Goal: Task Accomplishment & Management: Manage account settings

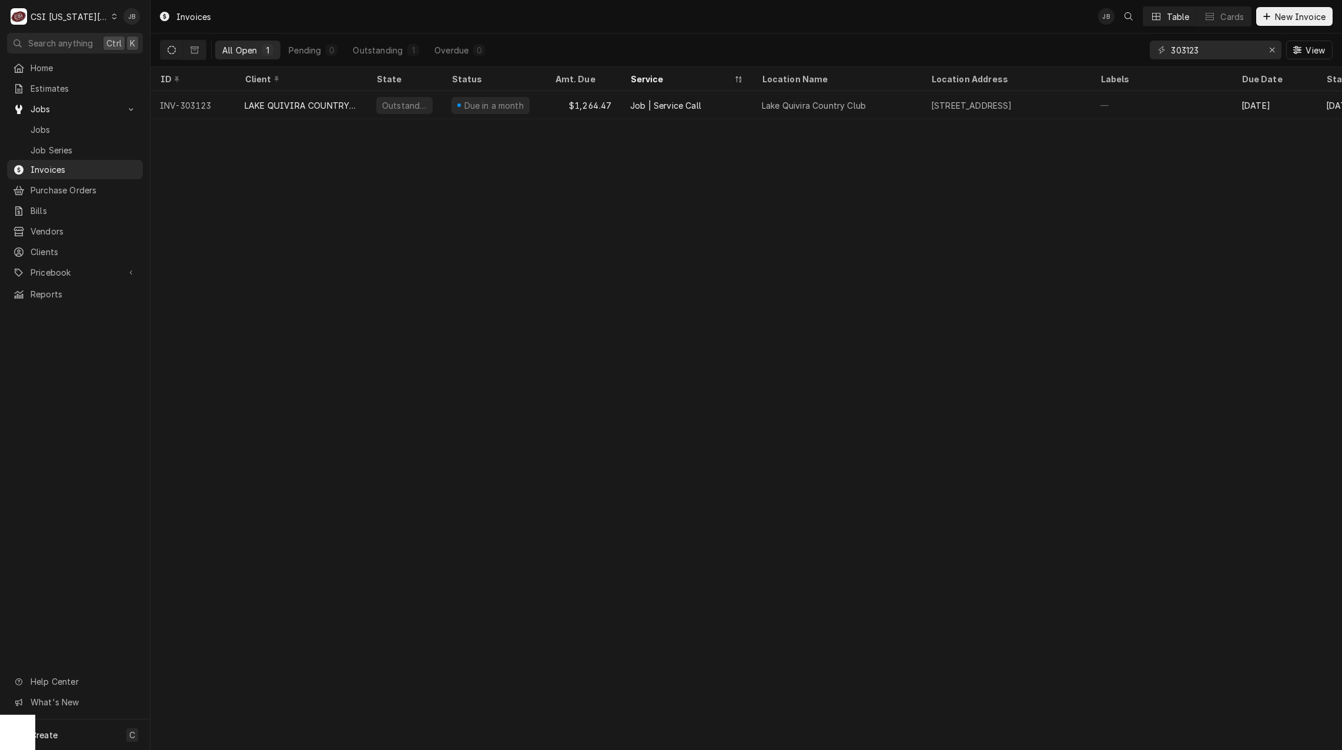
drag, startPoint x: 1227, startPoint y: 60, endPoint x: 1153, endPoint y: 60, distance: 74.1
click at [1153, 60] on div "303123 View" at bounding box center [1241, 50] width 183 height 33
click at [1215, 48] on input "303123" at bounding box center [1215, 50] width 88 height 19
drag, startPoint x: 1218, startPoint y: 49, endPoint x: 1130, endPoint y: 63, distance: 89.2
click at [1139, 51] on div "All Open 1 Pending 0 Outstanding 1 Overdue 0 303123 View" at bounding box center [746, 50] width 1173 height 33
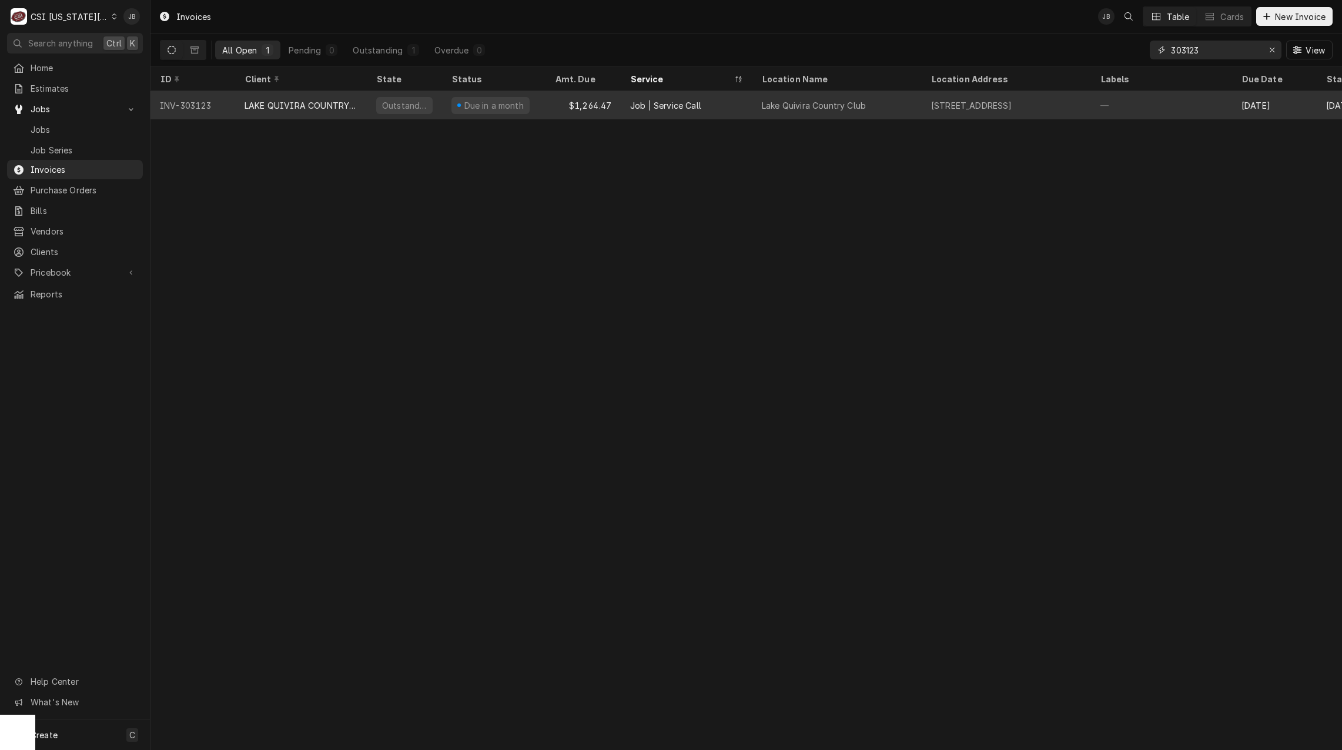
paste input "52"
type input "303152"
click at [296, 110] on div "ENTREE (1)" at bounding box center [301, 105] width 132 height 28
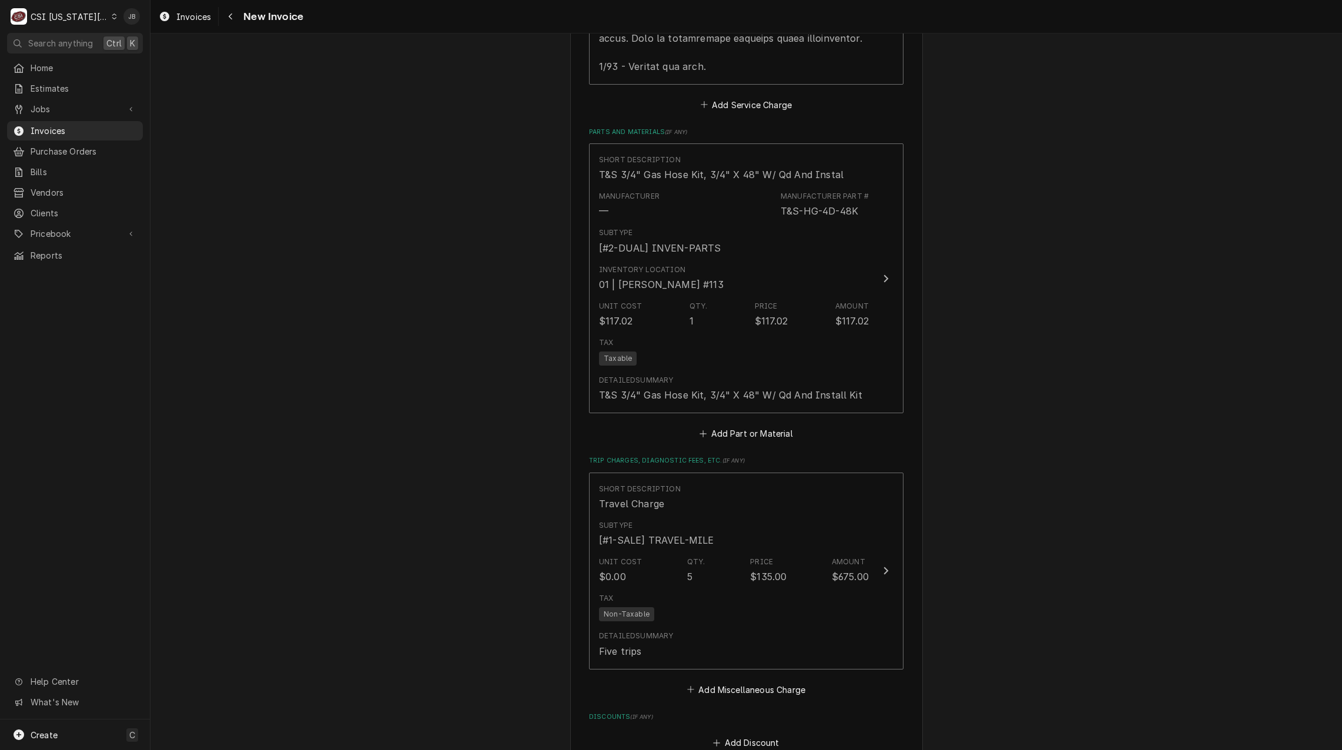
scroll to position [2338, 0]
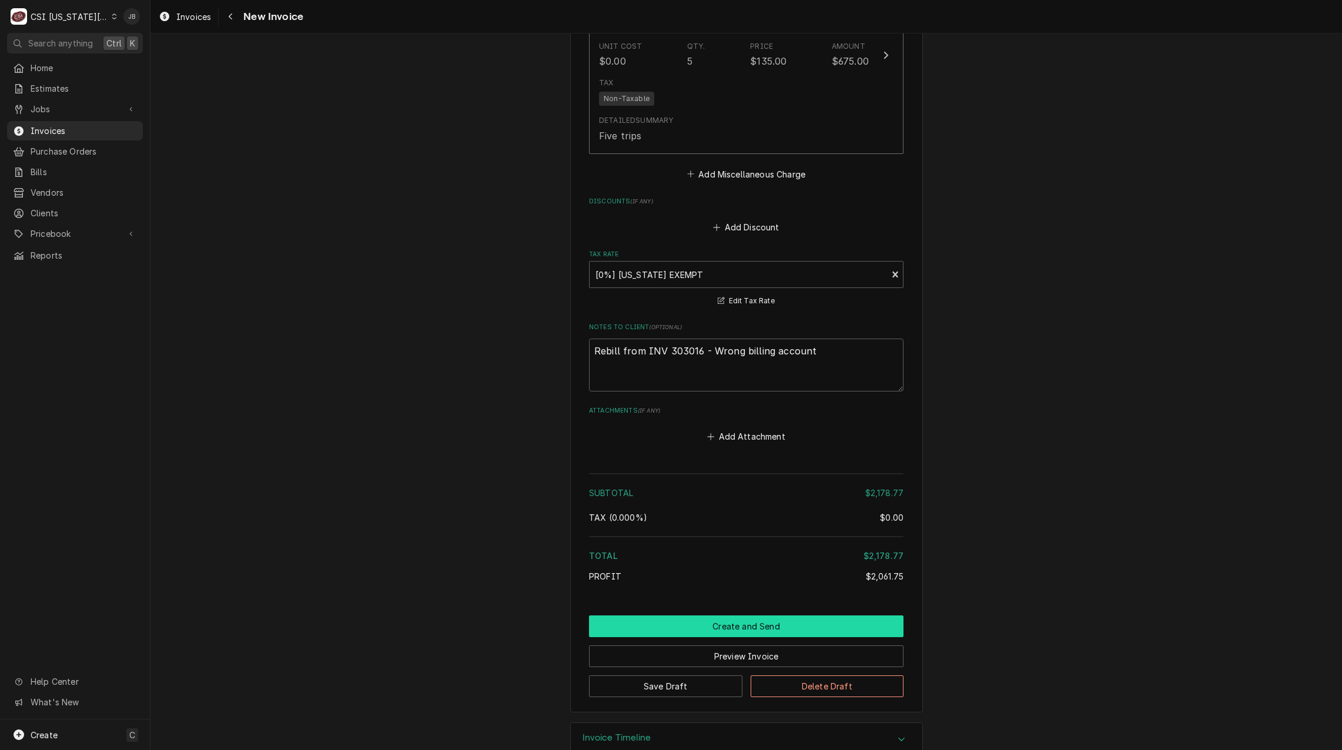
click at [680, 616] on button "Create and Send" at bounding box center [746, 627] width 315 height 22
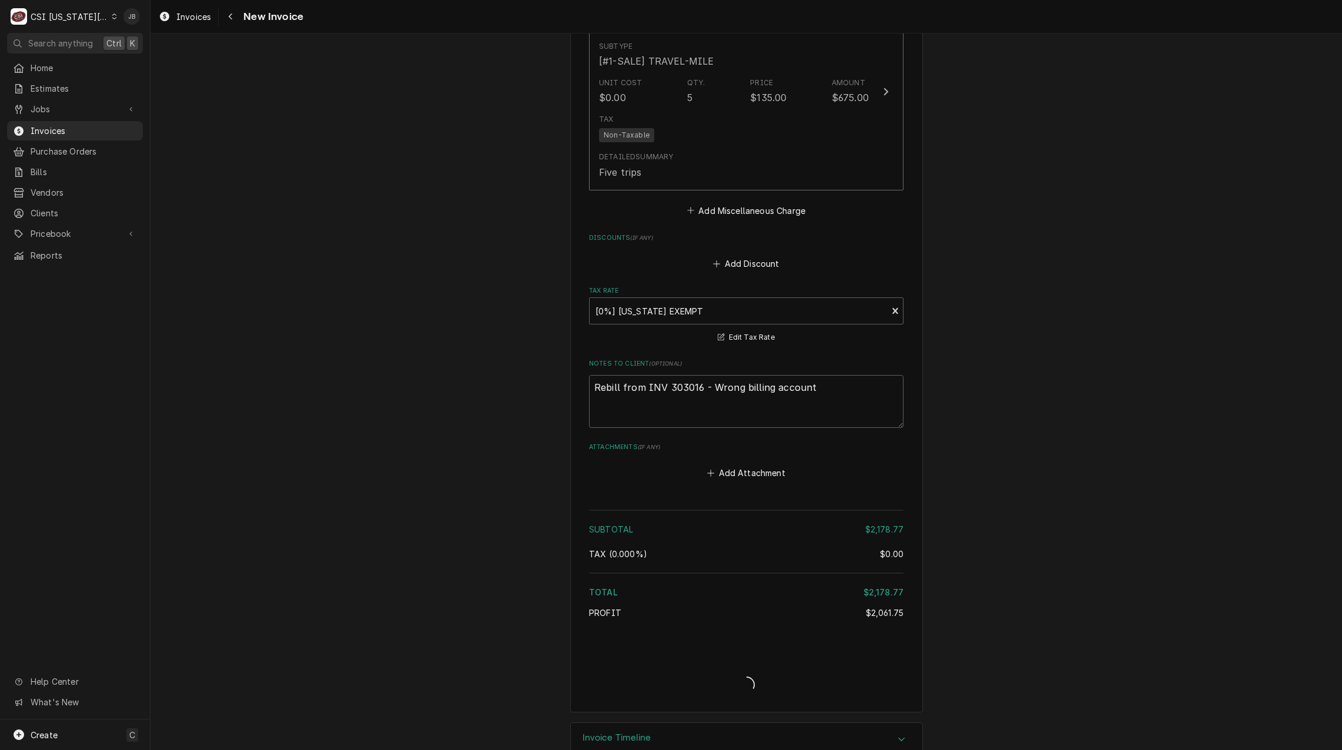
type textarea "x"
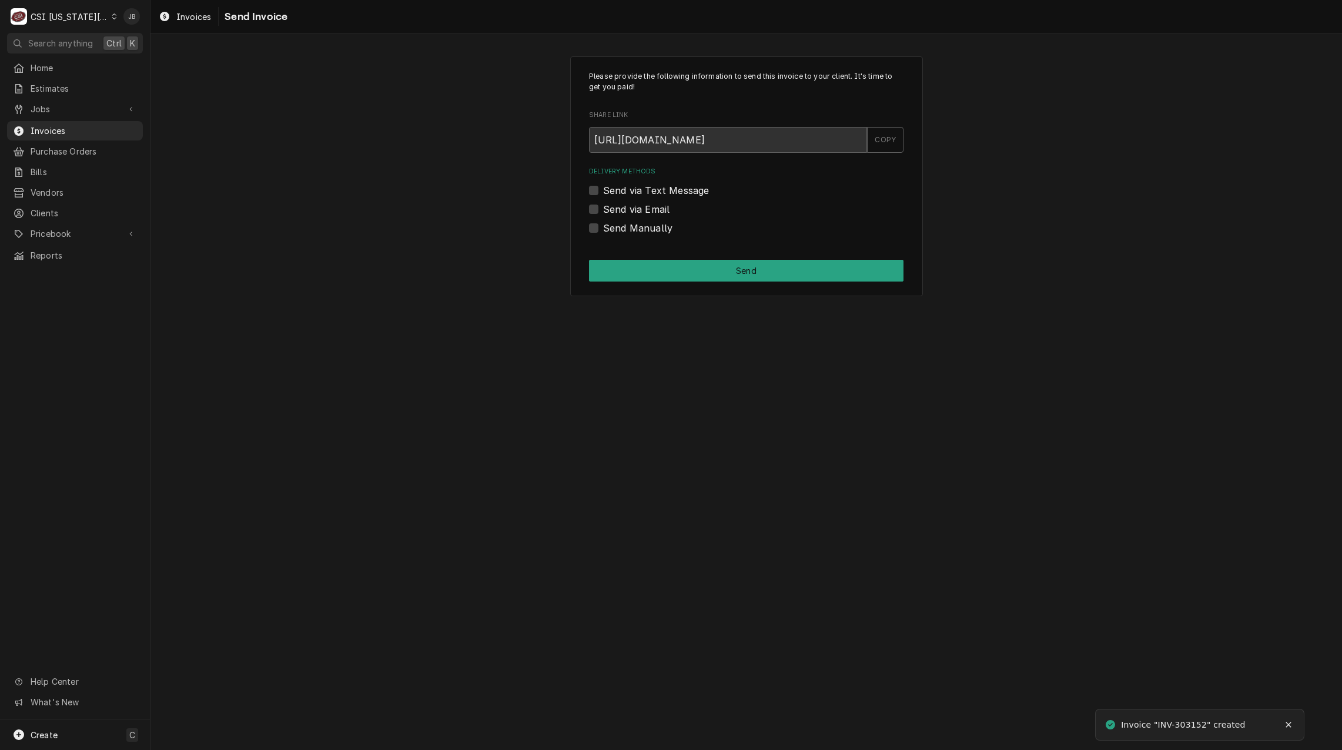
click at [636, 207] on label "Send via Email" at bounding box center [636, 209] width 66 height 14
click at [636, 207] on input "Send via Email" at bounding box center [760, 215] width 315 height 26
checkbox input "true"
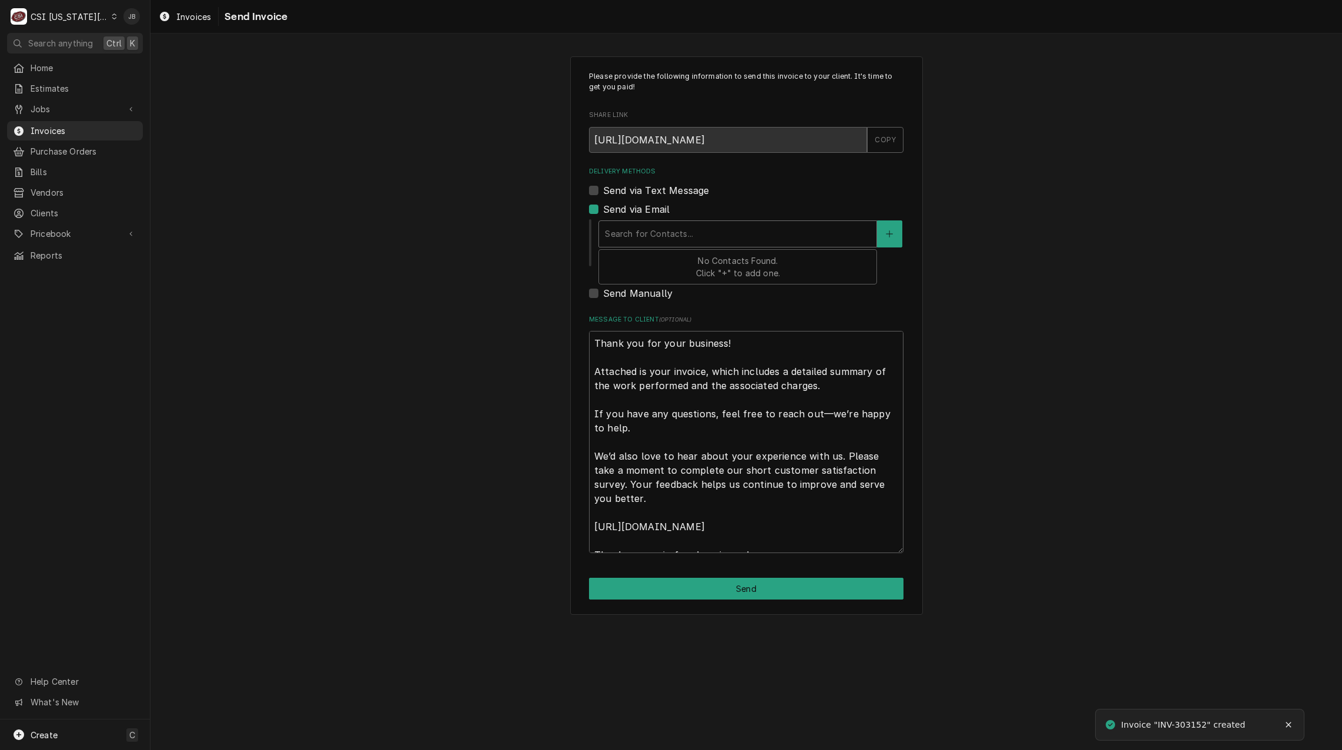
click at [679, 241] on div "Delivery Methods" at bounding box center [738, 233] width 266 height 21
click at [890, 230] on icon "Create New Contact" at bounding box center [889, 234] width 7 height 8
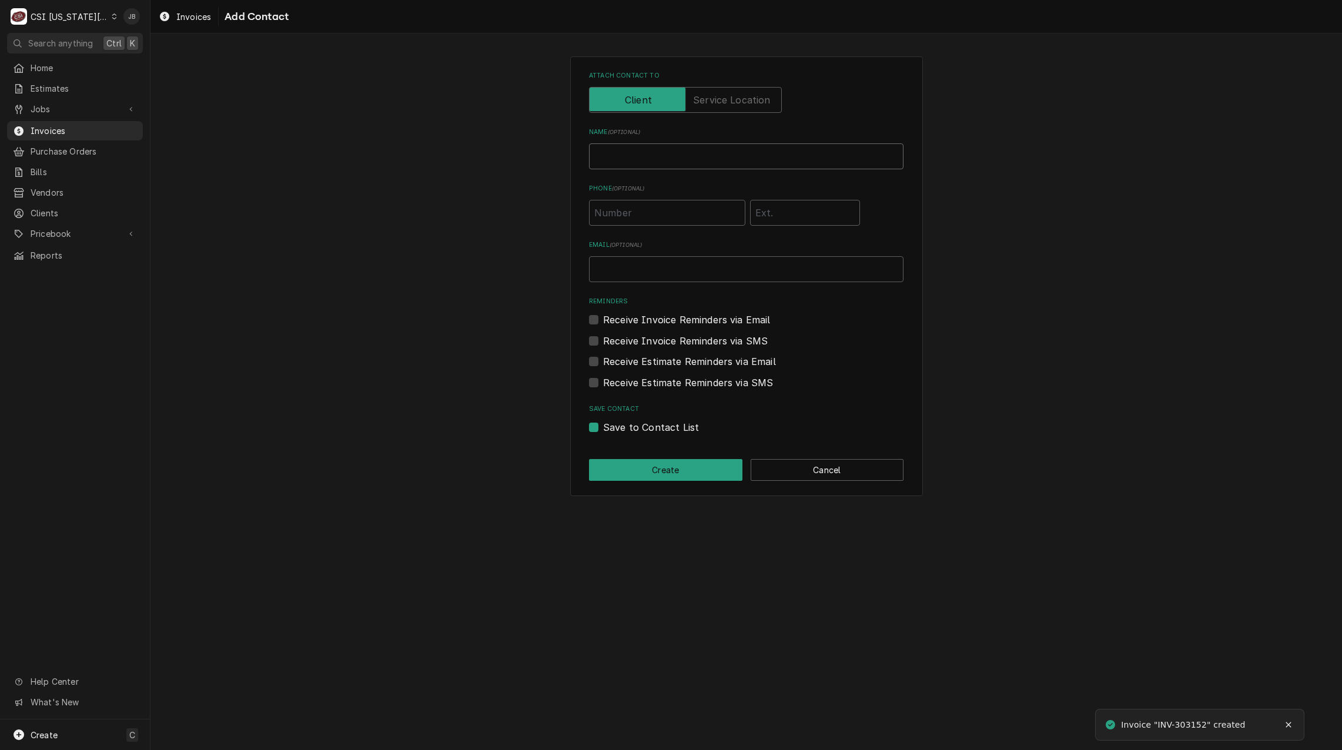
click at [609, 160] on input "Name ( optional )" at bounding box center [746, 156] width 315 height 26
type input "Jessica Rentfro (Send Invoices for submition)"
type input "jessica.rentfro@csi1.com"
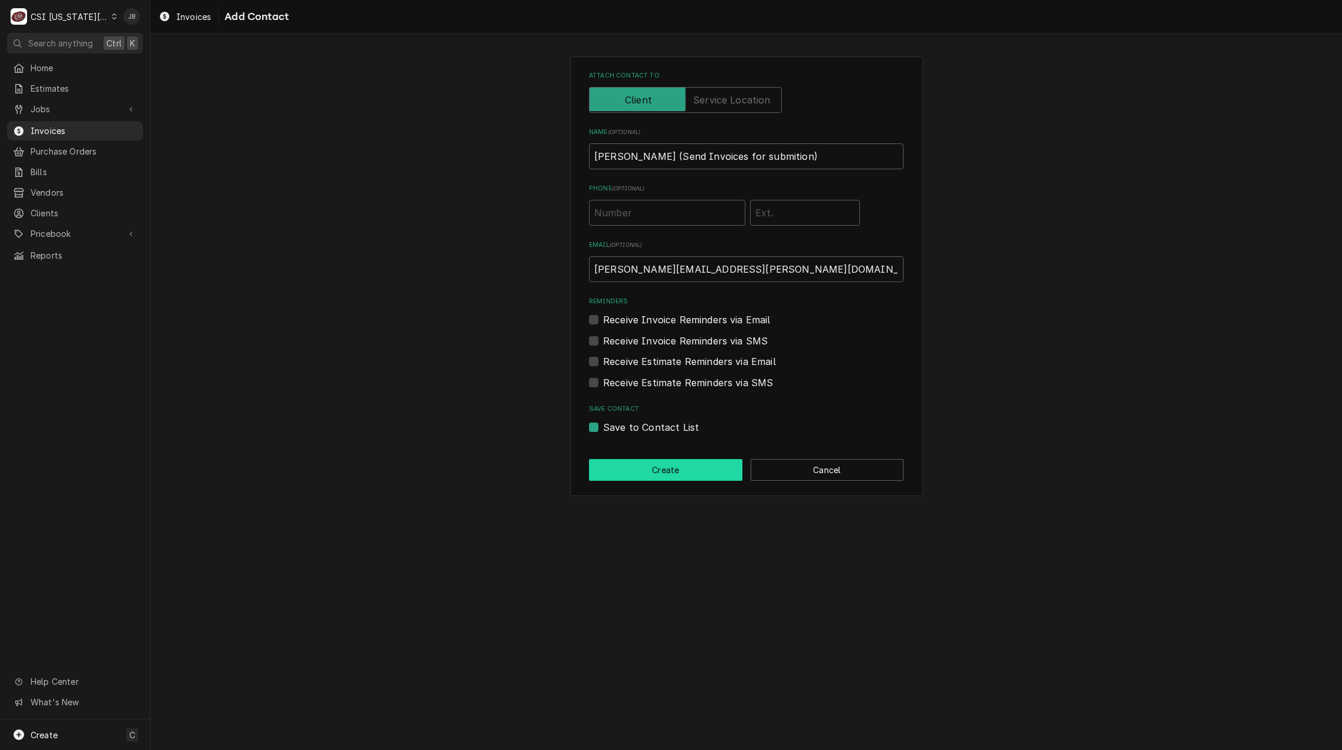
click at [649, 468] on button "Create" at bounding box center [665, 470] width 153 height 22
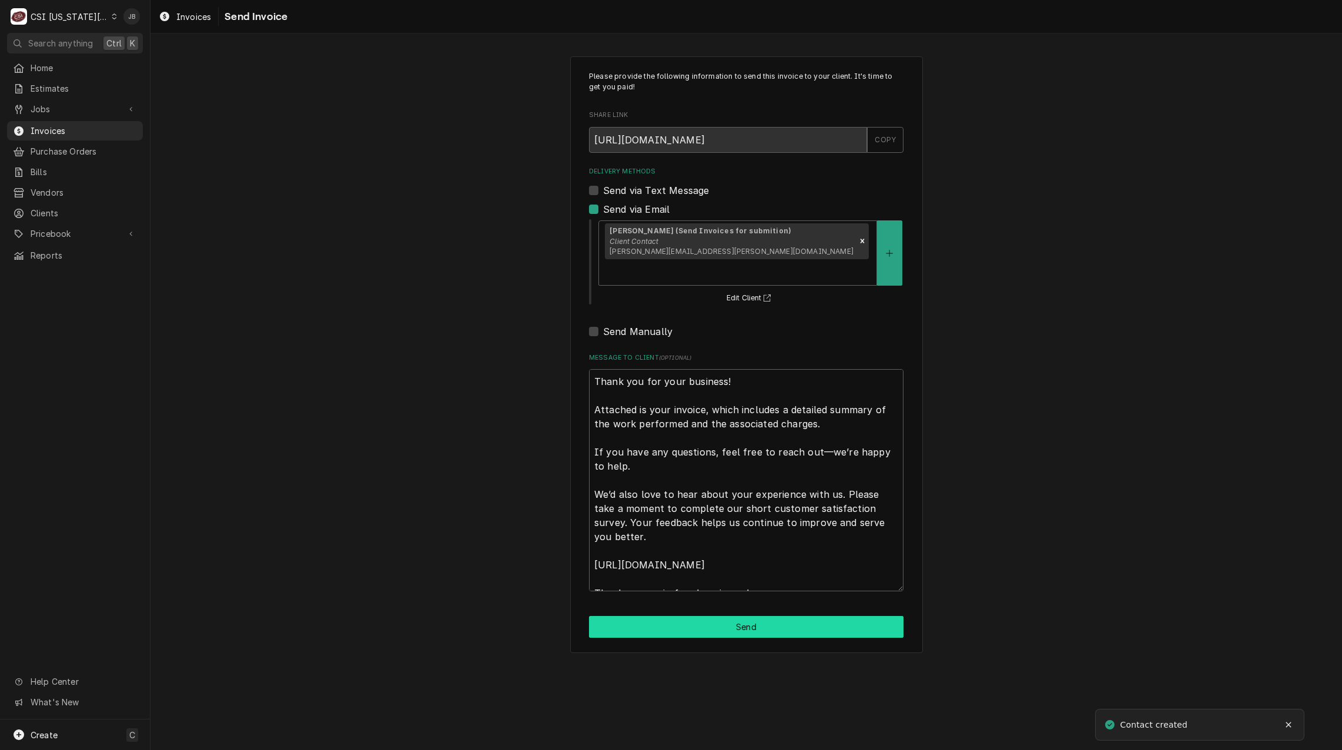
click at [663, 616] on button "Send" at bounding box center [746, 627] width 315 height 22
type textarea "x"
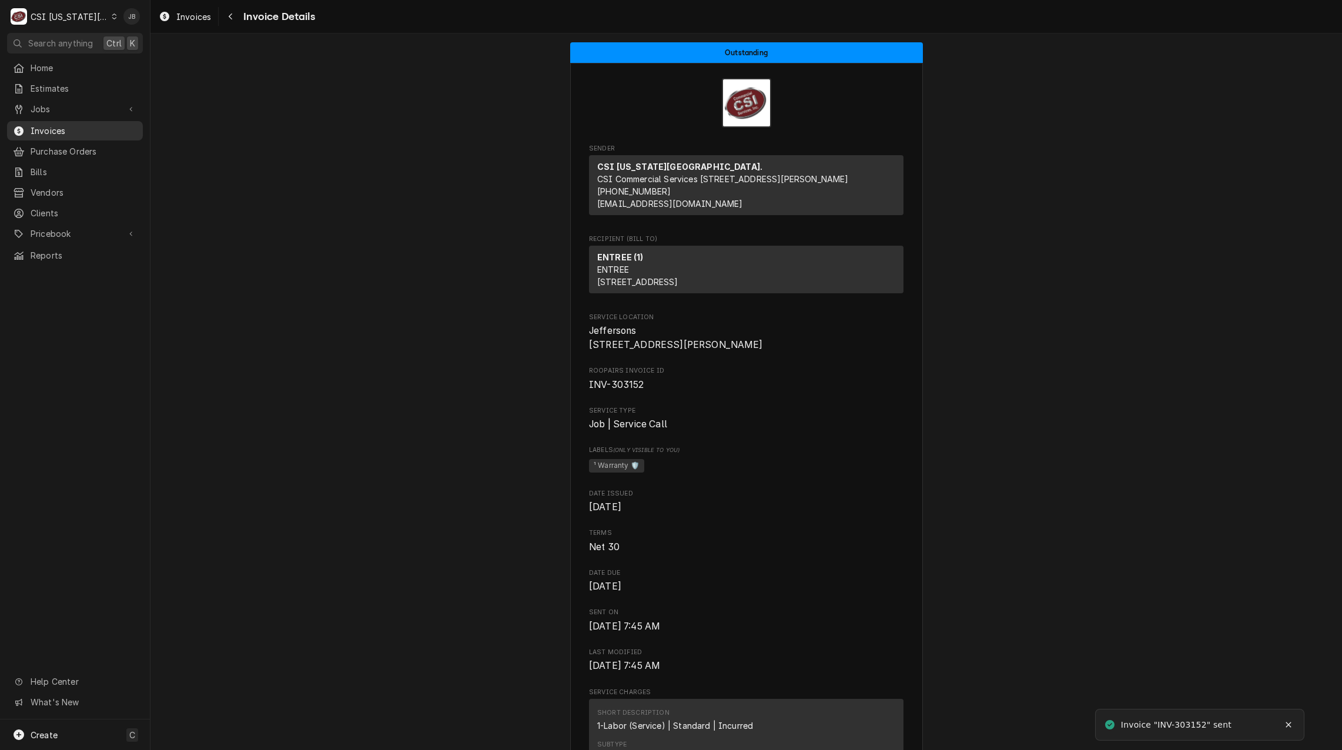
click at [78, 127] on span "Invoices" at bounding box center [84, 131] width 106 height 12
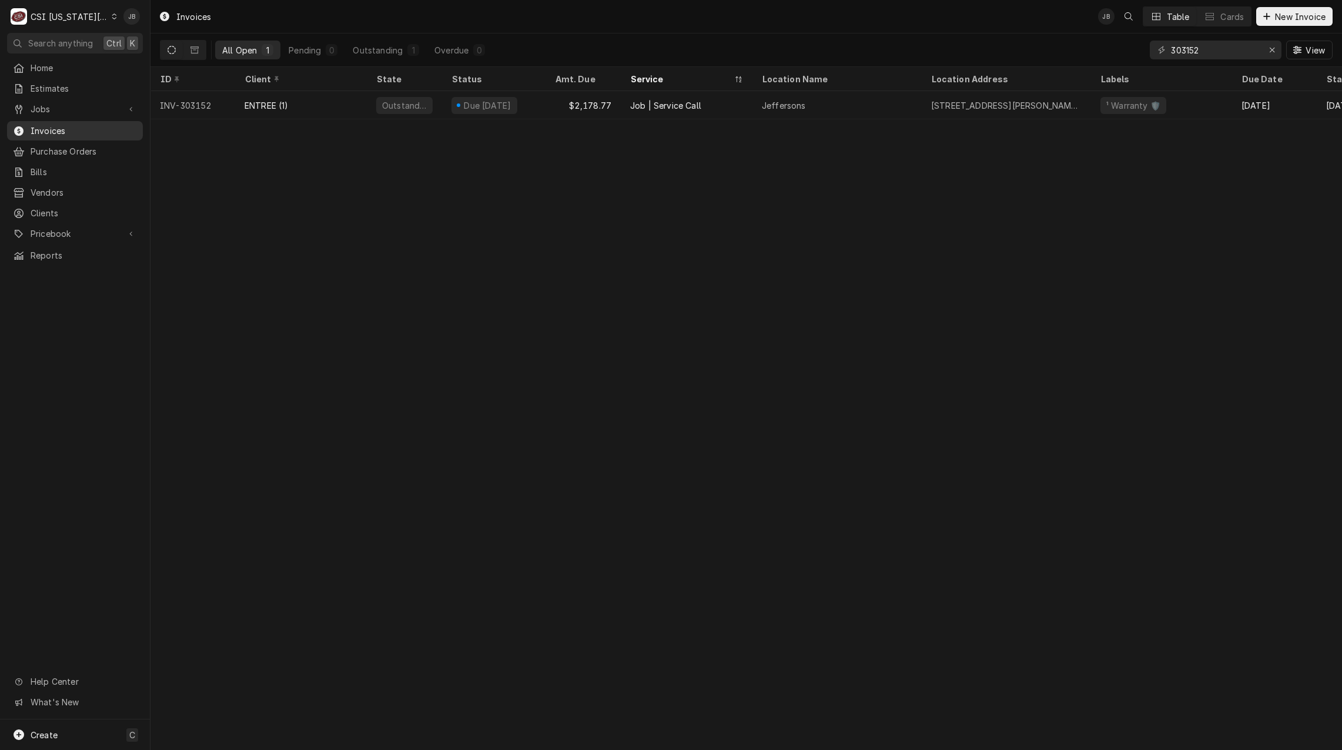
click at [56, 129] on span "Invoices" at bounding box center [84, 131] width 106 height 12
click at [1228, 52] on input "303152" at bounding box center [1215, 50] width 88 height 19
type input "303124"
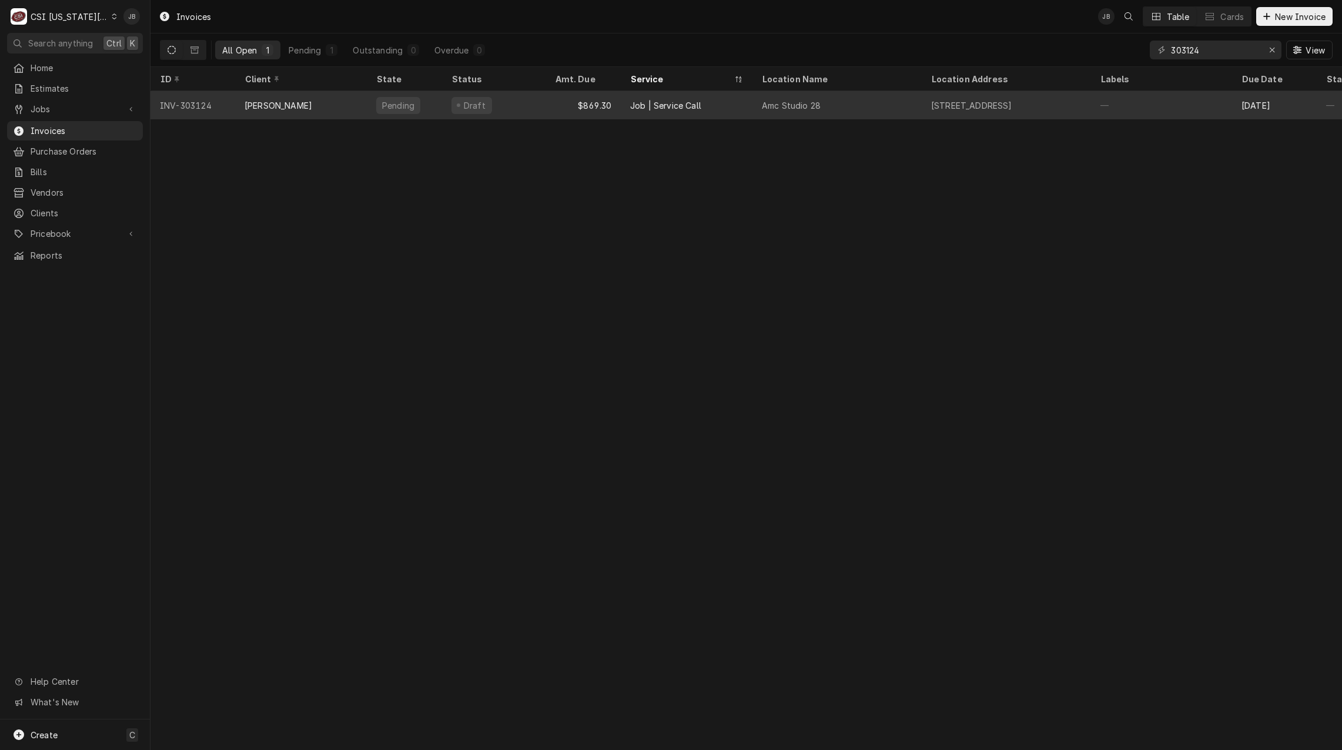
click at [290, 106] on div "[PERSON_NAME]" at bounding box center [301, 105] width 132 height 28
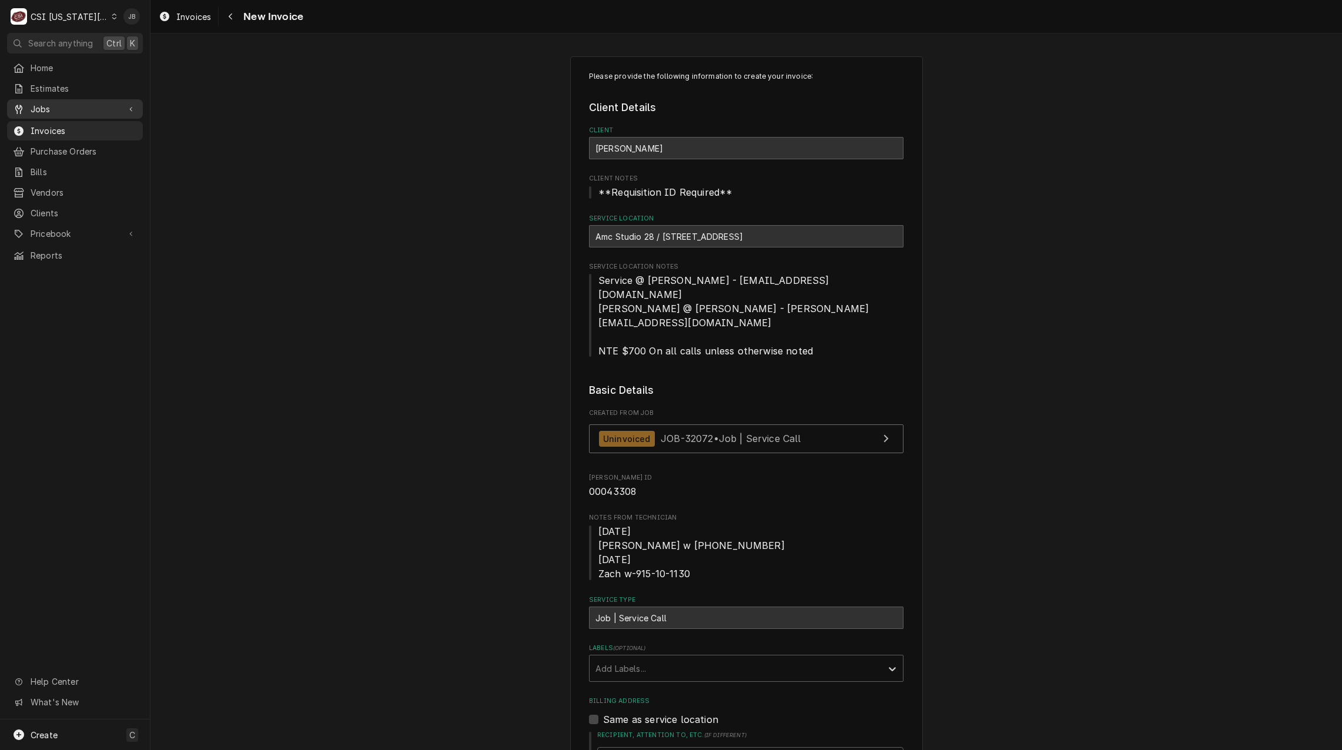
click at [70, 111] on span "Jobs" at bounding box center [75, 109] width 89 height 12
click at [48, 127] on span "Jobs" at bounding box center [84, 129] width 106 height 12
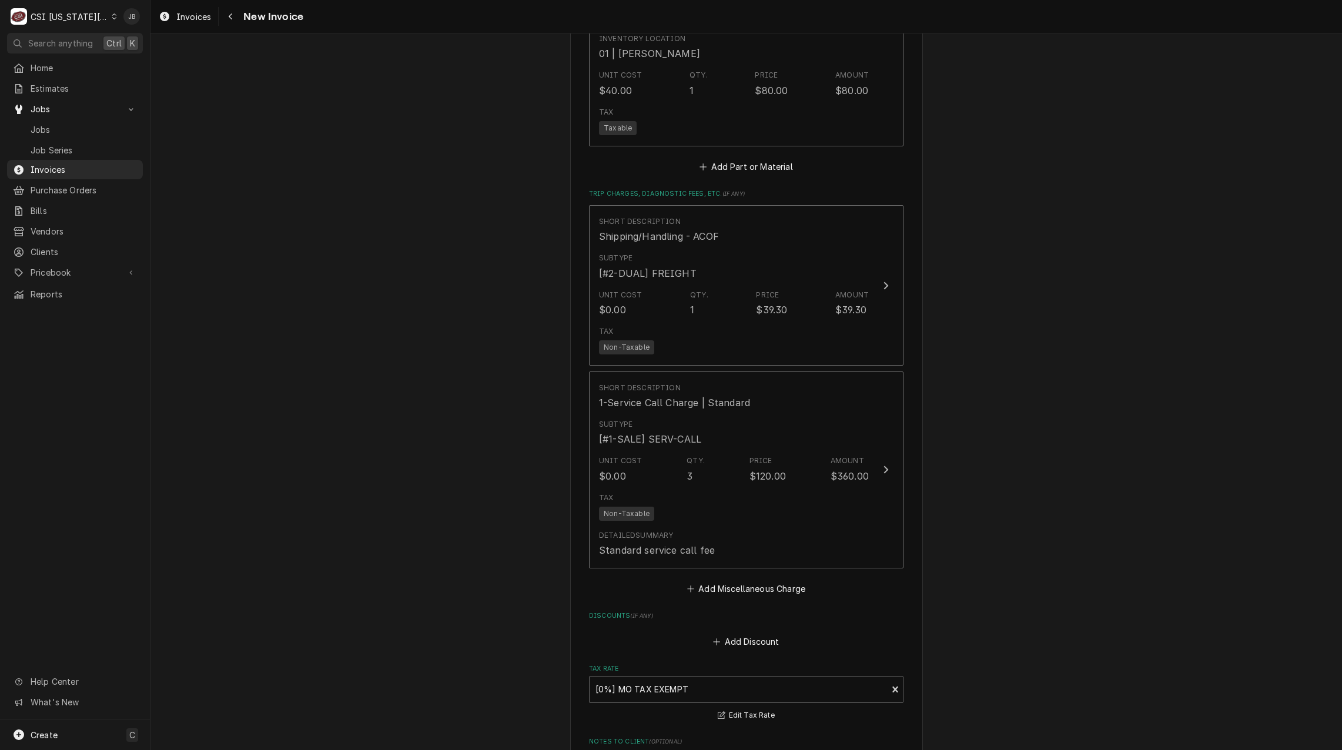
scroll to position [1823, 0]
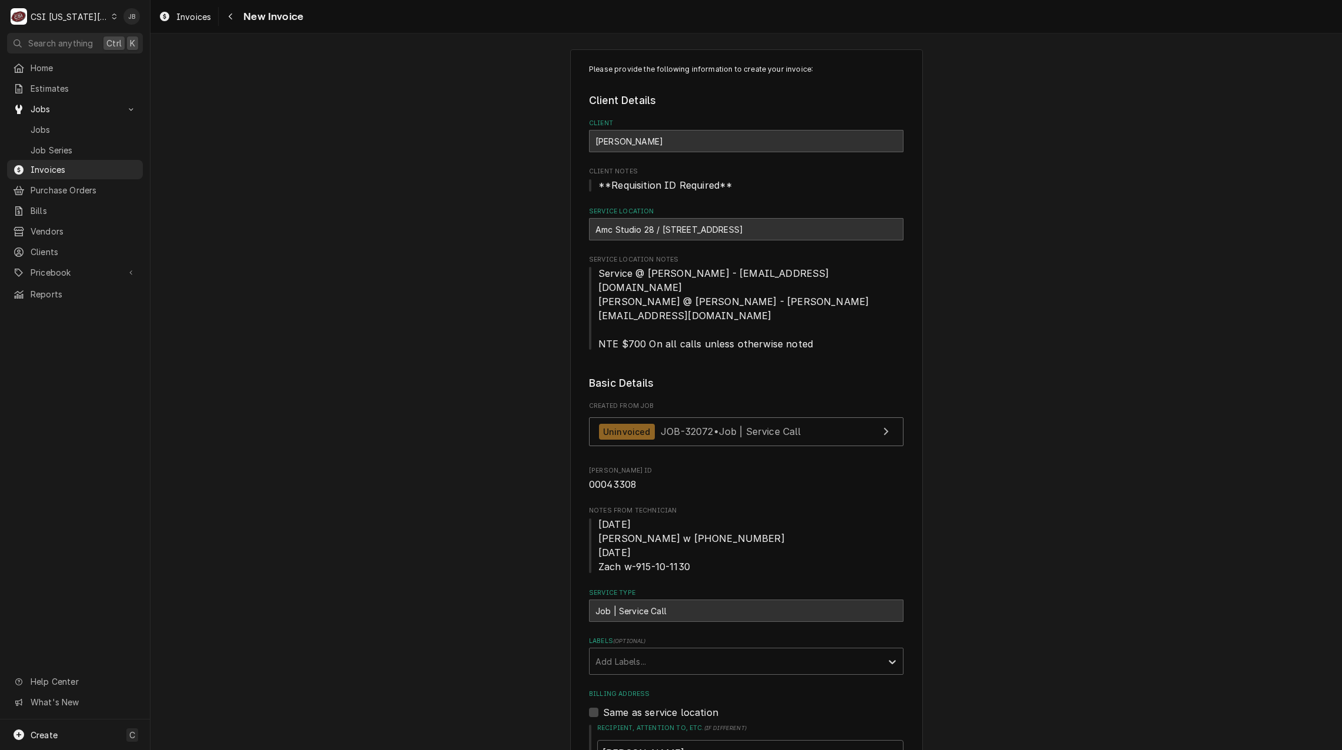
scroll to position [0, 0]
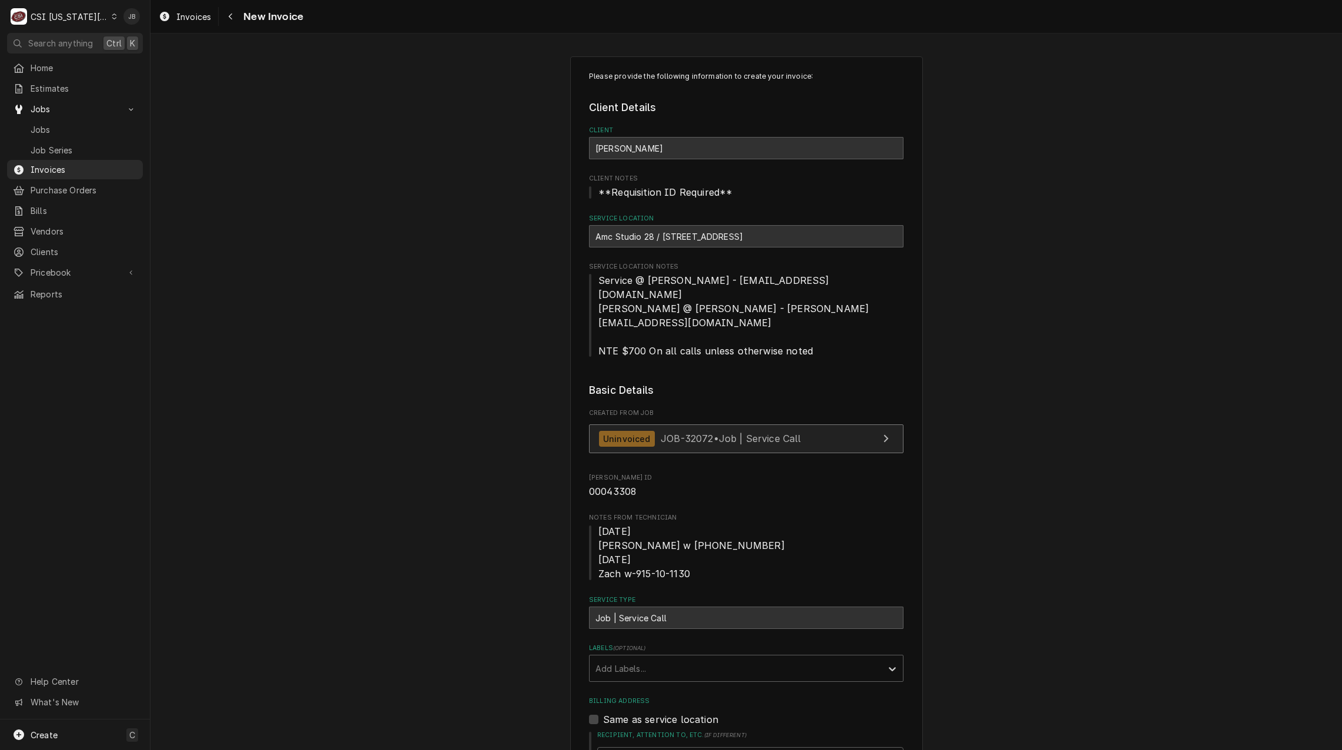
click at [684, 433] on span "JOB-32072 • Job | Service Call" at bounding box center [731, 439] width 141 height 12
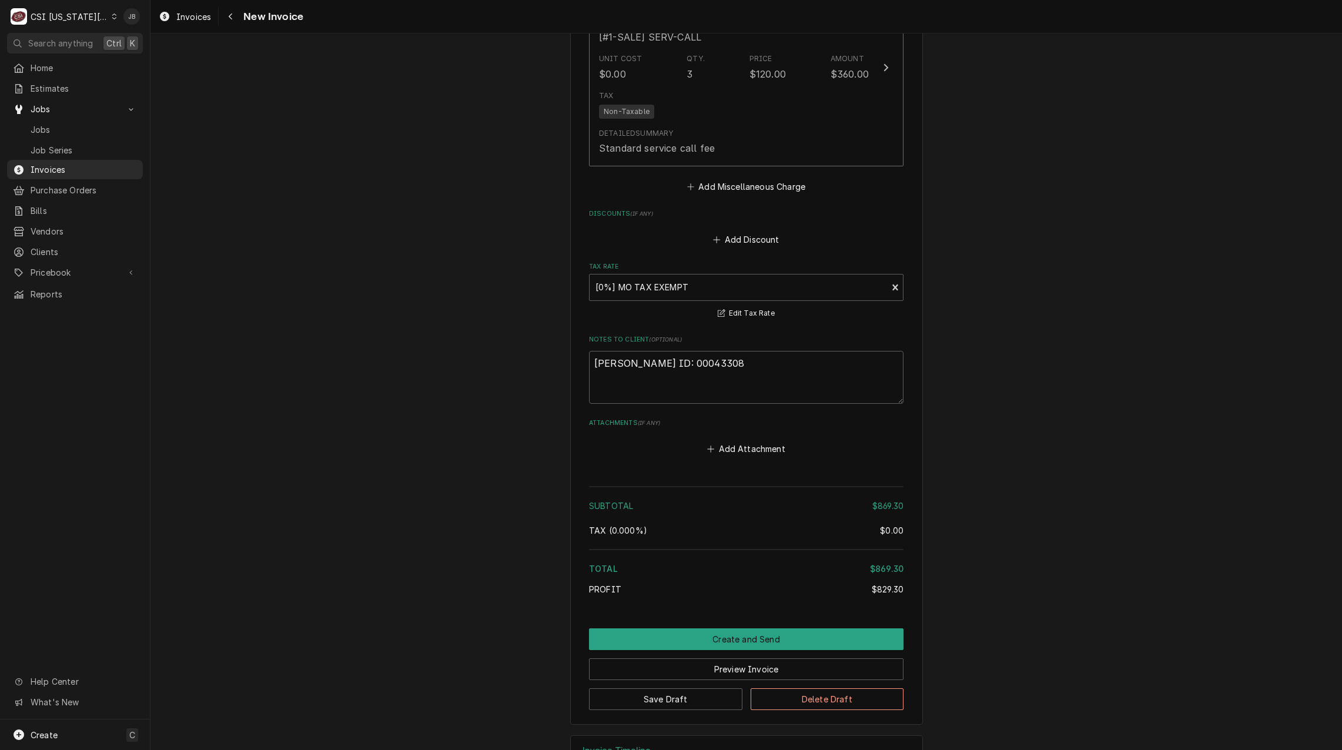
scroll to position [2181, 0]
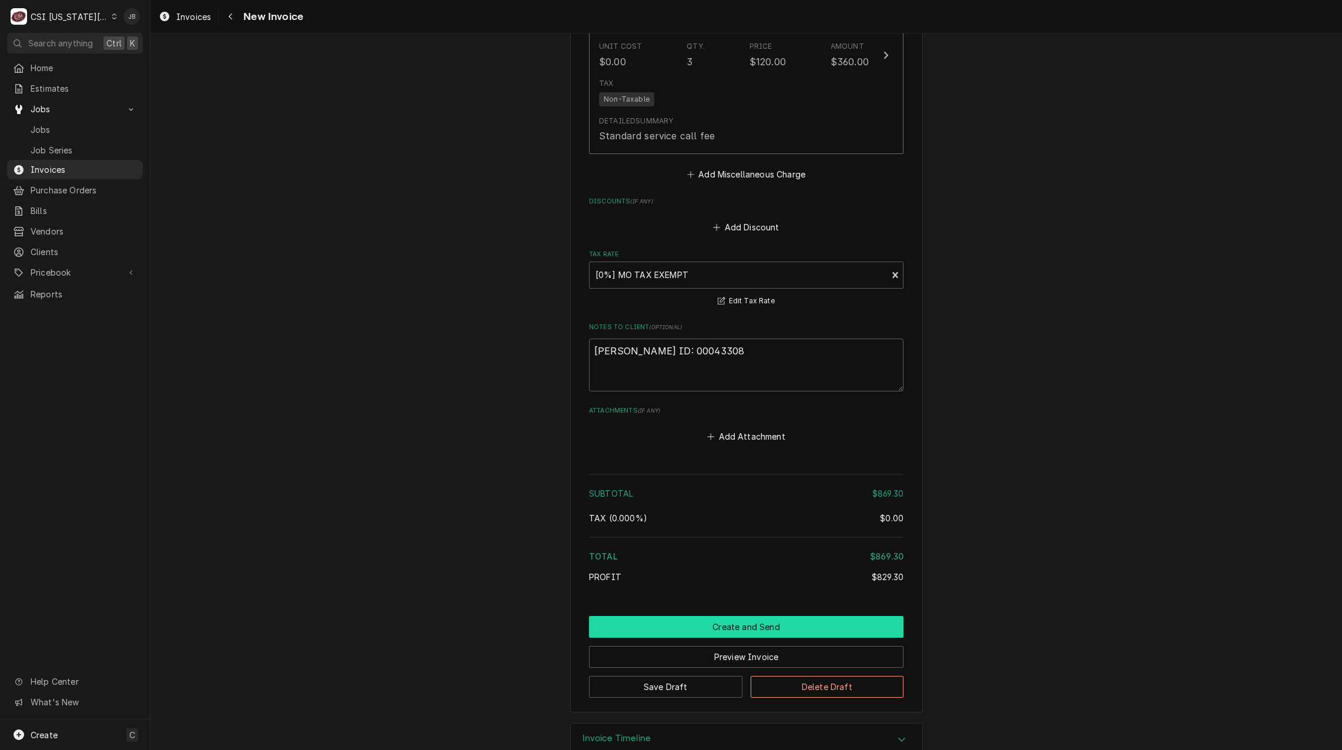
click at [716, 616] on button "Create and Send" at bounding box center [746, 627] width 315 height 22
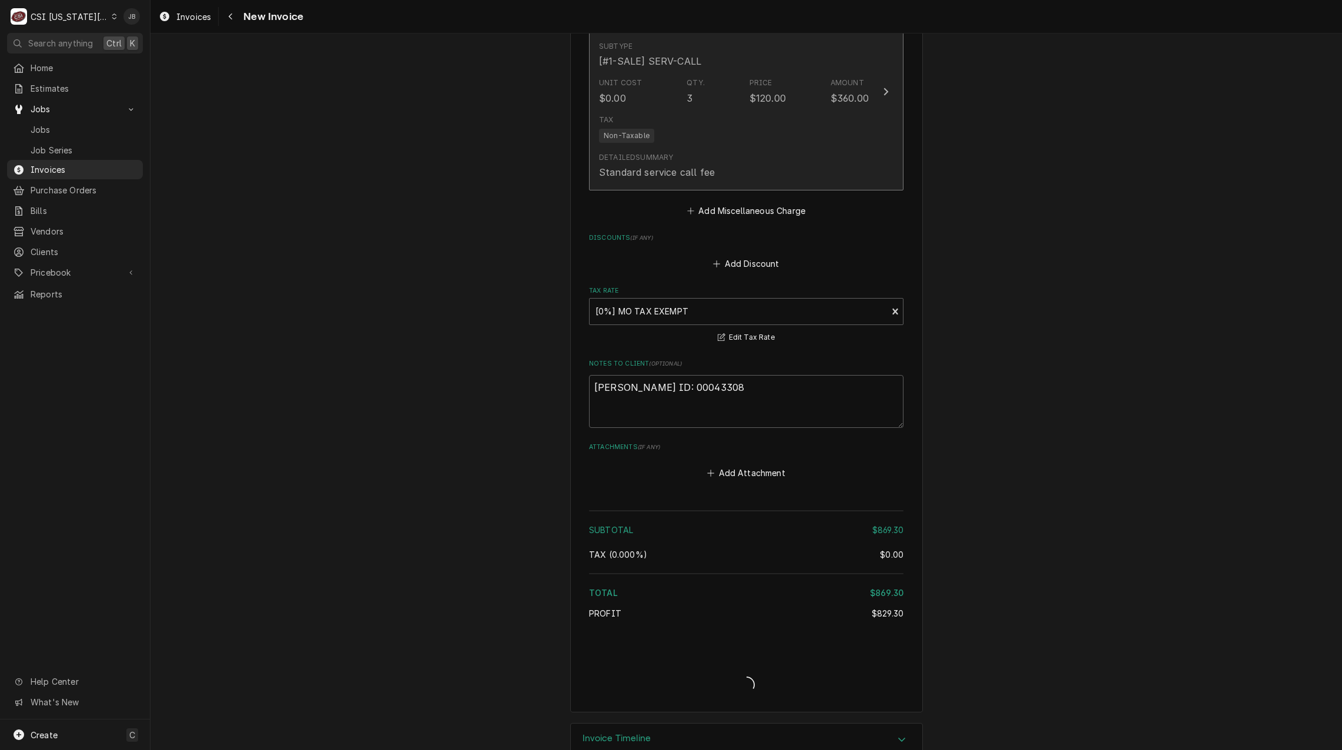
type textarea "x"
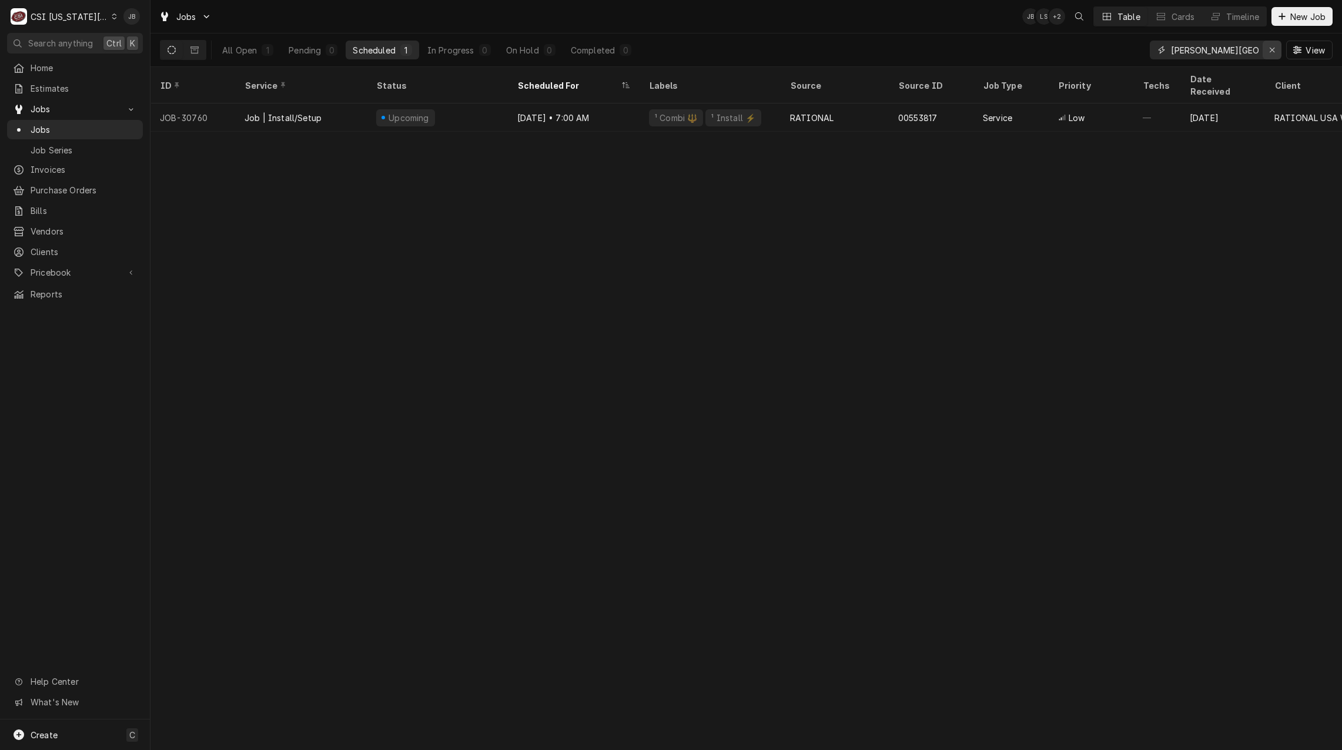
click at [1271, 47] on icon "Erase input" at bounding box center [1272, 50] width 6 height 8
click at [1219, 54] on input "Dynamic Content Wrapper" at bounding box center [1226, 50] width 111 height 19
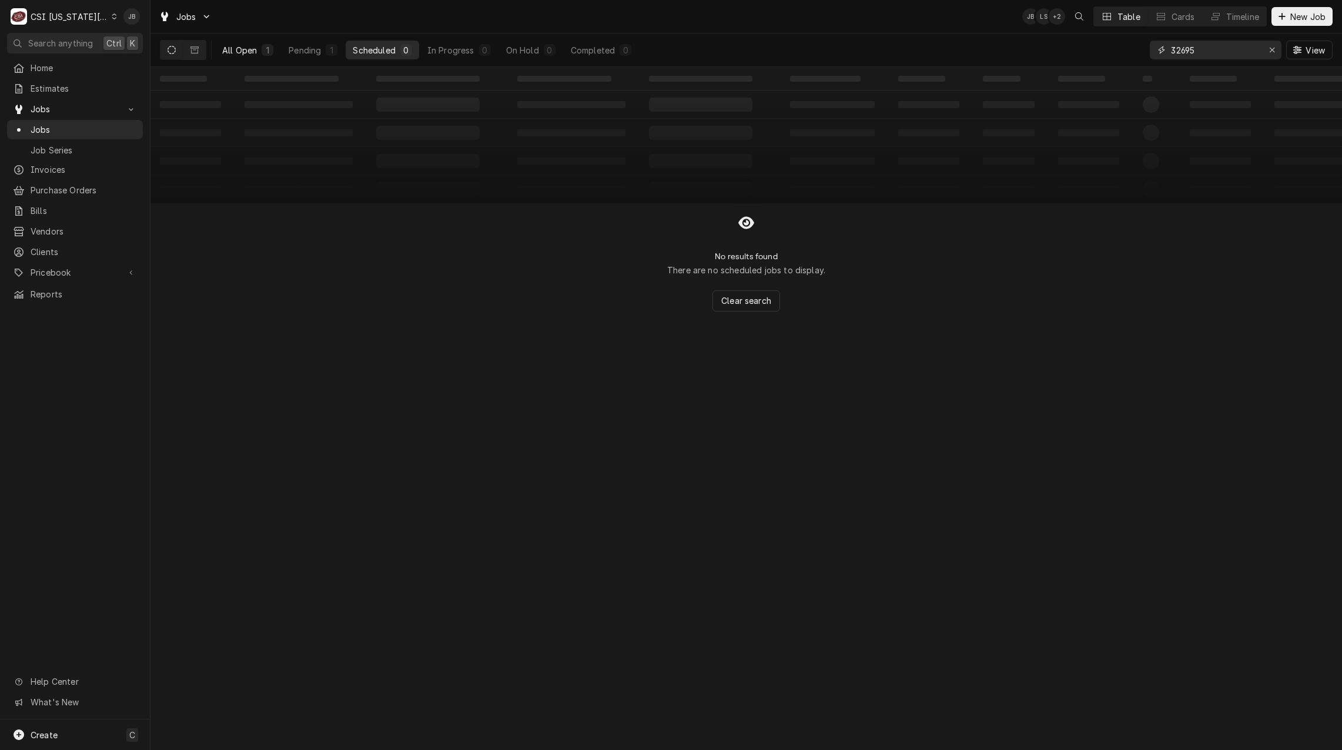
type input "32695"
click at [233, 53] on div "All Open" at bounding box center [239, 50] width 35 height 12
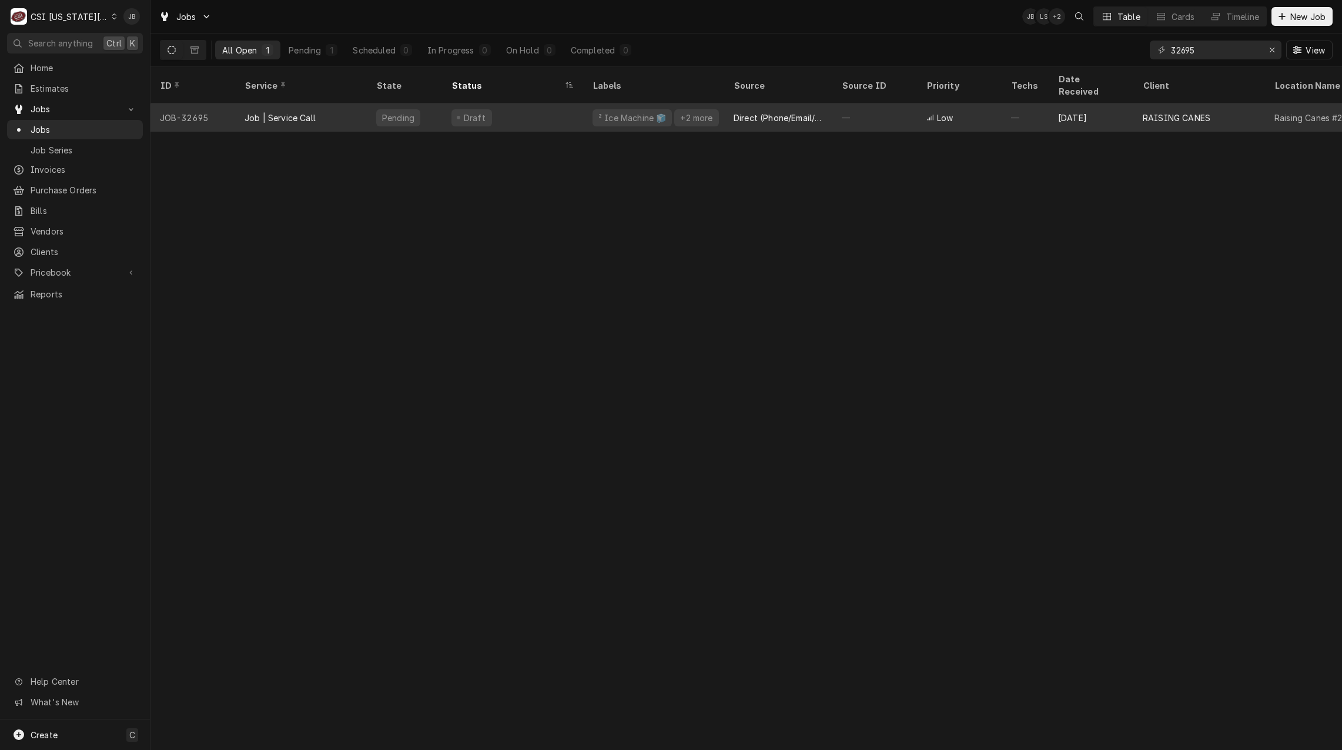
click at [343, 109] on div "Job | Service Call" at bounding box center [301, 117] width 132 height 28
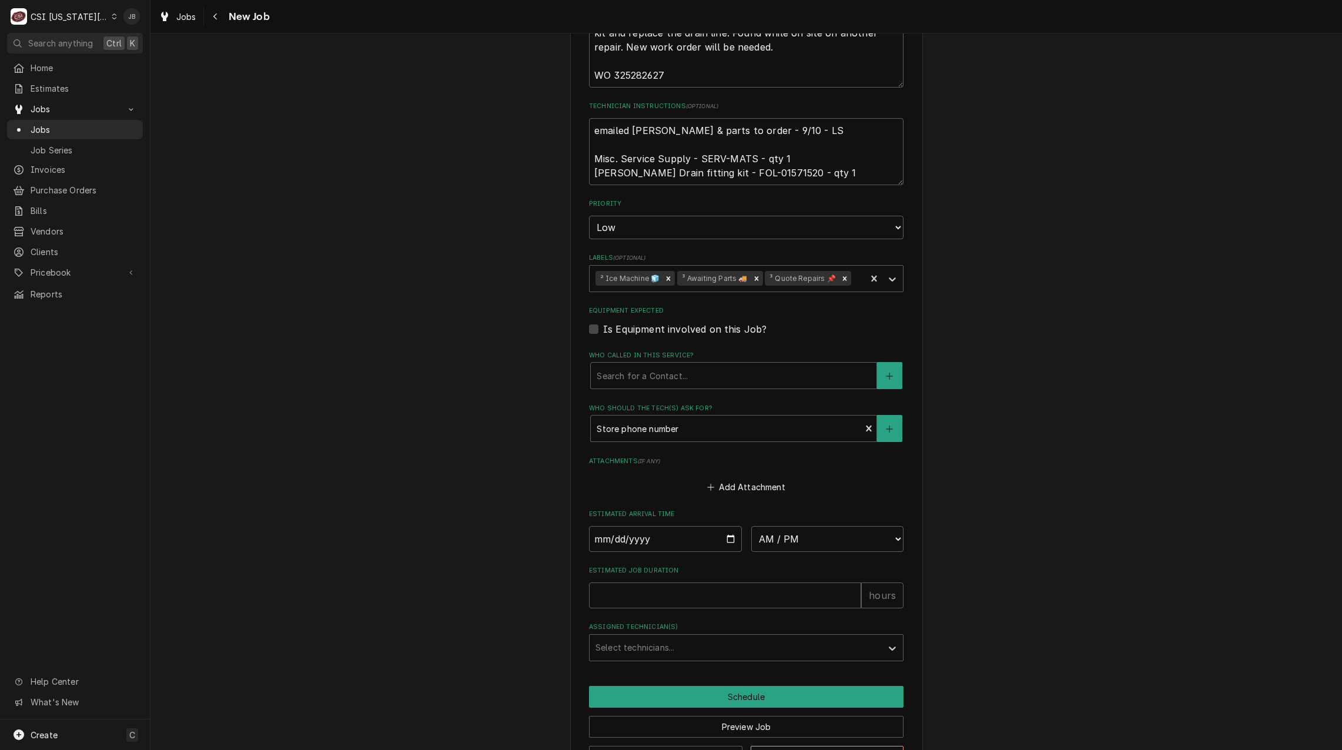
scroll to position [1085, 0]
click at [696, 716] on button "Preview Job" at bounding box center [746, 727] width 315 height 22
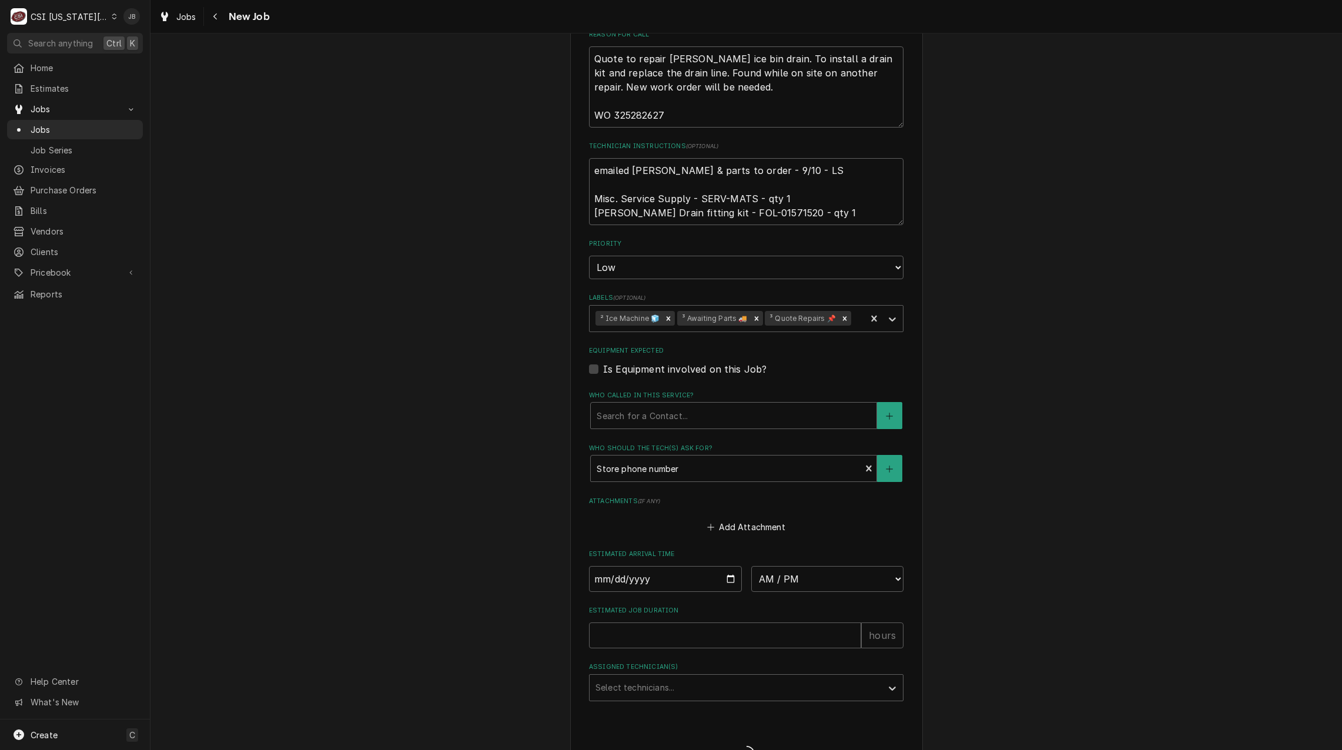
type textarea "x"
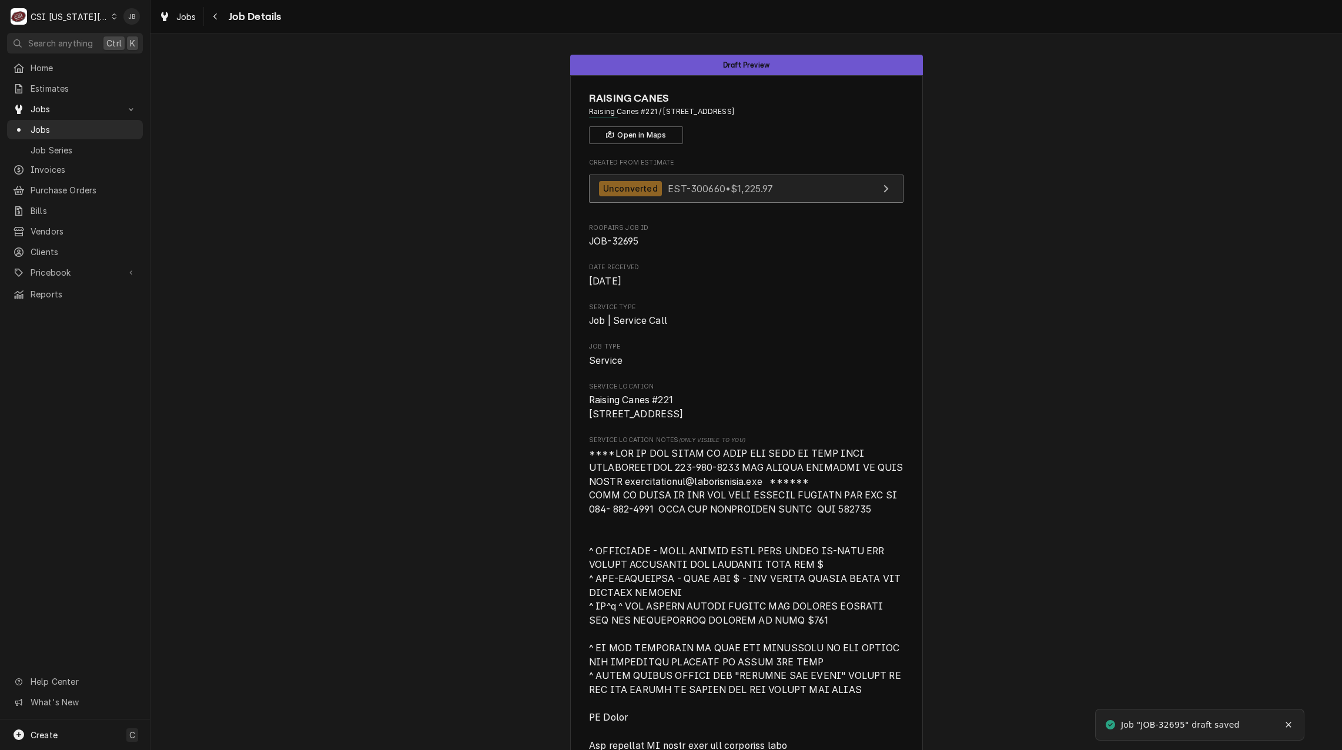
click at [711, 185] on span "EST-300660 • $1,225.97" at bounding box center [720, 188] width 105 height 12
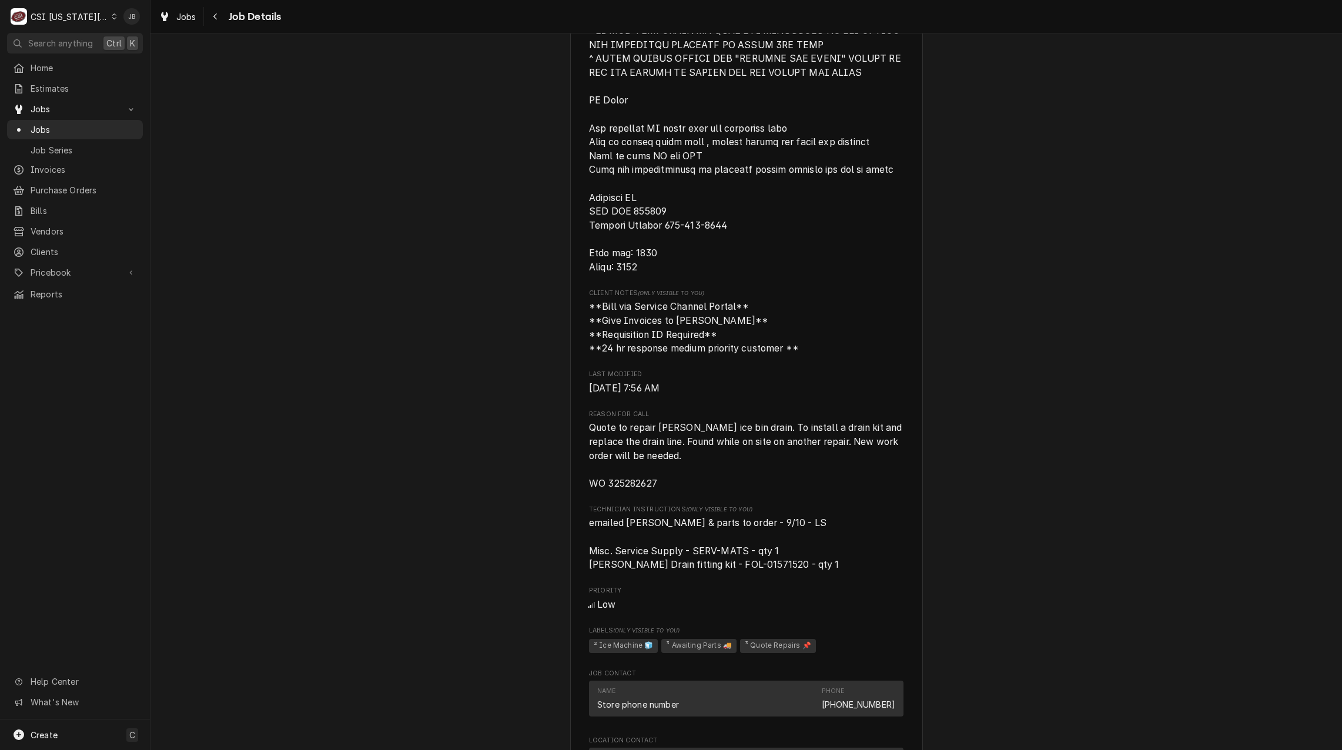
scroll to position [647, 0]
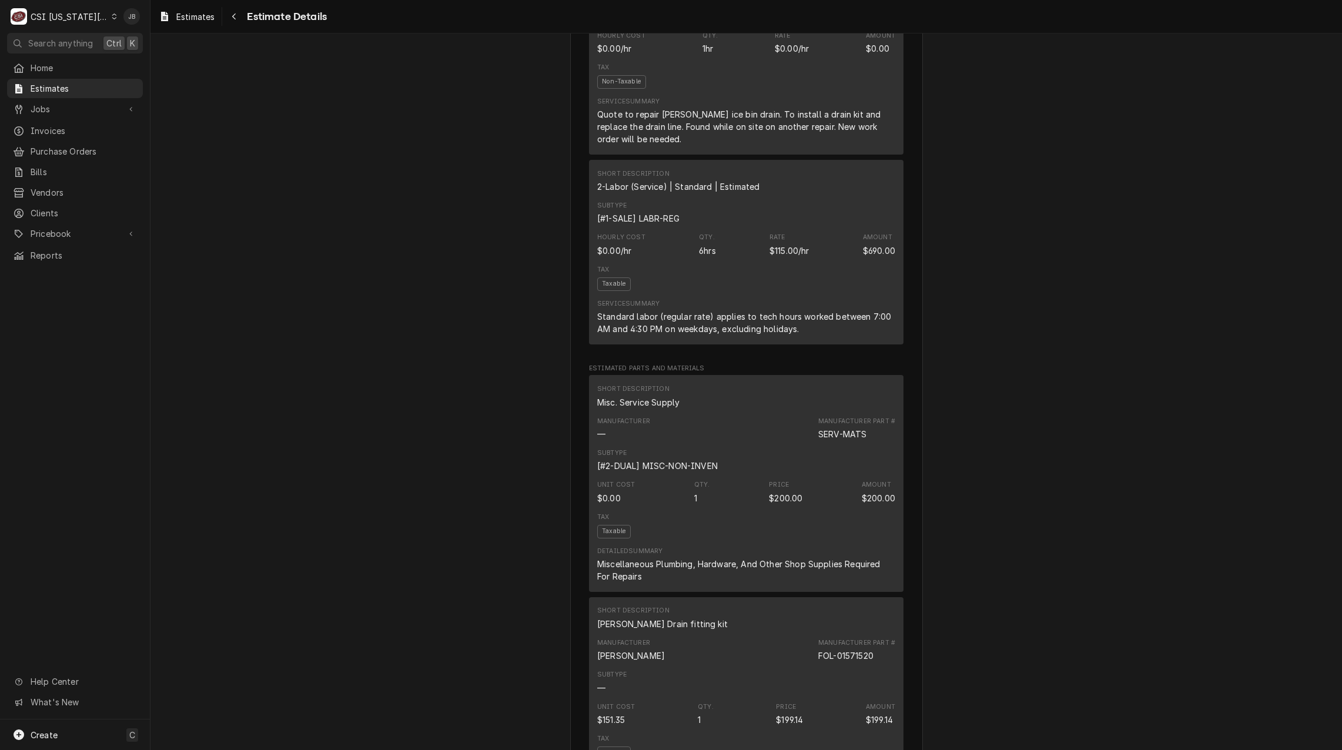
scroll to position [1000, 0]
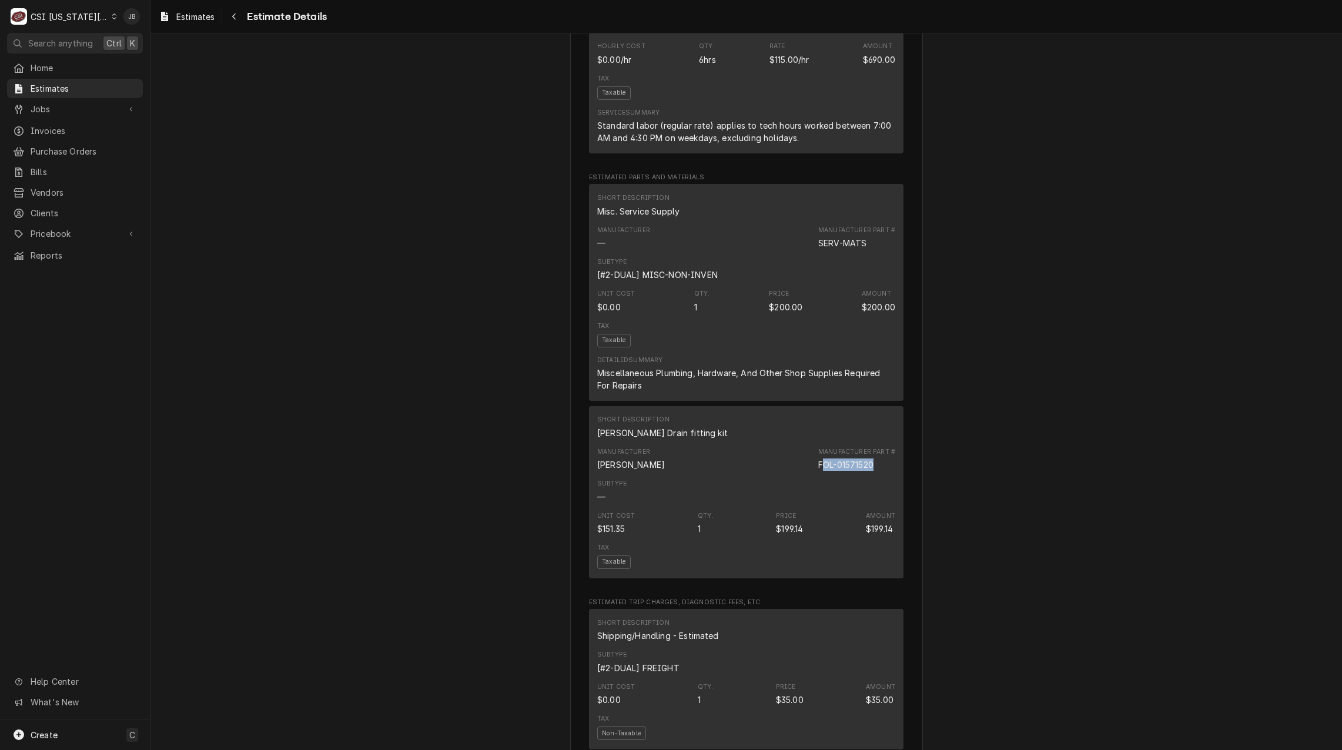
drag, startPoint x: 878, startPoint y: 494, endPoint x: 818, endPoint y: 493, distance: 59.4
click at [818, 471] on div "Manufacturer Part # FOL-01571520" at bounding box center [856, 459] width 77 height 24
click at [419, 488] on div "Approved and Unconverted Sender CSI Kansas City. CSI Commercial Services Inc102…" at bounding box center [747, 361] width 1192 height 2654
drag, startPoint x: 877, startPoint y: 489, endPoint x: 834, endPoint y: 491, distance: 42.4
click at [834, 471] on div "Manufacturer Part # FOL-01571520" at bounding box center [856, 459] width 77 height 24
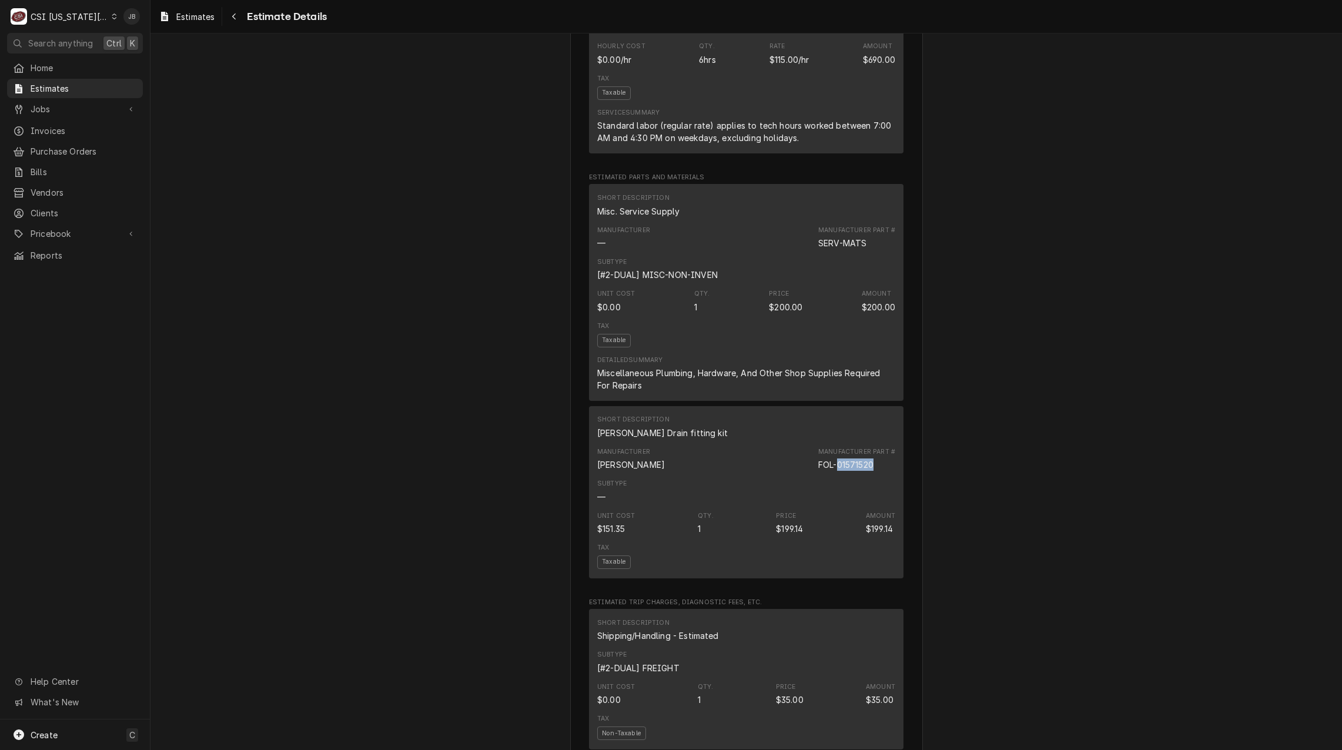
copy div "01571520"
click at [453, 450] on div "Approved and Unconverted Sender CSI Kansas City. CSI Commercial Services Inc102…" at bounding box center [747, 361] width 1192 height 2654
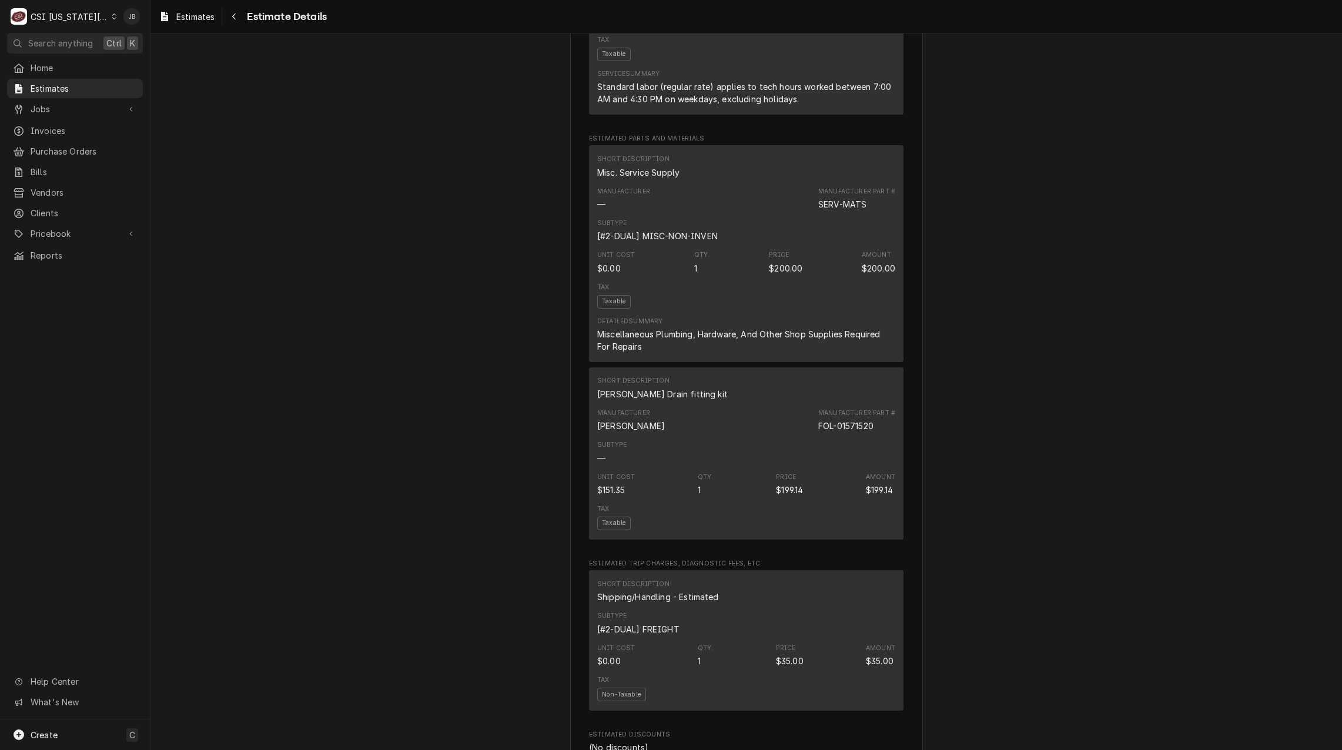
scroll to position [1058, 0]
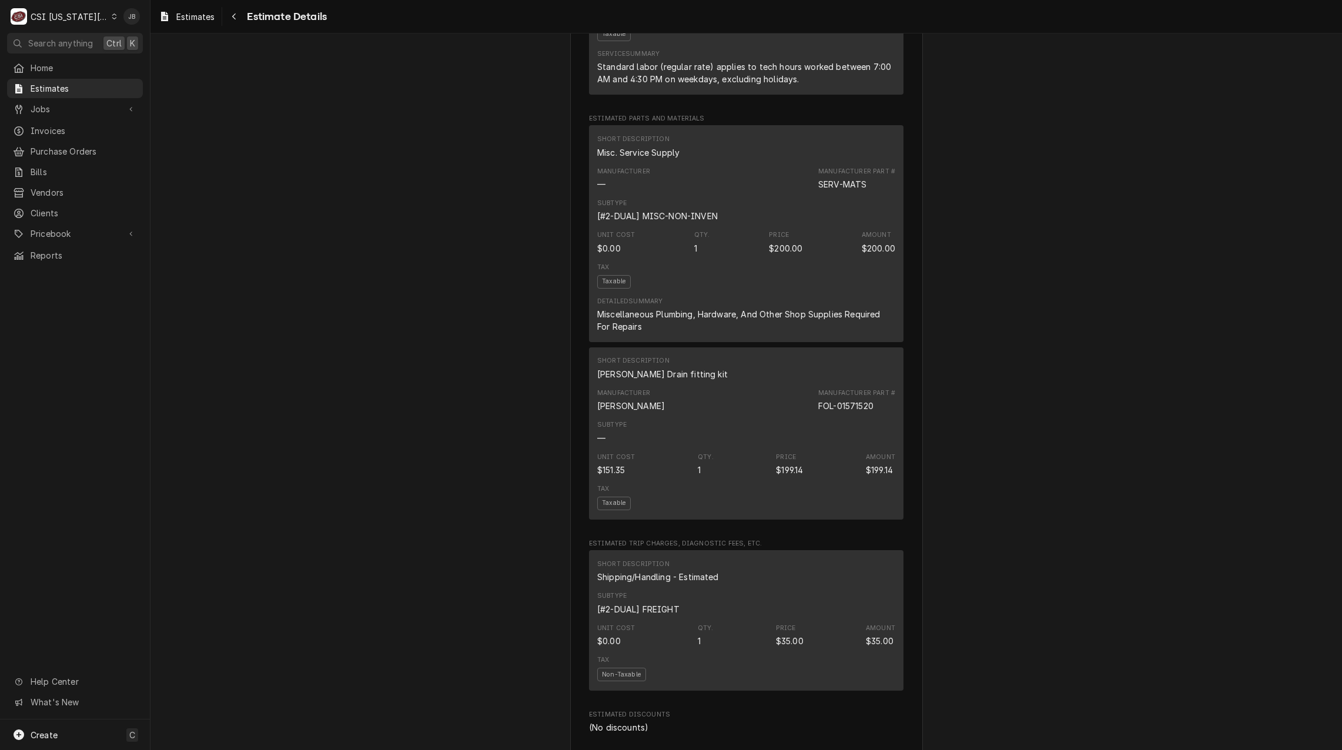
click at [459, 406] on div "Approved and Unconverted Sender CSI Kansas City. CSI Commercial Services Inc102…" at bounding box center [747, 302] width 1192 height 2654
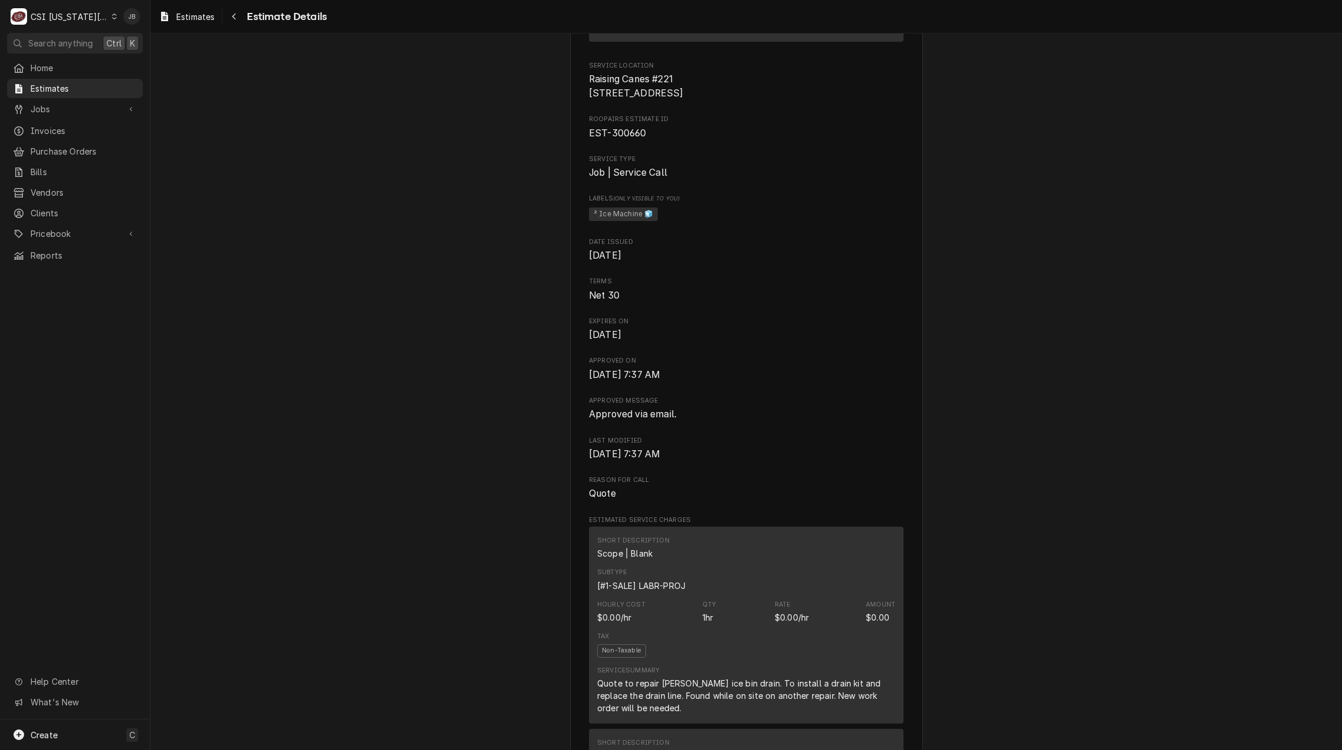
scroll to position [235, 0]
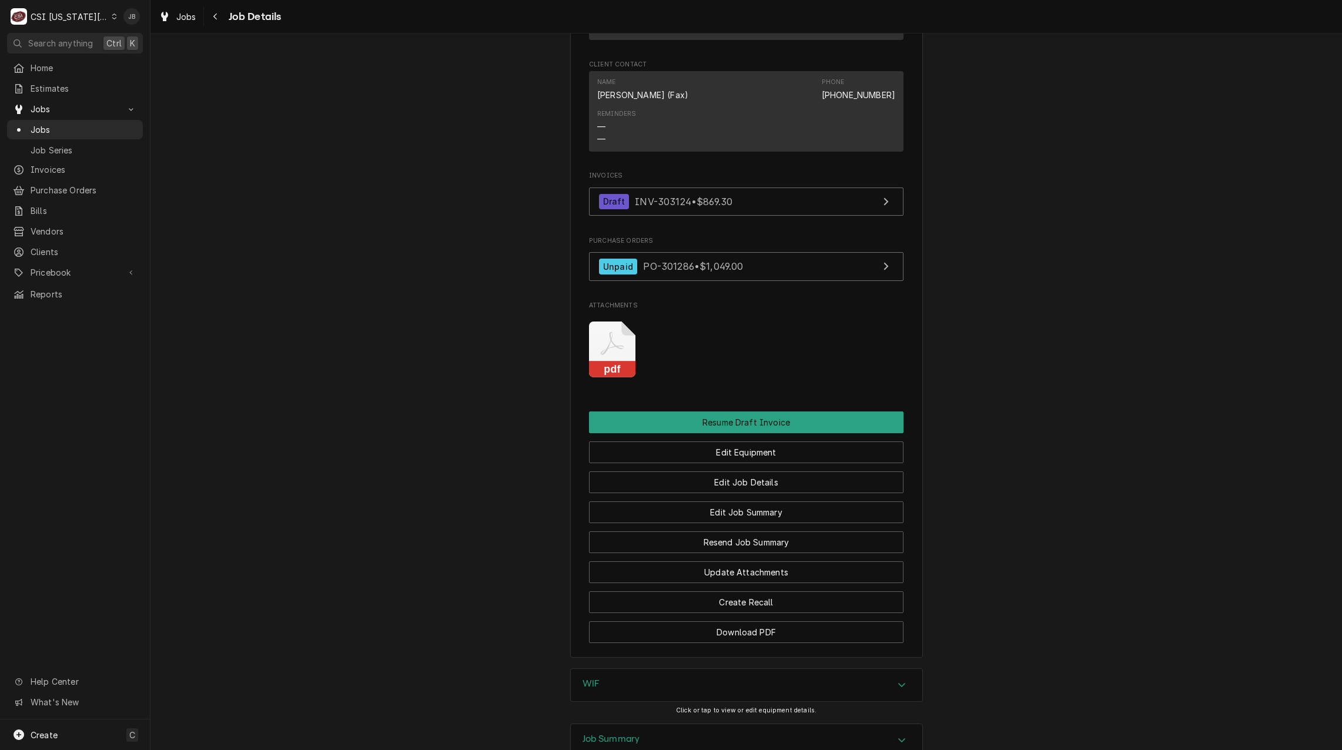
scroll to position [1176, 0]
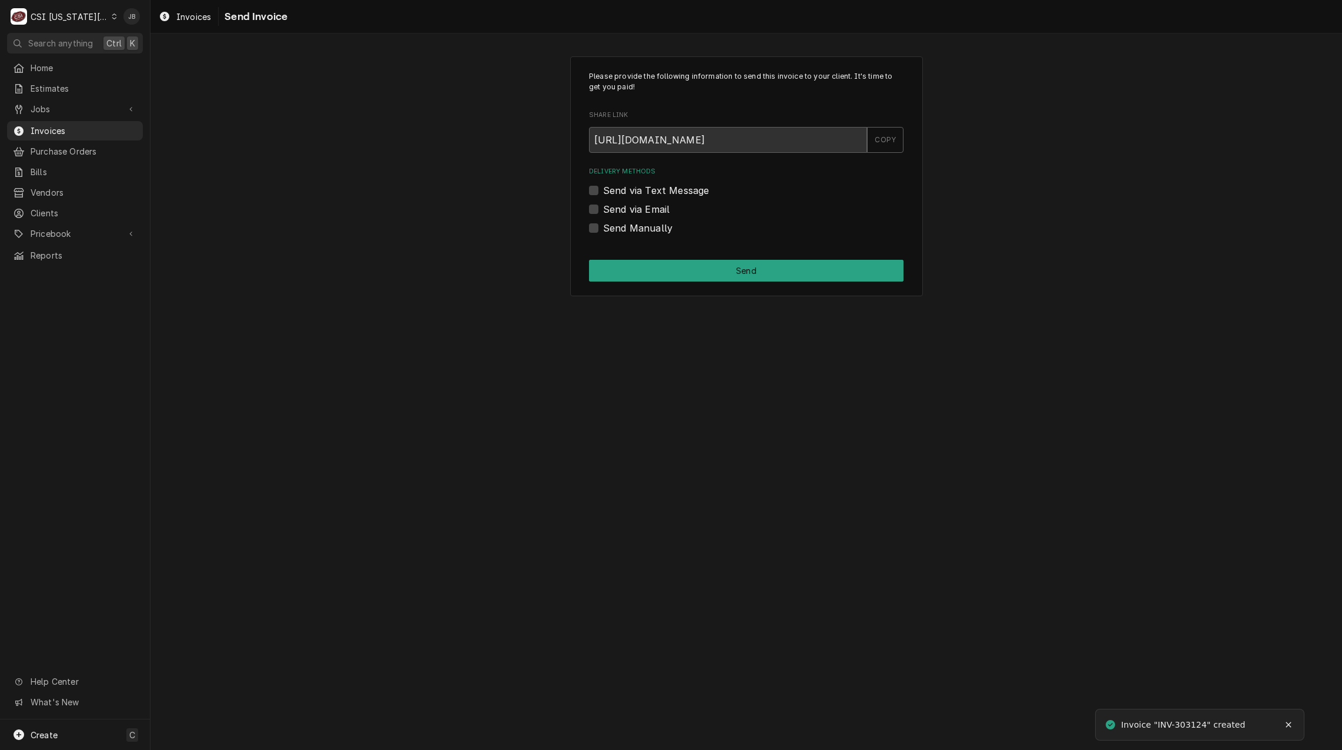
click at [643, 204] on label "Send via Email" at bounding box center [636, 209] width 66 height 14
click at [643, 204] on input "Send via Email" at bounding box center [760, 215] width 315 height 26
checkbox input "true"
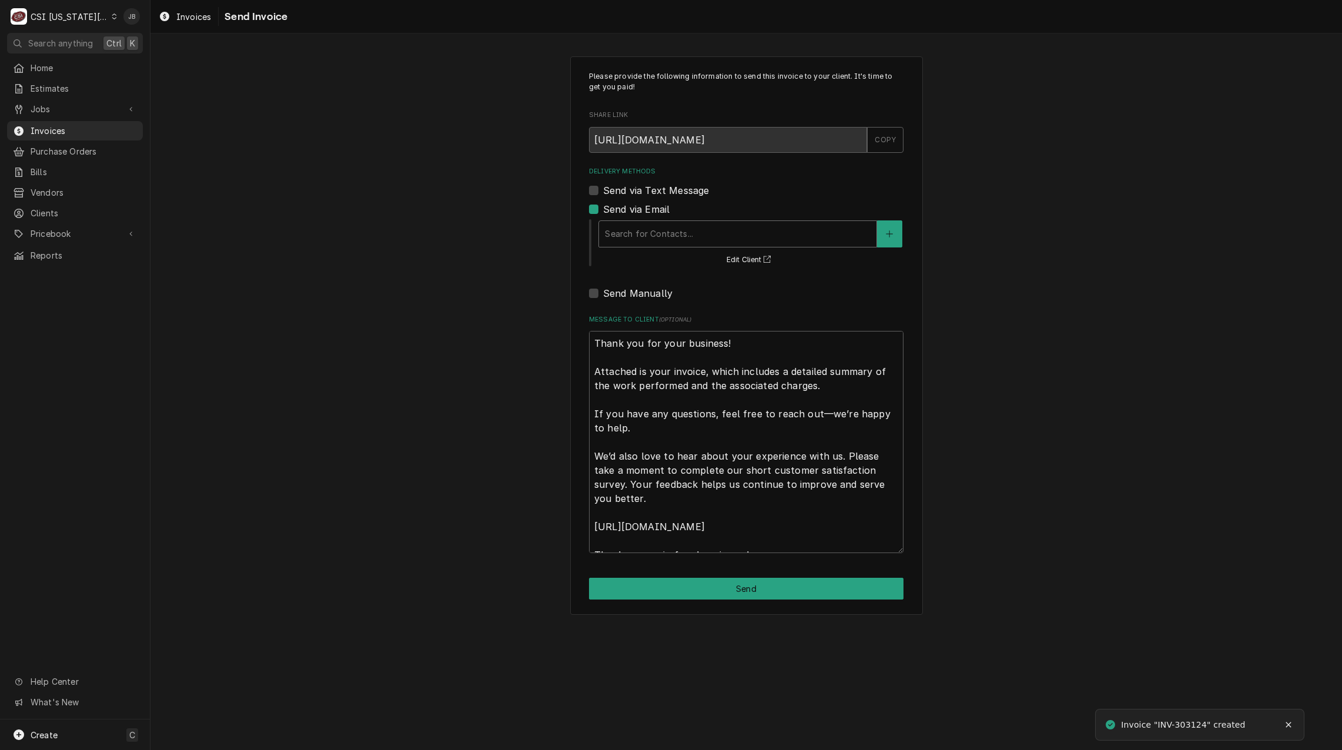
click at [647, 238] on div "Delivery Methods" at bounding box center [738, 233] width 266 height 21
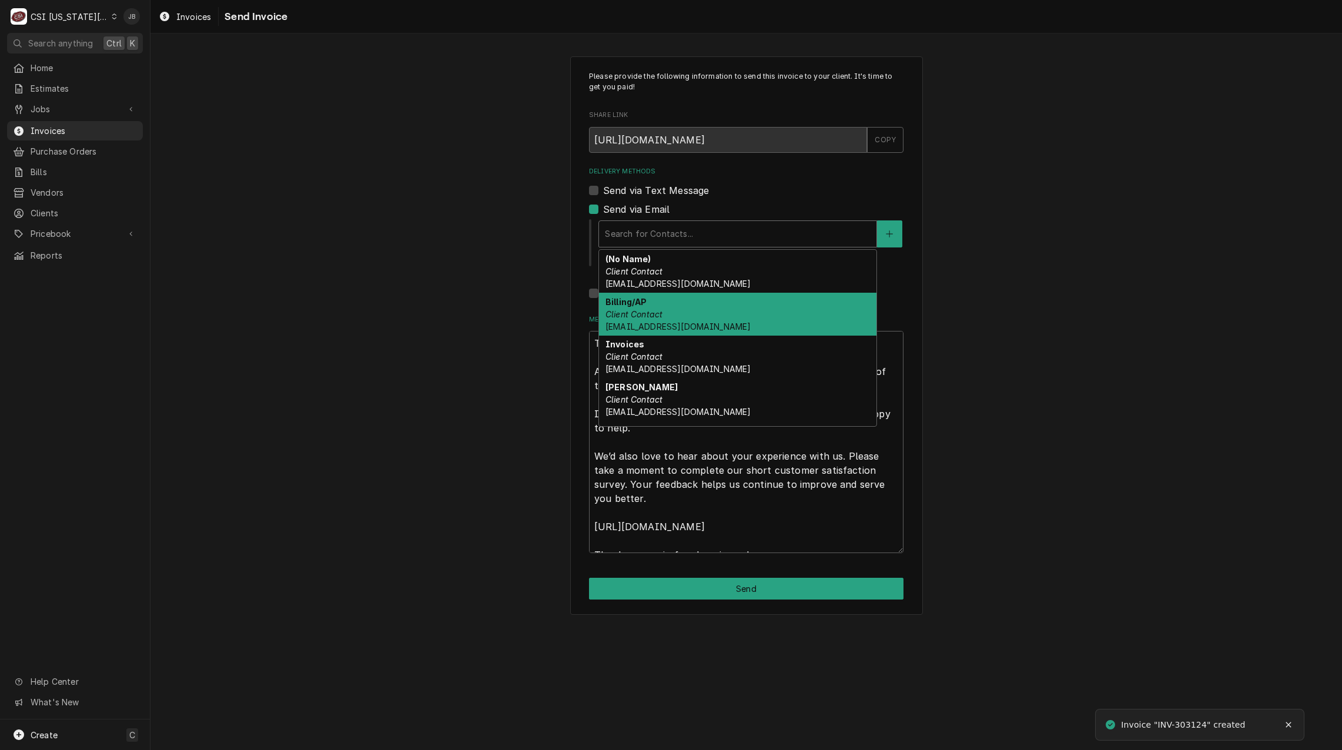
click at [693, 310] on div "Billing/AP Client Contact [EMAIL_ADDRESS][DOMAIN_NAME]" at bounding box center [738, 314] width 278 height 43
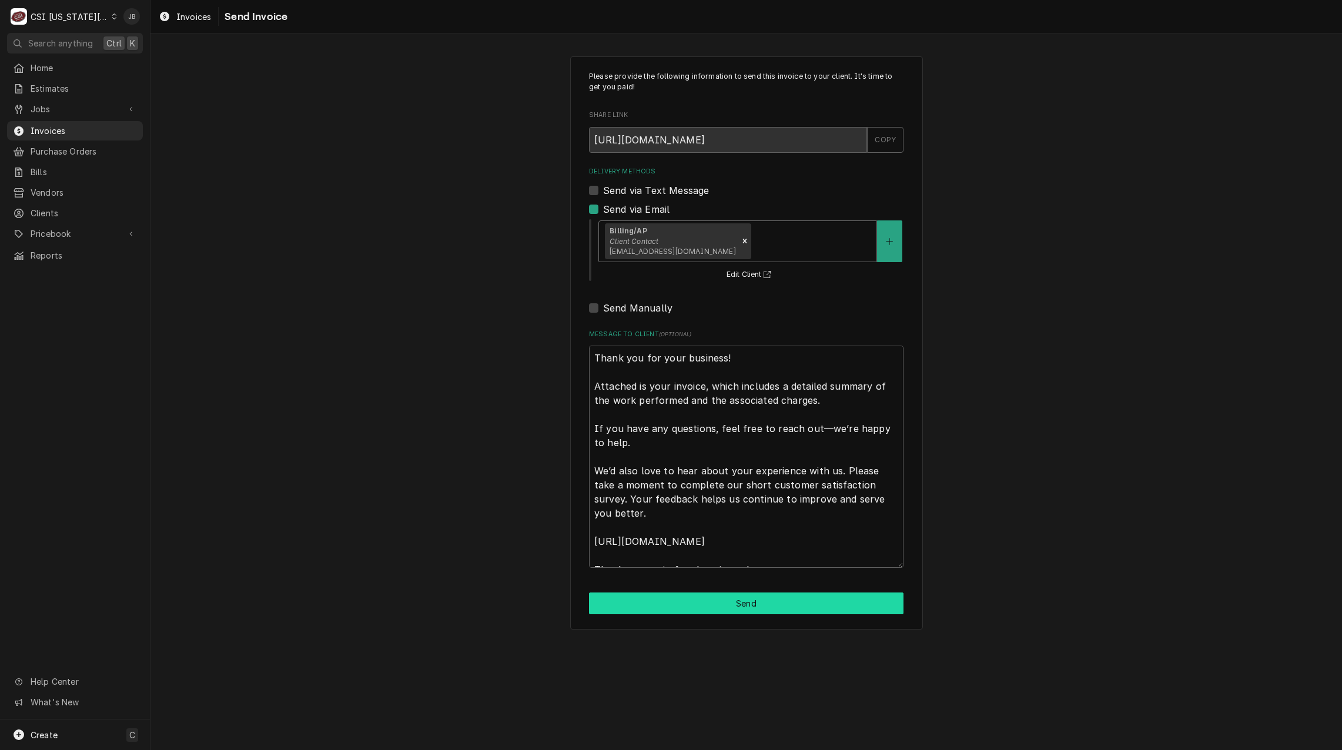
click at [650, 605] on button "Send" at bounding box center [746, 604] width 315 height 22
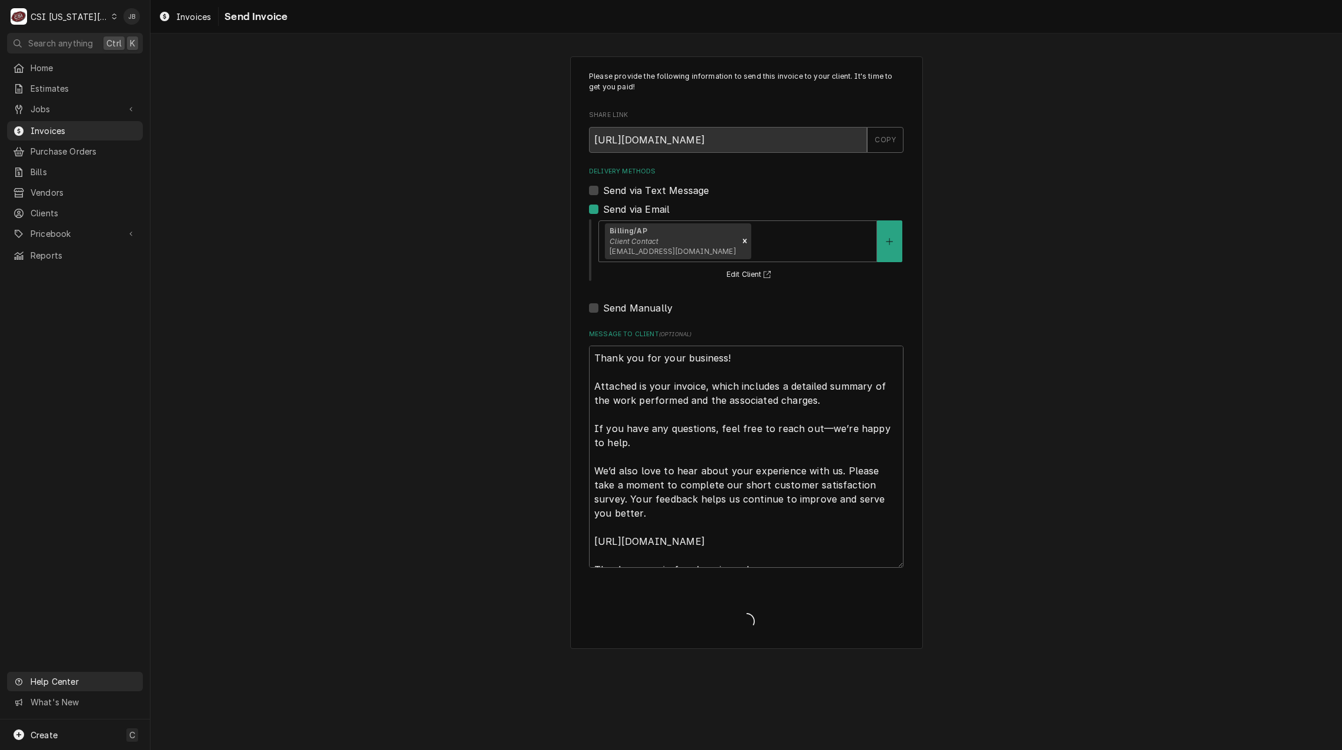
type textarea "x"
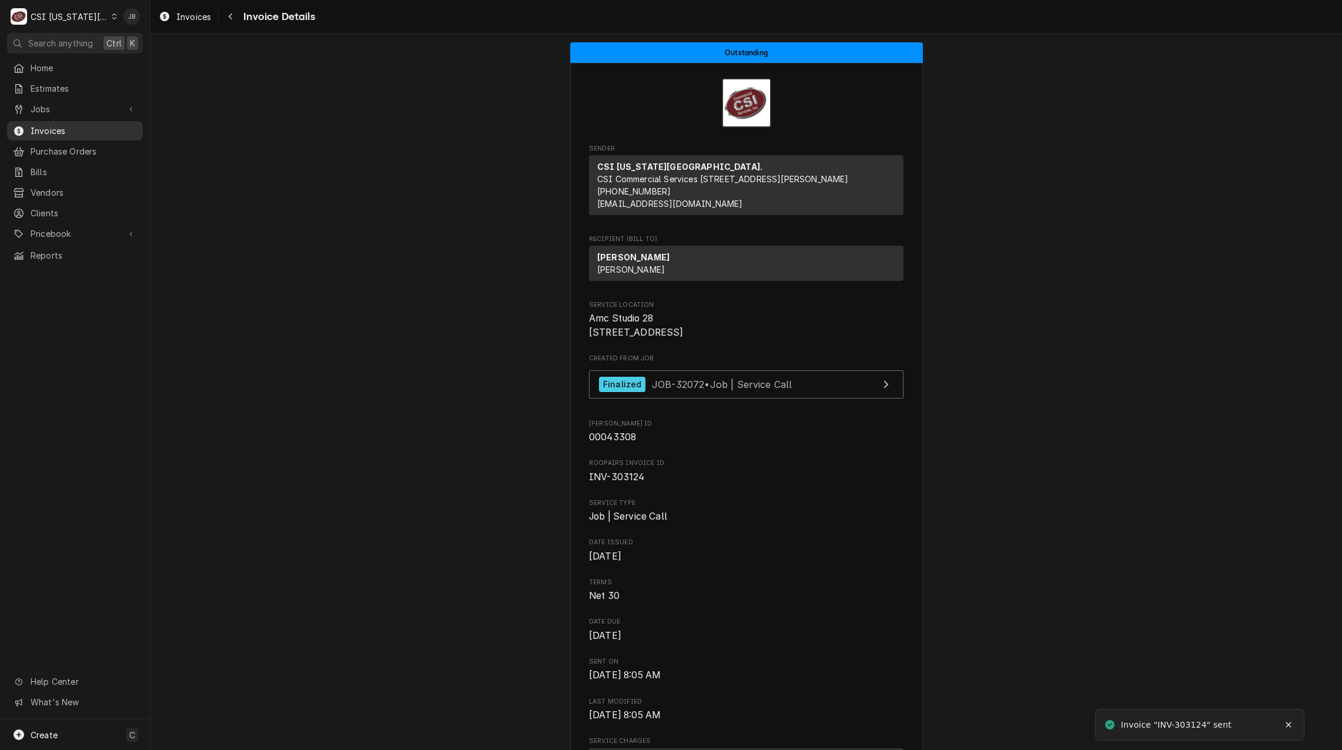
click at [58, 129] on span "Invoices" at bounding box center [84, 131] width 106 height 12
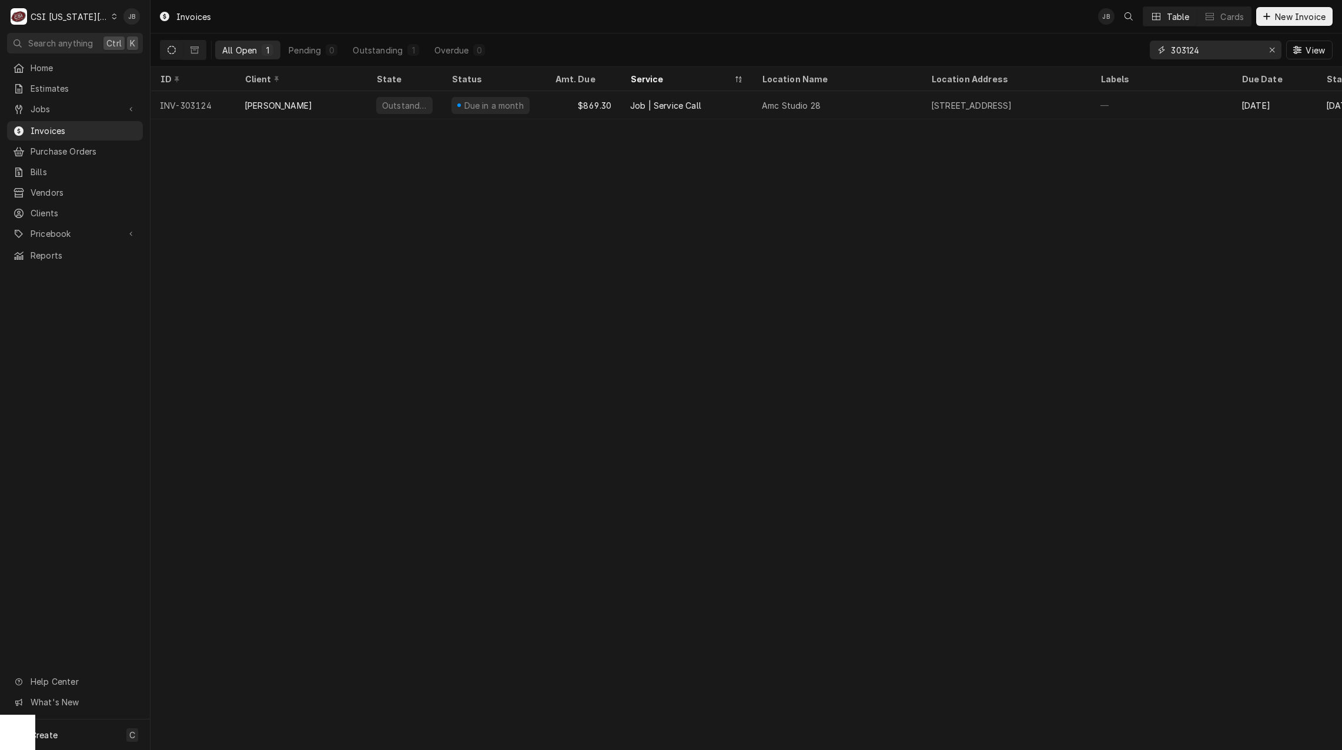
drag, startPoint x: 1234, startPoint y: 46, endPoint x: 1081, endPoint y: 47, distance: 152.9
click at [1083, 46] on div "All Open 1 Pending 0 Outstanding 1 Overdue 0 303124 View" at bounding box center [746, 50] width 1173 height 33
paste input "1355"
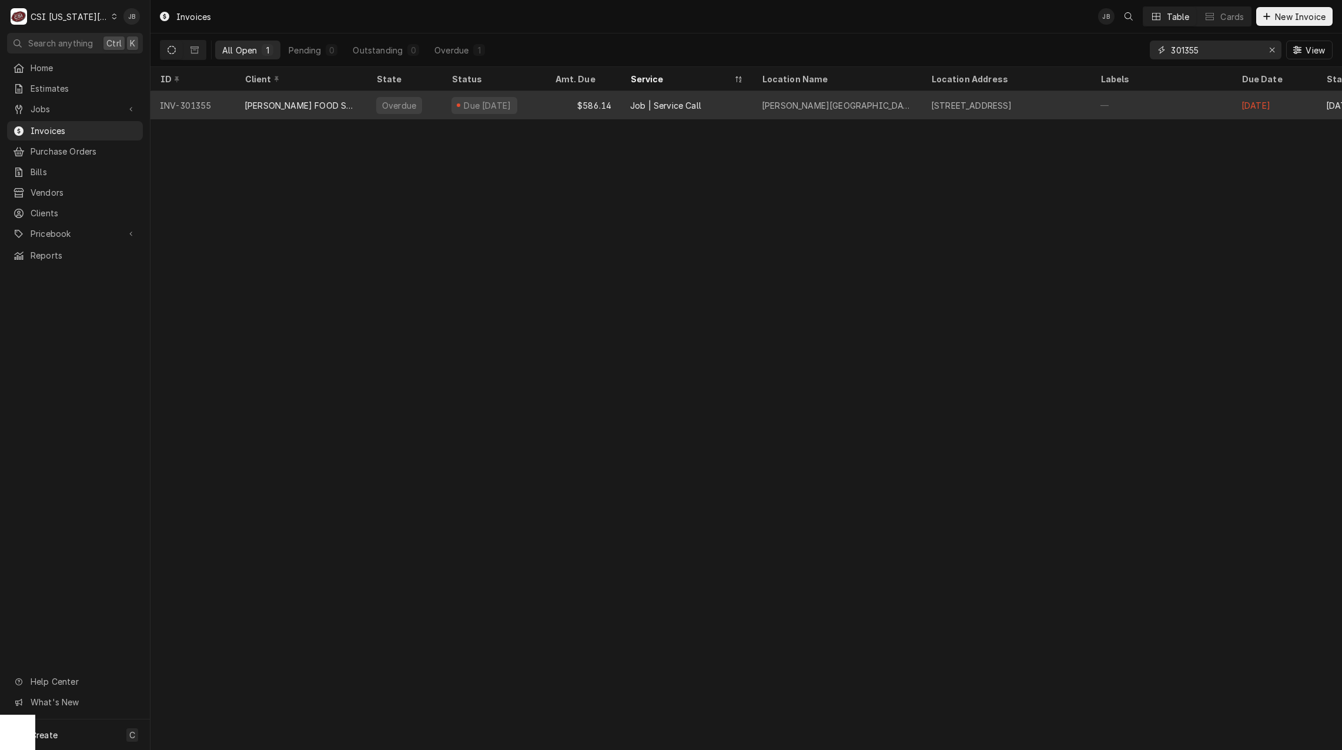
type input "301355"
click at [568, 109] on div "$586.14" at bounding box center [583, 105] width 75 height 28
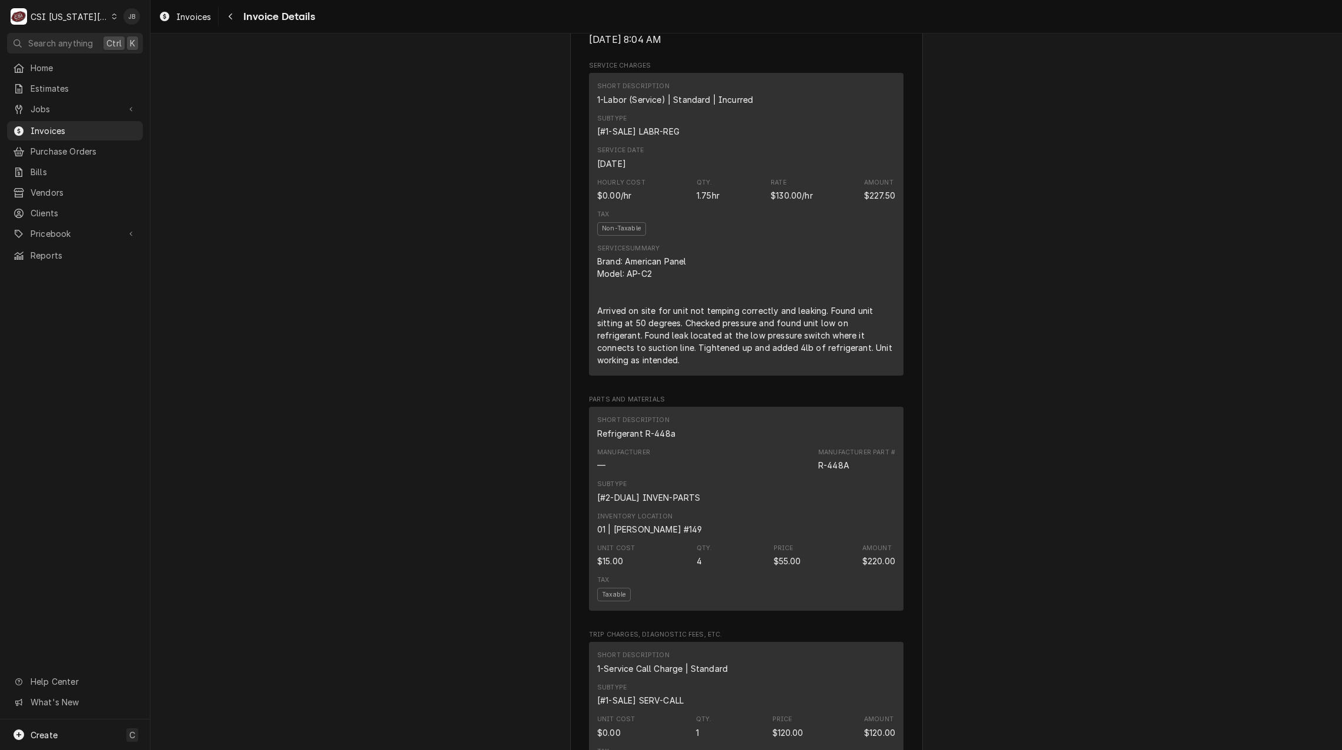
scroll to position [764, 0]
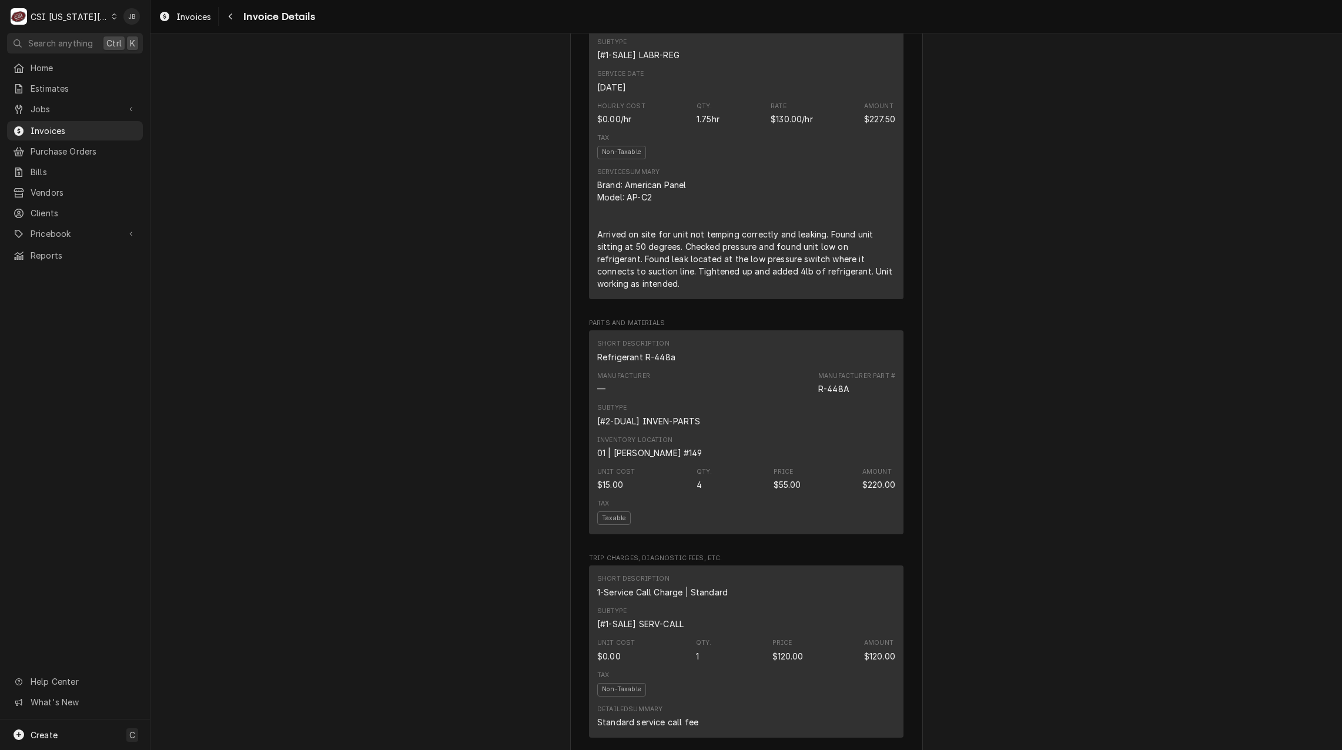
click at [307, 557] on div "Overdue Sender CSI [US_STATE] City. CSI Commercial Services Inc1021 [STREET_ADD…" at bounding box center [747, 550] width 1192 height 2562
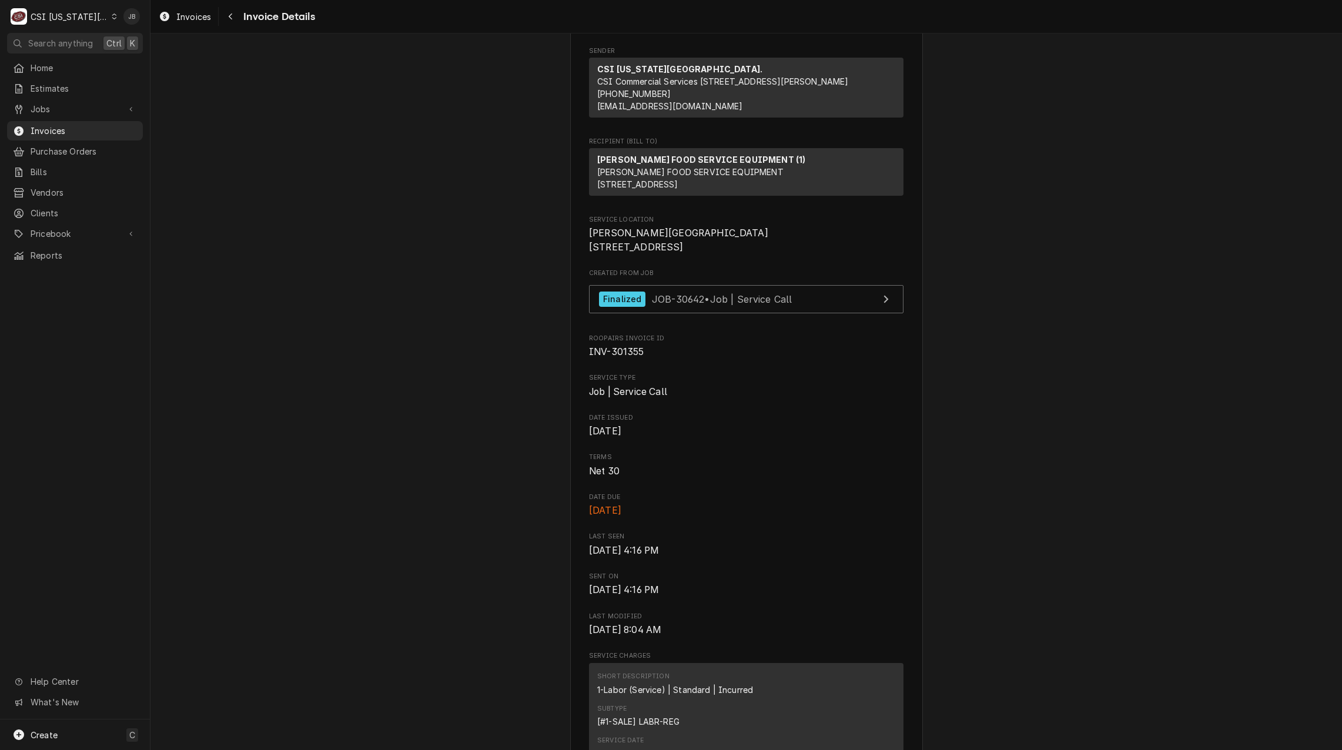
scroll to position [0, 0]
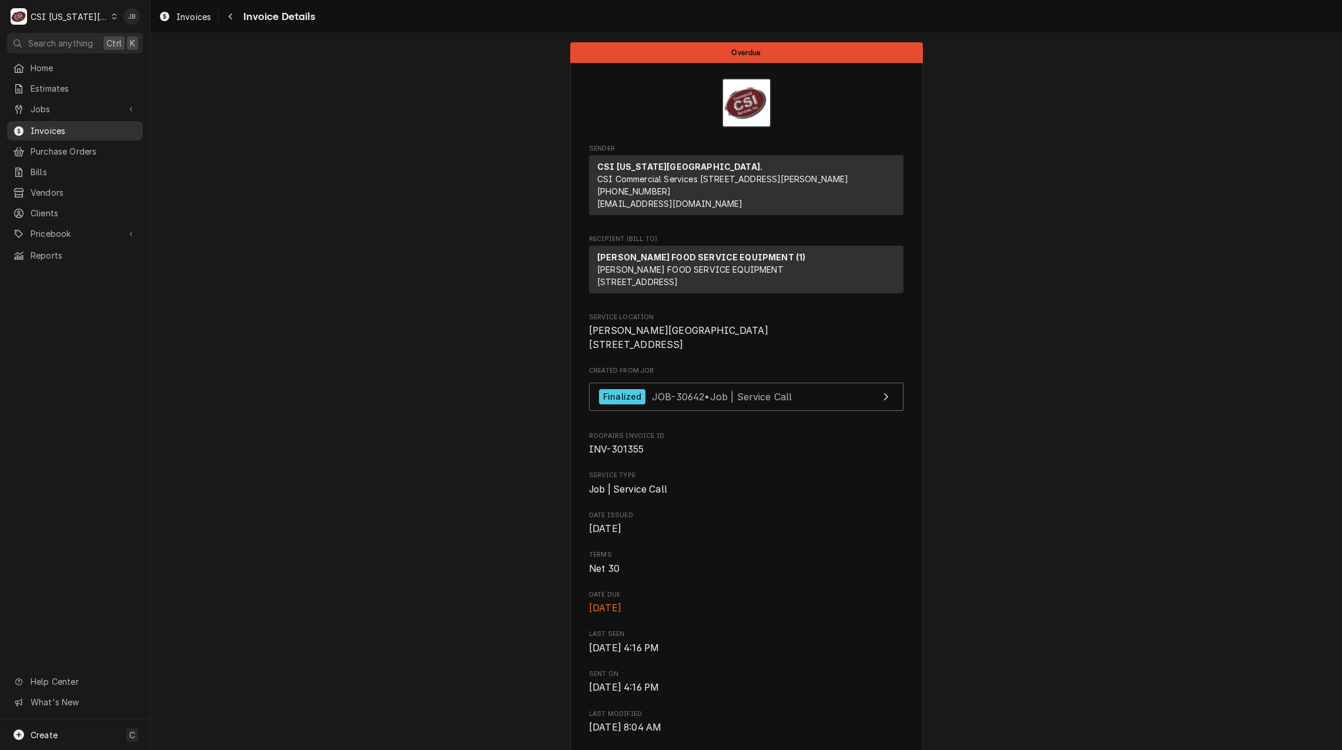
click at [68, 125] on span "Invoices" at bounding box center [84, 131] width 106 height 12
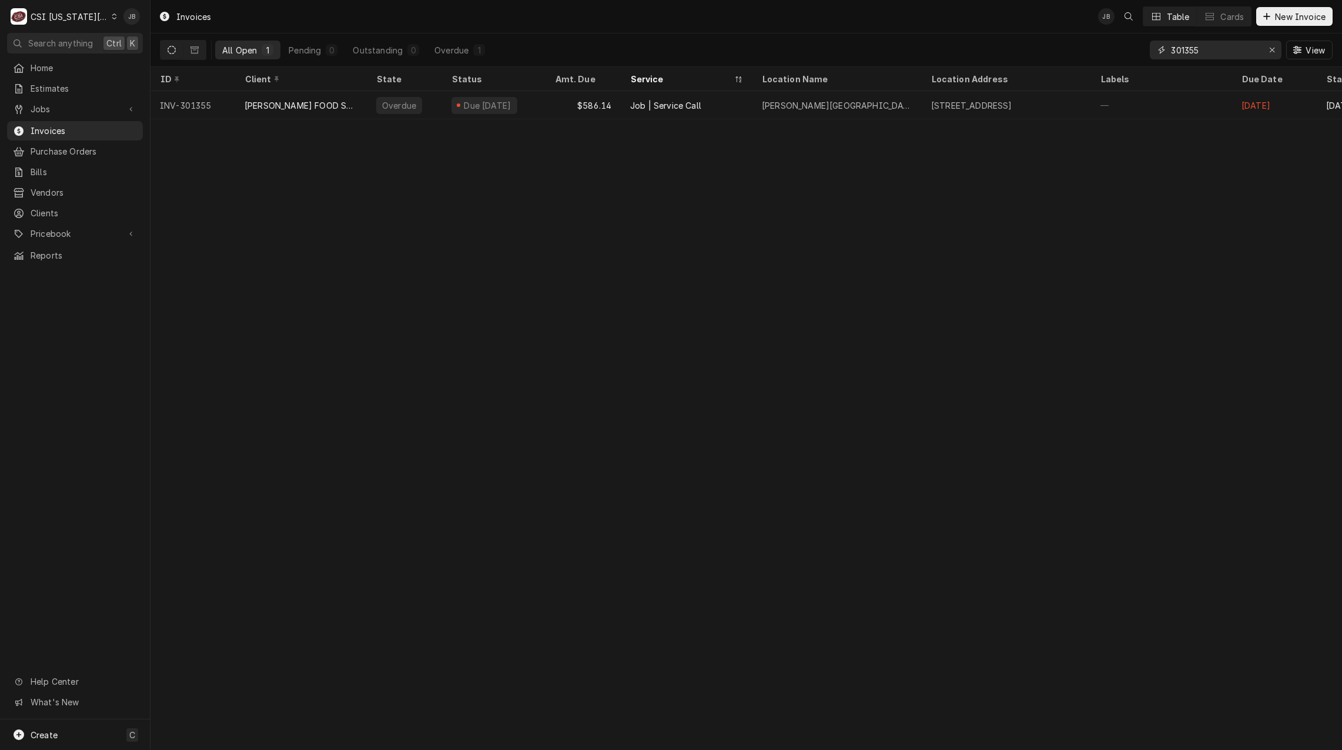
drag, startPoint x: 1171, startPoint y: 51, endPoint x: 1121, endPoint y: 51, distance: 50.0
click at [1121, 51] on div "All Open 1 Pending 0 Outstanding 0 Overdue 1 301355 View" at bounding box center [746, 50] width 1173 height 33
paste input "0773"
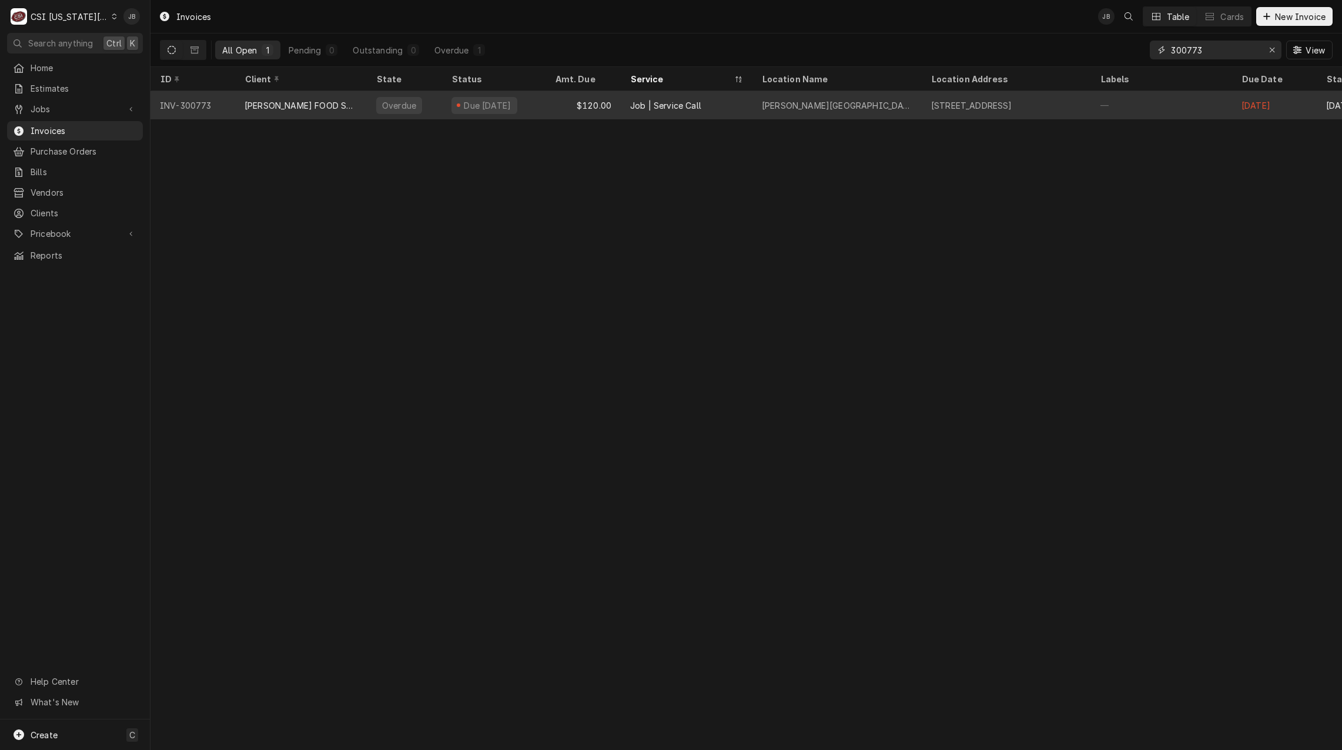
type input "300773"
click at [302, 103] on div "[PERSON_NAME] FOOD SERVICE EQUIPMENT (1)" at bounding box center [301, 105] width 113 height 12
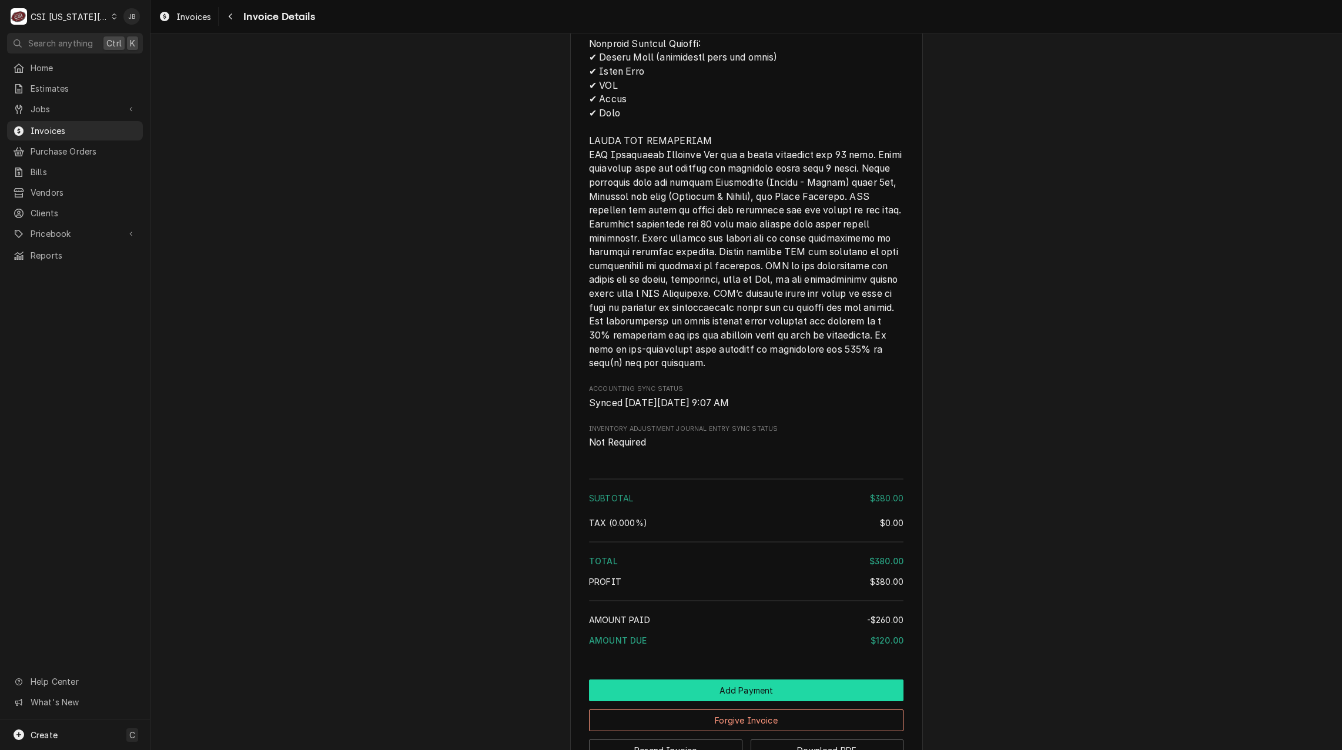
scroll to position [1882, 0]
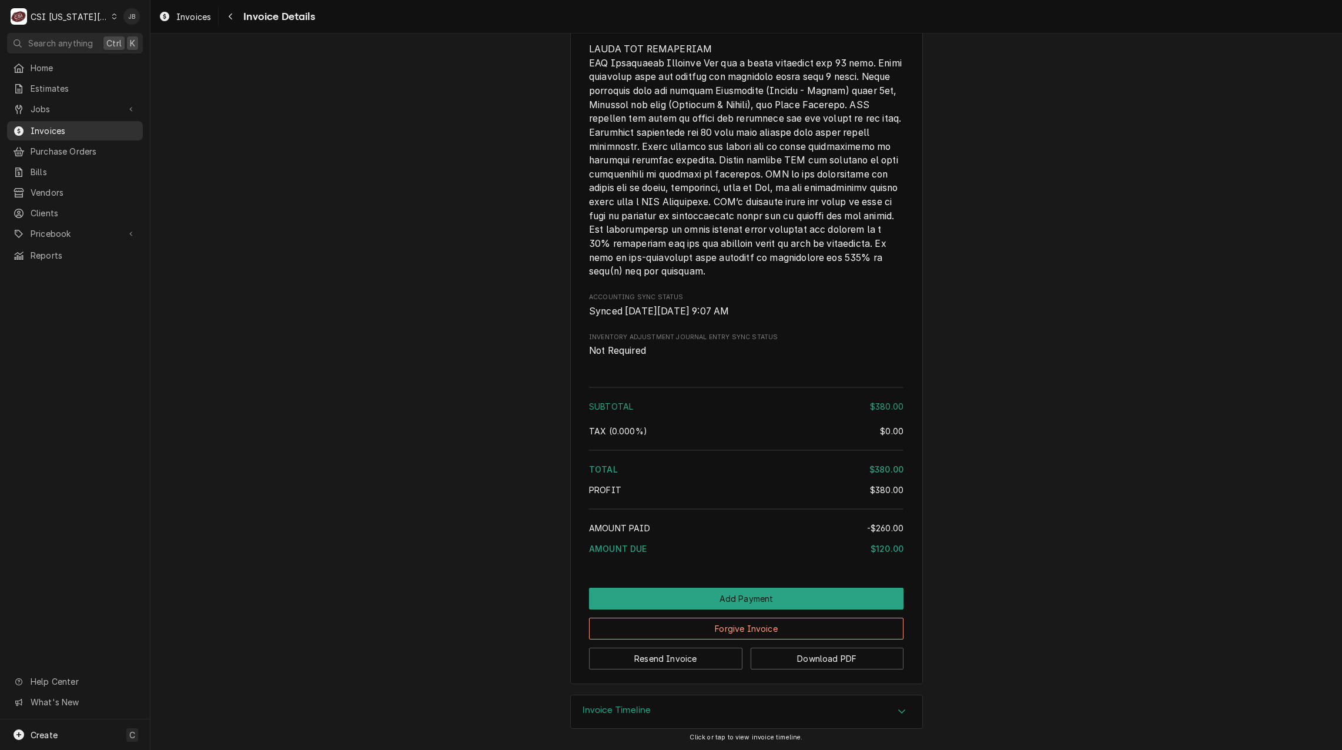
click at [38, 129] on span "Invoices" at bounding box center [84, 131] width 106 height 12
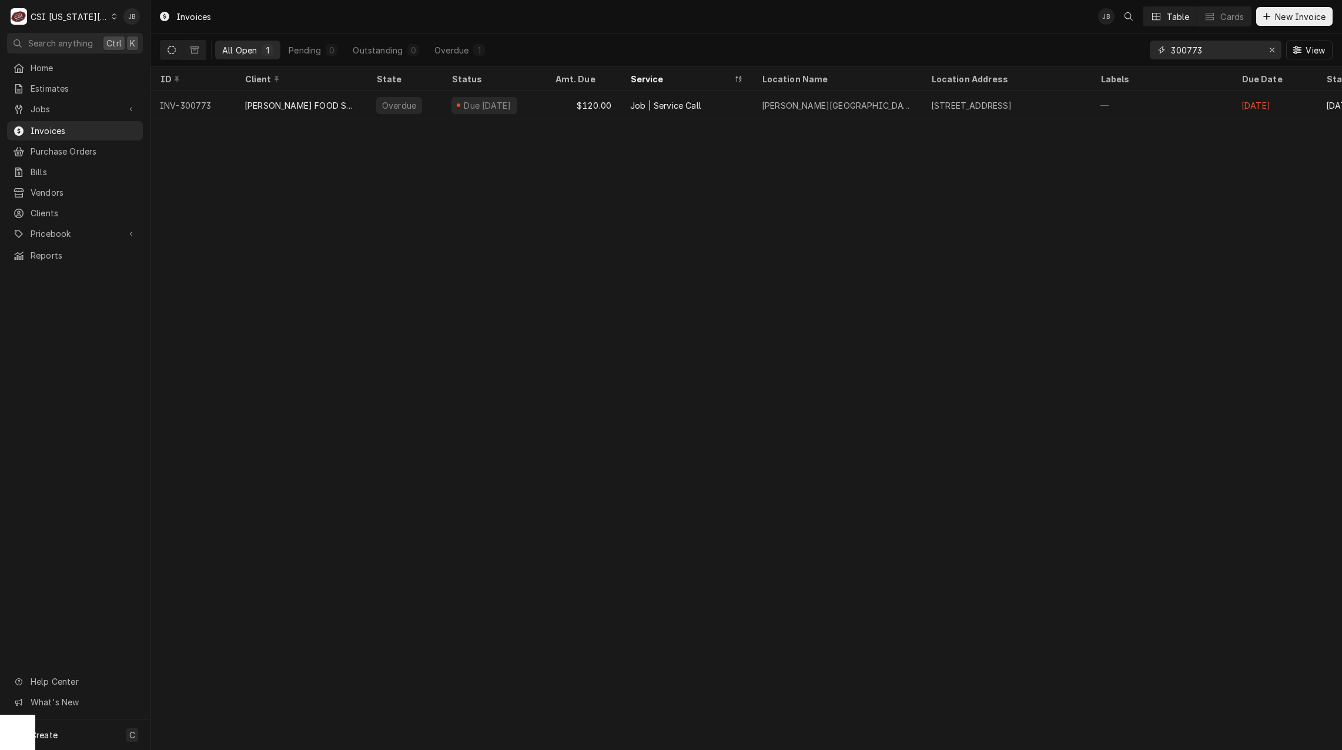
drag, startPoint x: 1216, startPoint y: 54, endPoint x: 1132, endPoint y: 47, distance: 83.7
click at [1133, 47] on div "All Open 1 Pending 0 Outstanding 0 Overdue 1 300773 View" at bounding box center [746, 50] width 1173 height 33
type input "303125"
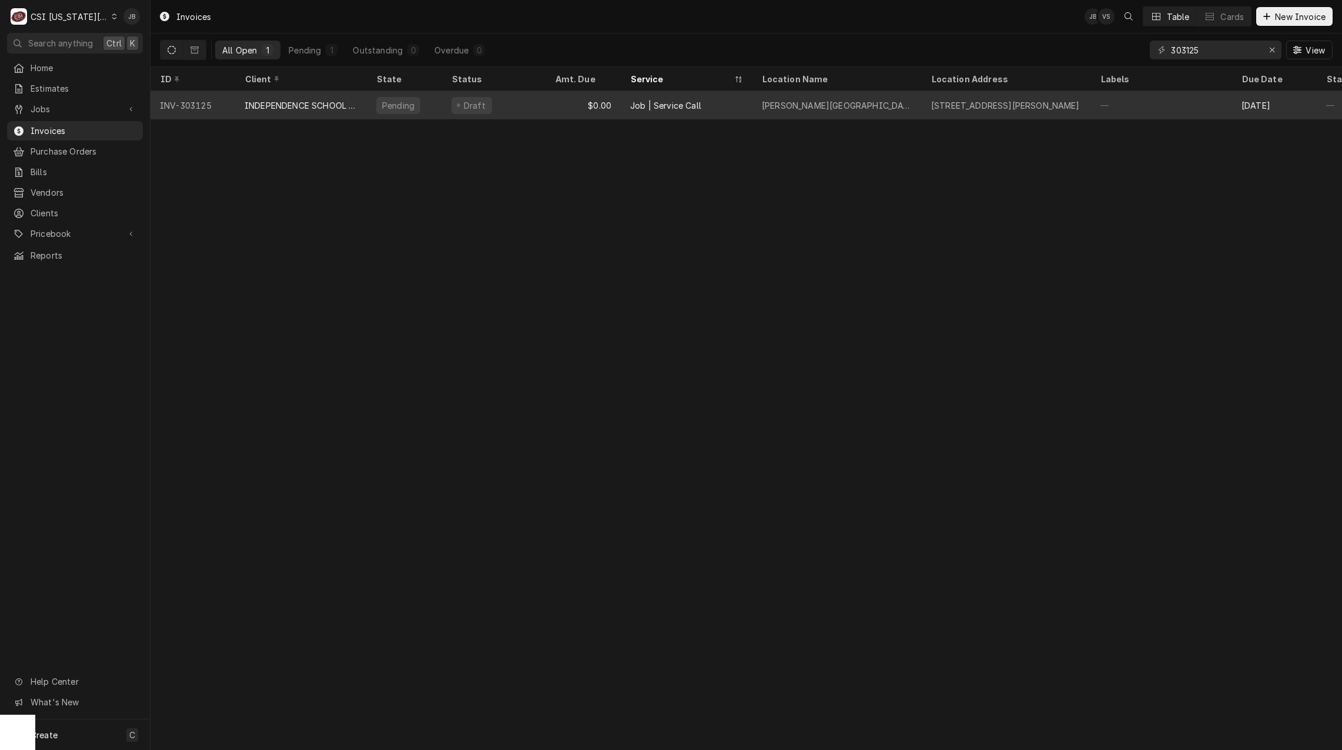
click at [997, 100] on div "[STREET_ADDRESS][PERSON_NAME]" at bounding box center [1005, 105] width 149 height 12
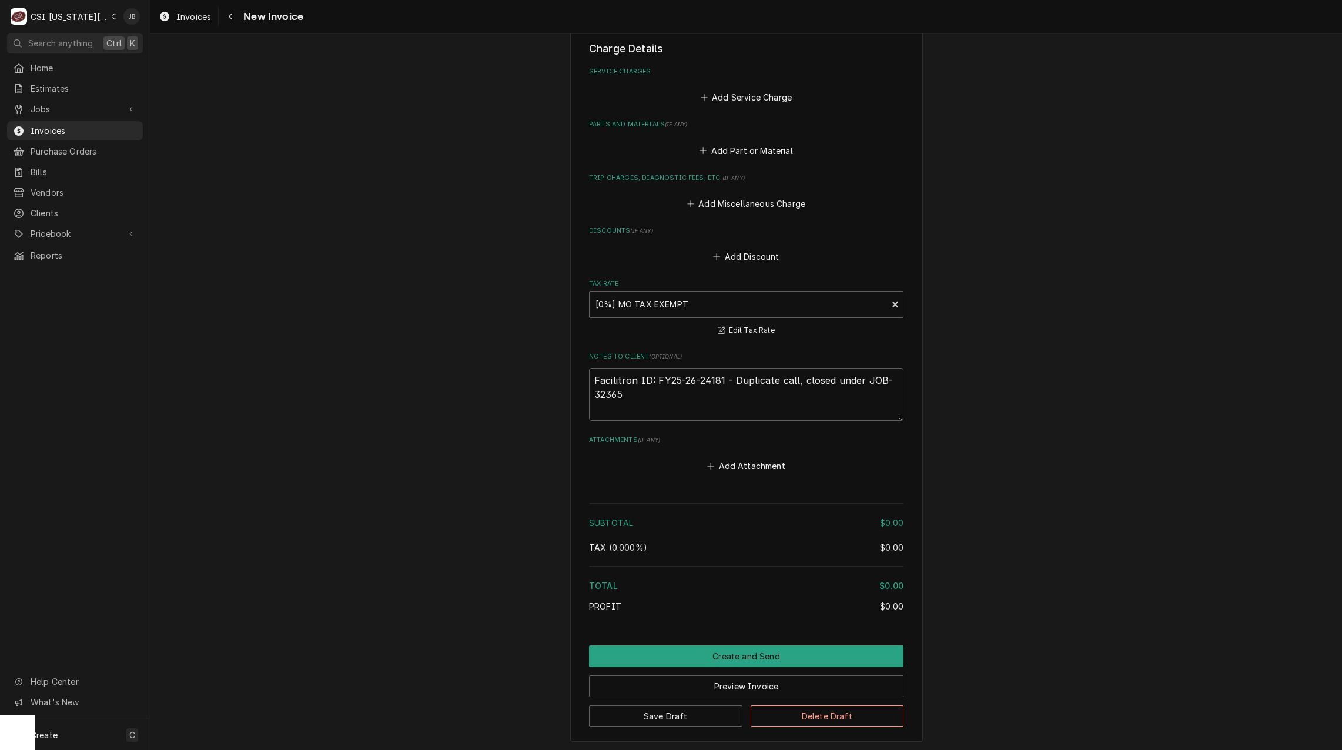
scroll to position [1221, 0]
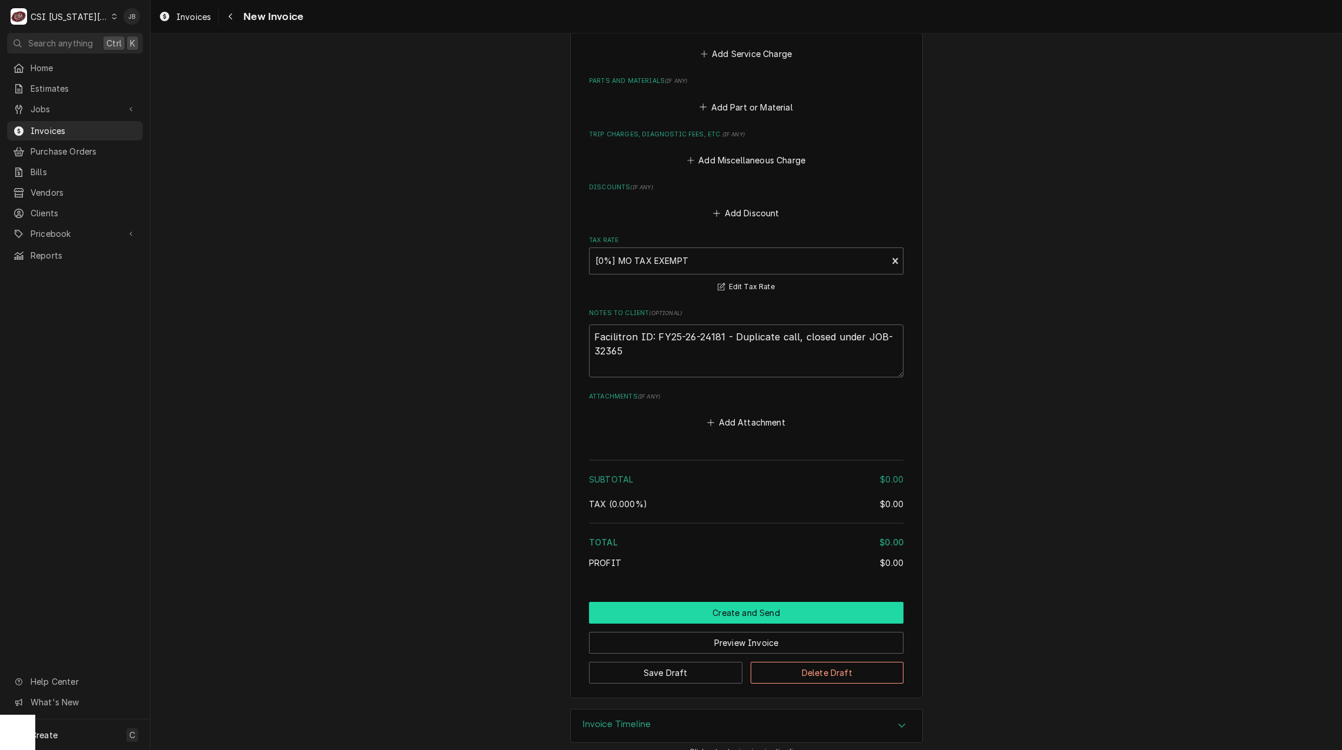
click at [695, 602] on button "Create and Send" at bounding box center [746, 613] width 315 height 22
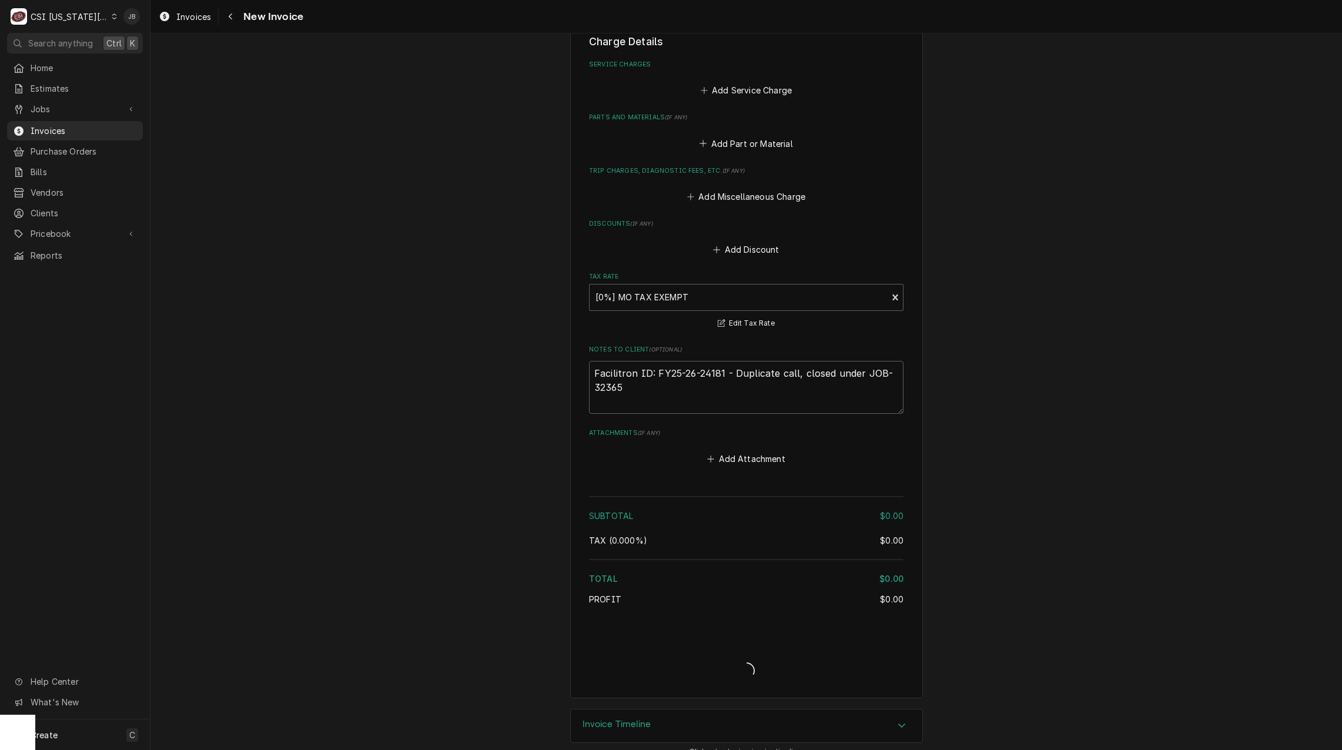
type textarea "x"
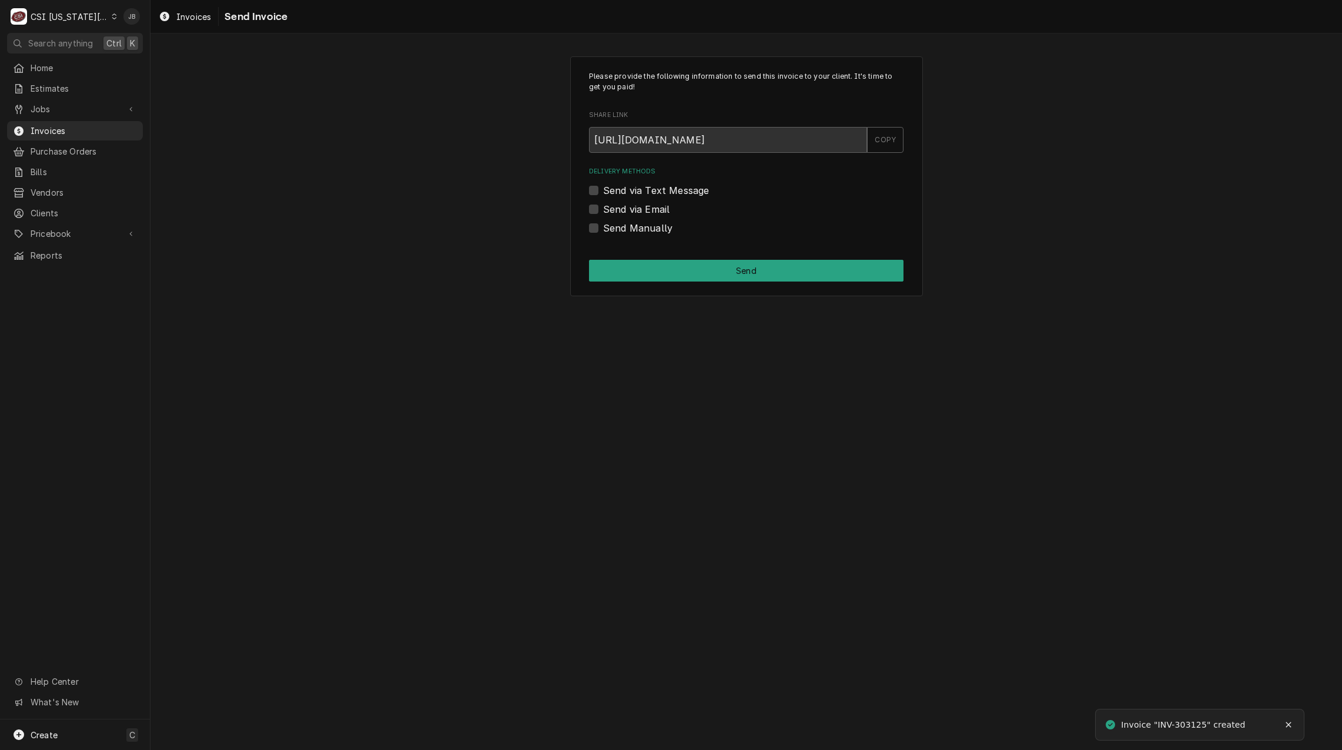
drag, startPoint x: 614, startPoint y: 238, endPoint x: 628, endPoint y: 237, distance: 14.2
click at [614, 238] on div "Please provide the following information to send this invoice to your client. I…" at bounding box center [746, 176] width 353 height 240
click at [642, 230] on label "Send Manually" at bounding box center [637, 228] width 69 height 14
click at [642, 230] on input "Send Manually" at bounding box center [760, 234] width 315 height 26
checkbox input "true"
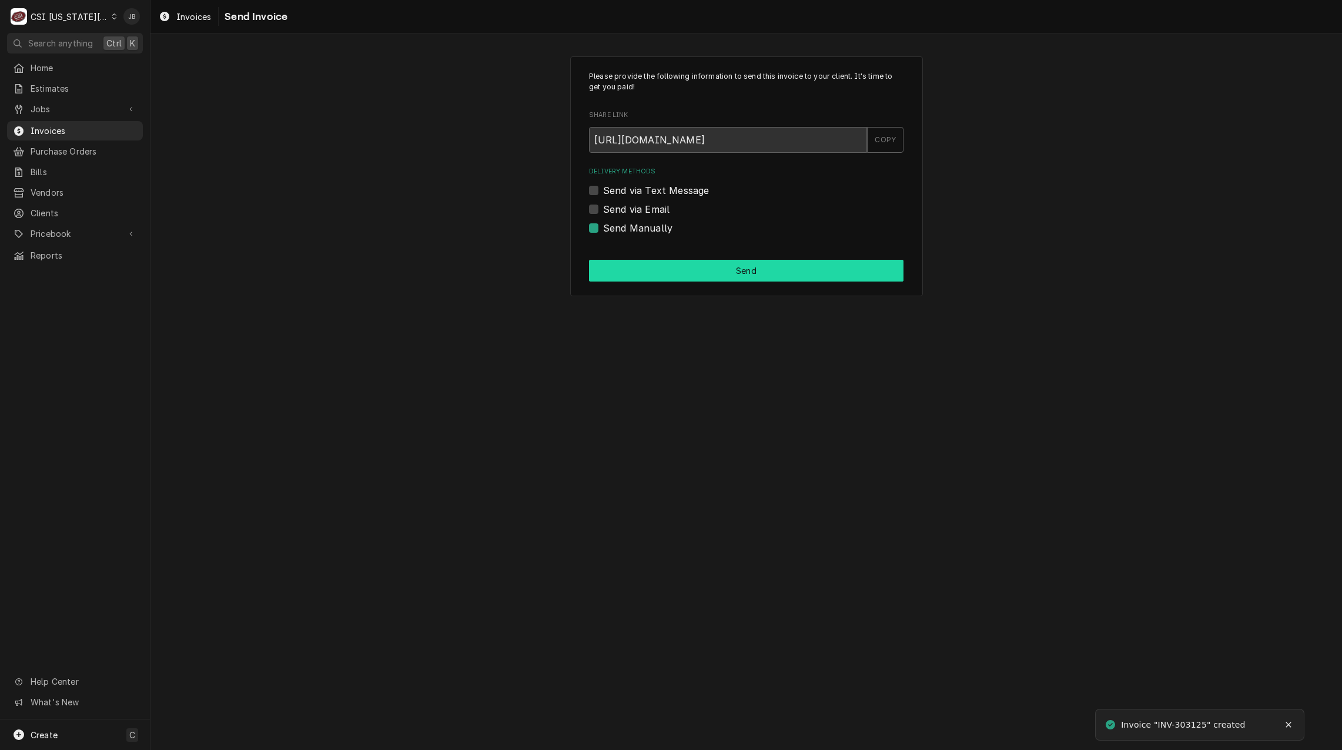
click at [674, 268] on button "Send" at bounding box center [746, 271] width 315 height 22
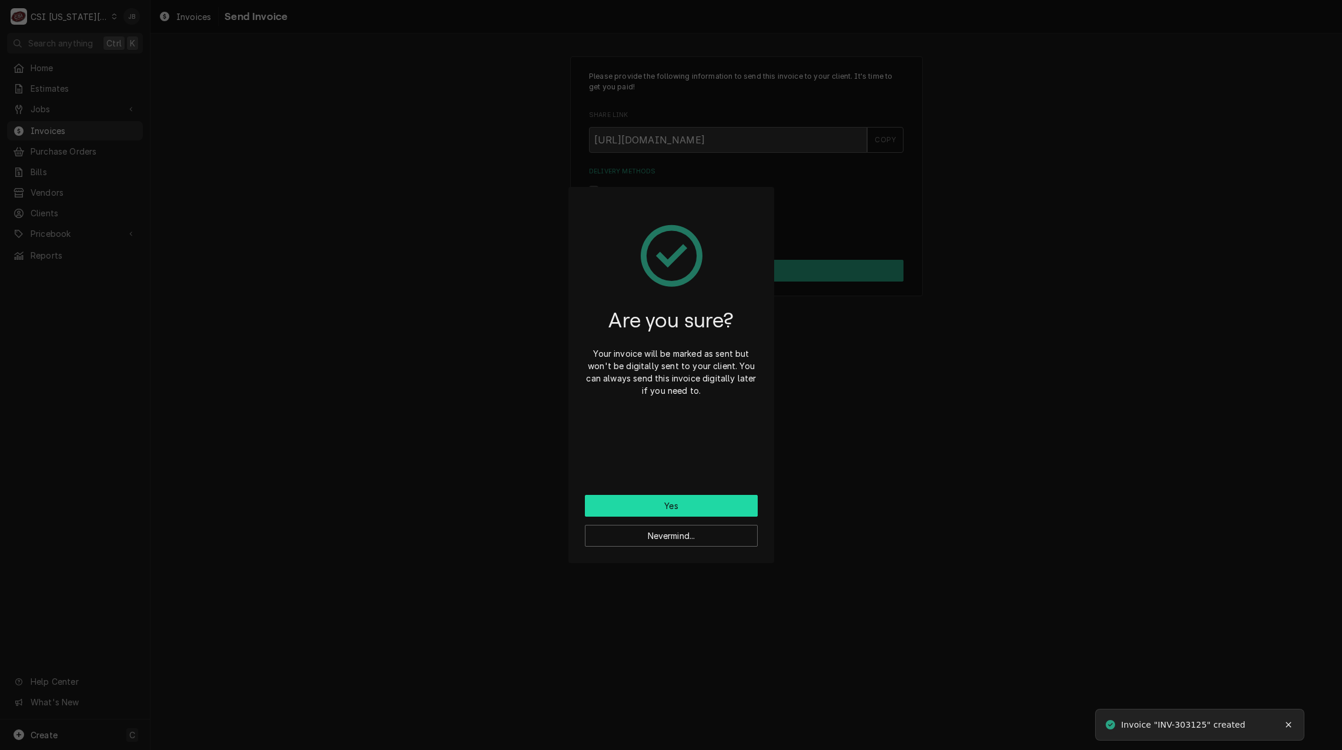
drag, startPoint x: 645, startPoint y: 498, endPoint x: 647, endPoint y: 479, distance: 19.5
click at [644, 498] on button "Yes" at bounding box center [671, 506] width 173 height 22
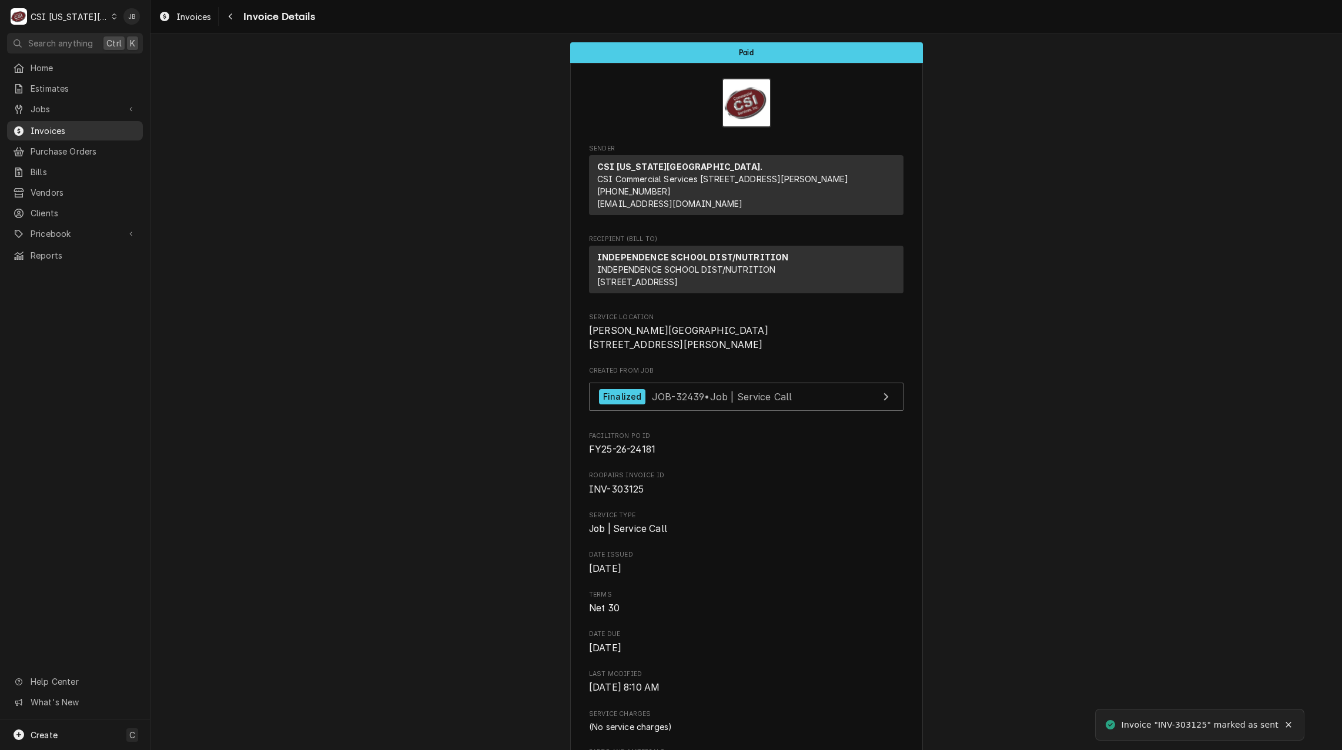
click at [55, 130] on span "Invoices" at bounding box center [84, 131] width 106 height 12
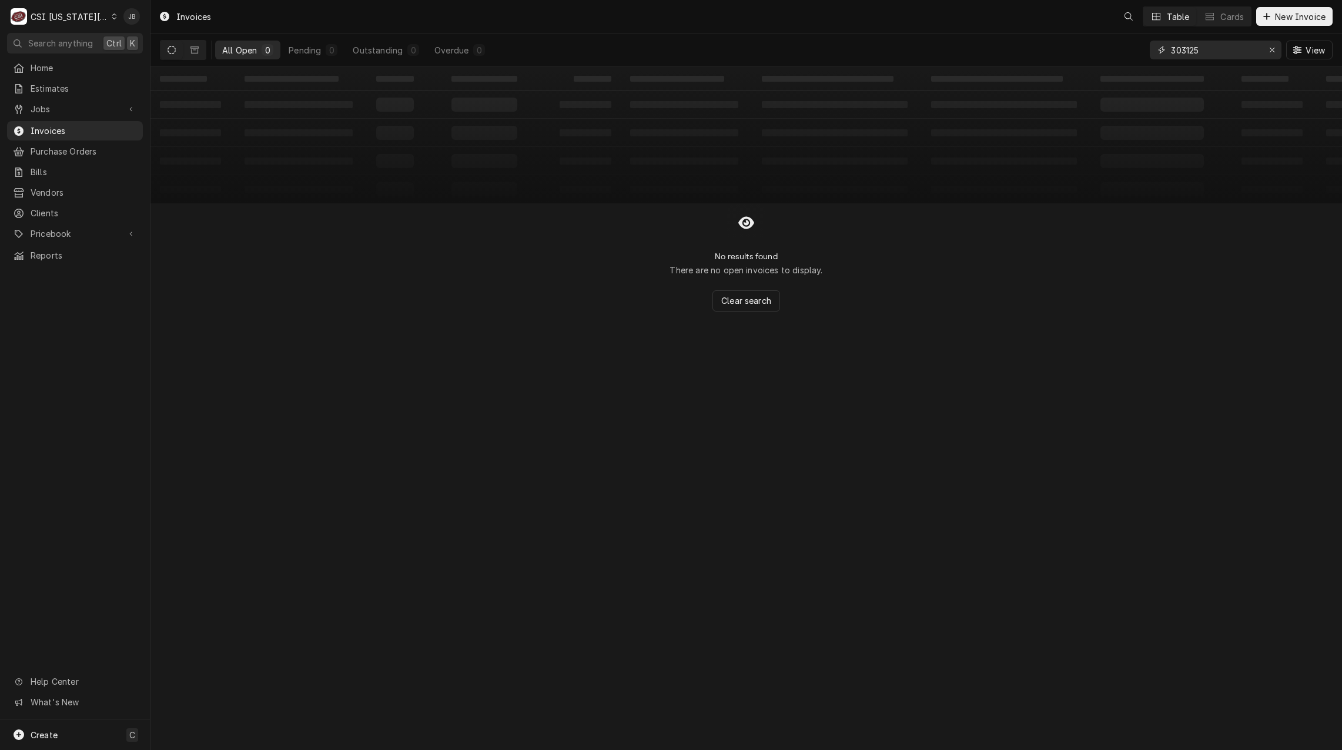
click at [1205, 49] on input "303125" at bounding box center [1215, 50] width 88 height 19
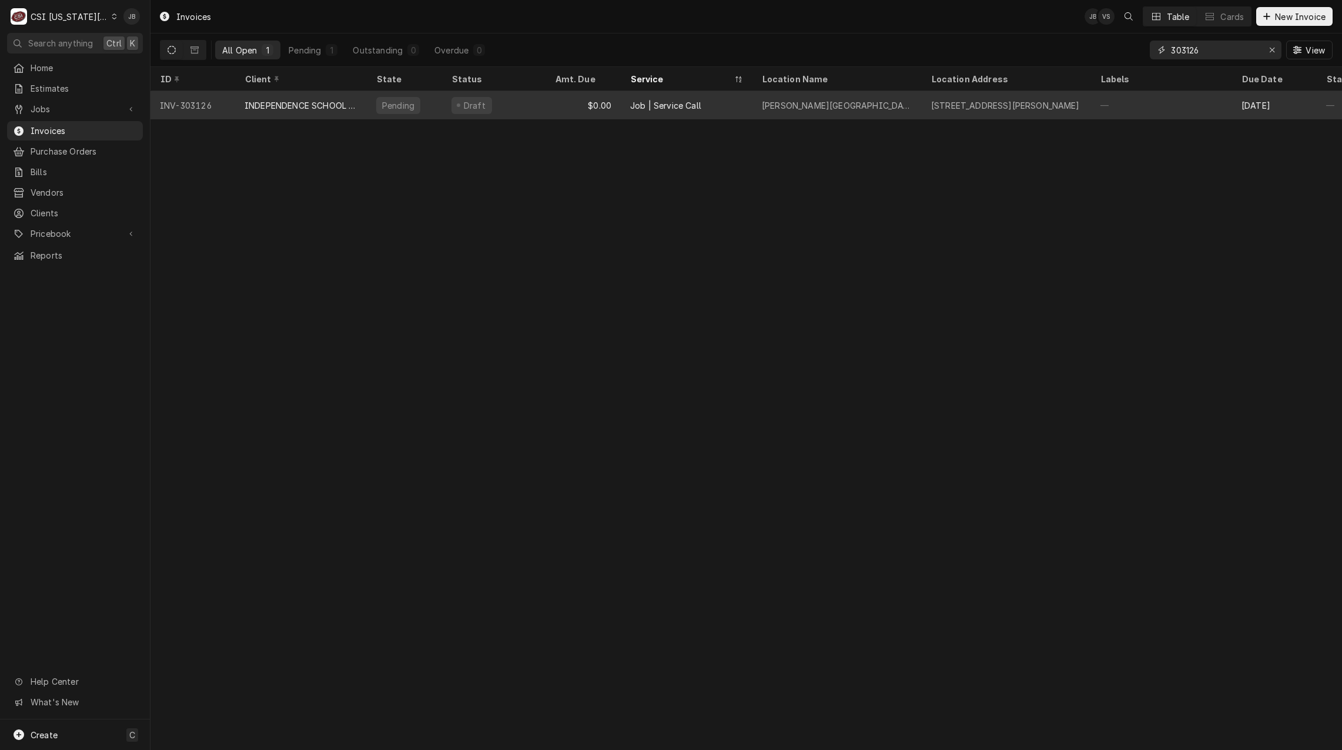
type input "303126"
click at [536, 101] on div "Draft" at bounding box center [493, 105] width 103 height 28
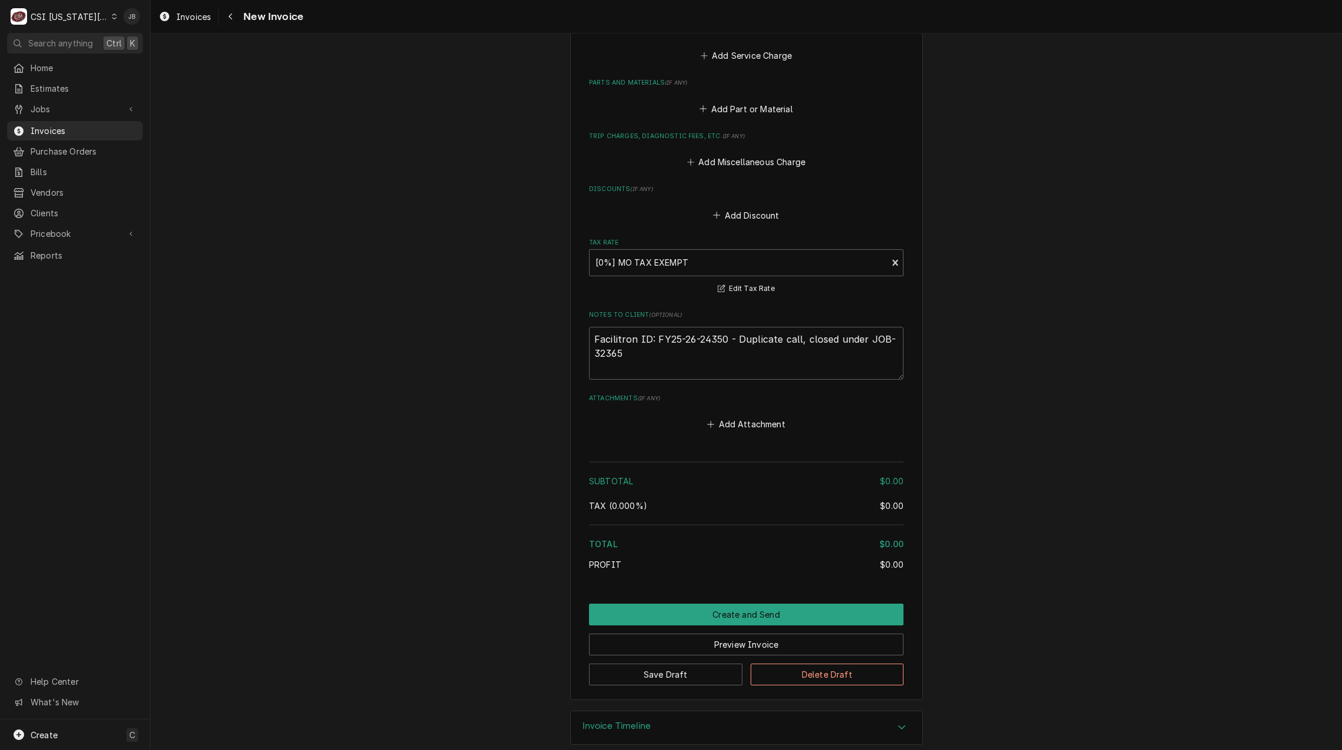
scroll to position [1181, 0]
click at [705, 602] on button "Create and Send" at bounding box center [746, 613] width 315 height 22
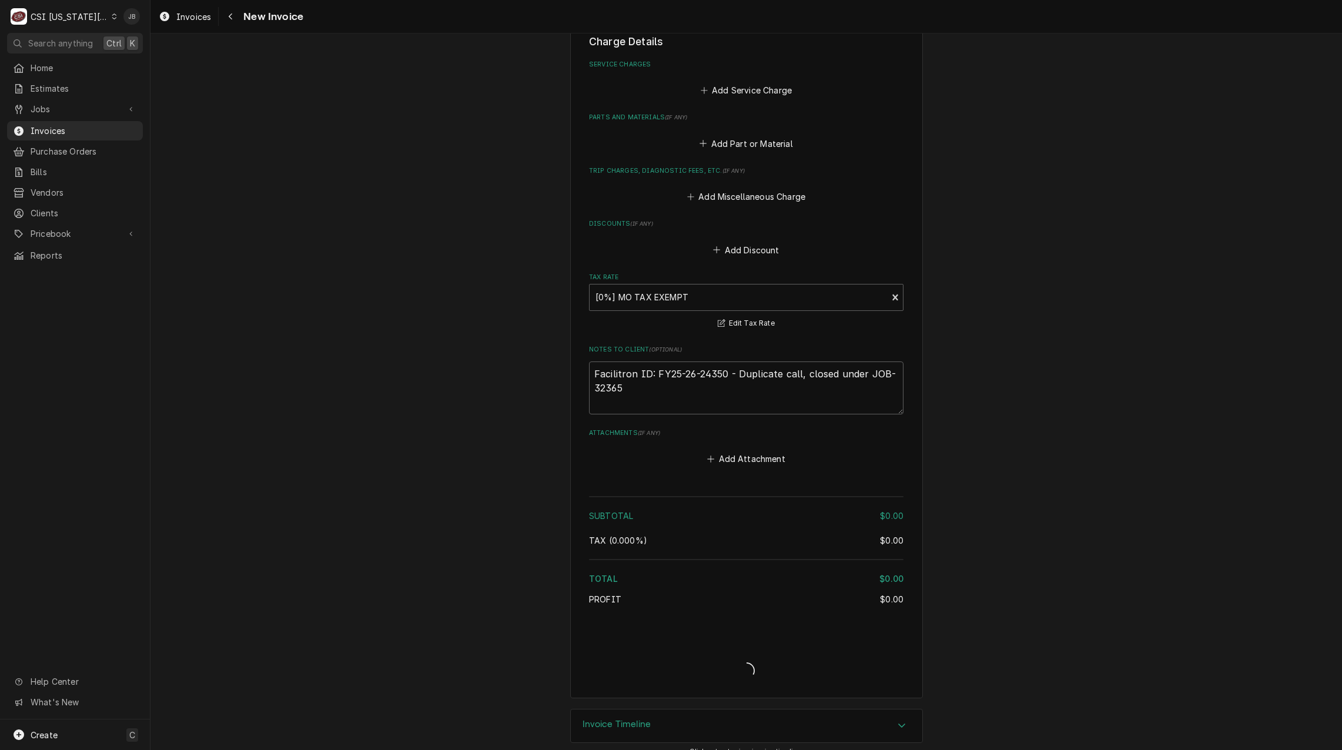
type textarea "x"
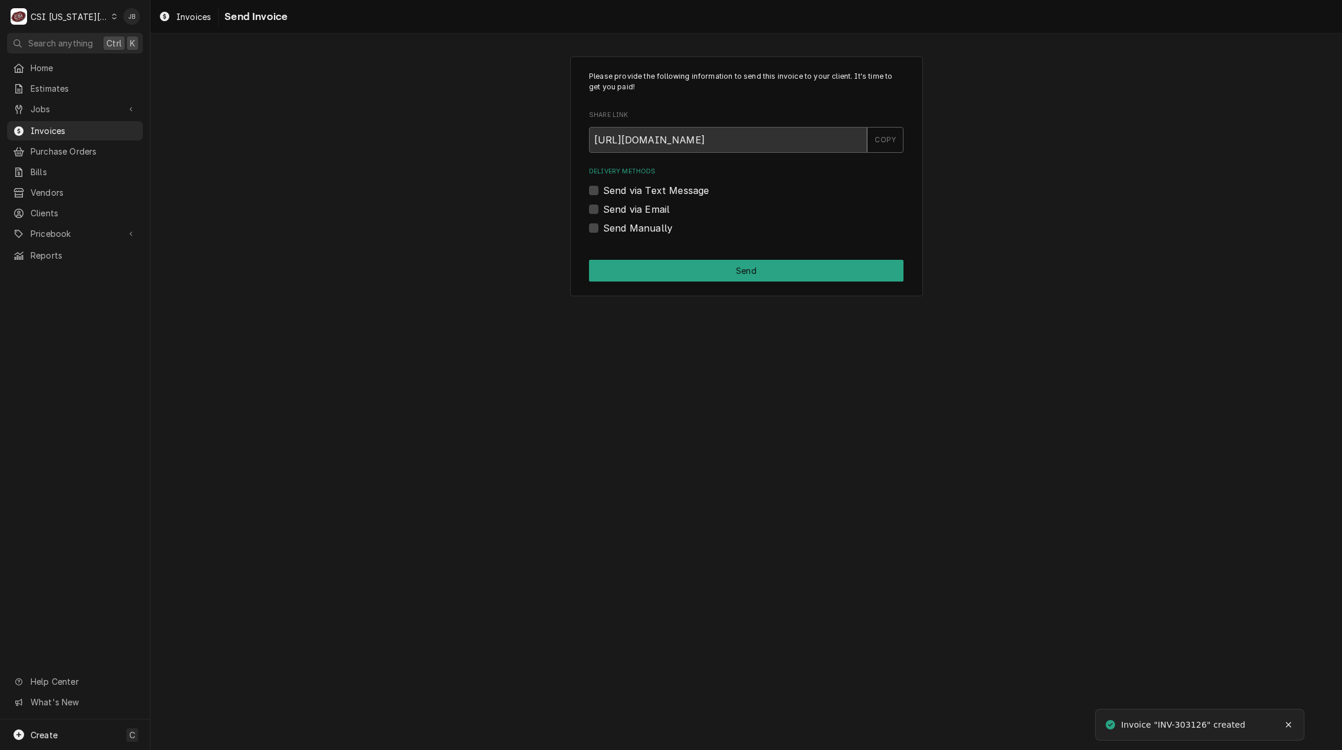
click at [628, 226] on label "Send Manually" at bounding box center [637, 228] width 69 height 14
click at [628, 226] on input "Send Manually" at bounding box center [760, 234] width 315 height 26
checkbox input "true"
click at [677, 272] on button "Send" at bounding box center [746, 271] width 315 height 22
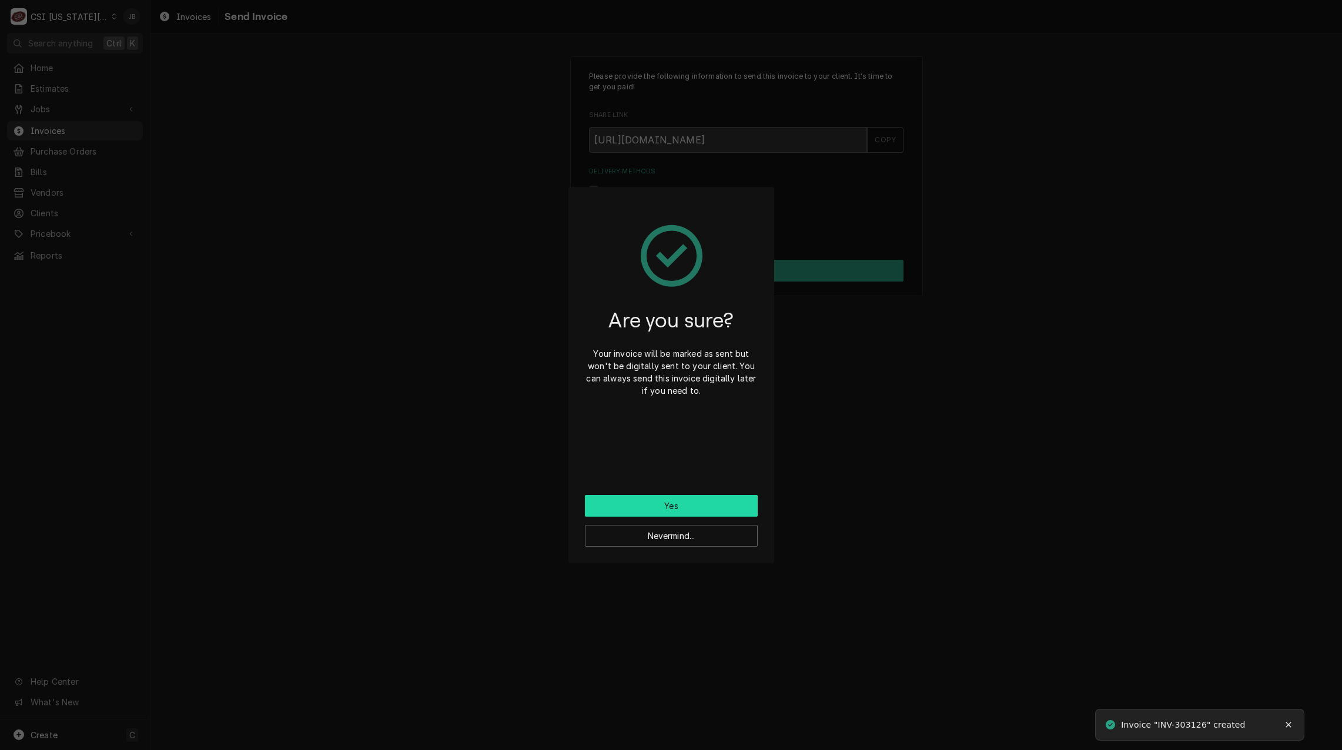
click at [667, 500] on button "Yes" at bounding box center [671, 506] width 173 height 22
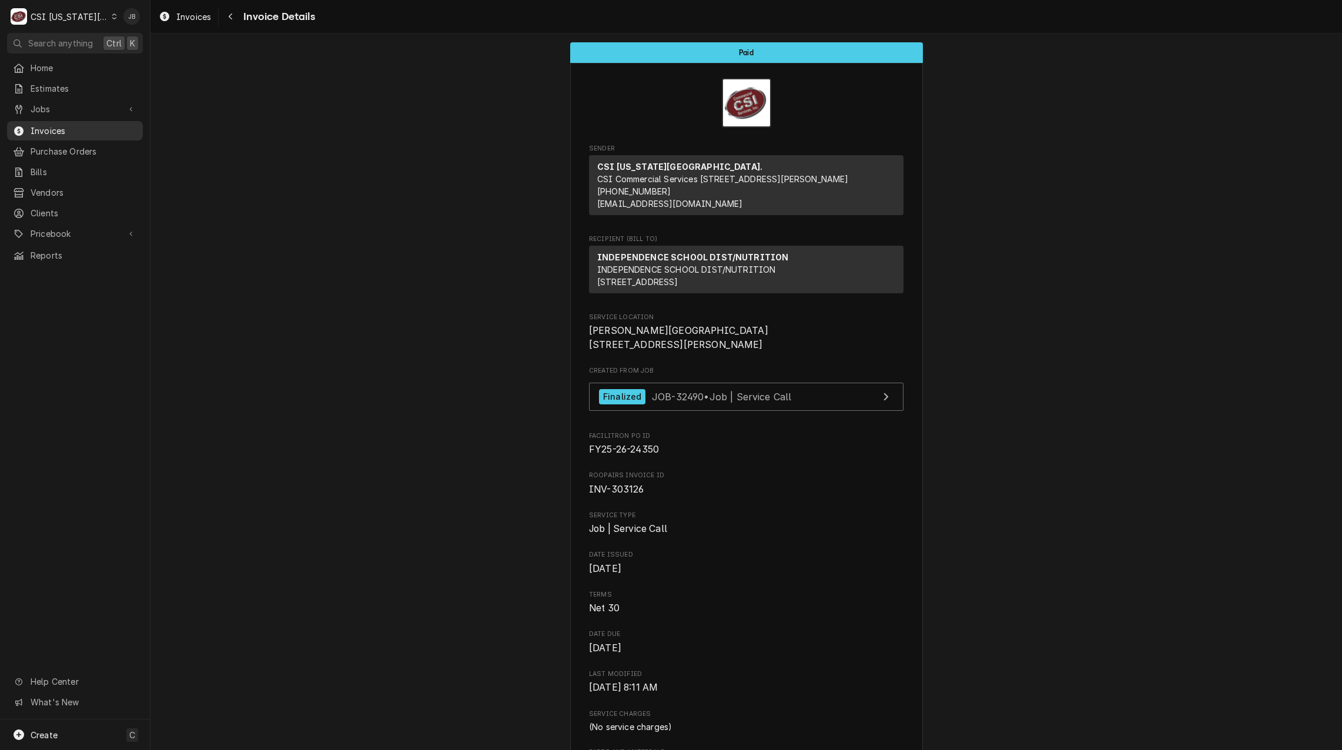
click at [52, 130] on span "Invoices" at bounding box center [84, 131] width 106 height 12
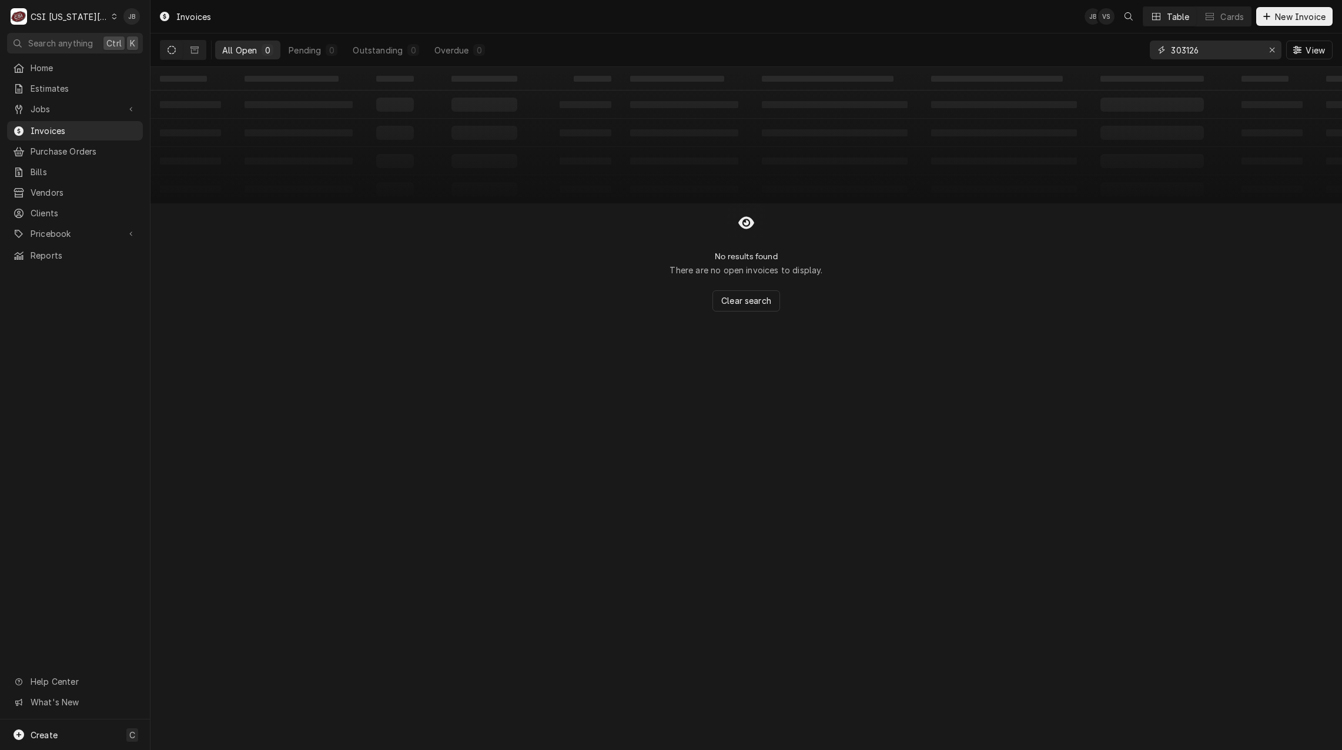
click at [1203, 51] on input "303126" at bounding box center [1215, 50] width 88 height 19
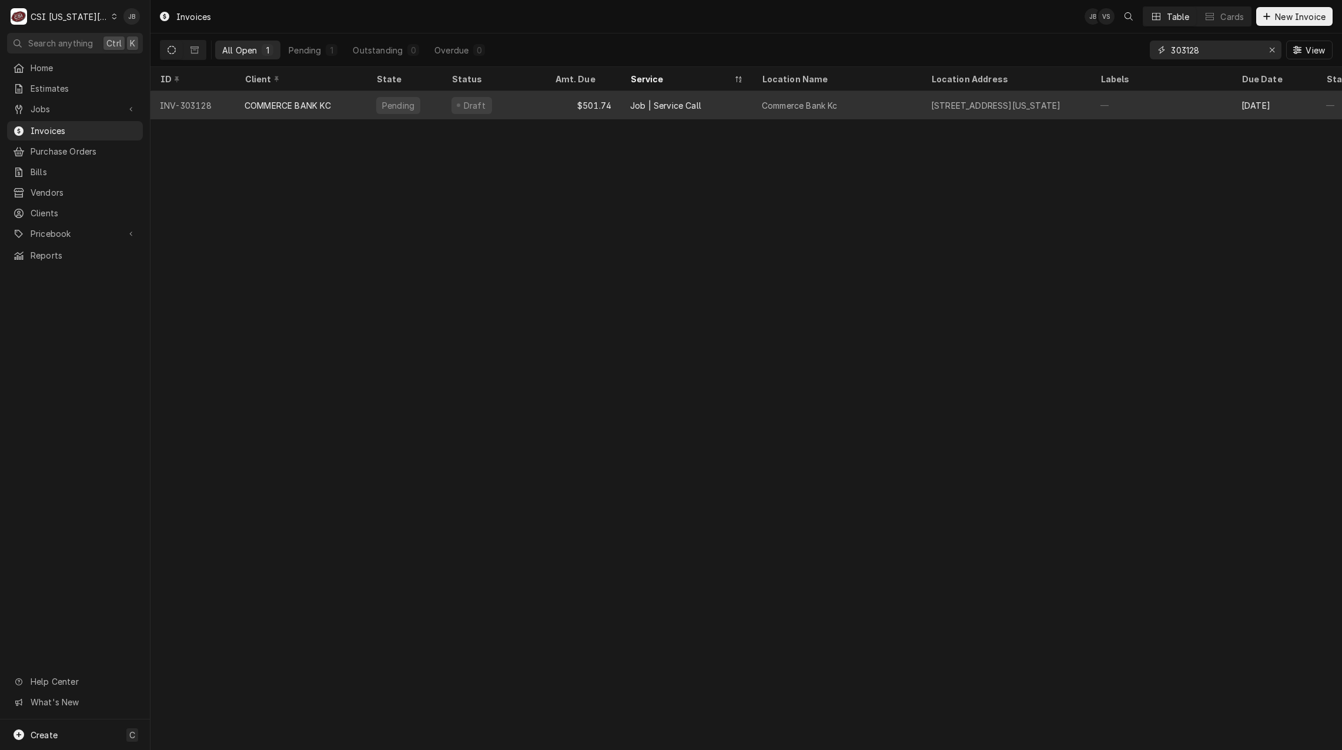
type input "303128"
click at [268, 106] on div "COMMERCE BANK KC" at bounding box center [288, 105] width 87 height 12
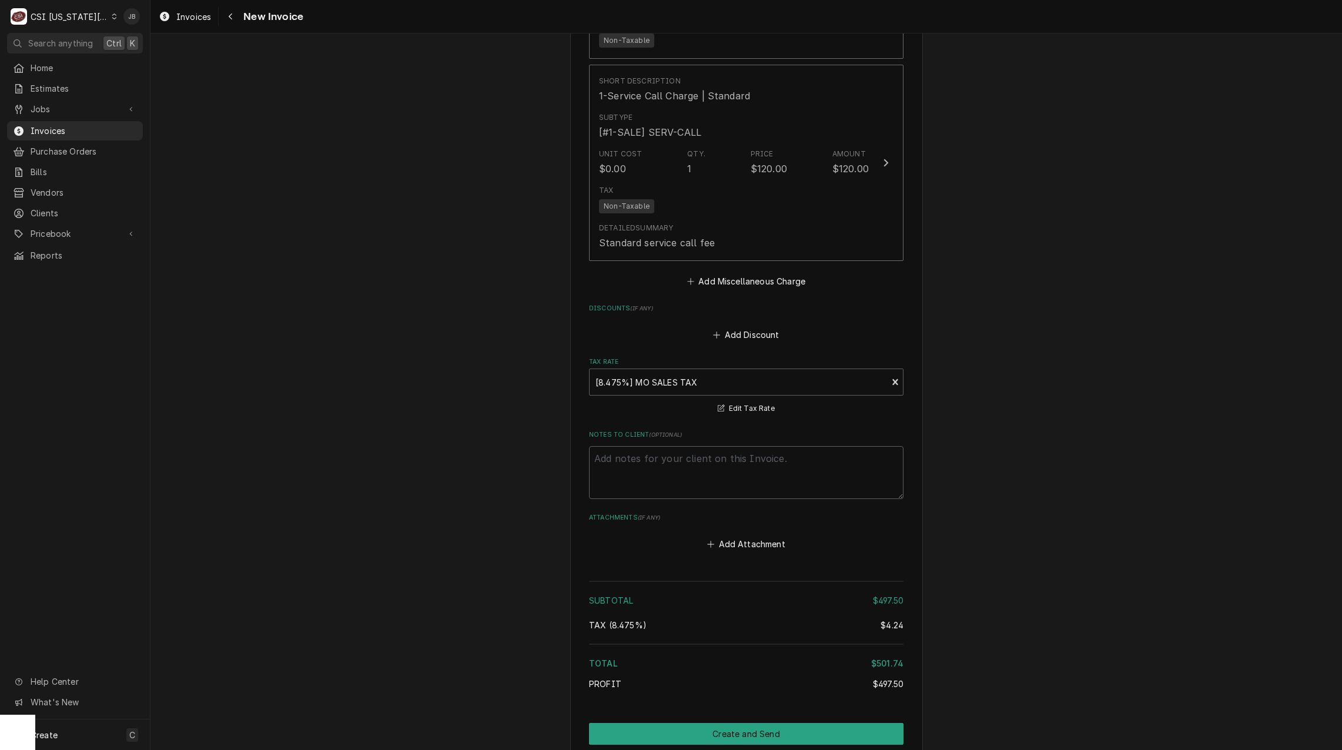
scroll to position [2046, 0]
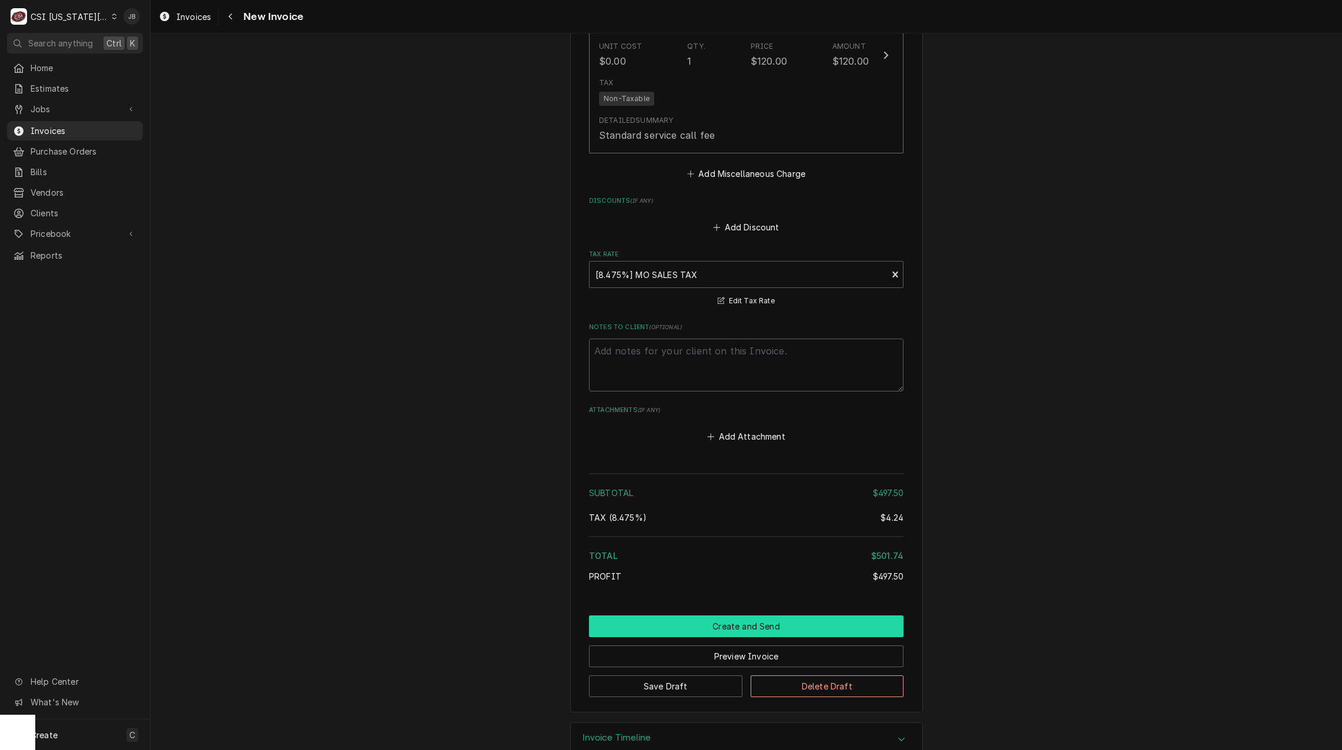
drag, startPoint x: 675, startPoint y: 601, endPoint x: 680, endPoint y: 595, distance: 7.9
click at [675, 616] on button "Create and Send" at bounding box center [746, 627] width 315 height 22
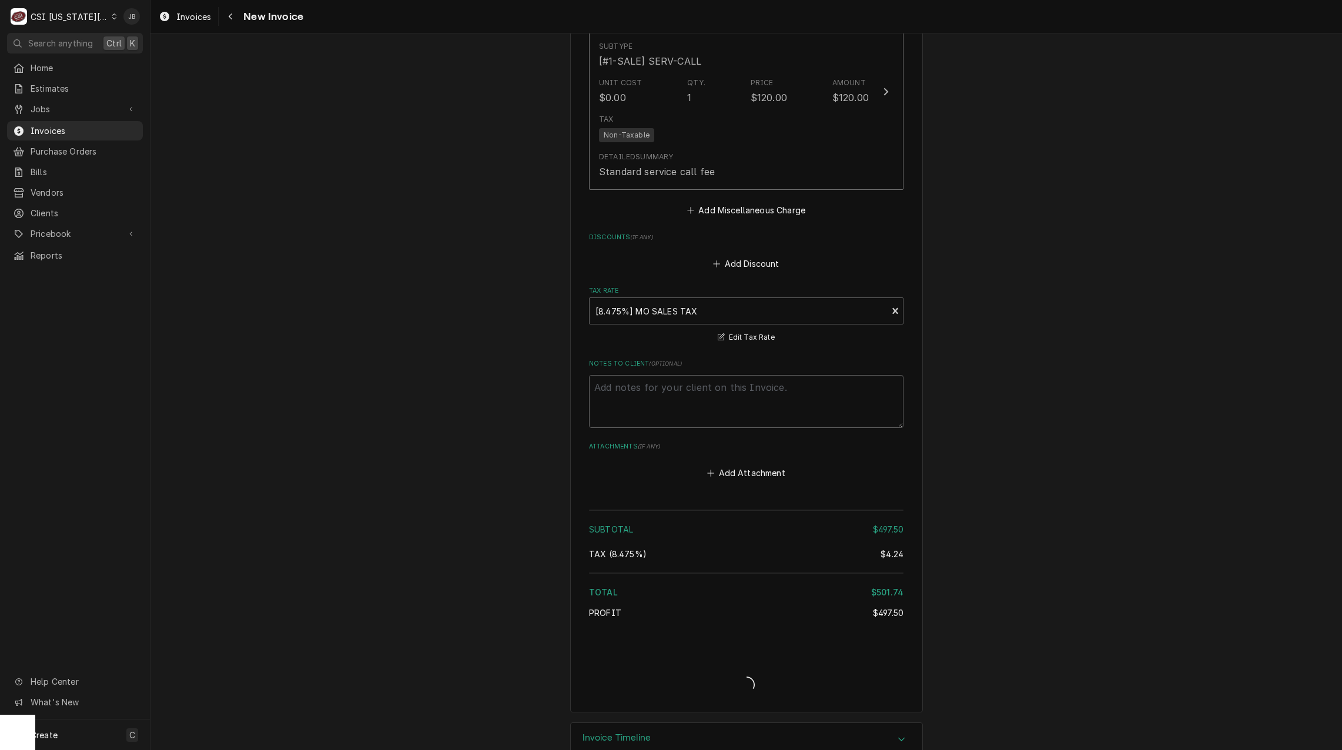
type textarea "x"
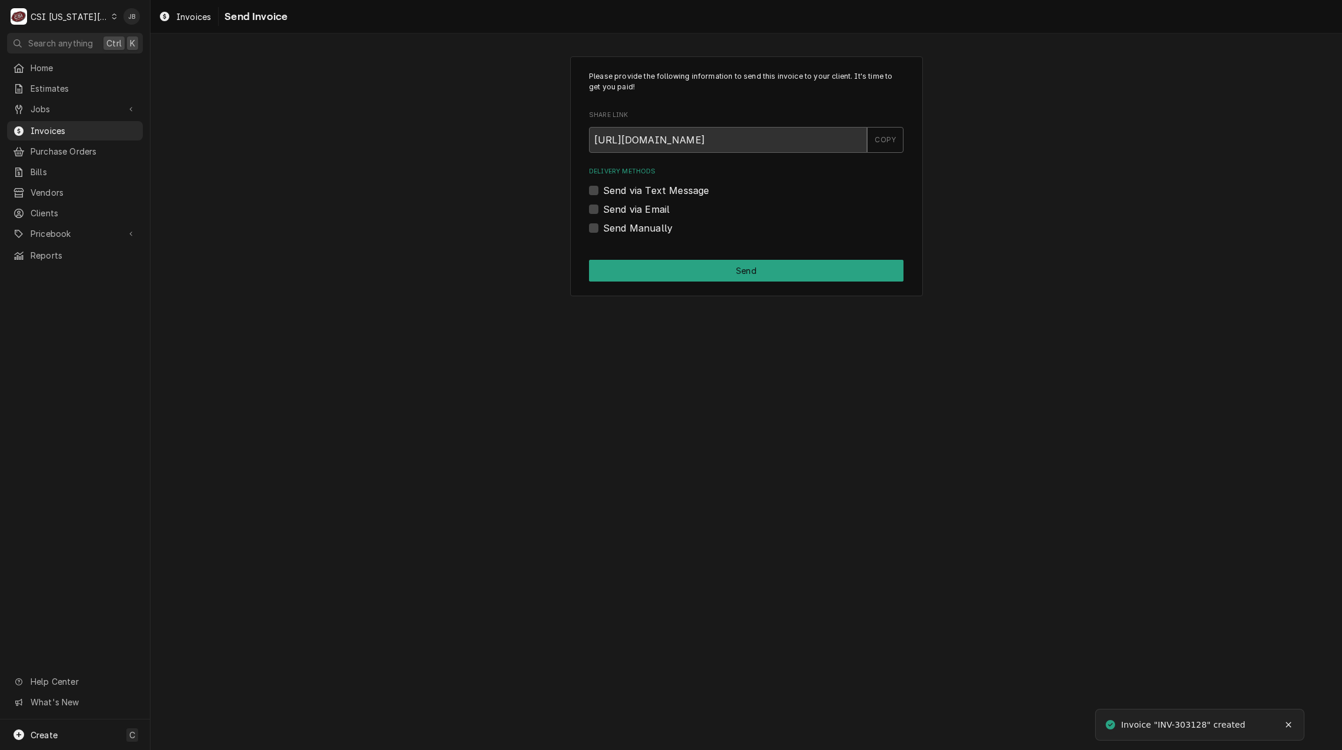
click at [640, 209] on label "Send via Email" at bounding box center [636, 209] width 66 height 14
click at [640, 209] on input "Send via Email" at bounding box center [760, 215] width 315 height 26
checkbox input "true"
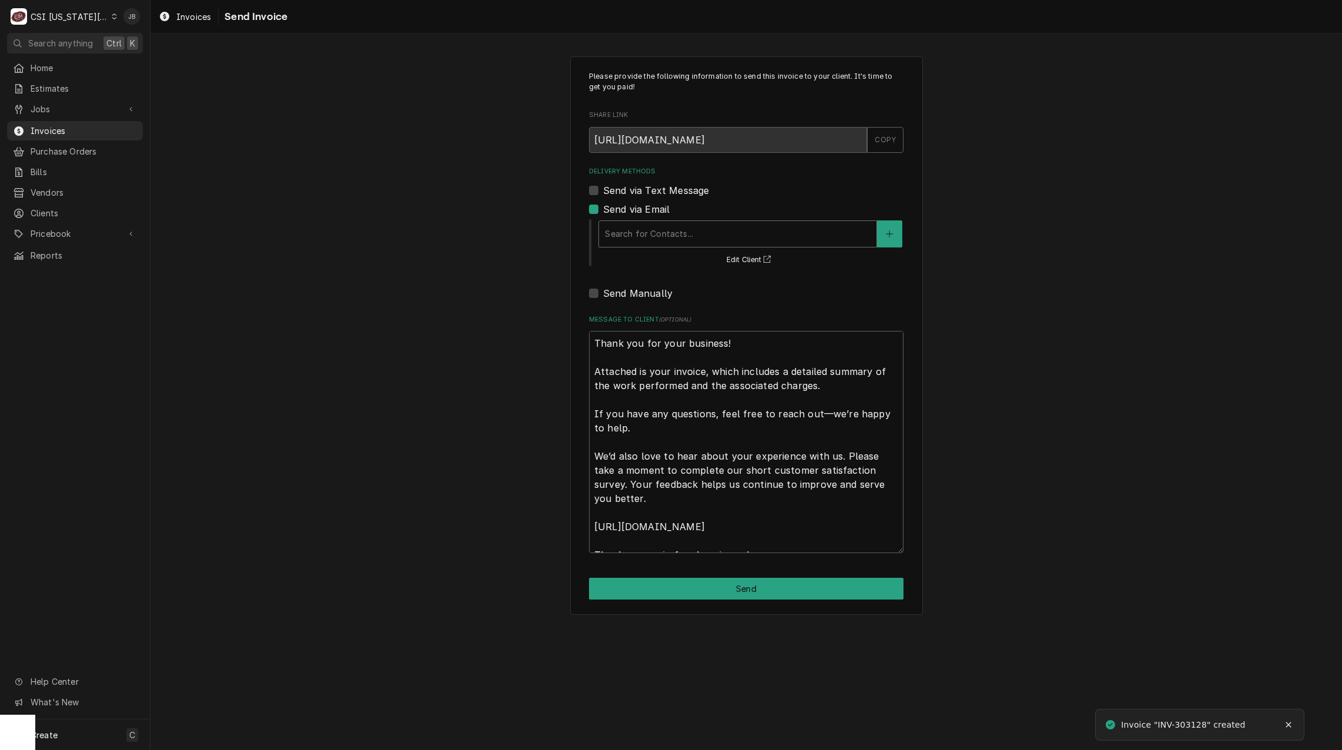
type textarea "x"
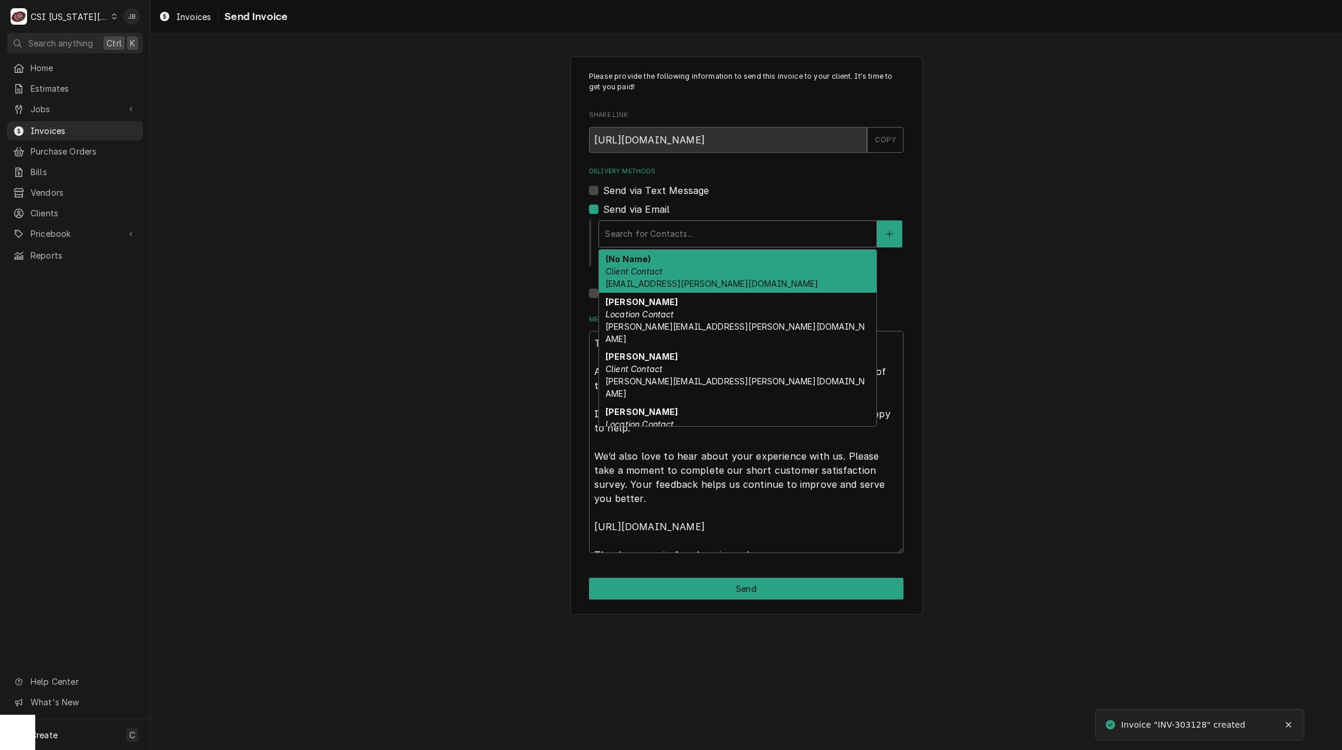
click at [650, 237] on div "Delivery Methods" at bounding box center [738, 233] width 266 height 21
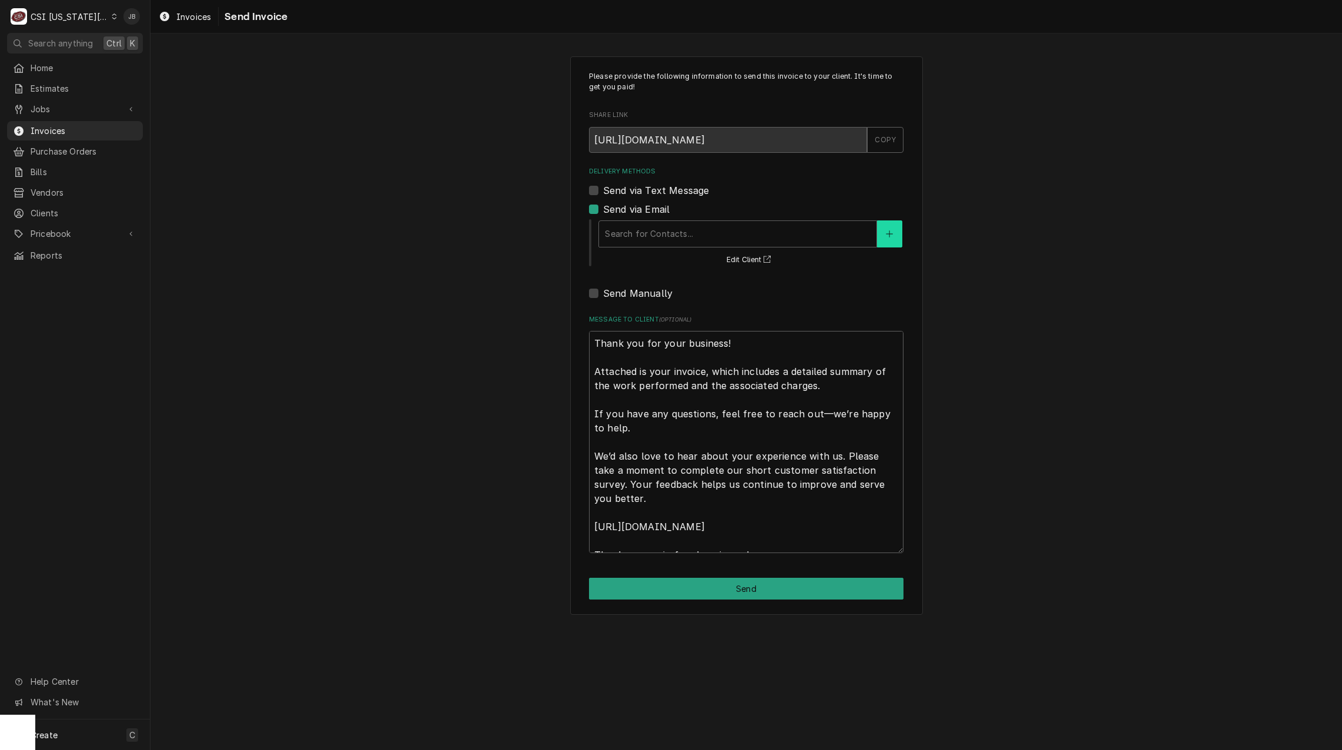
click at [890, 233] on icon "Create New Contact" at bounding box center [889, 234] width 7 height 8
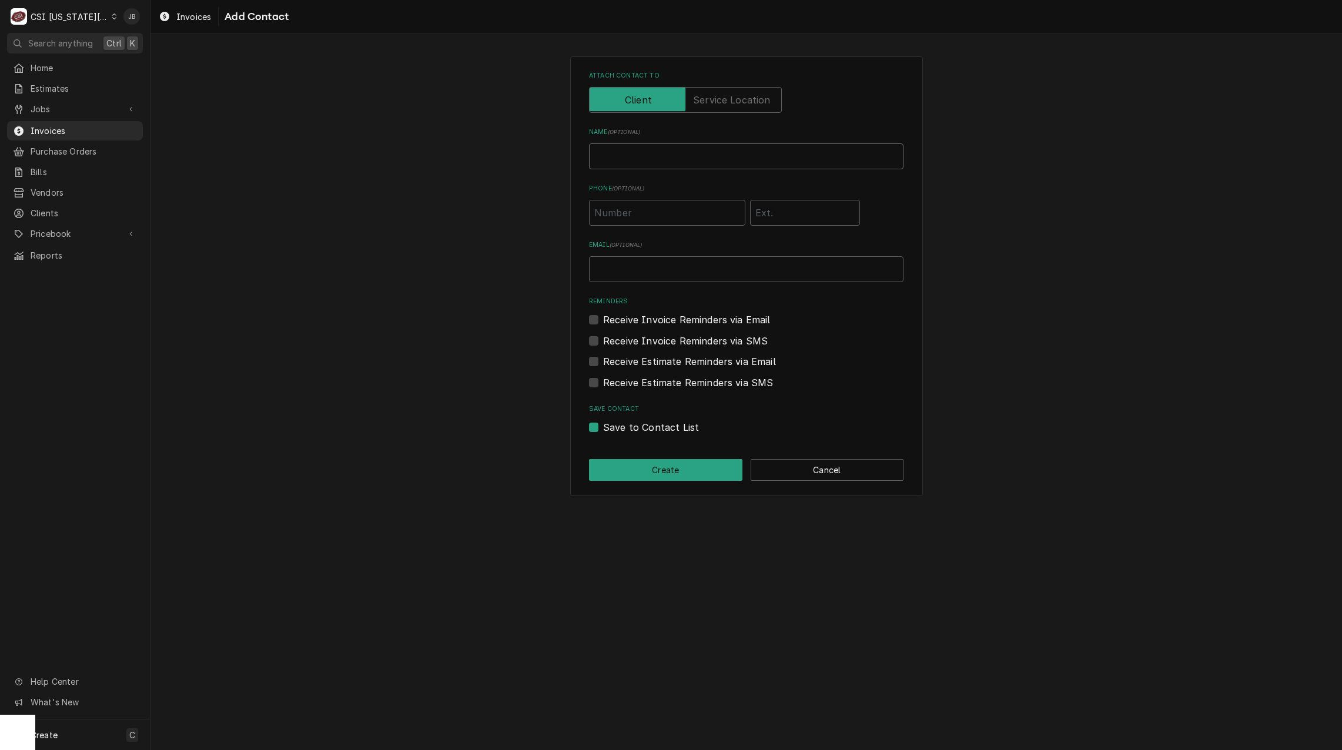
click at [632, 158] on input "Name ( optional )" at bounding box center [746, 156] width 315 height 26
type input "[PERSON_NAME] (Invoice)"
type input "[PERSON_NAME][EMAIL_ADDRESS][PERSON_NAME][DOMAIN_NAME]"
click at [603, 429] on label "Save to Contact List" at bounding box center [651, 427] width 96 height 14
click at [603, 429] on input "Save to Contact List" at bounding box center [760, 433] width 315 height 26
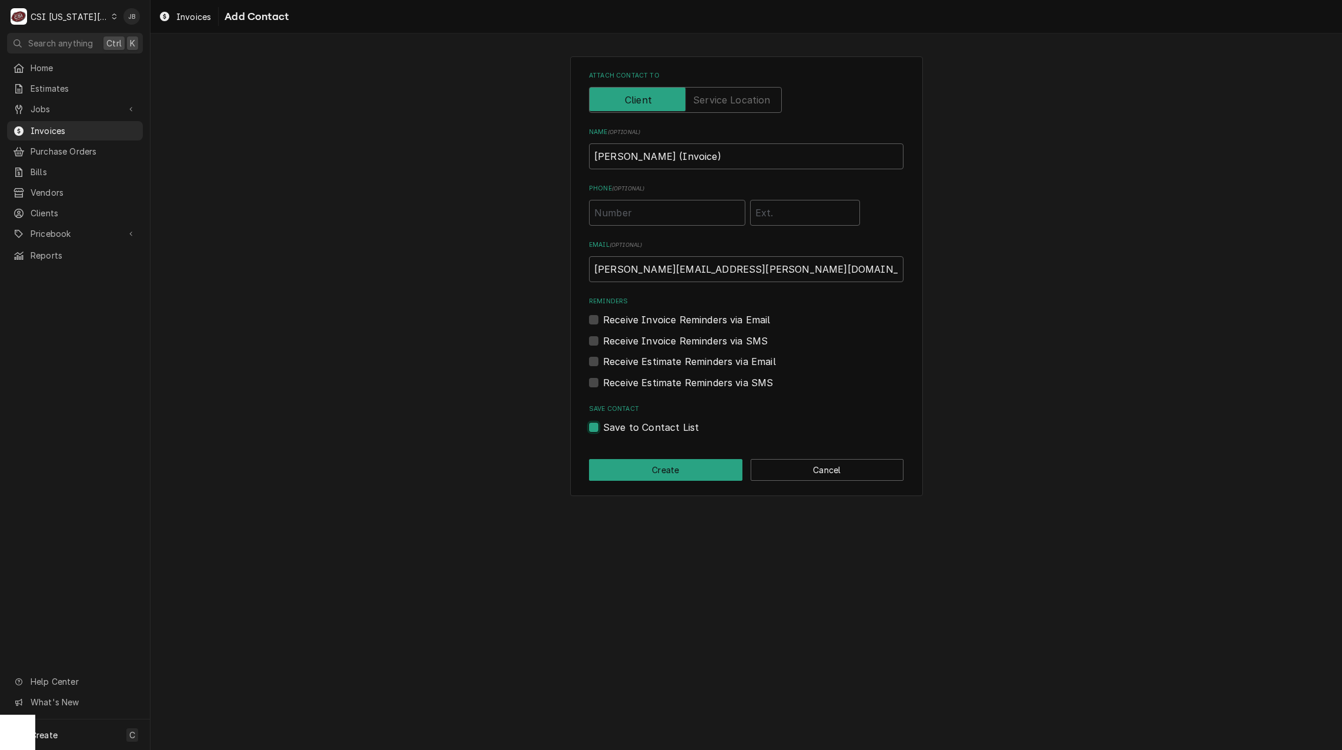
checkbox input "false"
click at [654, 477] on button "Create" at bounding box center [665, 470] width 153 height 22
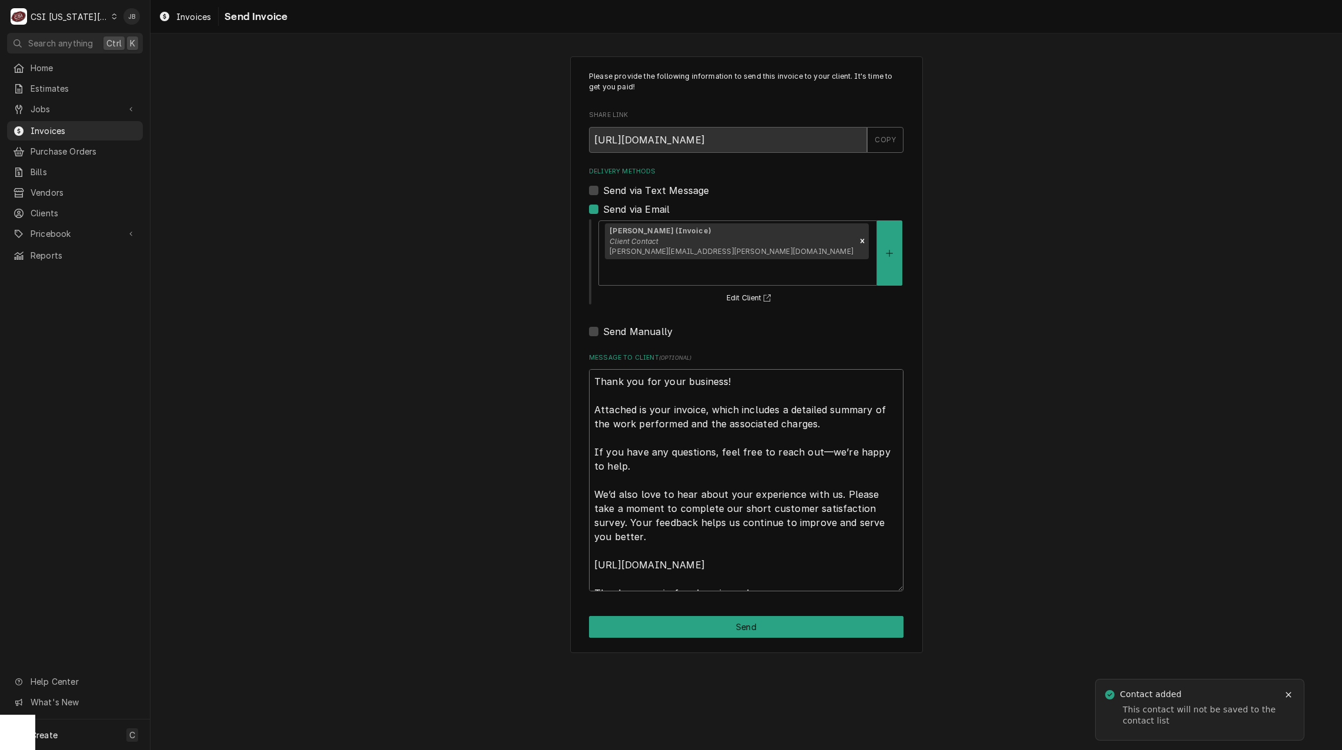
scroll to position [14, 0]
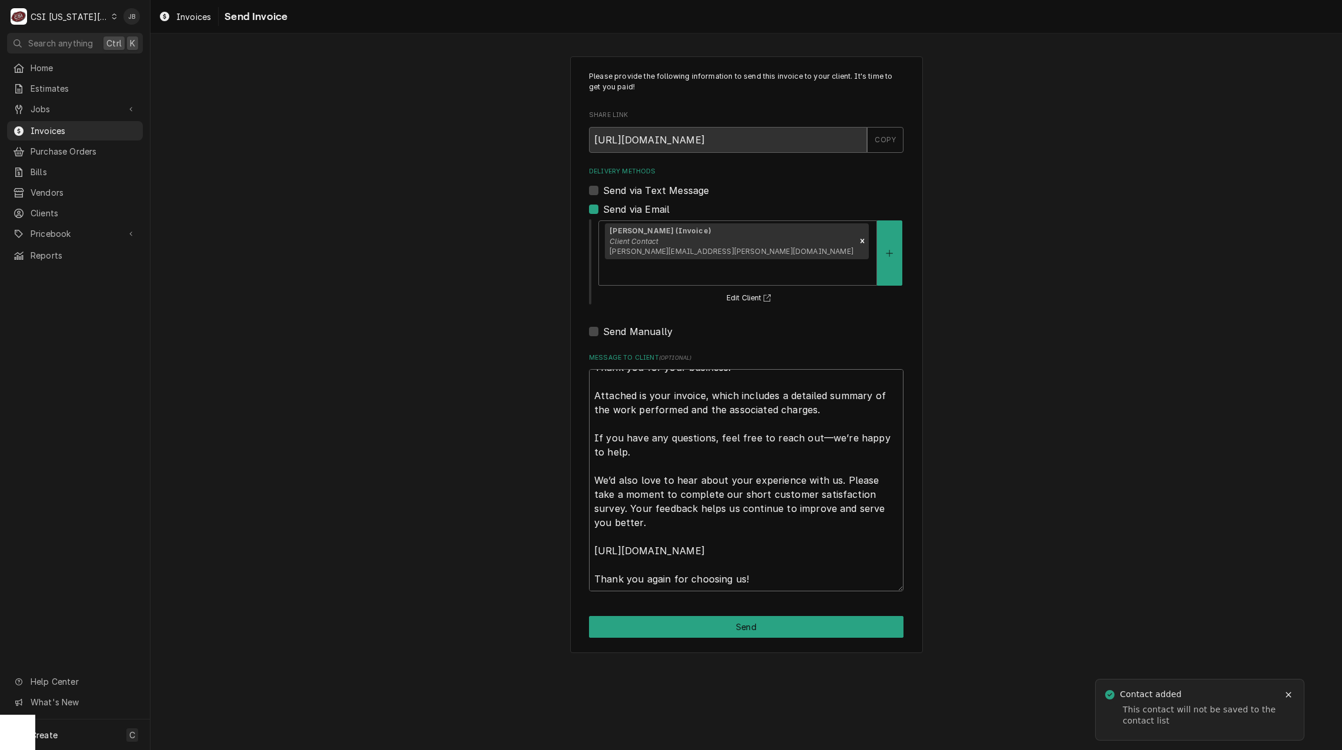
drag, startPoint x: 594, startPoint y: 359, endPoint x: 678, endPoint y: 746, distance: 396.5
click at [861, 750] on html "C CSI Kansas City. JB Search anything Ctrl K Home Estimates Jobs Jobs Job Serie…" at bounding box center [671, 375] width 1342 height 750
type textarea "x"
type textarea "u"
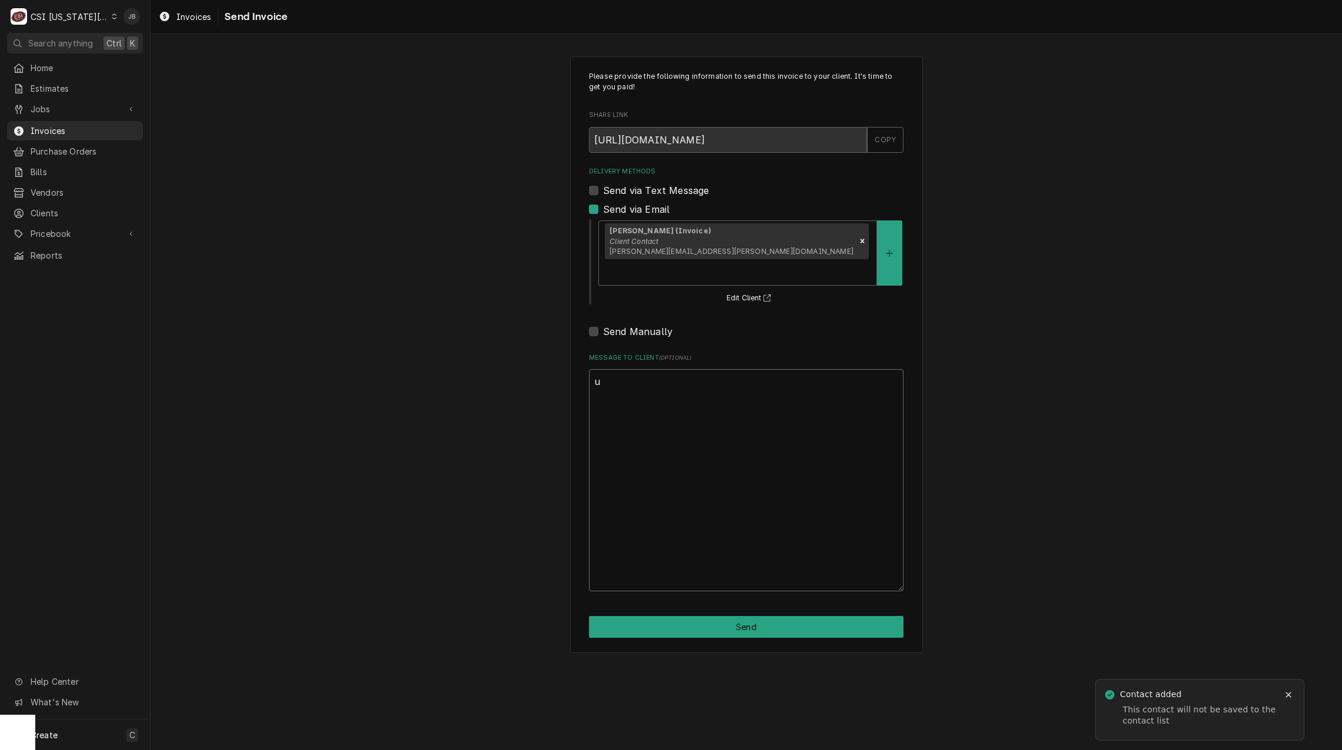
scroll to position [0, 0]
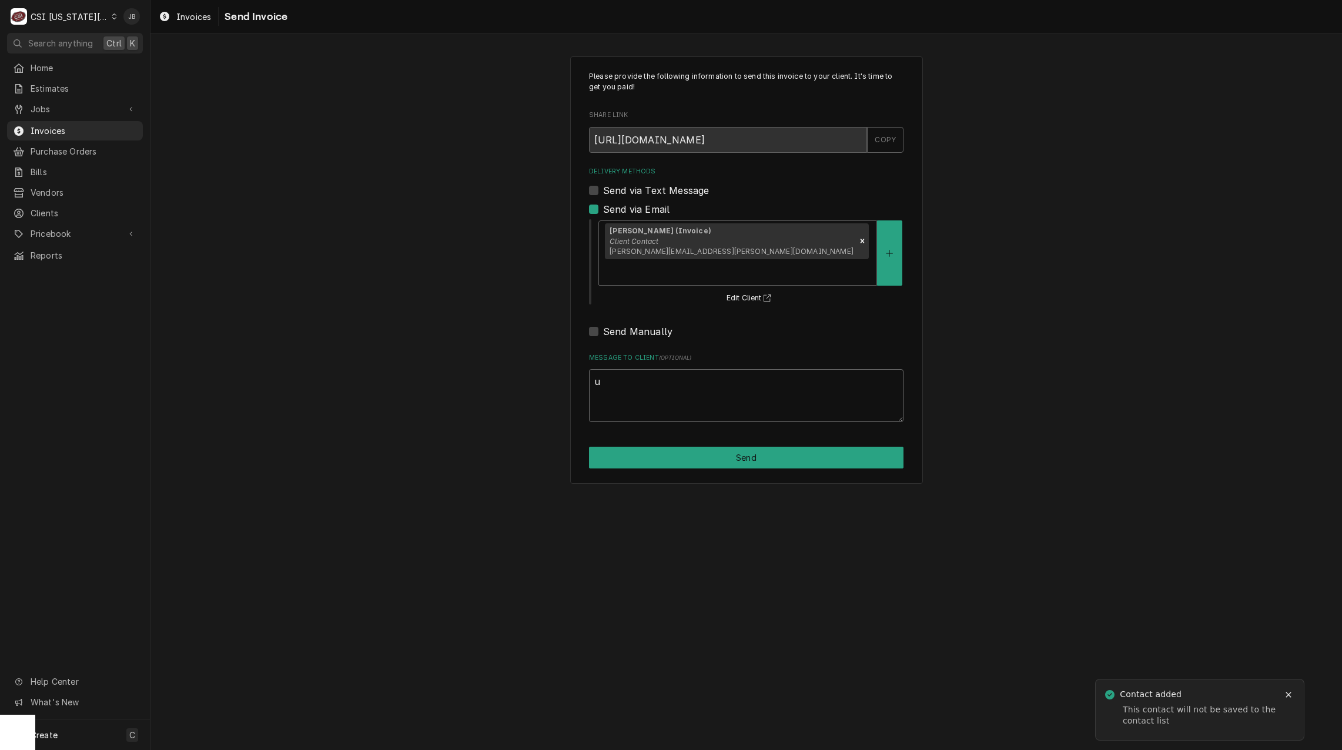
type textarea "x"
type textarea "un"
type textarea "x"
type textarea "uns"
type textarea "x"
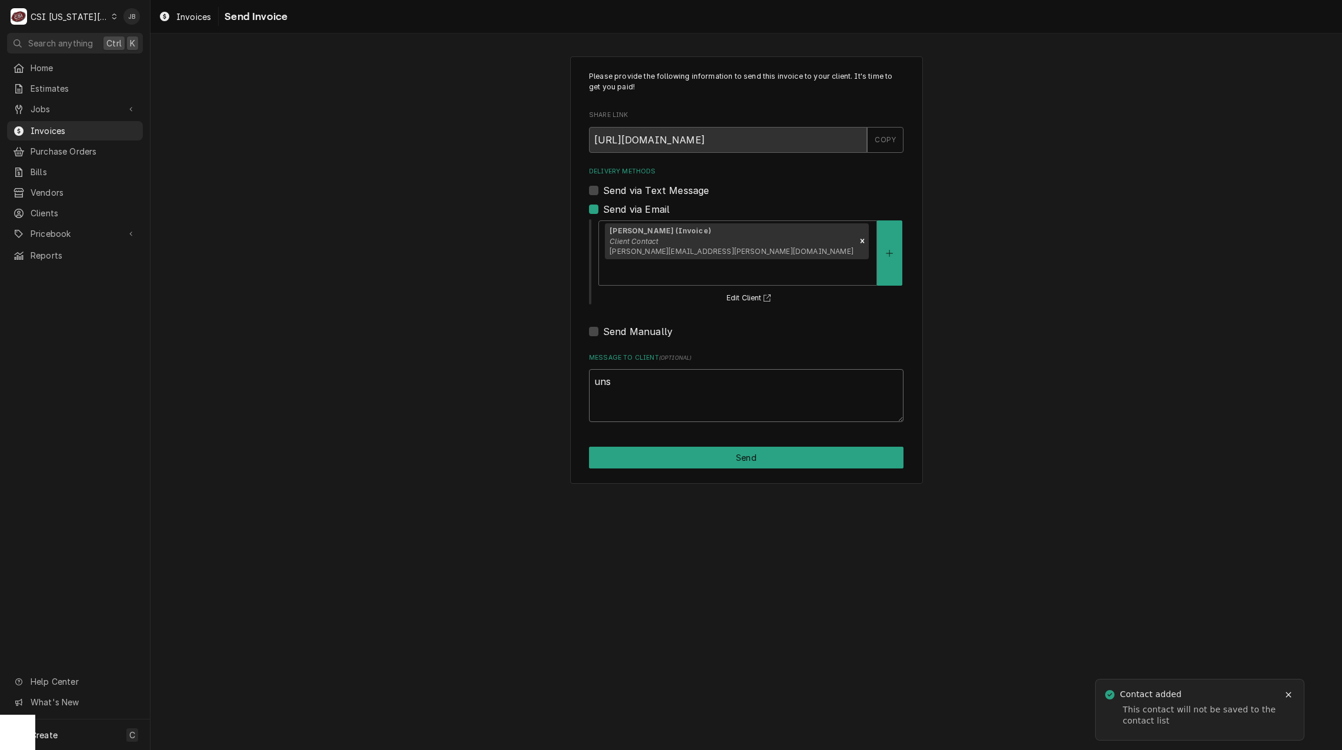
type textarea "unsu"
type textarea "x"
type textarea "unsur"
type textarea "x"
type textarea "unsure"
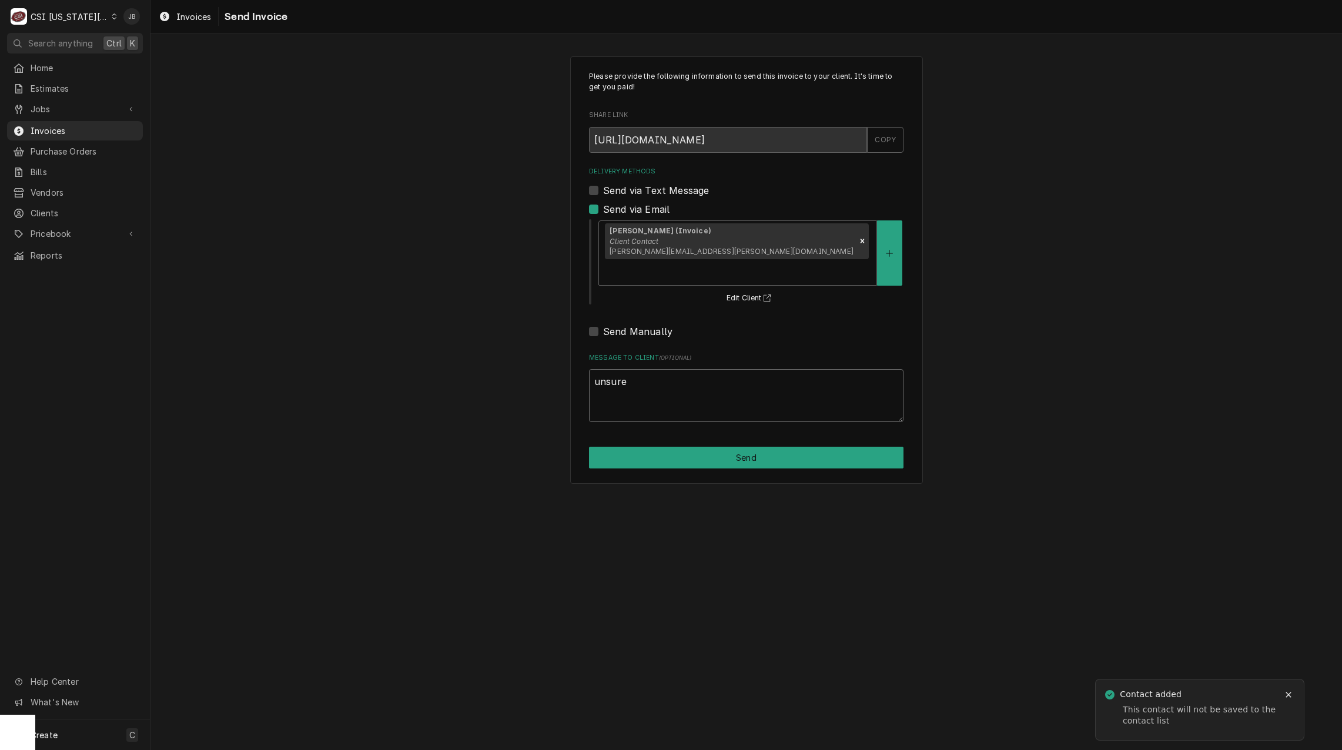
type textarea "x"
type textarea "unsure"
type textarea "x"
type textarea "unsure w"
type textarea "x"
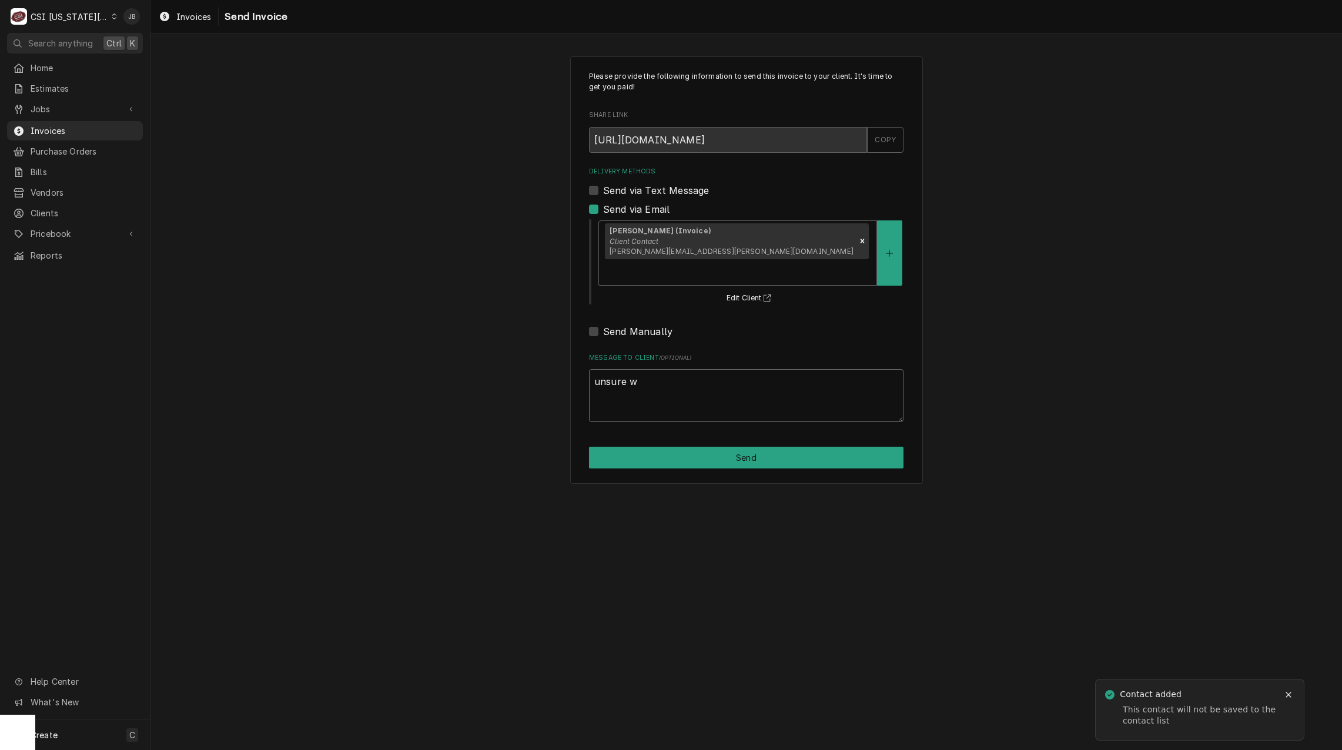
type textarea "unsure wh"
type textarea "x"
type textarea "unsure who"
type textarea "x"
type textarea "unsure who"
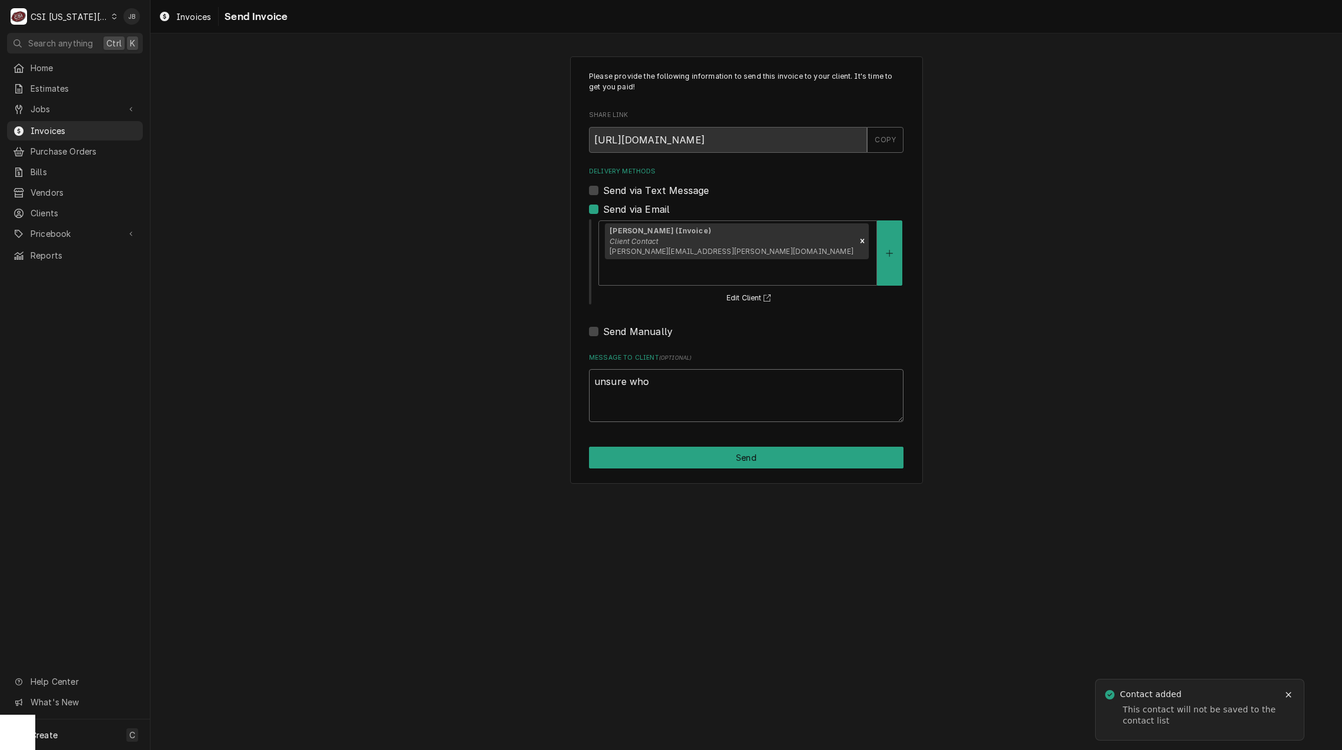
type textarea "x"
type textarea "unsure who t"
type textarea "x"
type textarea "unsure who to"
type textarea "x"
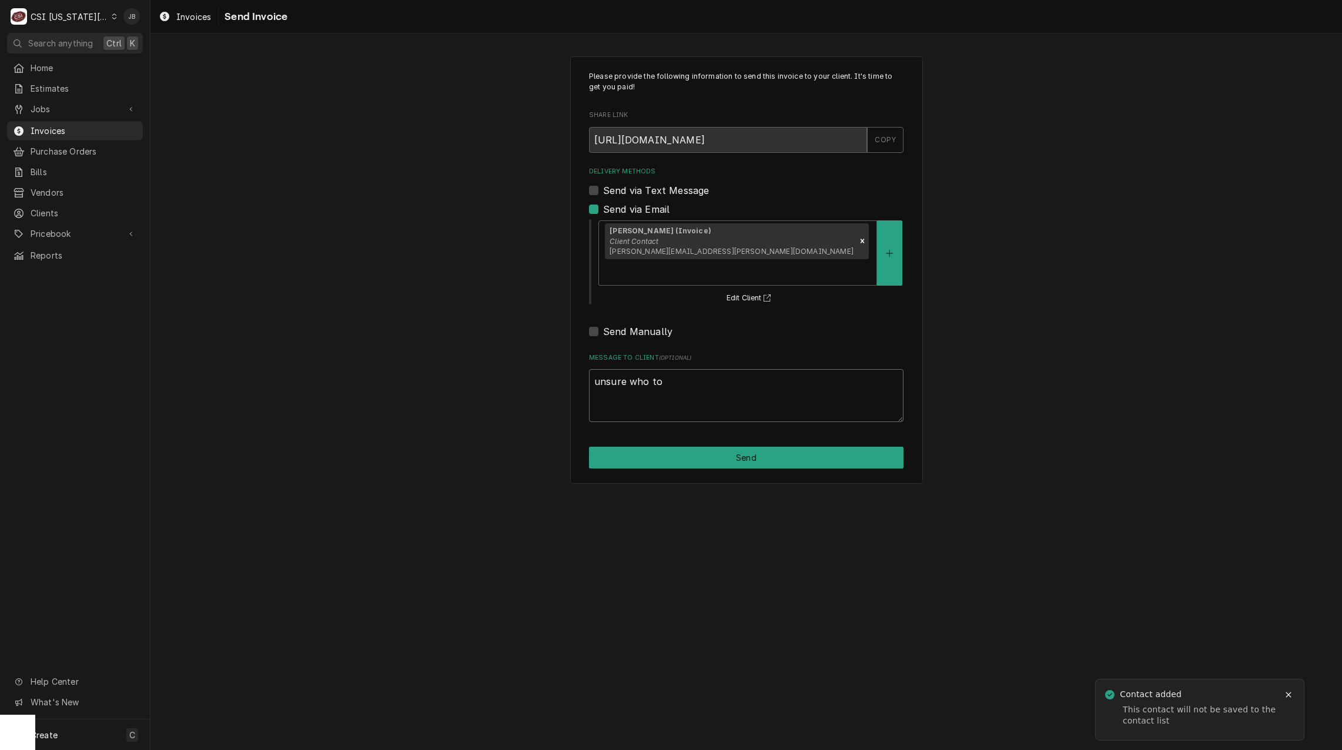
type textarea "unsure who to"
type textarea "x"
type textarea "unsure who to s"
type textarea "x"
type textarea "unsure who to se"
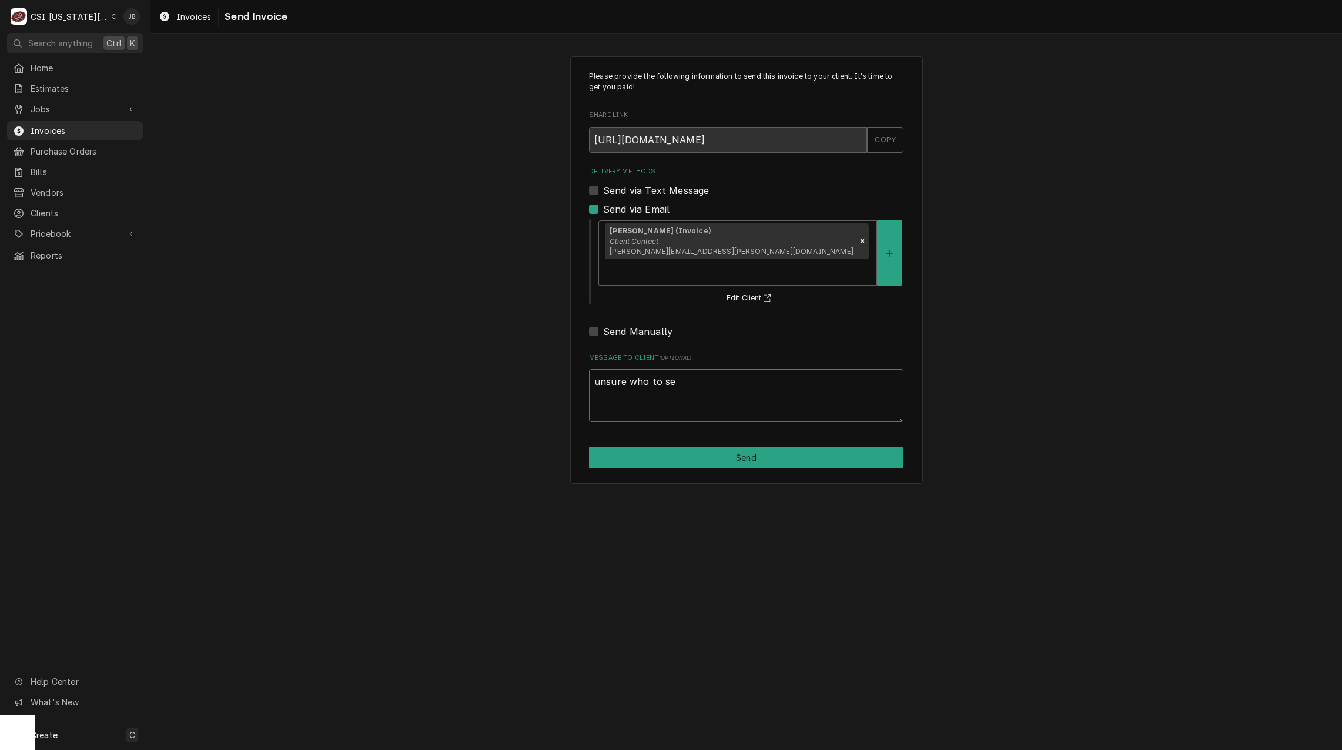
type textarea "x"
type textarea "unsure who to sen"
type textarea "x"
type textarea "unsure who to send"
type textarea "x"
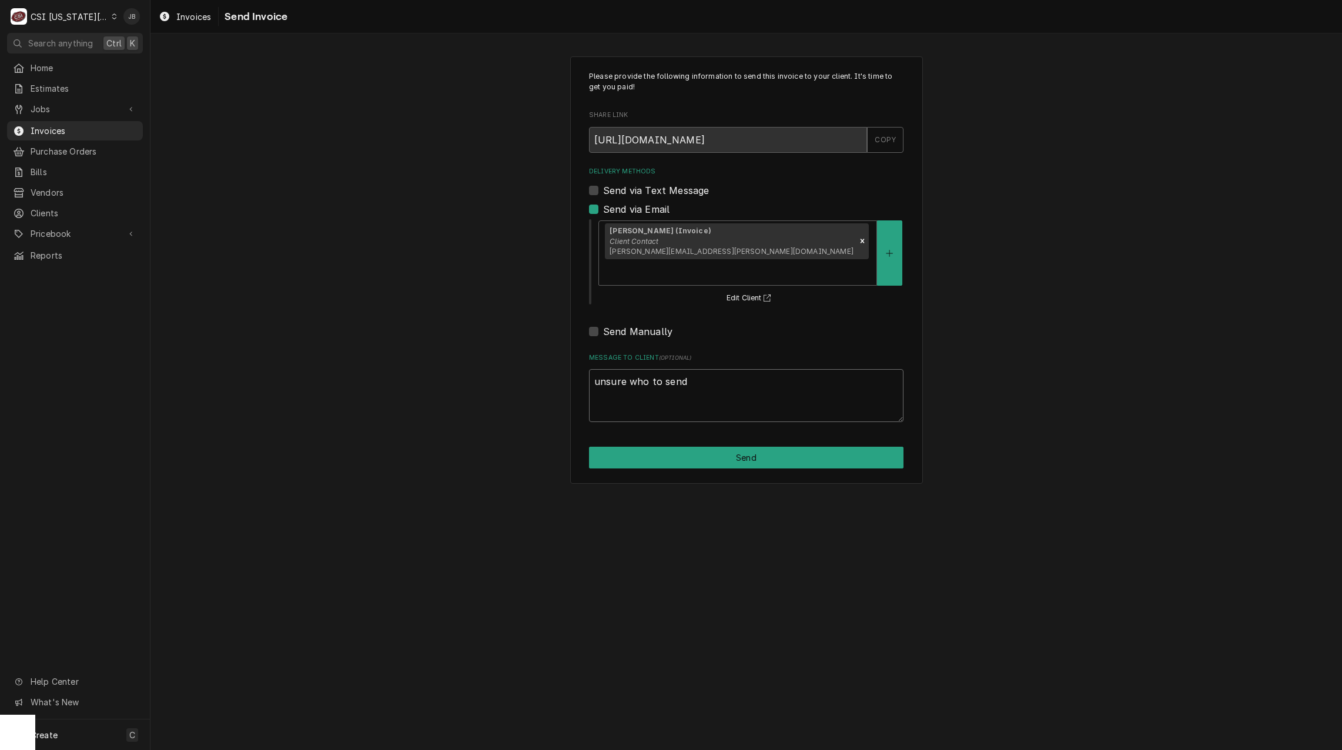
type textarea "unsure who to send"
type textarea "x"
type textarea "unsure who to send t"
type textarea "x"
type textarea "unsure who to send to"
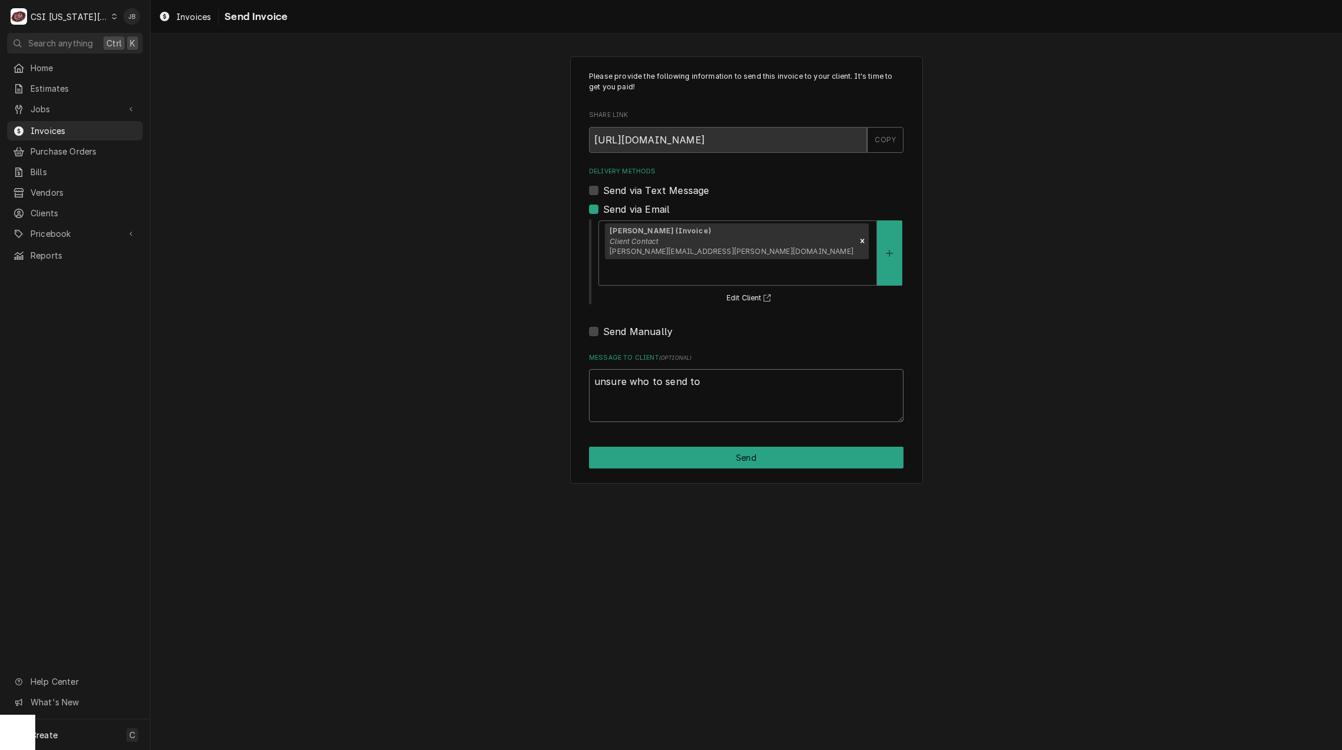
type textarea "x"
type textarea "unsure who to send to"
click at [678, 447] on button "Send" at bounding box center [746, 458] width 315 height 22
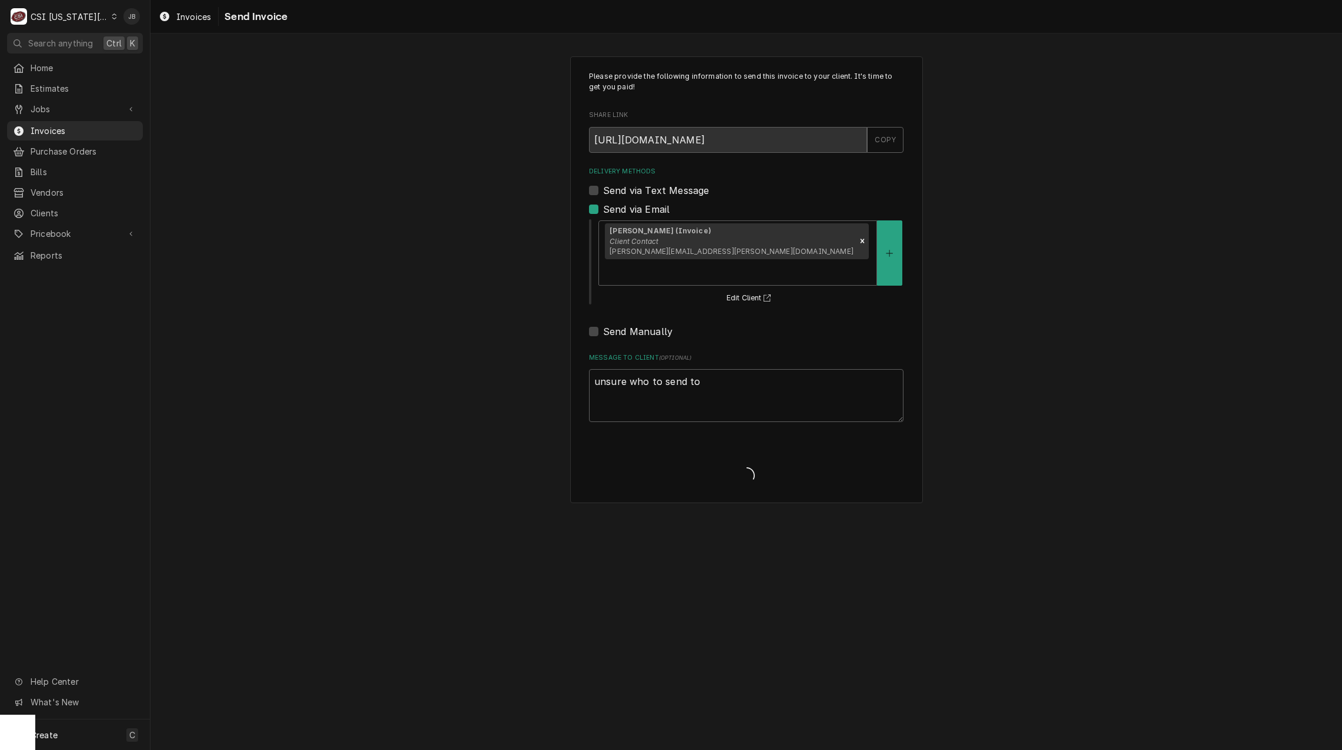
type textarea "x"
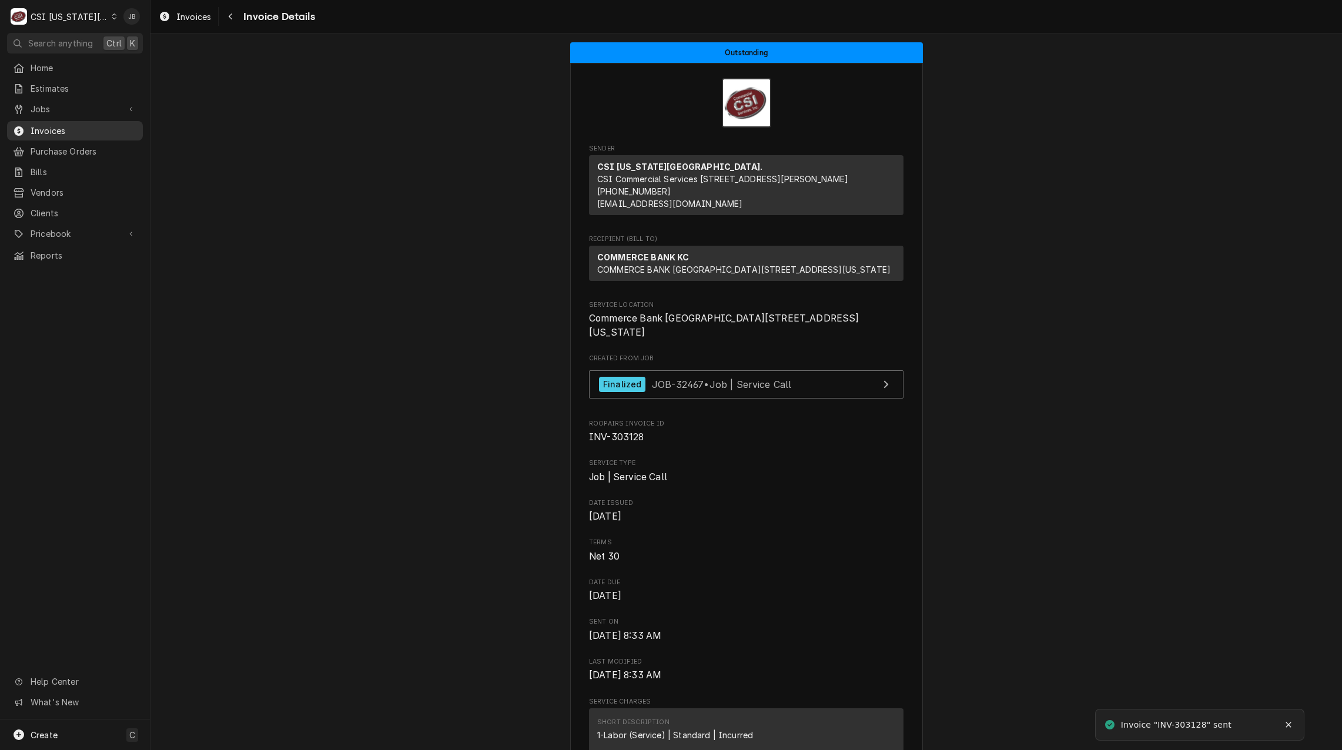
drag, startPoint x: 91, startPoint y: 128, endPoint x: 128, endPoint y: 126, distance: 37.7
click at [91, 128] on span "Invoices" at bounding box center [84, 131] width 106 height 12
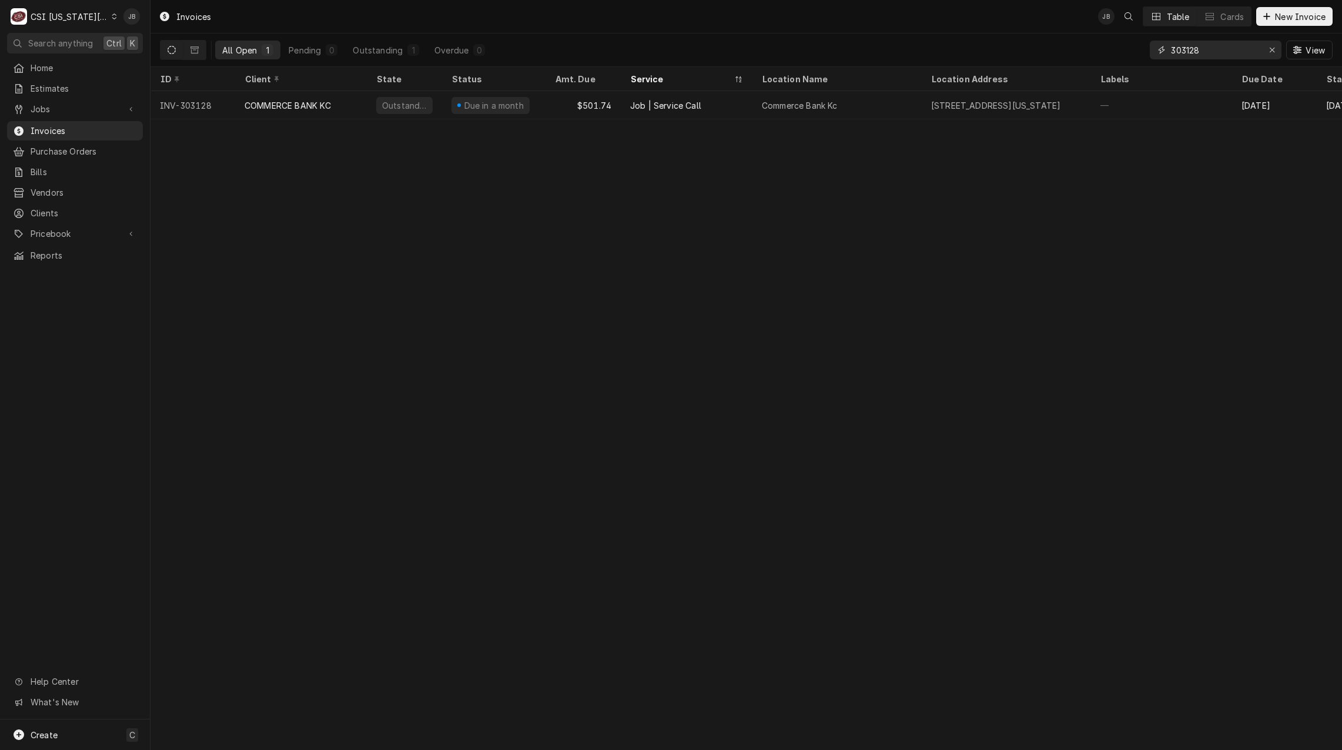
click at [1217, 52] on input "303128" at bounding box center [1215, 50] width 88 height 19
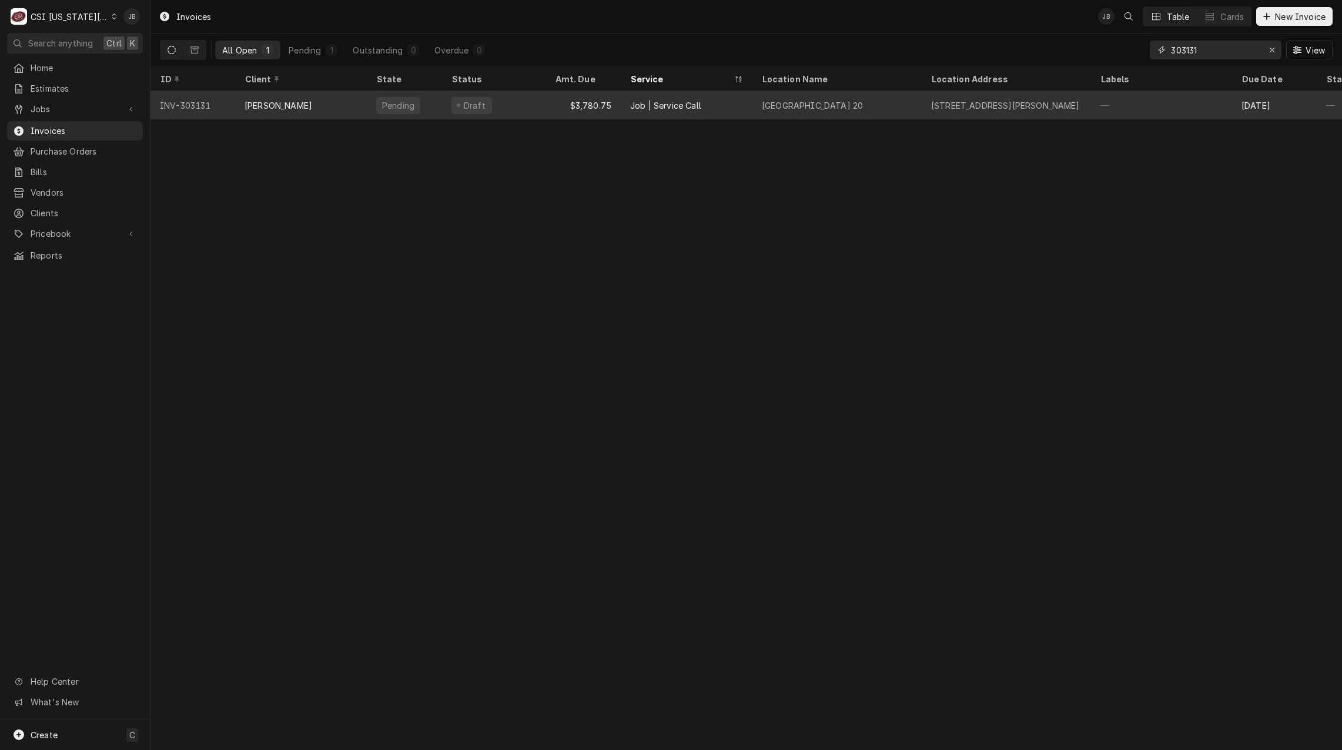
type input "303131"
click at [427, 116] on div "Pending" at bounding box center [404, 105] width 75 height 28
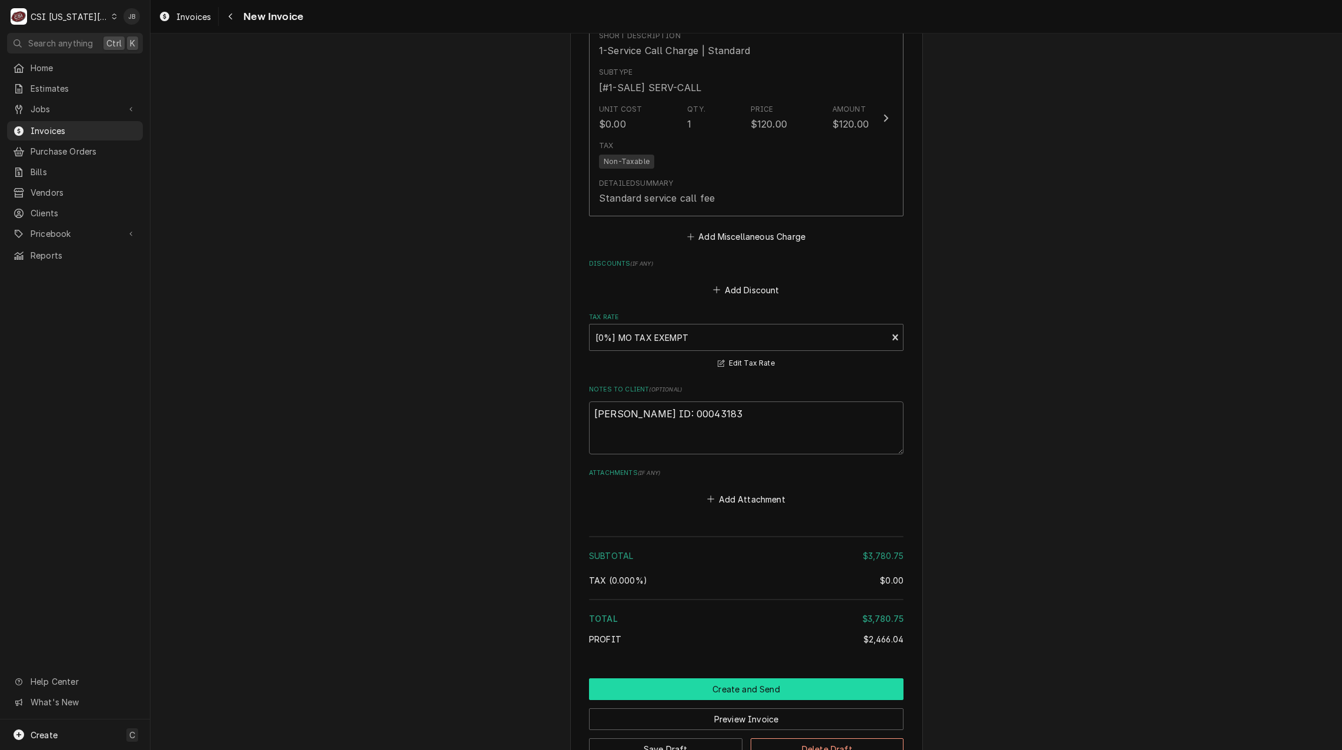
scroll to position [2759, 0]
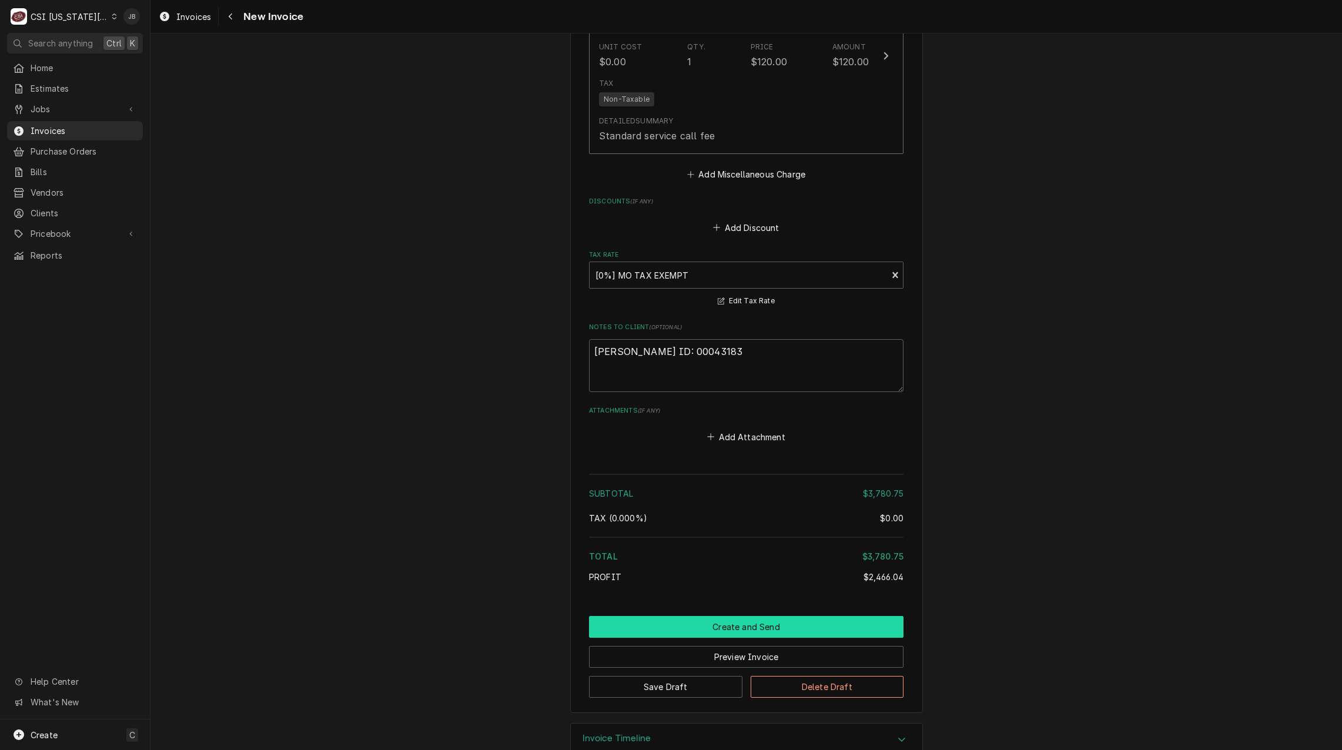
click at [691, 616] on button "Create and Send" at bounding box center [746, 627] width 315 height 22
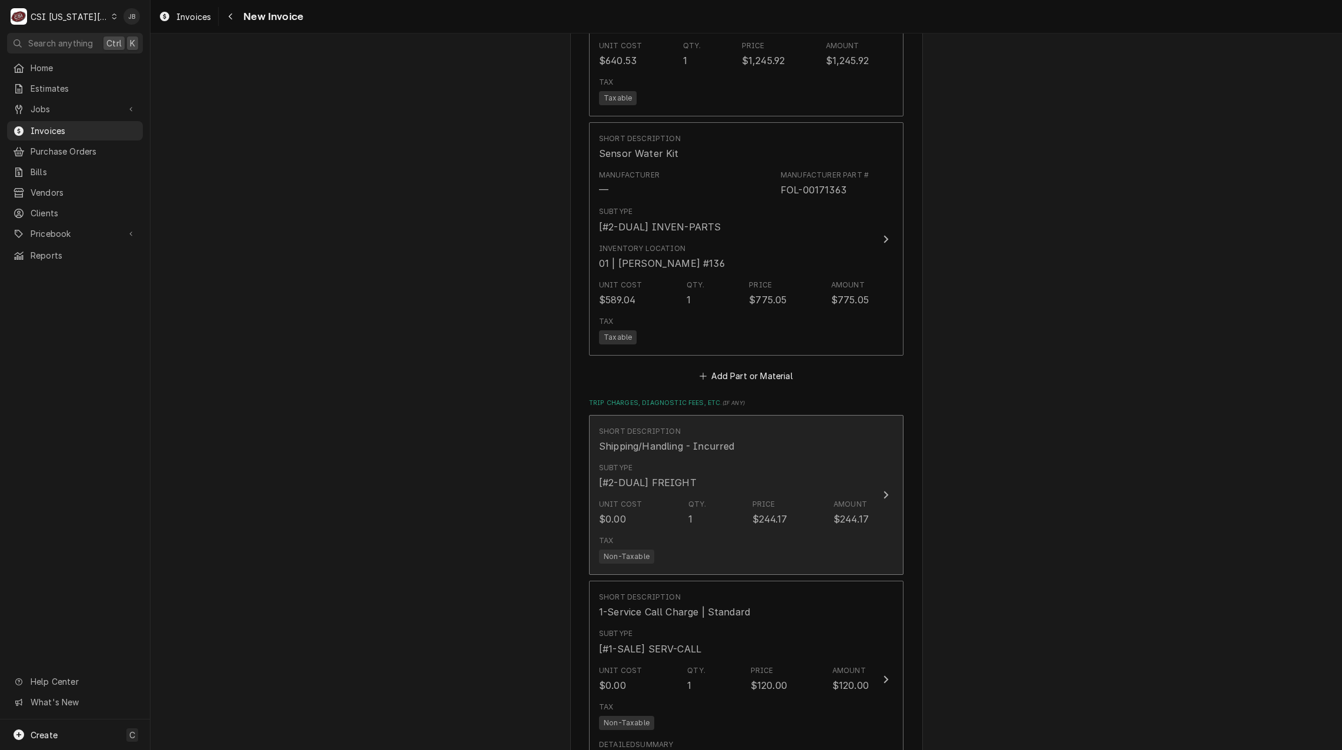
scroll to position [2134, 0]
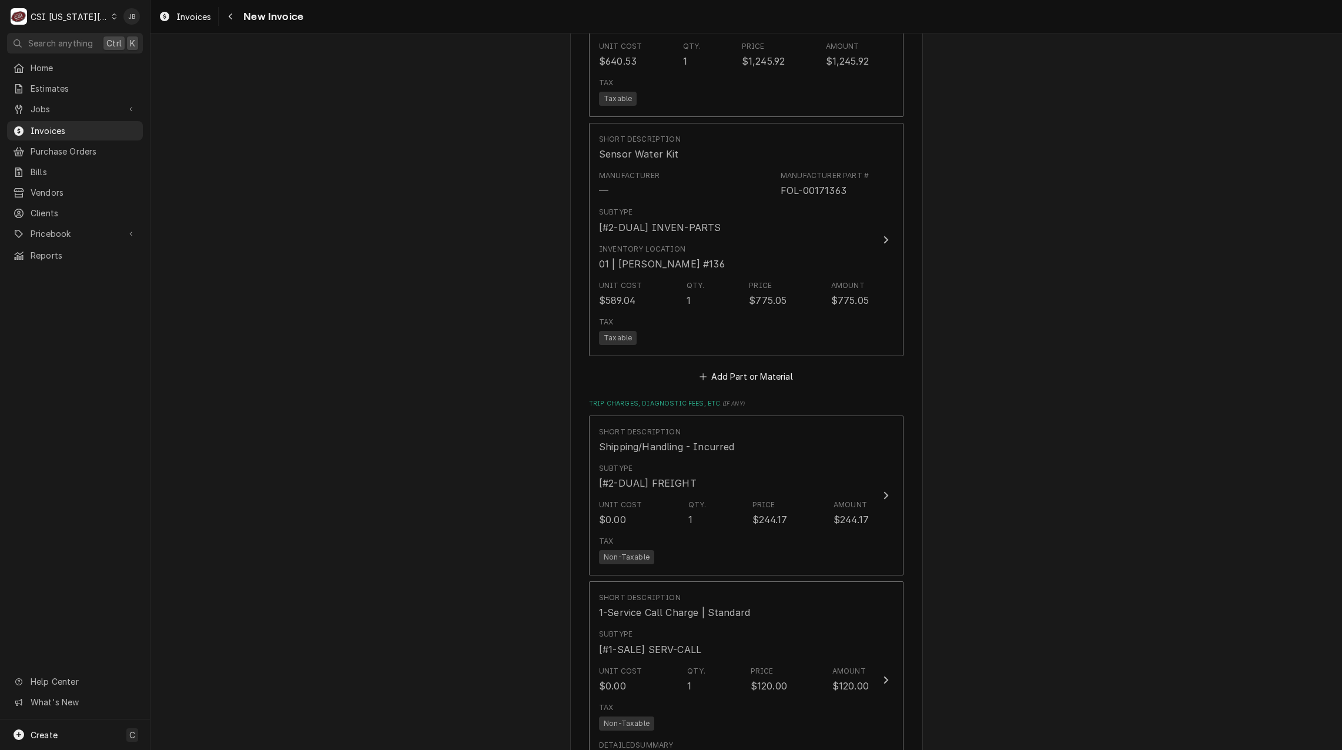
type textarea "x"
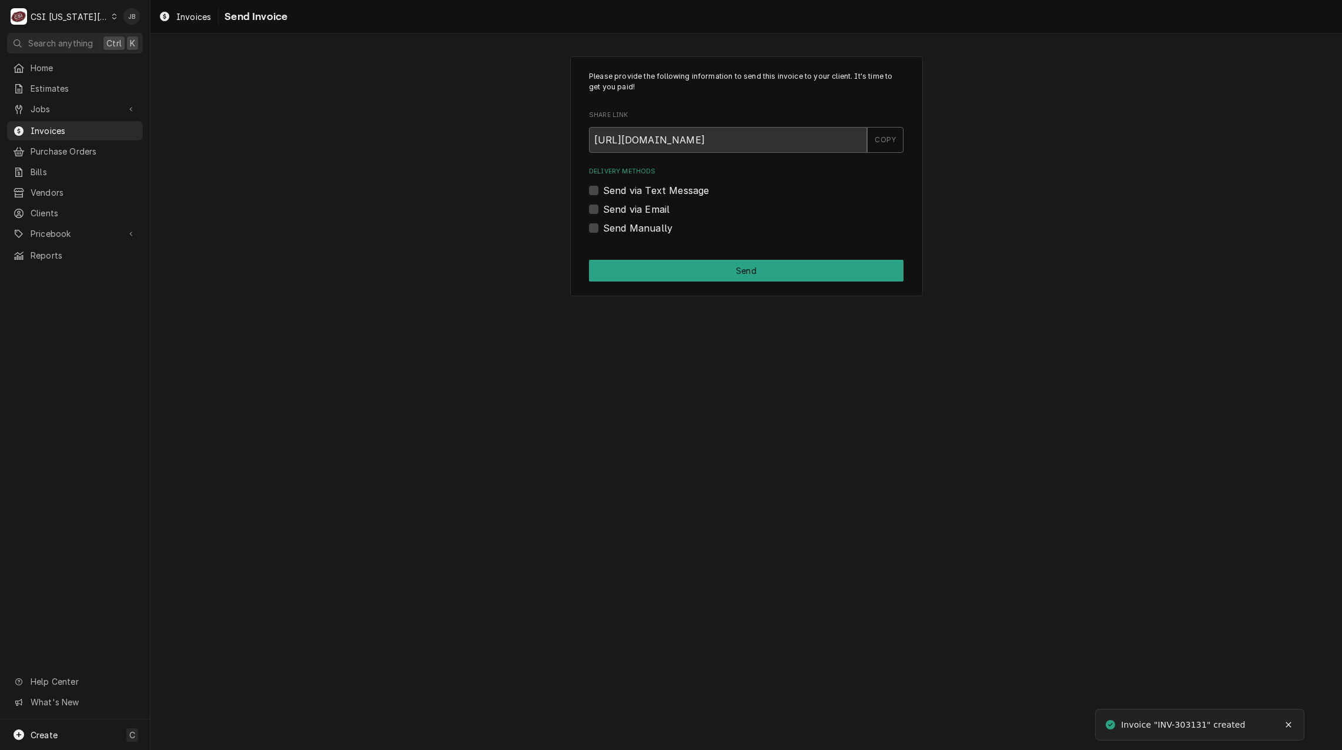
click at [642, 213] on label "Send via Email" at bounding box center [636, 209] width 66 height 14
click at [642, 213] on input "Send via Email" at bounding box center [760, 215] width 315 height 26
checkbox input "true"
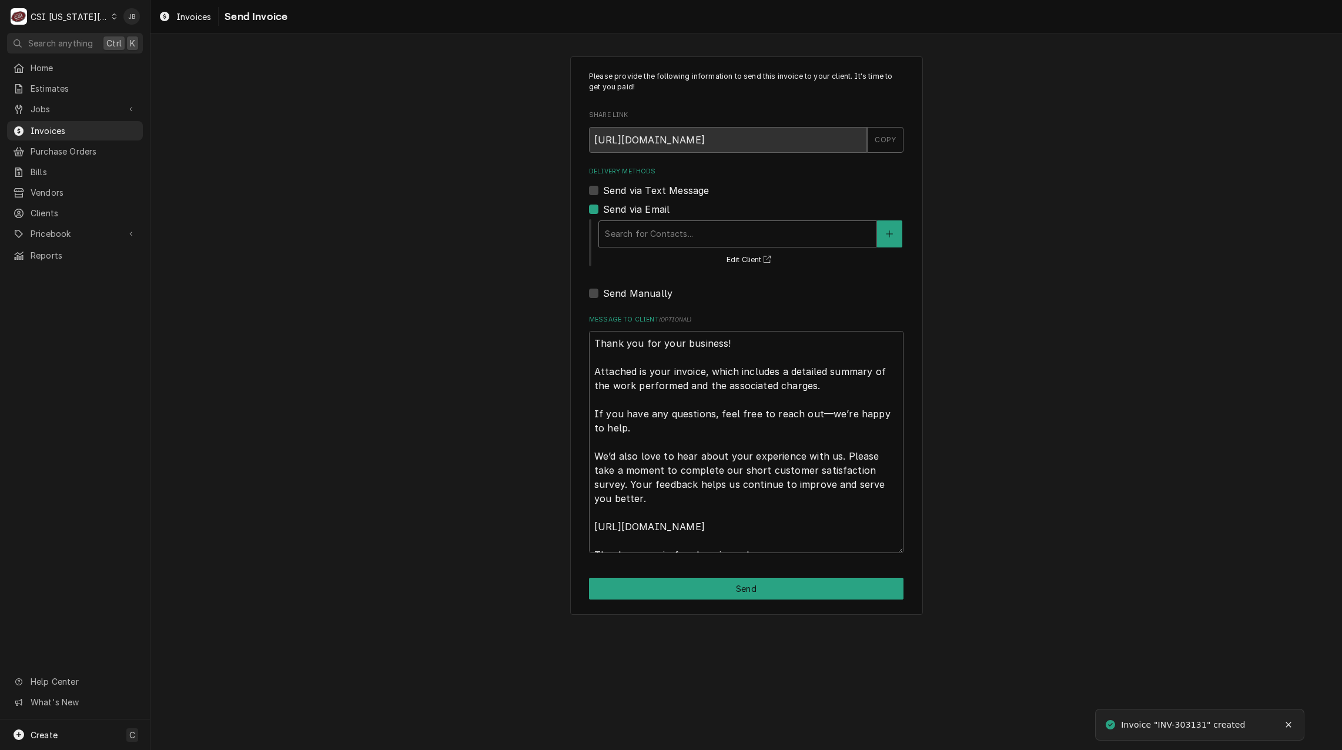
click at [643, 233] on div "Delivery Methods" at bounding box center [738, 233] width 266 height 21
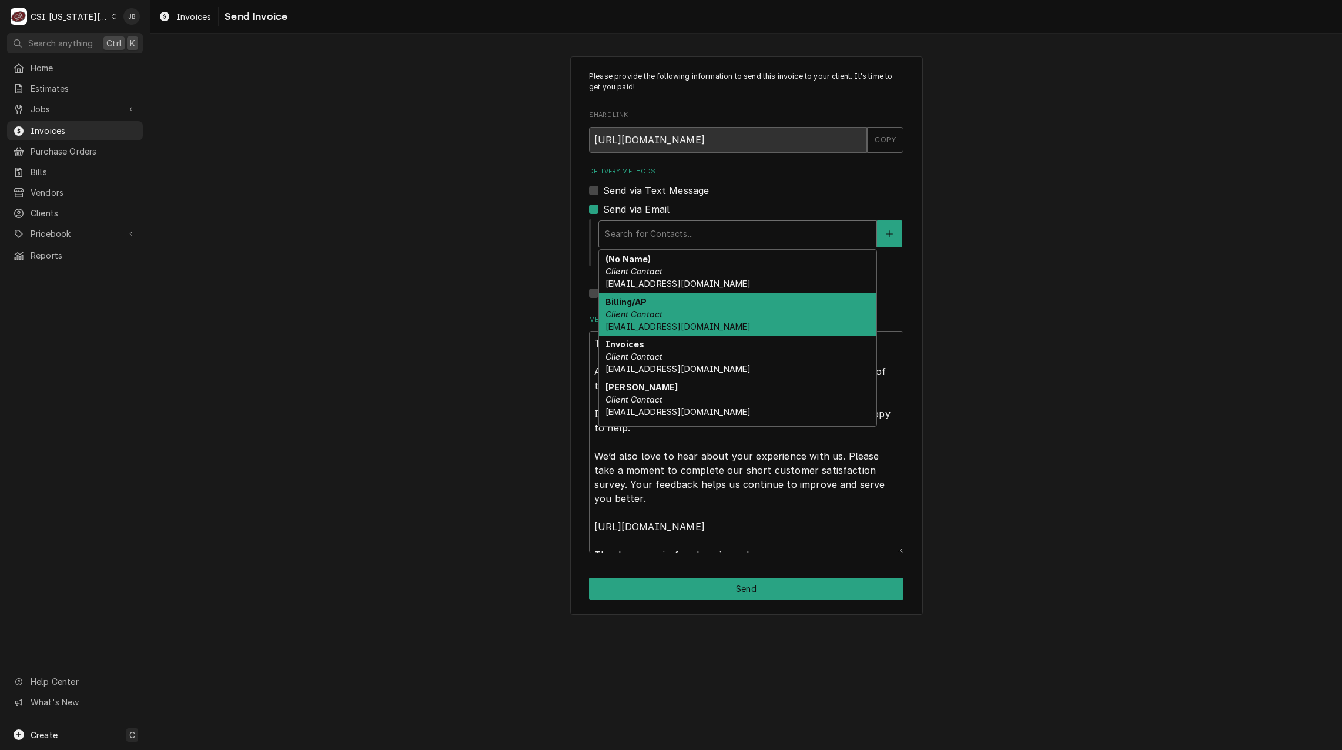
click at [689, 322] on span "invoiceservice@viviancompany.com" at bounding box center [678, 327] width 145 height 10
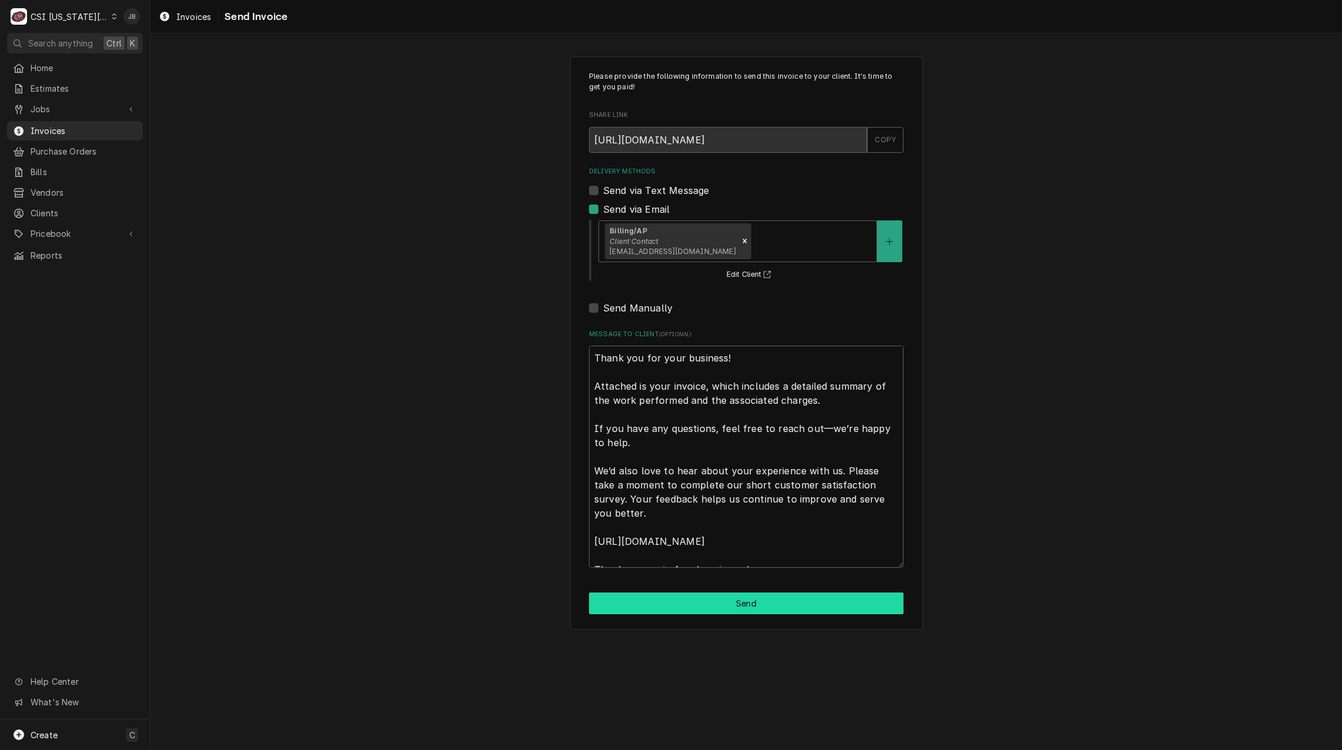
click at [660, 603] on button "Send" at bounding box center [746, 604] width 315 height 22
type textarea "x"
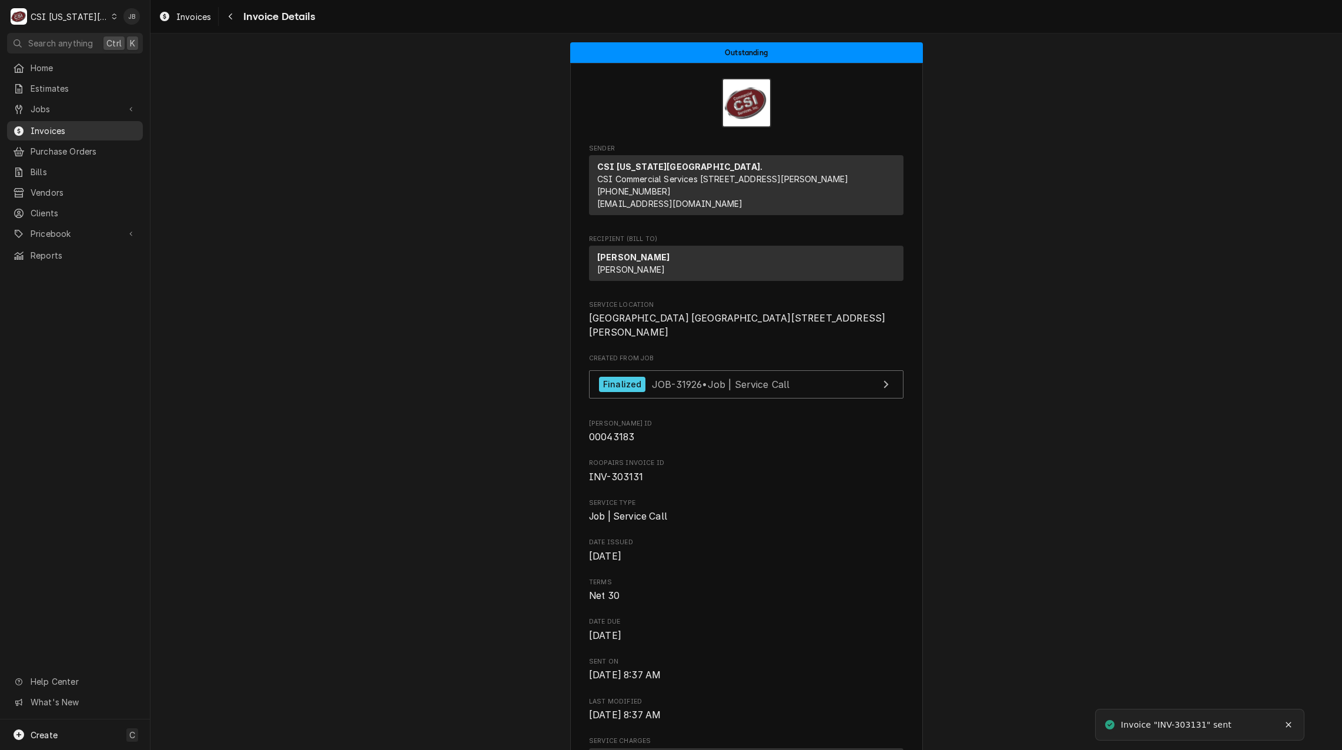
click at [82, 126] on span "Invoices" at bounding box center [84, 131] width 106 height 12
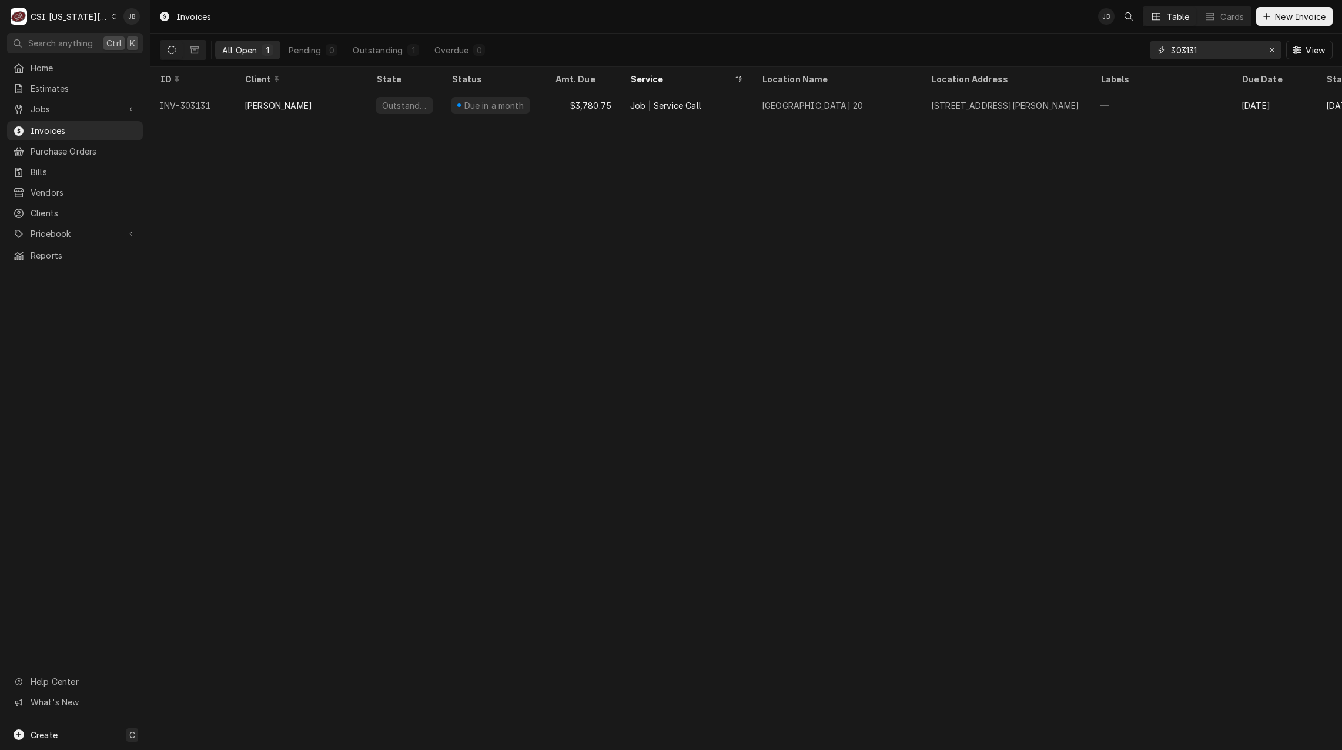
click at [1212, 51] on input "303131" at bounding box center [1215, 50] width 88 height 19
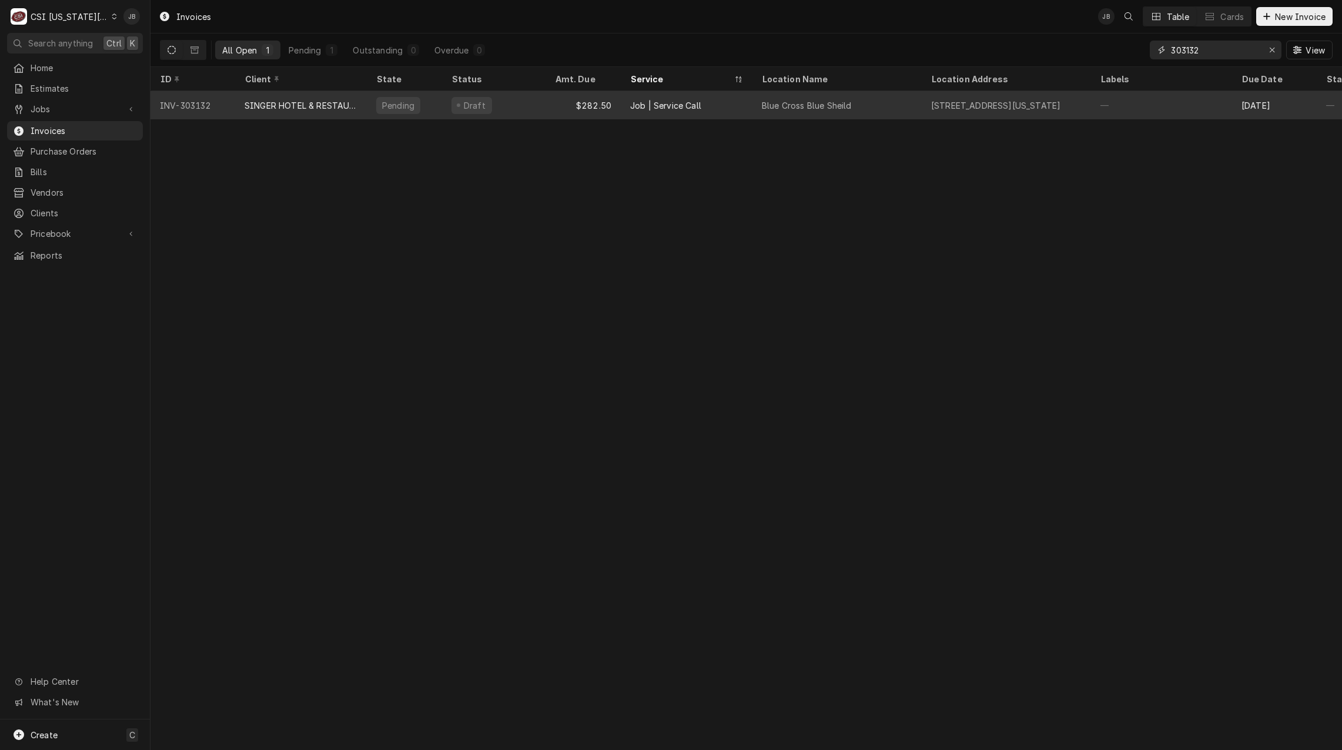
type input "303132"
click at [533, 111] on div "Draft" at bounding box center [493, 105] width 103 height 28
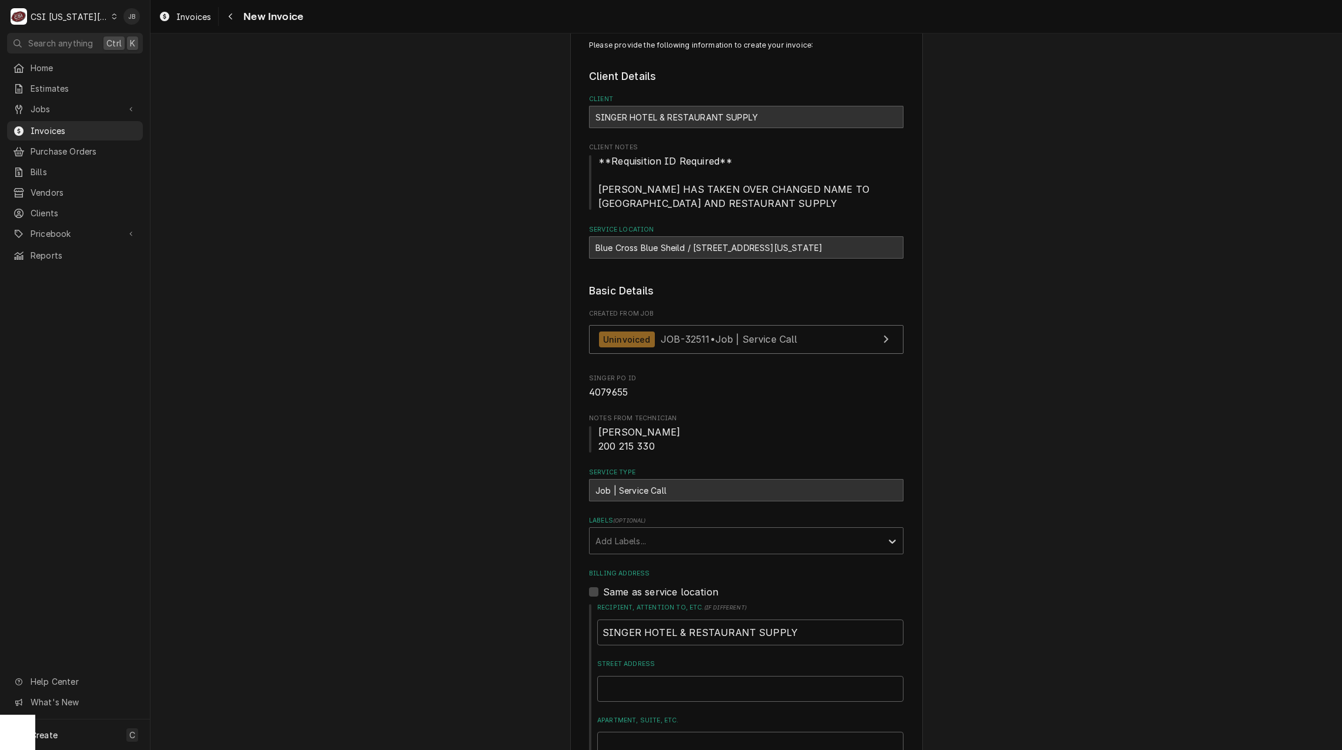
scroll to position [59, 0]
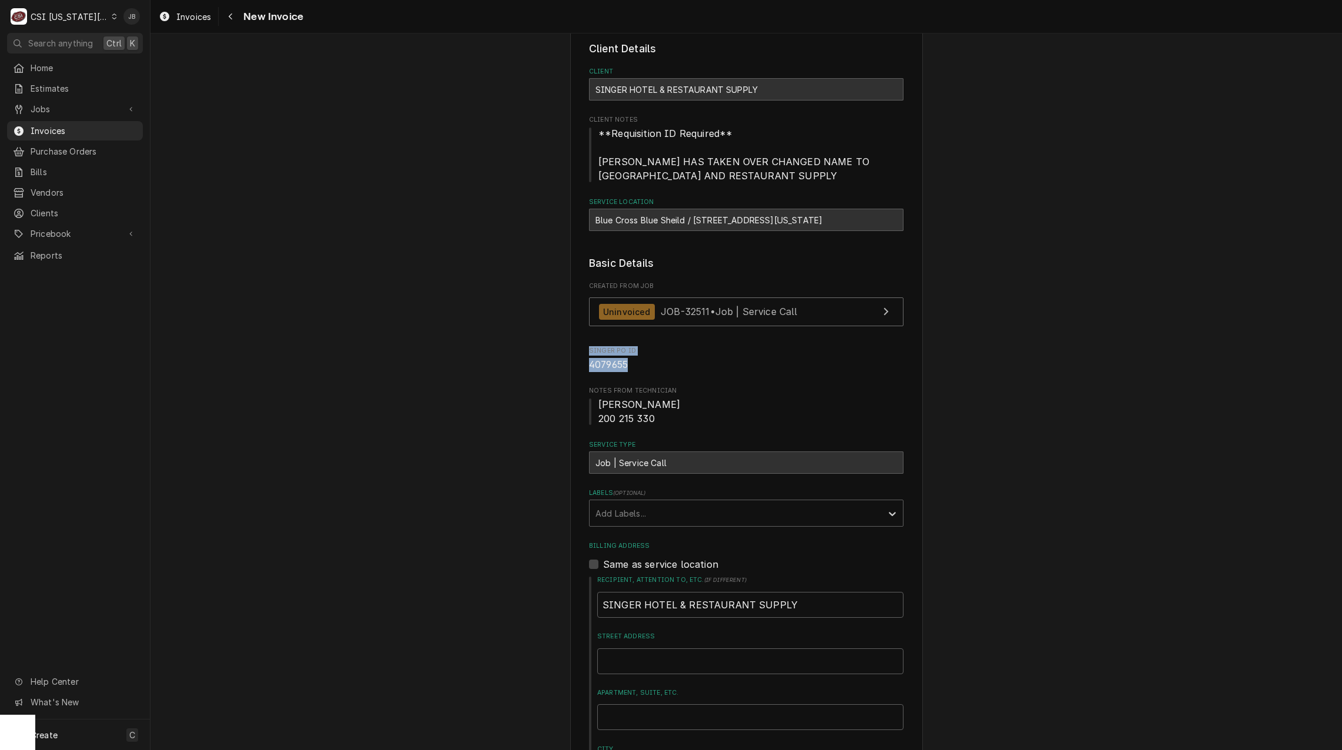
drag, startPoint x: 630, startPoint y: 364, endPoint x: 539, endPoint y: 356, distance: 91.5
drag, startPoint x: 539, startPoint y: 356, endPoint x: 520, endPoint y: 369, distance: 22.8
click at [644, 366] on span "4079655" at bounding box center [746, 365] width 315 height 14
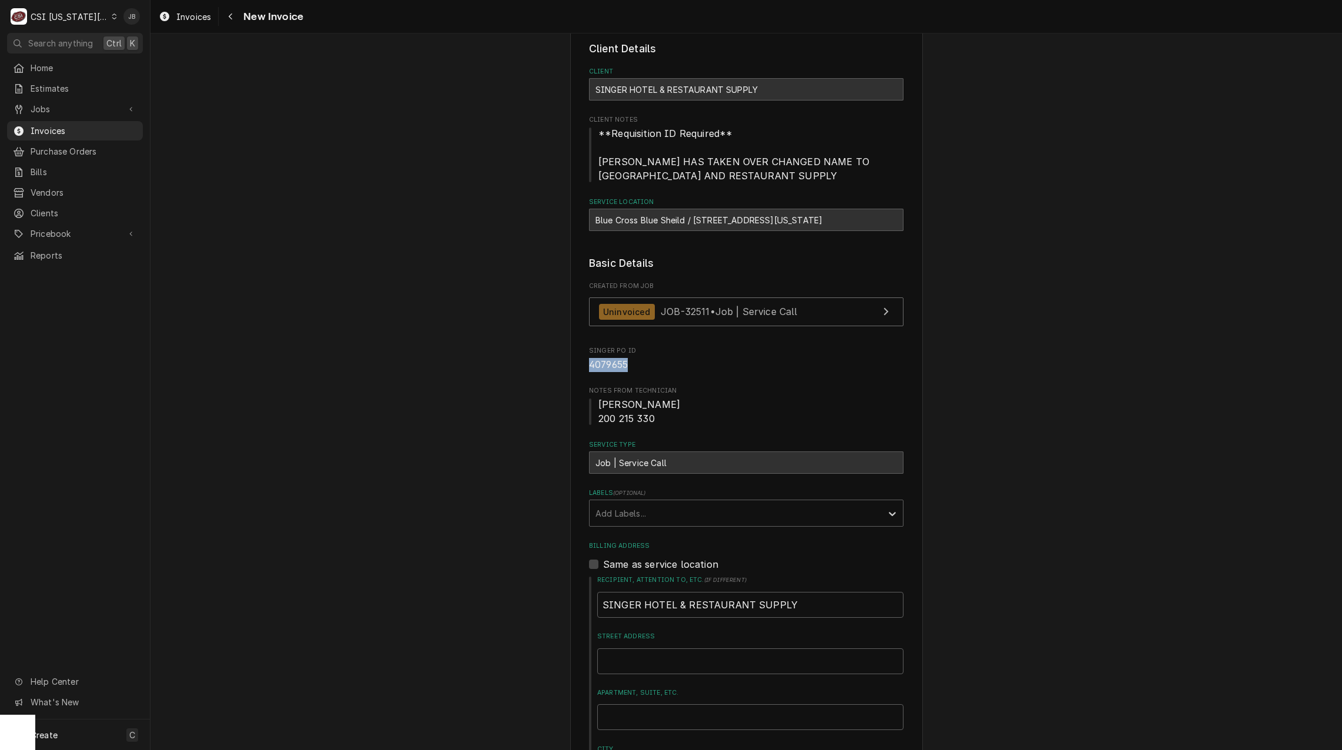
drag, startPoint x: 629, startPoint y: 366, endPoint x: 547, endPoint y: 366, distance: 81.7
drag, startPoint x: 547, startPoint y: 366, endPoint x: 499, endPoint y: 385, distance: 51.8
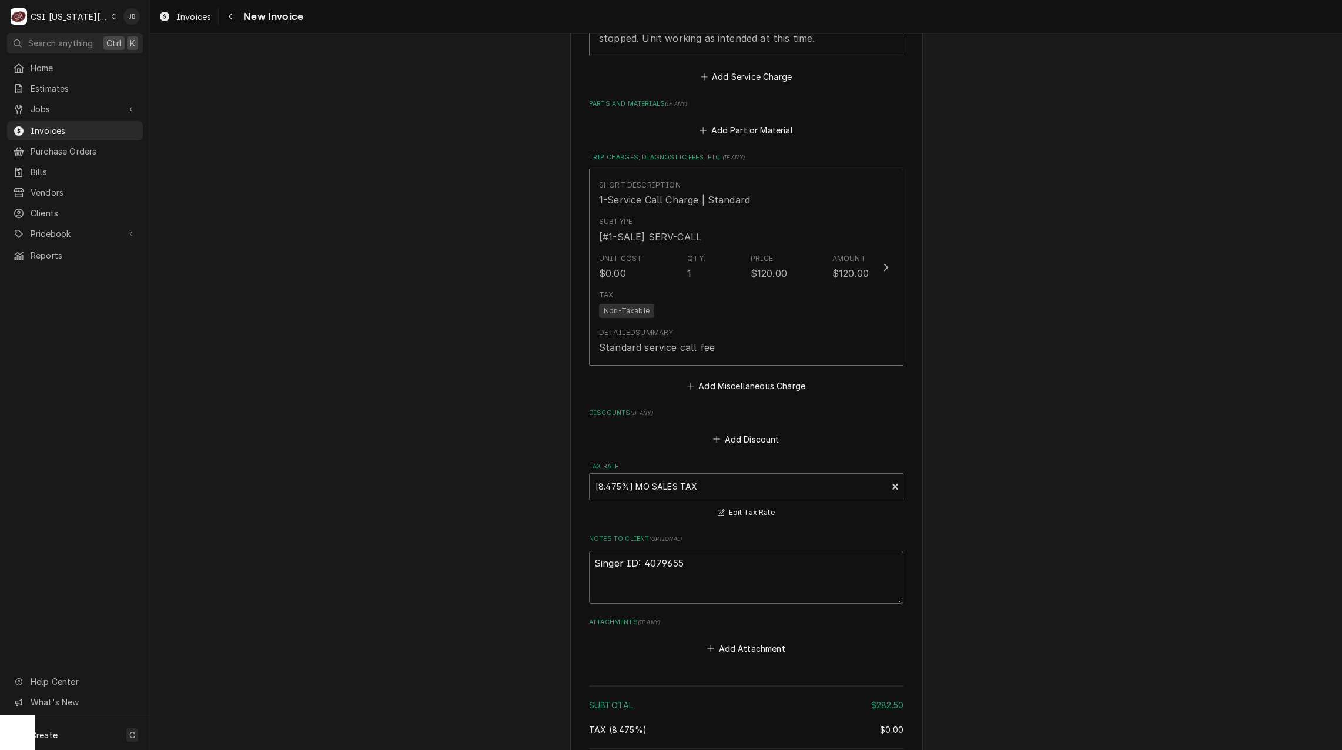
scroll to position [1651, 0]
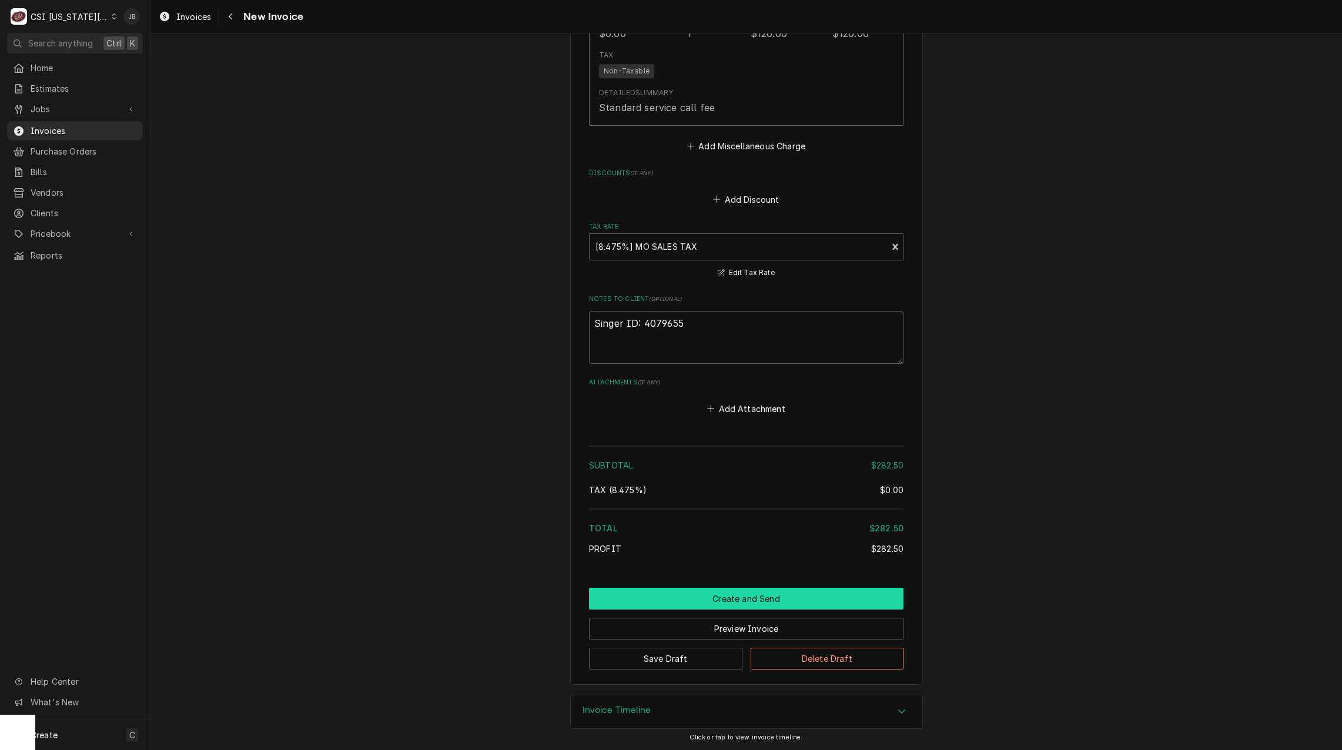
click at [677, 599] on button "Create and Send" at bounding box center [746, 599] width 315 height 22
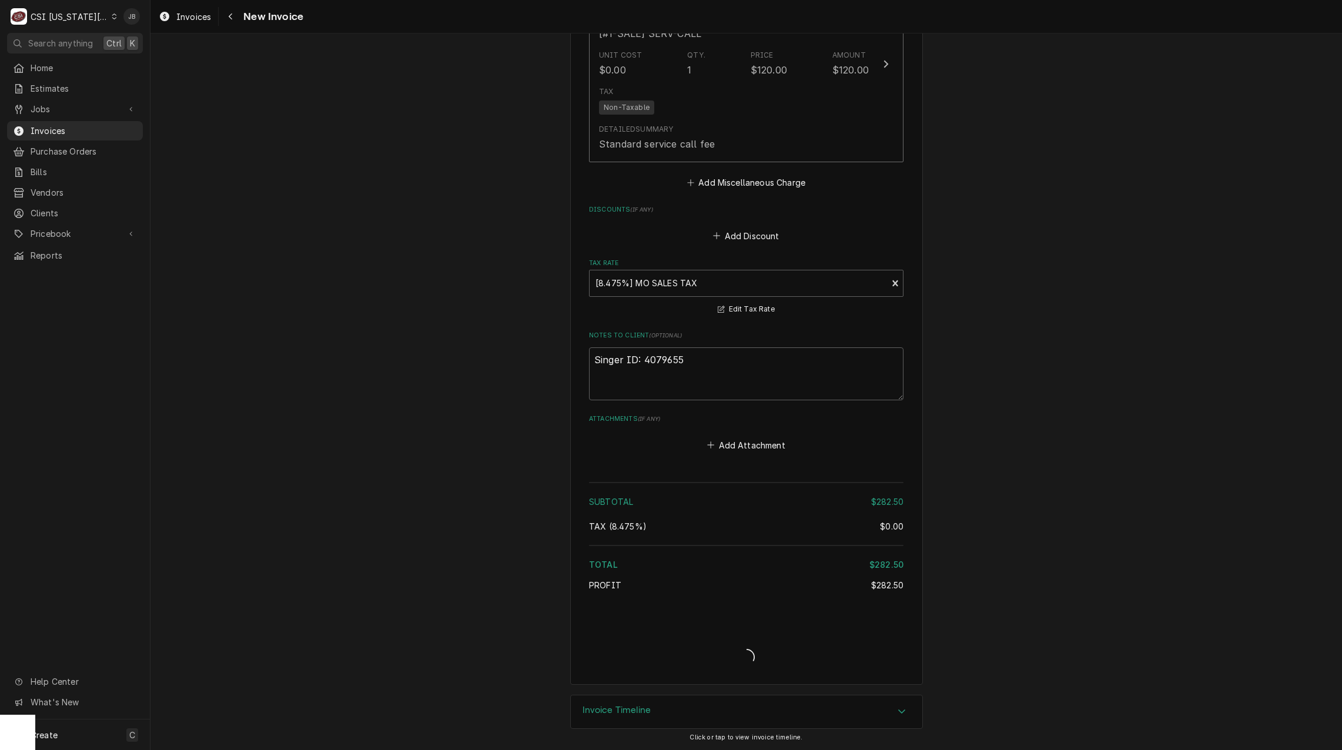
type textarea "x"
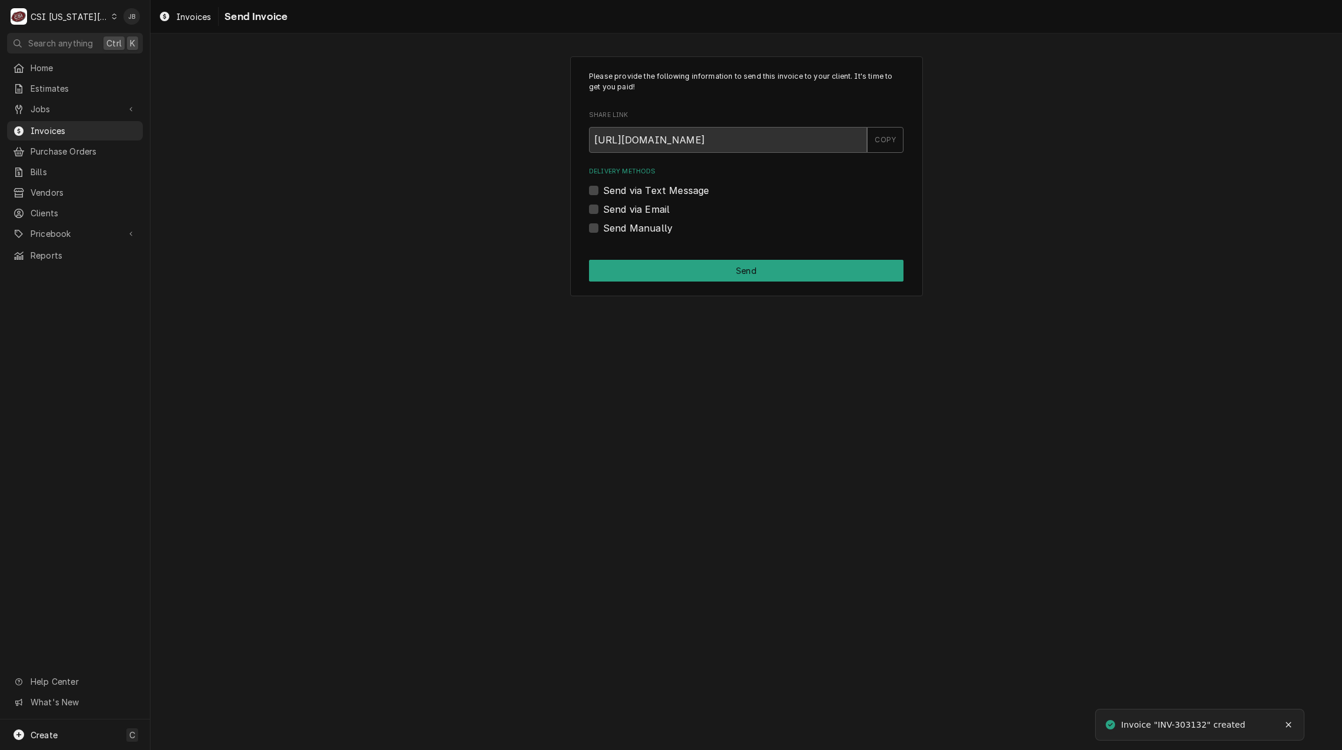
click at [618, 210] on label "Send via Email" at bounding box center [636, 209] width 66 height 14
click at [618, 210] on input "Send via Email" at bounding box center [760, 215] width 315 height 26
checkbox input "true"
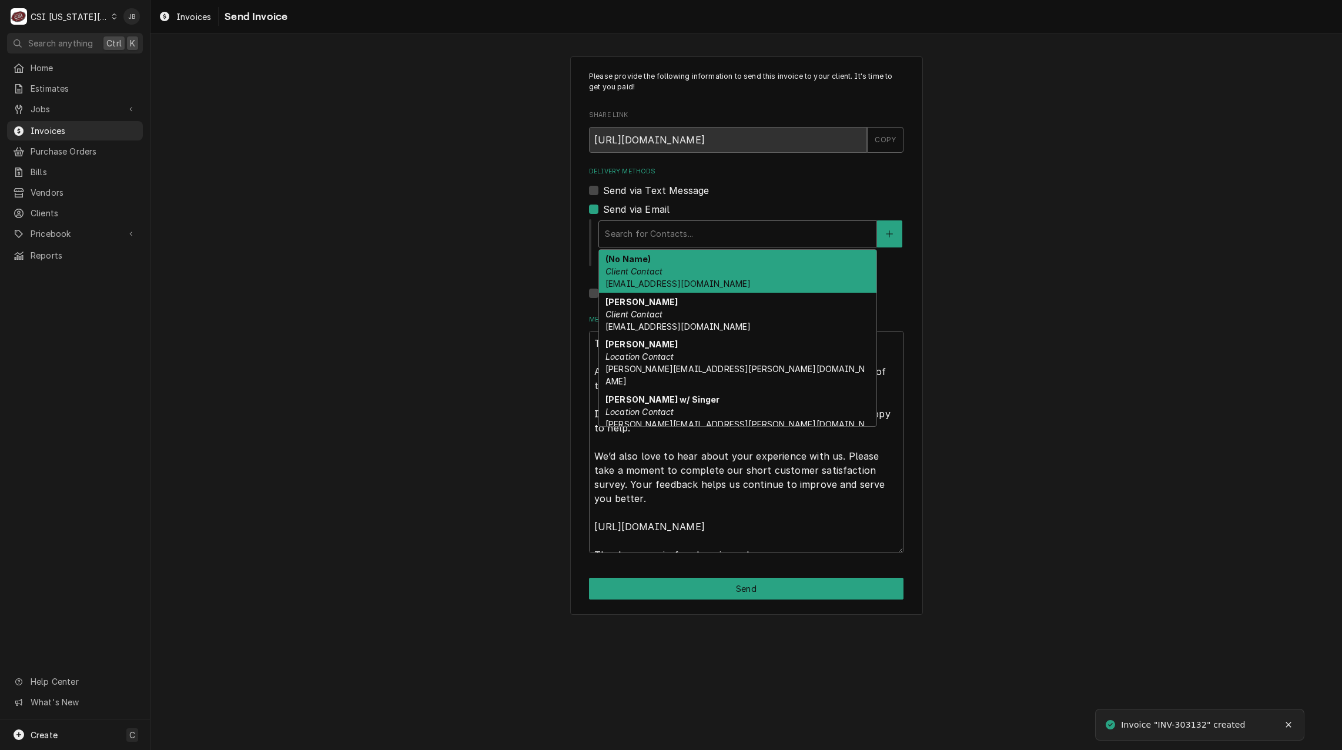
click at [667, 230] on div "Delivery Methods" at bounding box center [738, 233] width 266 height 21
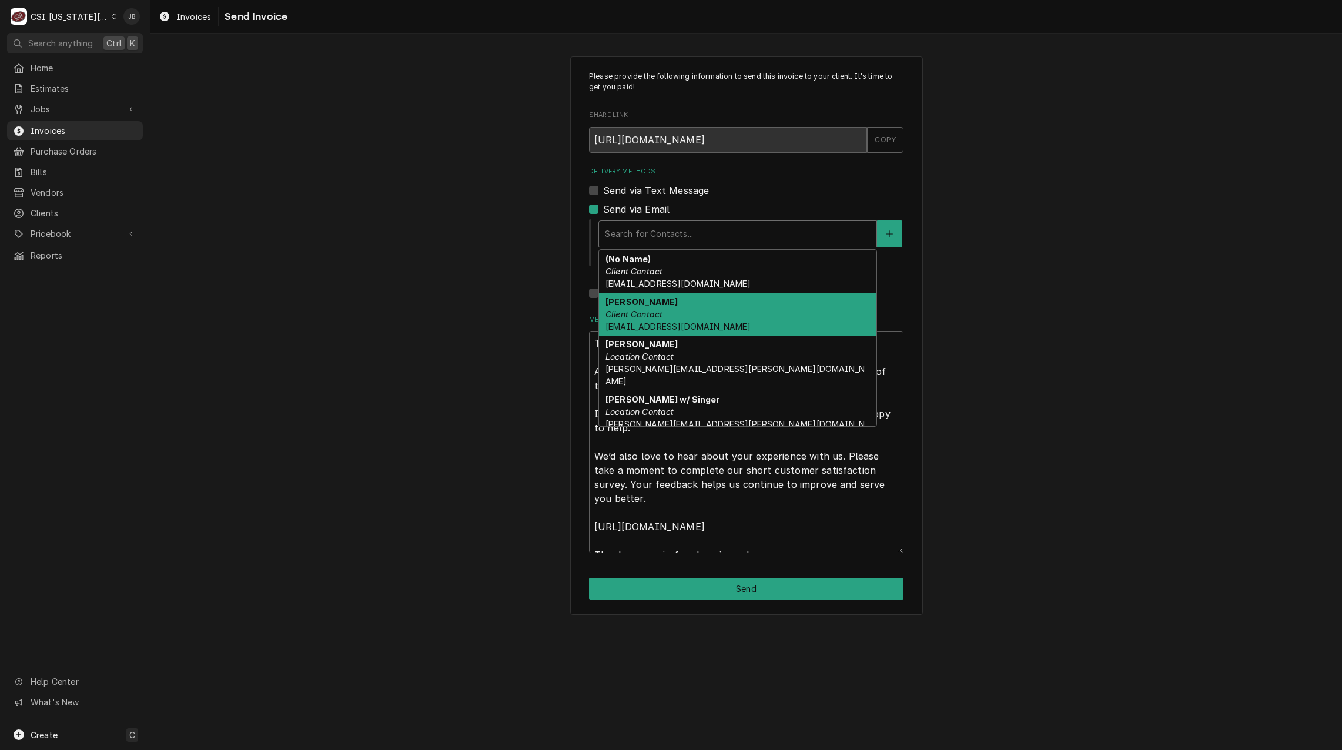
scroll to position [37, 0]
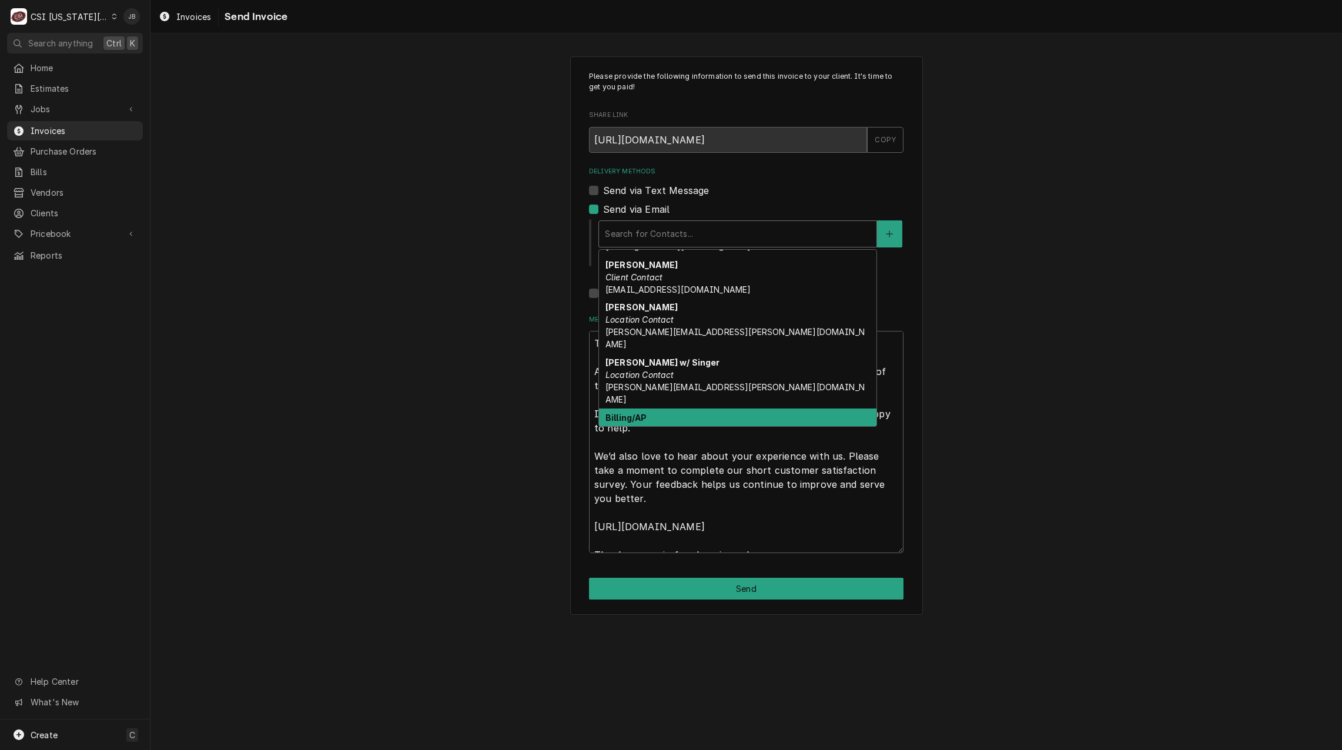
click at [734, 409] on div "Billing/AP Client Contact [EMAIL_ADDRESS][DOMAIN_NAME]" at bounding box center [738, 430] width 278 height 43
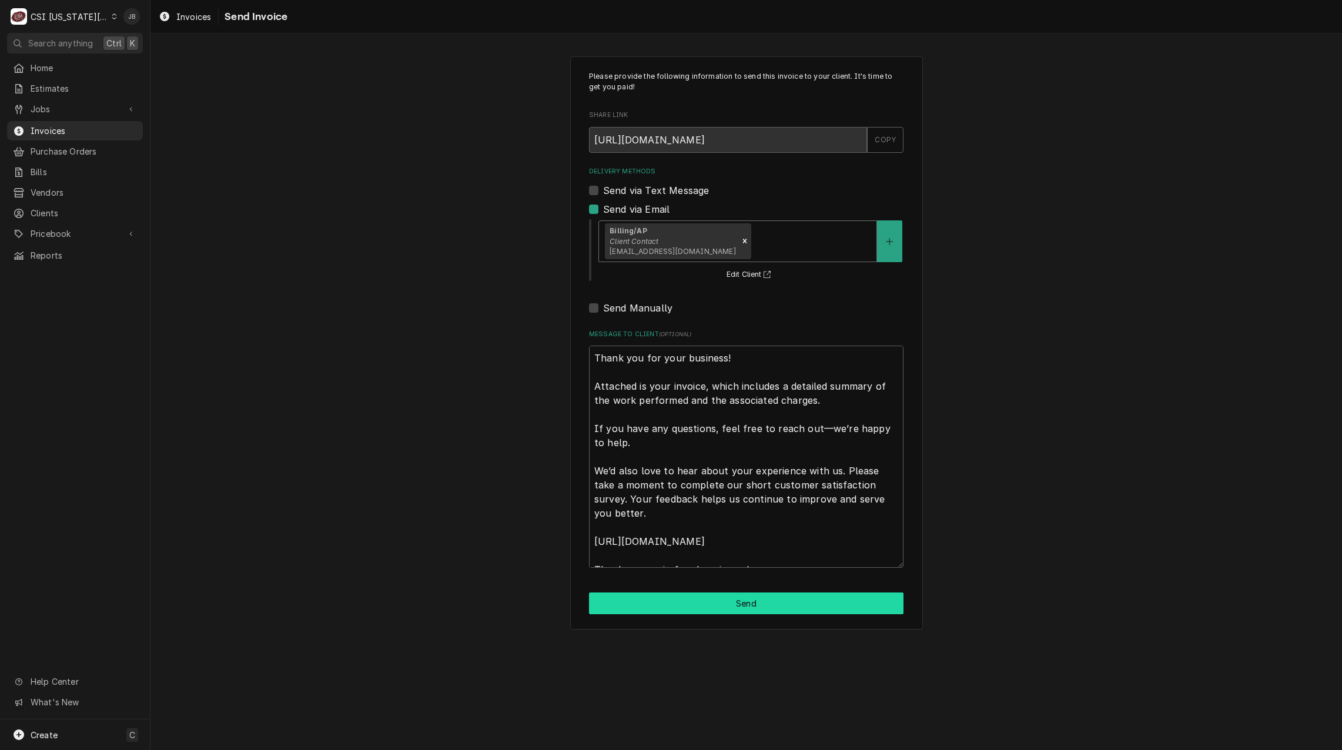
click at [666, 604] on button "Send" at bounding box center [746, 604] width 315 height 22
type textarea "x"
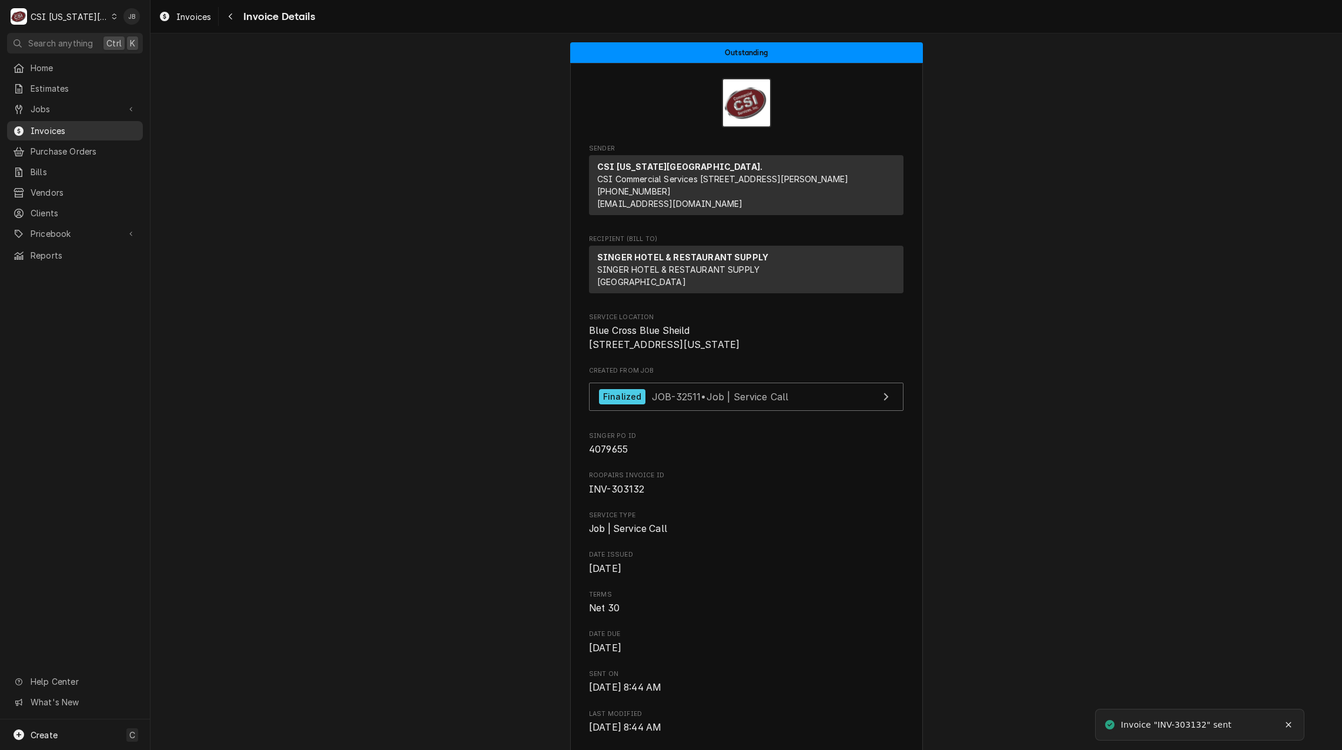
drag, startPoint x: 78, startPoint y: 128, endPoint x: 94, endPoint y: 126, distance: 16.0
click at [79, 128] on span "Invoices" at bounding box center [84, 131] width 106 height 12
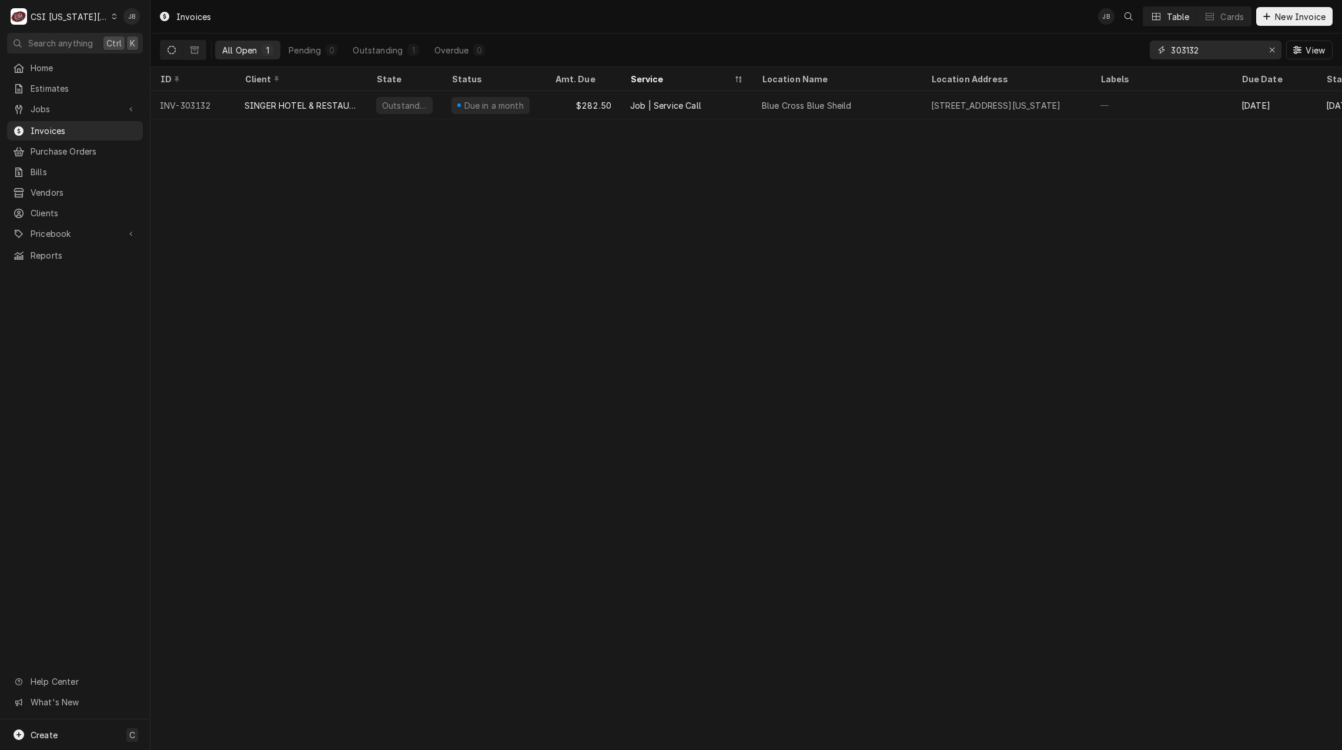
click at [1218, 55] on input "303132" at bounding box center [1215, 50] width 88 height 19
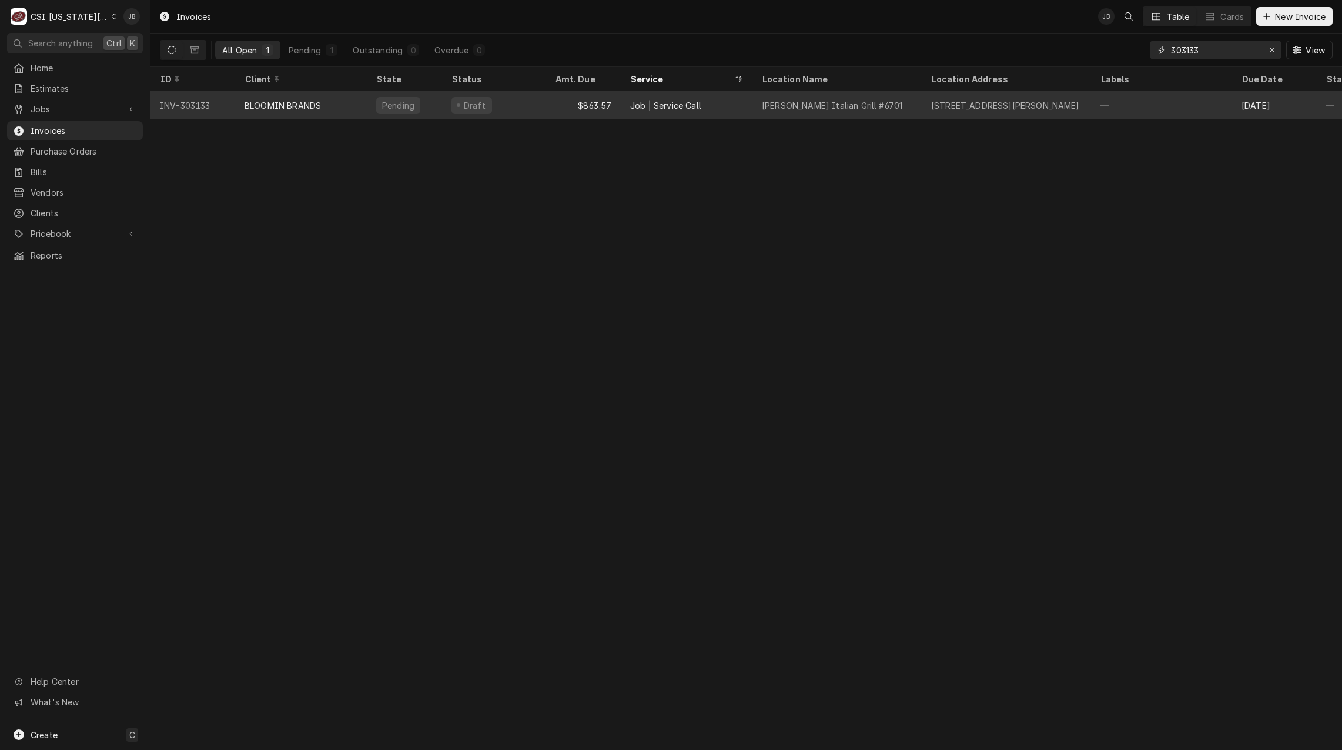
type input "303133"
click at [496, 106] on div "Draft" at bounding box center [493, 105] width 103 height 28
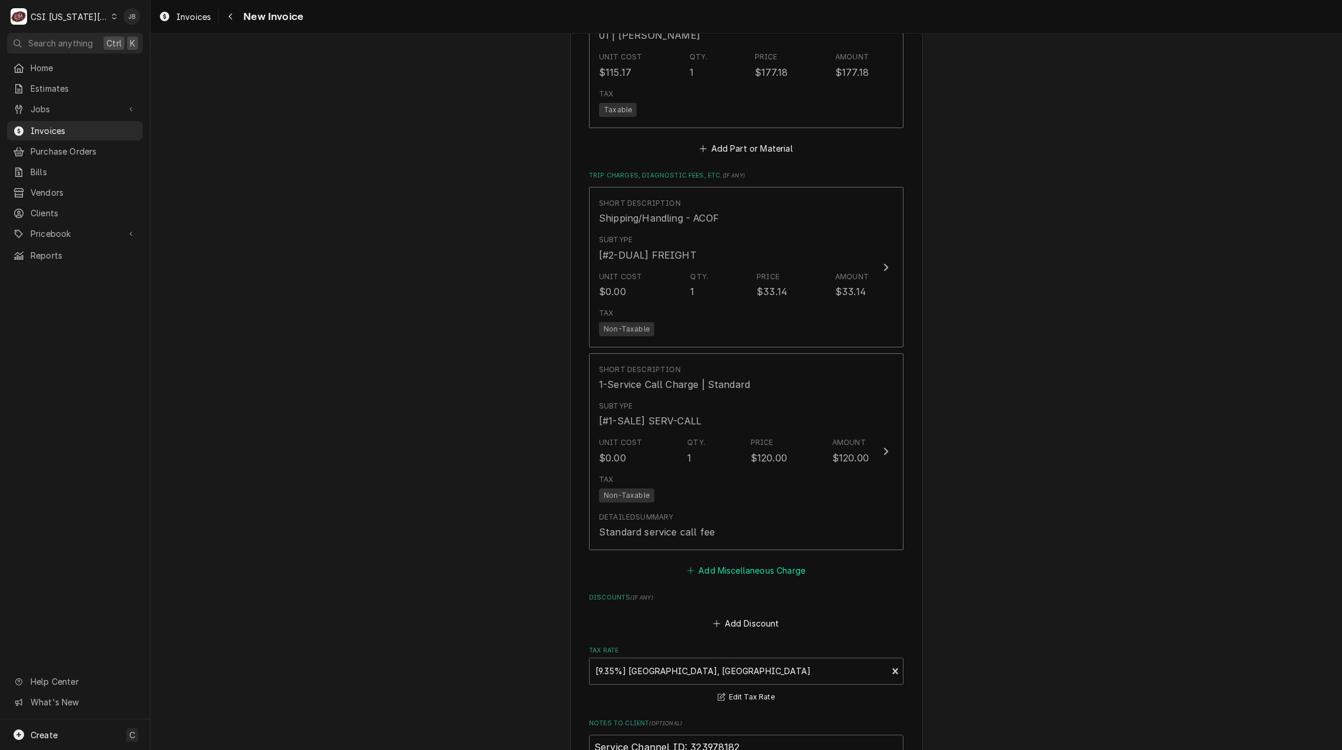
scroll to position [1999, 0]
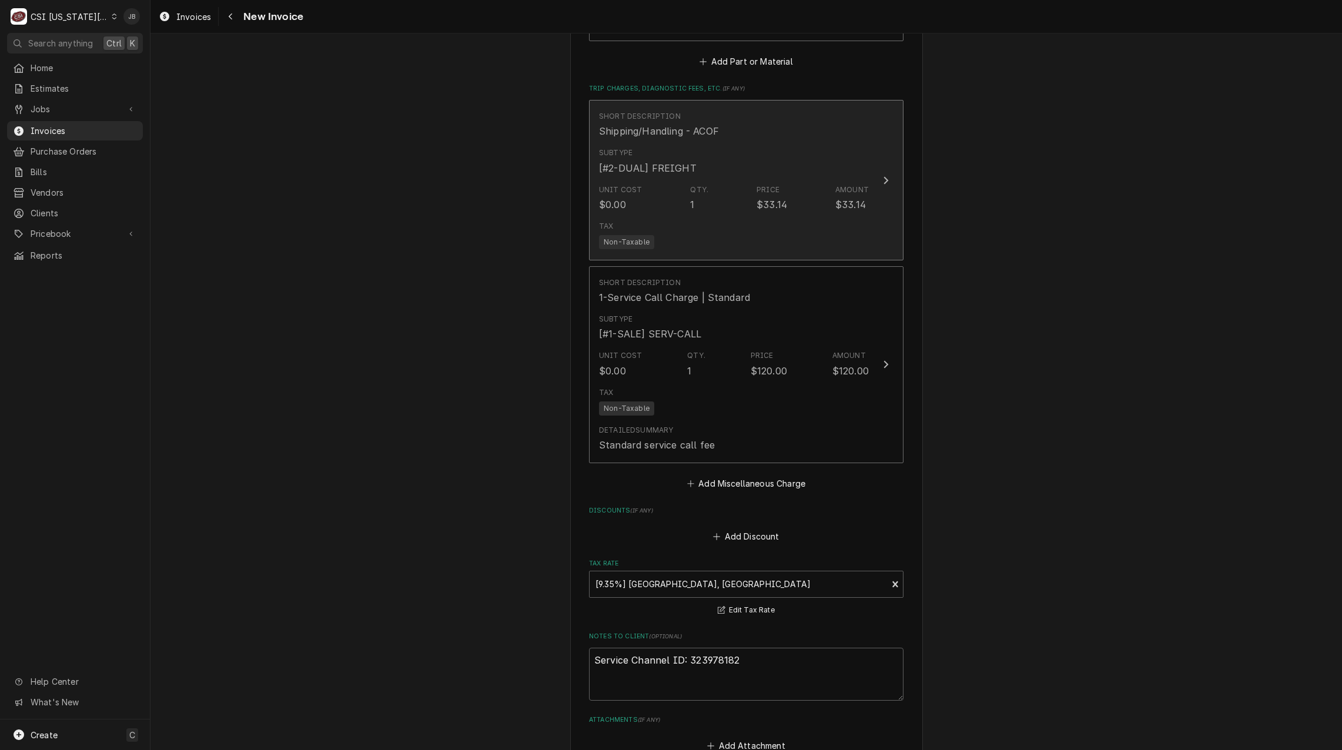
click at [725, 220] on div "Tax Non-Taxable" at bounding box center [734, 235] width 270 height 38
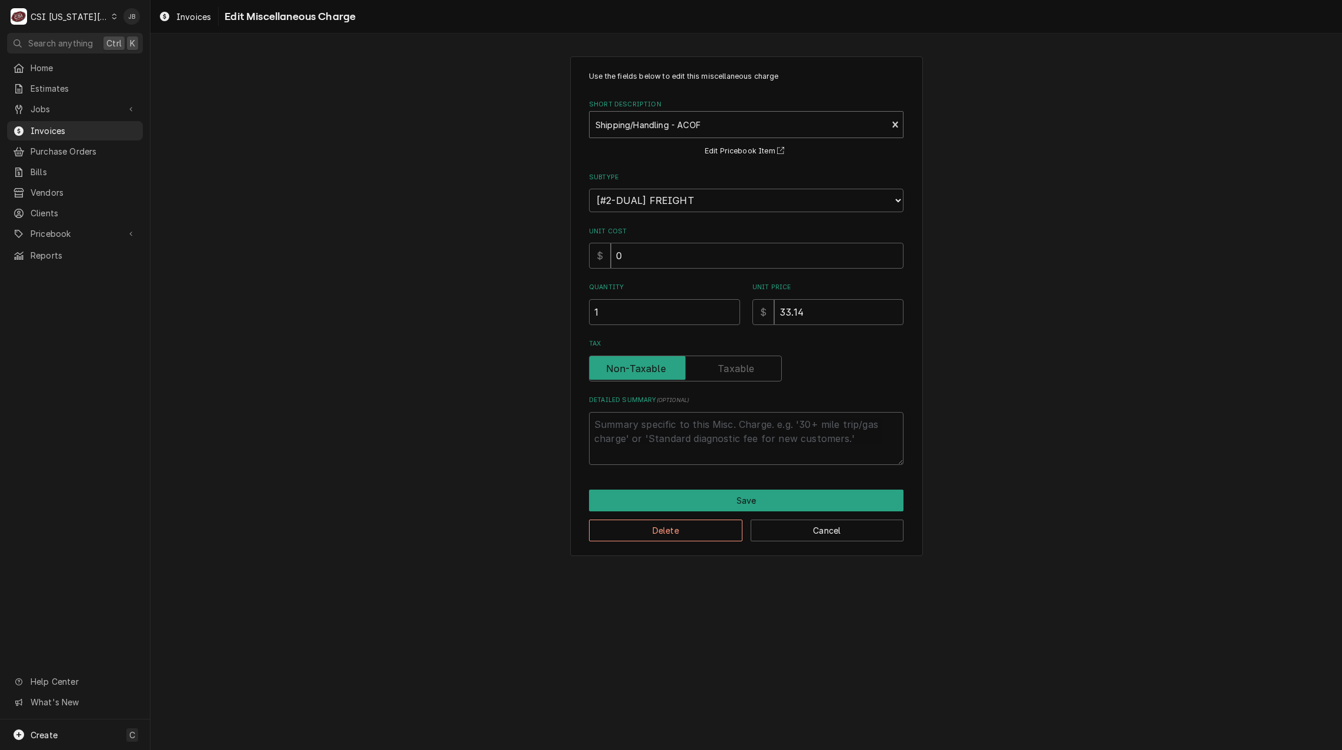
type textarea "x"
click at [661, 113] on div "Shipping/Handling - ACOF" at bounding box center [739, 125] width 298 height 26
type input "ship"
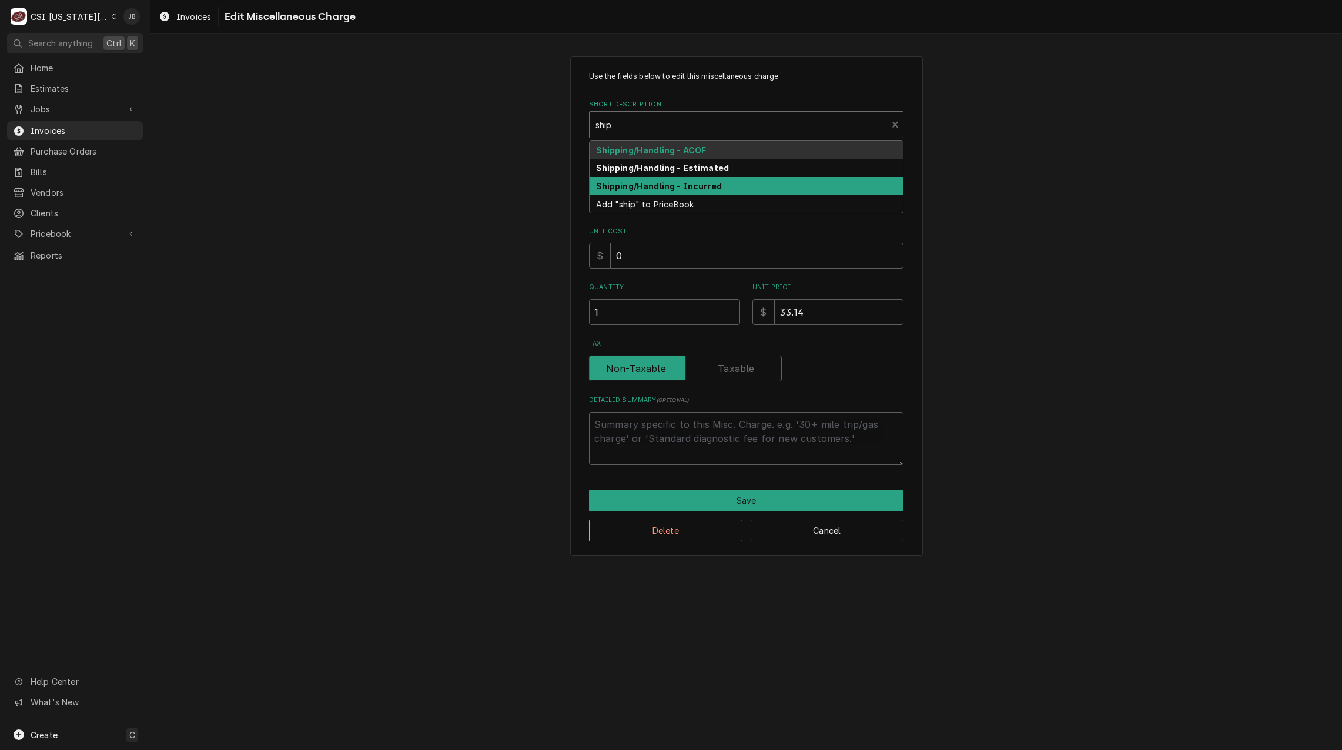
click at [663, 182] on strong "Shipping/Handling - Incurred" at bounding box center [659, 186] width 126 height 10
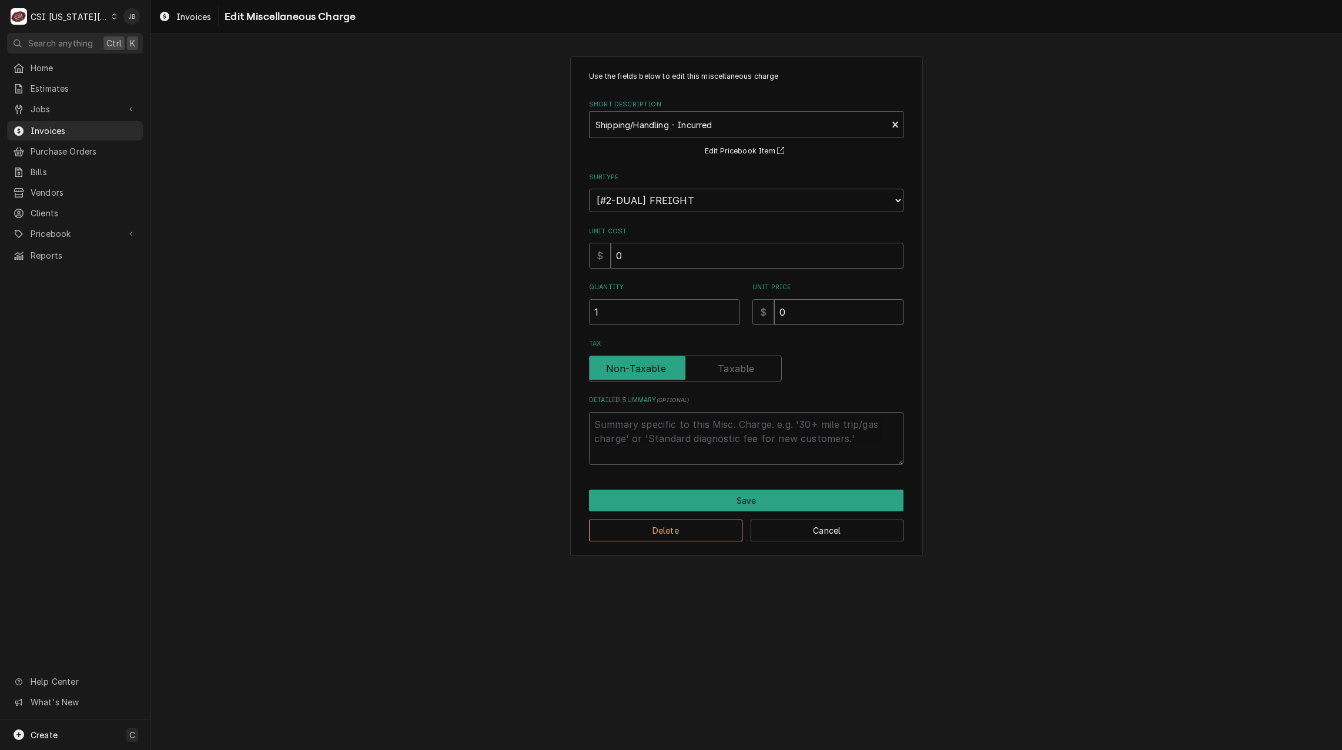
drag, startPoint x: 804, startPoint y: 321, endPoint x: 713, endPoint y: 312, distance: 91.6
click at [743, 316] on div "Quantity 1 Unit Price $ 0" at bounding box center [746, 304] width 315 height 42
type textarea "x"
type input "3"
type textarea "x"
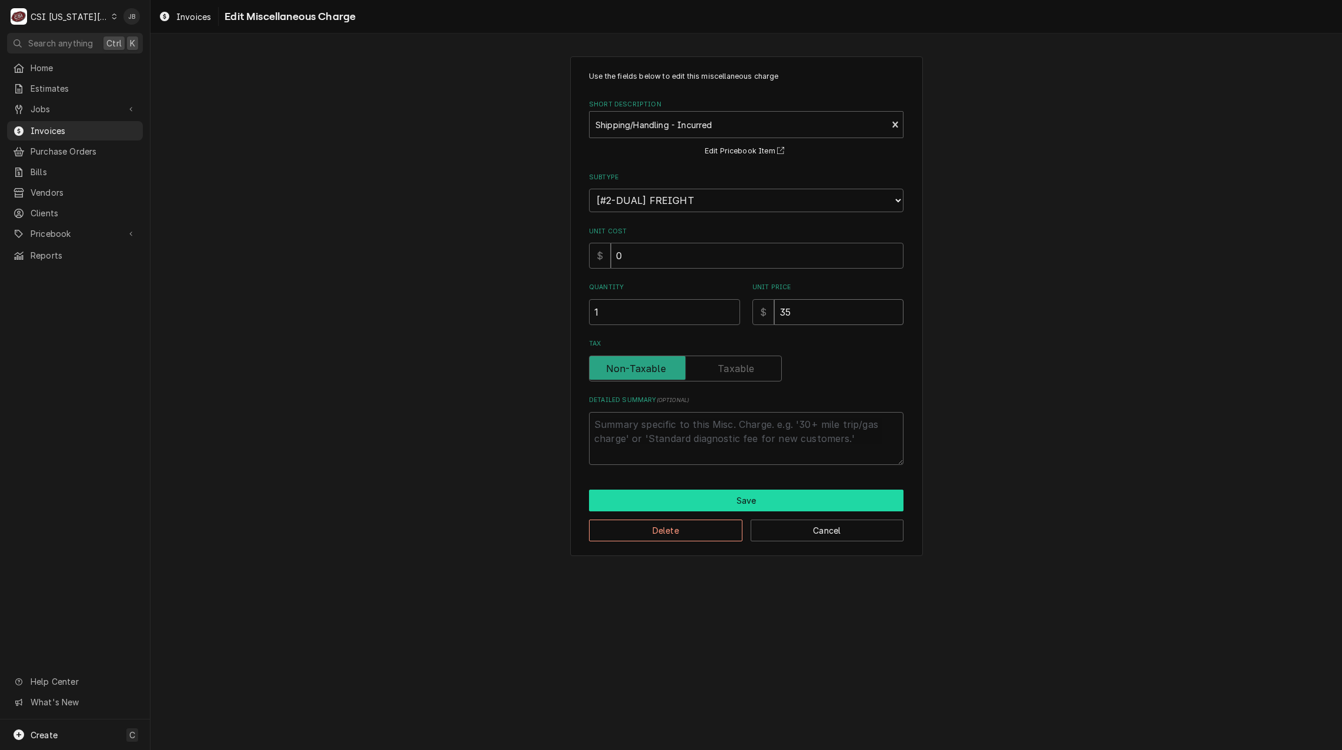
type input "35"
click at [730, 498] on button "Save" at bounding box center [746, 501] width 315 height 22
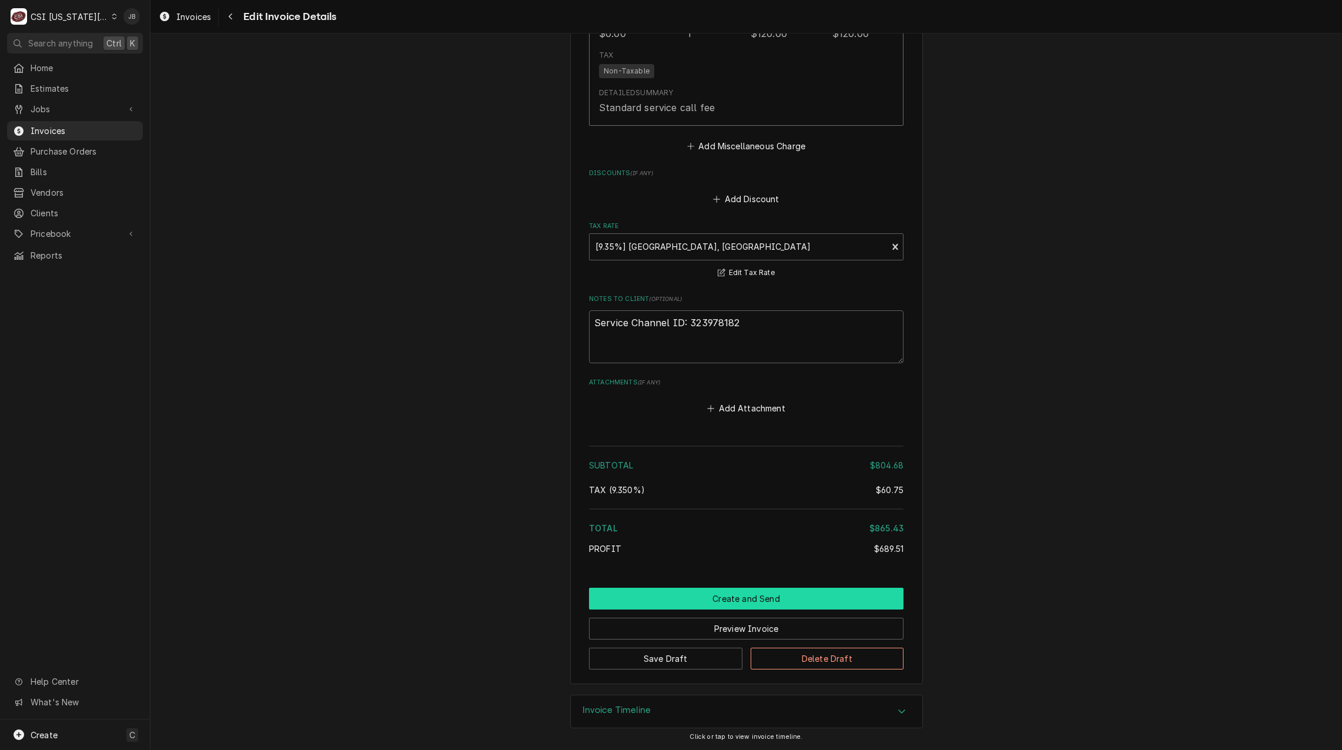
click at [720, 589] on button "Create and Send" at bounding box center [746, 599] width 315 height 22
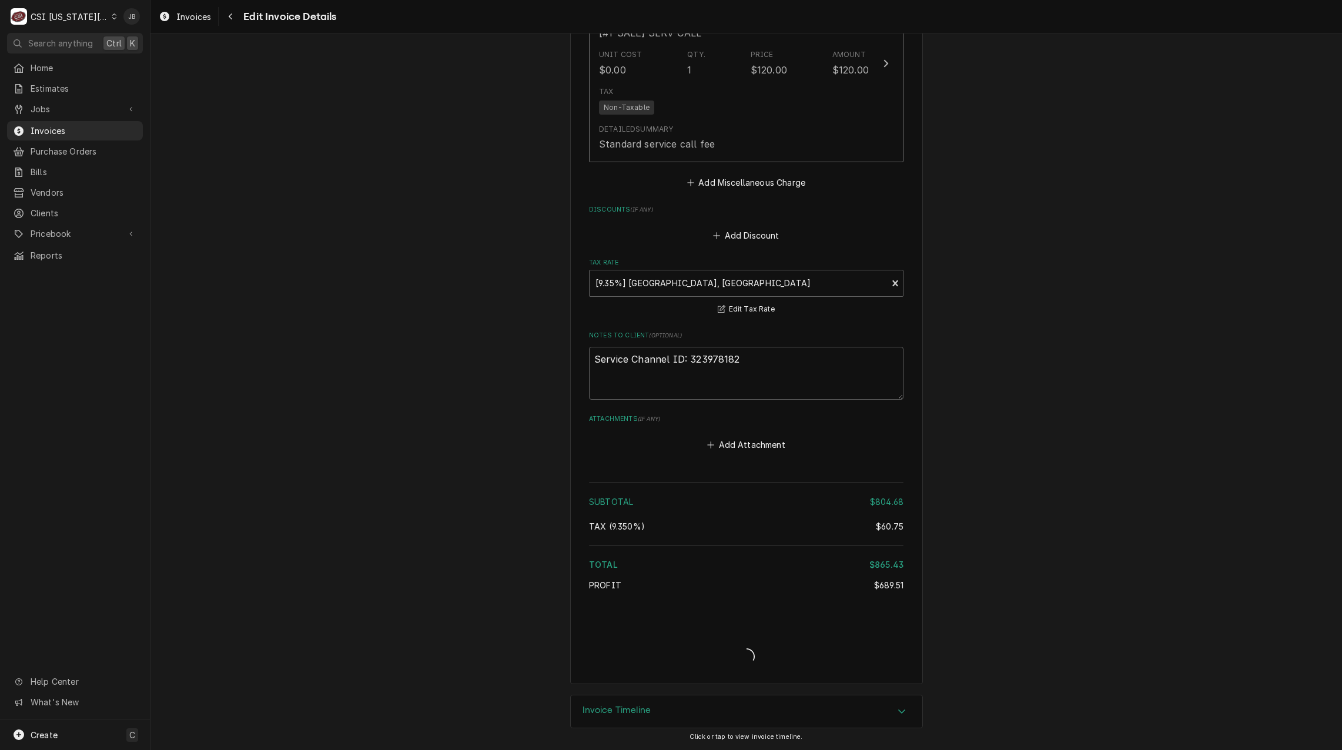
type textarea "x"
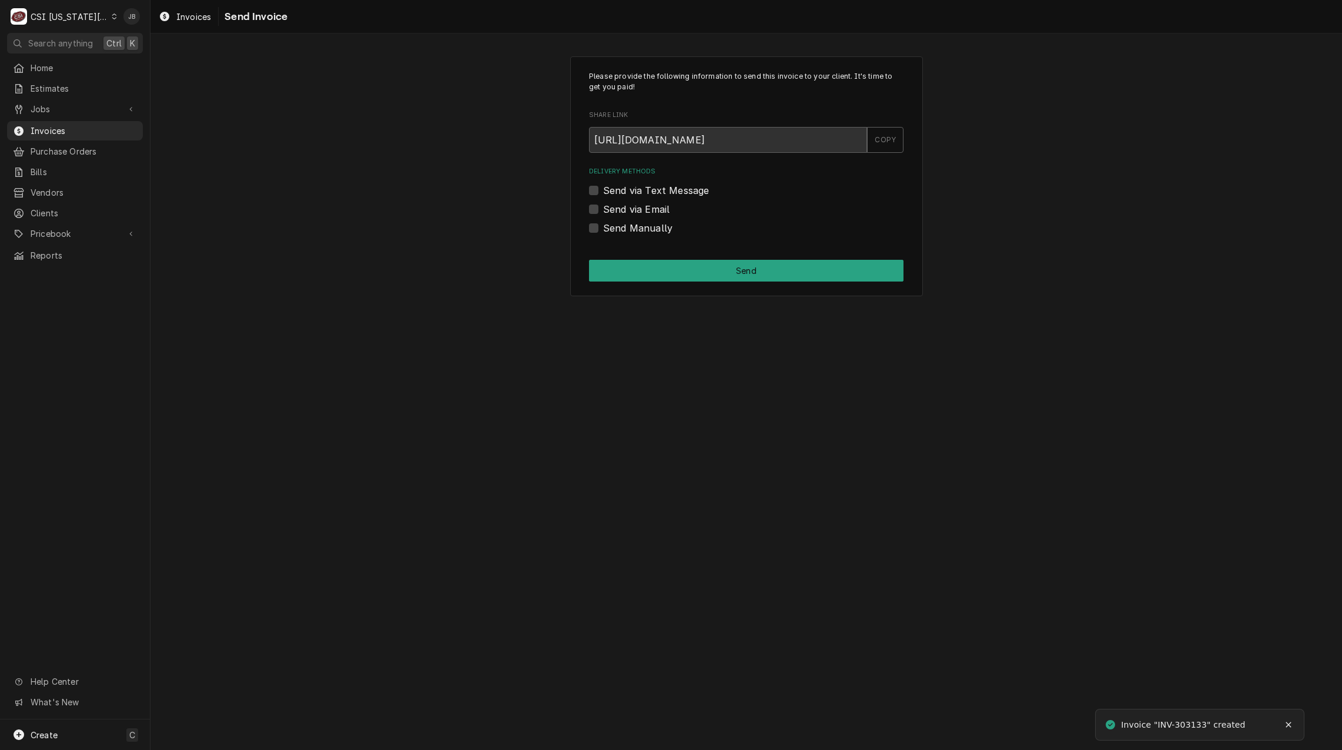
click at [638, 215] on label "Send via Email" at bounding box center [636, 209] width 66 height 14
click at [638, 215] on input "Send via Email" at bounding box center [760, 215] width 315 height 26
checkbox input "true"
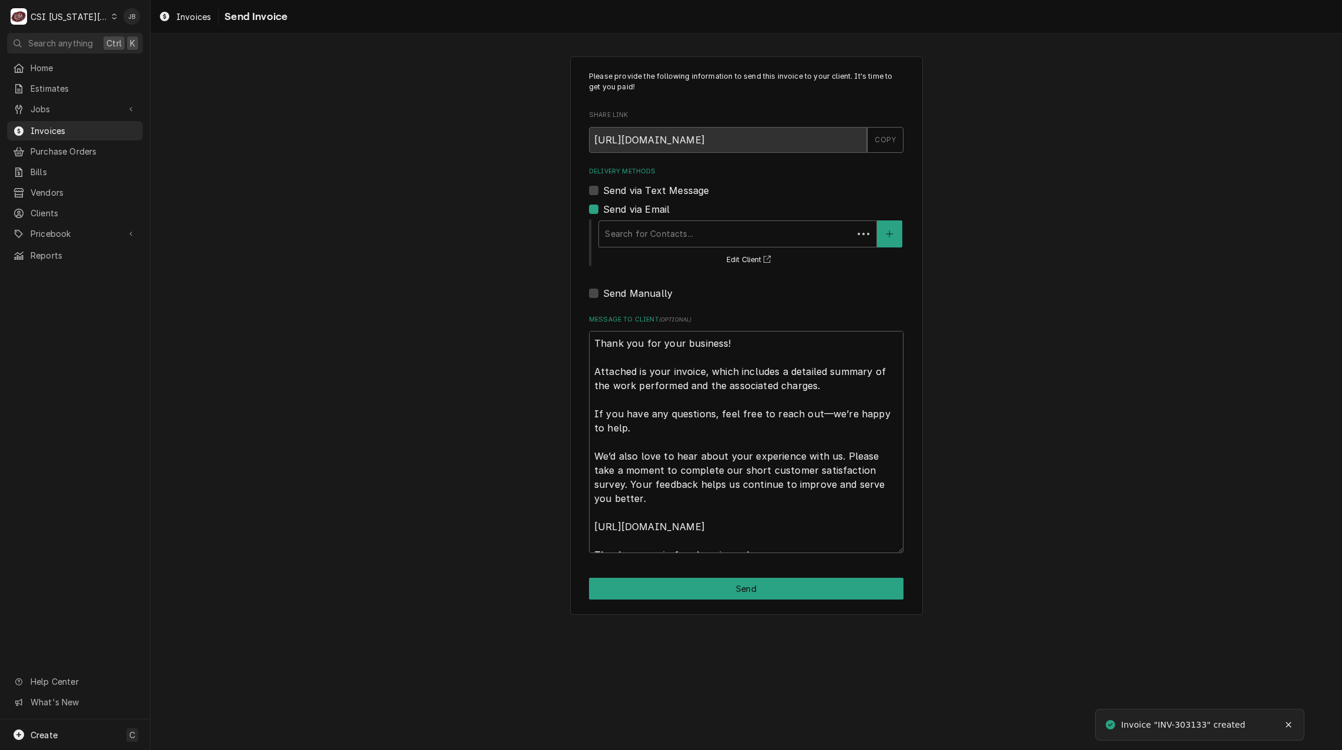
click at [699, 238] on div "Delivery Methods" at bounding box center [726, 233] width 242 height 21
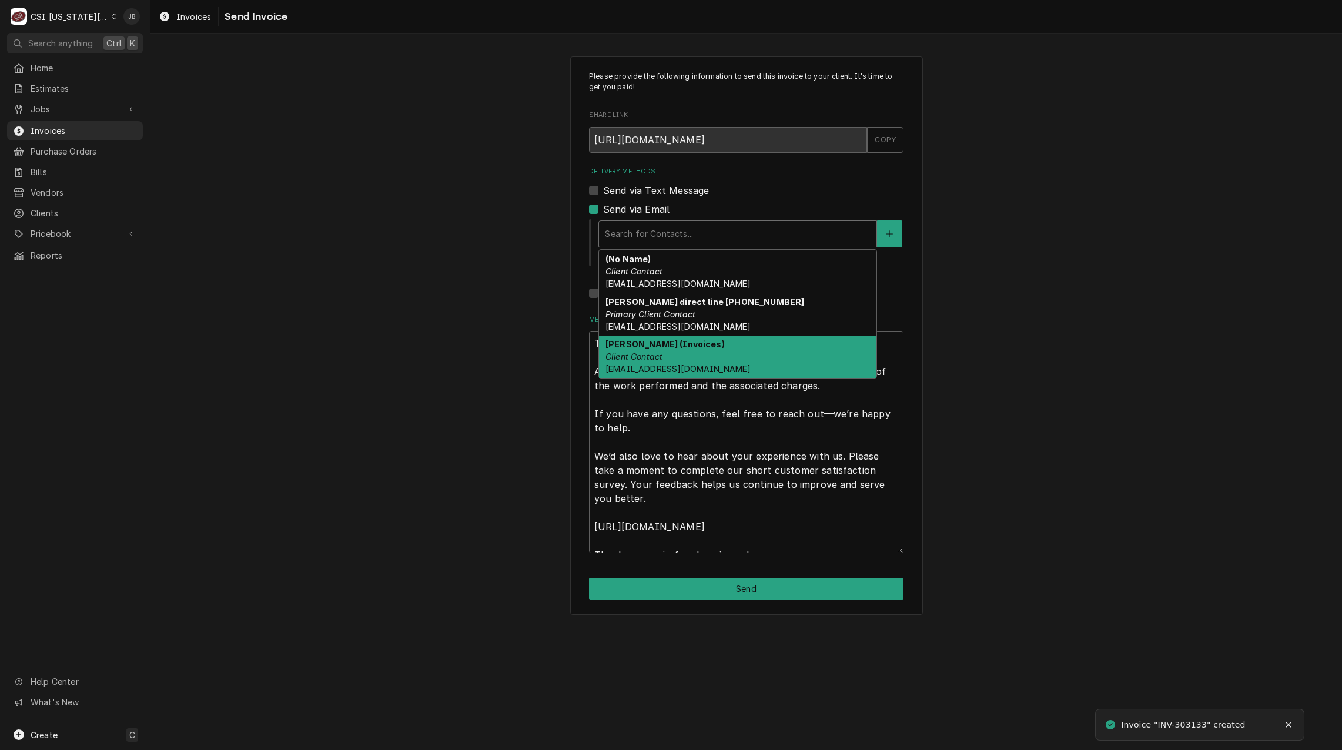
click at [693, 359] on div "[PERSON_NAME] (Invoices) Client Contact [EMAIL_ADDRESS][DOMAIN_NAME]" at bounding box center [738, 357] width 278 height 43
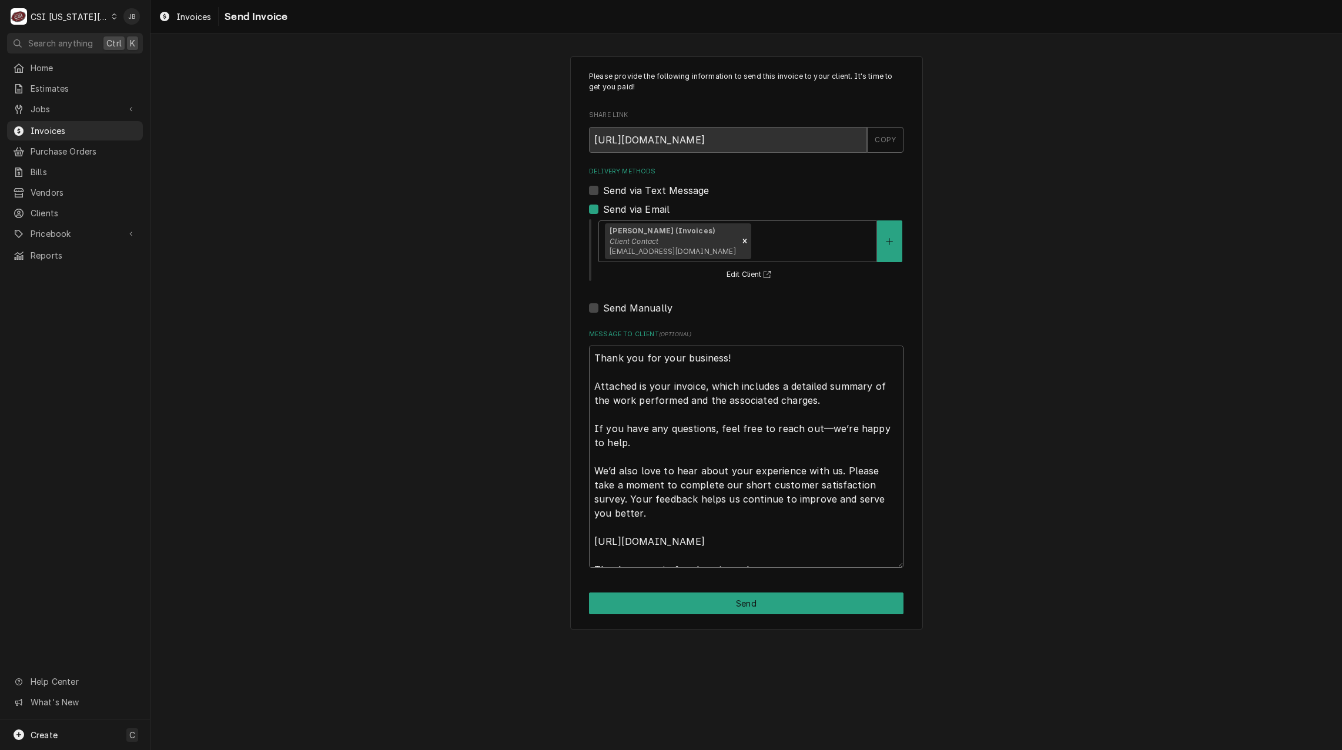
scroll to position [14, 0]
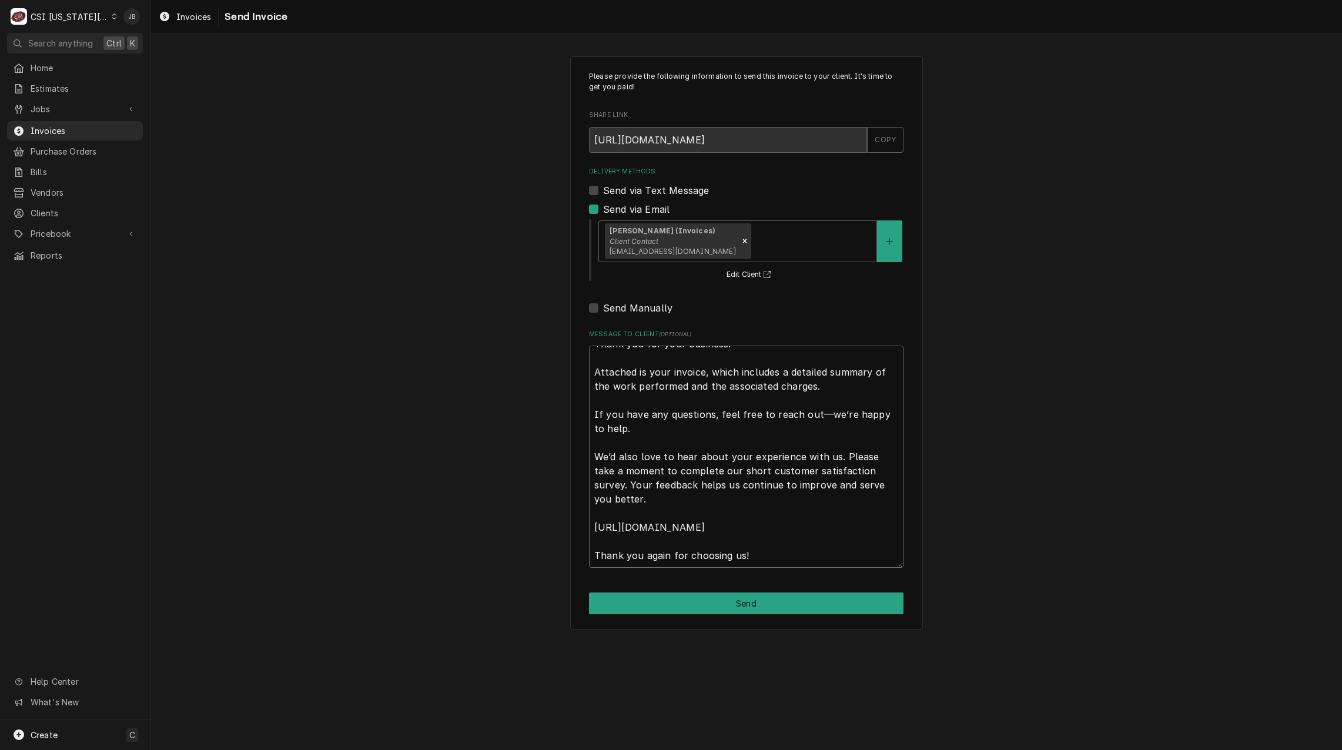
drag, startPoint x: 596, startPoint y: 356, endPoint x: 1062, endPoint y: 670, distance: 562.6
click at [1010, 638] on div "Please provide the following information to send this invoice to your client. I…" at bounding box center [747, 343] width 1192 height 594
type textarea "x"
type textarea "a"
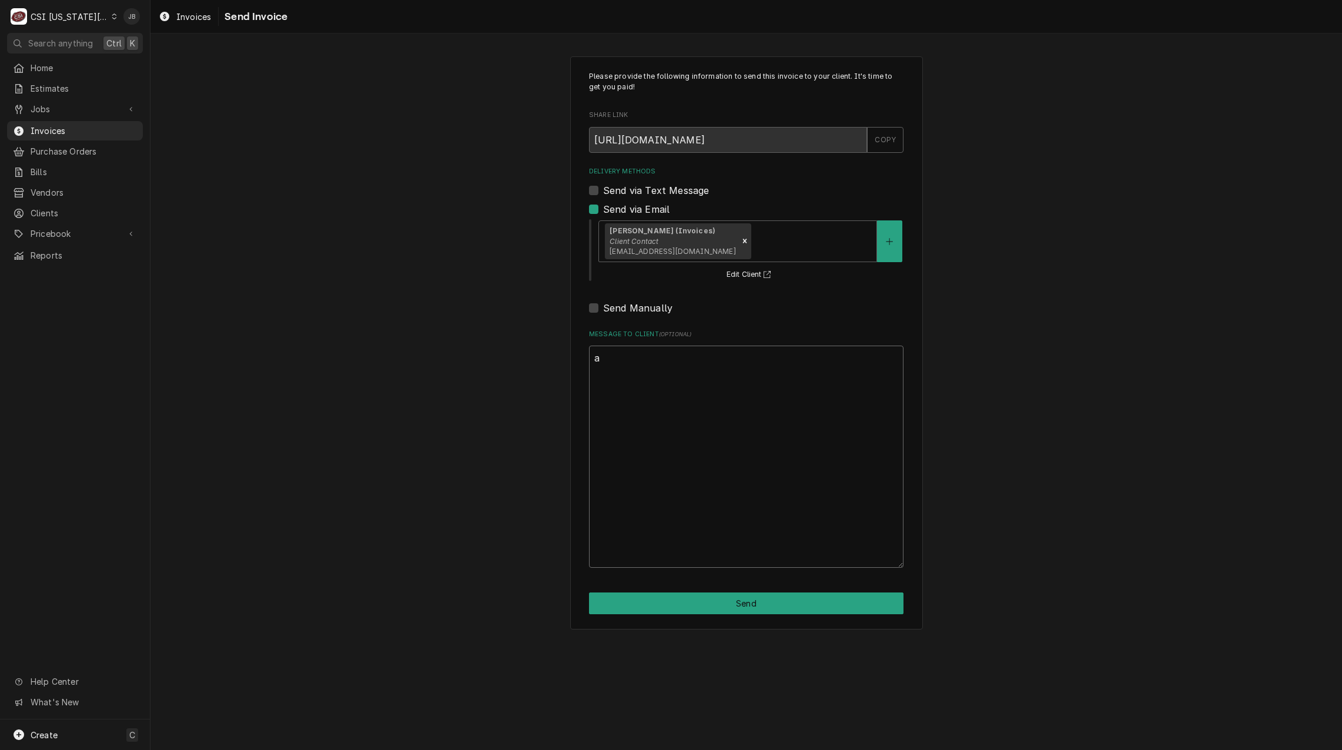
scroll to position [0, 0]
type textarea "x"
type textarea "ap"
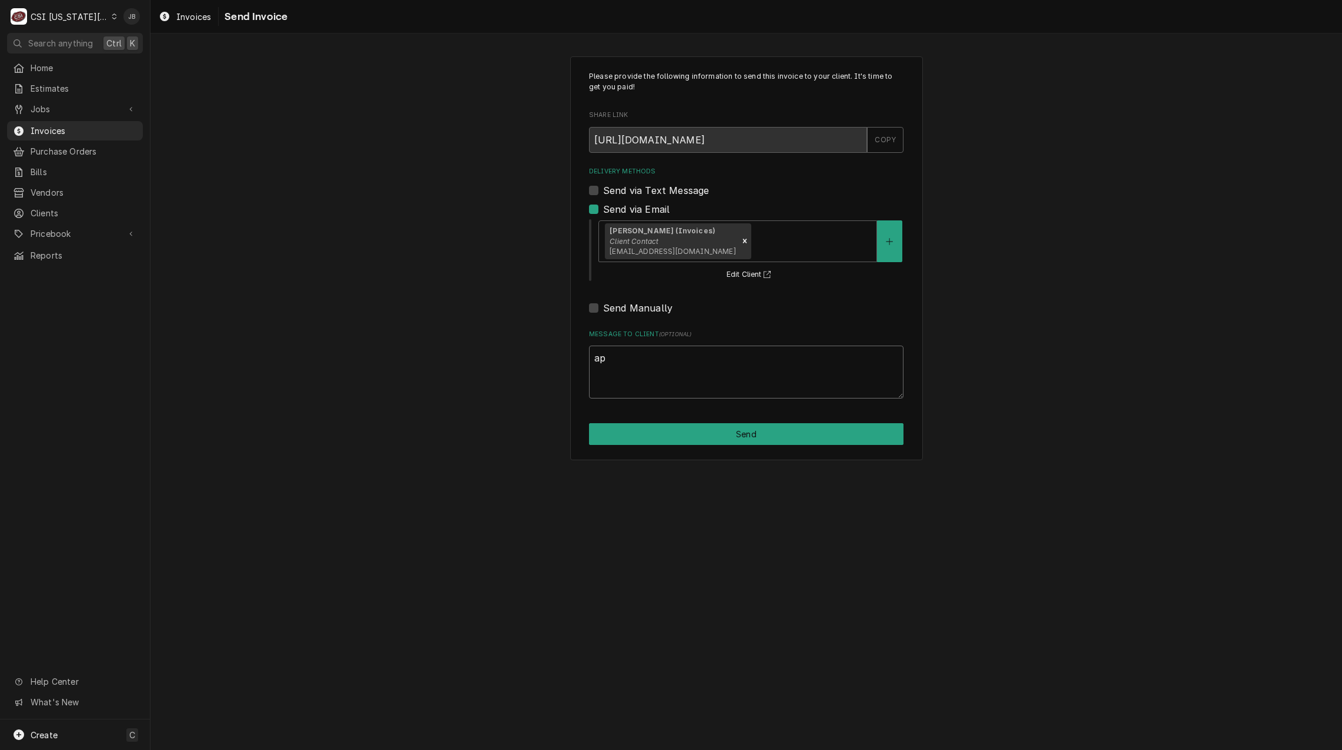
type textarea "x"
type textarea "app"
type textarea "x"
type textarea "appr"
type textarea "x"
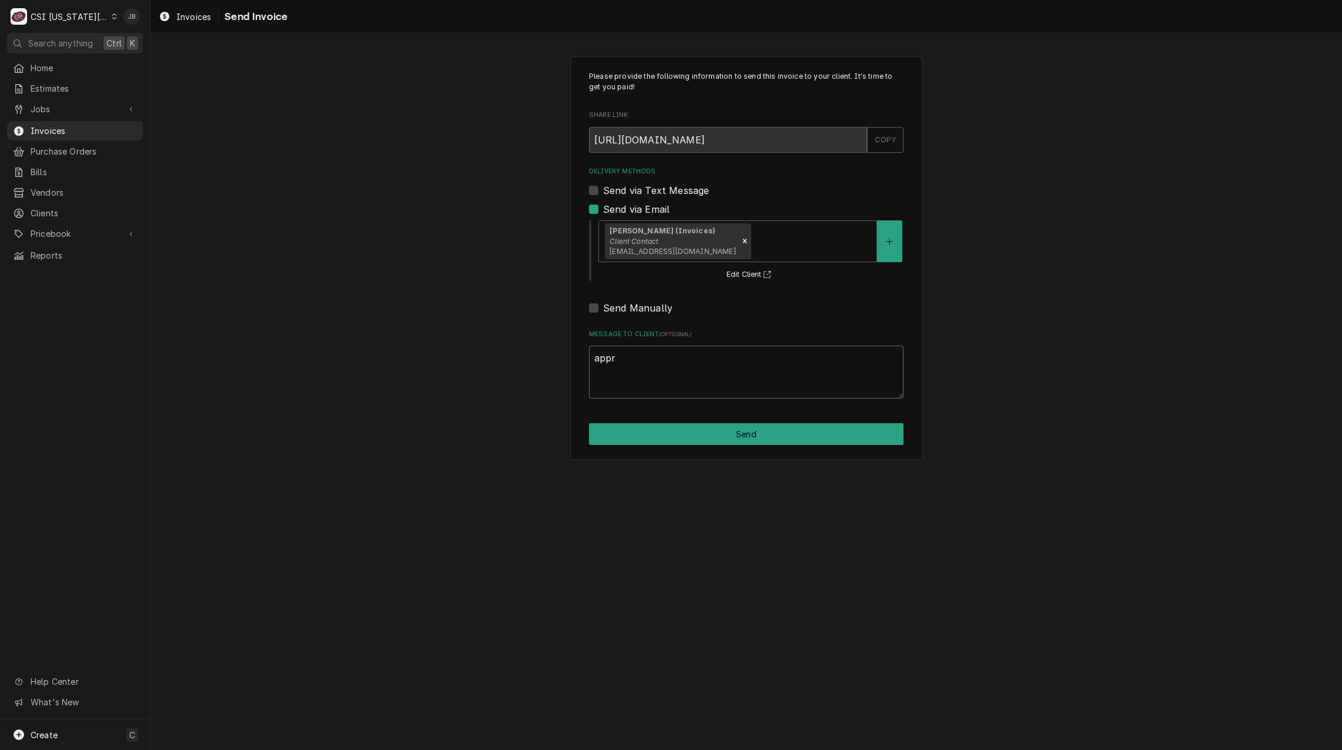
type textarea "appro"
type textarea "x"
type textarea "approv"
type textarea "x"
type textarea "approve"
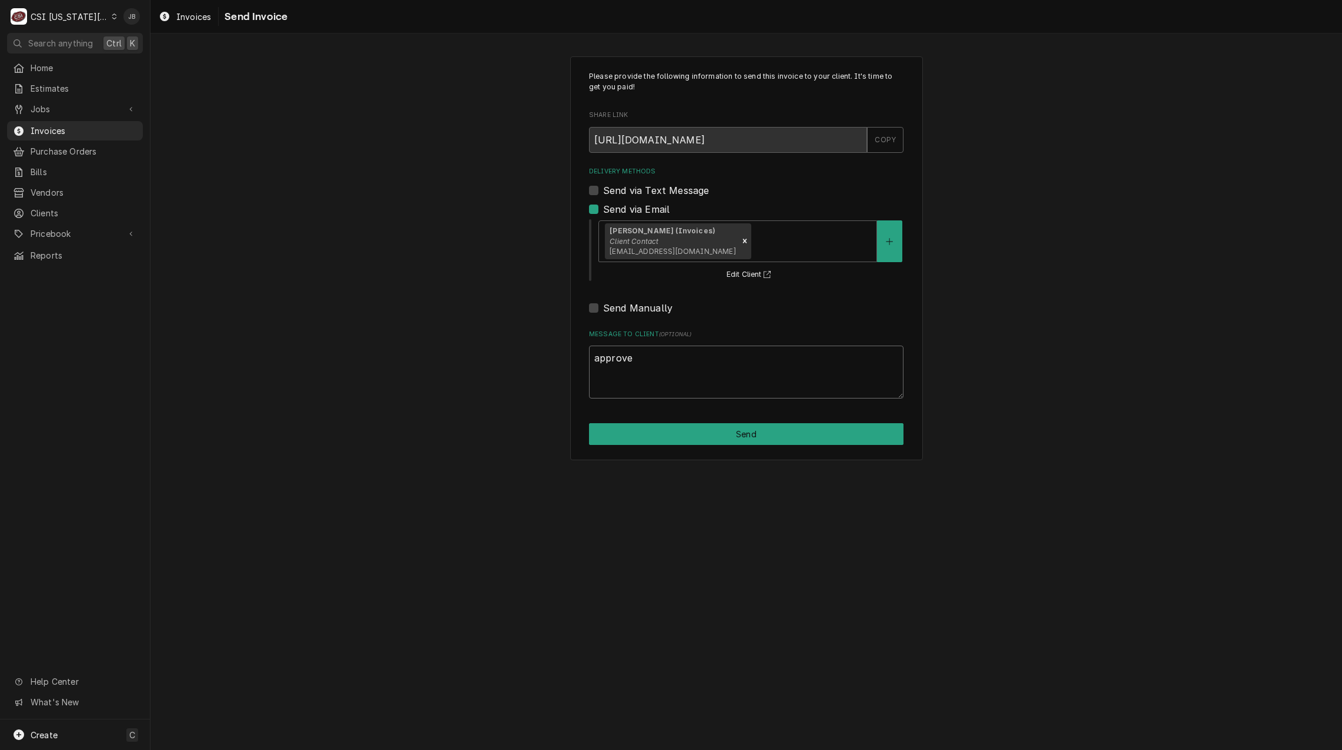
type textarea "x"
type textarea "approved"
type textarea "x"
type textarea "approved"
click at [700, 441] on button "Send" at bounding box center [746, 434] width 315 height 22
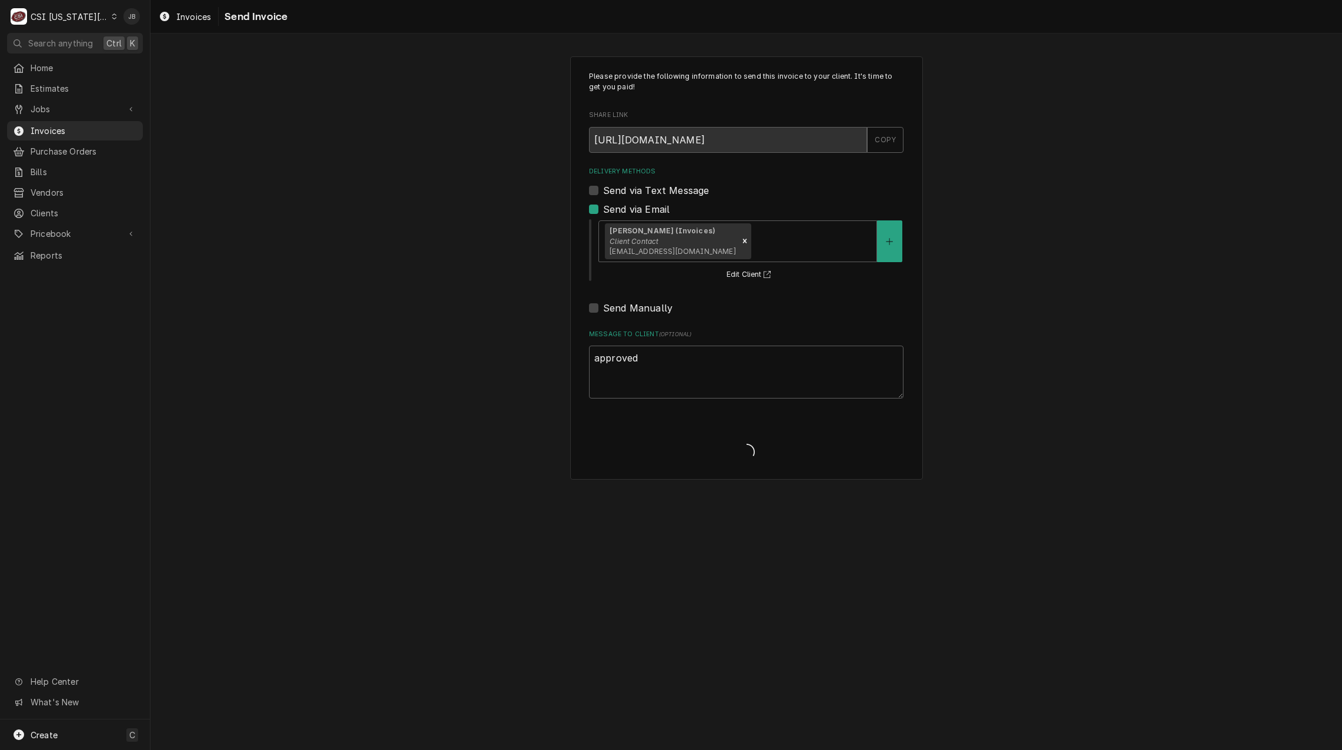
type textarea "x"
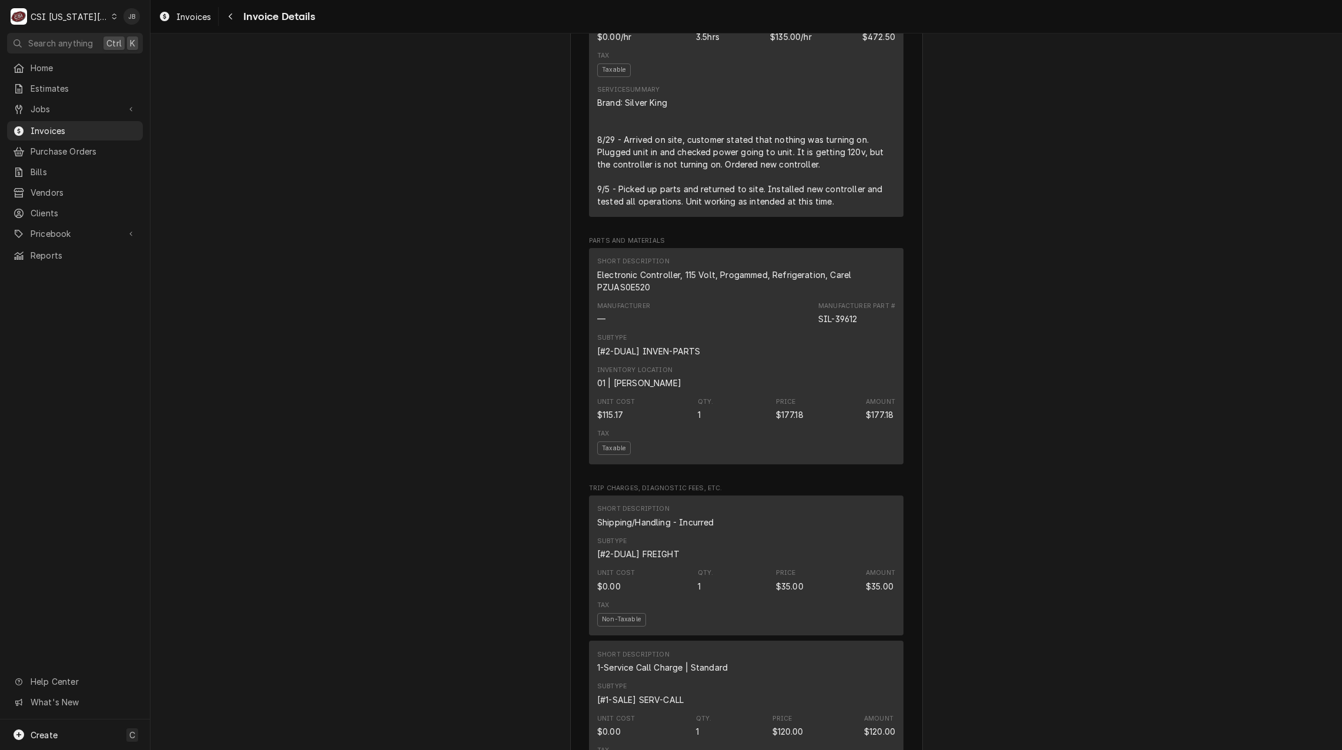
scroll to position [823, 0]
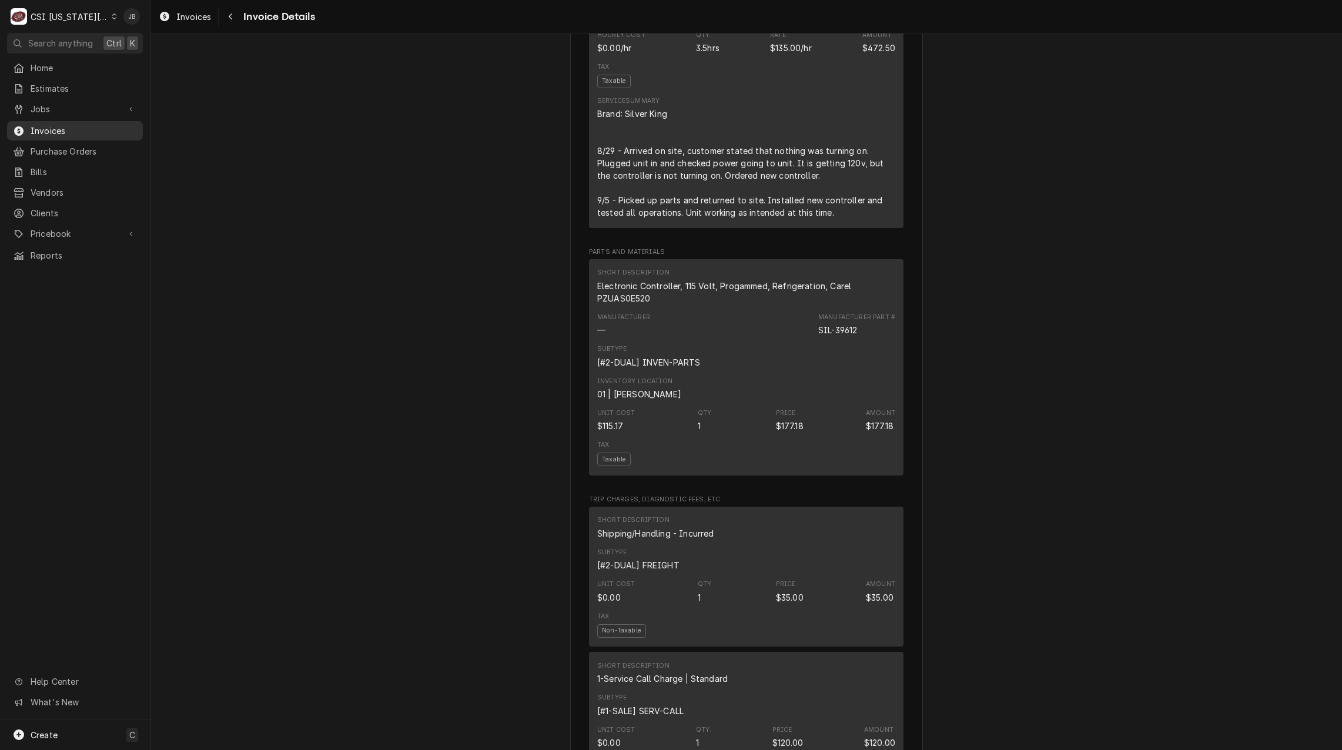
drag, startPoint x: 81, startPoint y: 123, endPoint x: 99, endPoint y: 123, distance: 18.8
click at [81, 125] on span "Invoices" at bounding box center [84, 131] width 106 height 12
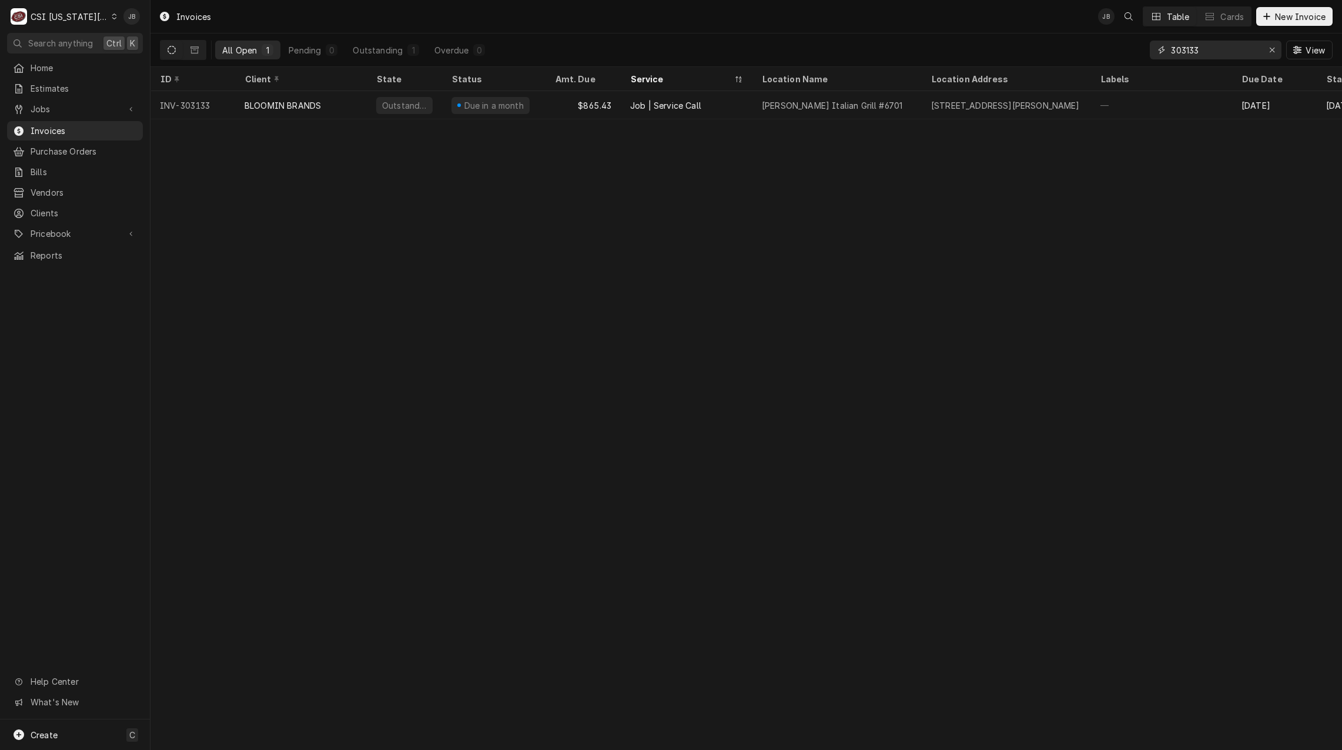
click at [1218, 46] on input "303133" at bounding box center [1215, 50] width 88 height 19
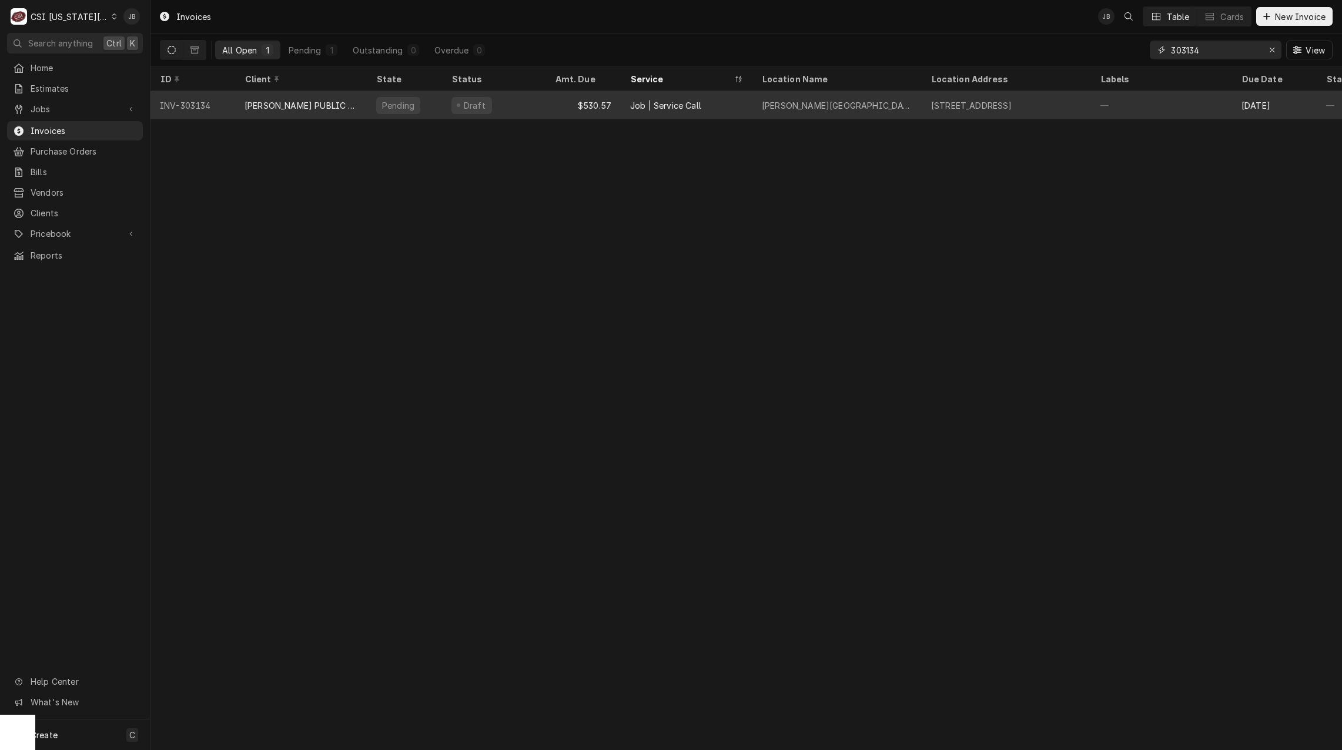
type input "303134"
click at [499, 110] on div "Draft" at bounding box center [493, 105] width 103 height 28
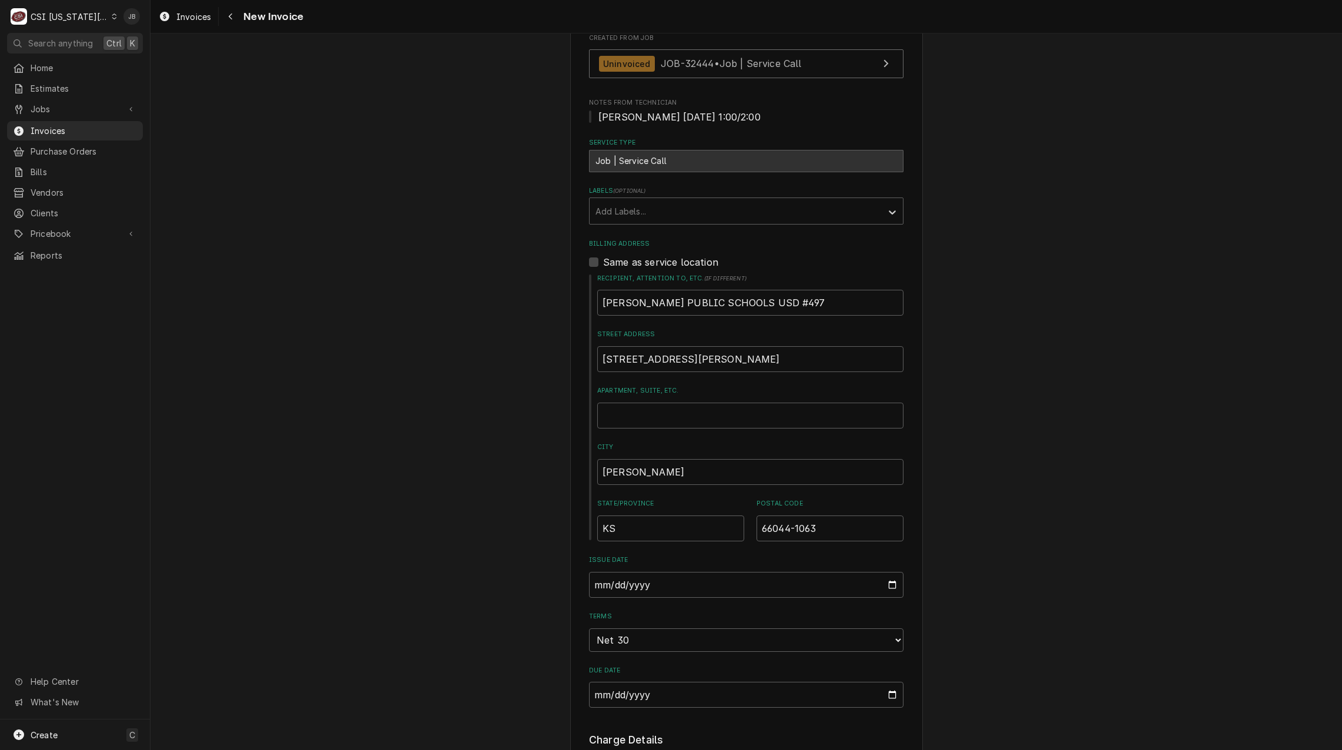
scroll to position [176, 0]
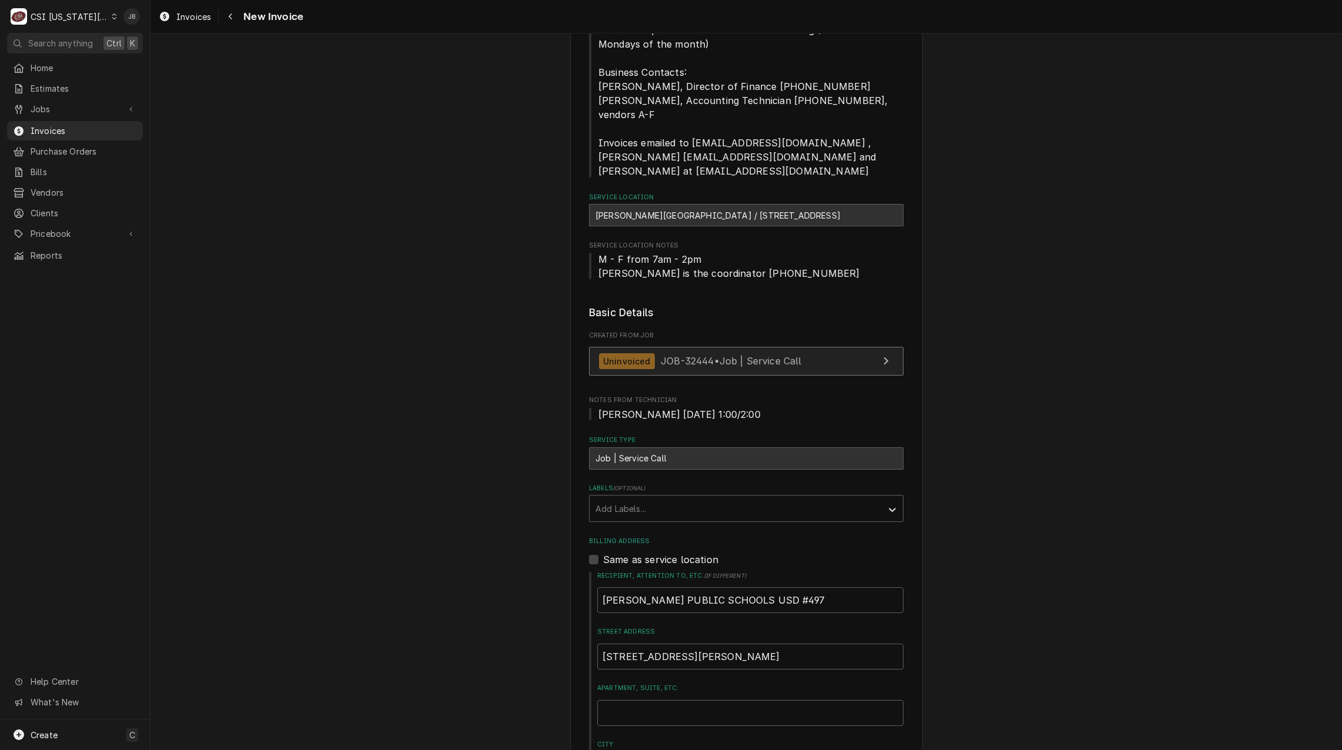
click at [691, 361] on span "JOB-32444 • Job | Service Call" at bounding box center [731, 361] width 141 height 12
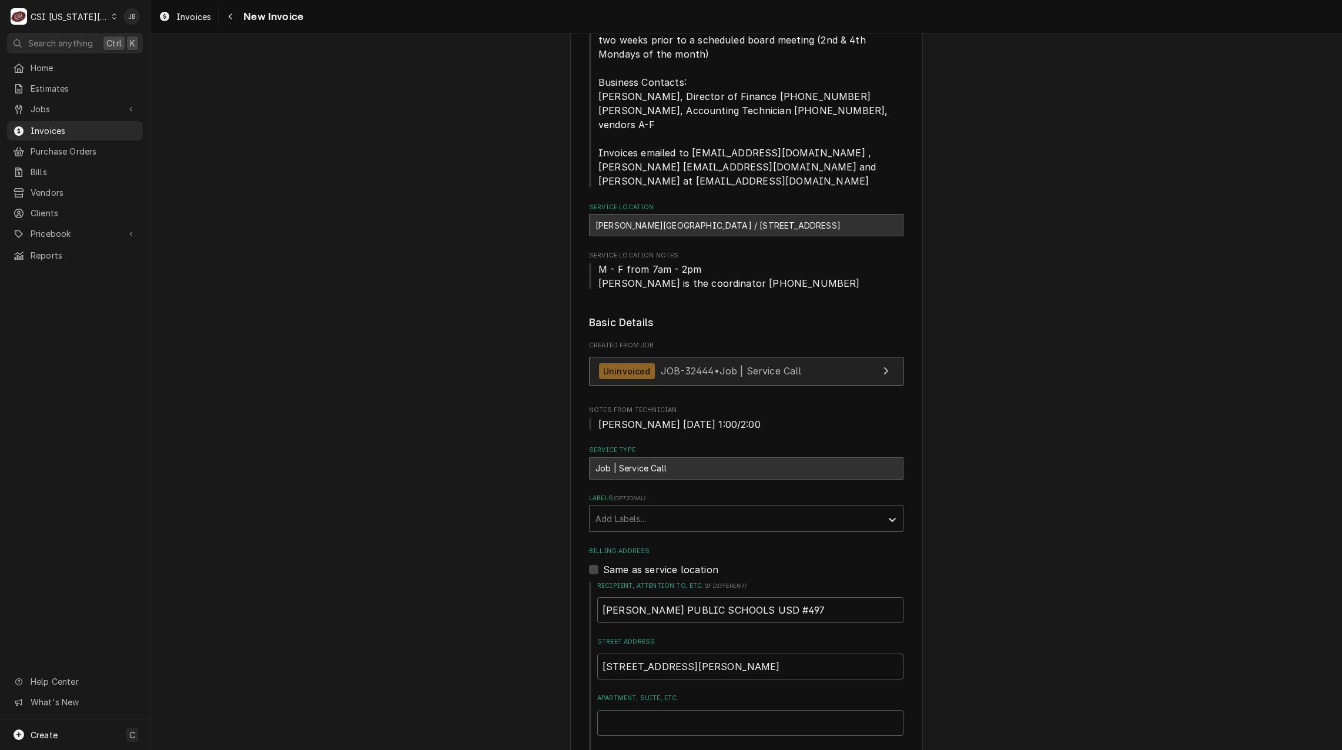
scroll to position [0, 0]
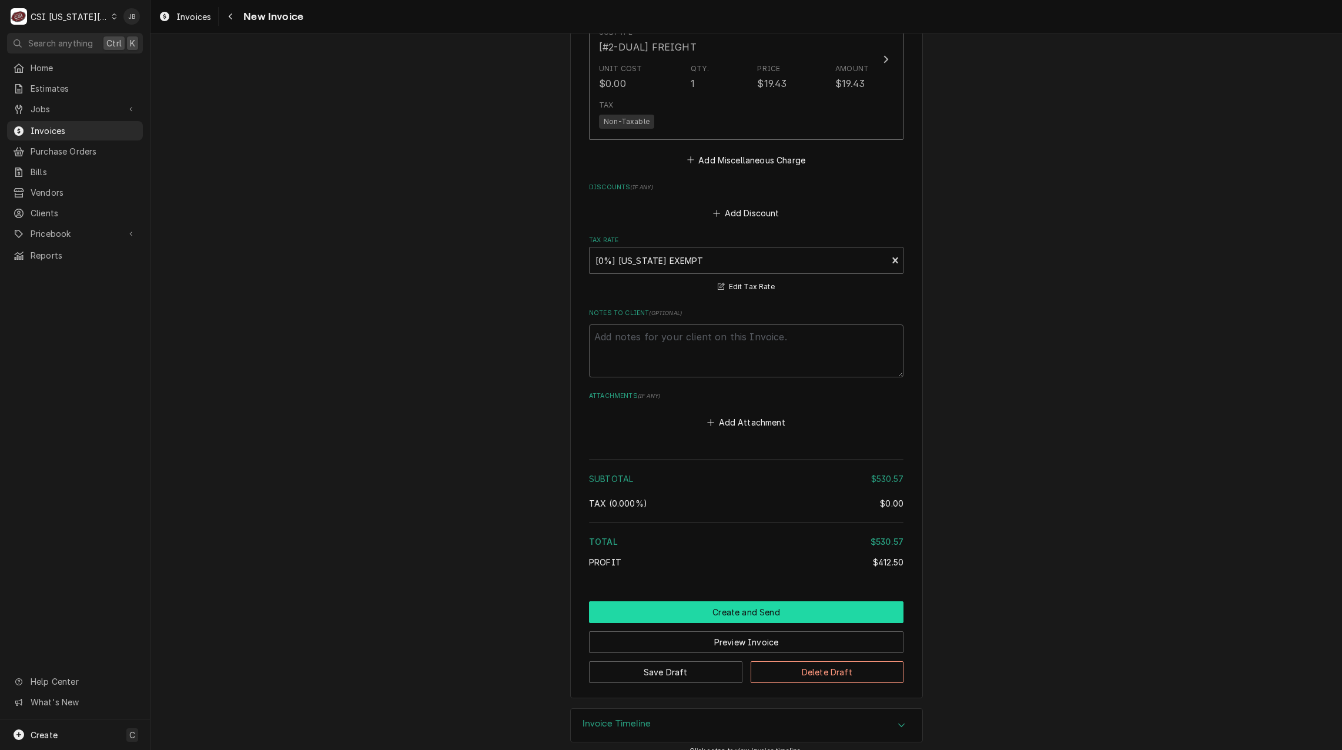
click at [653, 606] on button "Create and Send" at bounding box center [746, 613] width 315 height 22
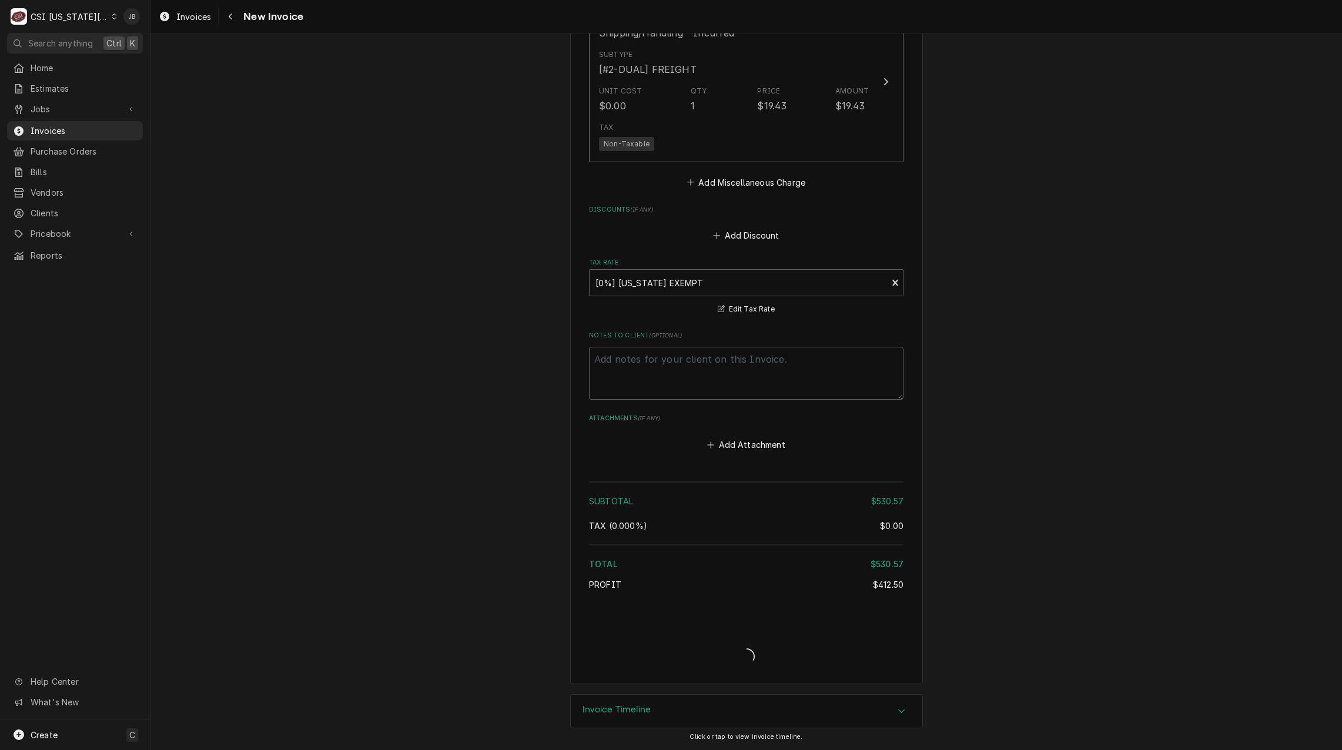
scroll to position [2345, 0]
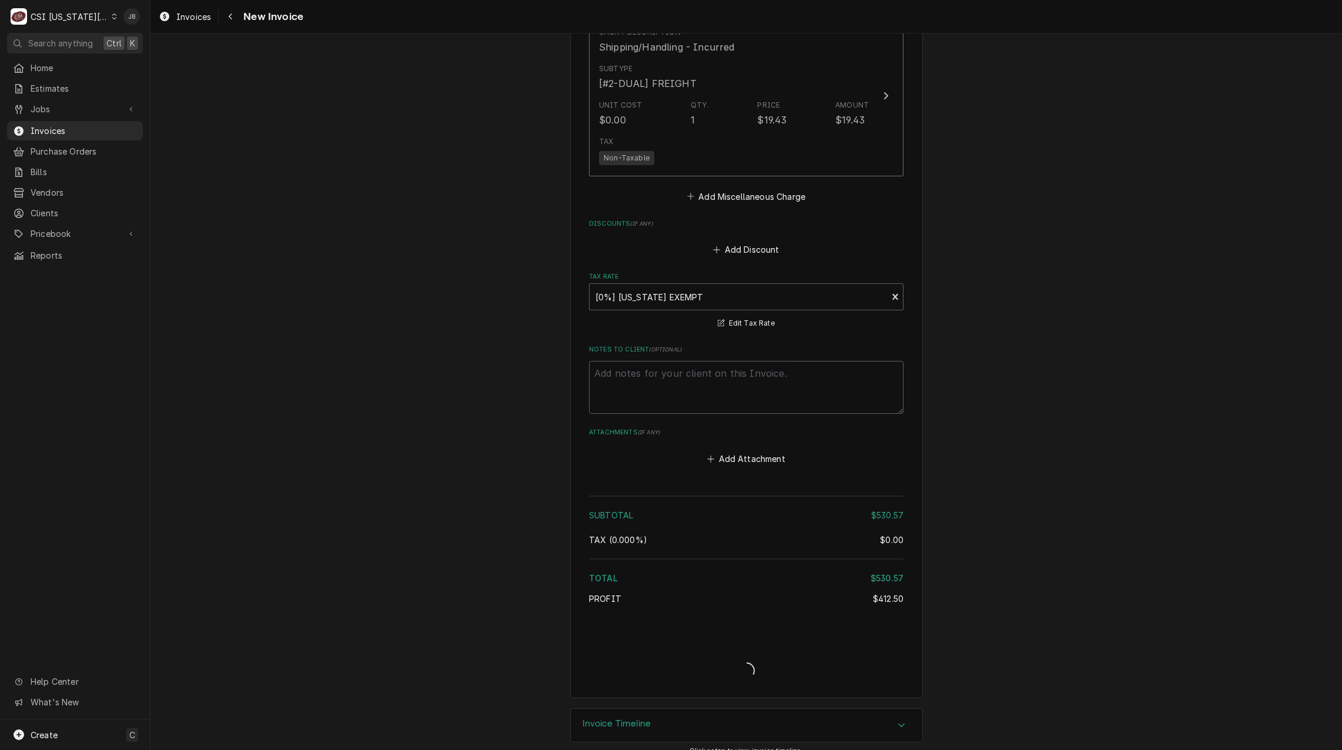
type textarea "x"
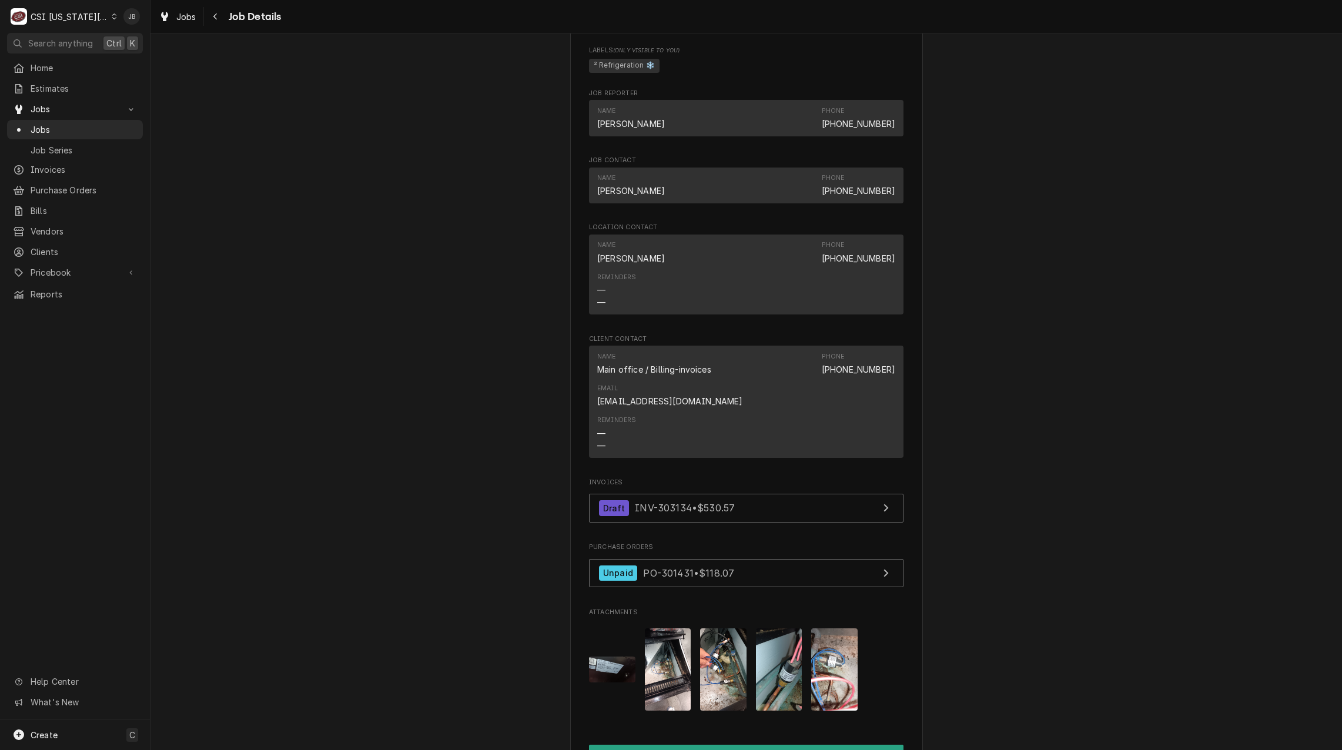
scroll to position [1000, 0]
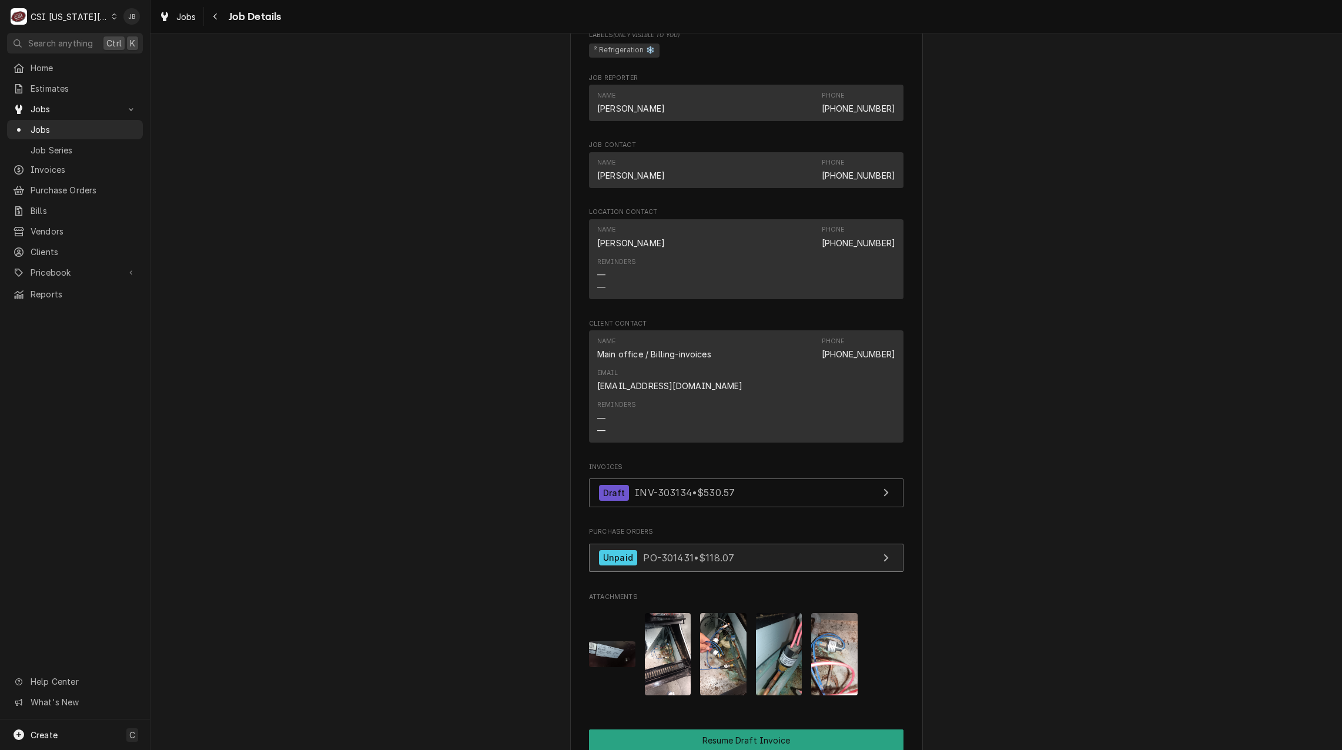
click at [667, 556] on span "PO-301431 • $118.07" at bounding box center [688, 558] width 91 height 12
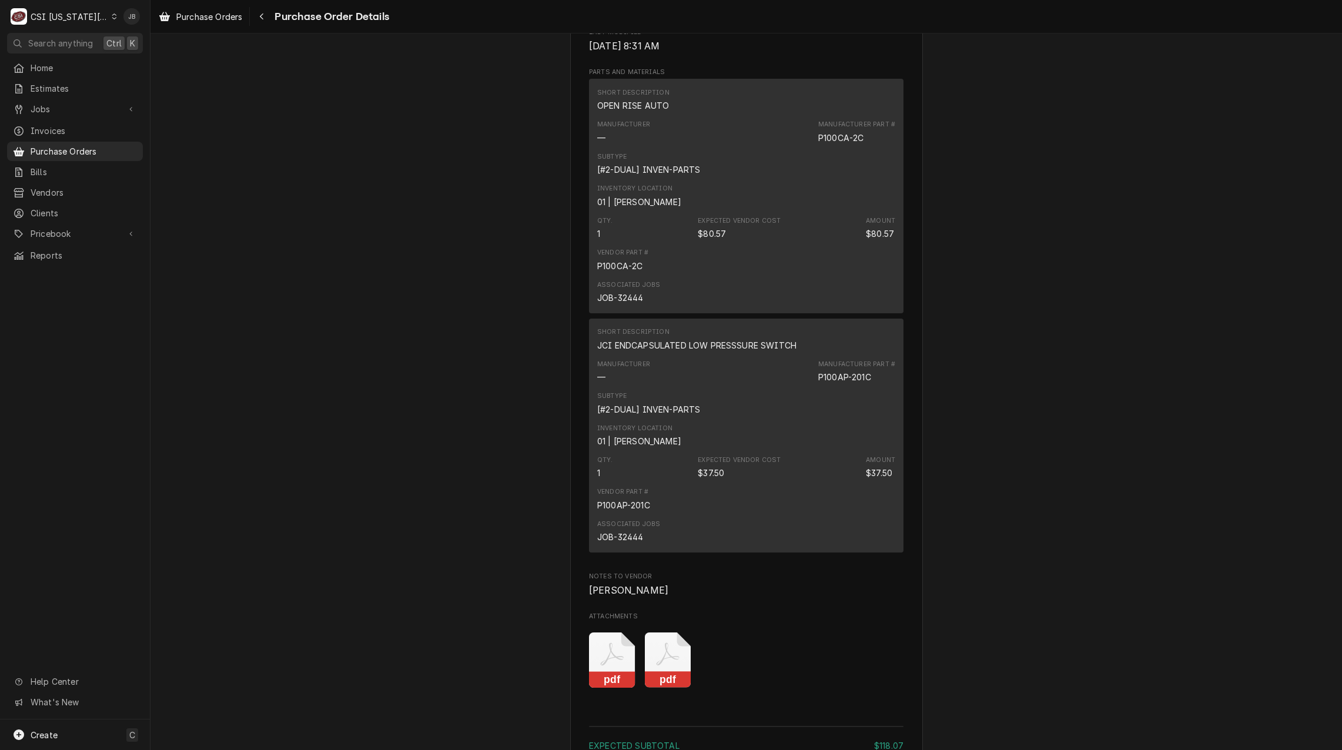
scroll to position [823, 0]
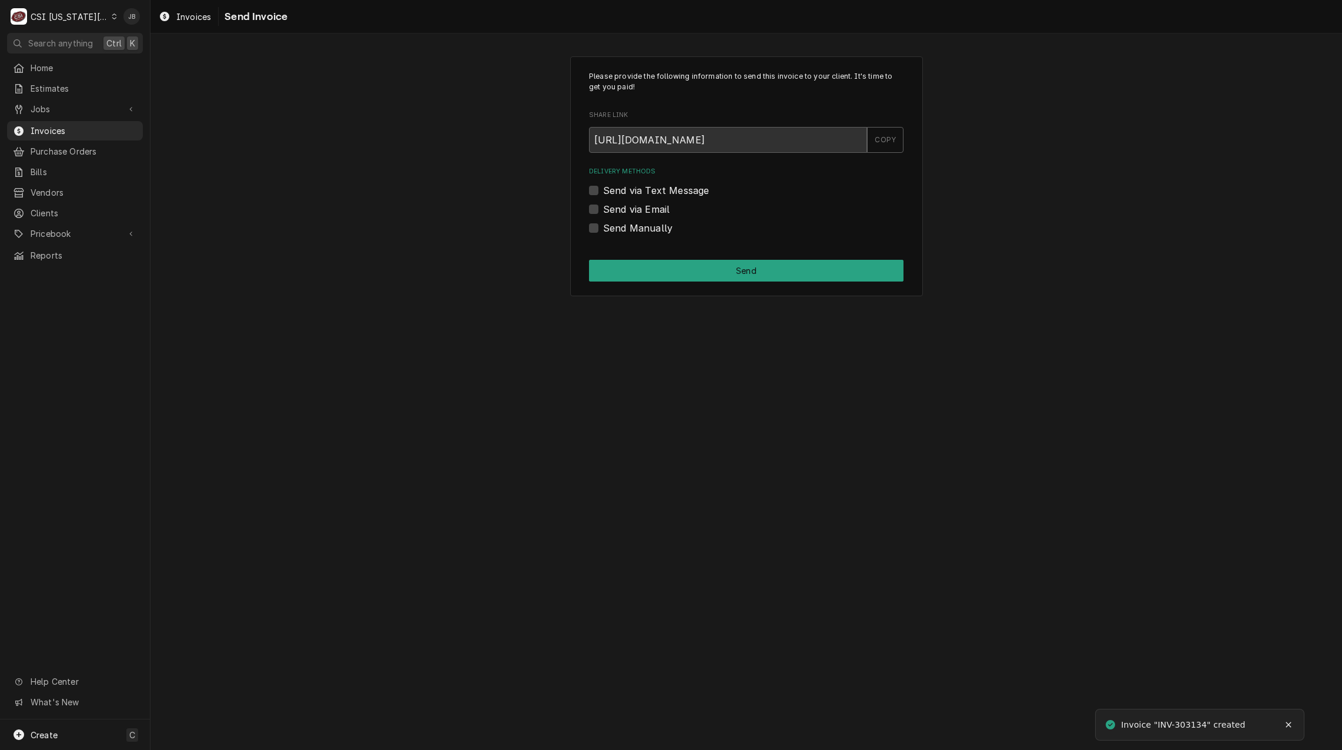
click at [653, 208] on label "Send via Email" at bounding box center [636, 209] width 66 height 14
click at [653, 208] on input "Send via Email" at bounding box center [760, 215] width 315 height 26
checkbox input "true"
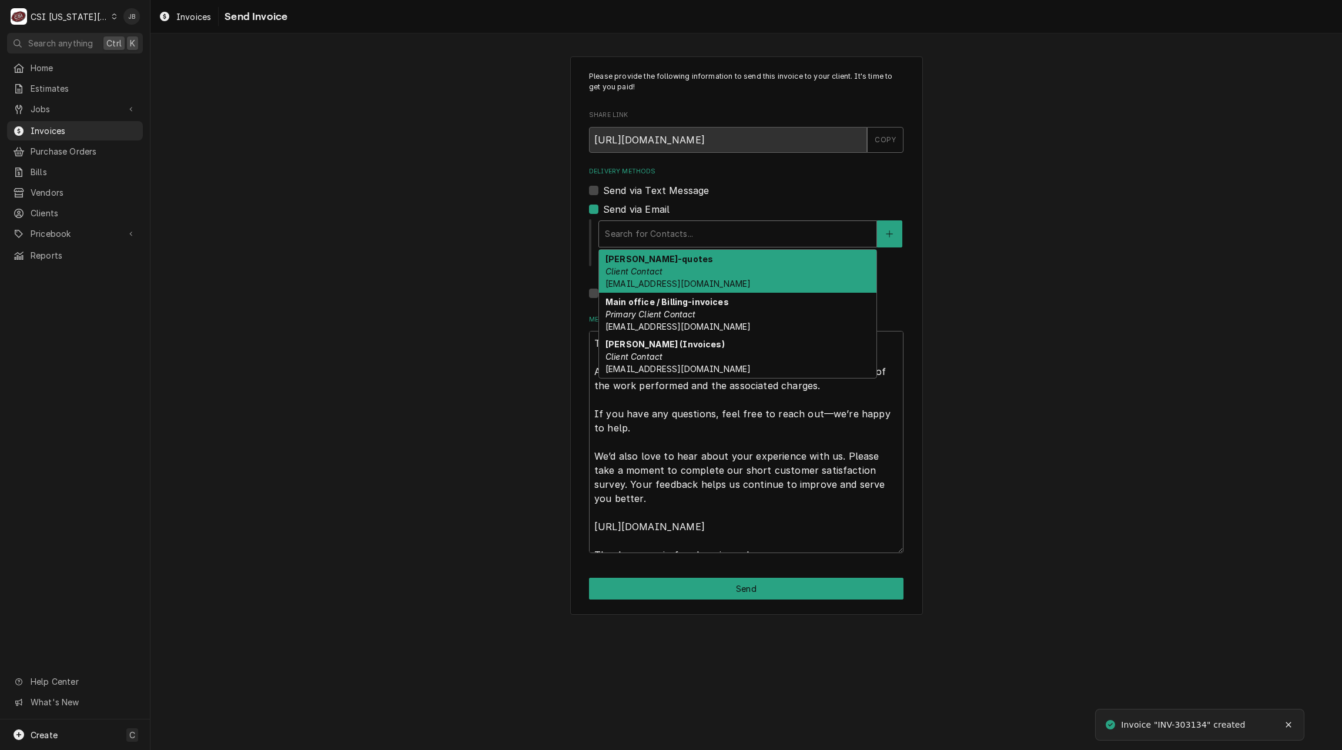
click at [651, 236] on div "Delivery Methods" at bounding box center [738, 233] width 266 height 21
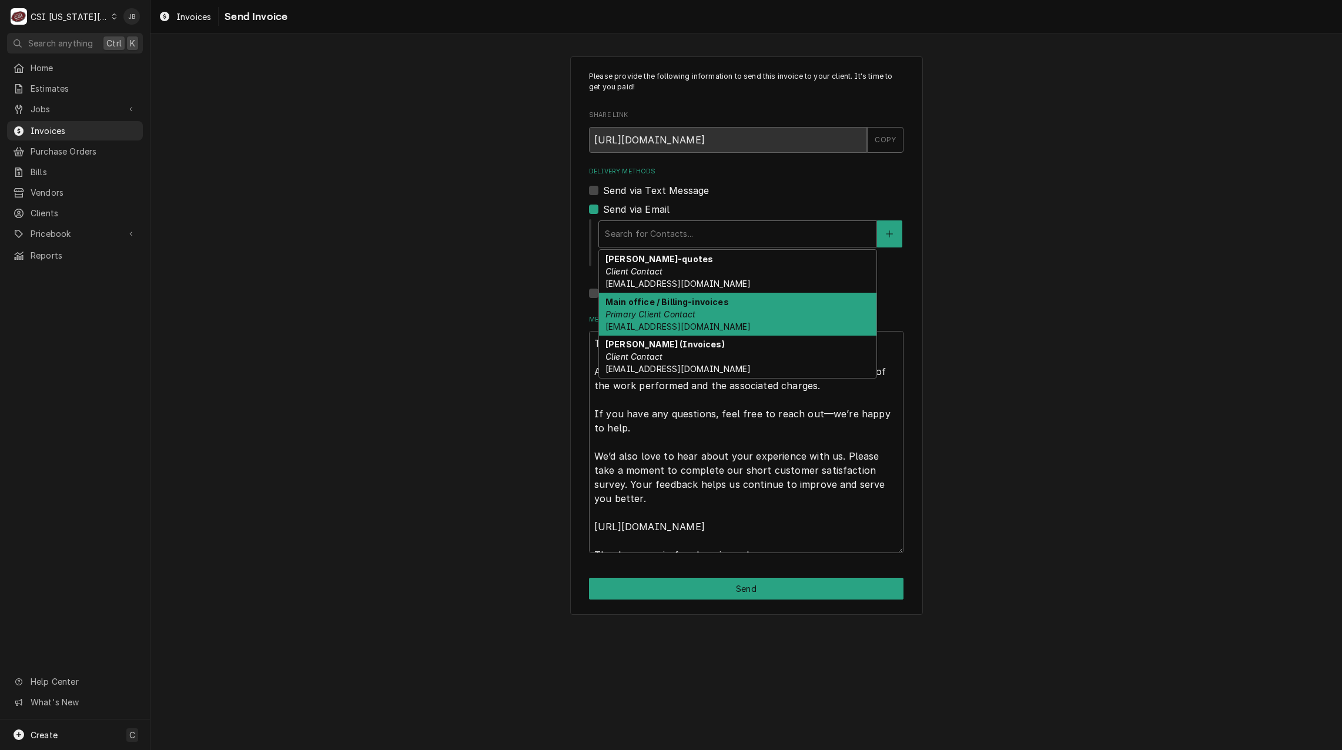
click at [710, 323] on span "[EMAIL_ADDRESS][DOMAIN_NAME]" at bounding box center [678, 327] width 145 height 10
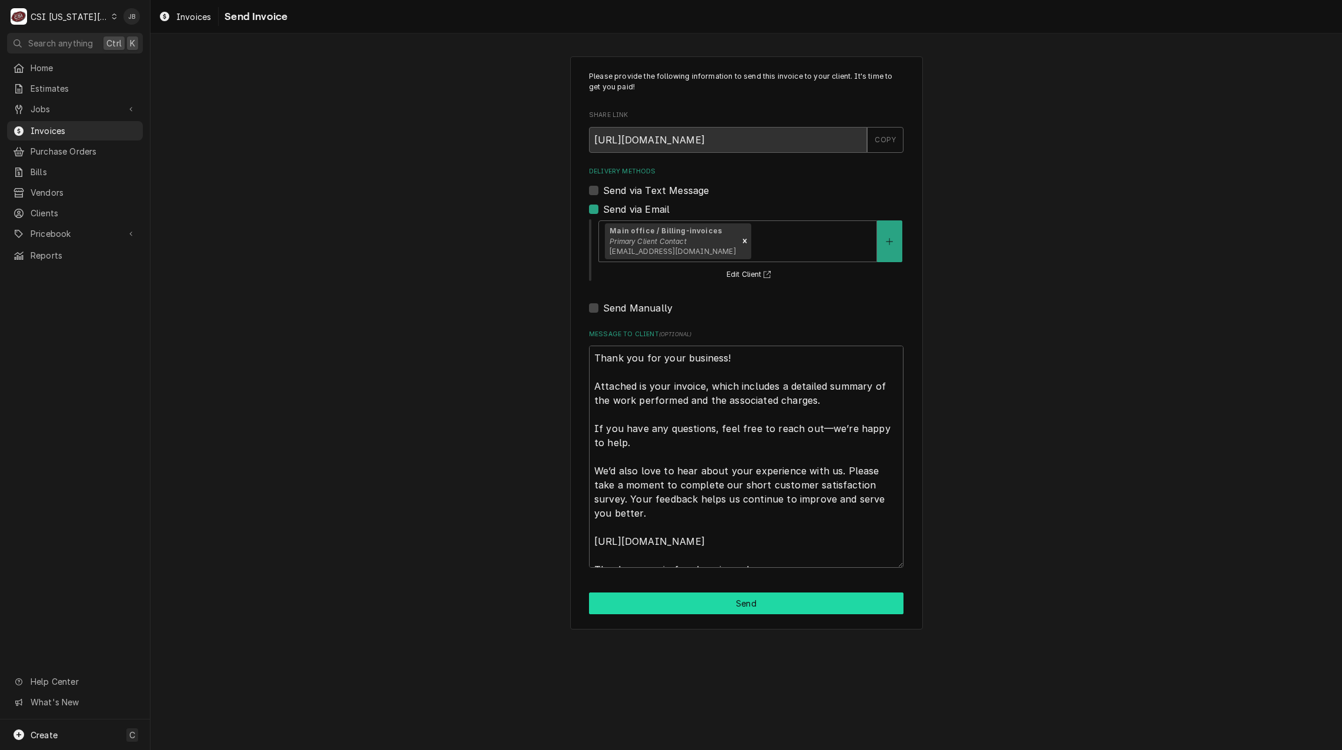
click at [663, 606] on button "Send" at bounding box center [746, 604] width 315 height 22
type textarea "x"
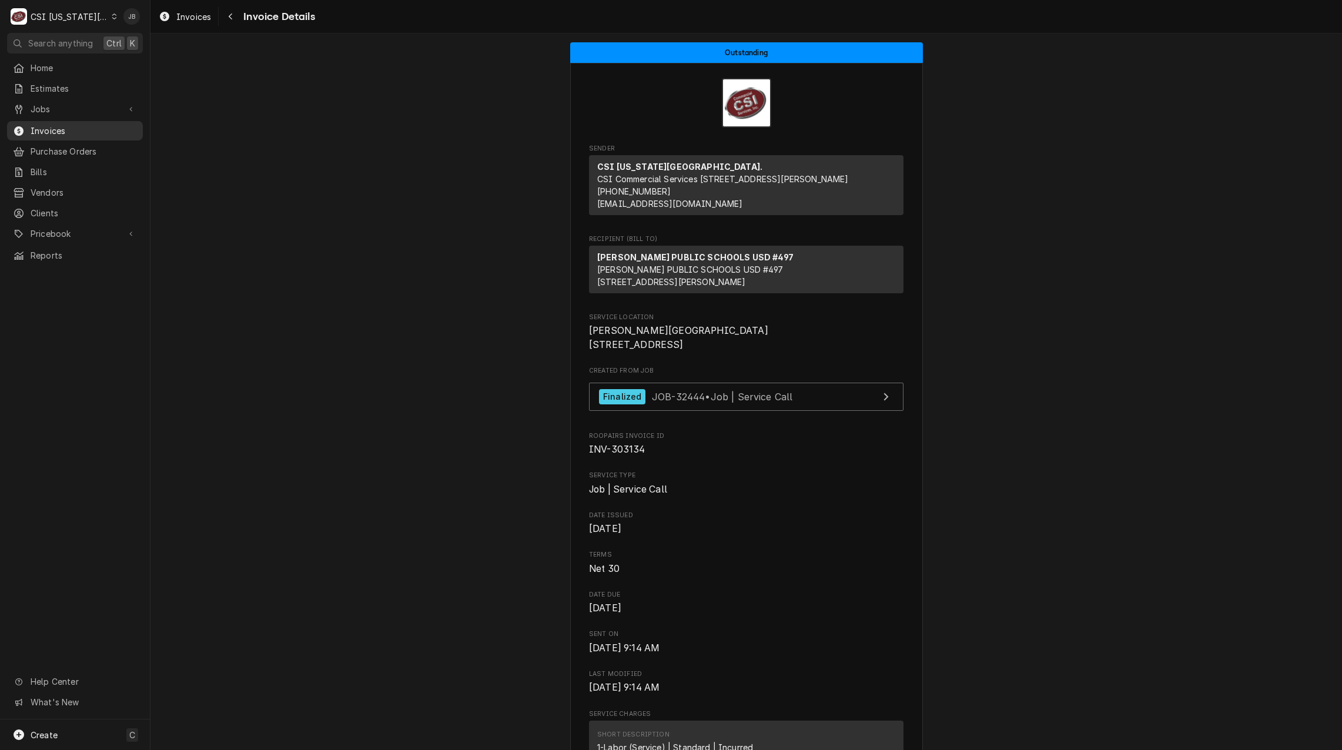
drag, startPoint x: 75, startPoint y: 125, endPoint x: 99, endPoint y: 125, distance: 23.5
click at [75, 125] on span "Invoices" at bounding box center [84, 131] width 106 height 12
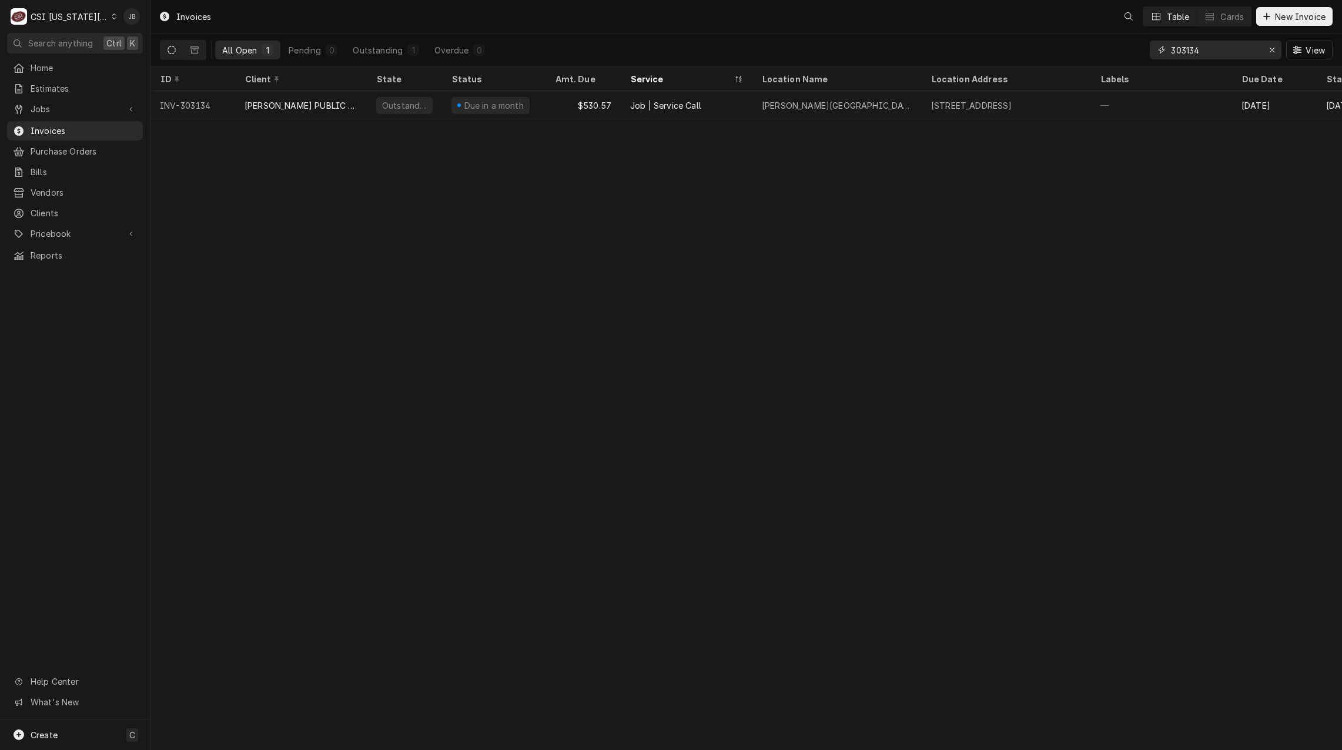
click at [1215, 42] on input "303134" at bounding box center [1215, 50] width 88 height 19
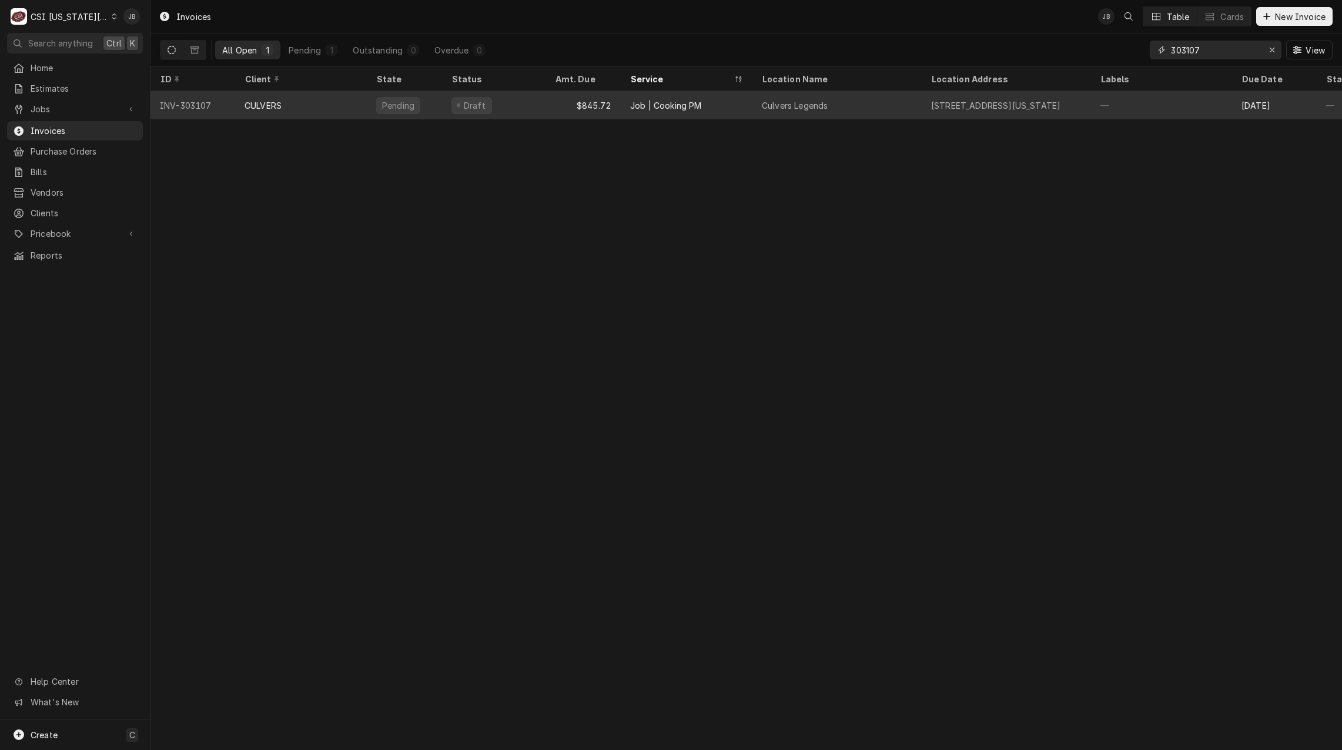
type input "303107"
click at [406, 108] on div "Pending" at bounding box center [398, 105] width 44 height 17
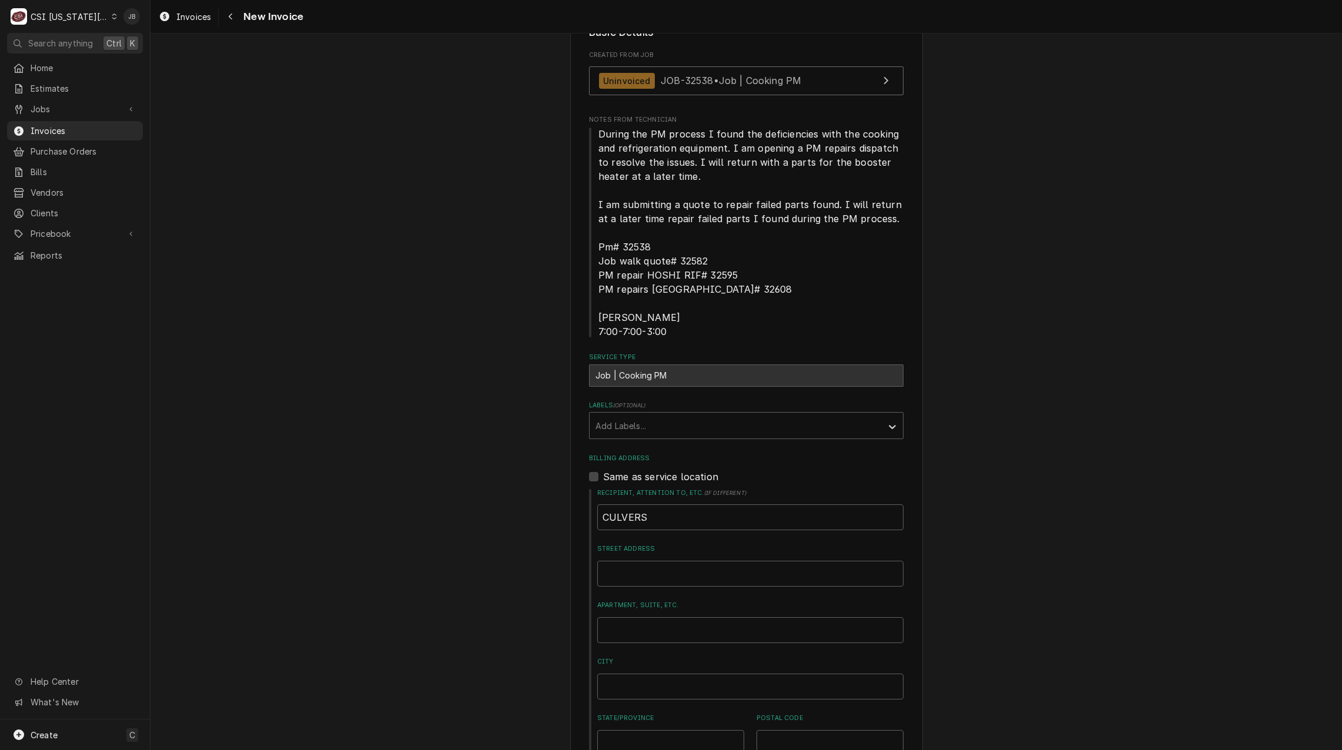
scroll to position [235, 0]
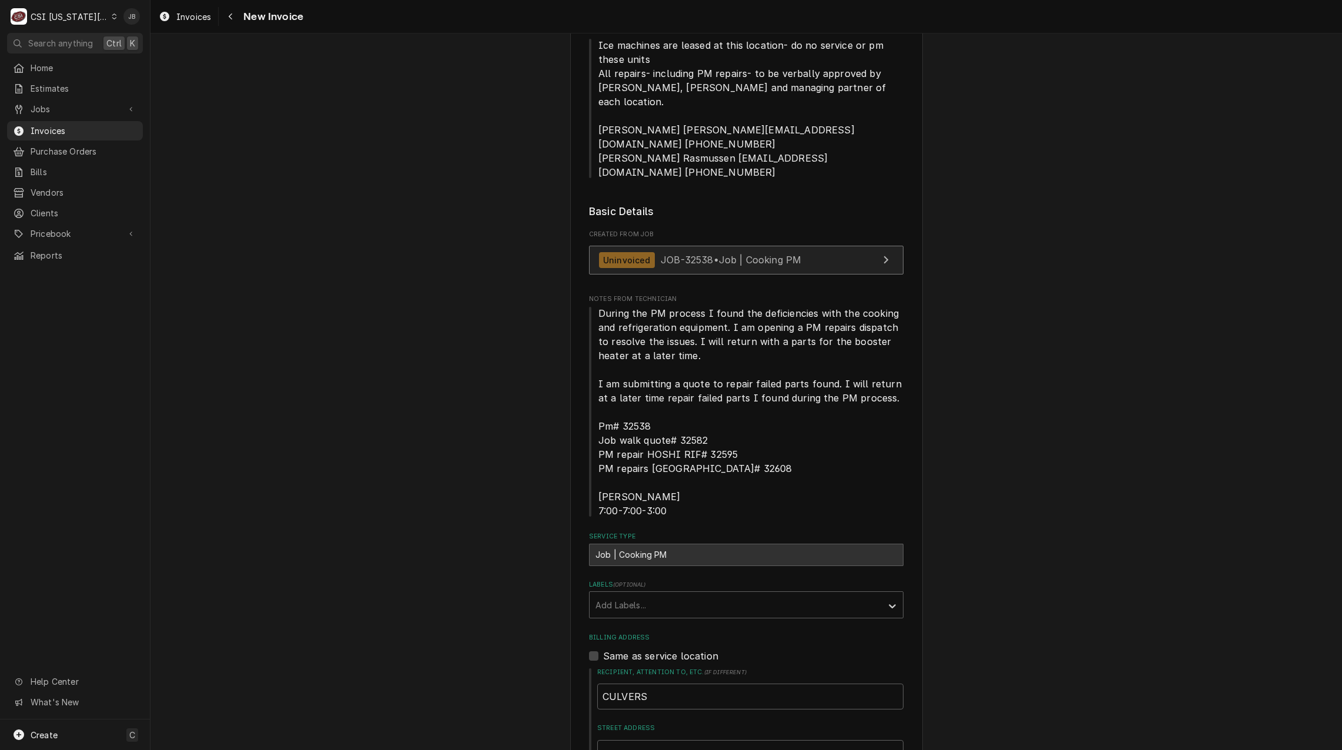
click at [778, 254] on span "JOB-32538 • Job | Cooking PM" at bounding box center [731, 260] width 141 height 12
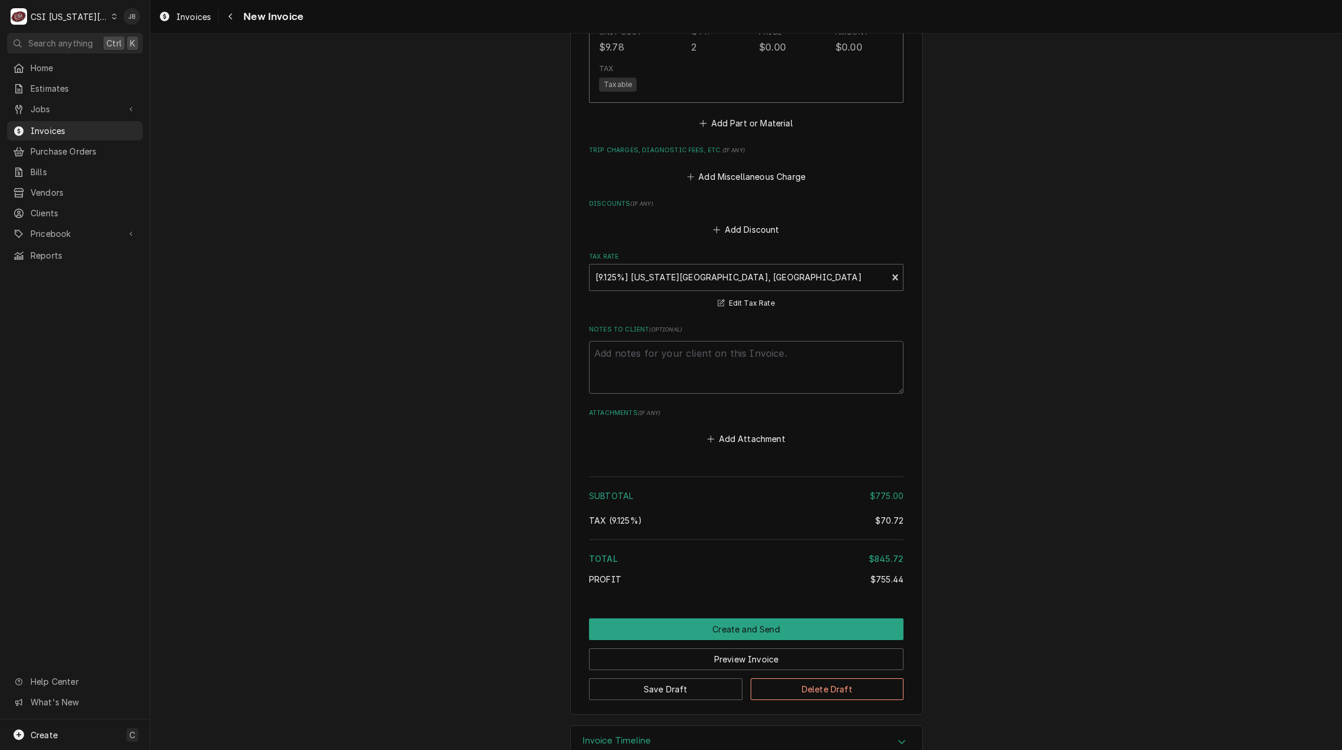
scroll to position [2069, 0]
click at [721, 616] on button "Create and Send" at bounding box center [746, 627] width 315 height 22
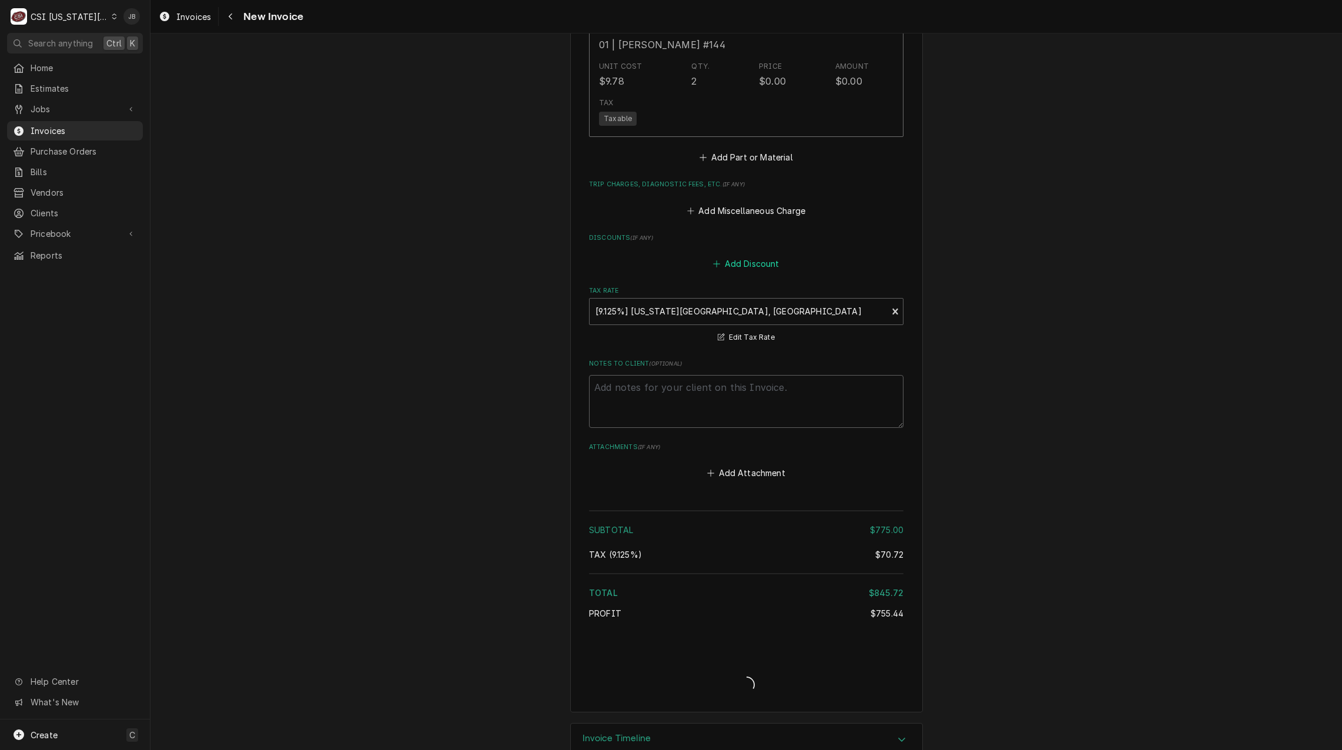
type textarea "x"
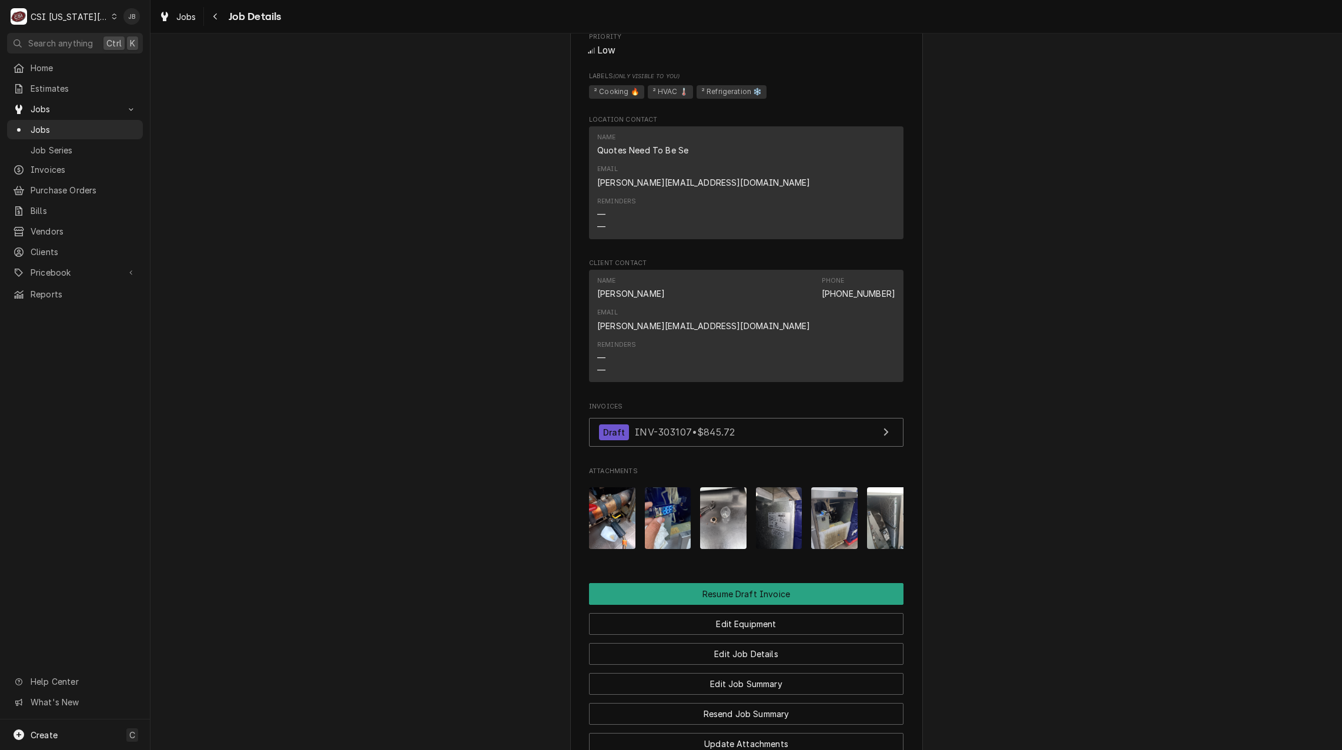
scroll to position [1131, 0]
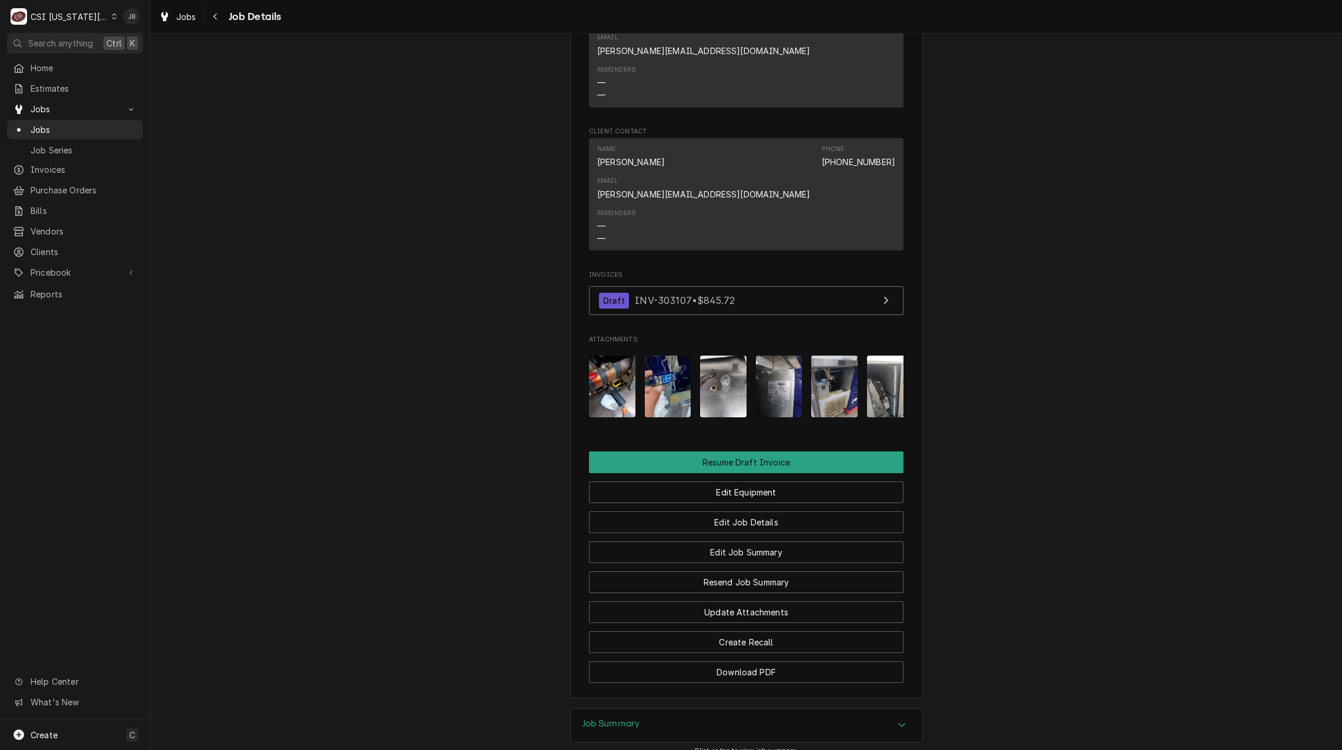
click at [676, 709] on div "Job Summary" at bounding box center [747, 725] width 352 height 33
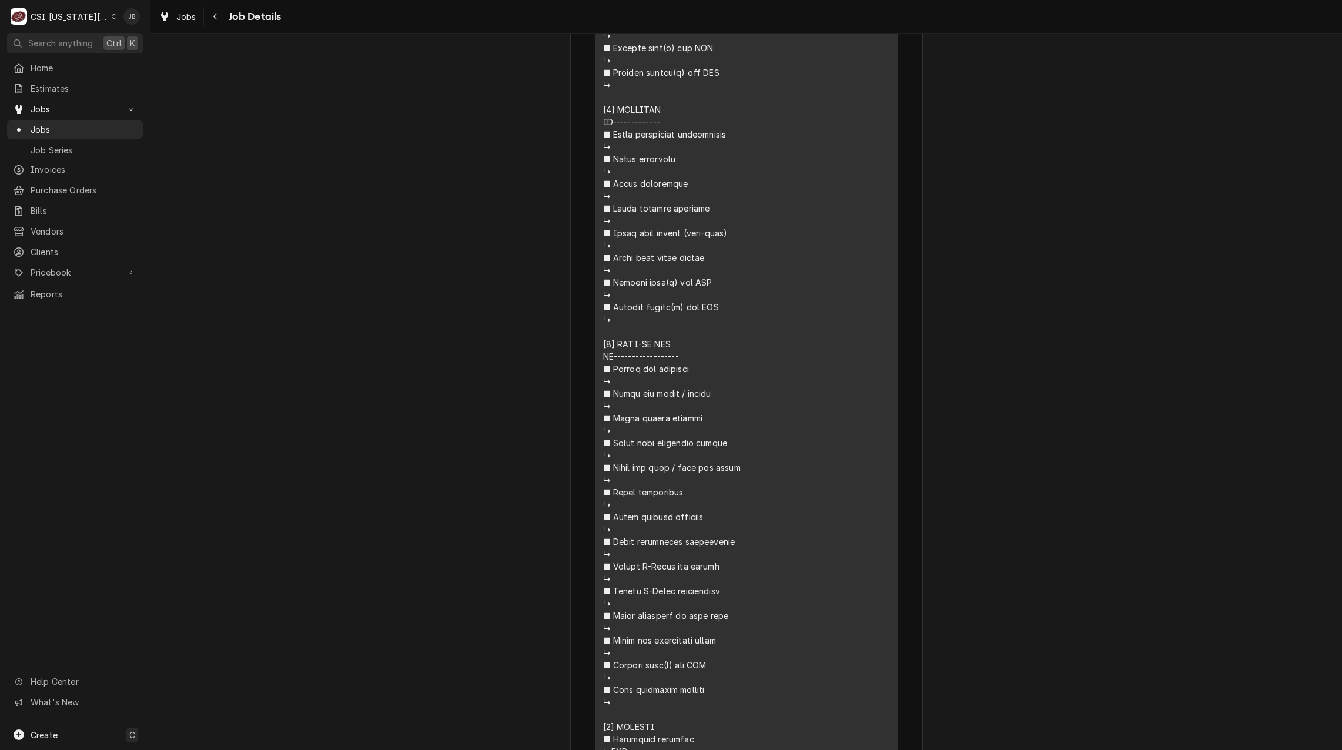
scroll to position [7246, 0]
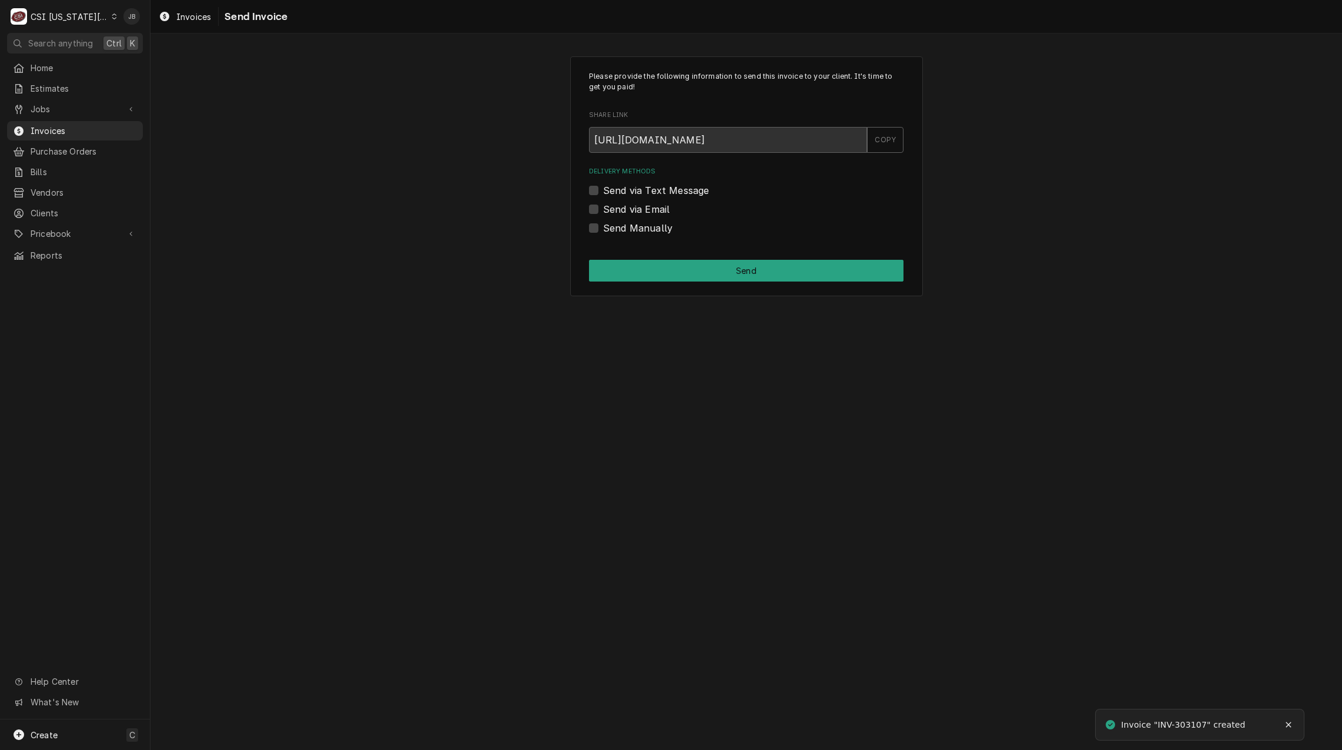
click at [635, 211] on label "Send via Email" at bounding box center [636, 209] width 66 height 14
click at [635, 211] on input "Send via Email" at bounding box center [760, 215] width 315 height 26
checkbox input "true"
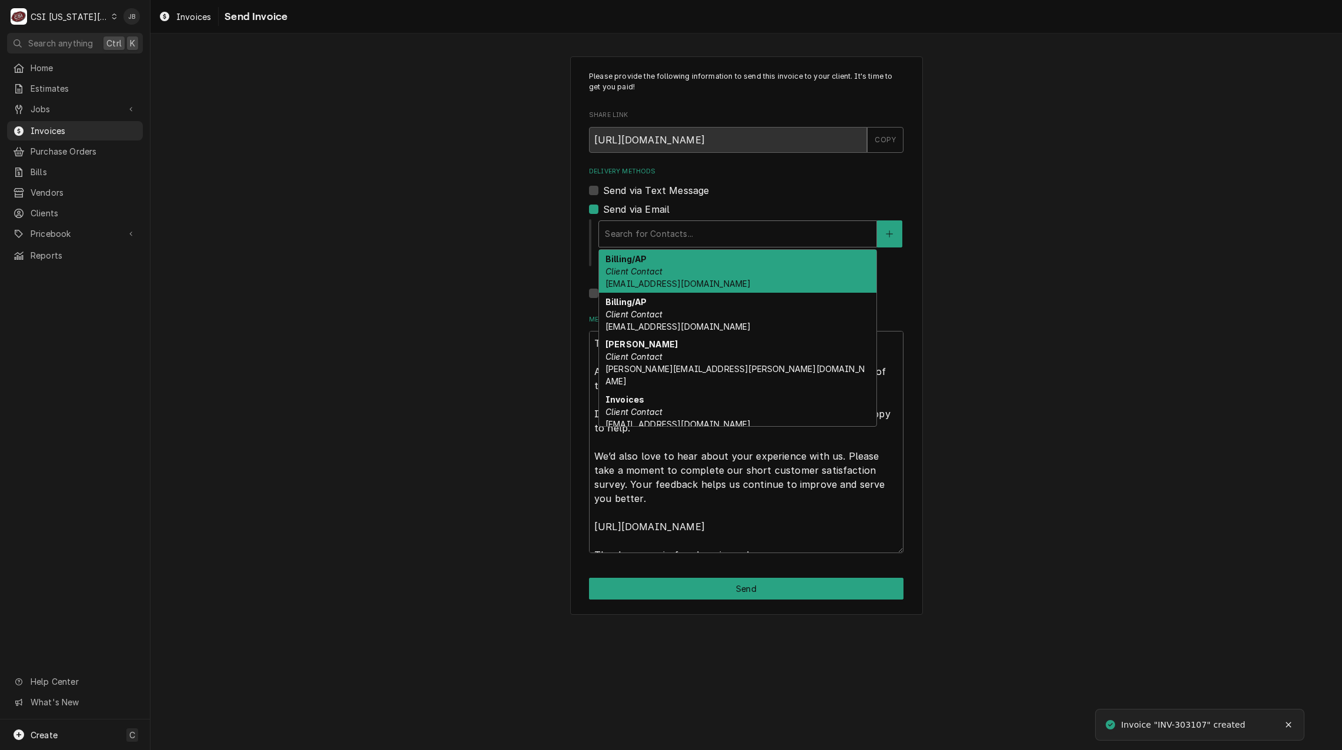
click at [687, 239] on div "Delivery Methods" at bounding box center [738, 233] width 266 height 21
click at [710, 280] on span "accounting@mphdining.com" at bounding box center [678, 284] width 145 height 10
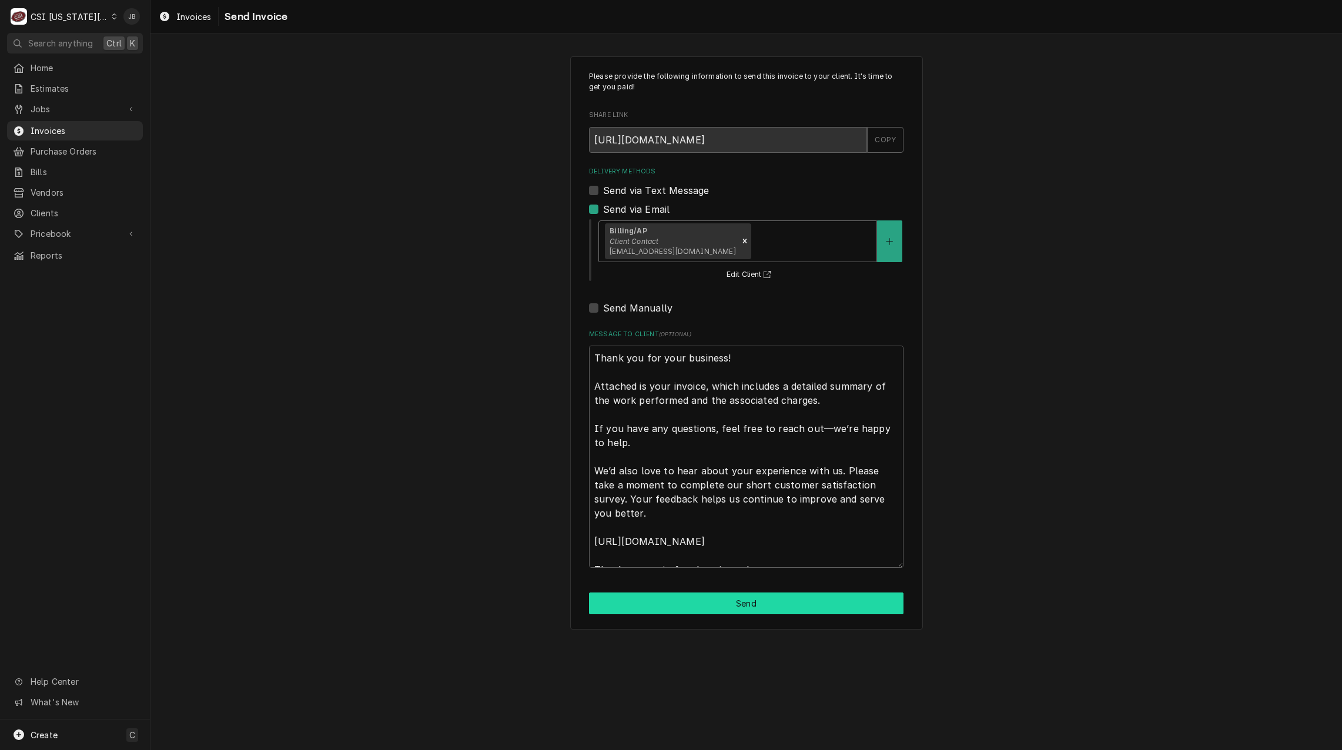
click at [694, 596] on button "Send" at bounding box center [746, 604] width 315 height 22
type textarea "x"
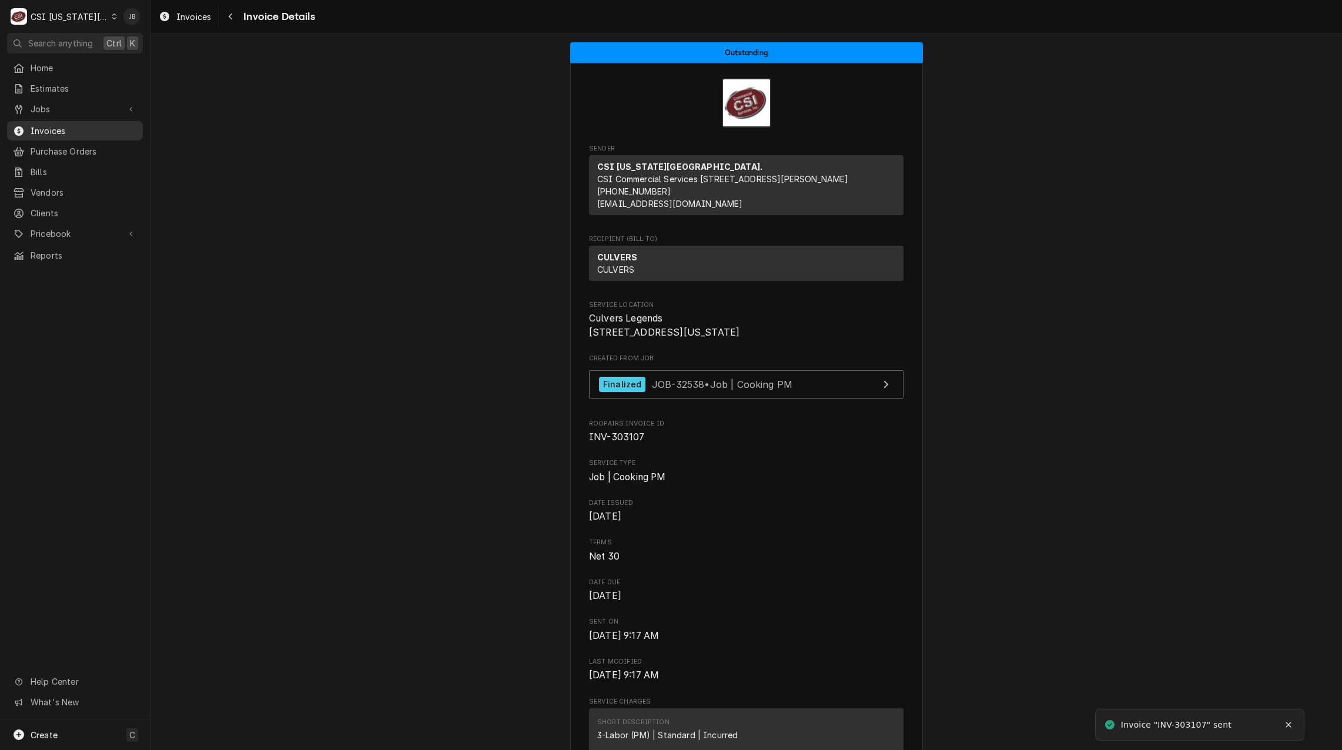
click at [90, 125] on span "Invoices" at bounding box center [84, 131] width 106 height 12
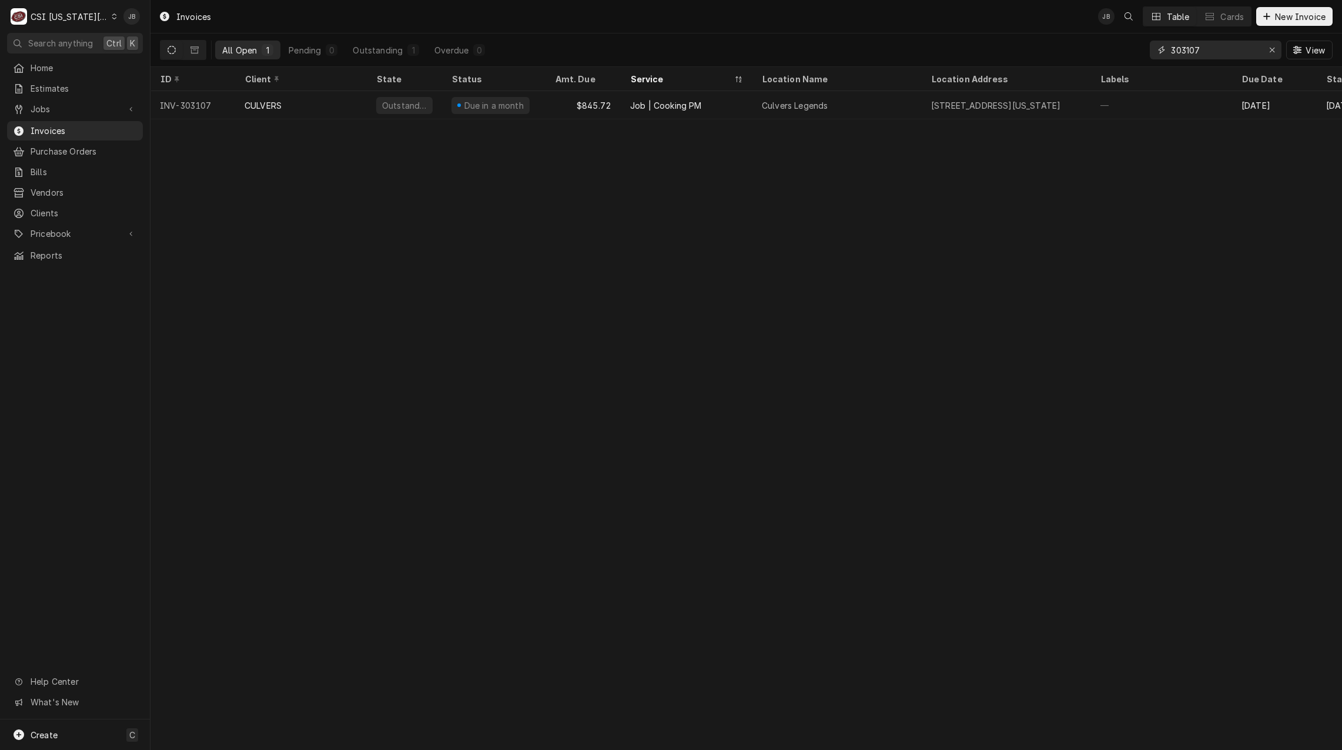
click at [1224, 44] on input "303107" at bounding box center [1215, 50] width 88 height 19
type input "303138"
click at [1210, 52] on input "303138" at bounding box center [1215, 50] width 88 height 19
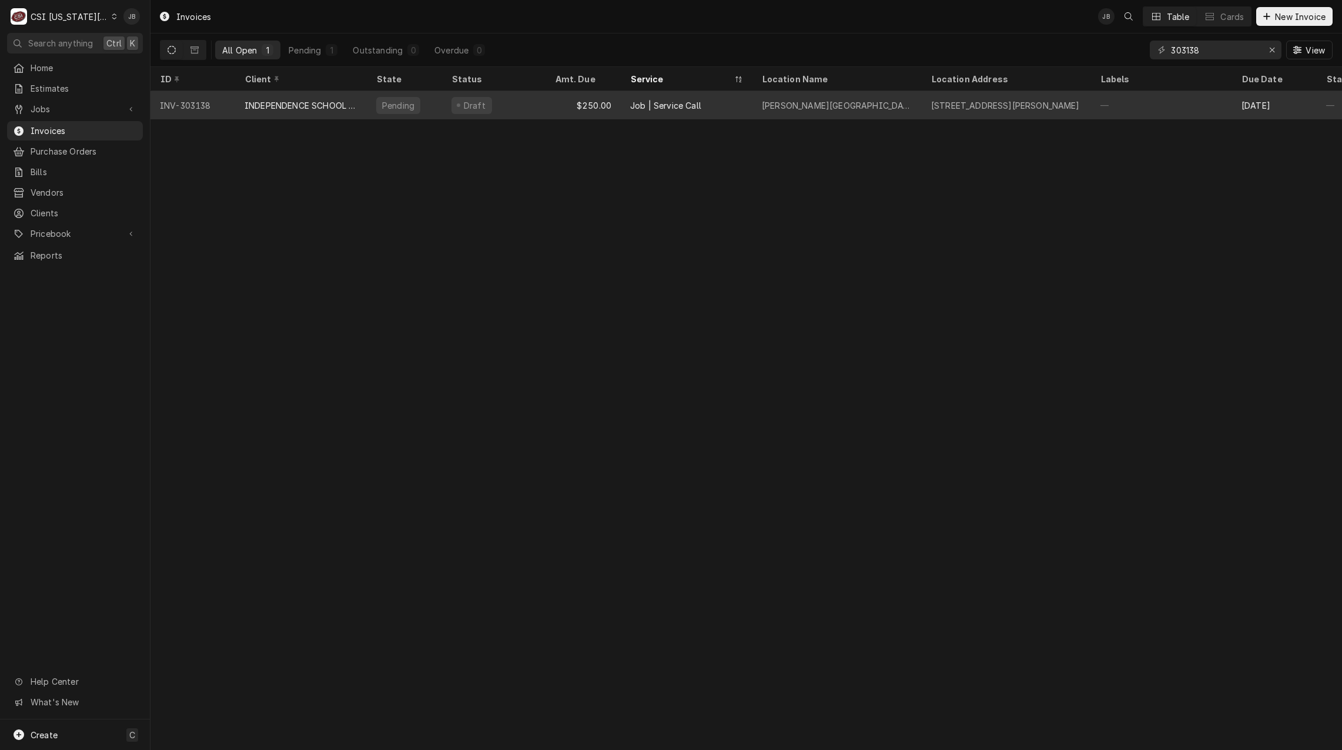
click at [847, 111] on div "[PERSON_NAME][GEOGRAPHIC_DATA]" at bounding box center [837, 105] width 169 height 28
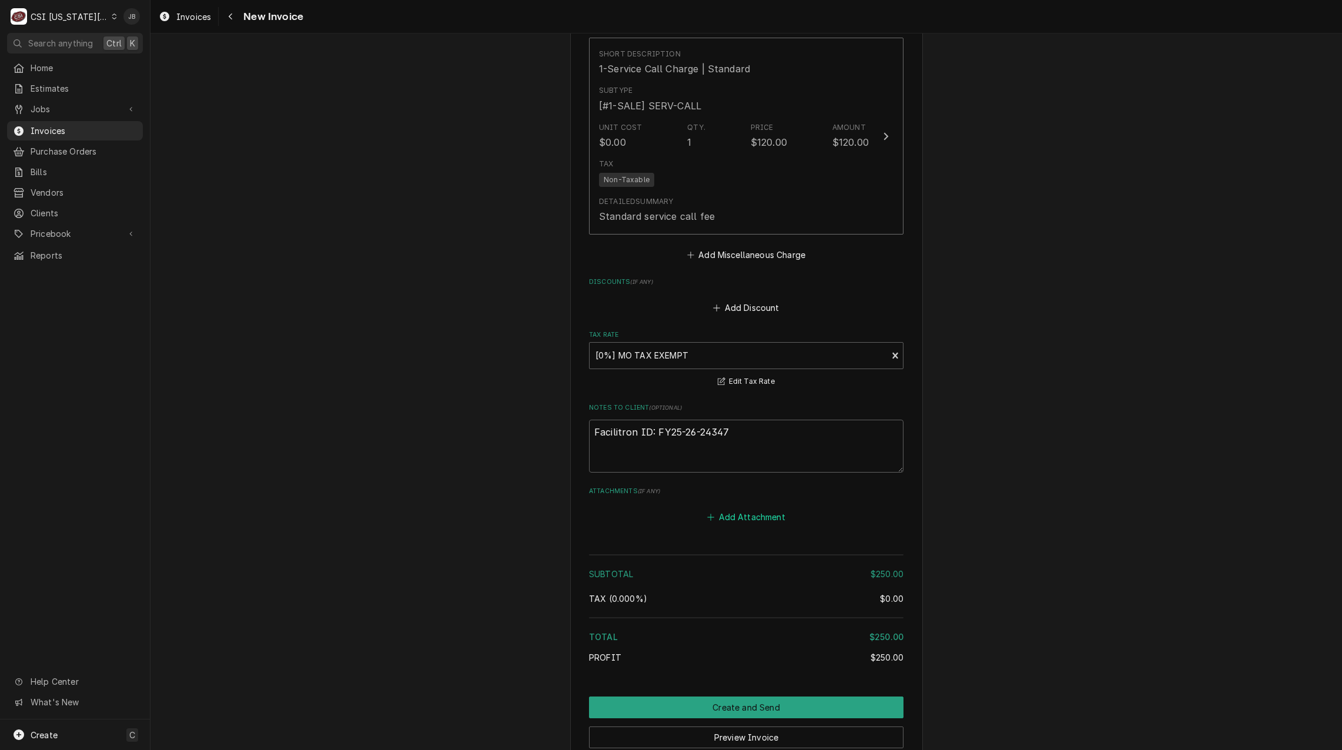
scroll to position [1818, 0]
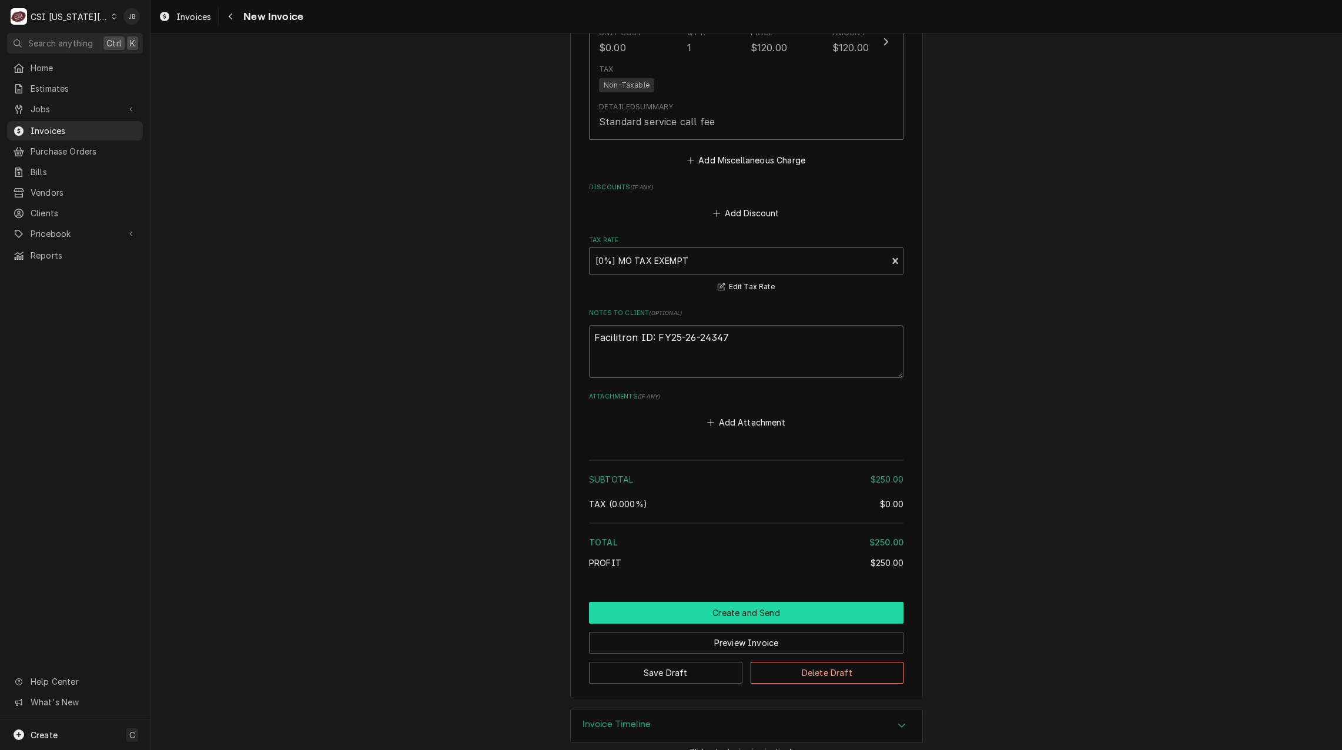
drag, startPoint x: 667, startPoint y: 596, endPoint x: 749, endPoint y: 576, distance: 83.6
click at [668, 602] on button "Create and Send" at bounding box center [746, 613] width 315 height 22
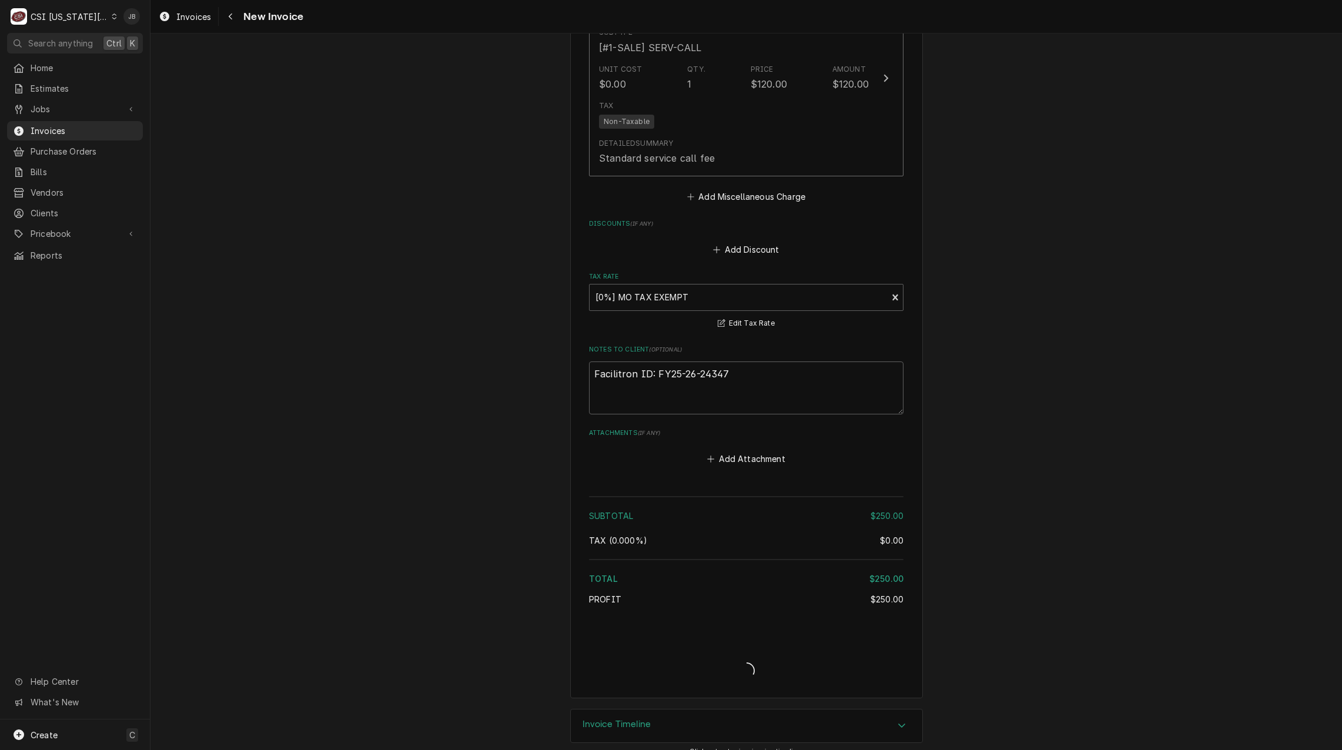
type textarea "x"
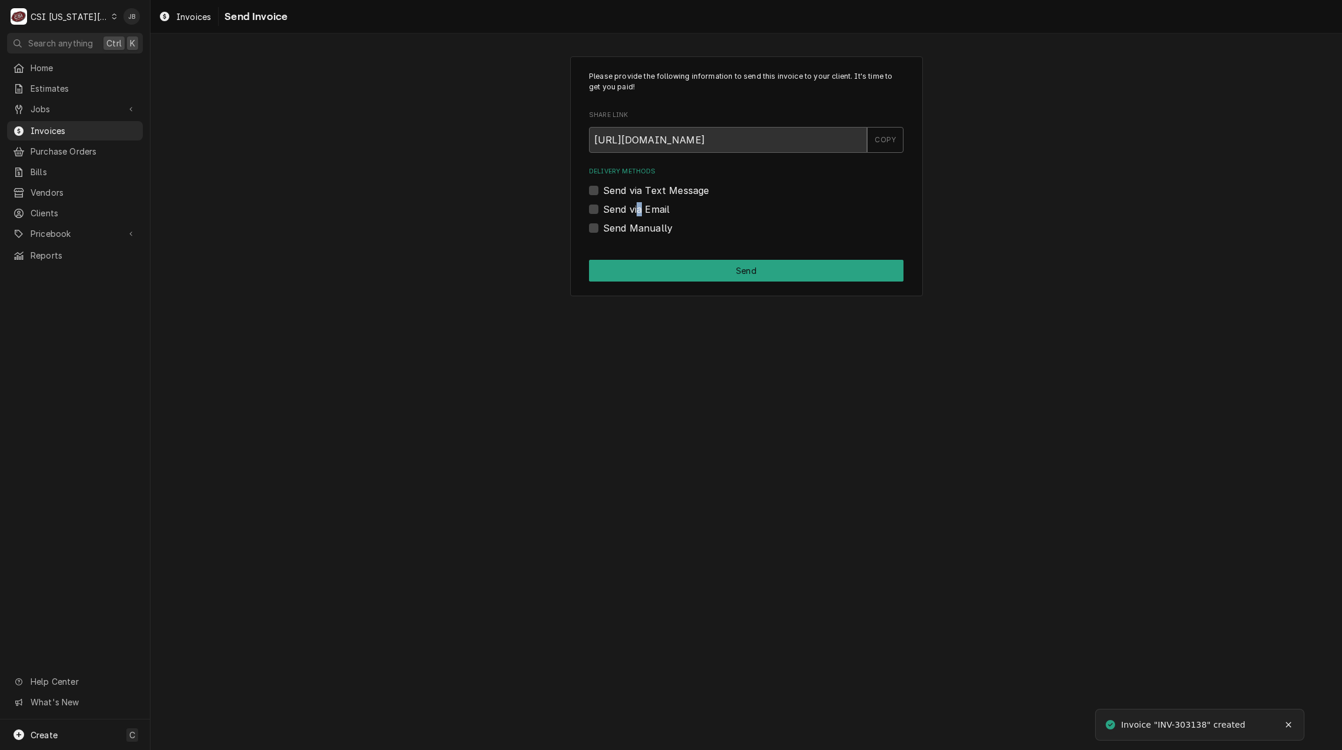
click at [639, 213] on label "Send via Email" at bounding box center [636, 209] width 66 height 14
drag, startPoint x: 639, startPoint y: 213, endPoint x: 602, endPoint y: 210, distance: 37.2
click at [602, 210] on div "Send via Email" at bounding box center [746, 209] width 315 height 14
click at [603, 208] on label "Send via Email" at bounding box center [636, 209] width 66 height 14
click at [603, 208] on input "Send via Email" at bounding box center [760, 215] width 315 height 26
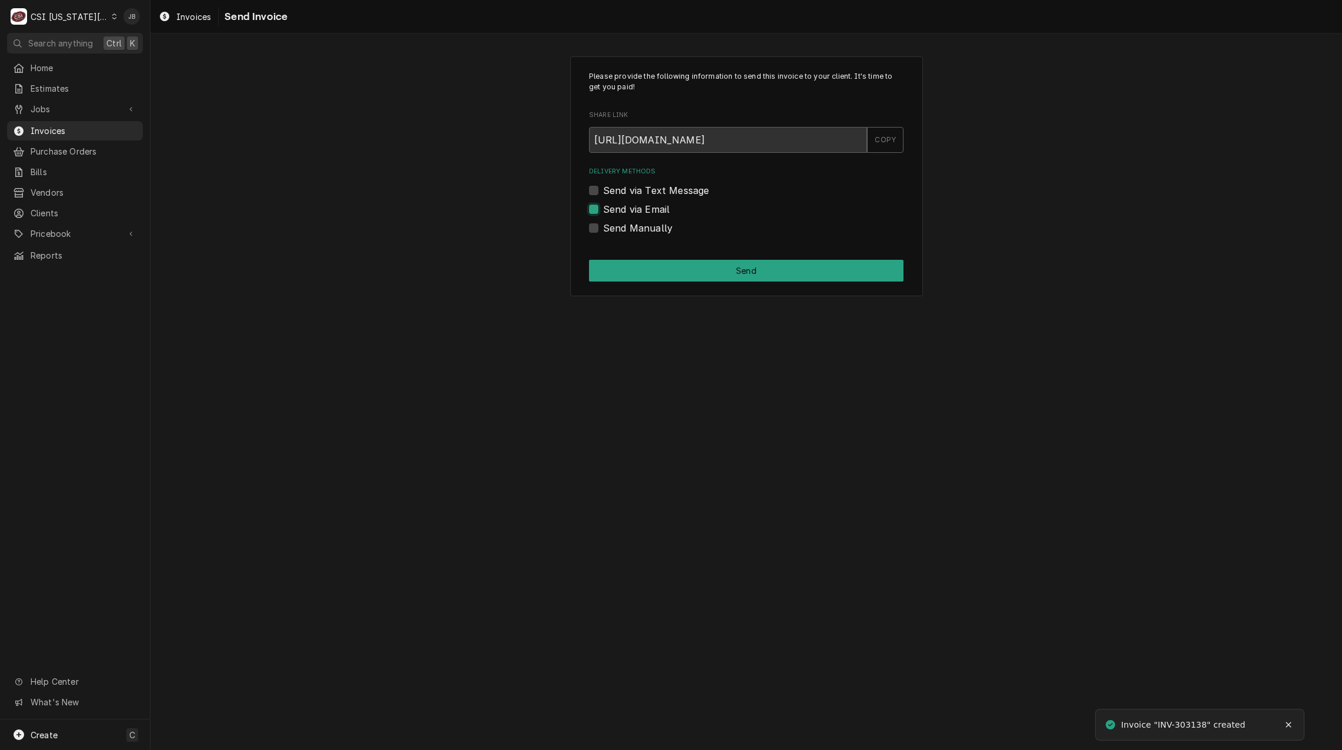
checkbox input "true"
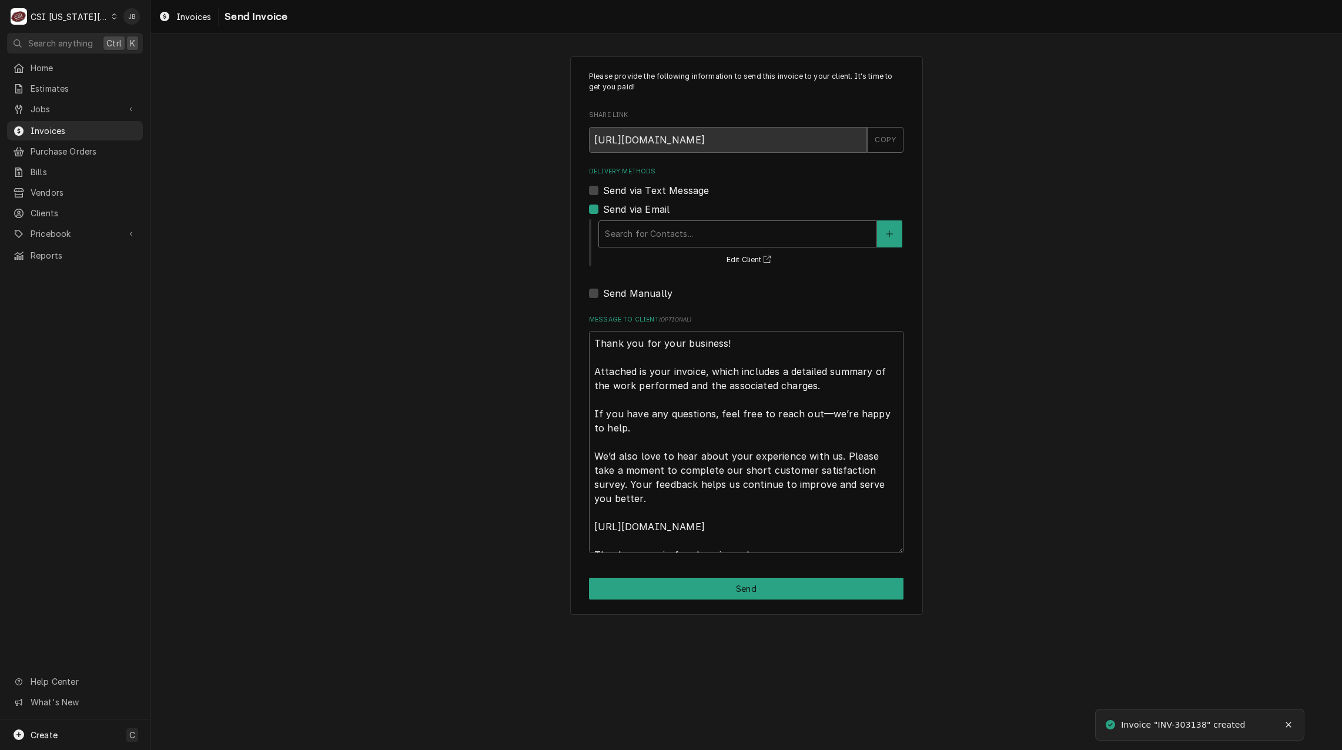
click at [657, 235] on div "Delivery Methods" at bounding box center [738, 233] width 266 height 21
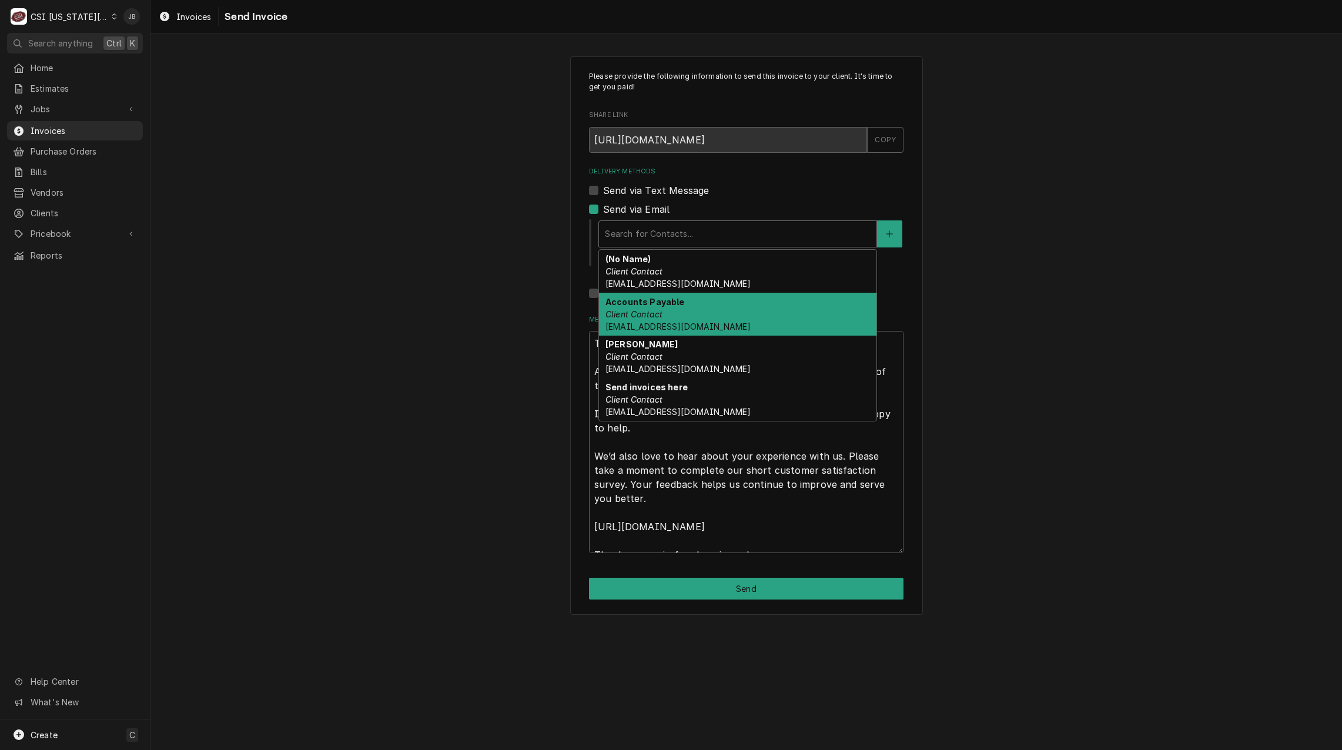
click at [759, 317] on div "Accounts Payable Client Contact Accounts_Payable@Isdschools.Org" at bounding box center [738, 314] width 278 height 43
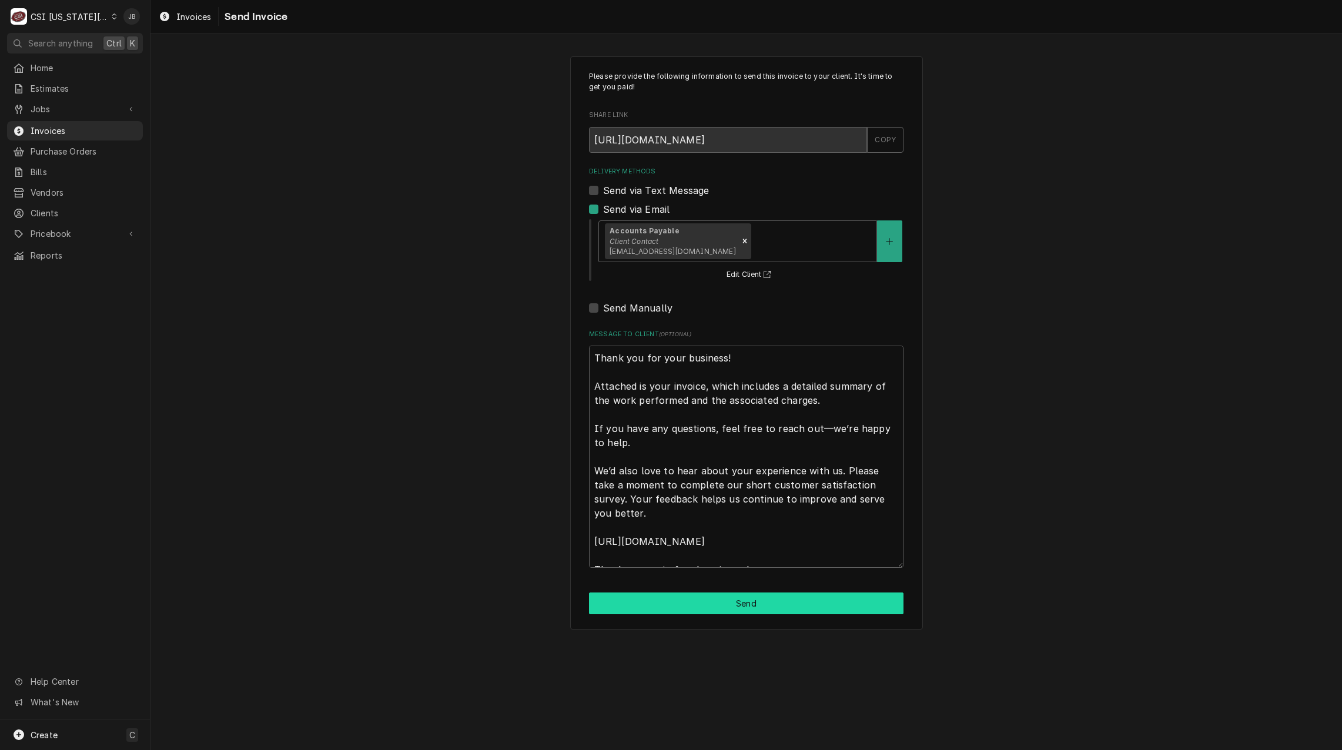
click at [730, 599] on button "Send" at bounding box center [746, 604] width 315 height 22
type textarea "x"
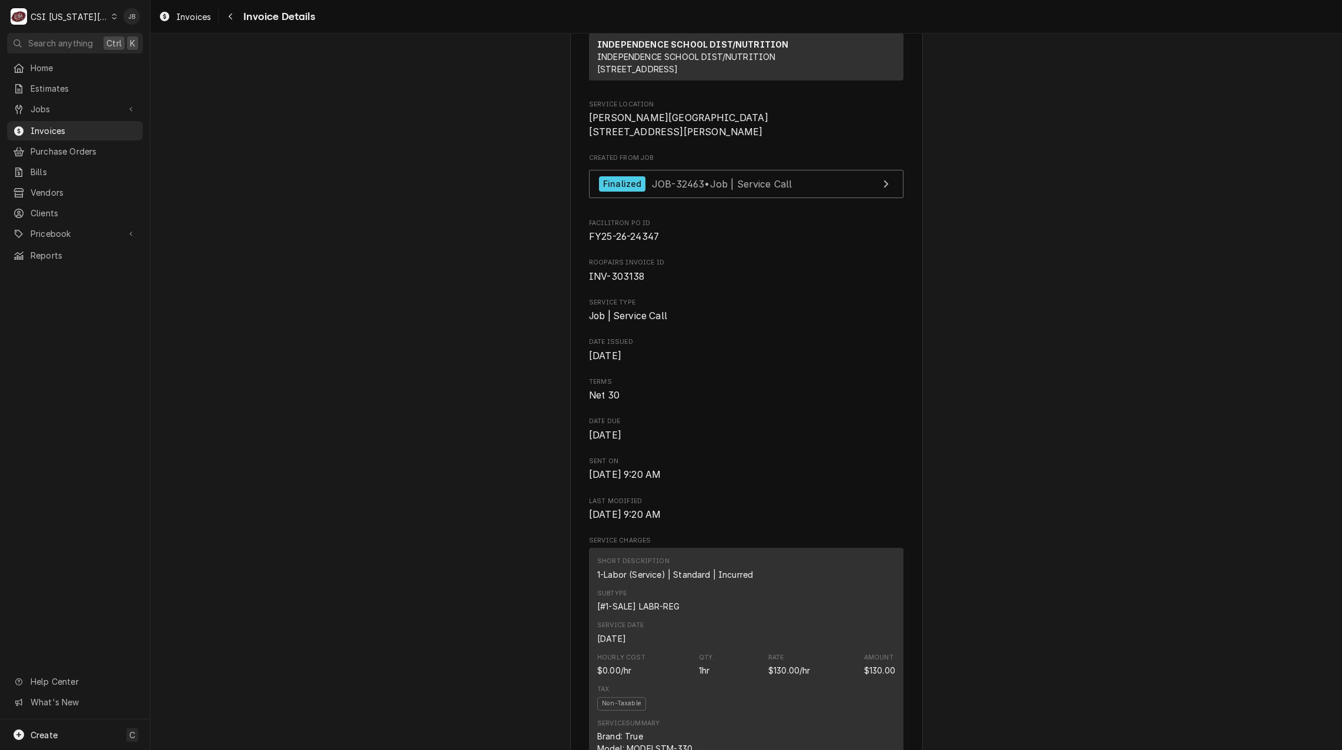
scroll to position [294, 0]
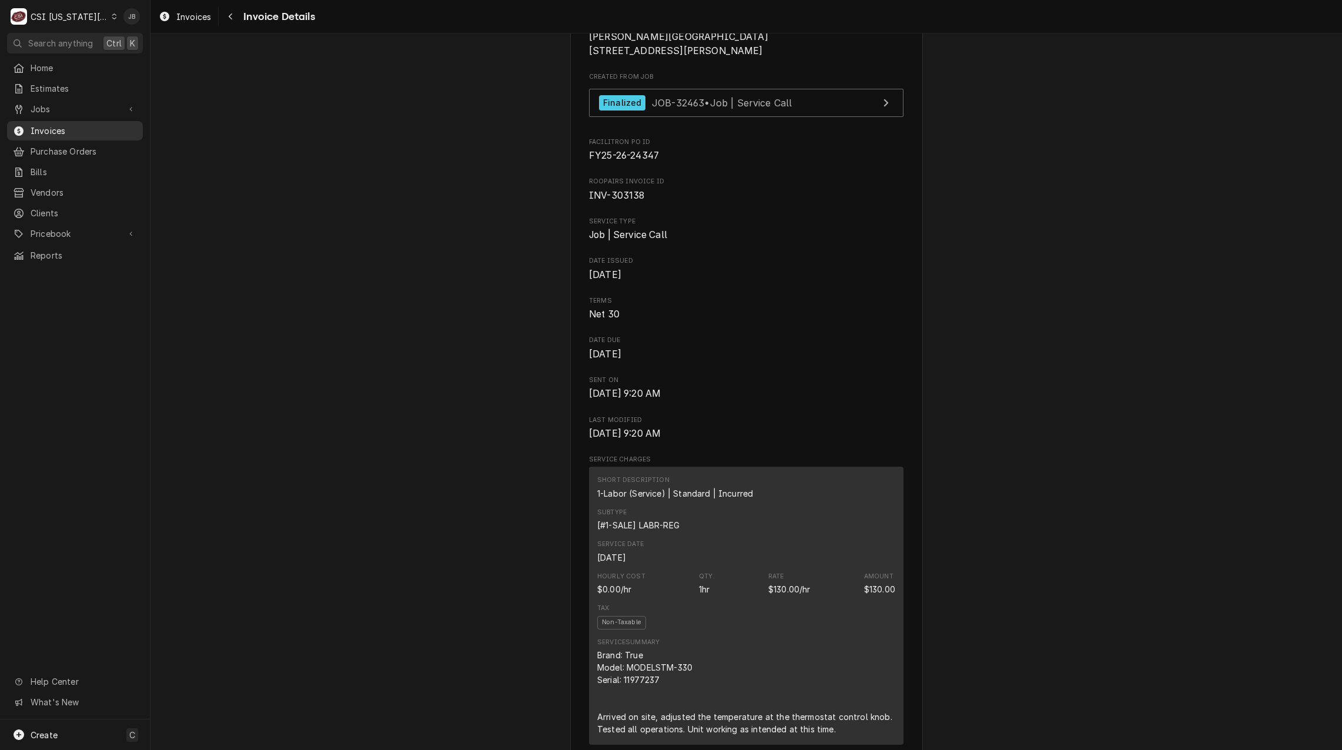
click at [60, 127] on span "Invoices" at bounding box center [84, 131] width 106 height 12
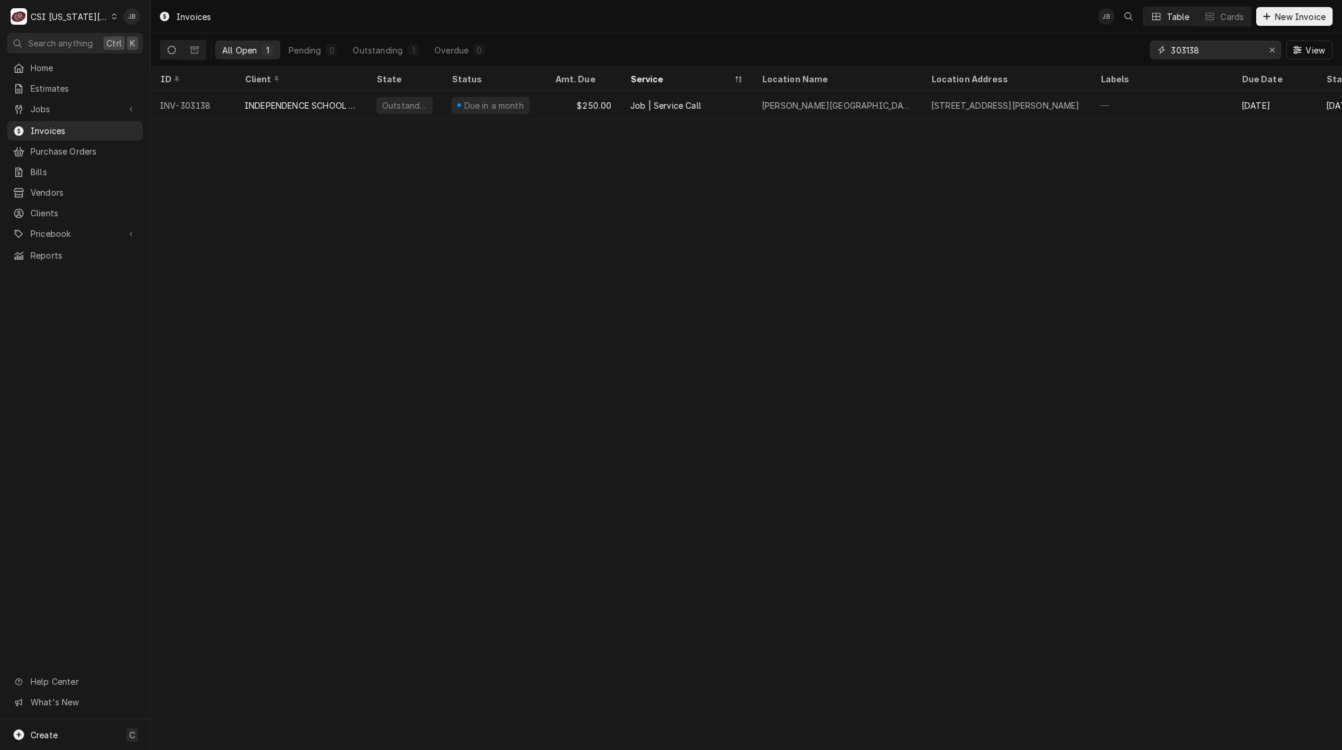
drag, startPoint x: 1225, startPoint y: 52, endPoint x: 1218, endPoint y: 54, distance: 7.2
click at [1224, 52] on input "303138" at bounding box center [1215, 50] width 88 height 19
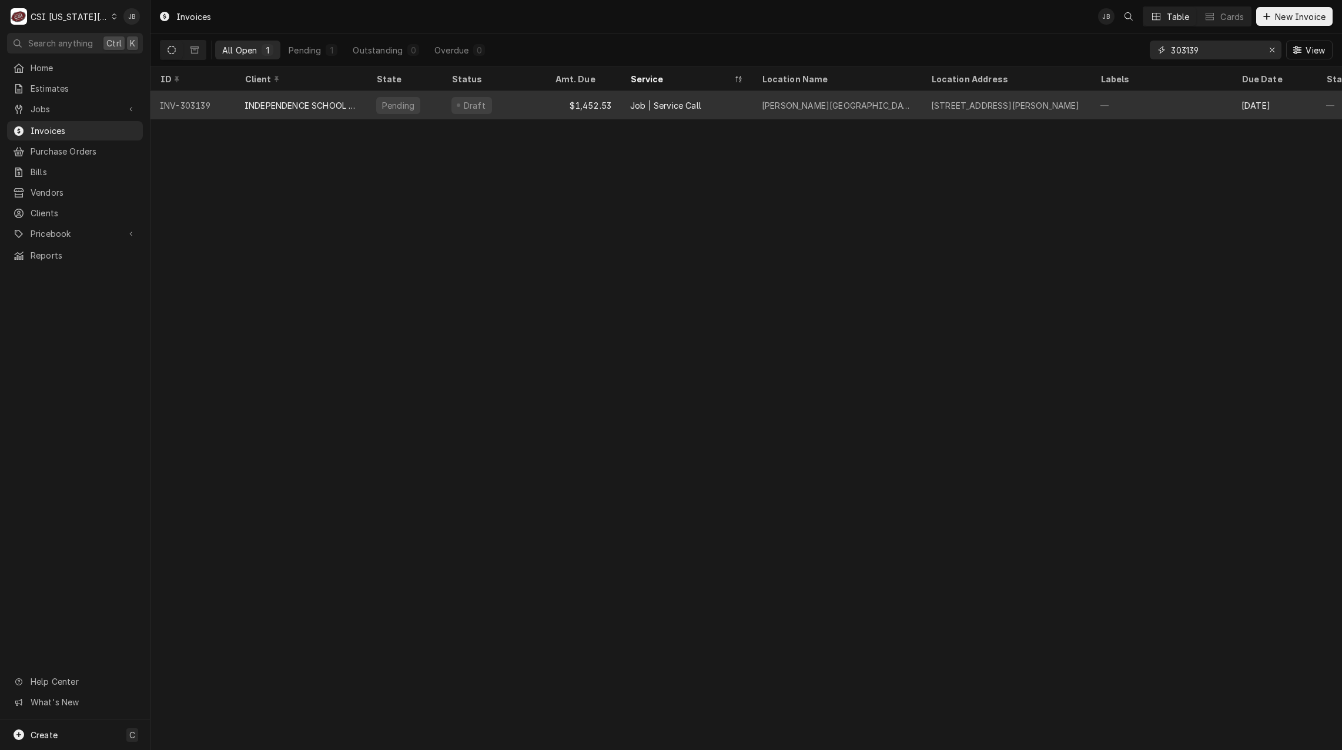
type input "303139"
click at [712, 109] on div "Job | Service Call" at bounding box center [687, 105] width 132 height 28
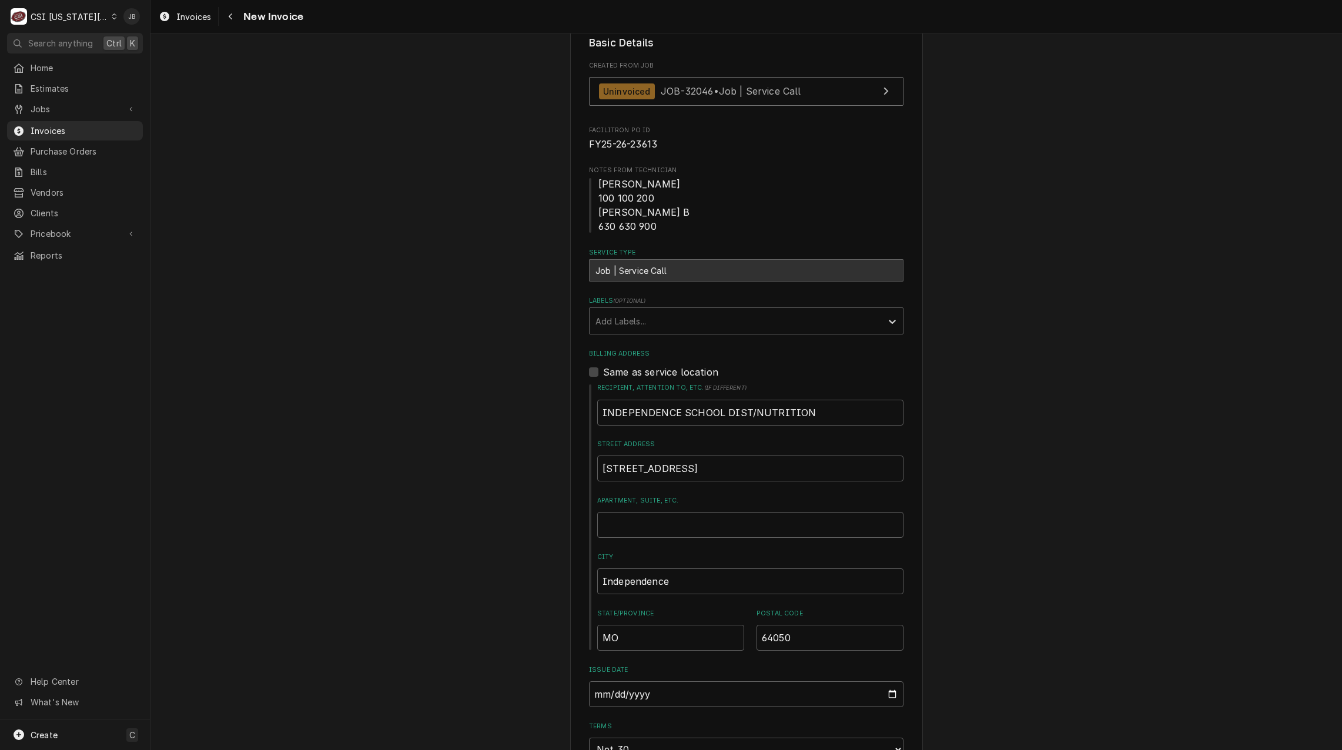
scroll to position [176, 0]
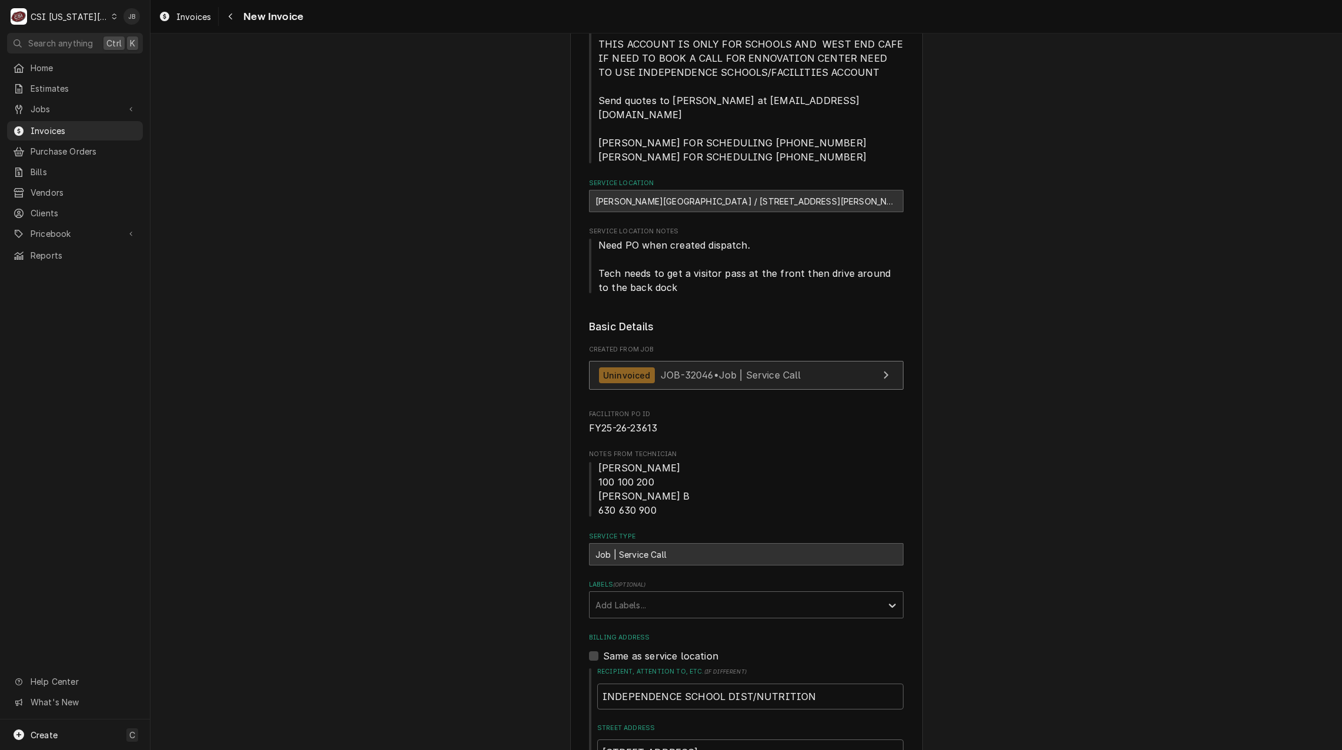
click at [723, 371] on link "Uninvoiced JOB-32046 • Job | Service Call" at bounding box center [746, 375] width 315 height 29
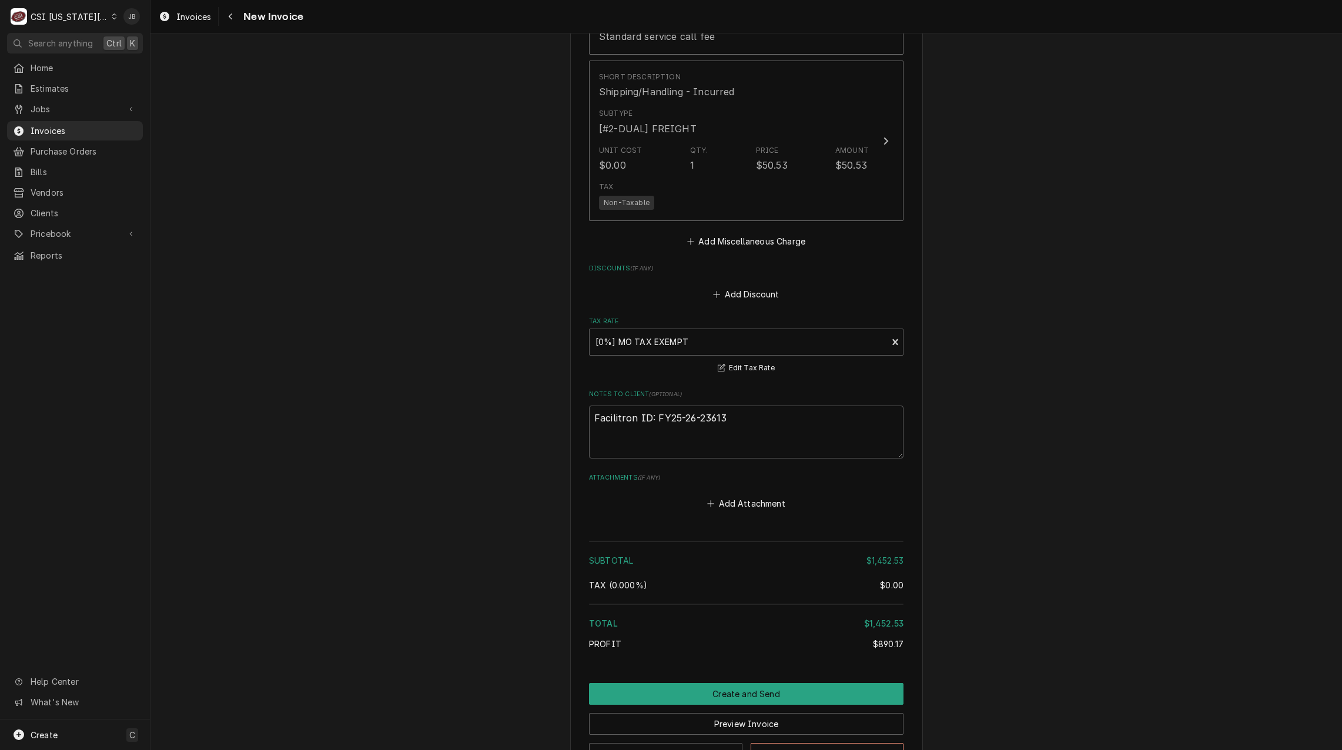
scroll to position [2266, 0]
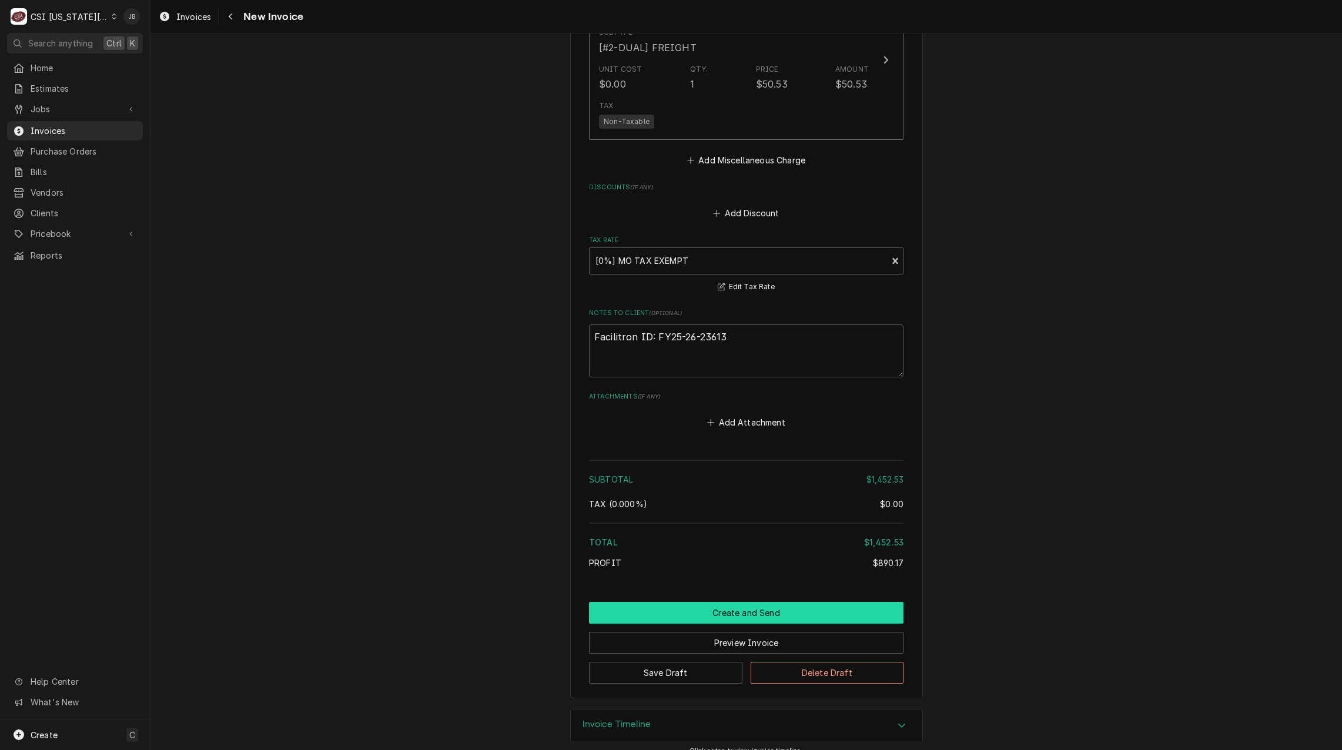
click at [696, 602] on button "Create and Send" at bounding box center [746, 613] width 315 height 22
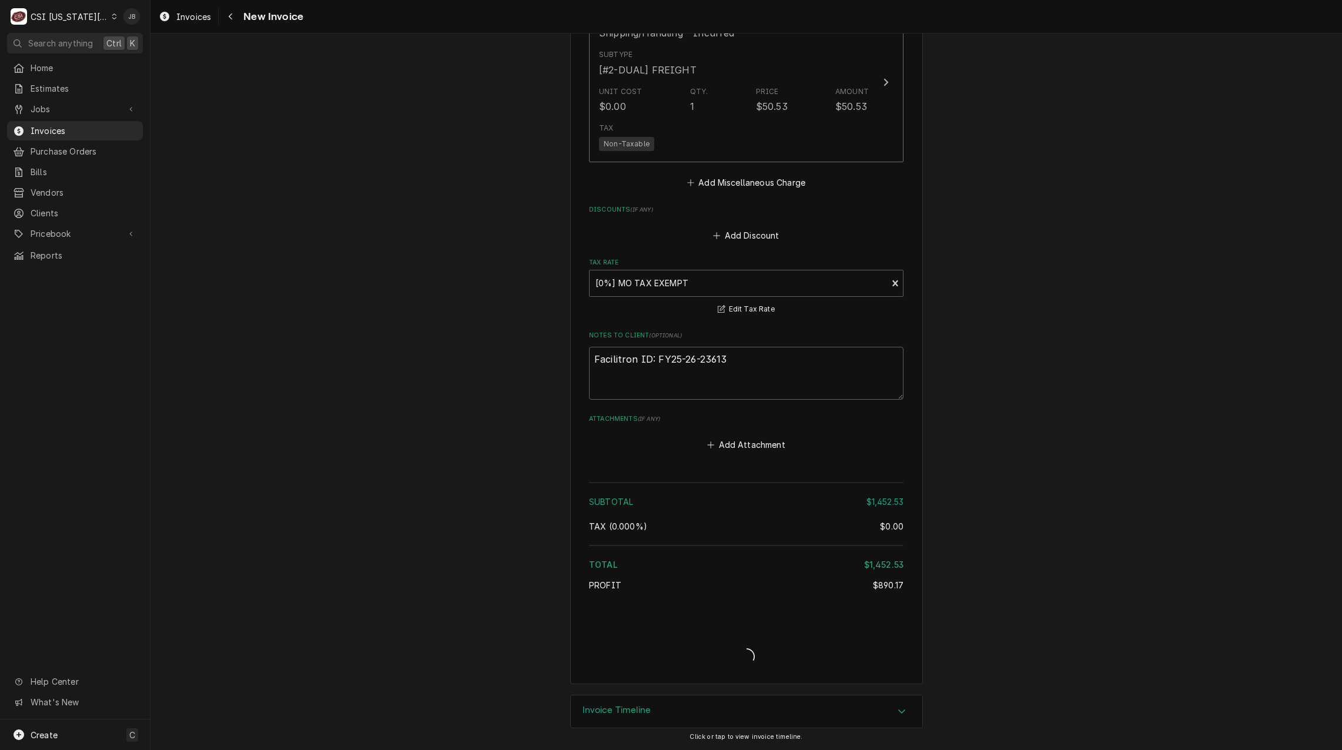
scroll to position [2230, 0]
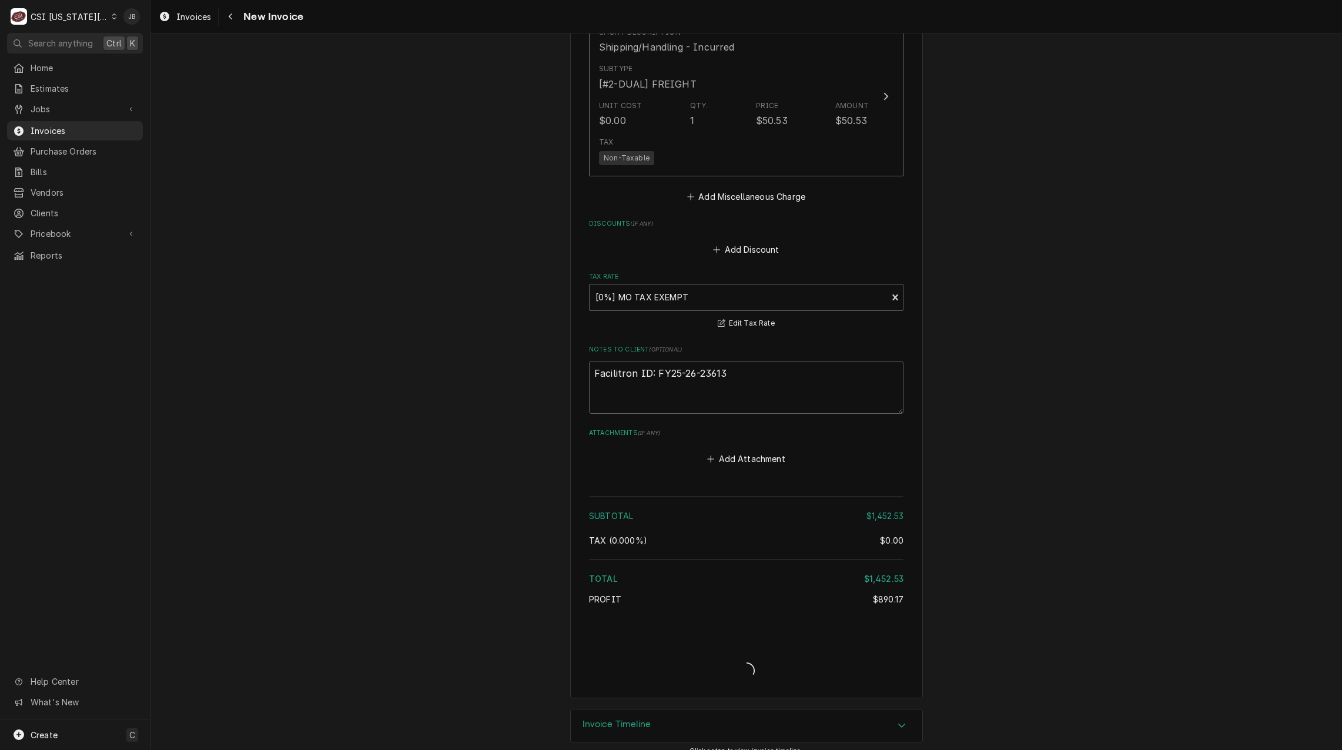
type textarea "x"
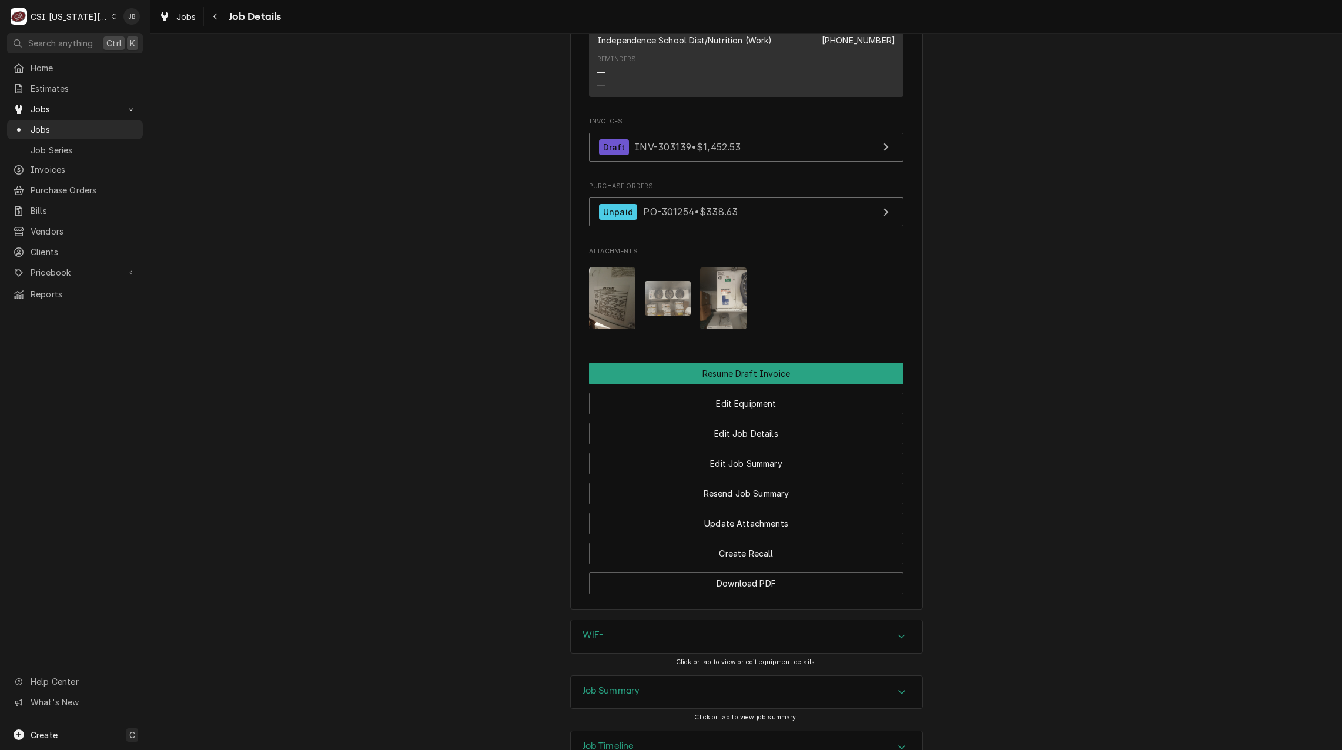
scroll to position [1299, 0]
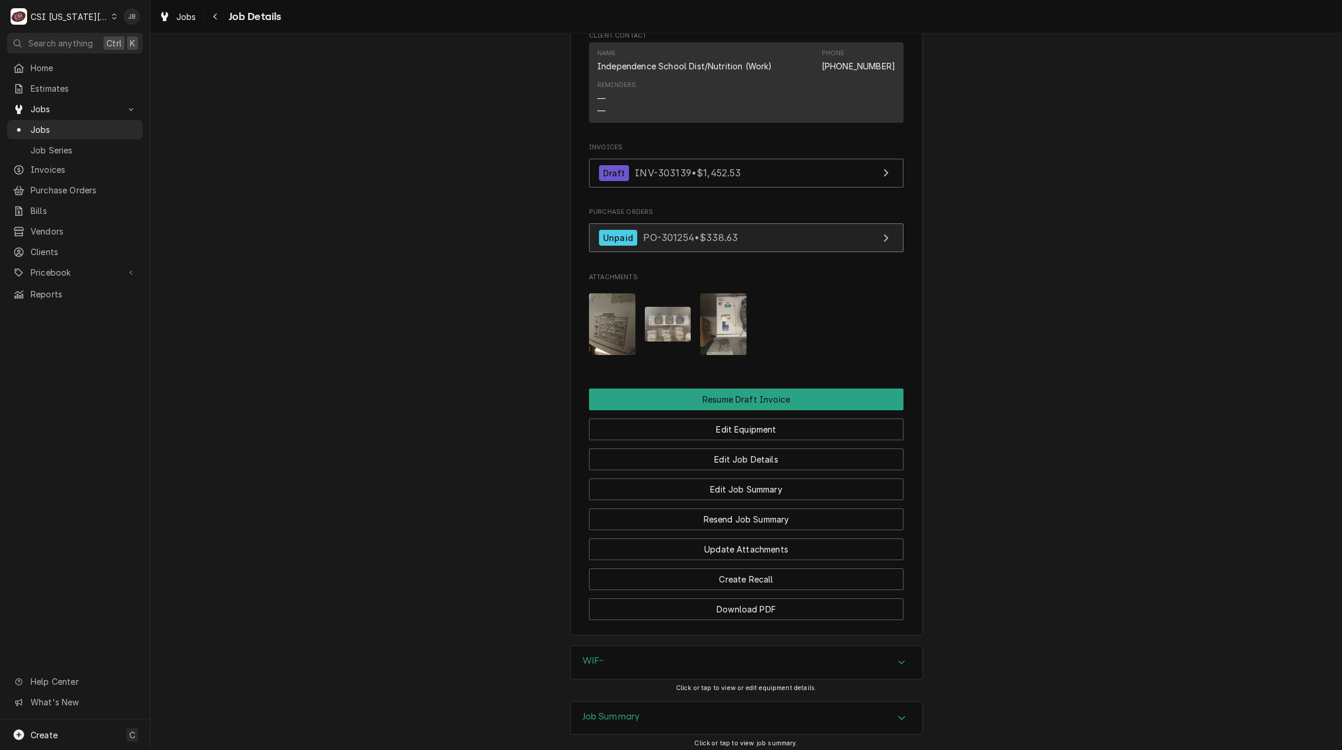
click at [699, 237] on span "PO-301254 • $338.63" at bounding box center [690, 238] width 95 height 12
drag, startPoint x: 483, startPoint y: 203, endPoint x: 481, endPoint y: 184, distance: 19.5
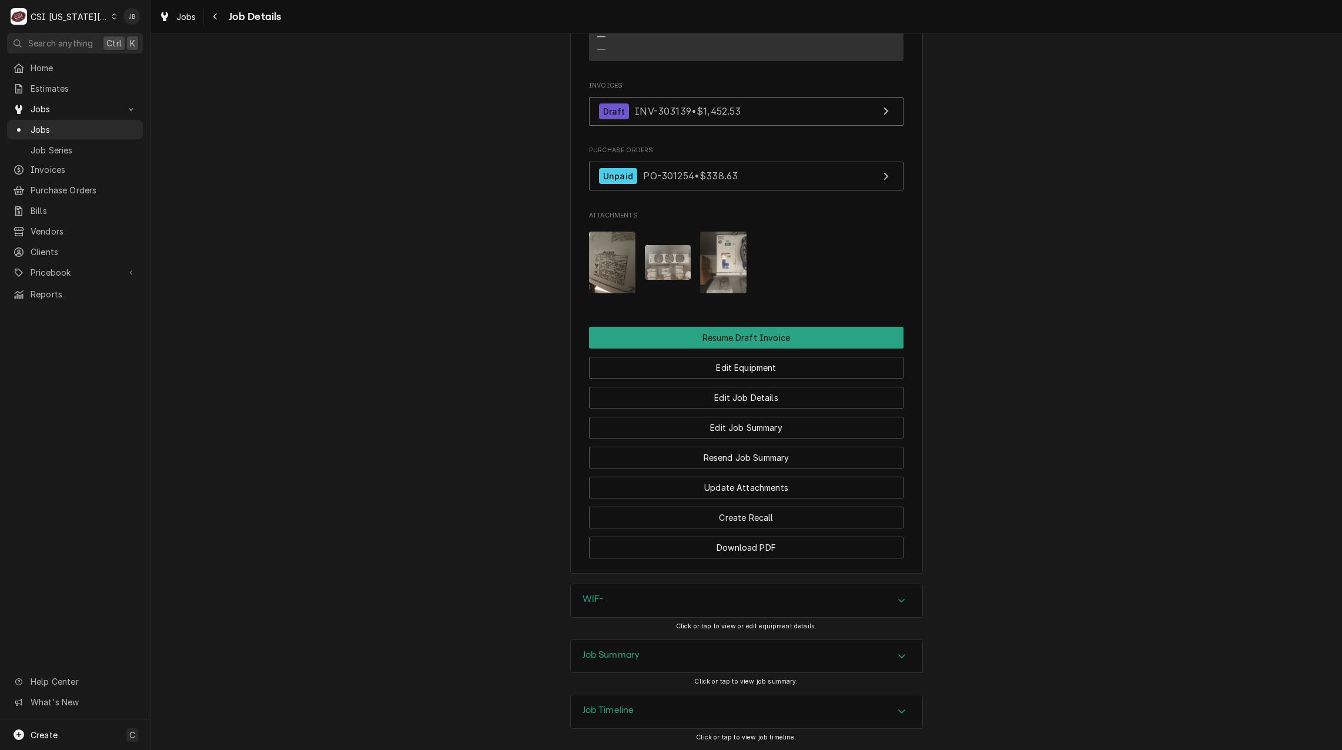
scroll to position [1417, 0]
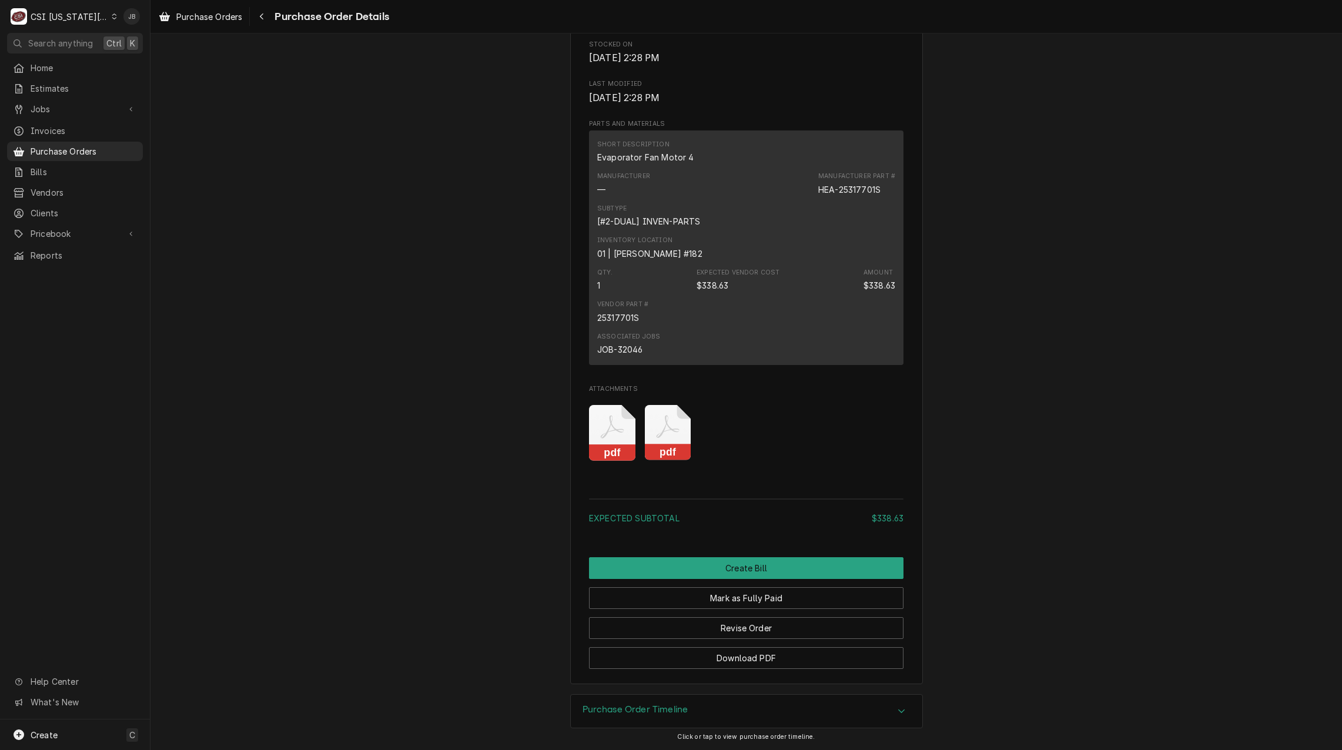
scroll to position [791, 0]
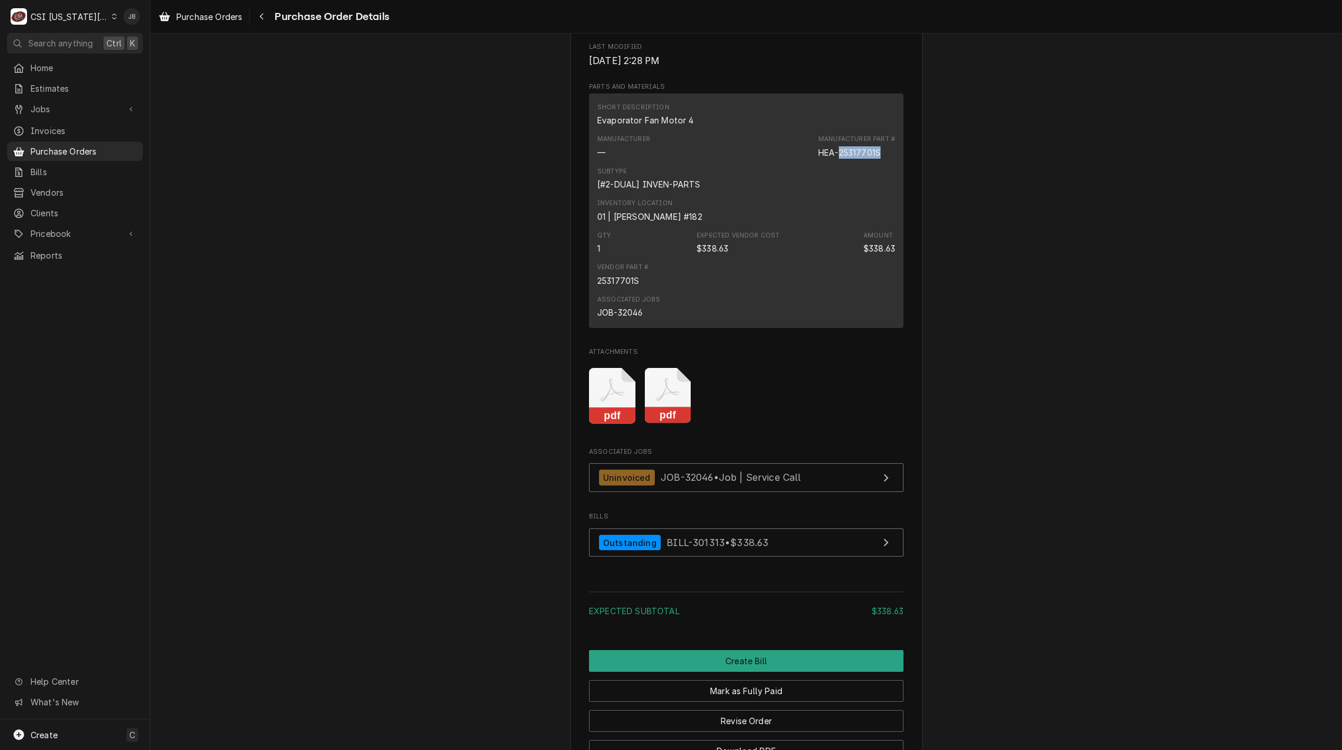
drag, startPoint x: 880, startPoint y: 192, endPoint x: 837, endPoint y: 193, distance: 42.9
click at [837, 158] on div "Manufacturer Part # HEA-25317701S" at bounding box center [856, 147] width 77 height 24
copy div "25317701S"
click at [1057, 333] on div "Unpaid Vendor KEY REFRIGERATION SUPPLY KEY REFRIGERATION SUPPLY [STREET_ADDRESS…" at bounding box center [747, 14] width 1192 height 1545
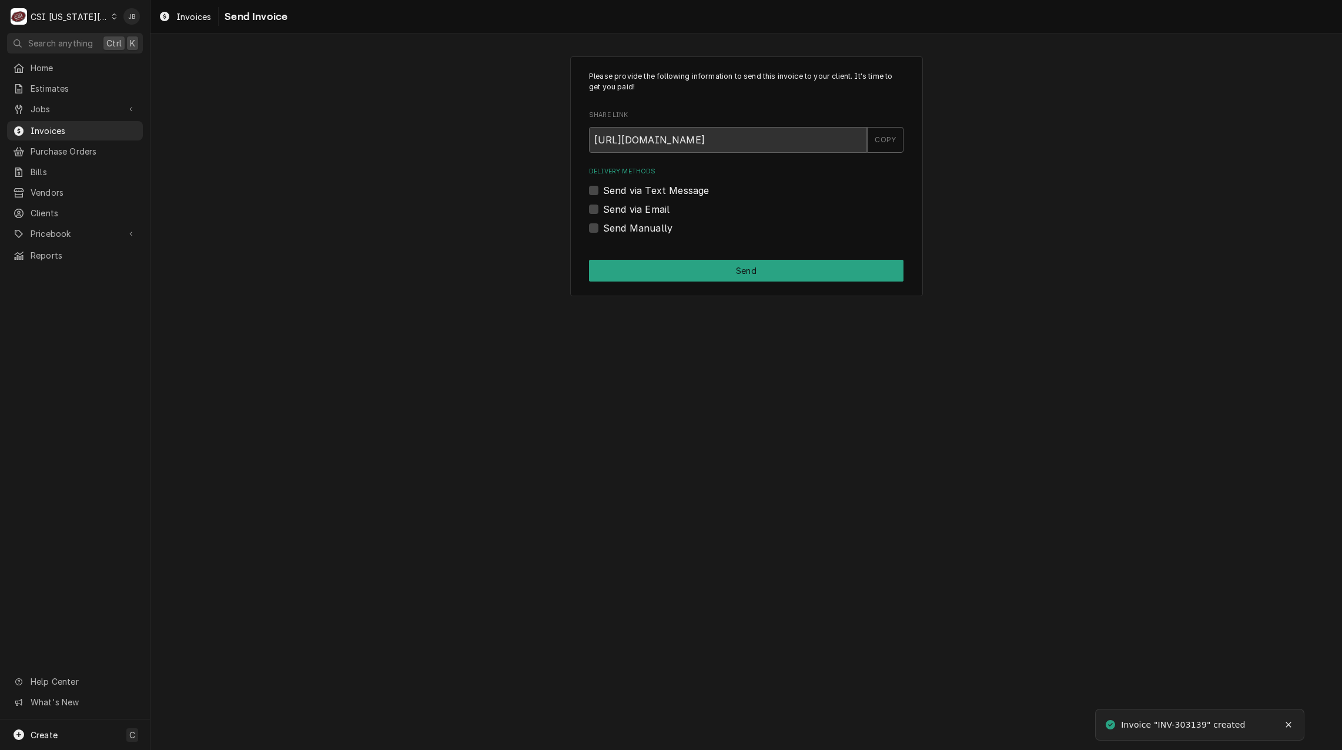
click at [631, 204] on label "Send via Email" at bounding box center [636, 209] width 66 height 14
click at [631, 204] on input "Send via Email" at bounding box center [760, 215] width 315 height 26
checkbox input "true"
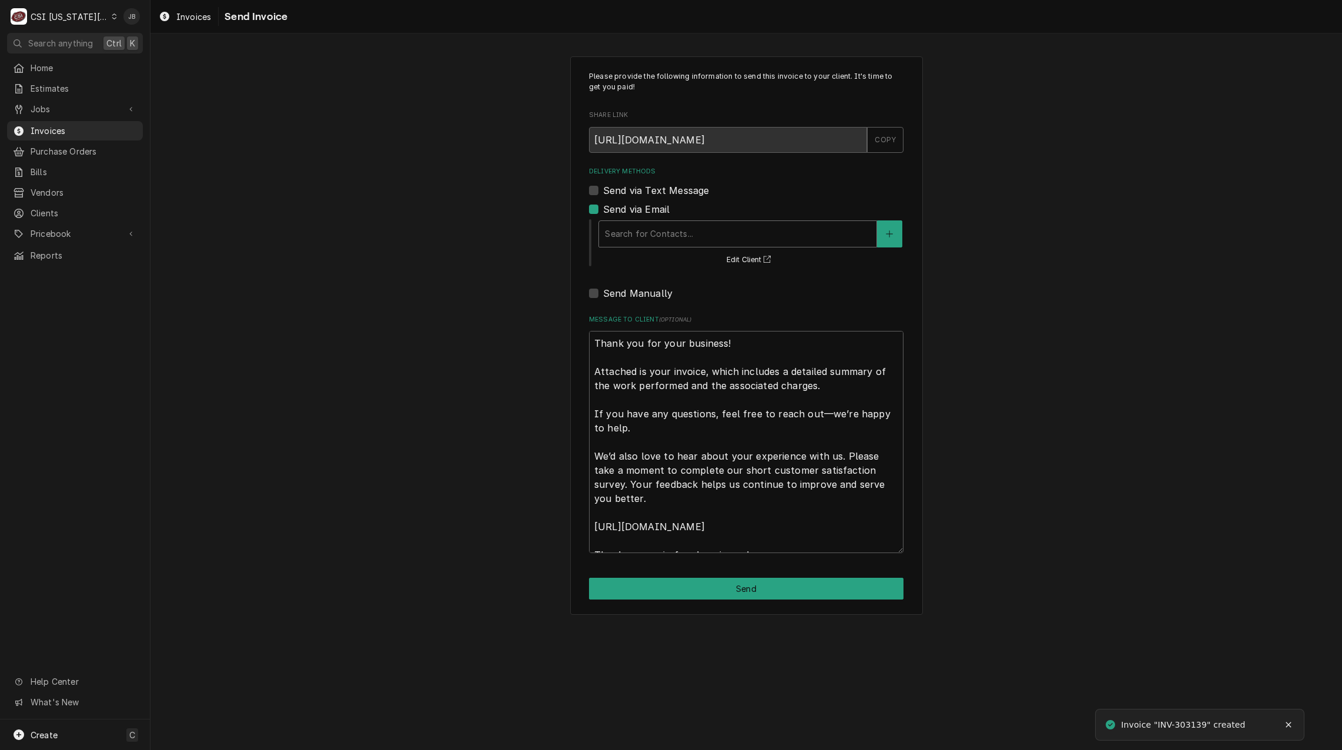
click at [645, 225] on div "Delivery Methods" at bounding box center [738, 233] width 266 height 21
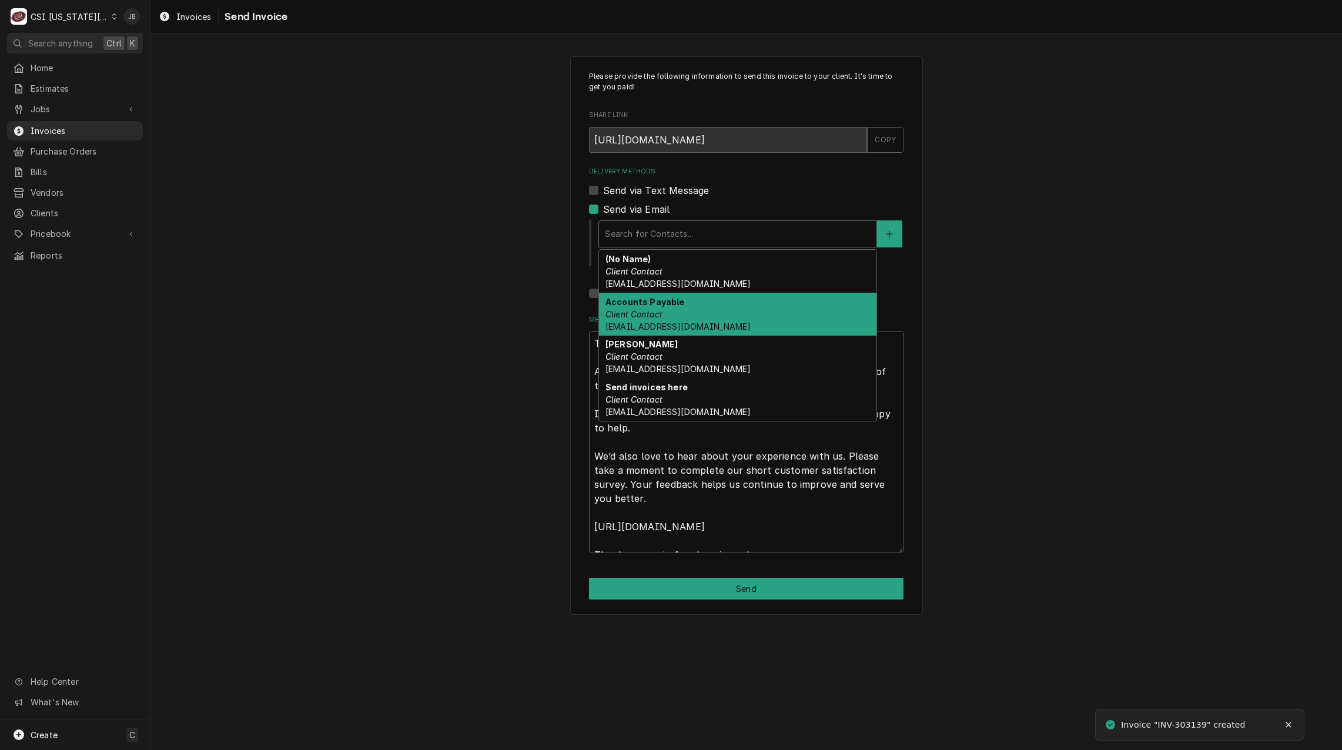
click at [739, 318] on div "Accounts Payable Client Contact Accounts_Payable@Isdschools.Org" at bounding box center [738, 314] width 278 height 43
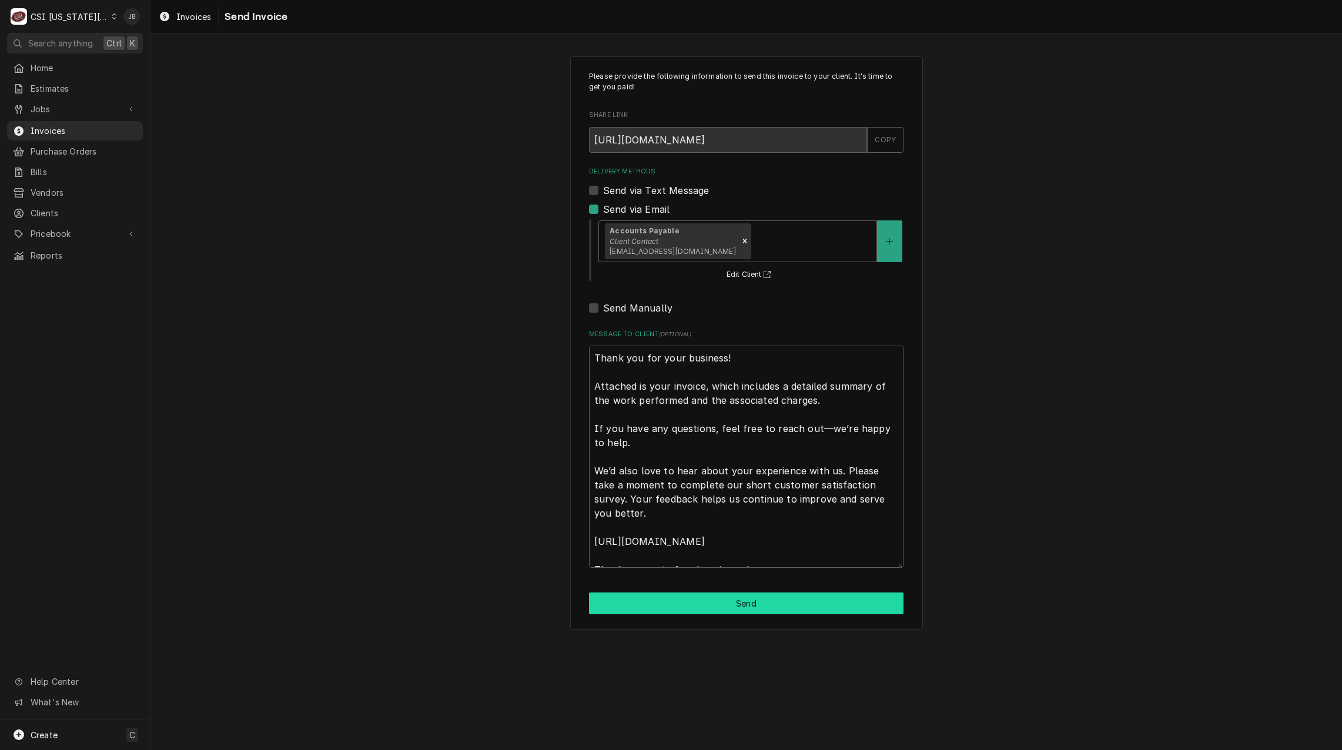
click at [666, 606] on button "Send" at bounding box center [746, 604] width 315 height 22
type textarea "x"
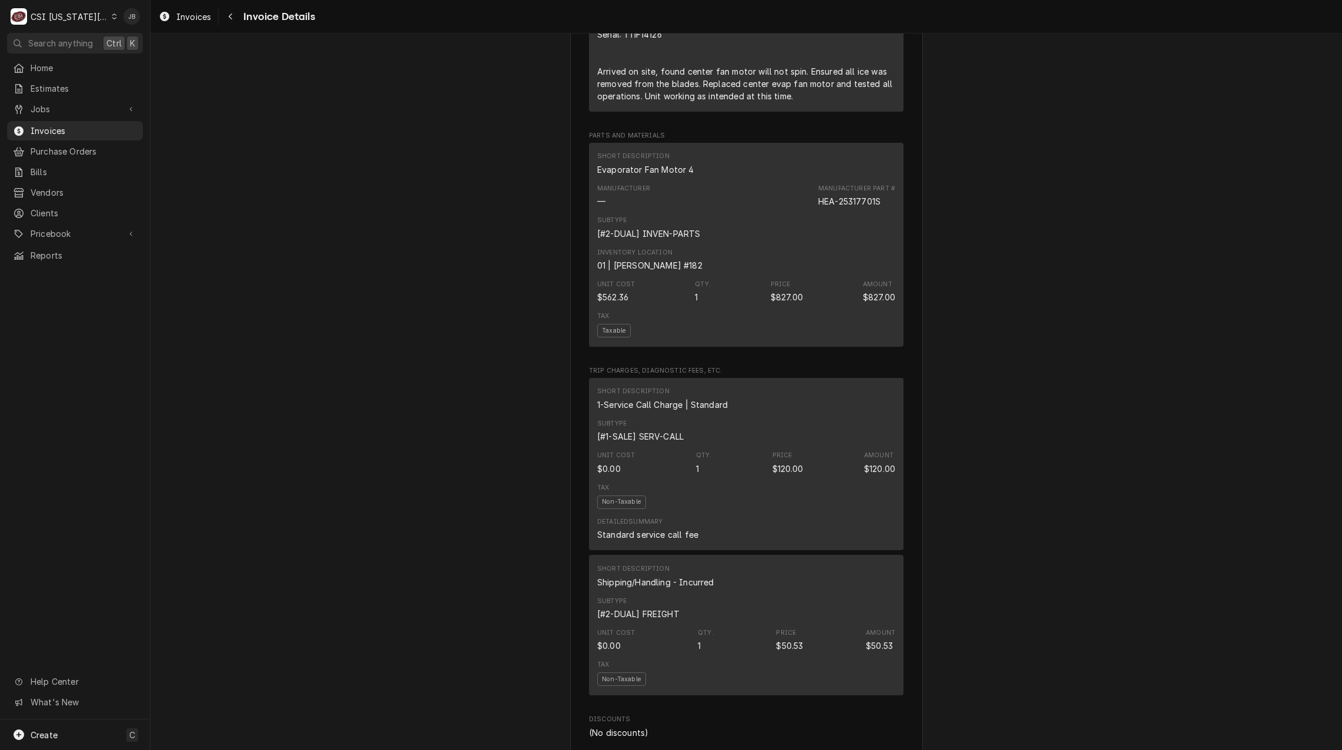
scroll to position [823, 0]
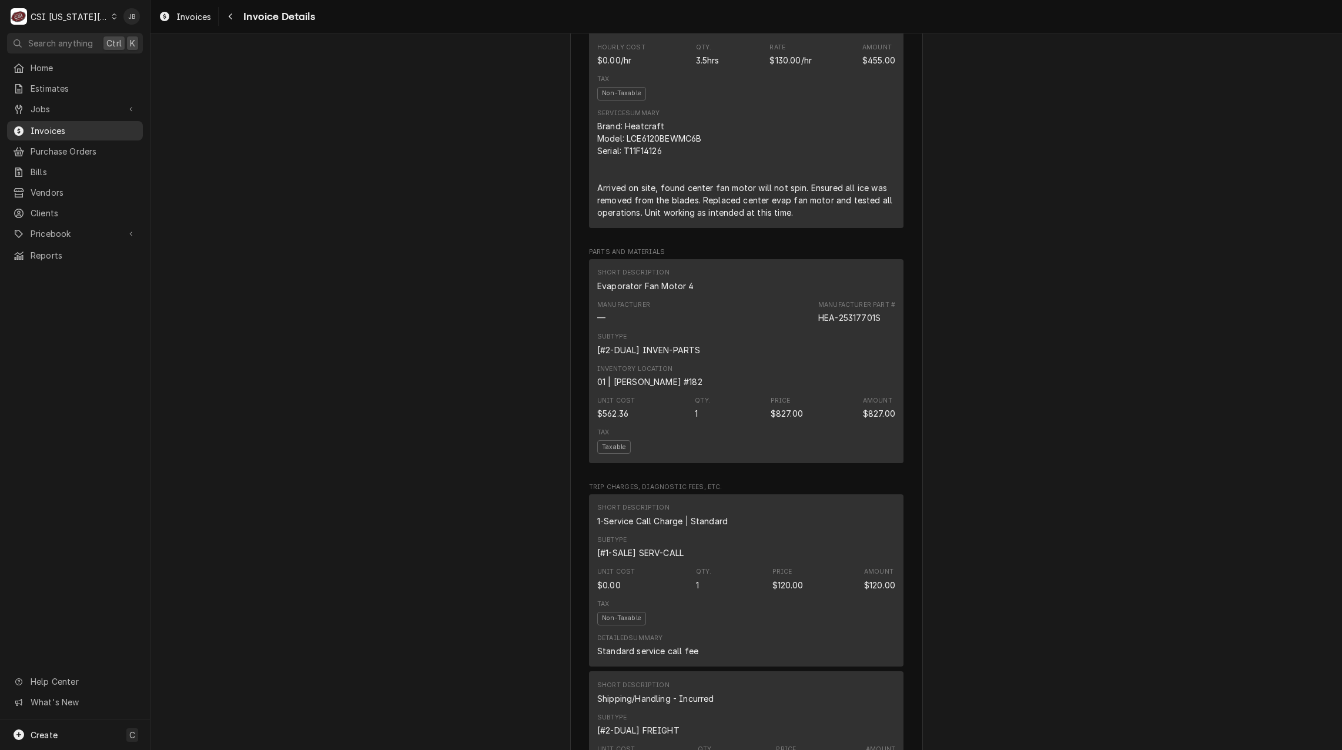
click at [58, 126] on span "Invoices" at bounding box center [84, 131] width 106 height 12
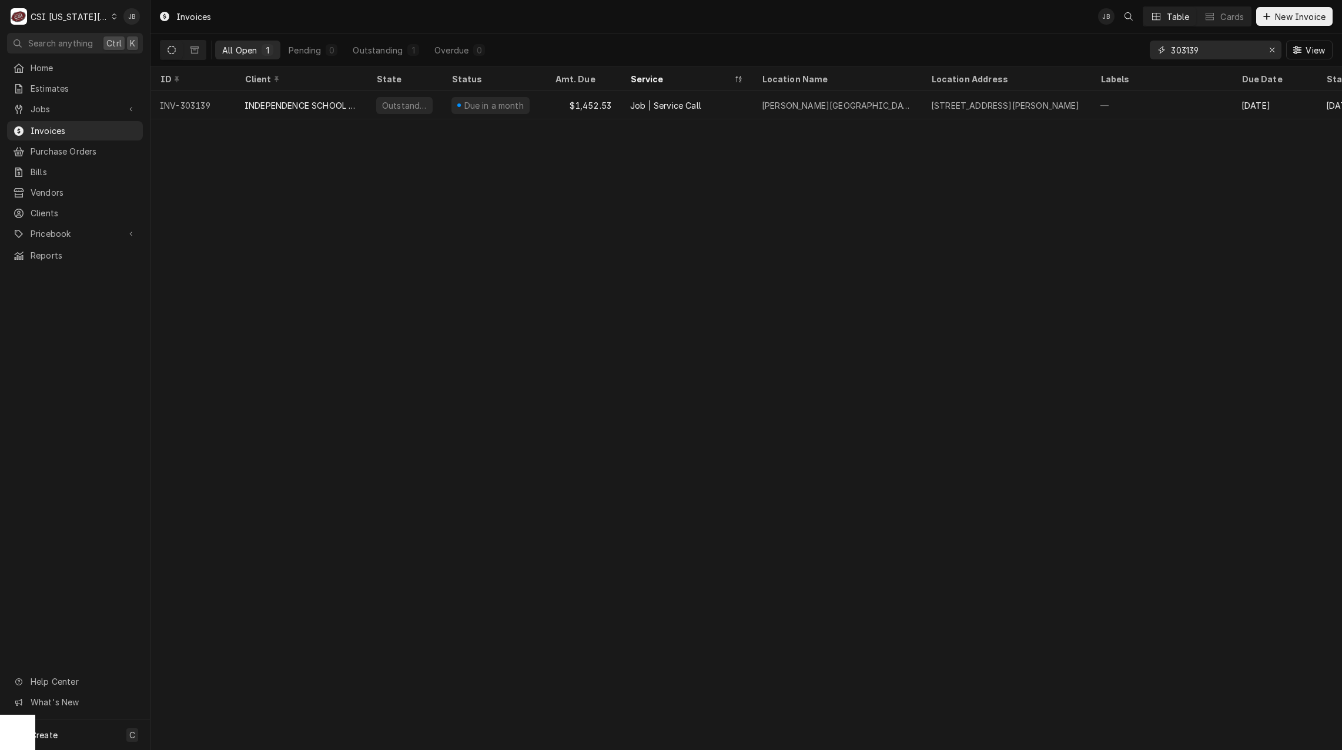
click at [1210, 51] on input "303139" at bounding box center [1215, 50] width 88 height 19
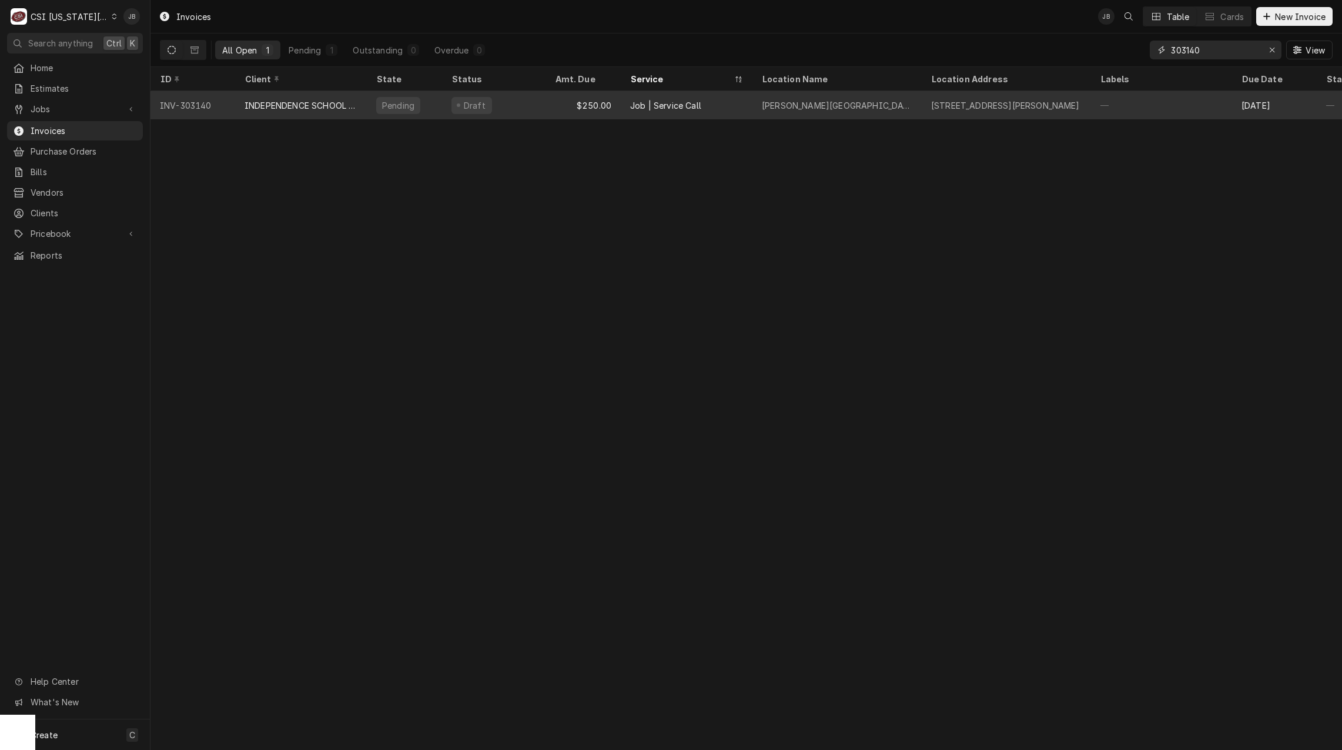
type input "303140"
click at [315, 111] on div "INDEPENDENCE SCHOOL DIST/NUTRITION" at bounding box center [301, 105] width 132 height 28
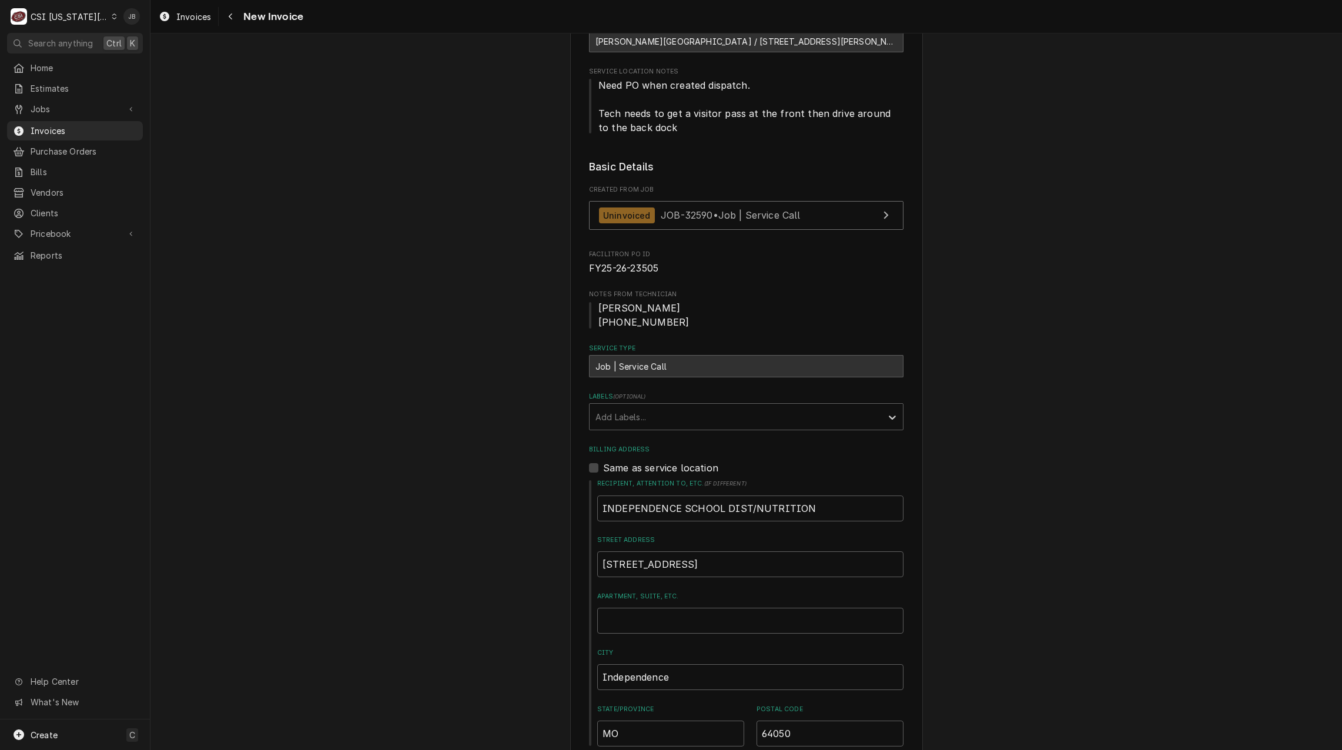
scroll to position [294, 0]
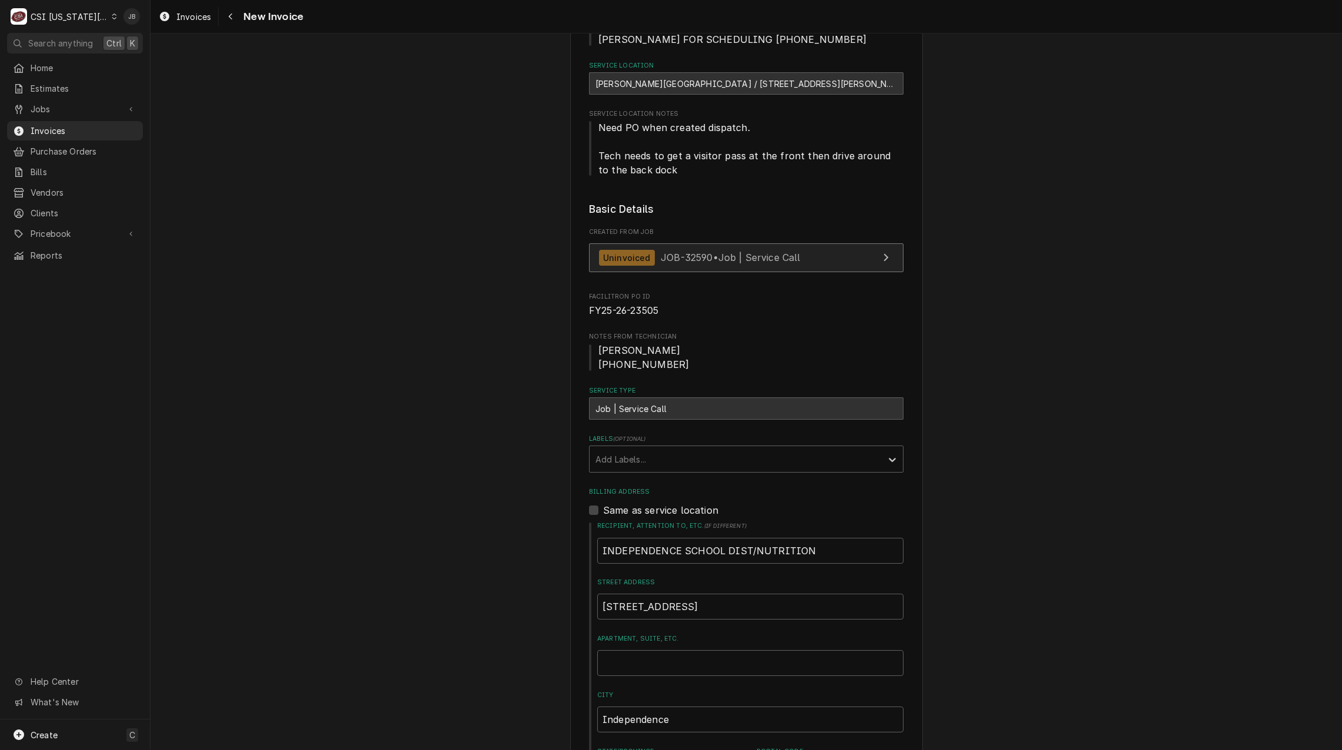
click at [710, 252] on span "JOB-32590 • Job | Service Call" at bounding box center [731, 258] width 140 height 12
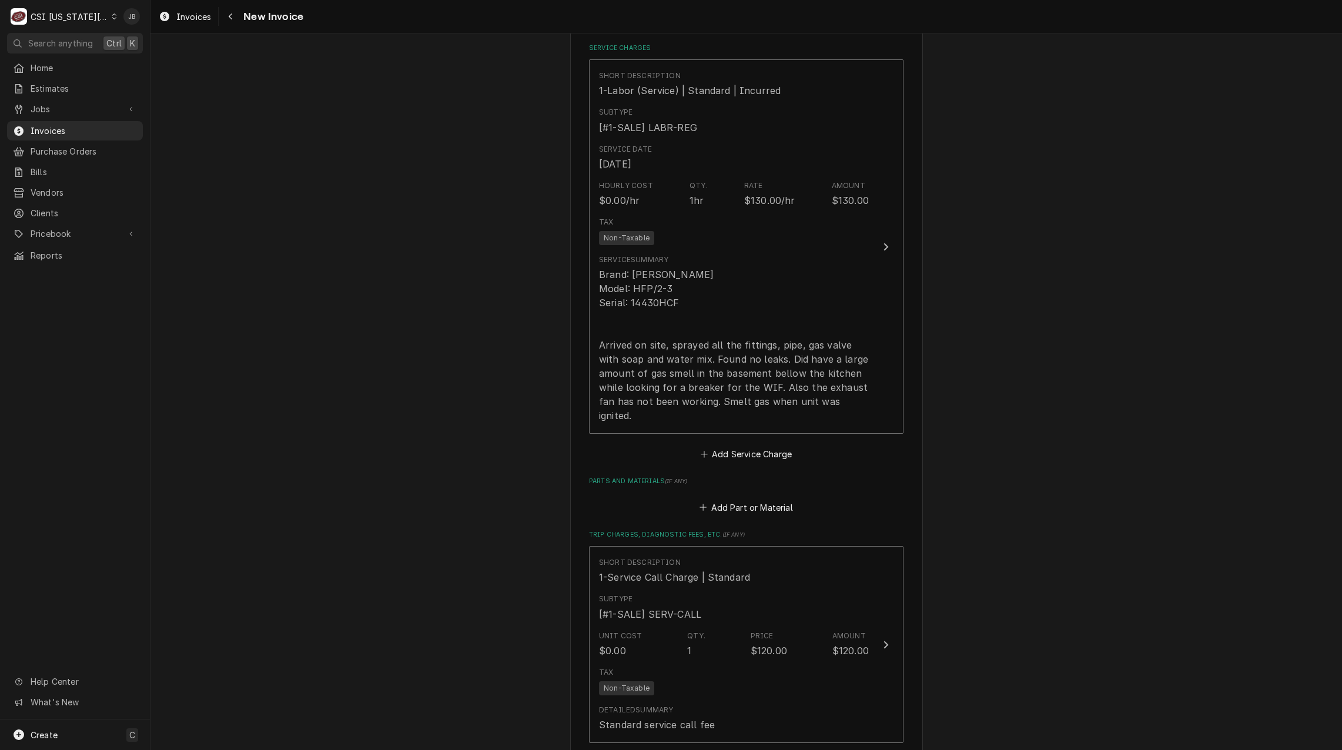
scroll to position [1294, 0]
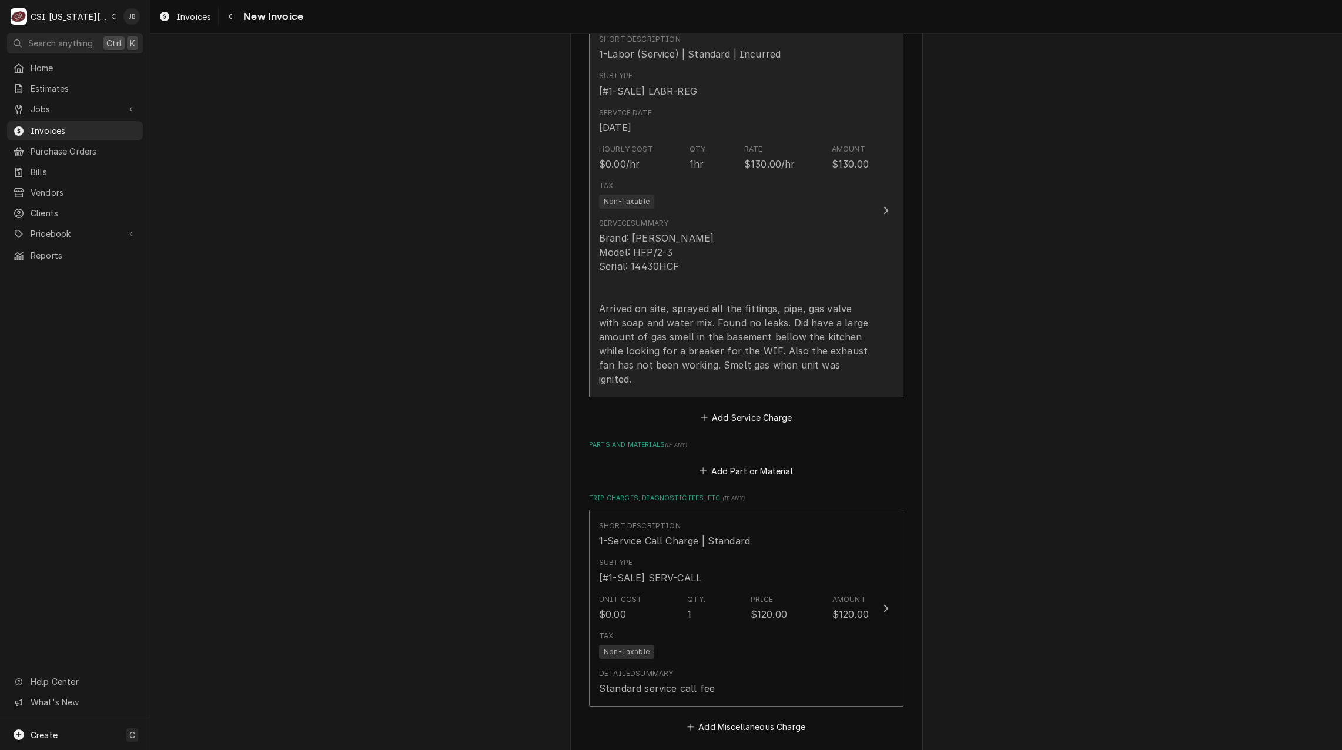
click at [727, 317] on div "Brand: Groen Model: HFP/2-3 Serial: 14430HCF Arrived on site, sprayed all the f…" at bounding box center [734, 308] width 270 height 155
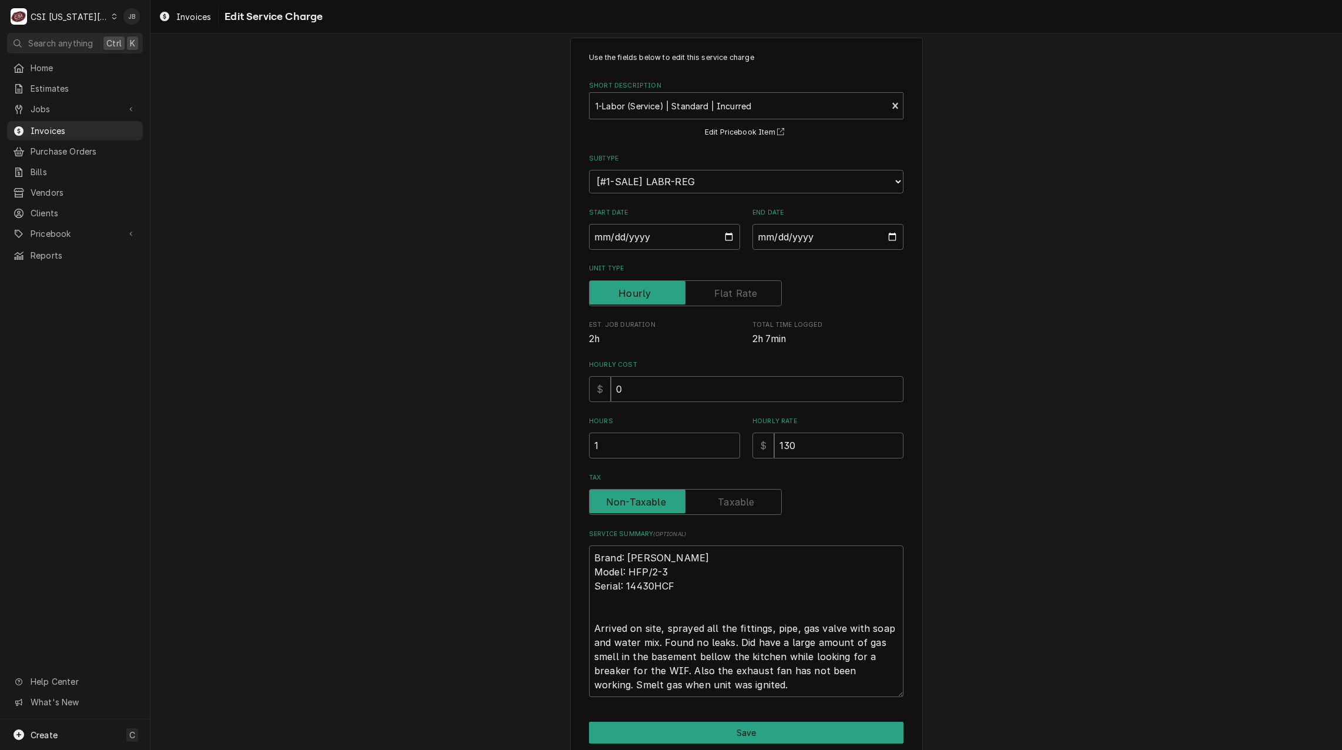
scroll to position [68, 0]
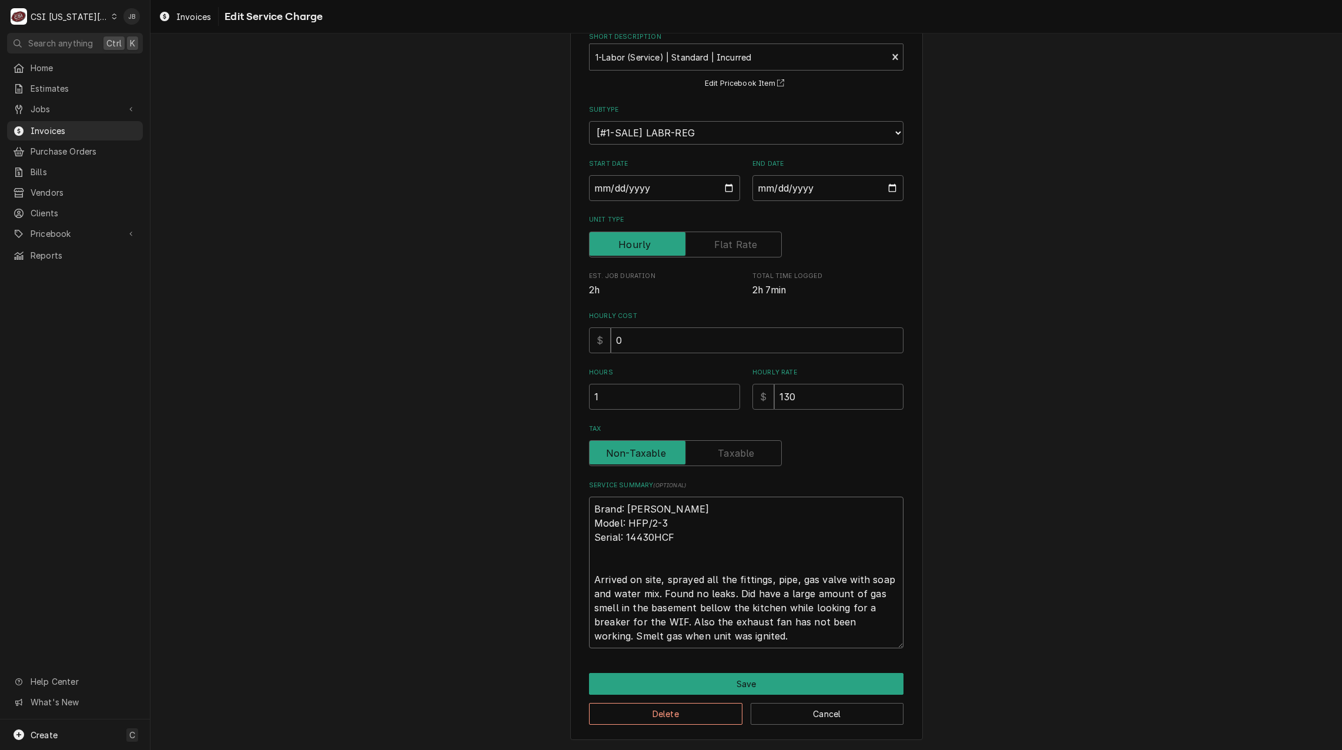
drag, startPoint x: 749, startPoint y: 638, endPoint x: 512, endPoint y: 647, distance: 237.1
click at [504, 641] on div "Use the fields below to edit this service charge Short Description 1-Labor (Ser…" at bounding box center [747, 364] width 1192 height 772
type textarea "x"
type textarea "Brand: Groen Model: HFP/2-3 Serial: 14430HCF Arrived on site, sprayed all the f…"
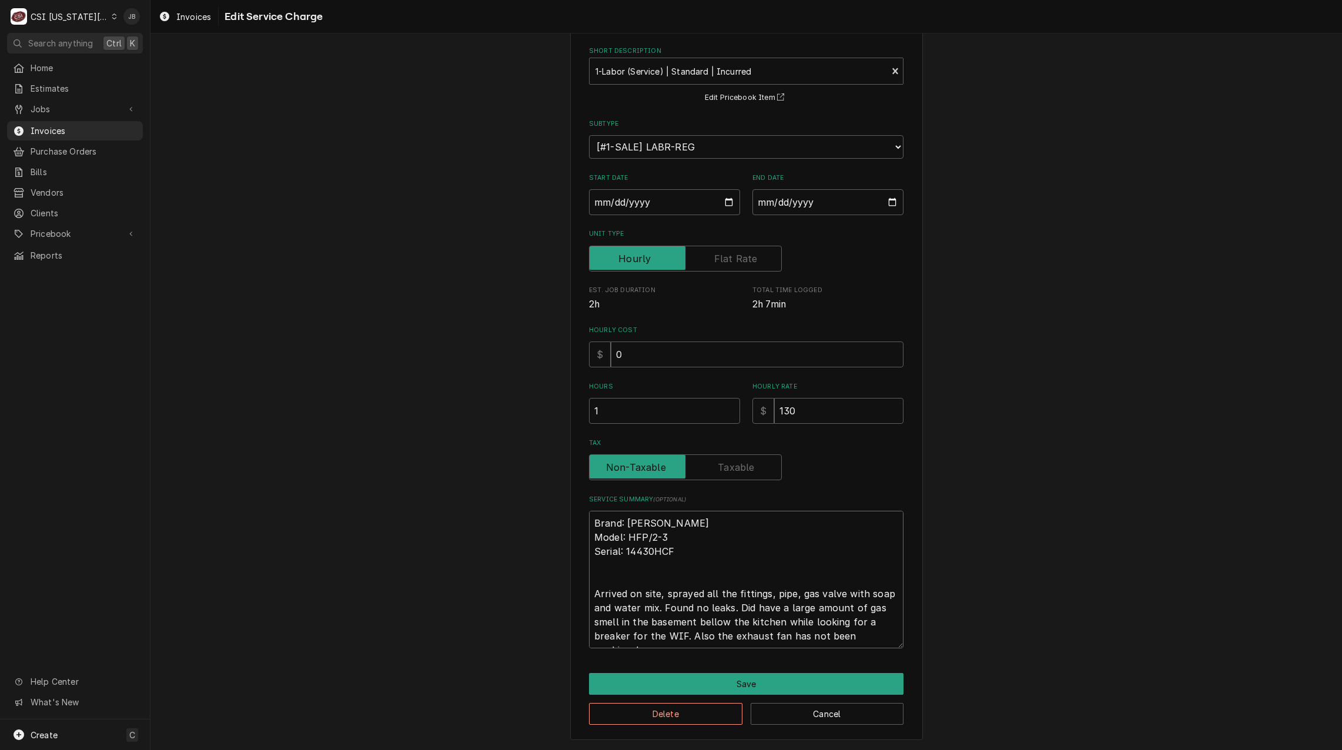
type textarea "x"
type textarea "Brand: Groen Model: HFP/2-3 Serial: 14430HCF Arrived on site, sprayed all the f…"
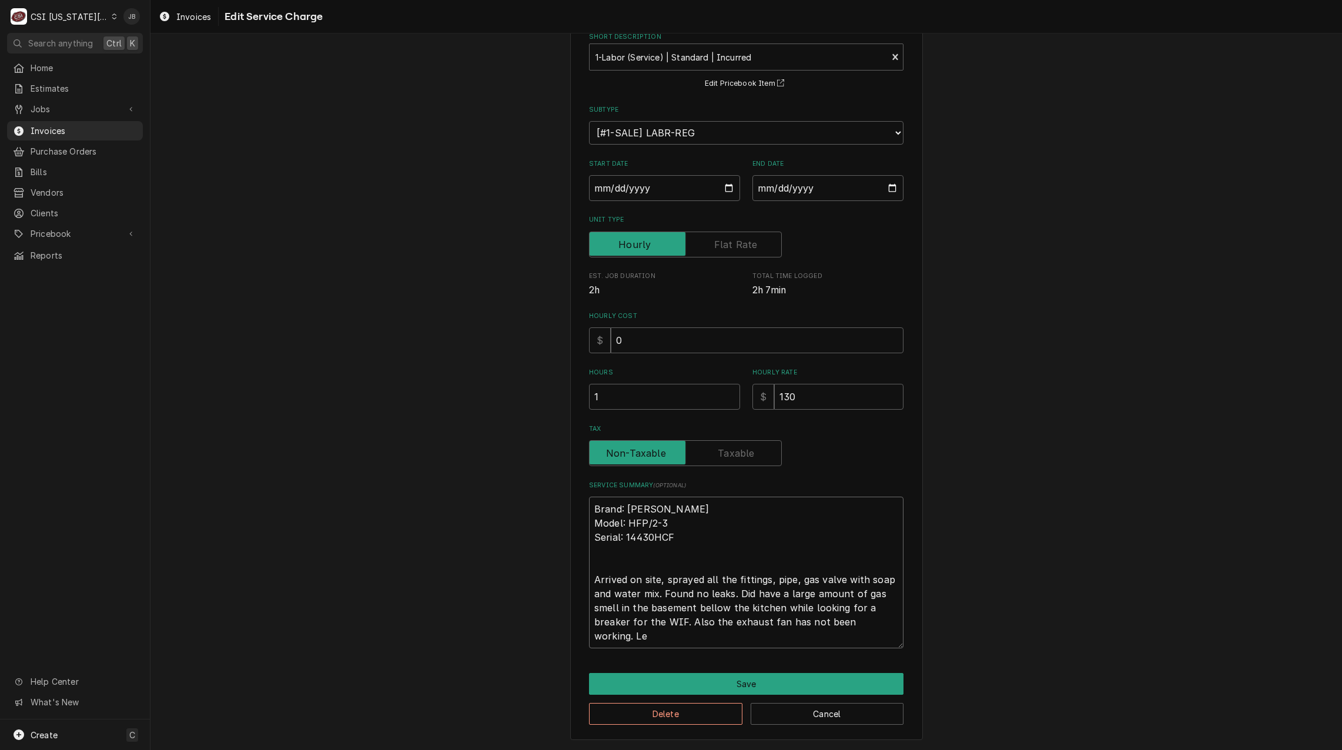
type textarea "x"
type textarea "Brand: Groen Model: HFP/2-3 Serial: 14430HCF Arrived on site, sprayed all the f…"
type textarea "x"
type textarea "Brand: Groen Model: HFP/2-3 Serial: 14430HCF Arrived on site, sprayed all the f…"
type textarea "x"
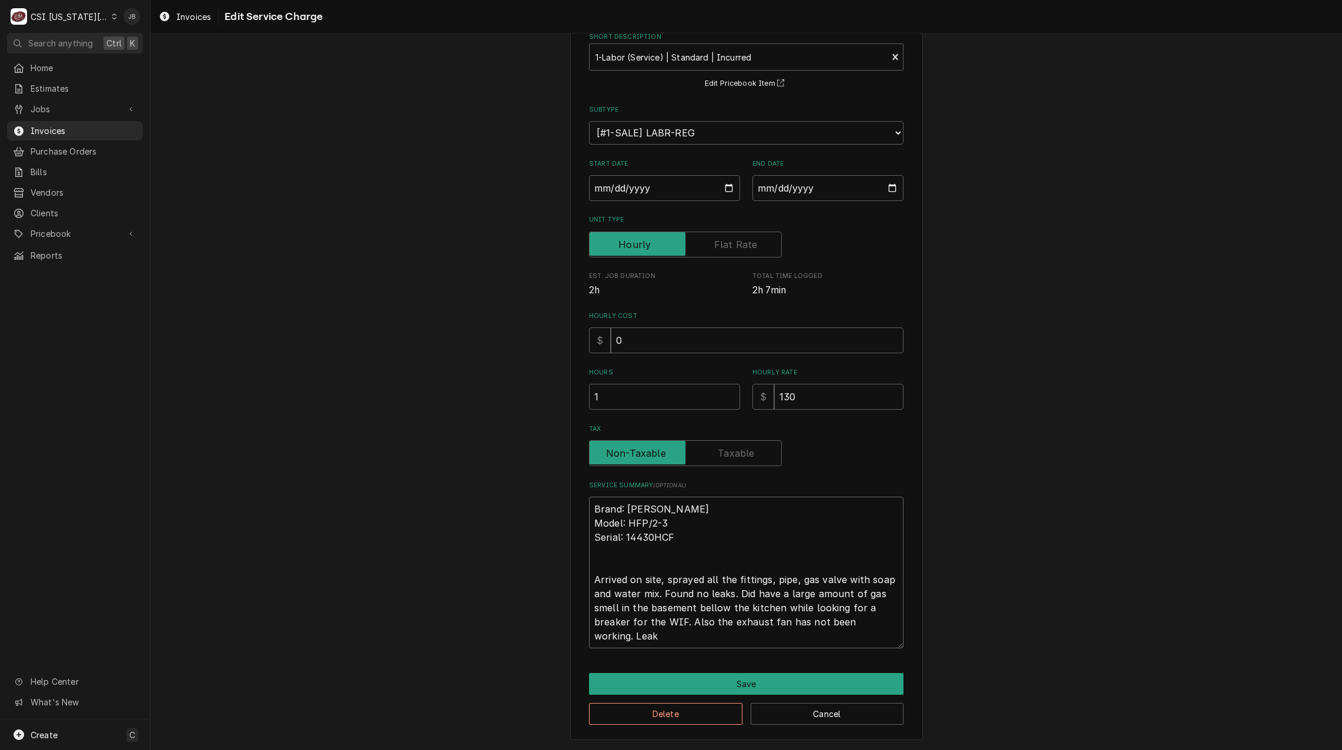
type textarea "Brand: Groen Model: HFP/2-3 Serial: 14430HCF Arrived on site, sprayed all the f…"
type textarea "x"
type textarea "Brand: Groen Model: HFP/2-3 Serial: 14430HCF Arrived on site, sprayed all the f…"
type textarea "x"
type textarea "Brand: Groen Model: HFP/2-3 Serial: 14430HCF Arrived on site, sprayed all the f…"
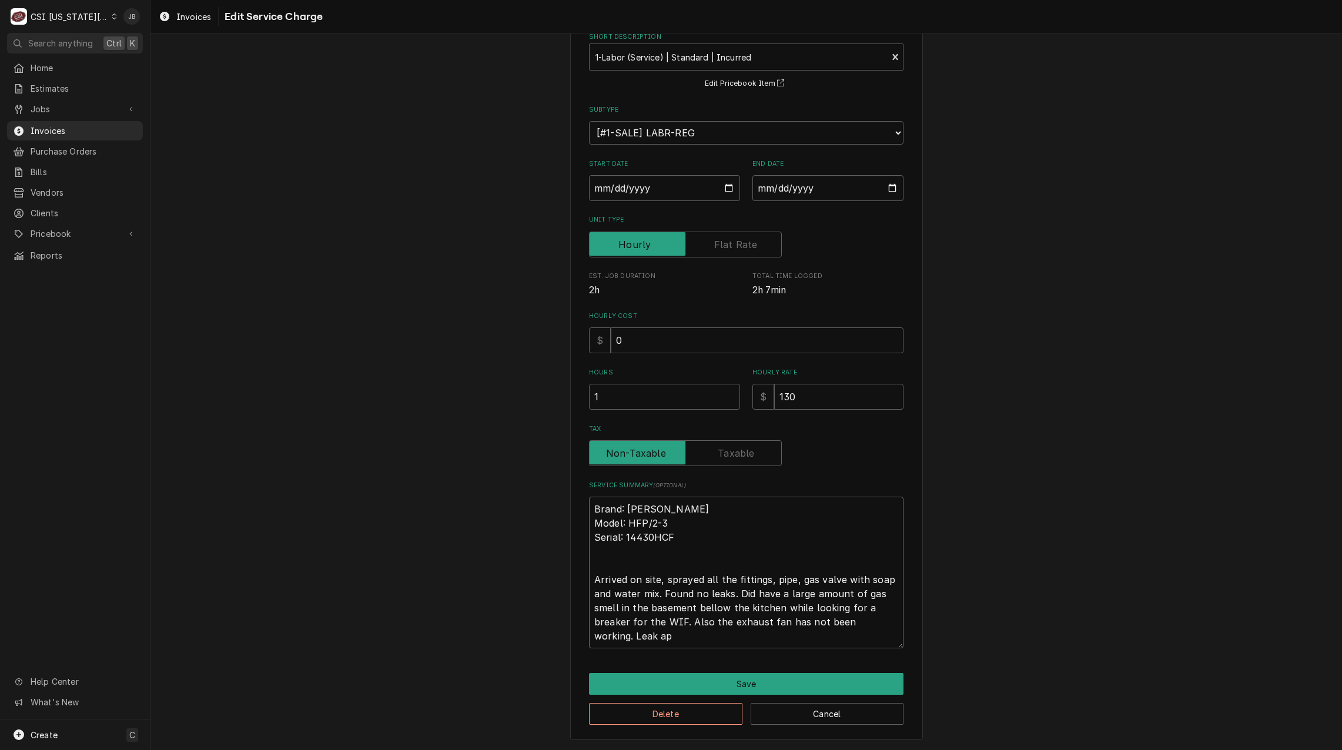
type textarea "x"
type textarea "Brand: Groen Model: HFP/2-3 Serial: 14430HCF Arrived on site, sprayed all the f…"
type textarea "x"
type textarea "Brand: Groen Model: HFP/2-3 Serial: 14430HCF Arrived on site, sprayed all the f…"
type textarea "x"
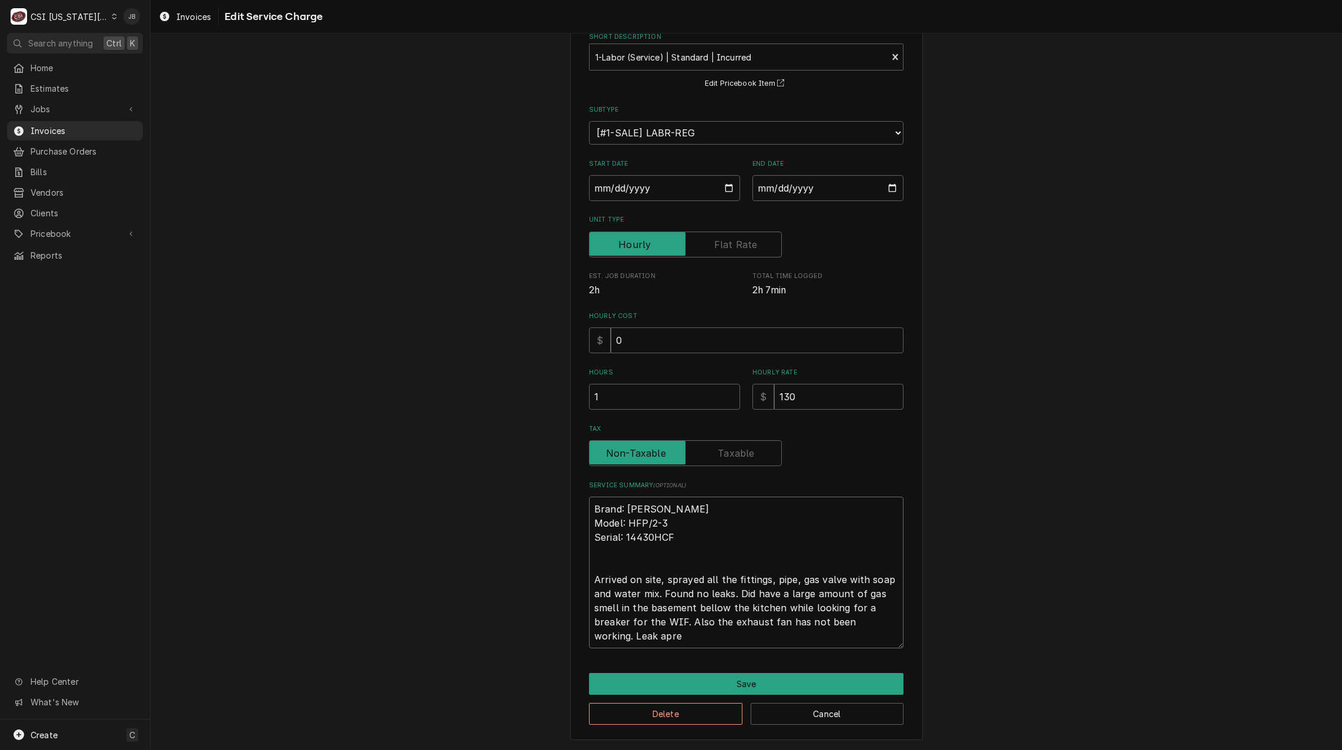
type textarea "Brand: Groen Model: HFP/2-3 Serial: 14430HCF Arrived on site, sprayed all the f…"
type textarea "x"
type textarea "Brand: Groen Model: HFP/2-3 Serial: 14430HCF Arrived on site, sprayed all the f…"
type textarea "x"
type textarea "Brand: Groen Model: HFP/2-3 Serial: 14430HCF Arrived on site, sprayed all the f…"
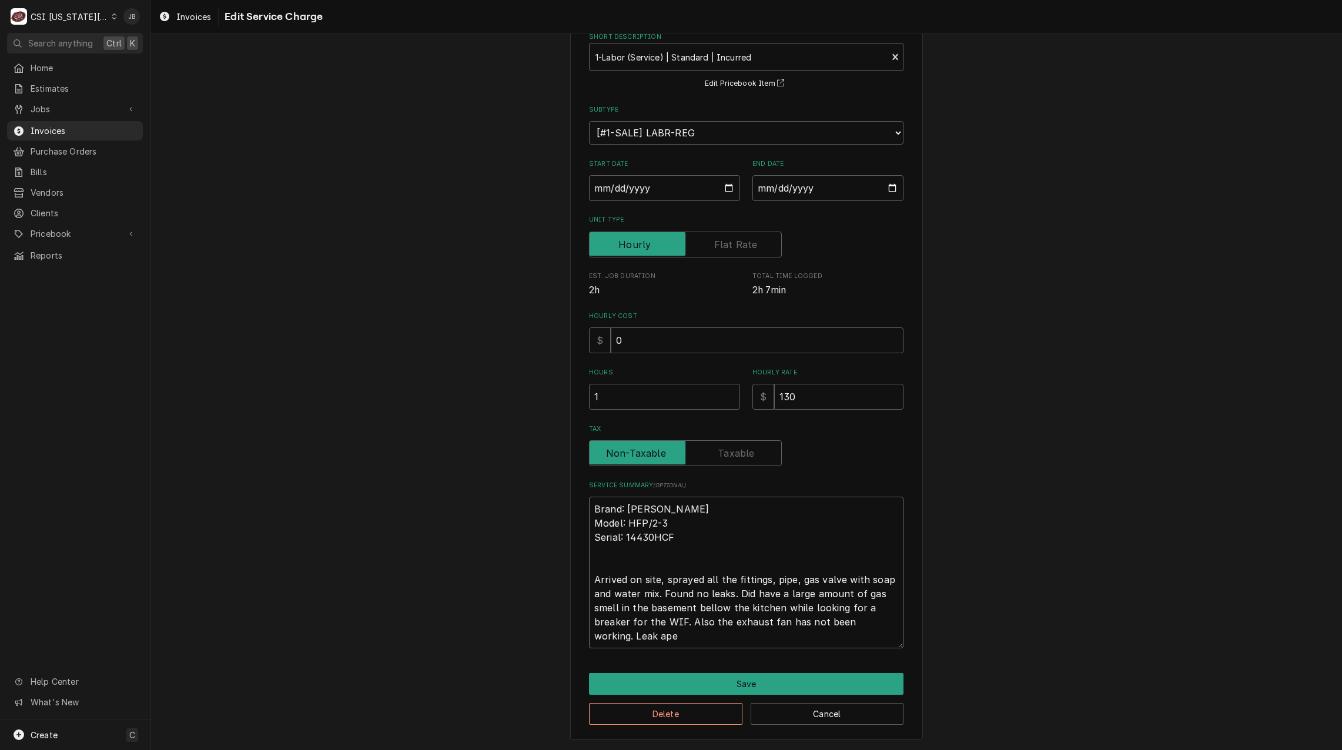
type textarea "x"
type textarea "Brand: Groen Model: HFP/2-3 Serial: 14430HCF Arrived on site, sprayed all the f…"
type textarea "x"
type textarea "Brand: Groen Model: HFP/2-3 Serial: 14430HCF Arrived on site, sprayed all the f…"
type textarea "x"
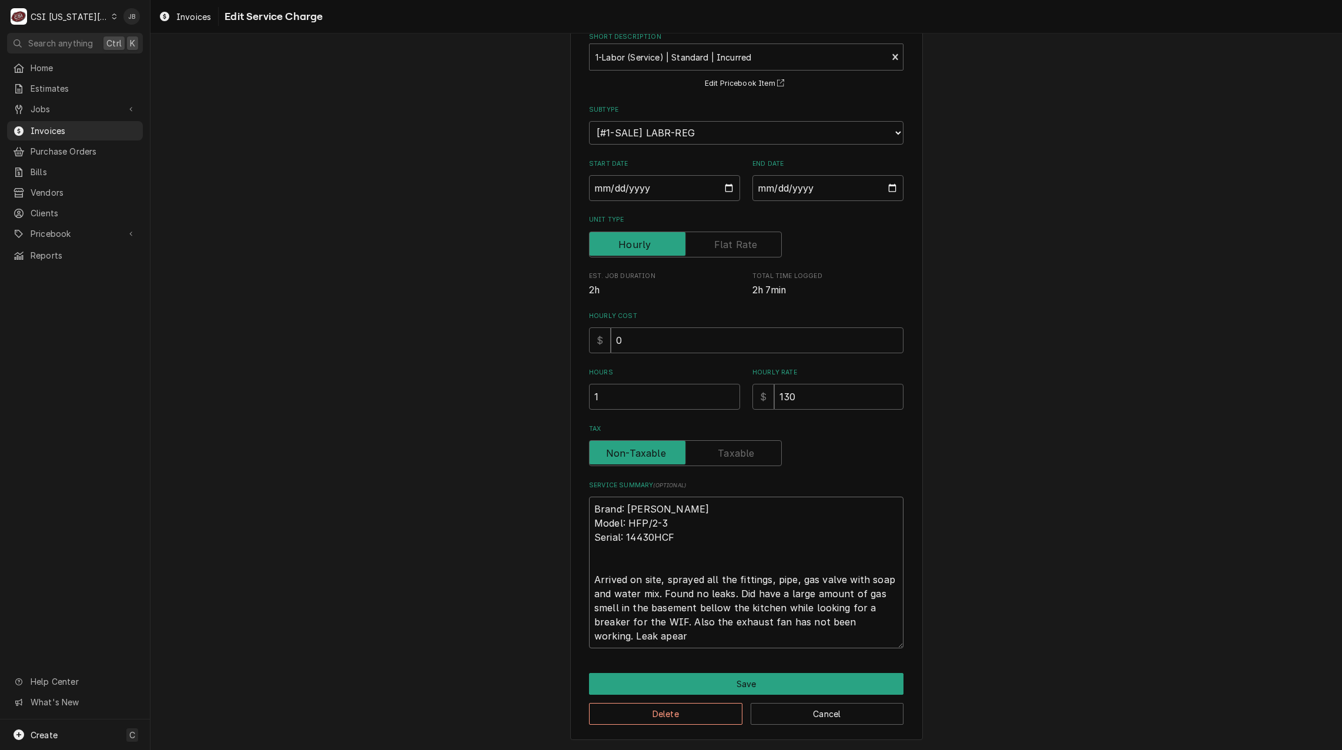
type textarea "Brand: Groen Model: HFP/2-3 Serial: 14430HCF Arrived on site, sprayed all the f…"
type textarea "x"
type textarea "Brand: Groen Model: HFP/2-3 Serial: 14430HCF Arrived on site, sprayed all the f…"
type textarea "x"
type textarea "Brand: Groen Model: HFP/2-3 Serial: 14430HCF Arrived on site, sprayed all the f…"
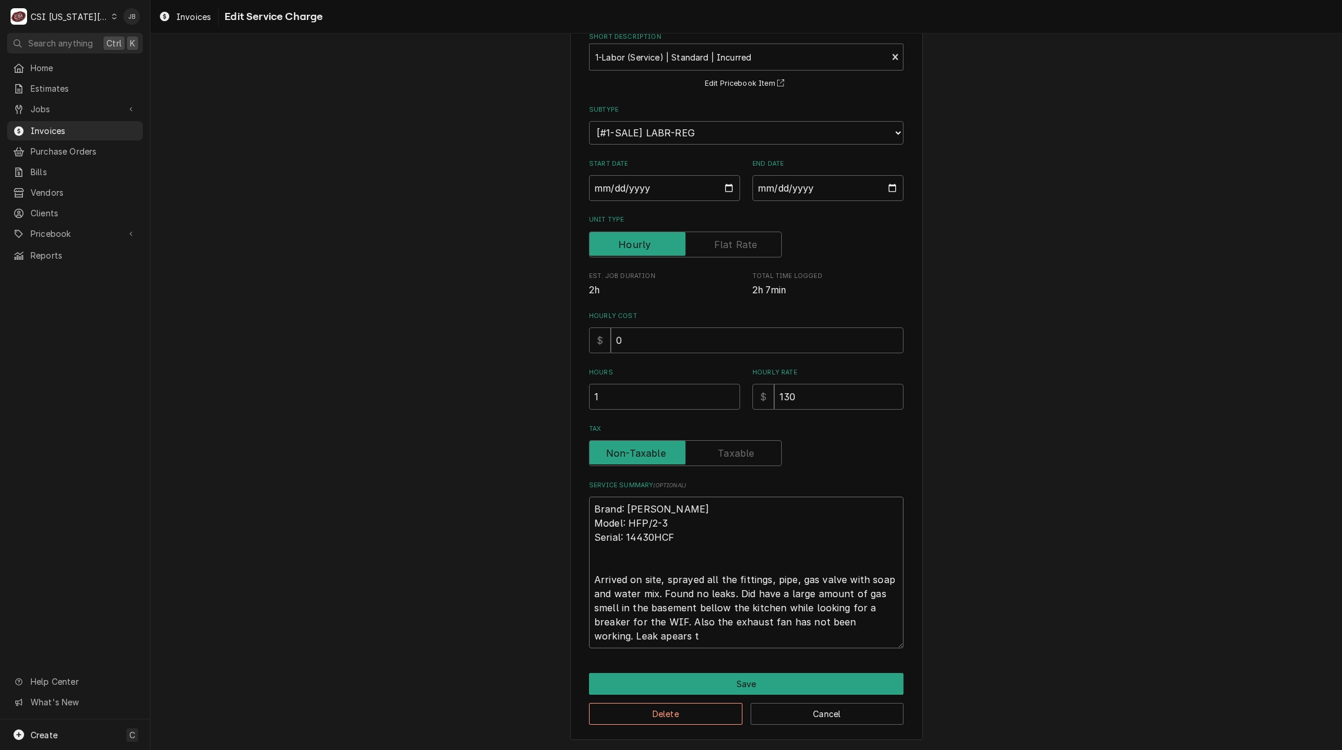
type textarea "x"
type textarea "Brand: Groen Model: HFP/2-3 Serial: 14430HCF Arrived on site, sprayed all the f…"
type textarea "x"
type textarea "Brand: Groen Model: HFP/2-3 Serial: 14430HCF Arrived on site, sprayed all the f…"
type textarea "x"
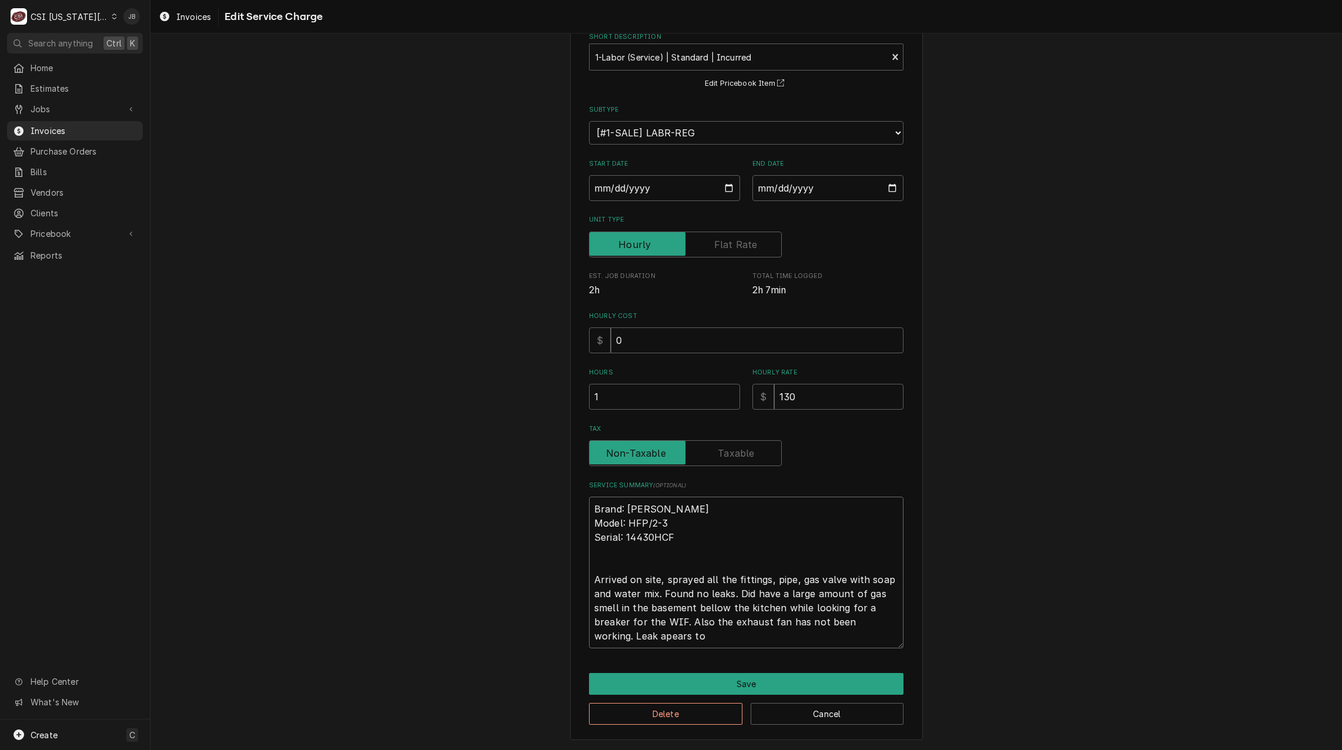
type textarea "Brand: Groen Model: HFP/2-3 Serial: 14430HCF Arrived on site, sprayed all the f…"
type textarea "x"
type textarea "Brand: Groen Model: HFP/2-3 Serial: 14430HCF Arrived on site, sprayed all the f…"
type textarea "x"
type textarea "Brand: Groen Model: HFP/2-3 Serial: 14430HCF Arrived on site, sprayed all the f…"
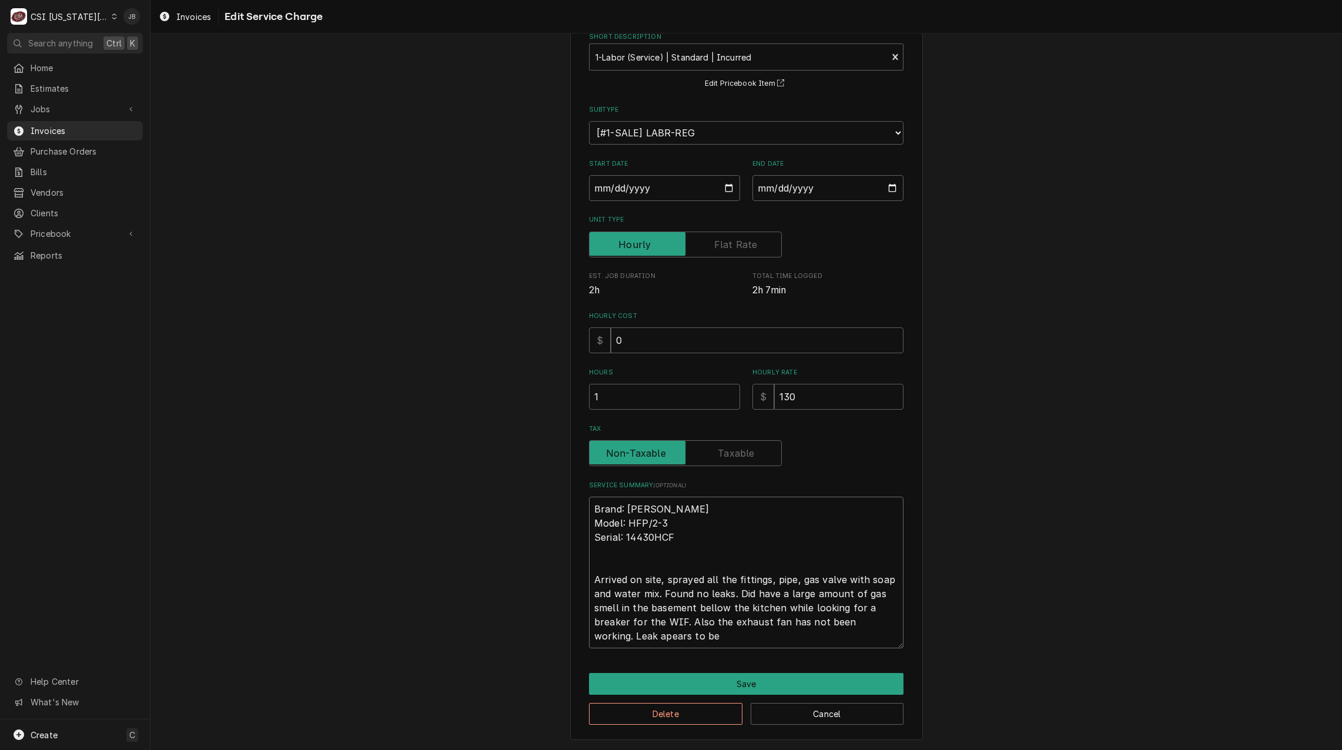
type textarea "x"
type textarea "Brand: Groen Model: HFP/2-3 Serial: 14430HCF Arrived on site, sprayed all the f…"
type textarea "x"
type textarea "Brand: Groen Model: HFP/2-3 Serial: 14430HCF Arrived on site, sprayed all the f…"
type textarea "x"
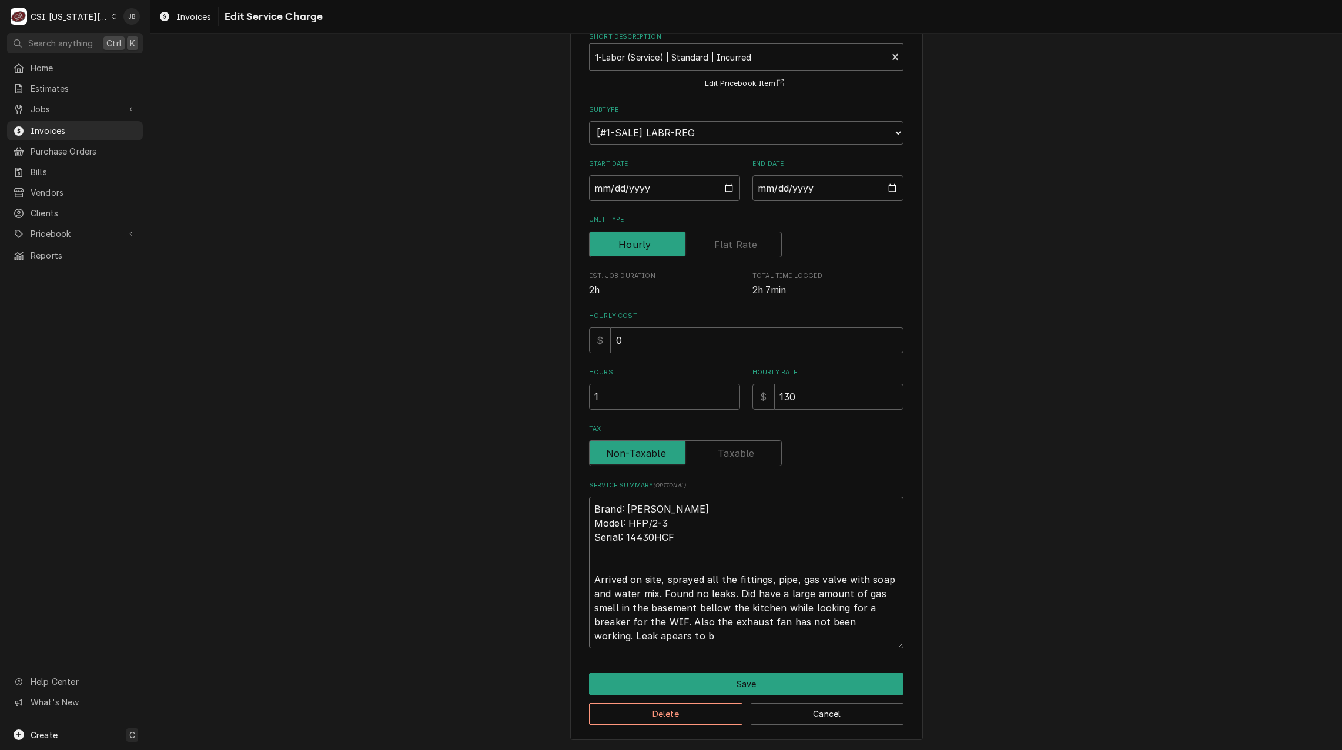
type textarea "Brand: Groen Model: HFP/2-3 Serial: 14430HCF Arrived on site, sprayed all the f…"
type textarea "x"
type textarea "Brand: Groen Model: HFP/2-3 Serial: 14430HCF Arrived on site, sprayed all the f…"
type textarea "x"
type textarea "Brand: Groen Model: HFP/2-3 Serial: 14430HCF Arrived on site, sprayed all the f…"
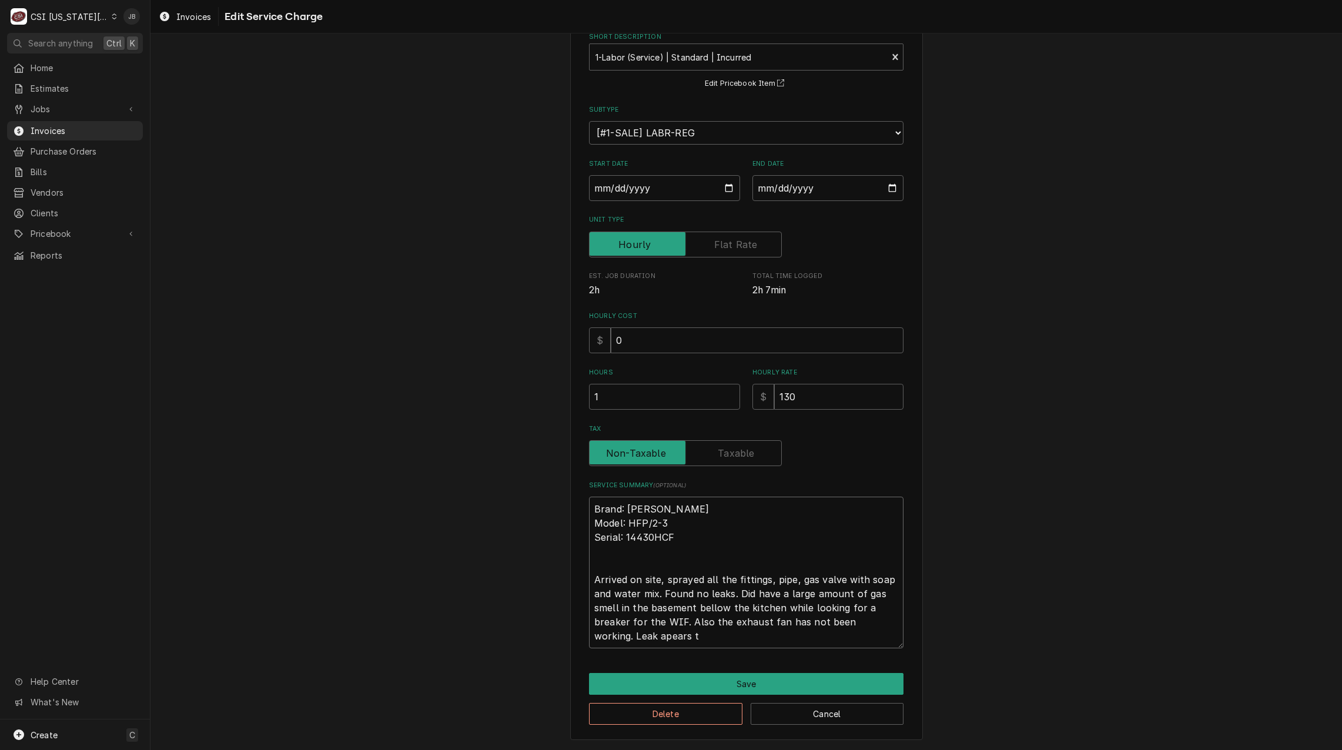
type textarea "x"
type textarea "Brand: Groen Model: HFP/2-3 Serial: 14430HCF Arrived on site, sprayed all the f…"
type textarea "x"
type textarea "Brand: Groen Model: HFP/2-3 Serial: 14430HCF Arrived on site, sprayed all the f…"
type textarea "x"
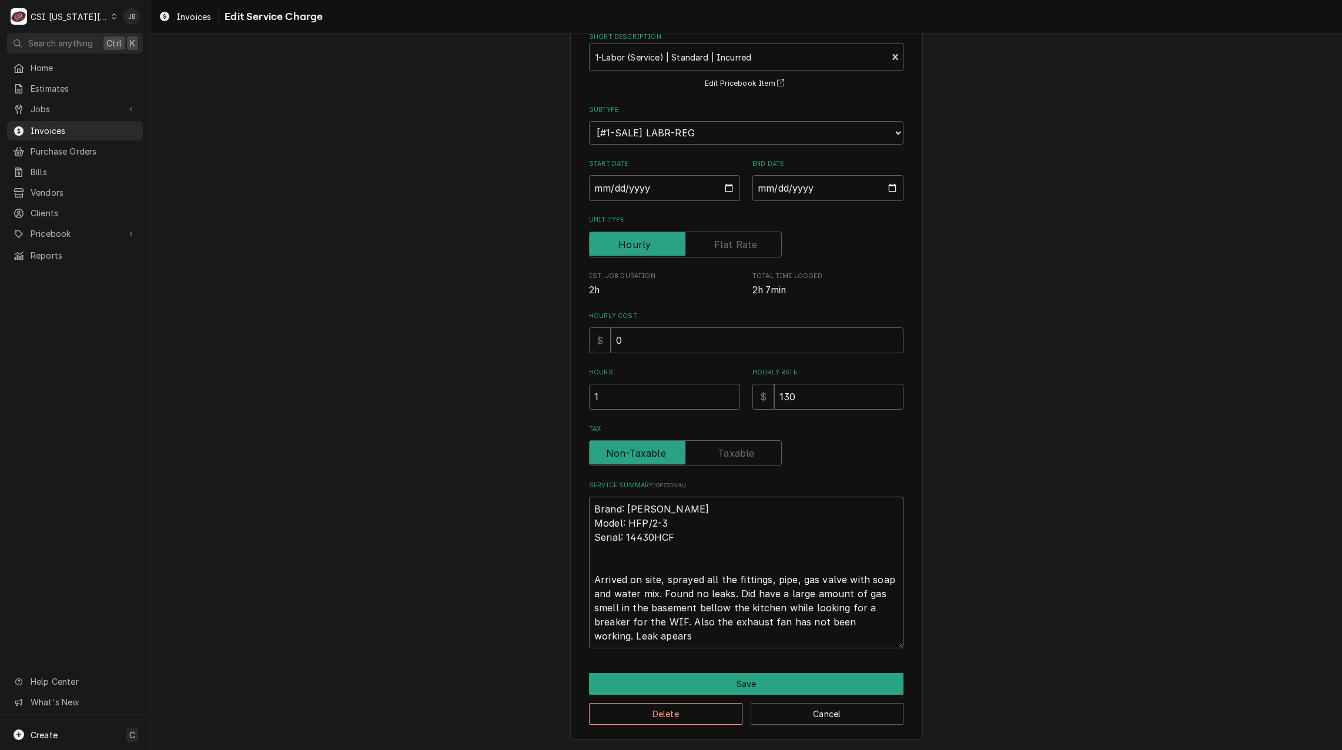
type textarea "Brand: Groen Model: HFP/2-3 Serial: 14430HCF Arrived on site, sprayed all the f…"
type textarea "x"
type textarea "Brand: Groen Model: HFP/2-3 Serial: 14430HCF Arrived on site, sprayed all the f…"
type textarea "x"
type textarea "Brand: Groen Model: HFP/2-3 Serial: 14430HCF Arrived on site, sprayed all the f…"
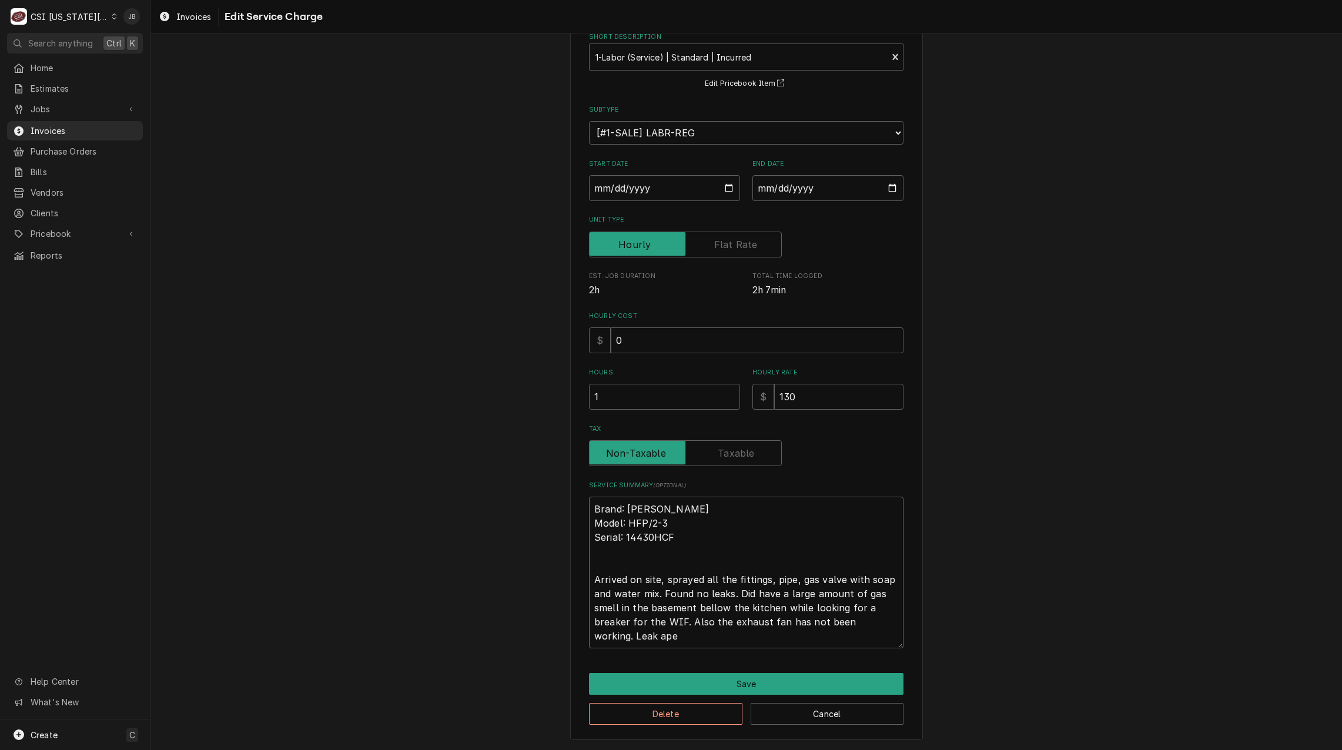
type textarea "x"
type textarea "Brand: Groen Model: HFP/2-3 Serial: 14430HCF Arrived on site, sprayed all the f…"
type textarea "x"
type textarea "Brand: Groen Model: HFP/2-3 Serial: 14430HCF Arrived on site, sprayed all the f…"
type textarea "x"
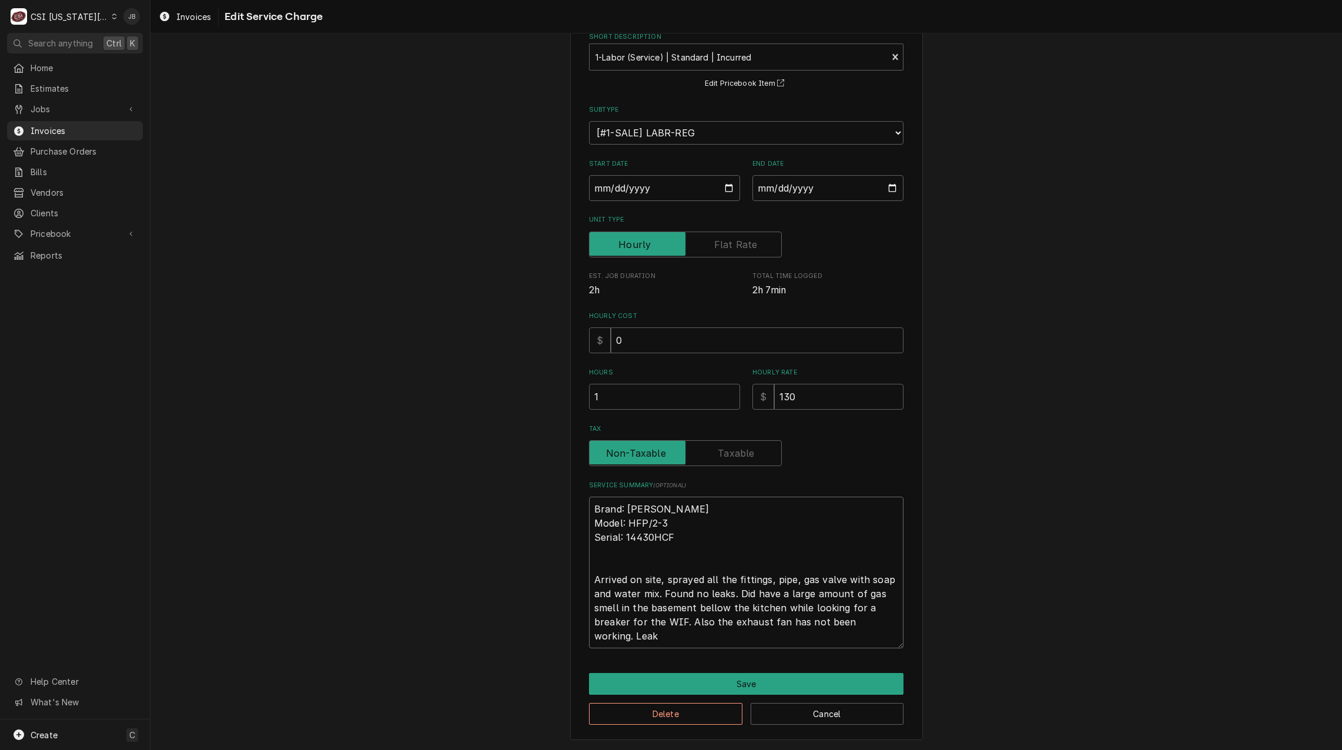
type textarea "Brand: Groen Model: HFP/2-3 Serial: 14430HCF Arrived on site, sprayed all the f…"
type textarea "x"
type textarea "Brand: Groen Model: HFP/2-3 Serial: 14430HCF Arrived on site, sprayed all the f…"
type textarea "x"
type textarea "Brand: Groen Model: HFP/2-3 Serial: 14430HCF Arrived on site, sprayed all the f…"
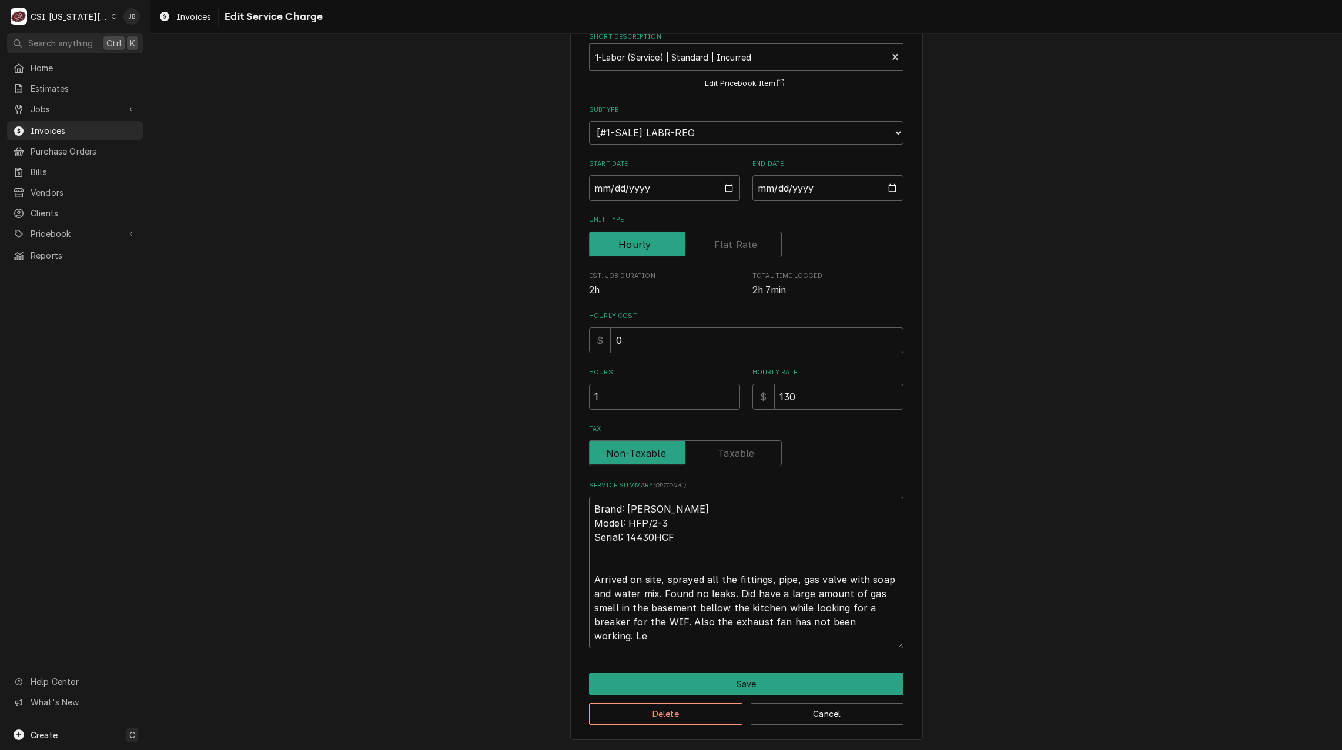
type textarea "x"
type textarea "Brand: Groen Model: HFP/2-3 Serial: 14430HCF Arrived on site, sprayed all the f…"
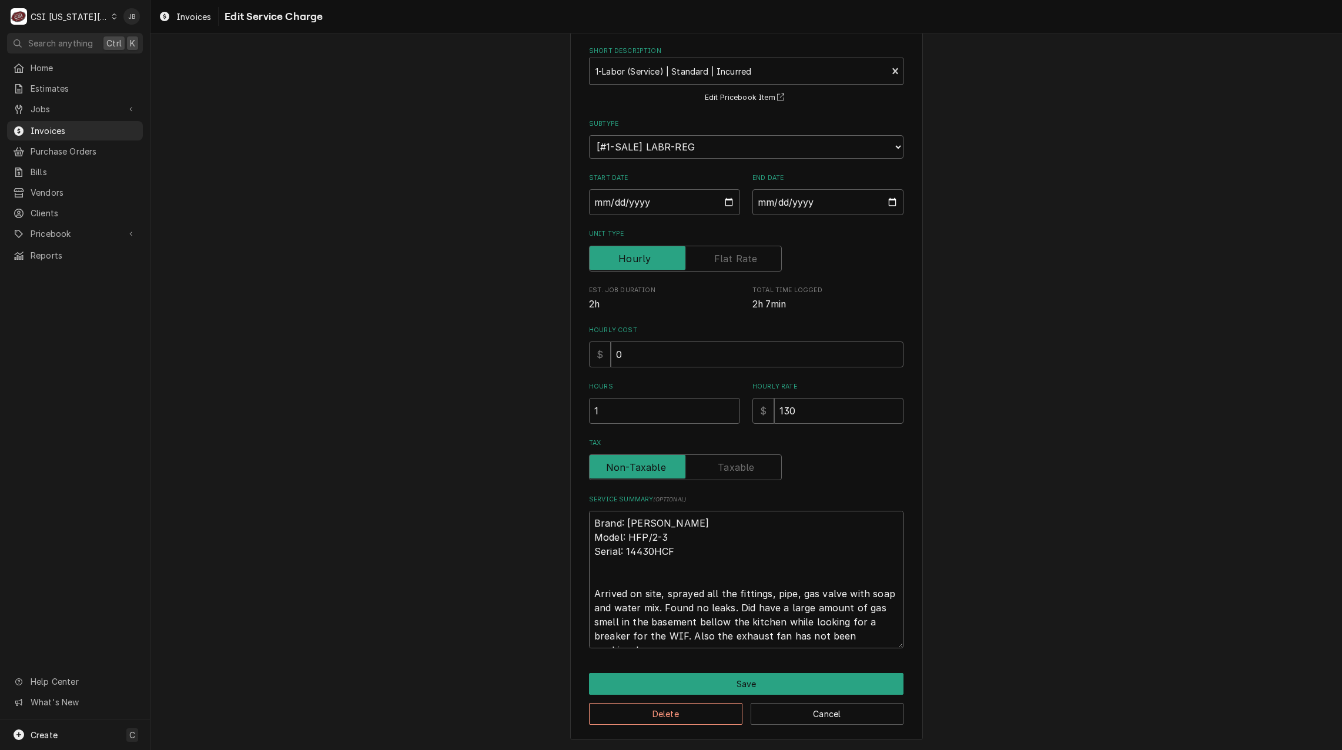
scroll to position [54, 0]
type textarea "x"
type textarea "Brand: Groen Model: HFP/2-3 Serial: 14430HCF Arrived on site, sprayed all the f…"
type textarea "x"
type textarea "Brand: Groen Model: HFP/2-3 Serial: 14430HCF Arrived on site, sprayed all the f…"
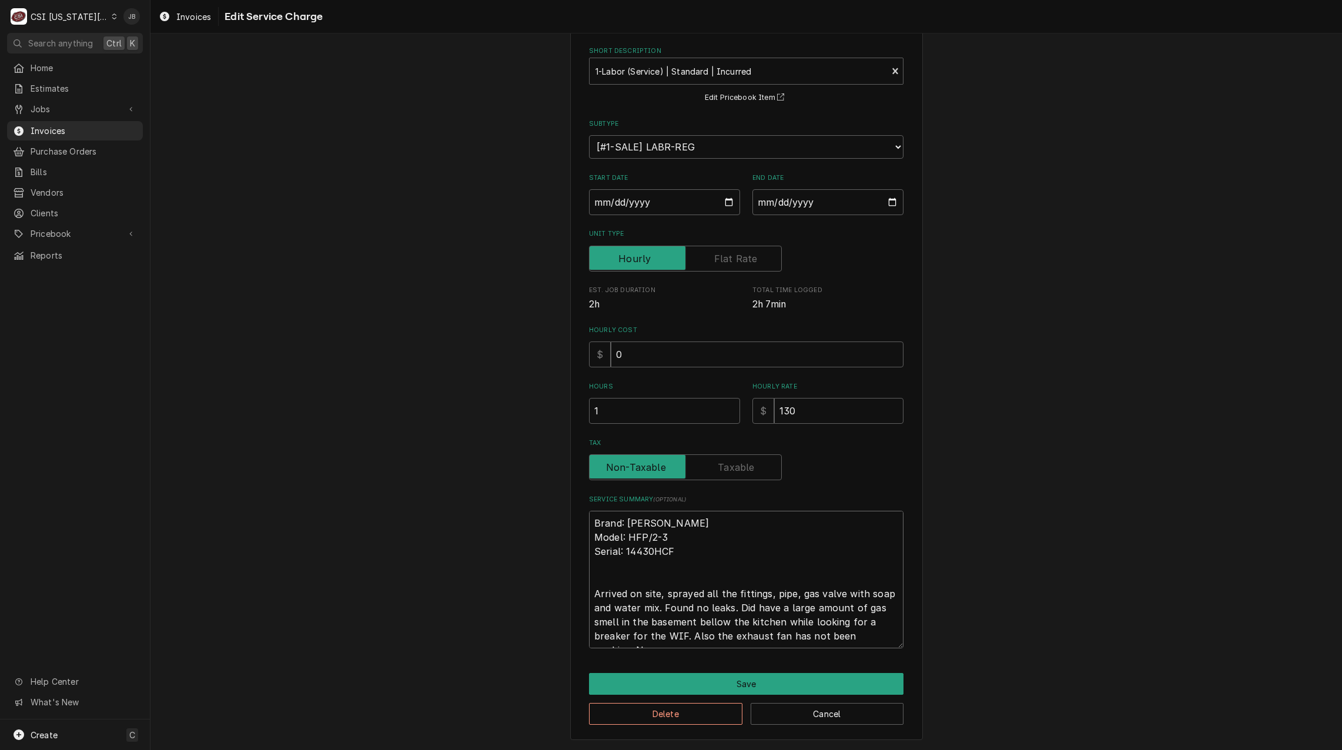
type textarea "x"
type textarea "Brand: Groen Model: HFP/2-3 Serial: 14430HCF Arrived on site, sprayed all the f…"
type textarea "x"
type textarea "Brand: Groen Model: HFP/2-3 Serial: 14430HCF Arrived on site, sprayed all the f…"
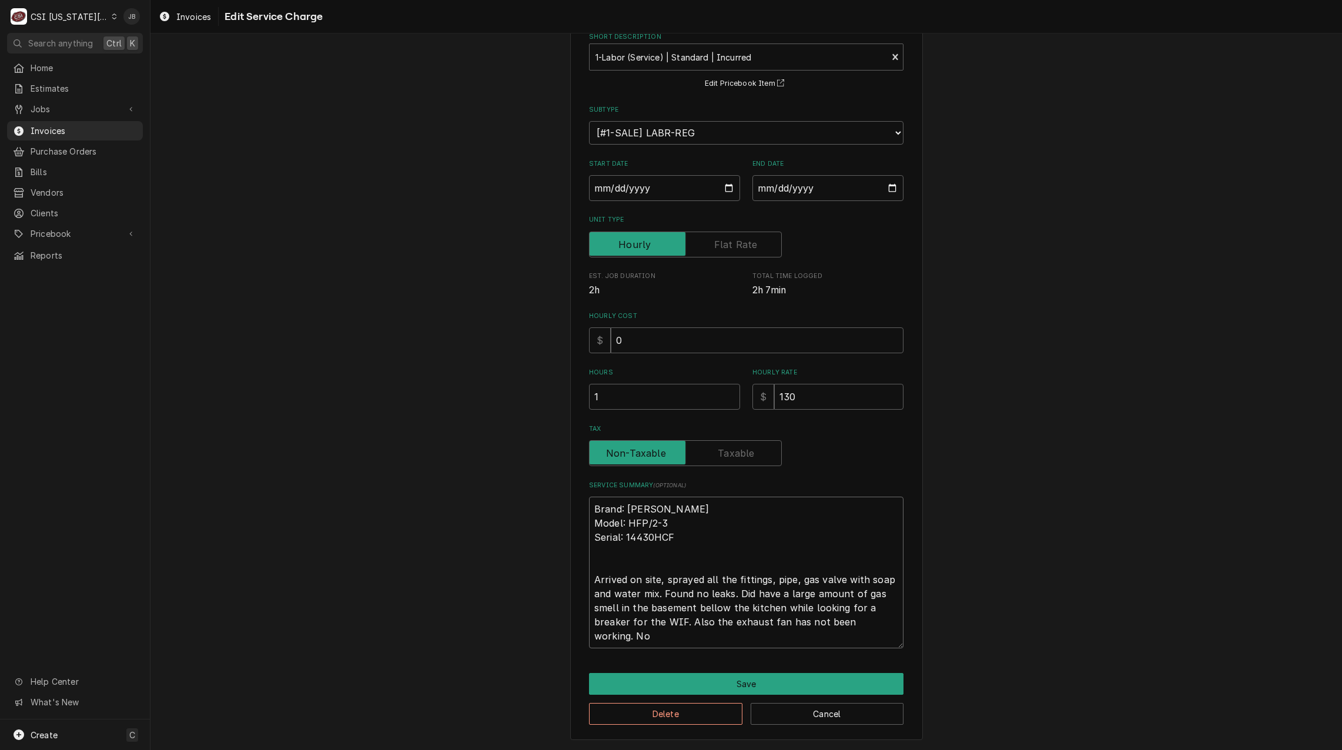
type textarea "x"
type textarea "Brand: Groen Model: HFP/2-3 Serial: 14430HCF Arrived on site, sprayed all the f…"
type textarea "x"
type textarea "Brand: Groen Model: HFP/2-3 Serial: 14430HCF Arrived on site, sprayed all the f…"
type textarea "x"
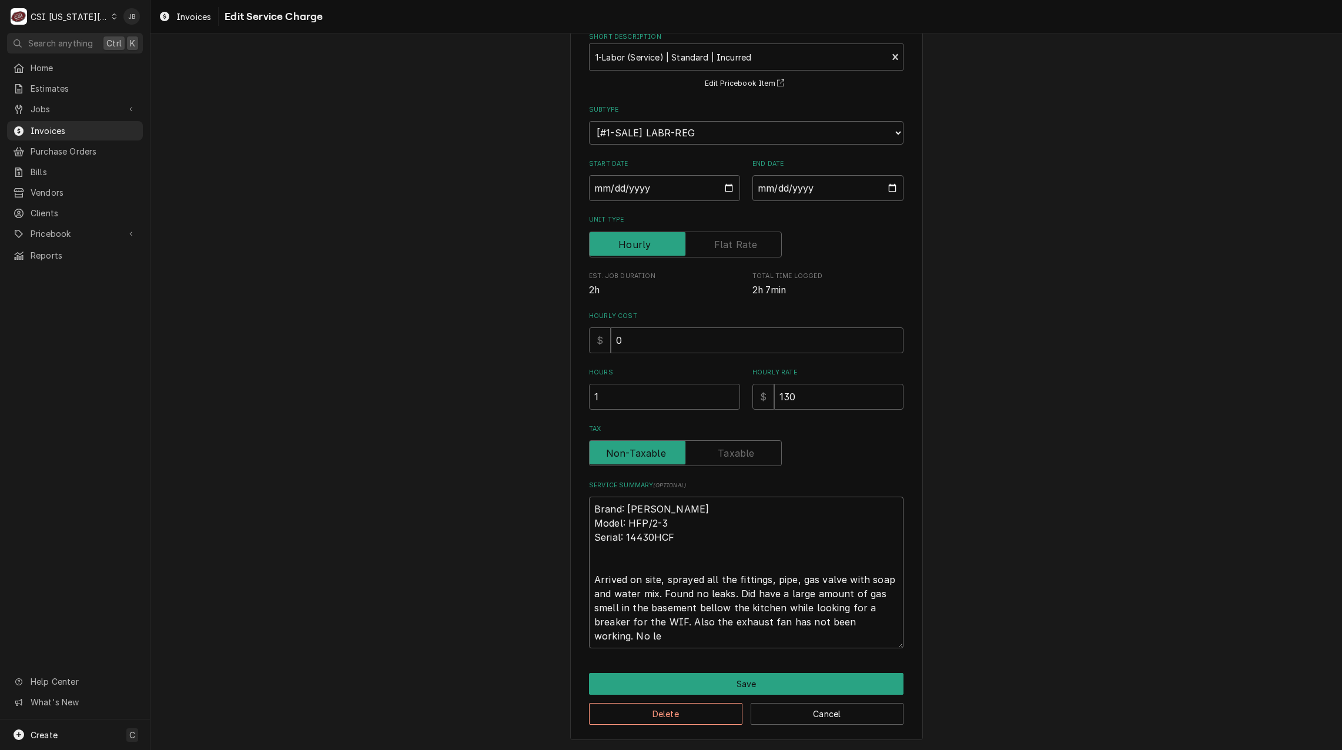
type textarea "Brand: Groen Model: HFP/2-3 Serial: 14430HCF Arrived on site, sprayed all the f…"
type textarea "x"
type textarea "Brand: Groen Model: HFP/2-3 Serial: 14430HCF Arrived on site, sprayed all the f…"
type textarea "x"
type textarea "Brand: Groen Model: HFP/2-3 Serial: 14430HCF Arrived on site, sprayed all the f…"
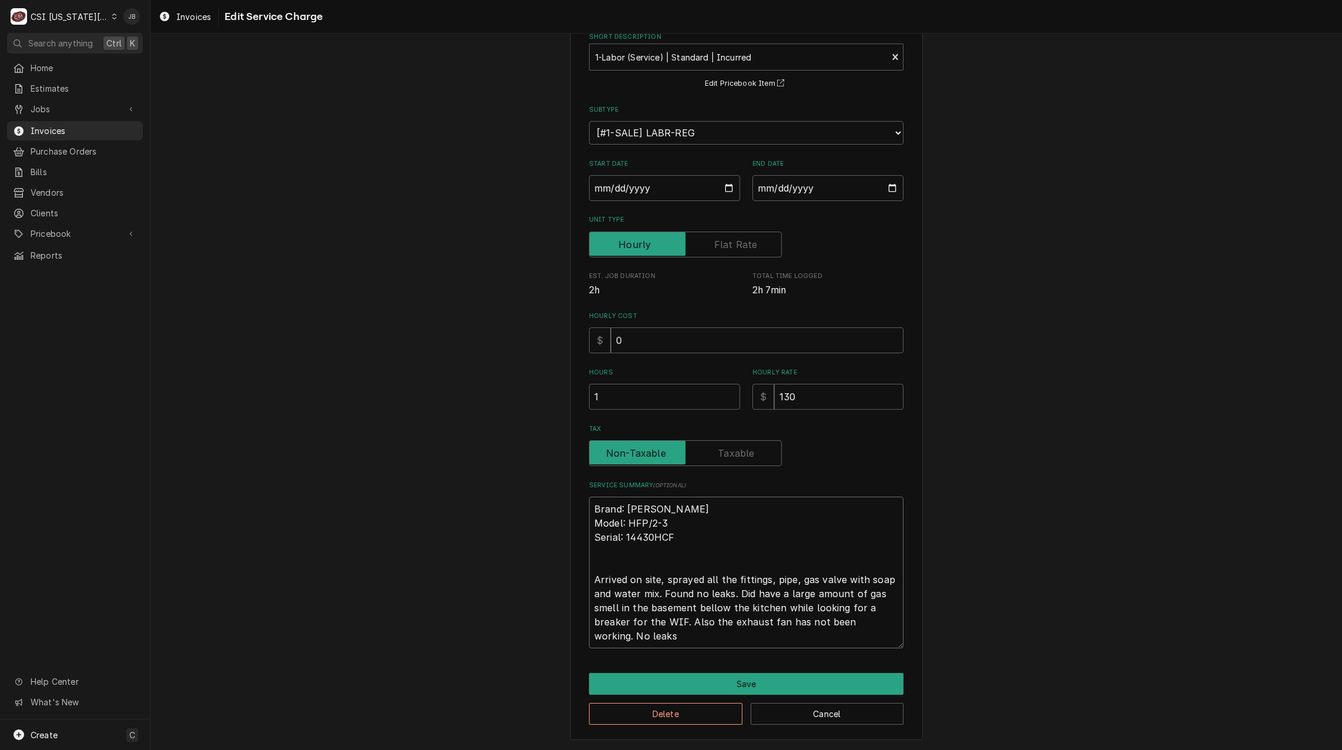
type textarea "x"
type textarea "Brand: Groen Model: HFP/2-3 Serial: 14430HCF Arrived on site, sprayed all the f…"
type textarea "x"
type textarea "Brand: Groen Model: HFP/2-3 Serial: 14430HCF Arrived on site, sprayed all the f…"
type textarea "x"
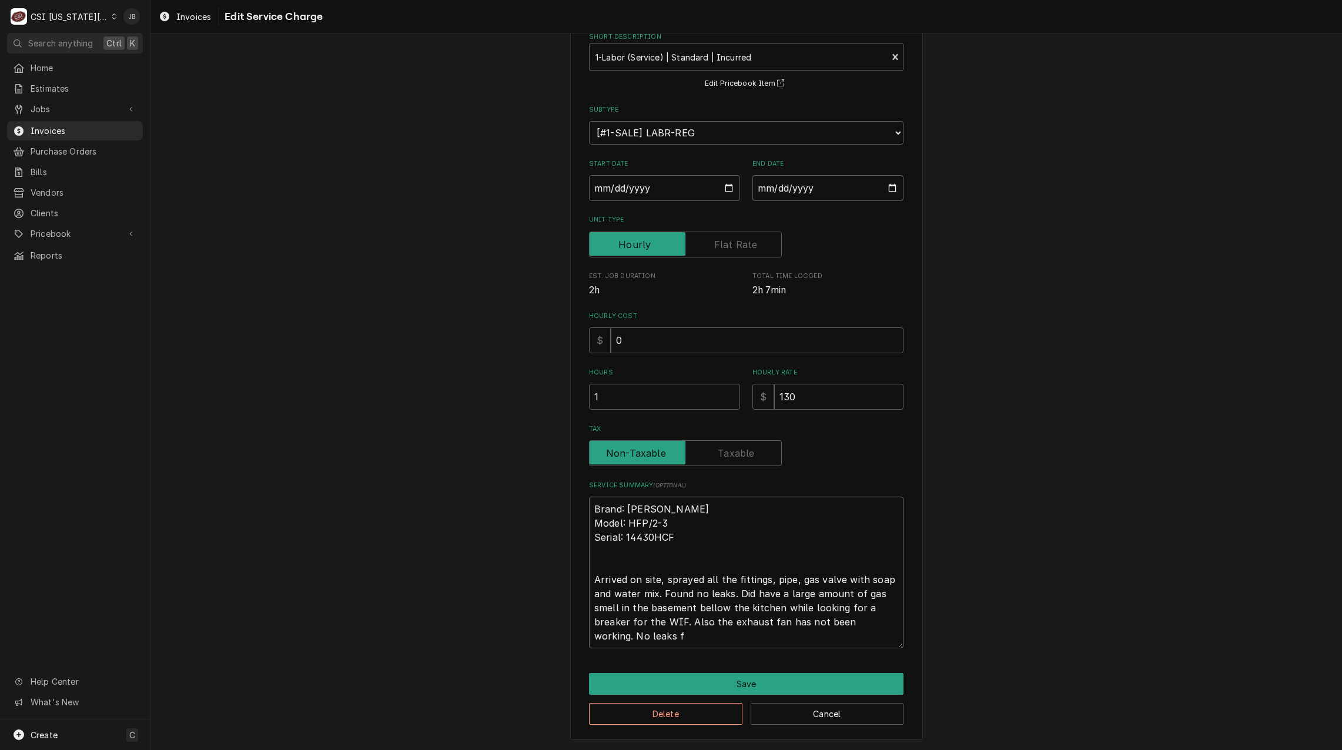
type textarea "Brand: Groen Model: HFP/2-3 Serial: 14430HCF Arrived on site, sprayed all the f…"
type textarea "x"
type textarea "Brand: Groen Model: HFP/2-3 Serial: 14430HCF Arrived on site, sprayed all the f…"
type textarea "x"
type textarea "Brand: Groen Model: HFP/2-3 Serial: 14430HCF Arrived on site, sprayed all the f…"
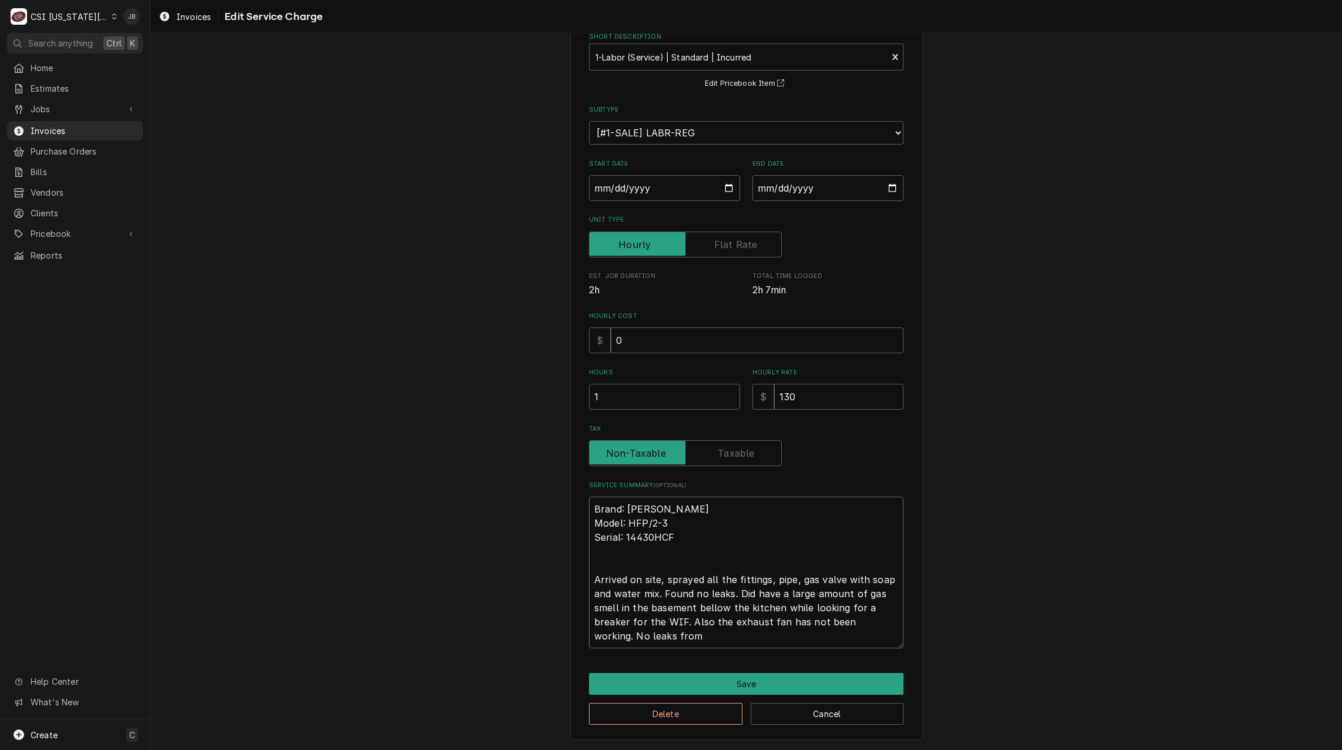
type textarea "x"
type textarea "Brand: Groen Model: HFP/2-3 Serial: 14430HCF Arrived on site, sprayed all the f…"
type textarea "x"
type textarea "Brand: Groen Model: HFP/2-3 Serial: 14430HCF Arrived on site, sprayed all the f…"
type textarea "x"
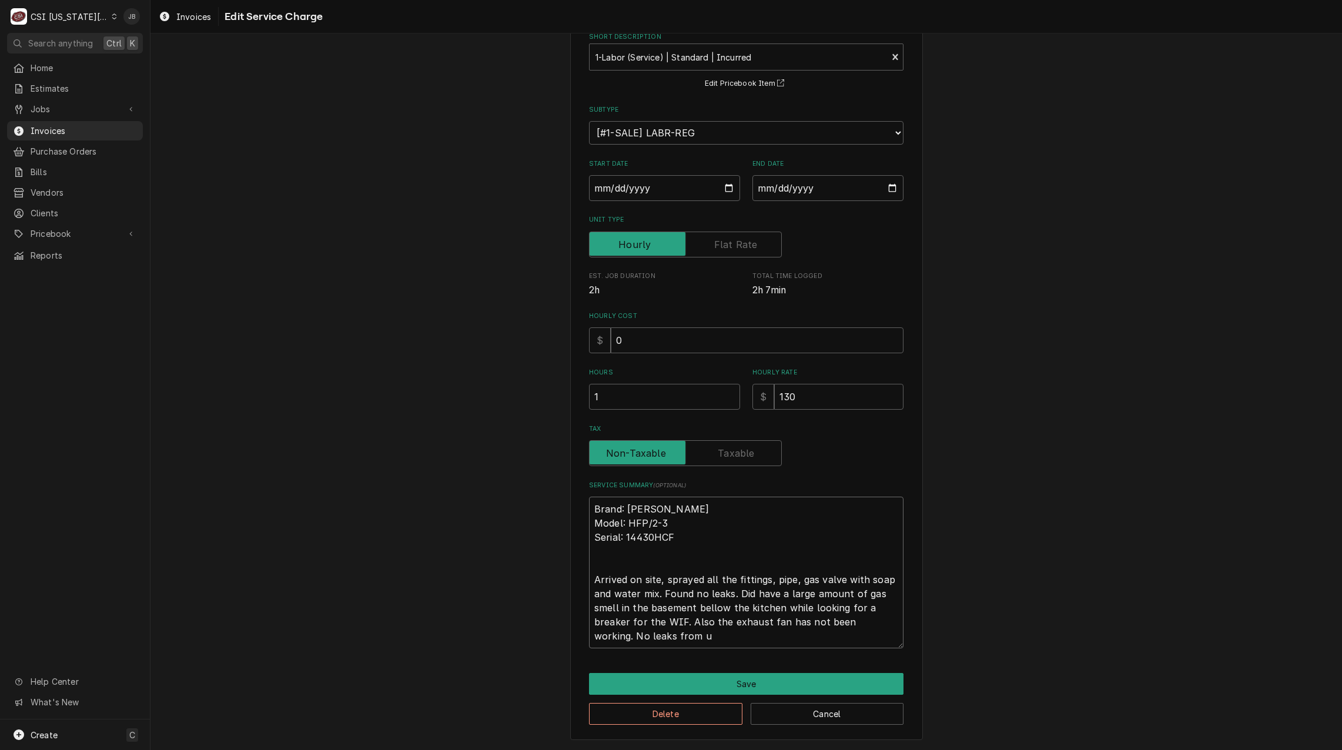
type textarea "Brand: Groen Model: HFP/2-3 Serial: 14430HCF Arrived on site, sprayed all the f…"
type textarea "x"
type textarea "Brand: Groen Model: HFP/2-3 Serial: 14430HCF Arrived on site, sprayed all the f…"
type textarea "x"
type textarea "Brand: Groen Model: HFP/2-3 Serial: 14430HCF Arrived on site, sprayed all the f…"
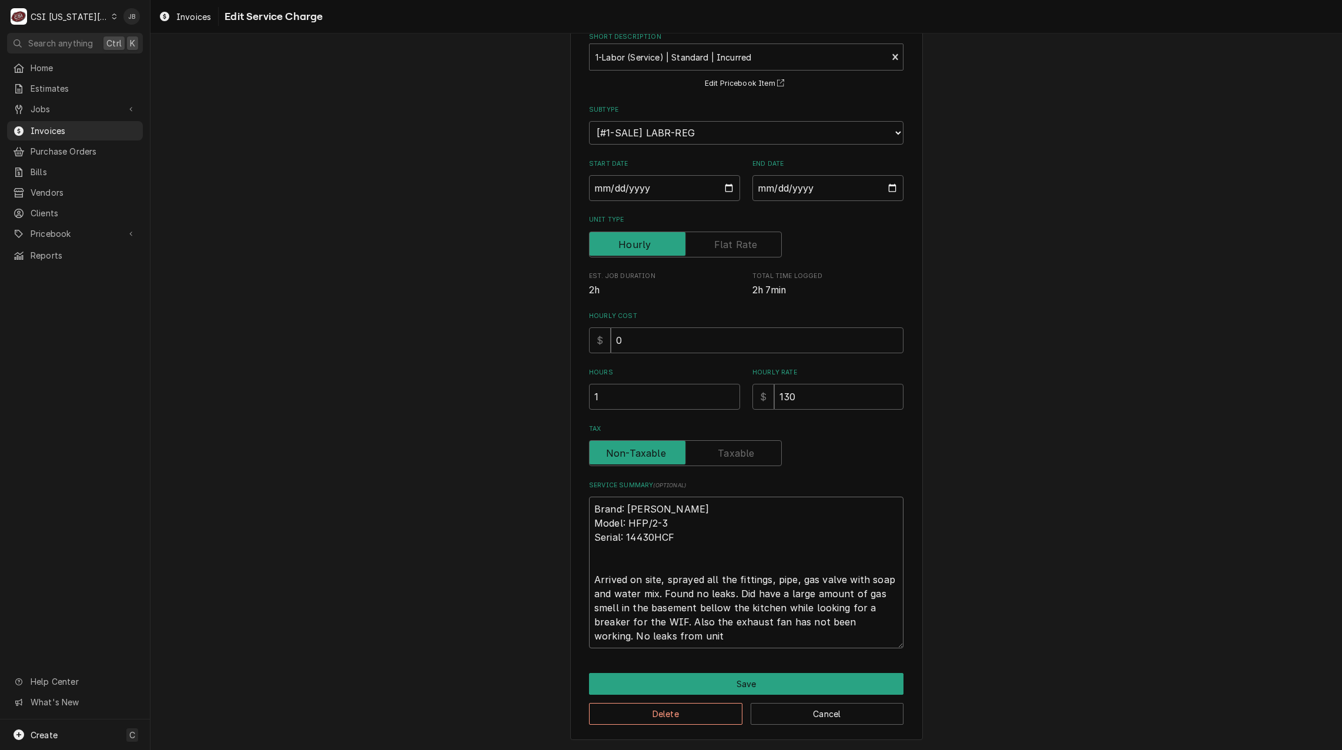
type textarea "x"
type textarea "Brand: Groen Model: HFP/2-3 Serial: 14430HCF Arrived on site, sprayed all the f…"
type textarea "x"
type textarea "Brand: Groen Model: HFP/2-3 Serial: 14430HCF Arrived on site, sprayed all the f…"
type textarea "x"
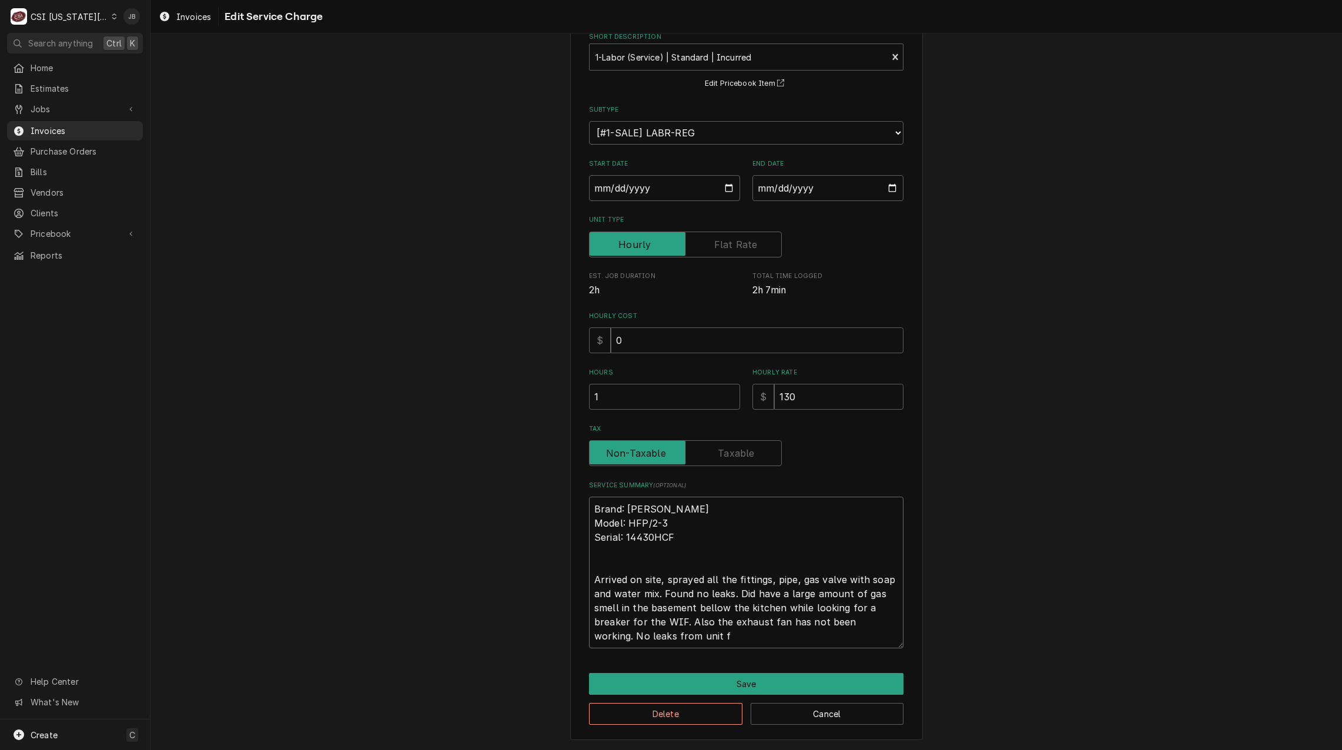
type textarea "Brand: Groen Model: HFP/2-3 Serial: 14430HCF Arrived on site, sprayed all the f…"
type textarea "x"
type textarea "Brand: Groen Model: HFP/2-3 Serial: 14430HCF Arrived on site, sprayed all the f…"
type textarea "x"
type textarea "Brand: Groen Model: HFP/2-3 Serial: 14430HCF Arrived on site, sprayed all the f…"
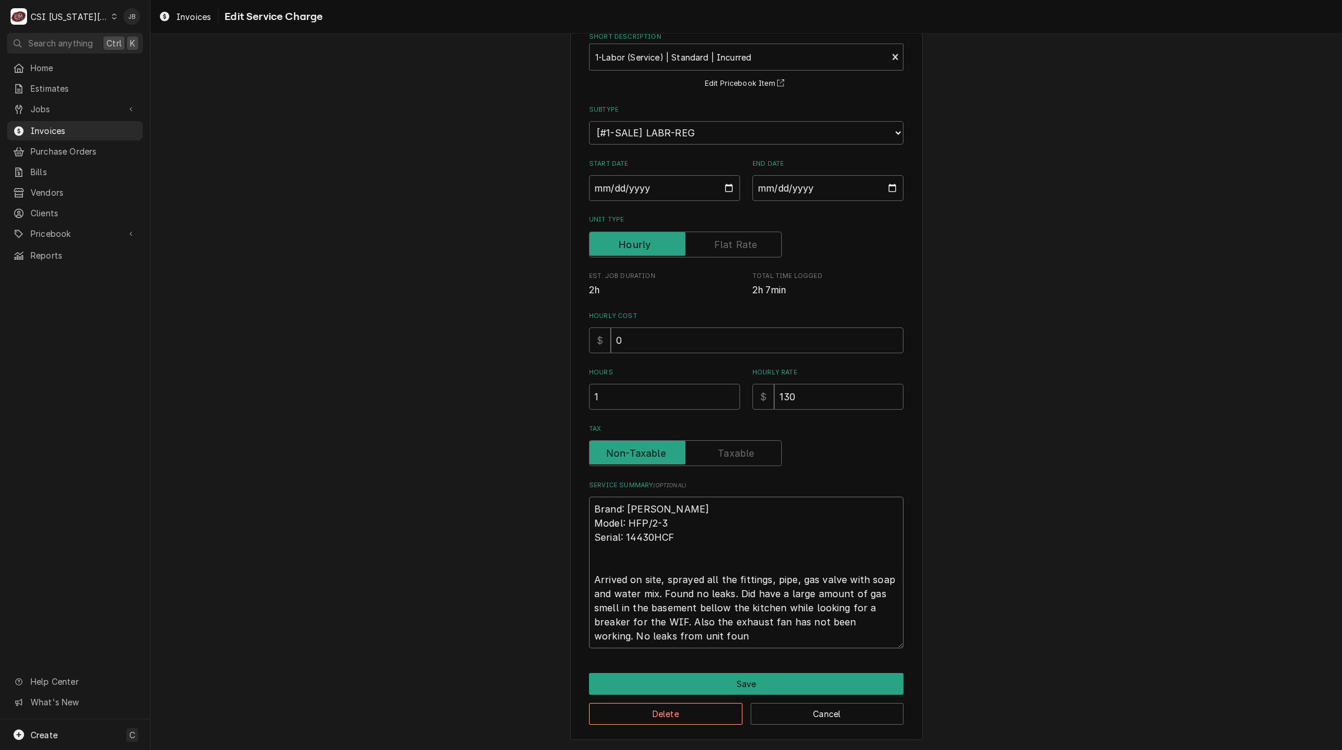
type textarea "x"
type textarea "Brand: Groen Model: HFP/2-3 Serial: 14430HCF Arrived on site, sprayed all the f…"
type textarea "x"
type textarea "Brand: Groen Model: HFP/2-3 Serial: 14430HCF Arrived on site, sprayed all the f…"
type textarea "x"
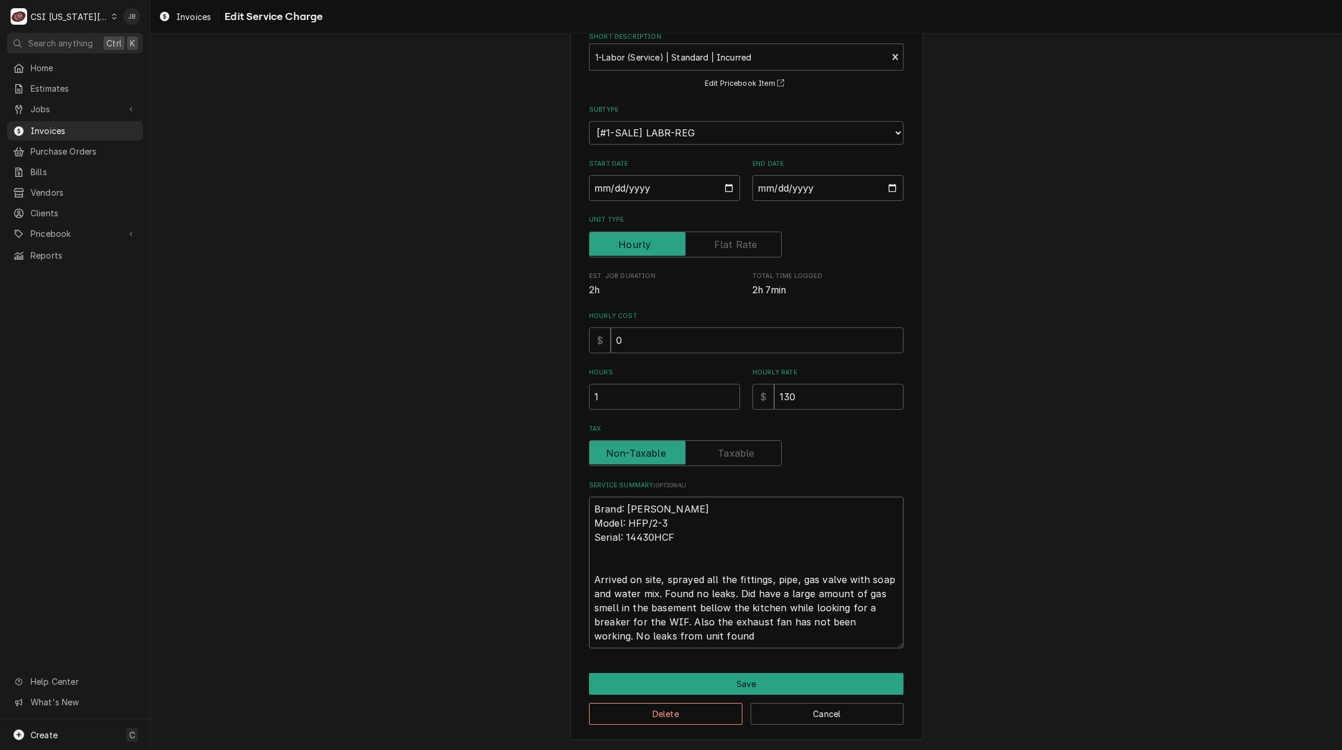
type textarea "Brand: Groen Model: HFP/2-3 Serial: 14430HCF Arrived on site, sprayed all the f…"
type textarea "x"
type textarea "Brand: Groen Model: HFP/2-3 Serial: 14430HCF Arrived on site, sprayed all the f…"
type textarea "x"
type textarea "Brand: Groen Model: HFP/2-3 Serial: 14430HCF Arrived on site, sprayed all the f…"
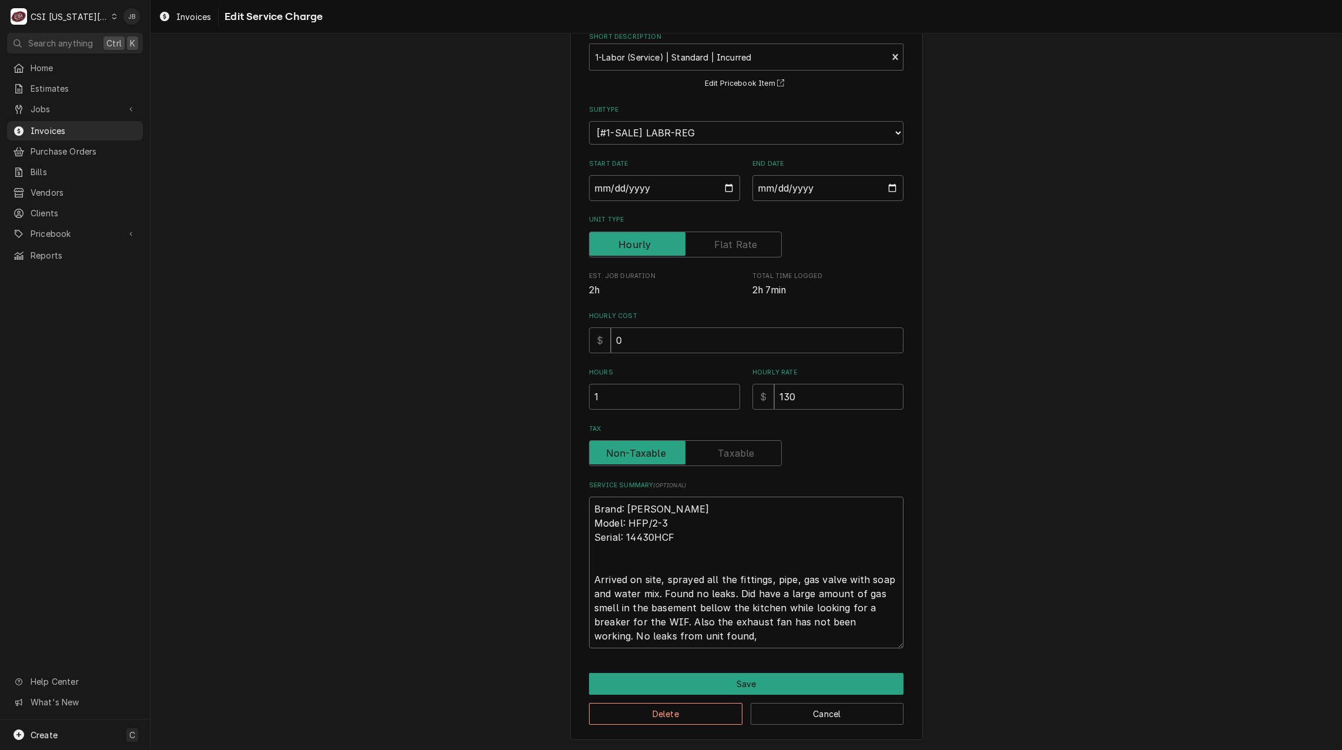
type textarea "x"
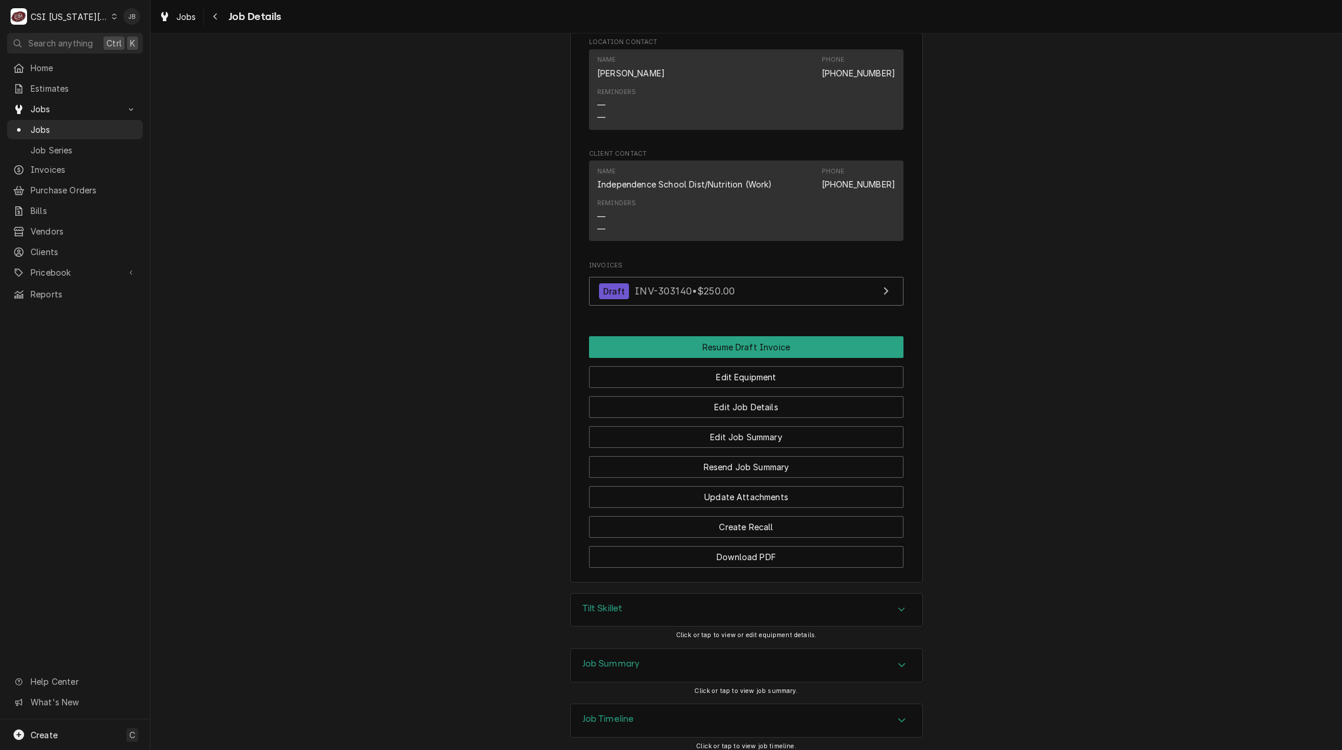
scroll to position [1246, 0]
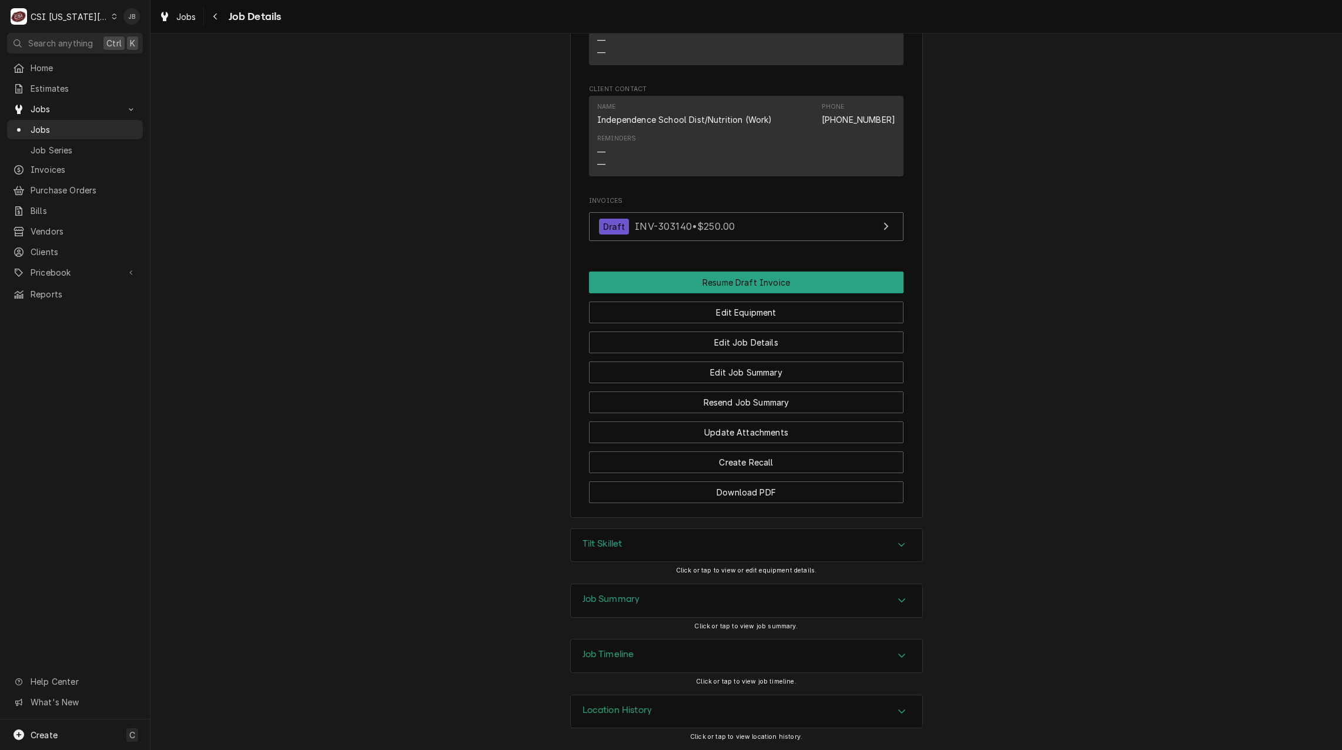
click at [685, 595] on div "Job Summary" at bounding box center [747, 600] width 352 height 33
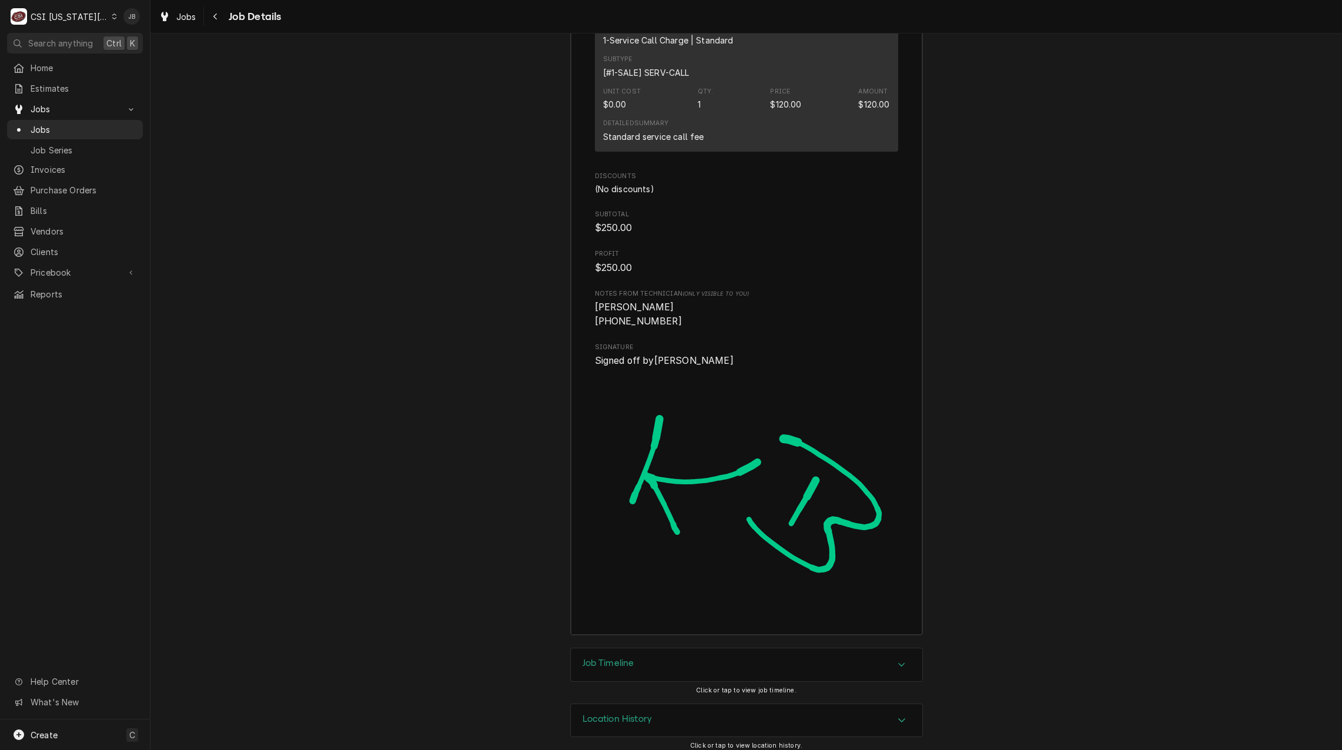
scroll to position [3447, 0]
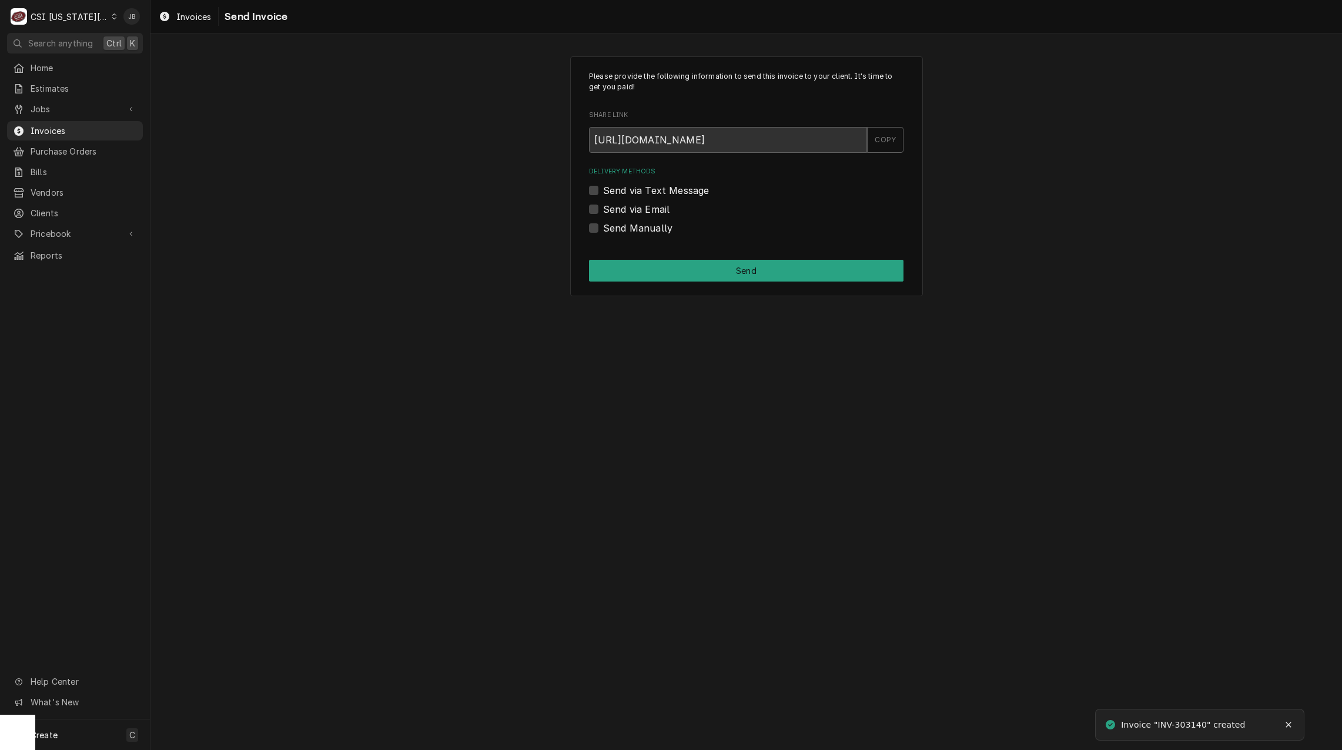
click at [628, 211] on label "Send via Email" at bounding box center [636, 209] width 66 height 14
click at [628, 211] on input "Send via Email" at bounding box center [760, 215] width 315 height 26
checkbox input "true"
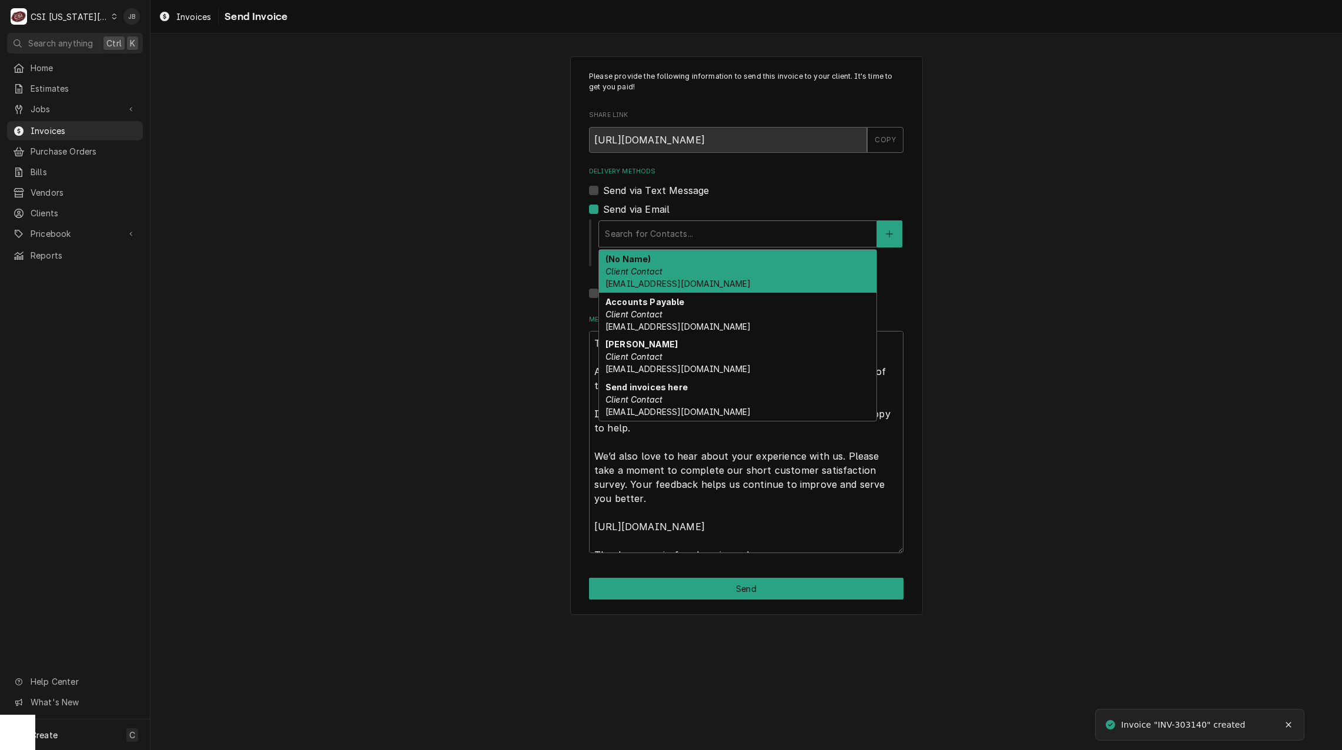
click at [679, 234] on div "Delivery Methods" at bounding box center [738, 233] width 266 height 21
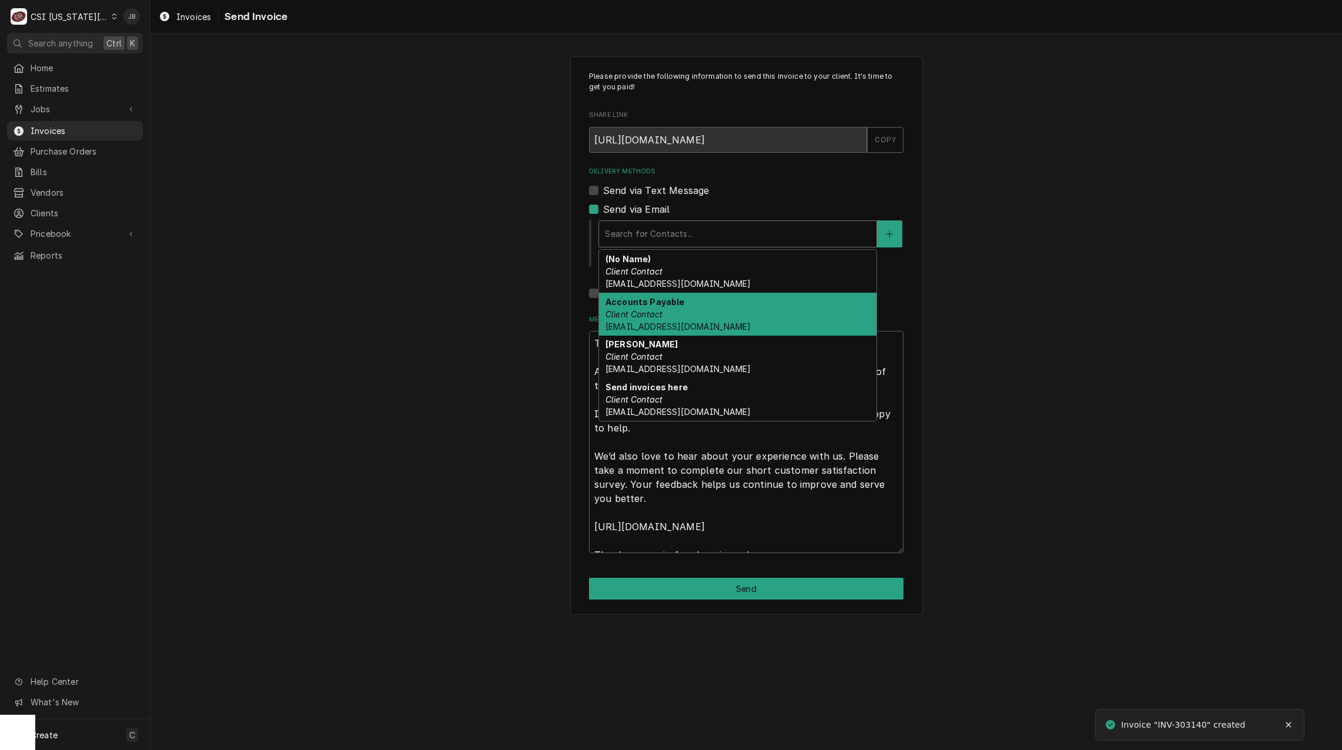
click at [733, 315] on div "Accounts Payable Client Contact Accounts_Payable@Isdschools.Org" at bounding box center [738, 314] width 278 height 43
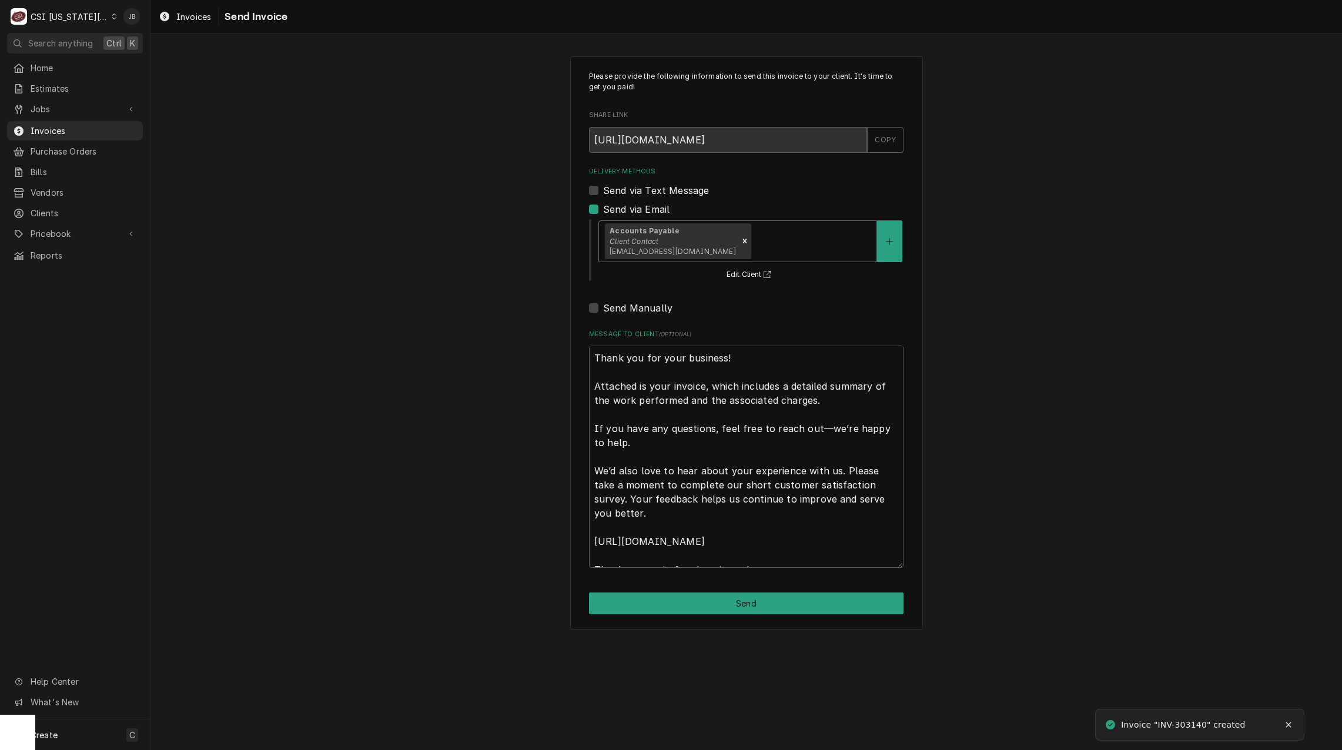
click at [656, 616] on div "Please provide the following information to send this invoice to your client. I…" at bounding box center [746, 342] width 353 height 573
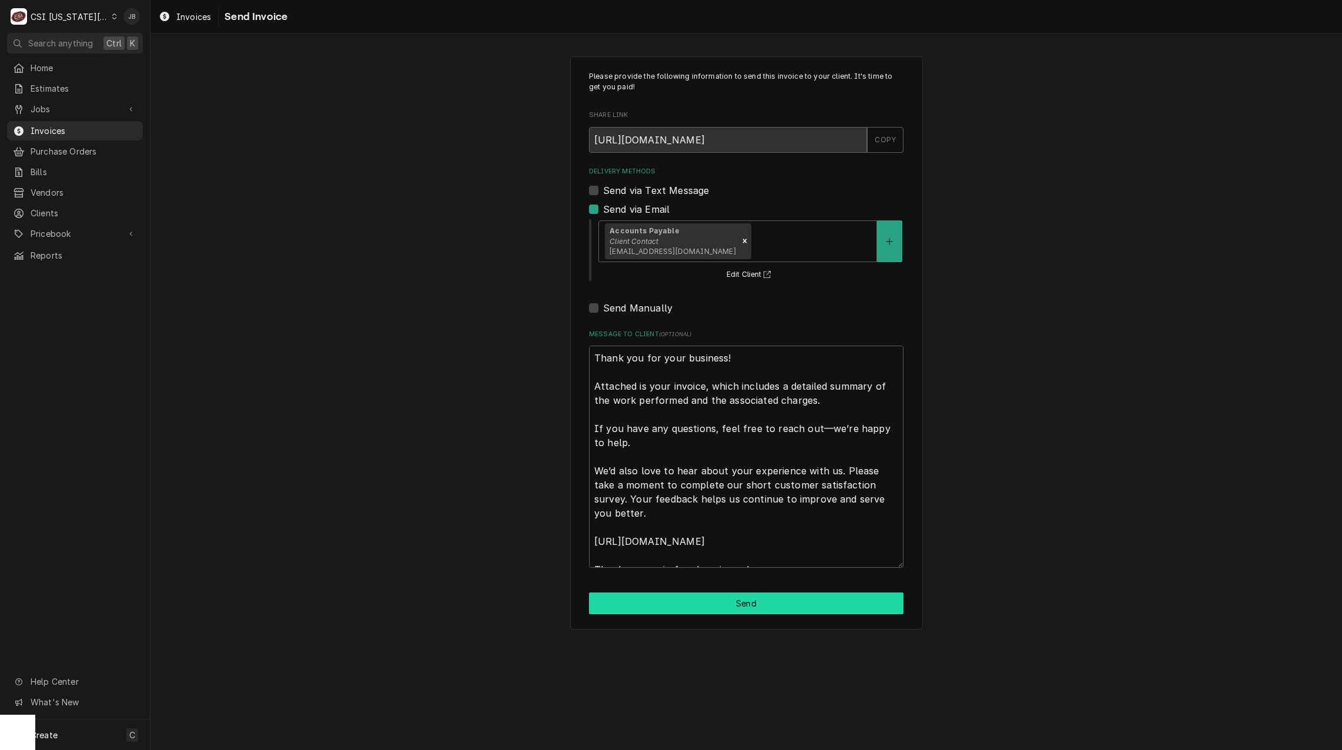
click at [661, 605] on button "Send" at bounding box center [746, 604] width 315 height 22
type textarea "x"
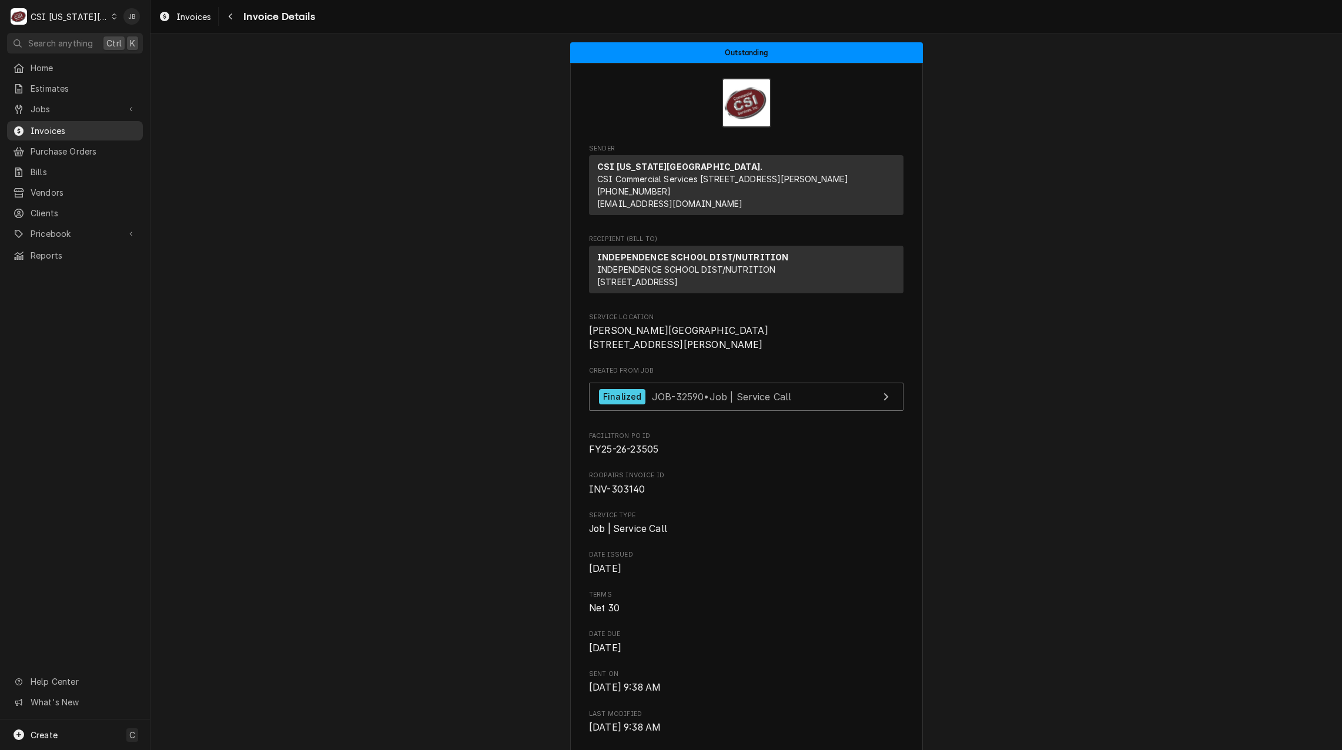
click at [102, 130] on span "Invoices" at bounding box center [84, 131] width 106 height 12
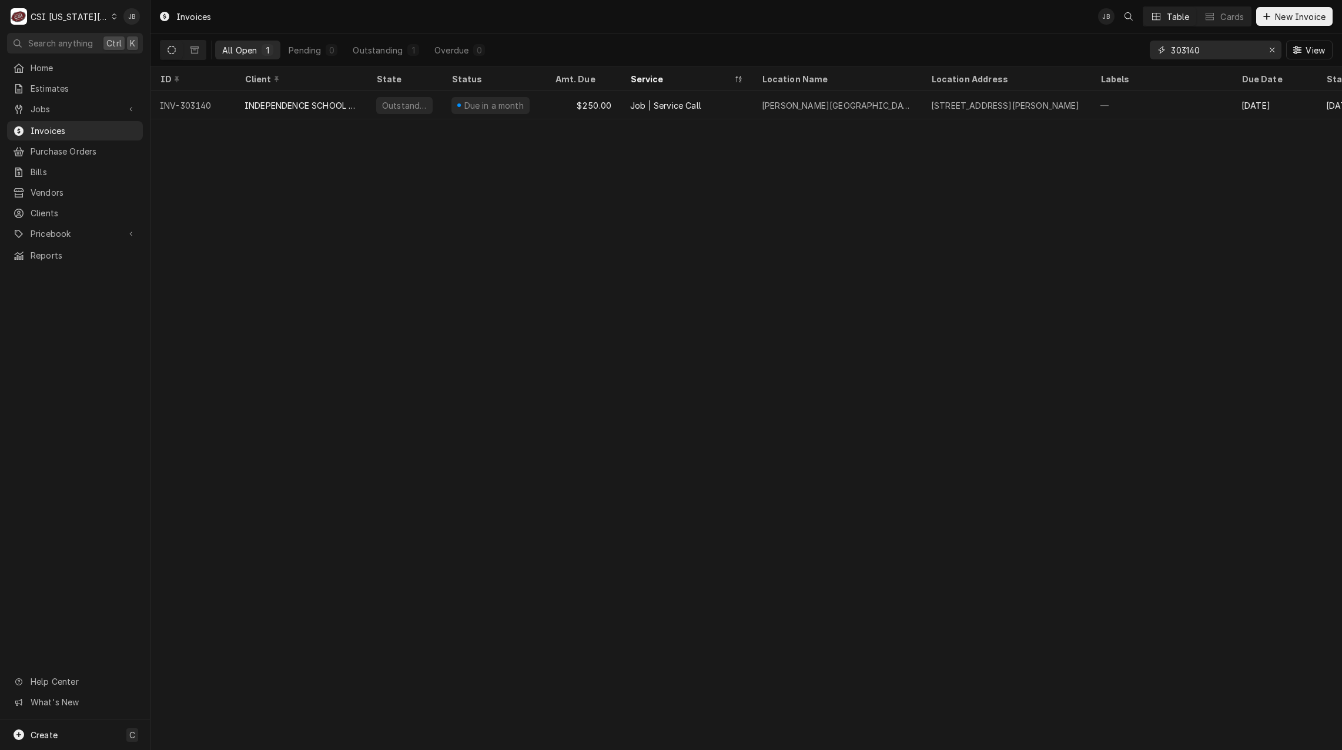
click at [1211, 48] on input "303140" at bounding box center [1215, 50] width 88 height 19
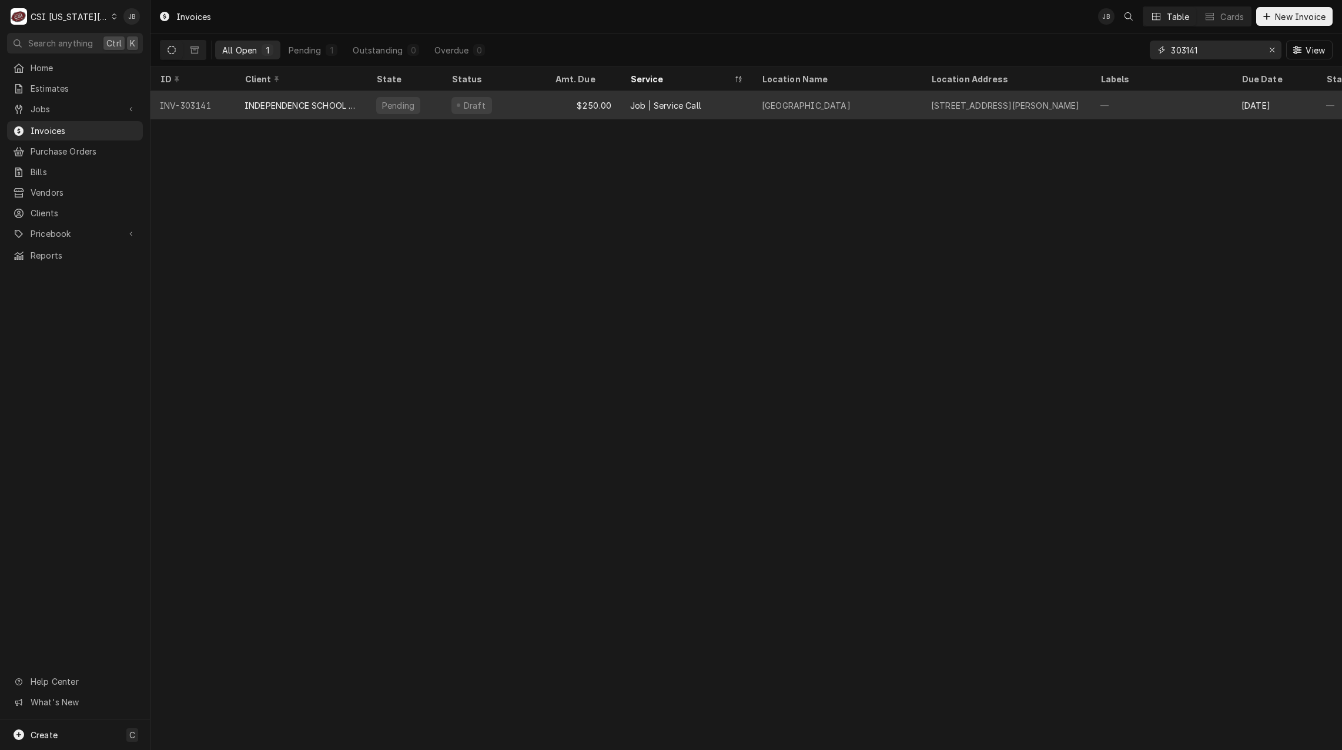
type input "303141"
click at [756, 105] on div "[GEOGRAPHIC_DATA]" at bounding box center [837, 105] width 169 height 28
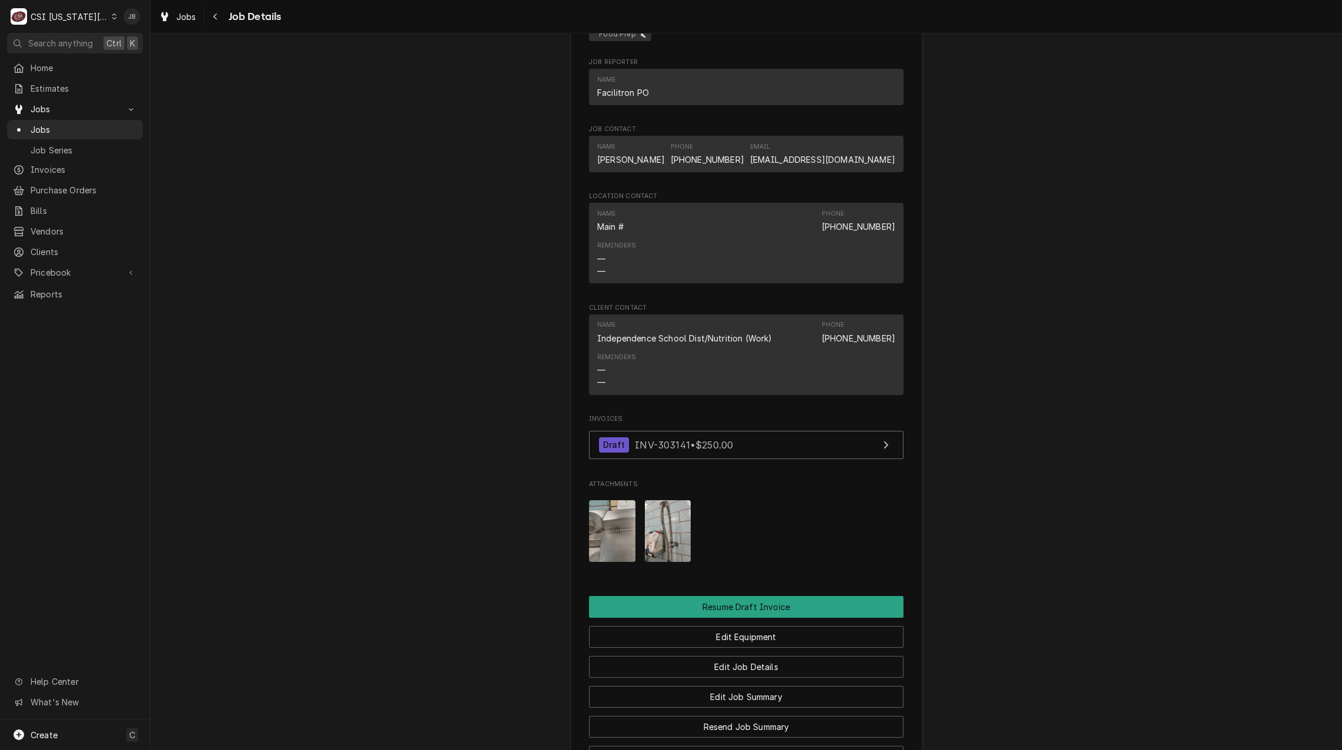
scroll to position [1000, 0]
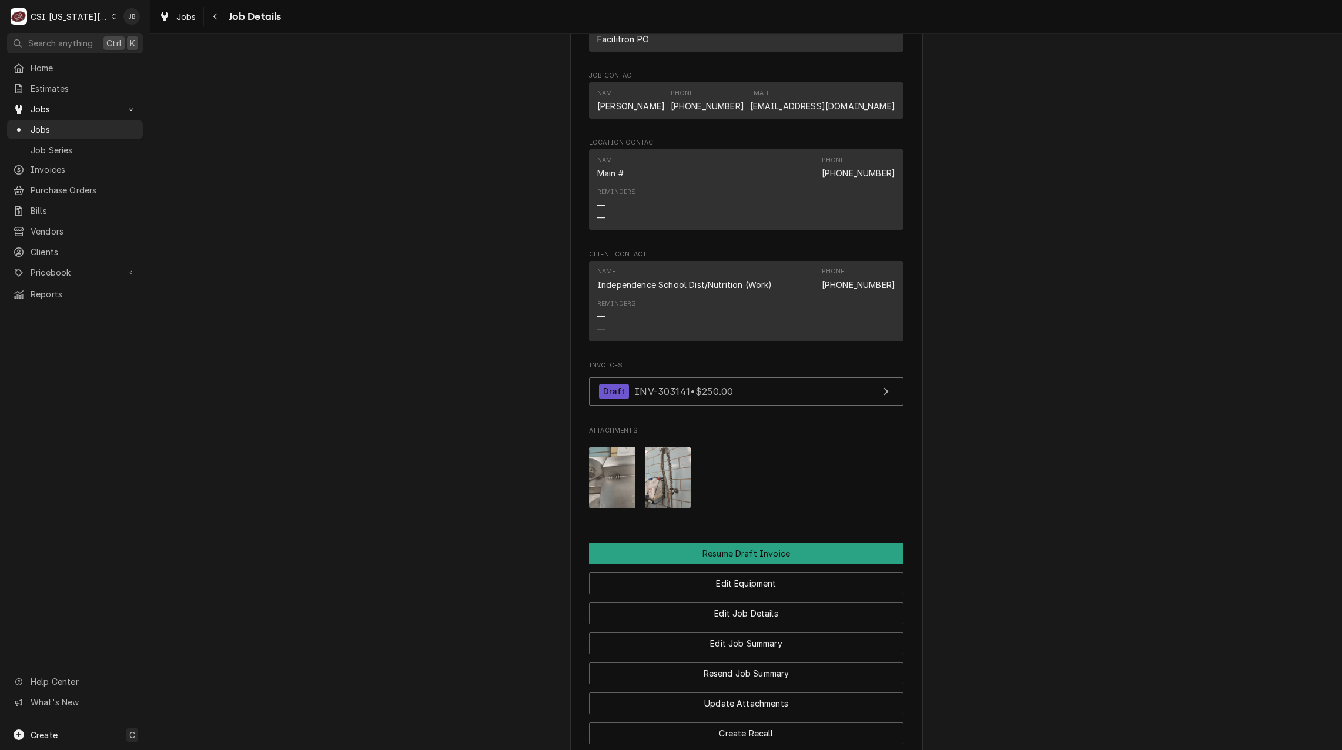
click at [661, 465] on img "Attachments" at bounding box center [668, 478] width 46 height 62
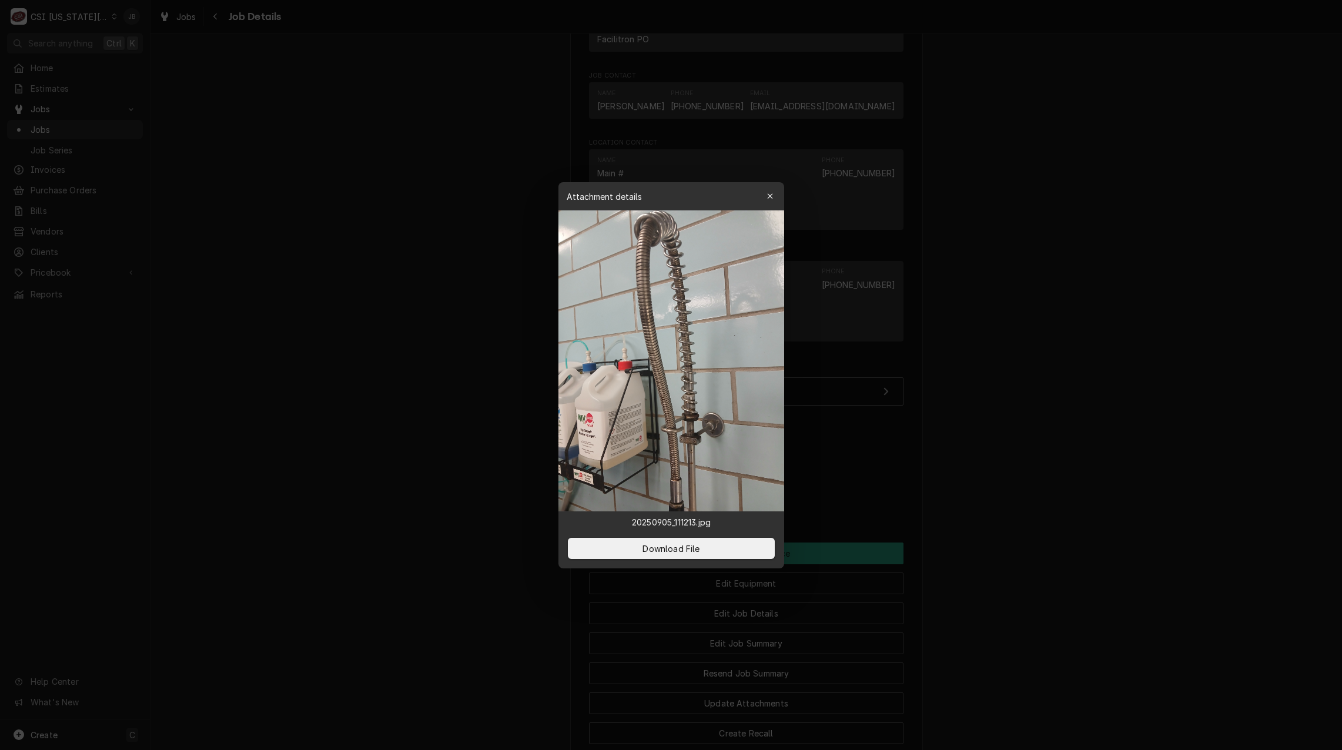
click at [326, 182] on div at bounding box center [671, 375] width 1342 height 750
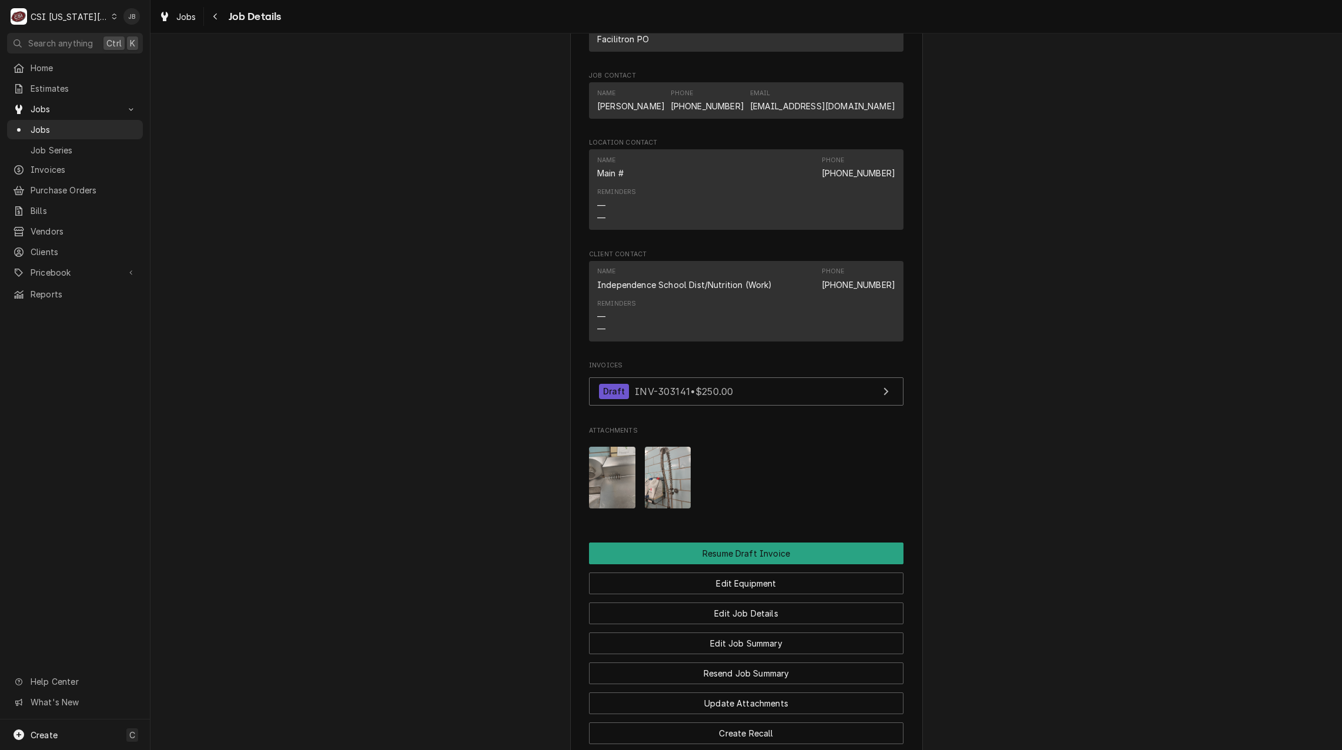
click at [597, 469] on img "Attachments" at bounding box center [612, 478] width 46 height 62
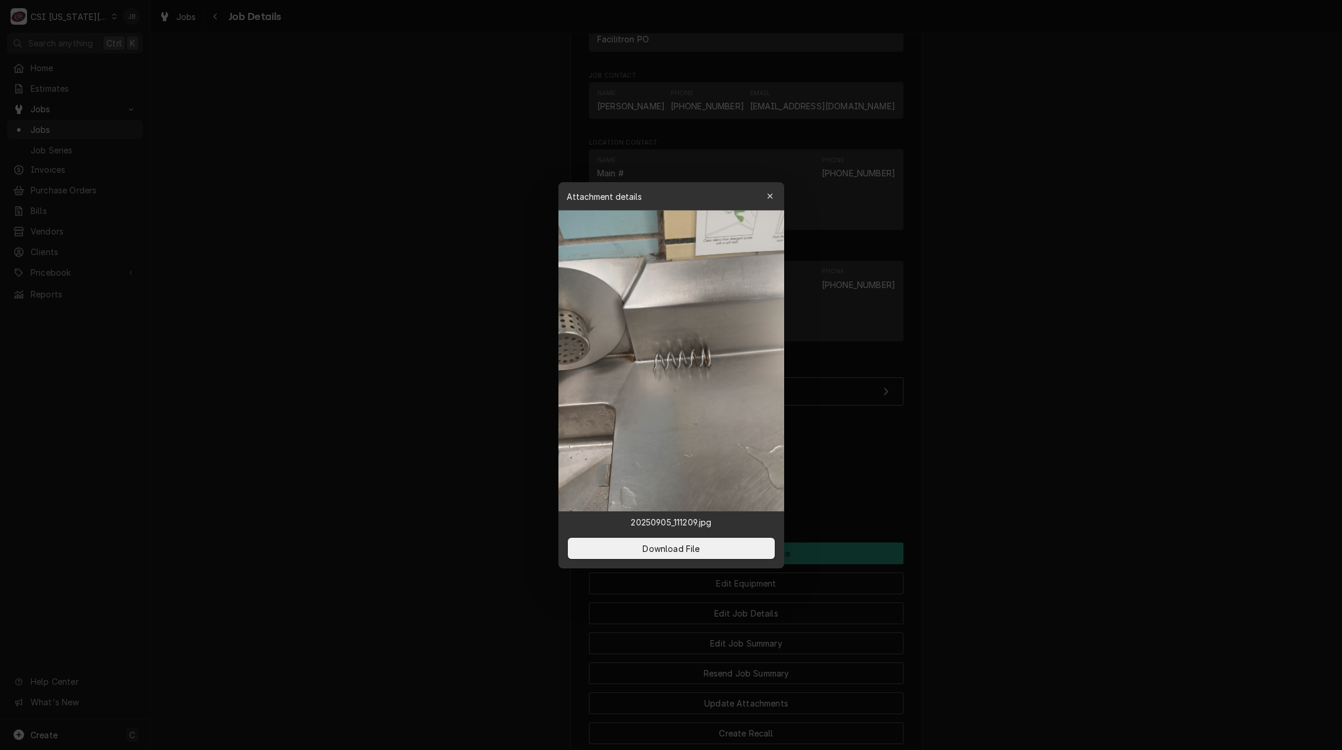
click at [435, 333] on div at bounding box center [671, 375] width 1342 height 750
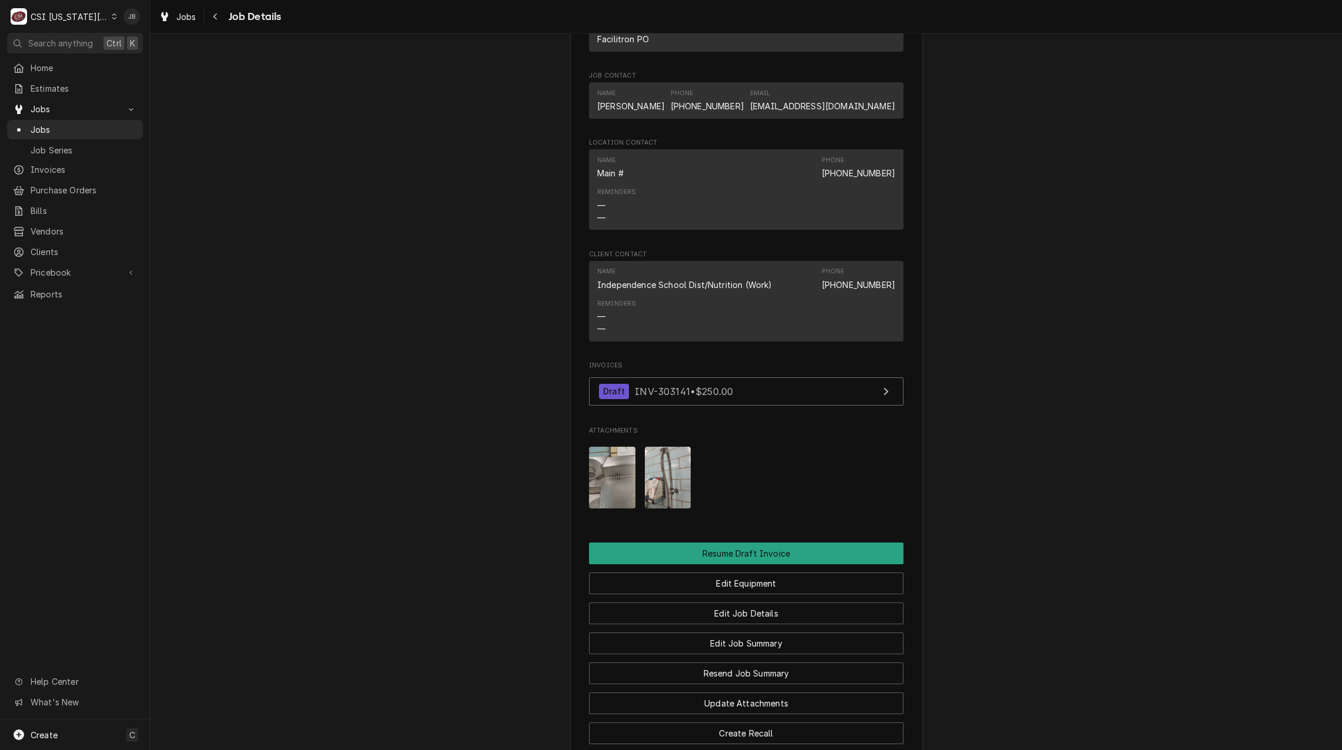
click at [661, 484] on img "Attachments" at bounding box center [668, 478] width 46 height 62
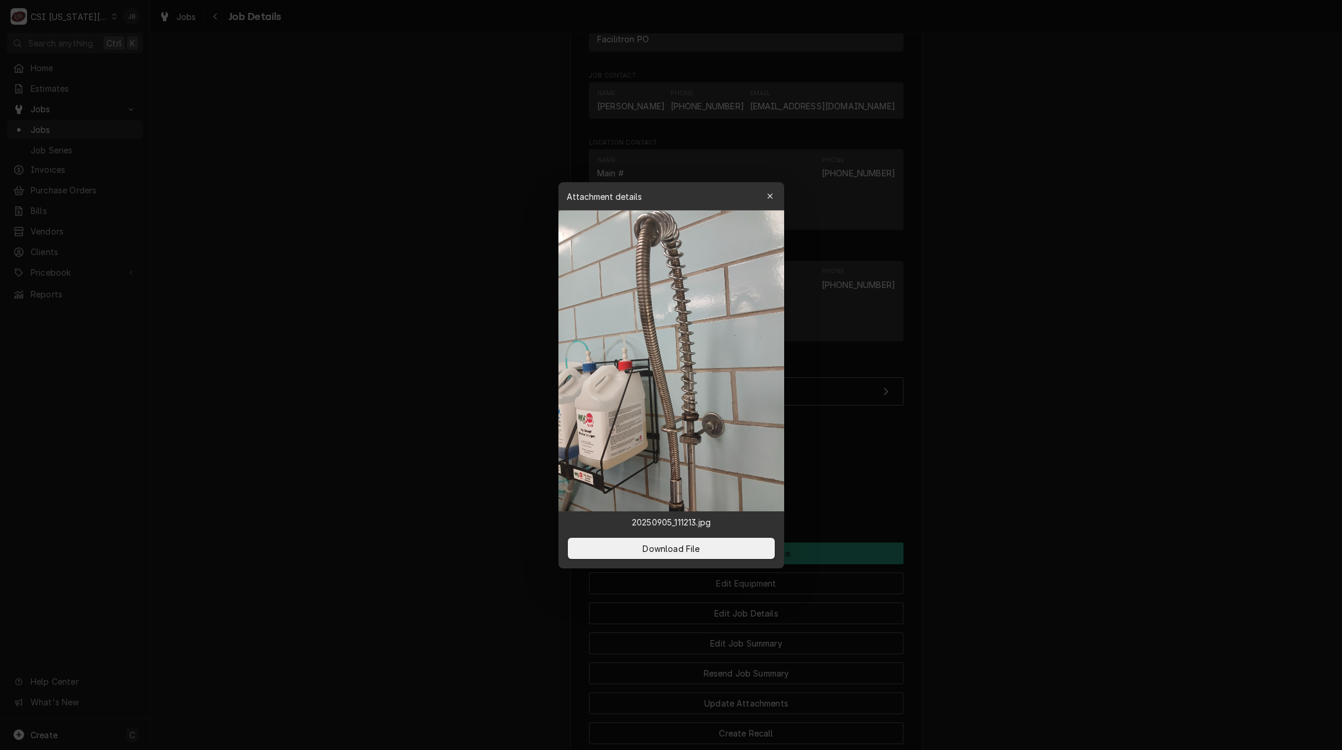
click at [439, 339] on div at bounding box center [671, 375] width 1342 height 750
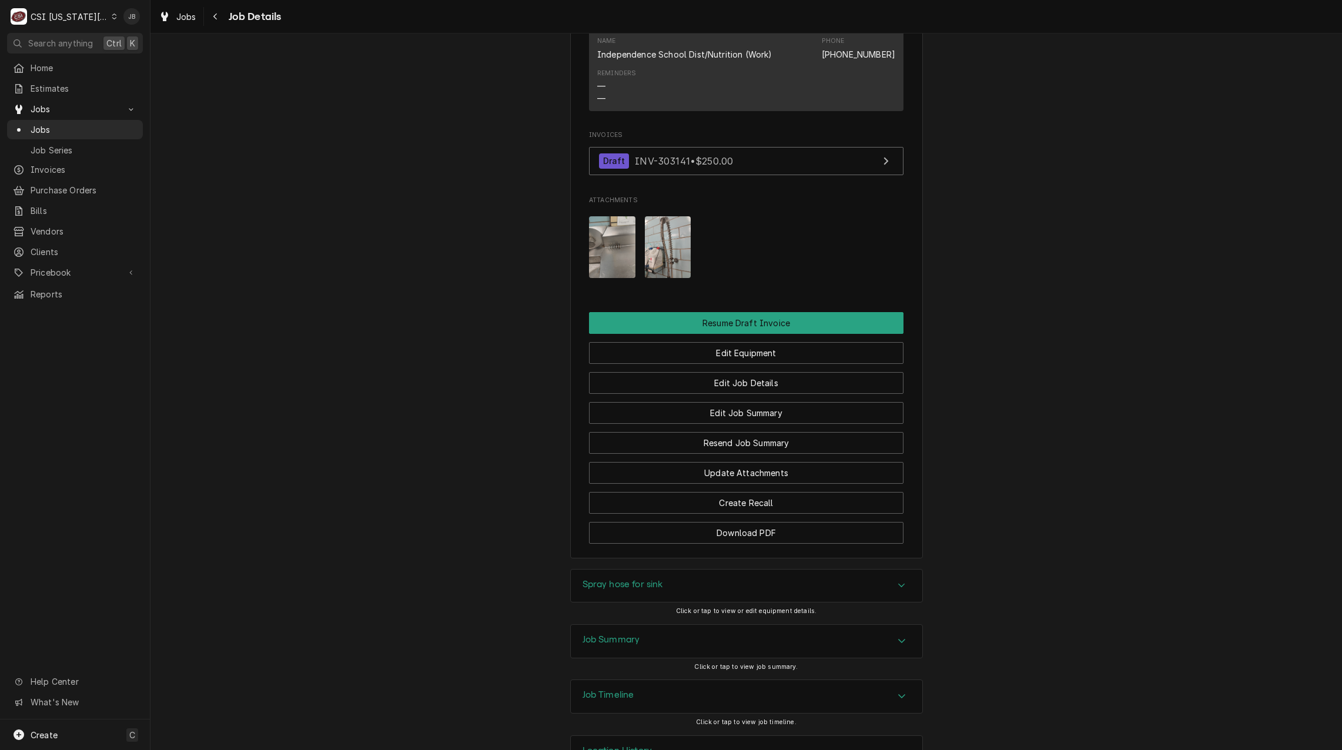
scroll to position [1271, 0]
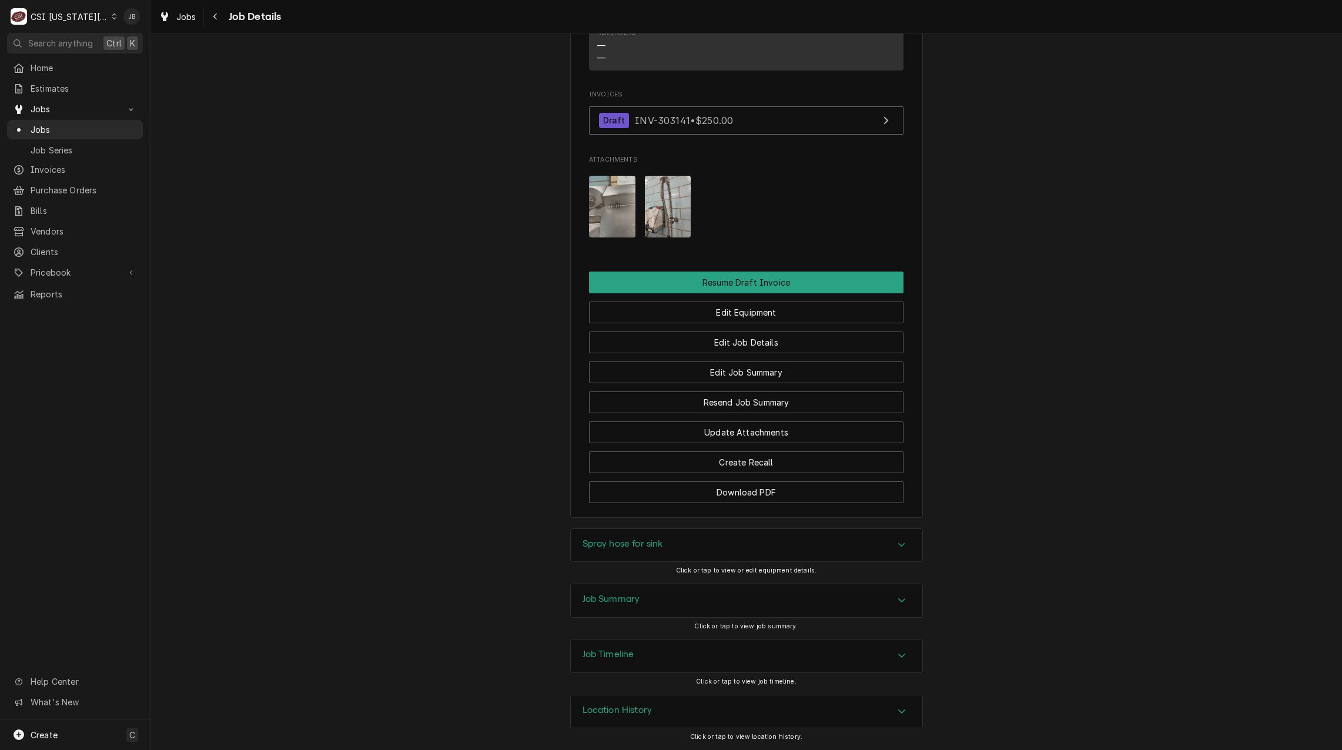
click at [663, 206] on img "Attachments" at bounding box center [668, 207] width 46 height 62
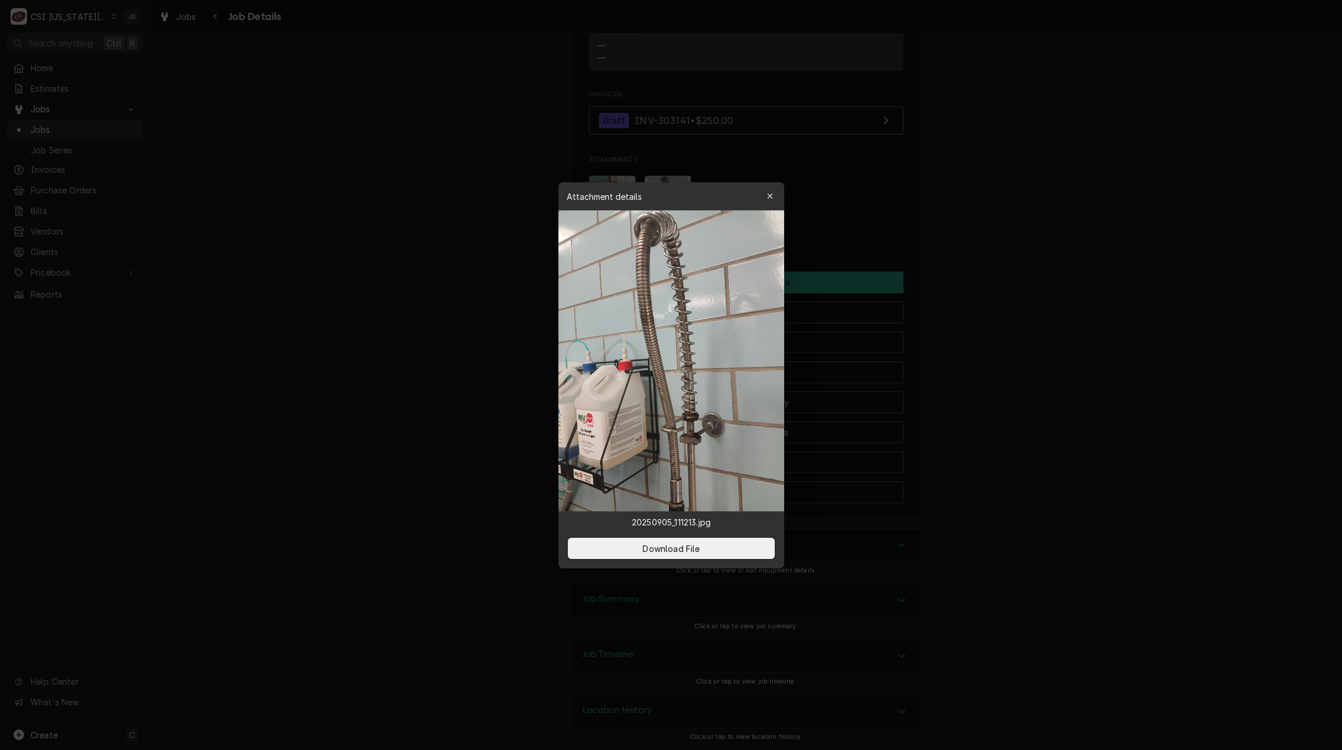
click at [437, 292] on div at bounding box center [671, 375] width 1342 height 750
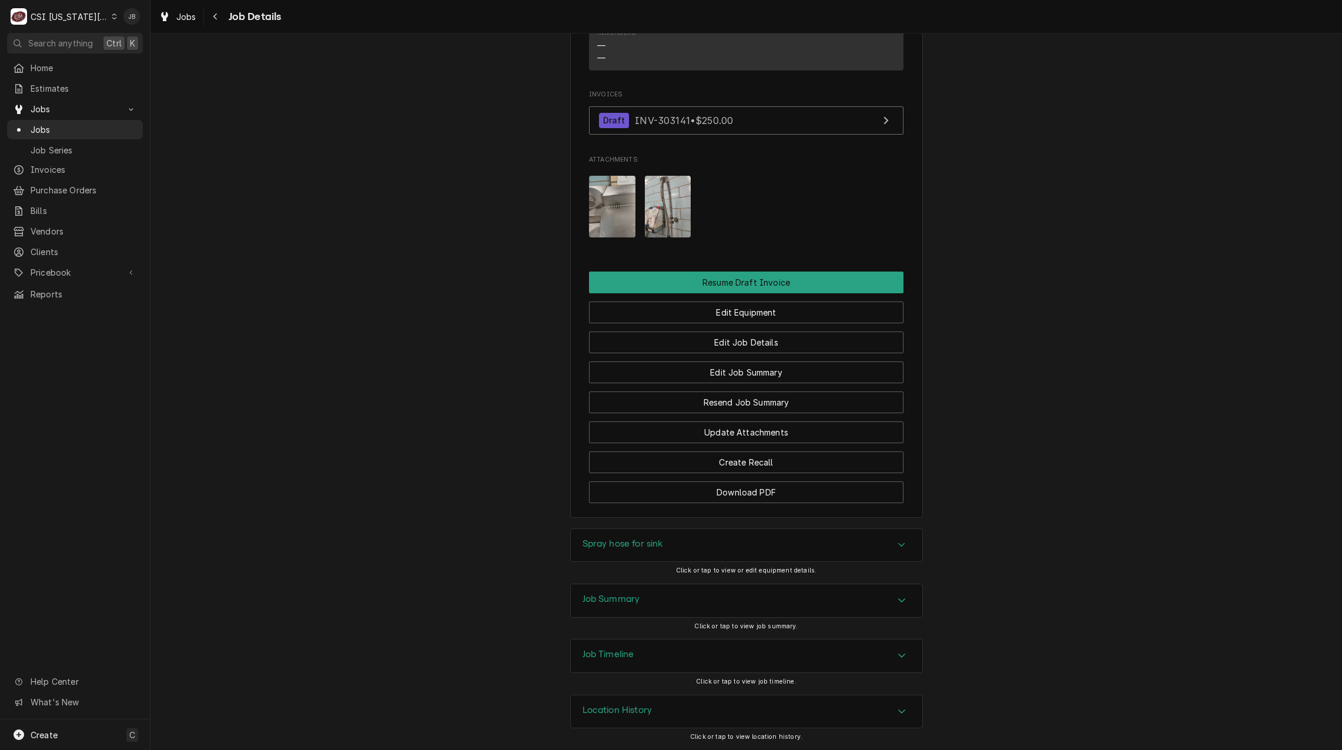
click at [609, 205] on img "Attachments" at bounding box center [612, 207] width 46 height 62
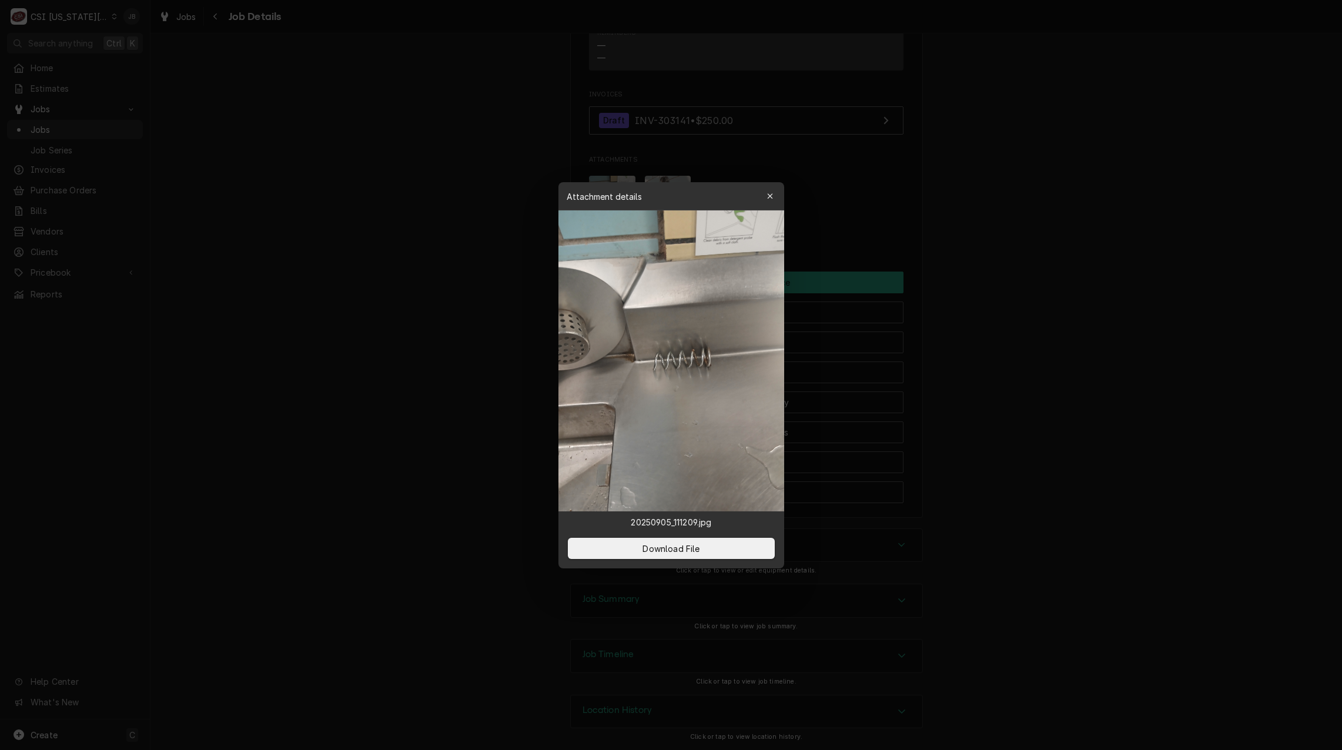
click at [397, 350] on div at bounding box center [671, 375] width 1342 height 750
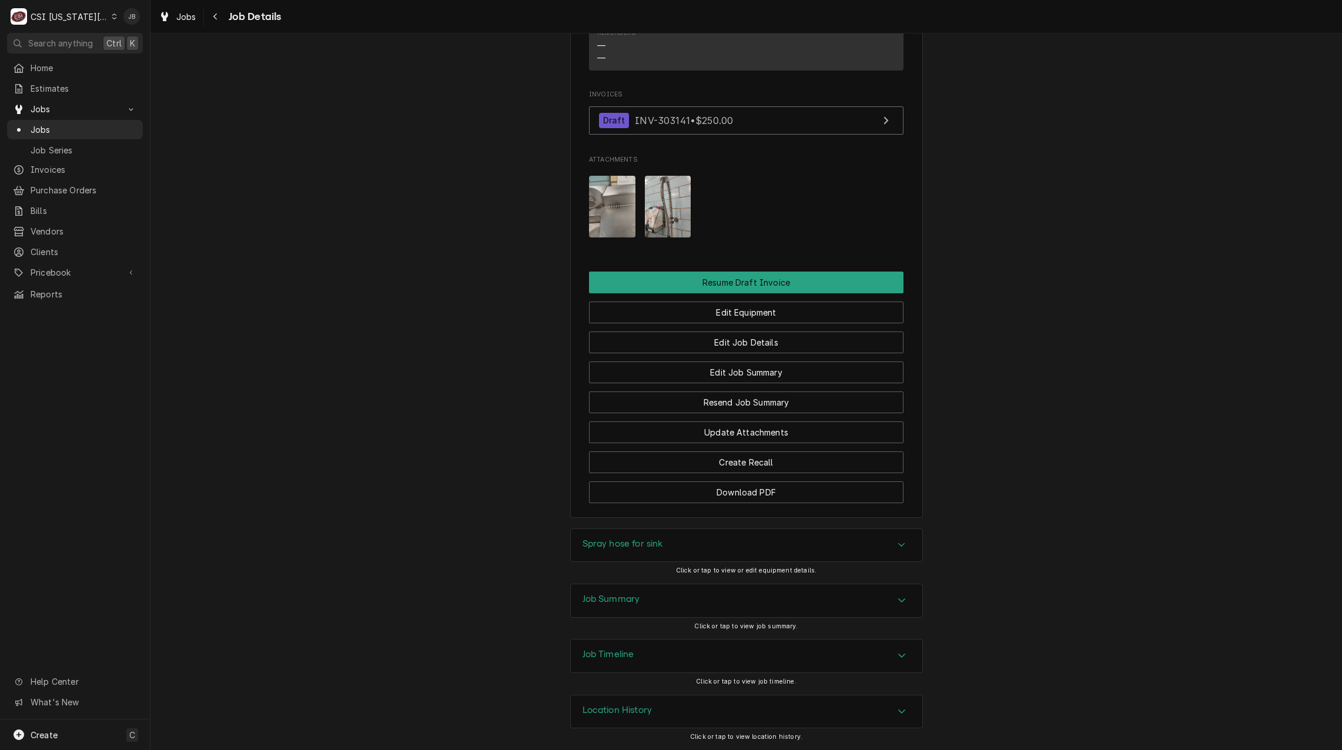
click at [660, 205] on img "Attachments" at bounding box center [668, 207] width 46 height 62
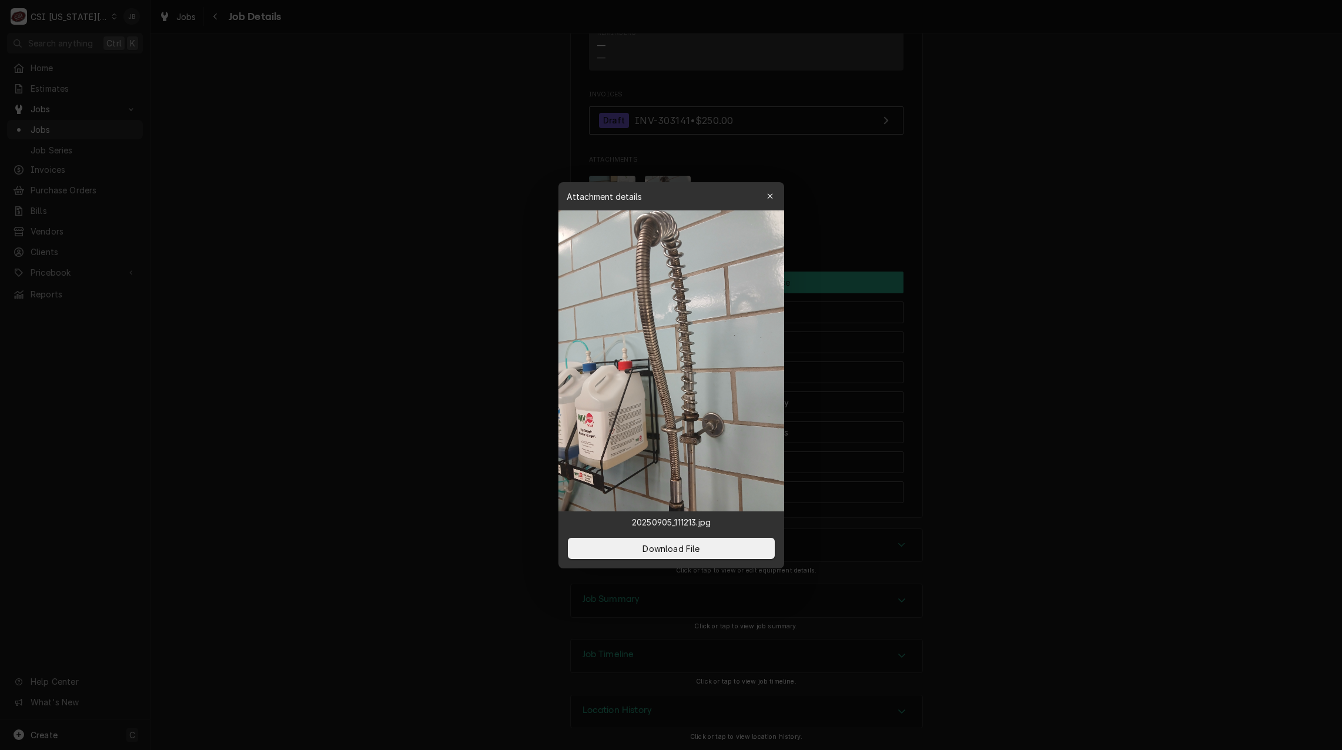
click at [1017, 434] on div at bounding box center [671, 375] width 1342 height 750
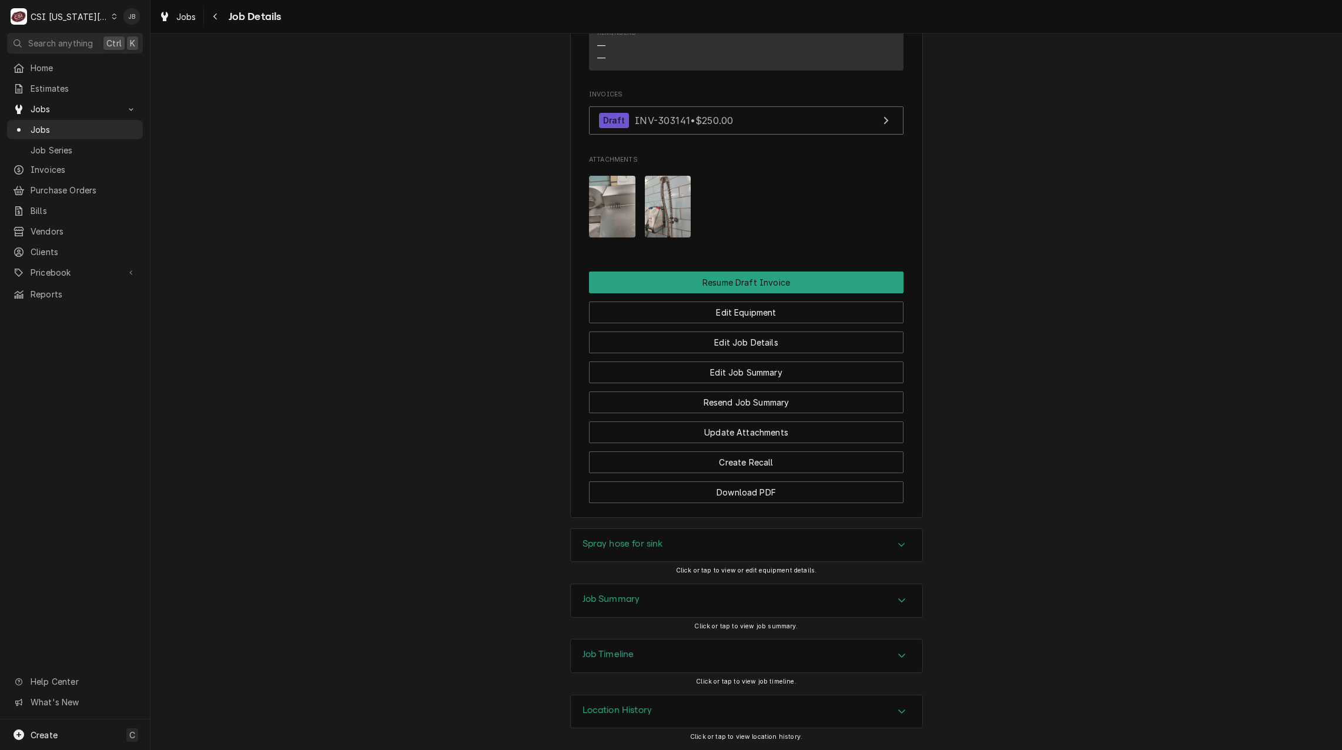
click at [602, 594] on h3 "Job Summary" at bounding box center [612, 599] width 58 height 11
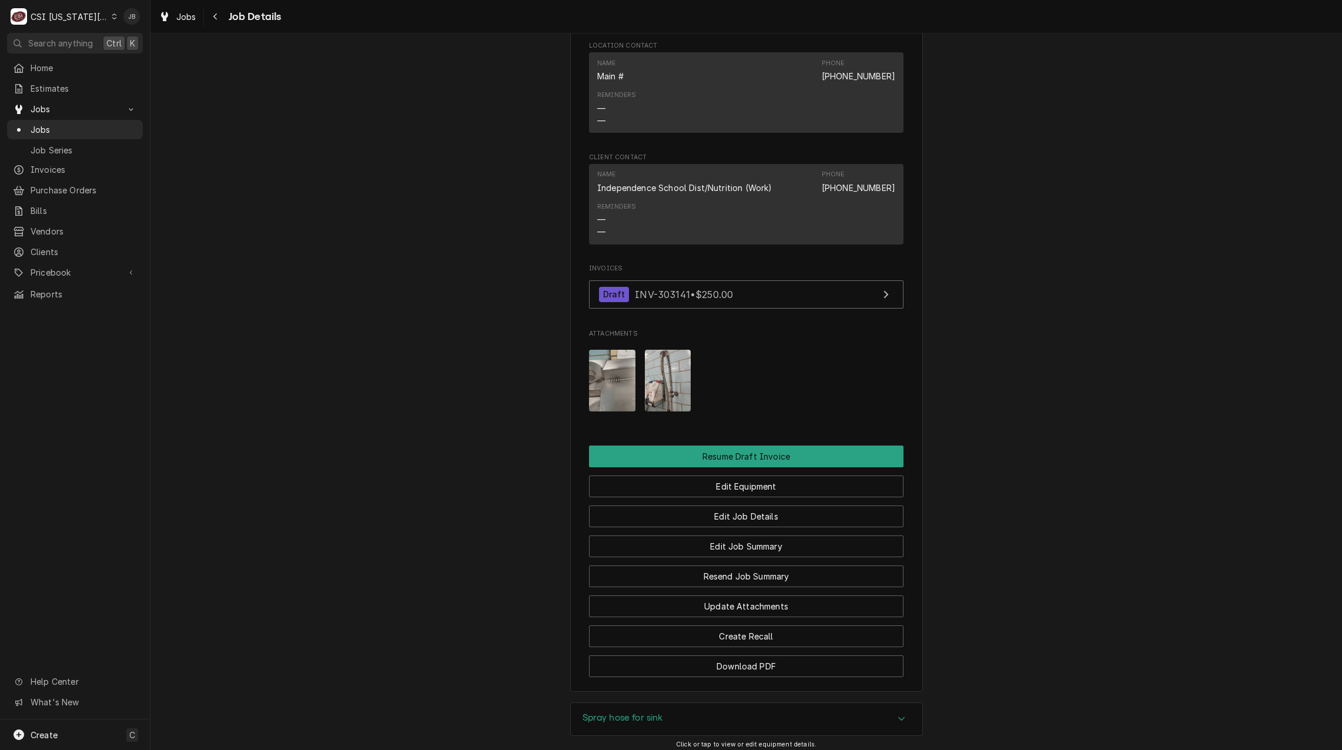
scroll to position [977, 0]
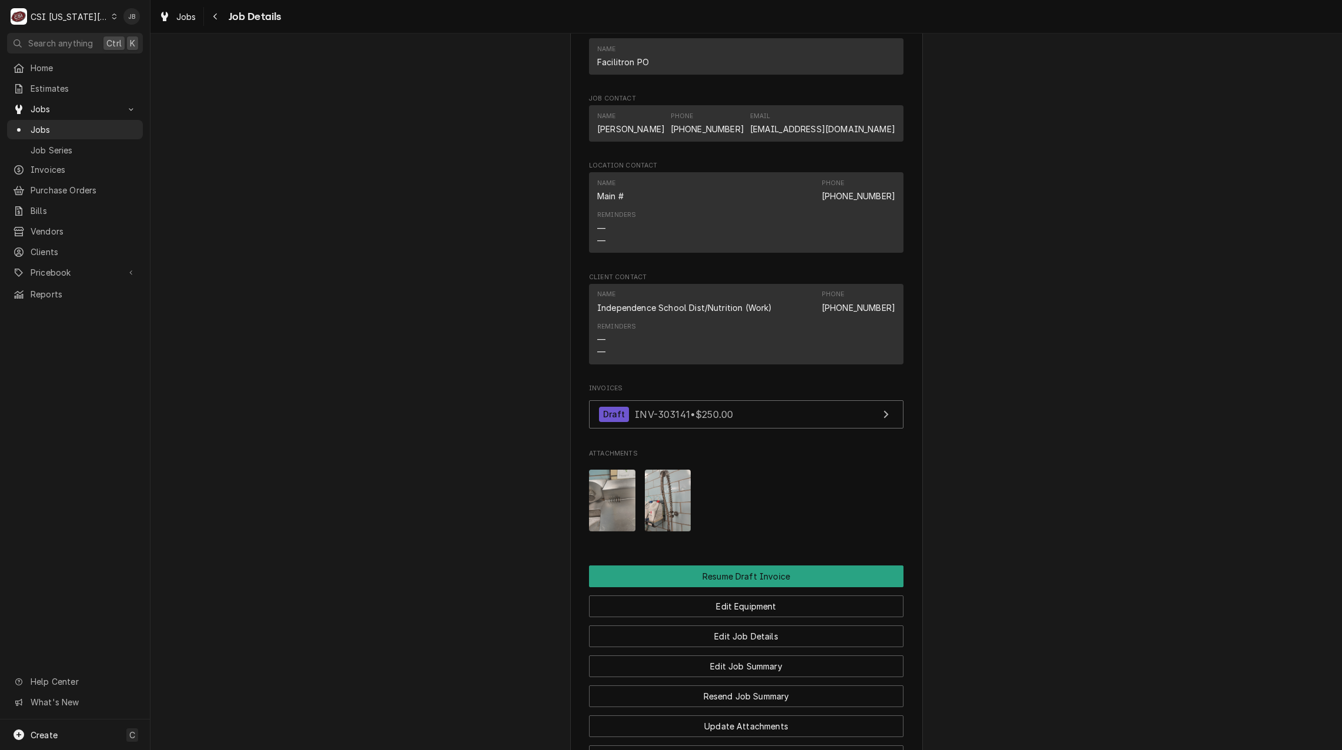
click at [660, 491] on img "Attachments" at bounding box center [668, 501] width 46 height 62
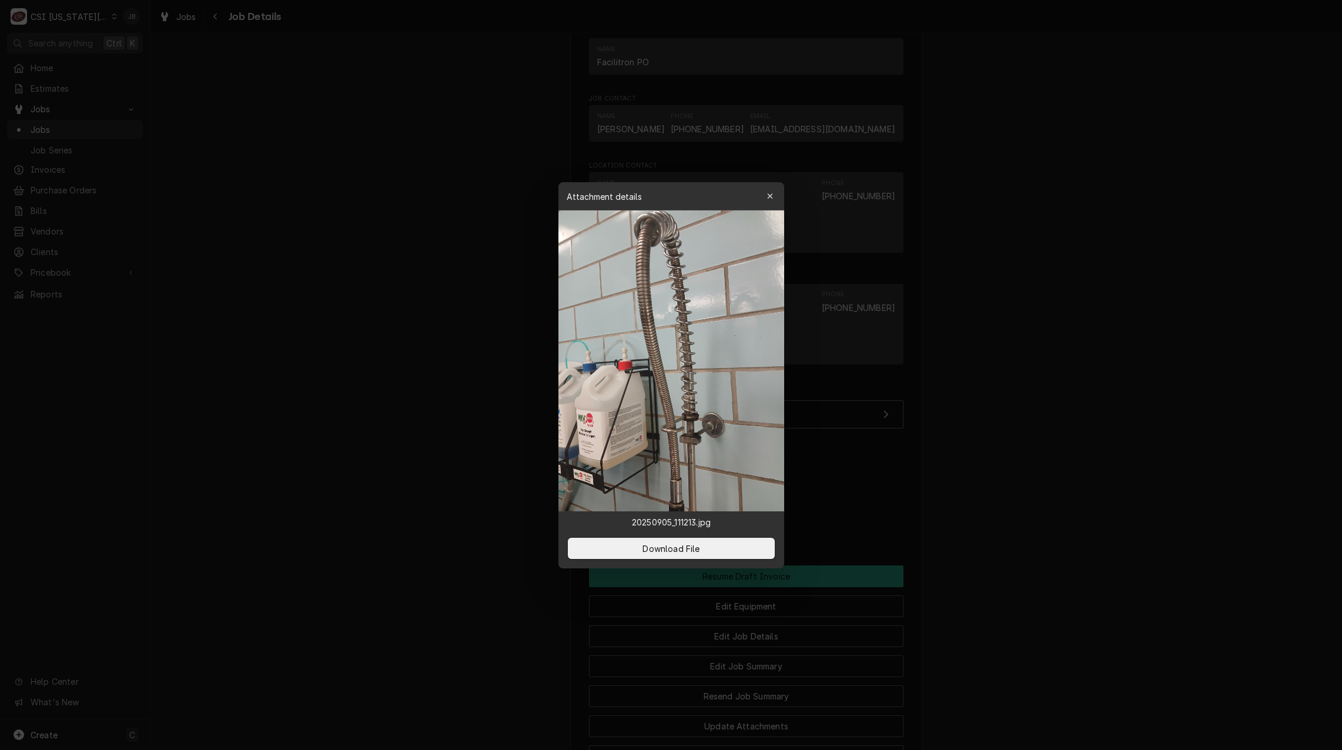
click at [439, 412] on div at bounding box center [671, 375] width 1342 height 750
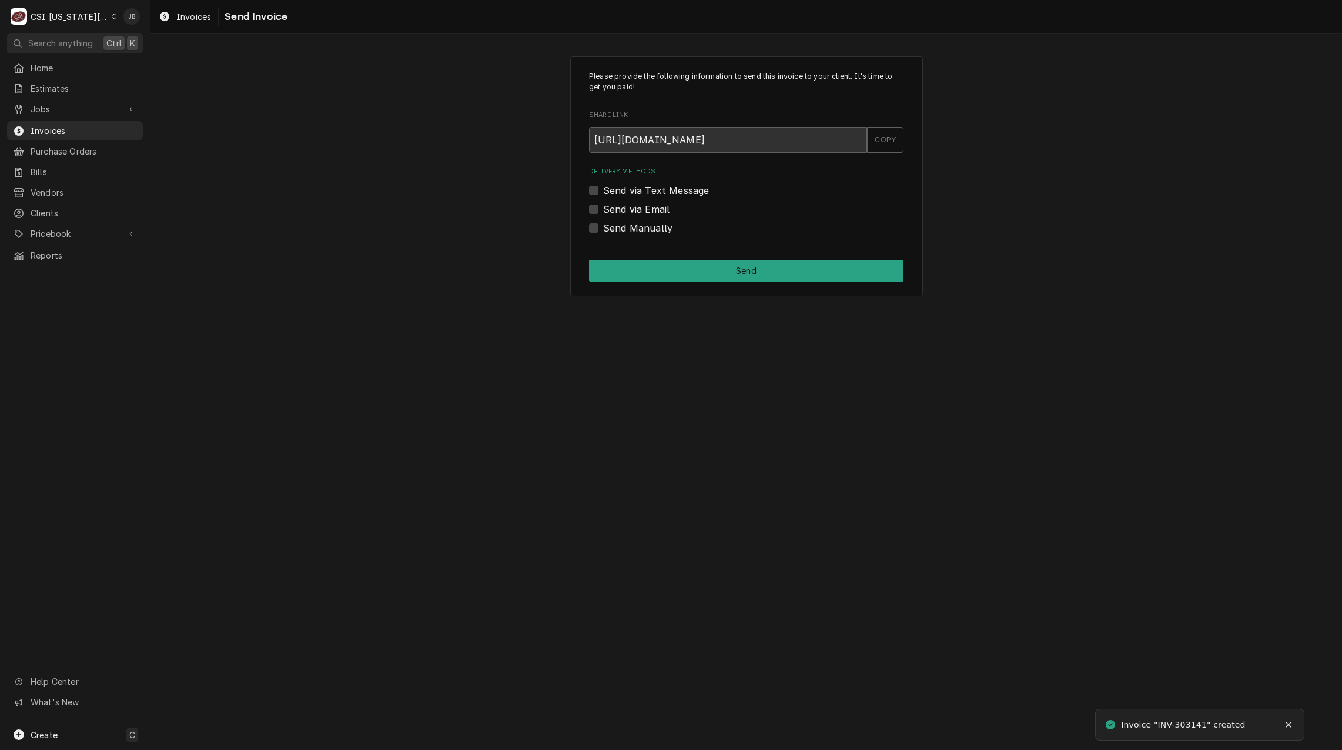
click at [651, 204] on label "Send via Email" at bounding box center [636, 209] width 66 height 14
click at [651, 204] on input "Send via Email" at bounding box center [760, 215] width 315 height 26
checkbox input "true"
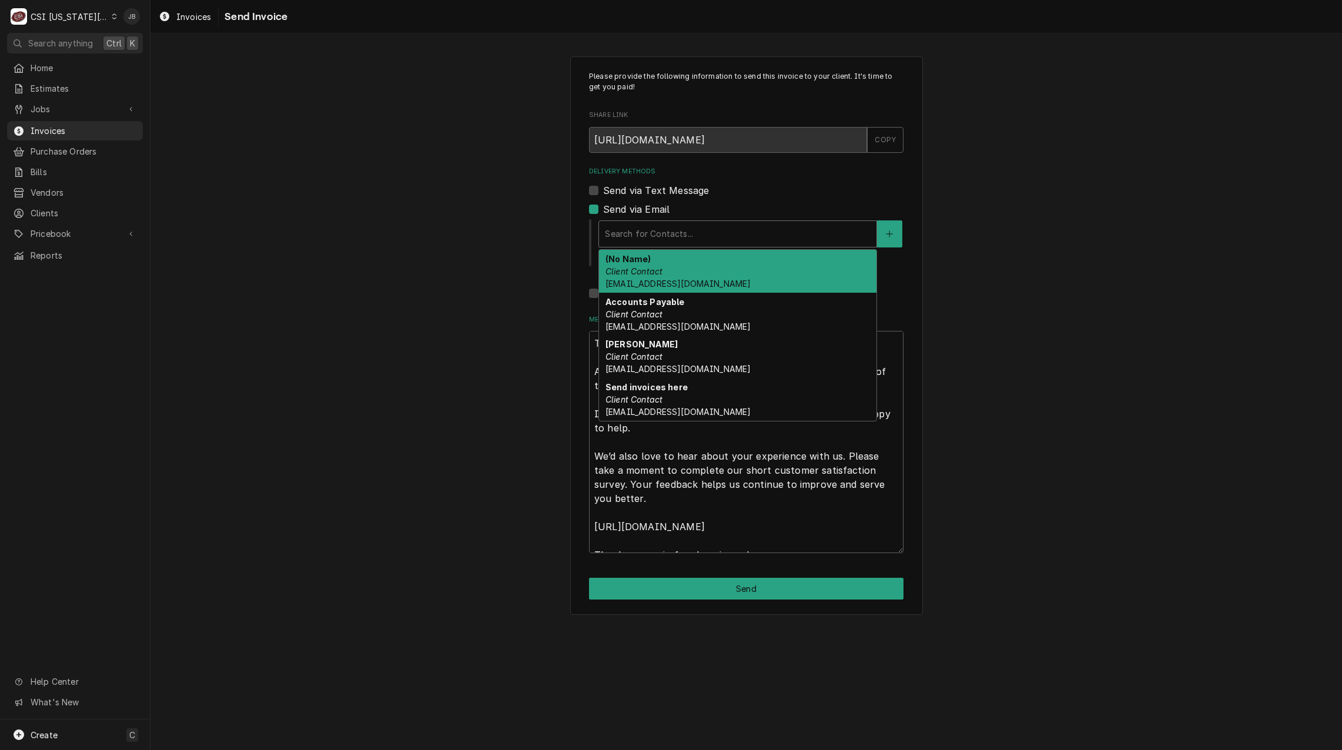
click at [634, 232] on div "Delivery Methods" at bounding box center [738, 233] width 266 height 21
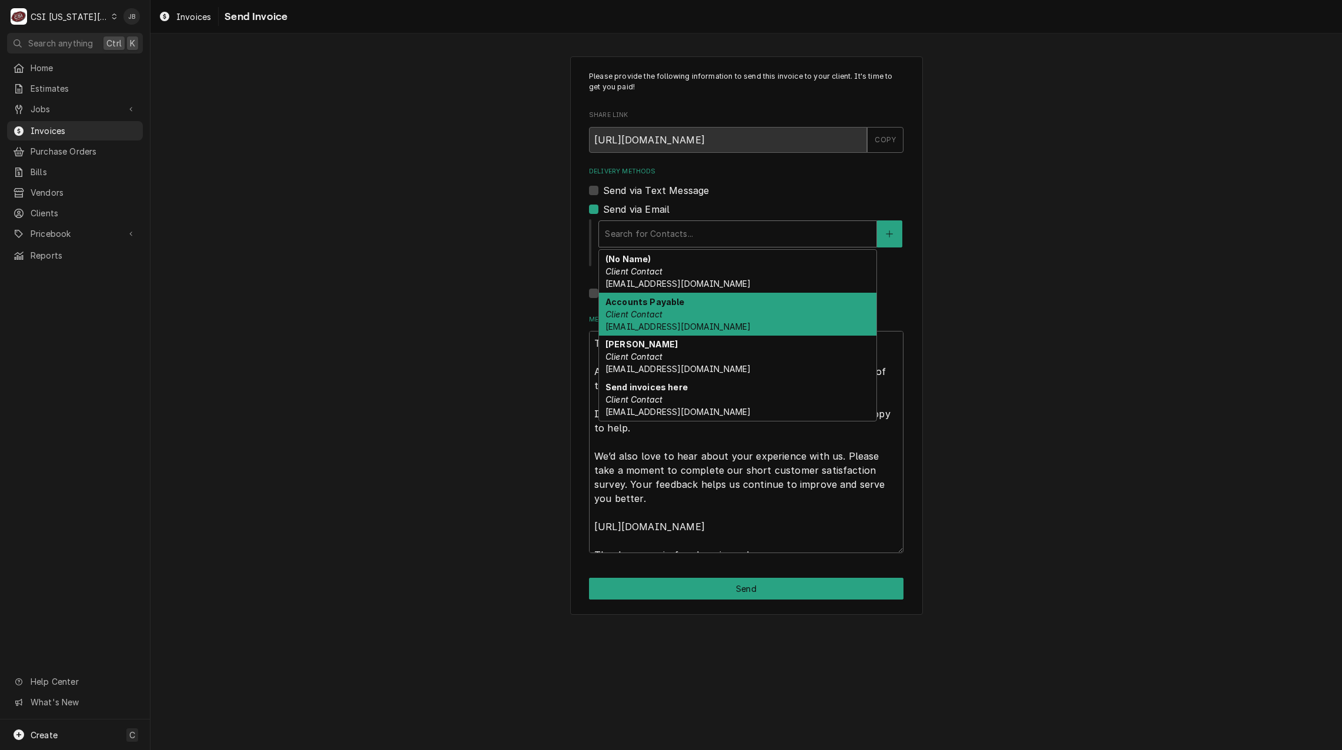
click at [689, 328] on span "Accounts_Payable@Isdschools.Org" at bounding box center [678, 327] width 145 height 10
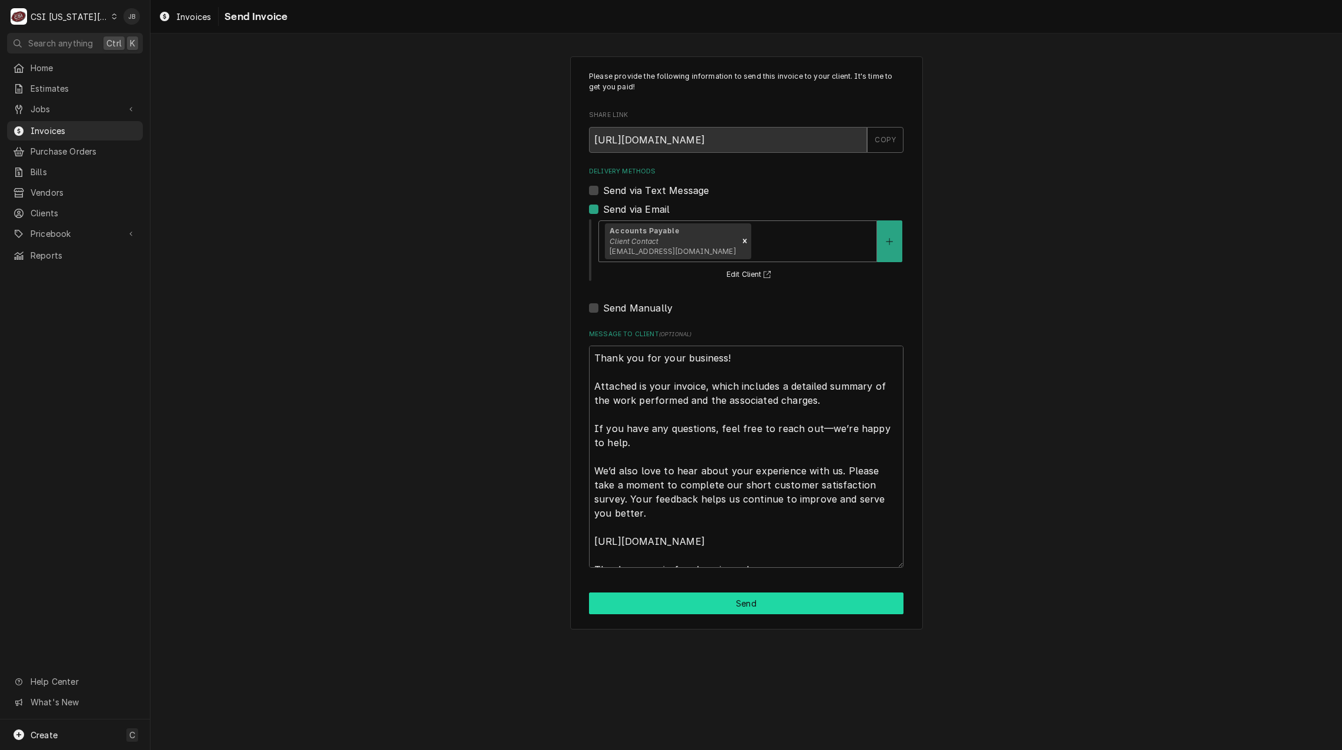
click at [669, 599] on button "Send" at bounding box center [746, 604] width 315 height 22
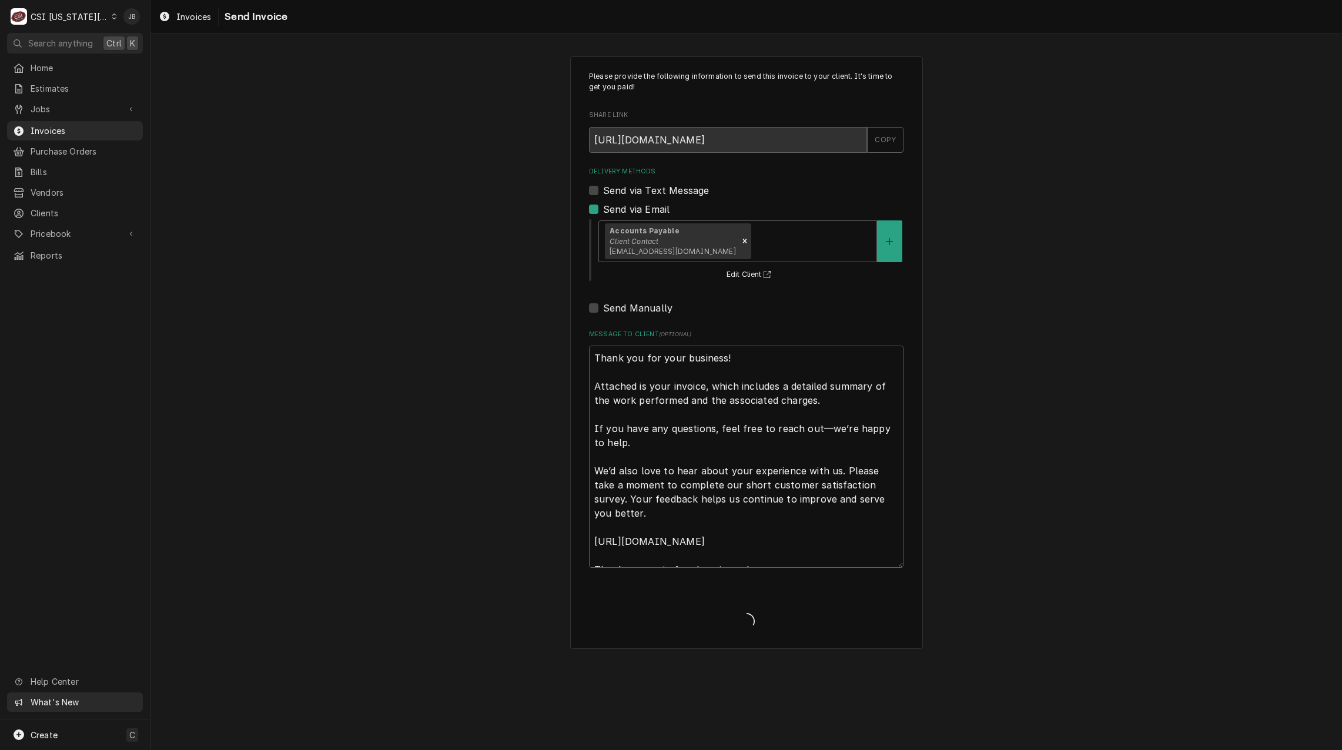
type textarea "x"
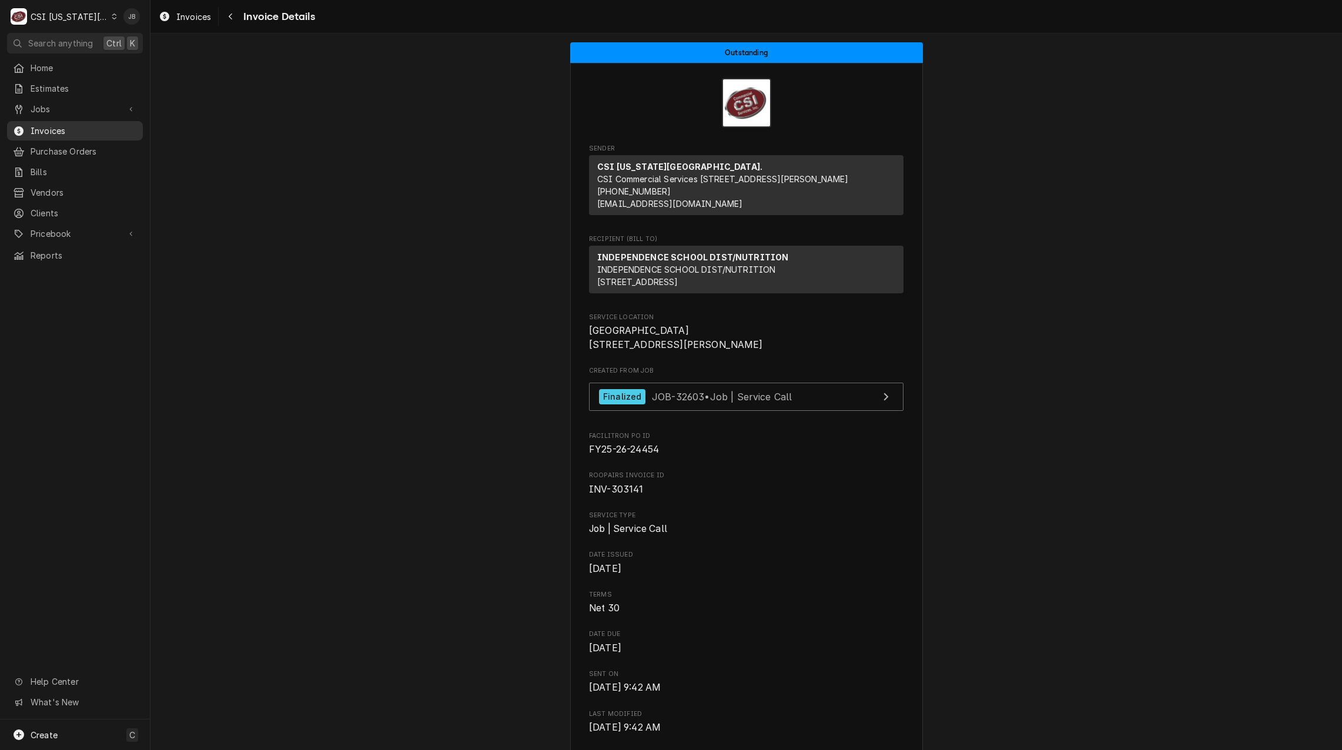
click at [89, 125] on span "Invoices" at bounding box center [84, 131] width 106 height 12
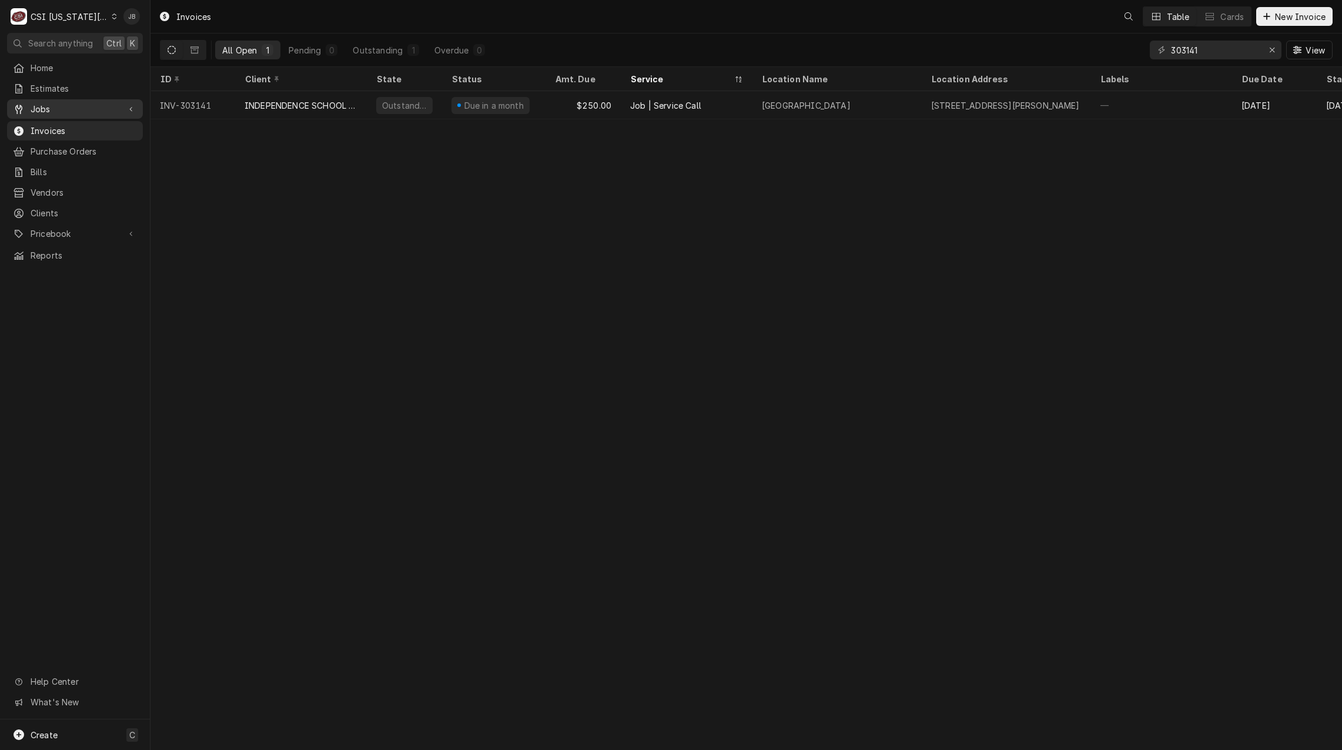
click at [86, 107] on span "Jobs" at bounding box center [75, 109] width 89 height 12
click at [78, 125] on span "Jobs" at bounding box center [84, 129] width 106 height 12
drag, startPoint x: 1209, startPoint y: 48, endPoint x: 1078, endPoint y: 48, distance: 131.1
click at [1079, 48] on div "All Open 1 Pending 0 Outstanding 1 Overdue 0 303141 View" at bounding box center [746, 50] width 1173 height 33
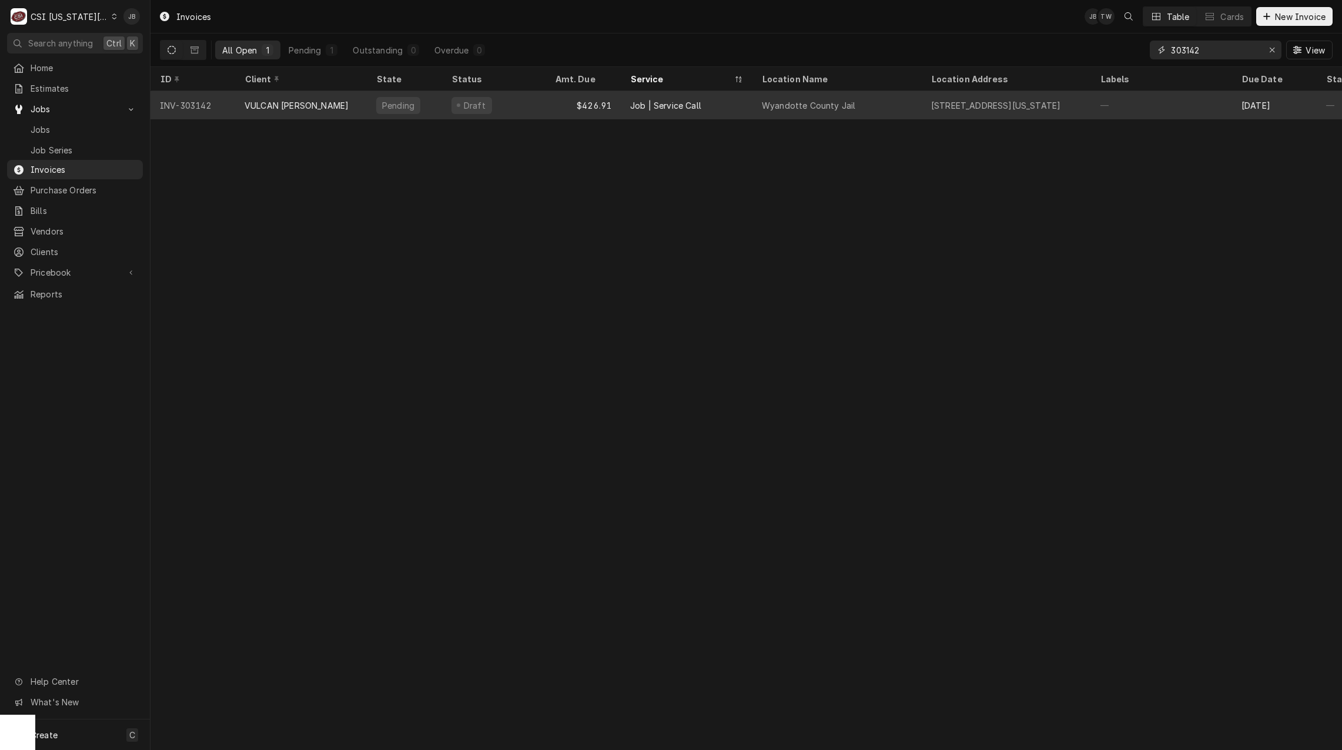
type input "303142"
click at [436, 102] on div "Pending" at bounding box center [404, 105] width 75 height 28
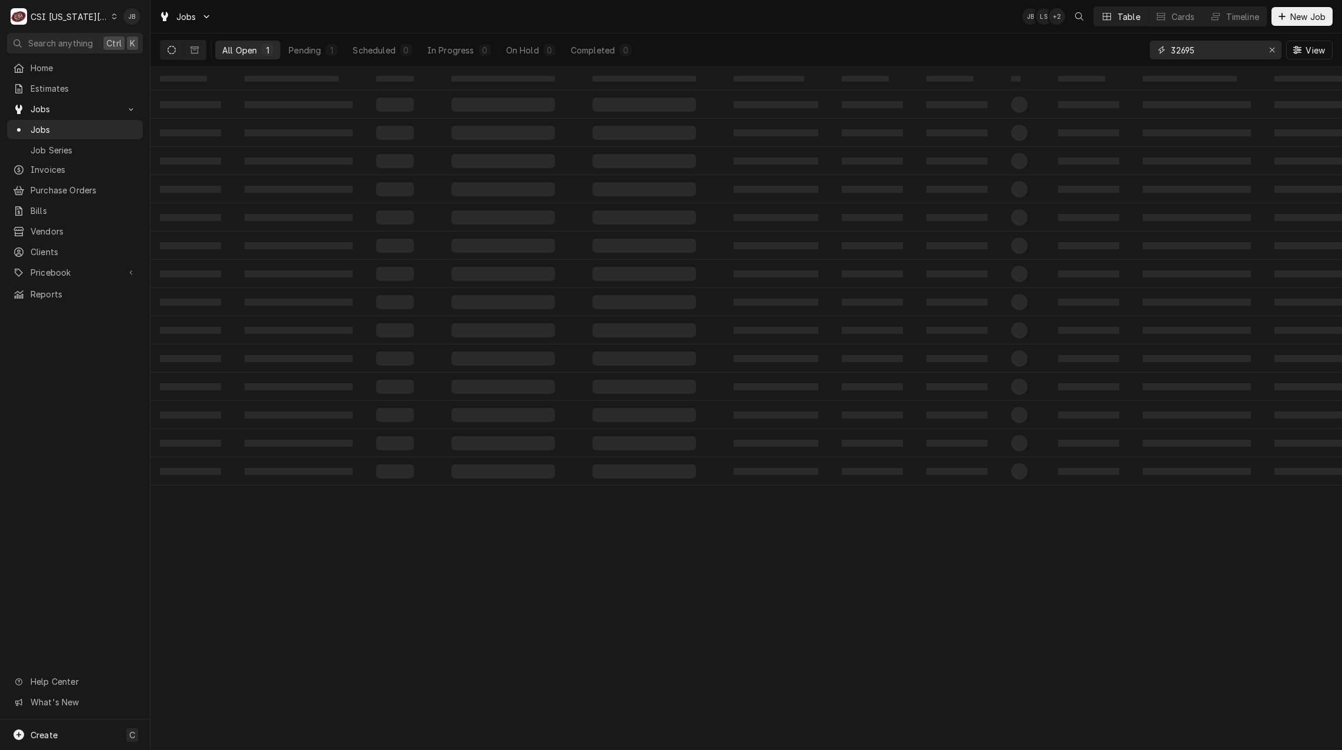
drag, startPoint x: 1207, startPoint y: 51, endPoint x: 1120, endPoint y: 50, distance: 87.0
click at [1125, 50] on div "All Open 1 Pending 1 Scheduled 0 In Progress 0 On Hold 0 Completed 0 32695 View" at bounding box center [746, 50] width 1173 height 33
paste input "317"
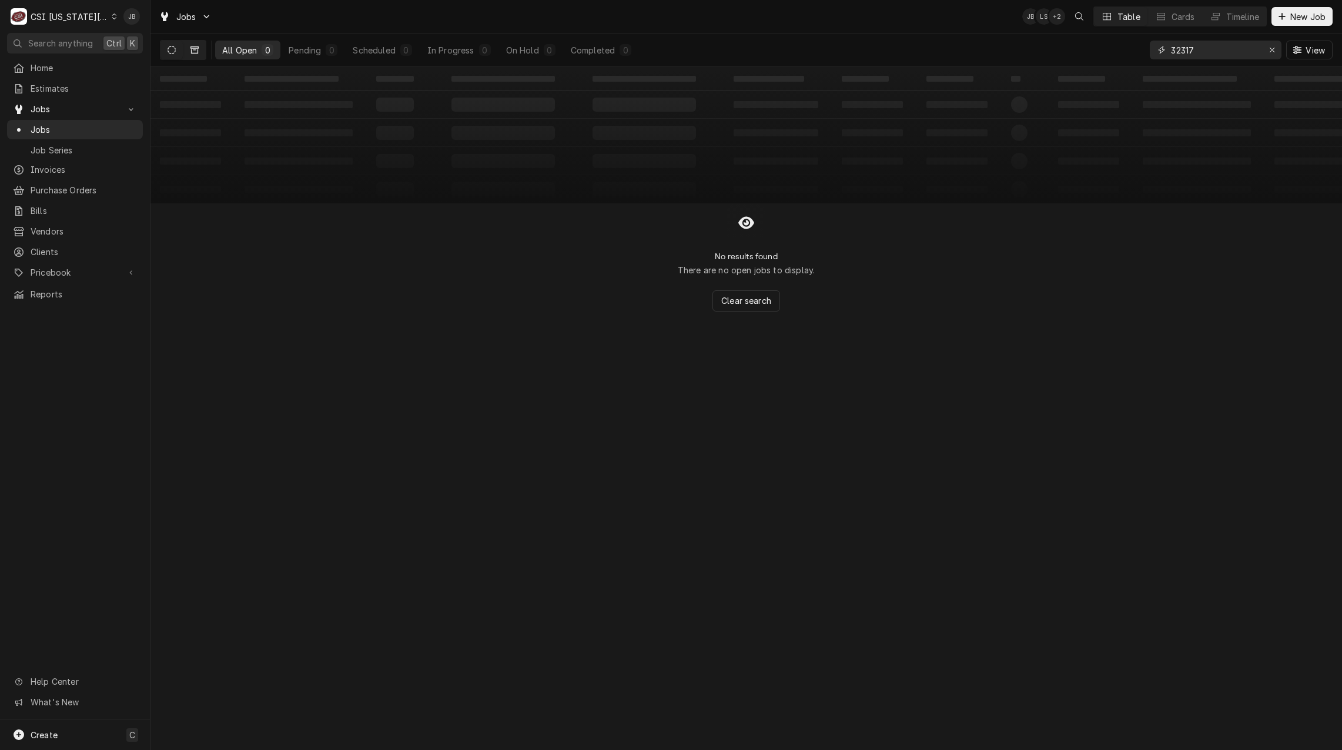
type input "32317"
click at [189, 48] on button "Dynamic Content Wrapper" at bounding box center [194, 50] width 22 height 19
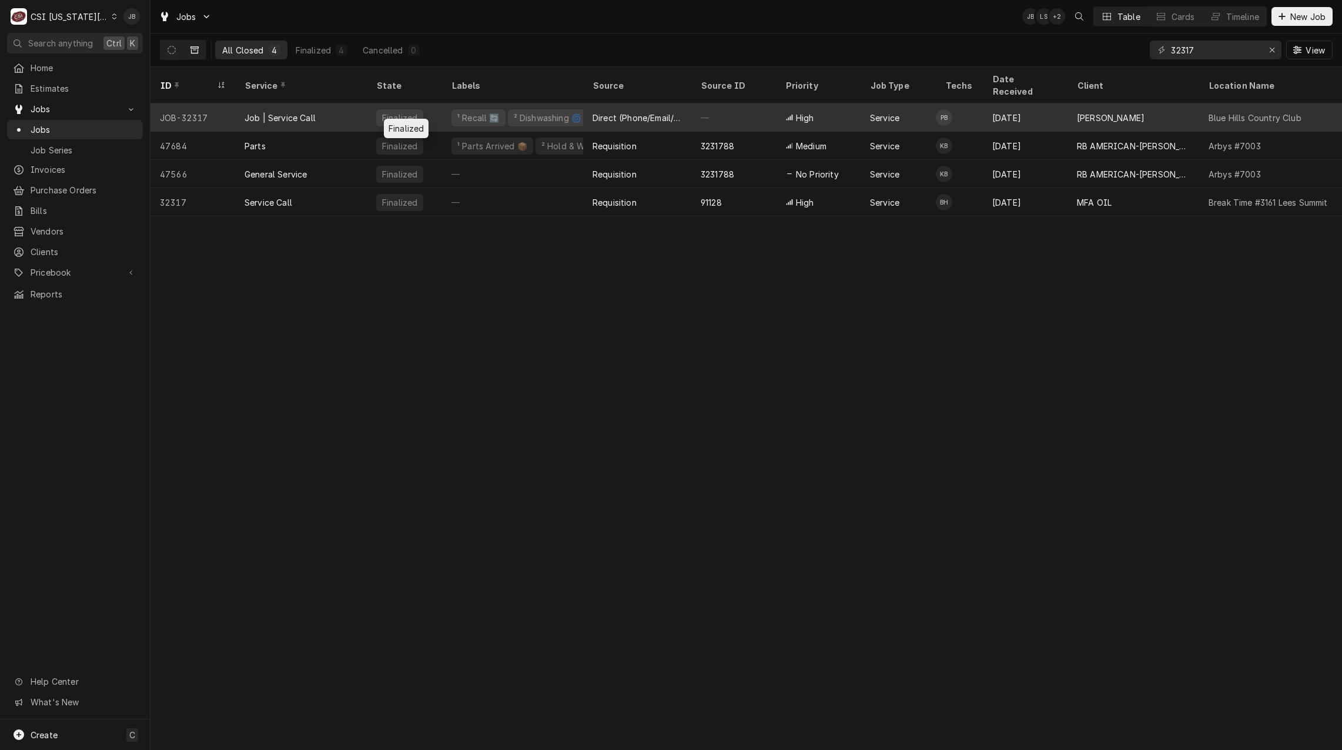
click at [401, 112] on div "Finalized" at bounding box center [400, 118] width 38 height 12
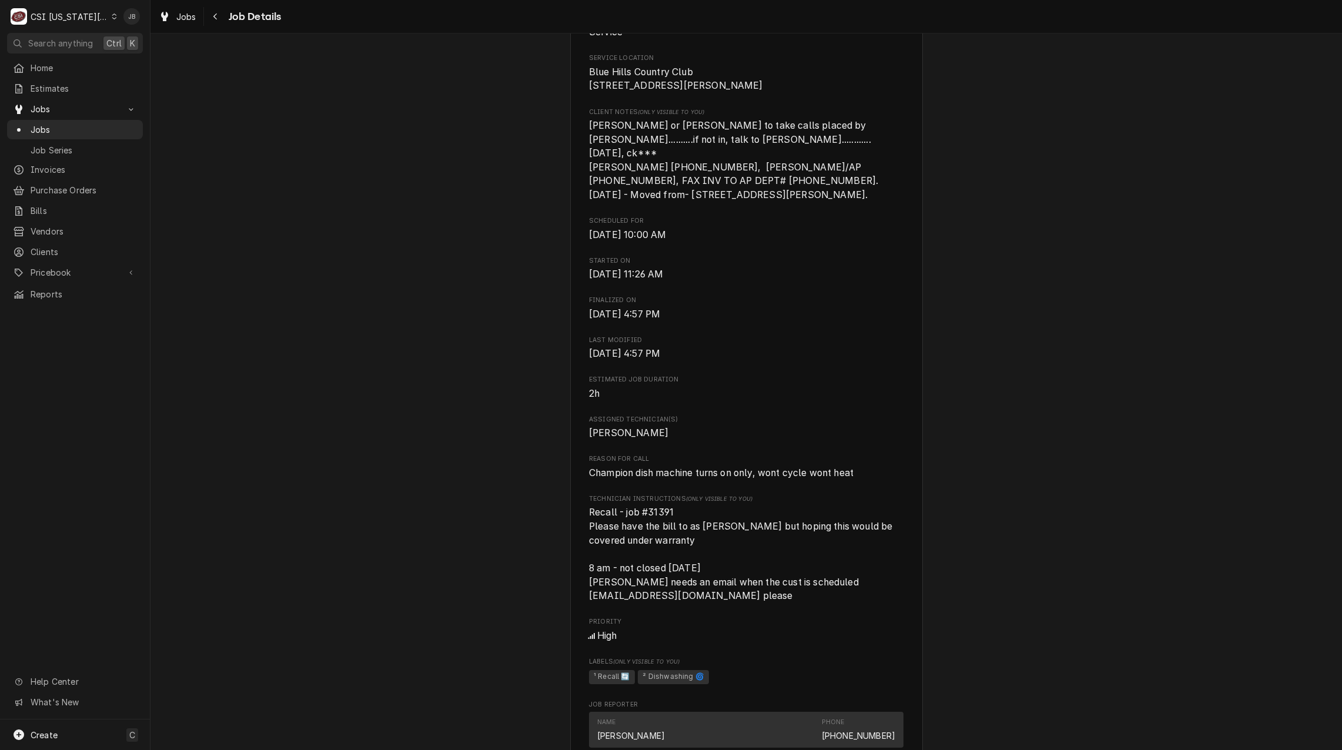
scroll to position [470, 0]
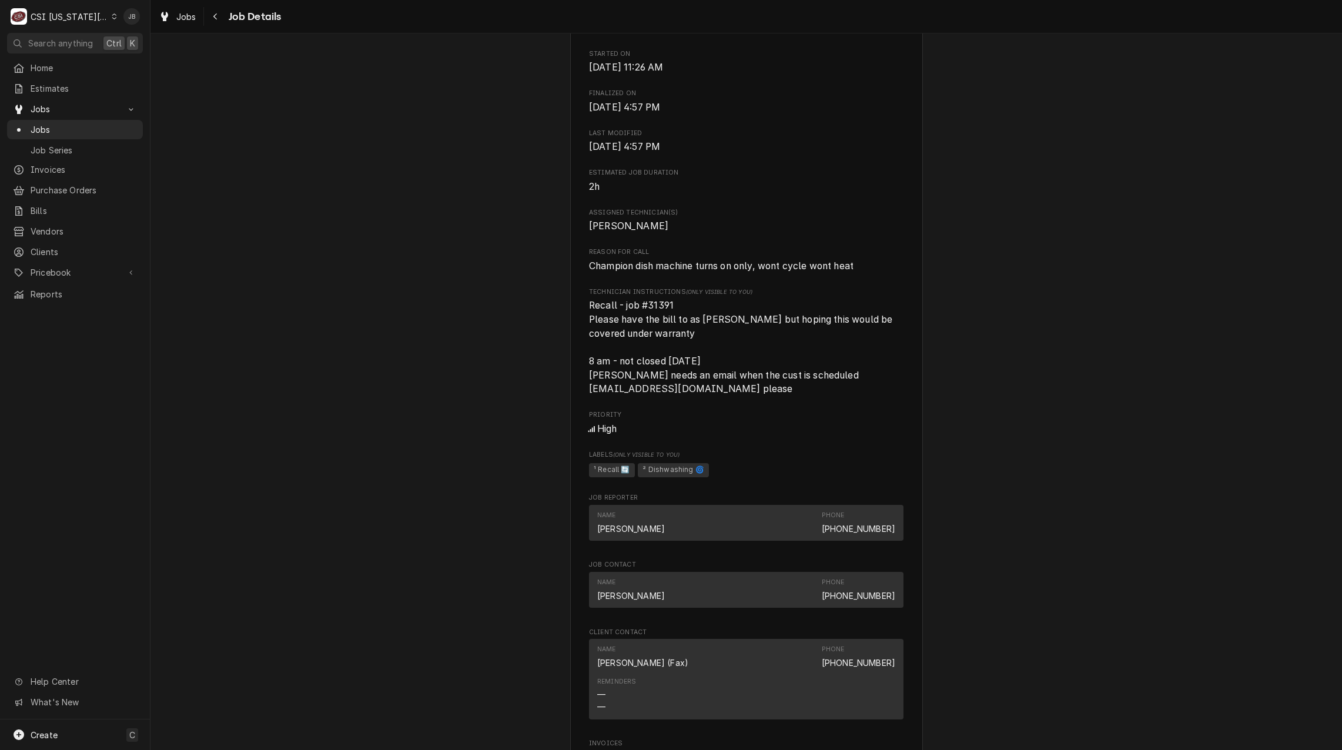
click at [710, 392] on span "Recall - job #31391 Please have the bill to as [PERSON_NAME] but hoping this wo…" at bounding box center [746, 347] width 315 height 97
drag, startPoint x: 670, startPoint y: 389, endPoint x: 584, endPoint y: 389, distance: 85.8
click at [589, 389] on span "Recall - job #31391 Please have the bill to as [PERSON_NAME] but hoping this wo…" at bounding box center [742, 347] width 306 height 95
copy span "[EMAIL_ADDRESS][DOMAIN_NAME]"
click at [773, 387] on span "Recall - job #31391 Please have the bill to as Edward Don but hoping this would…" at bounding box center [746, 347] width 315 height 97
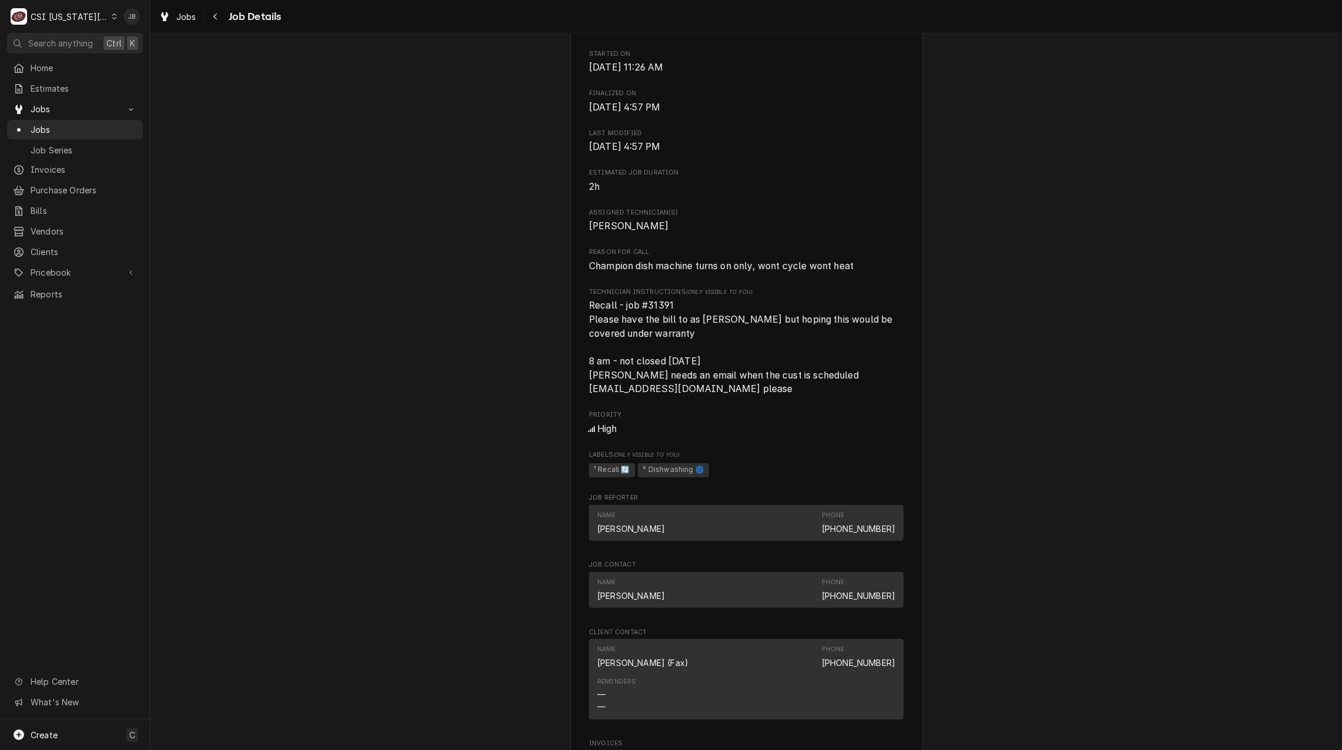
scroll to position [941, 0]
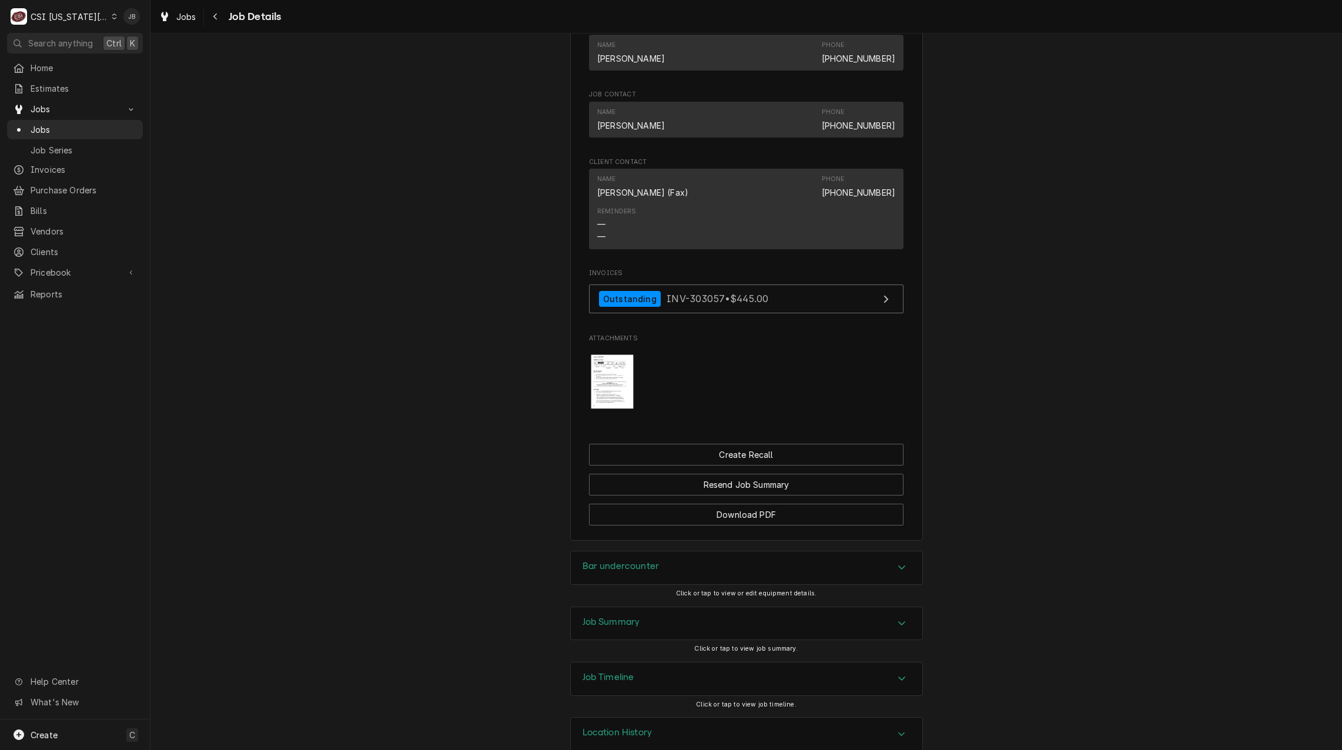
click at [600, 386] on img "Attachments" at bounding box center [612, 383] width 46 height 56
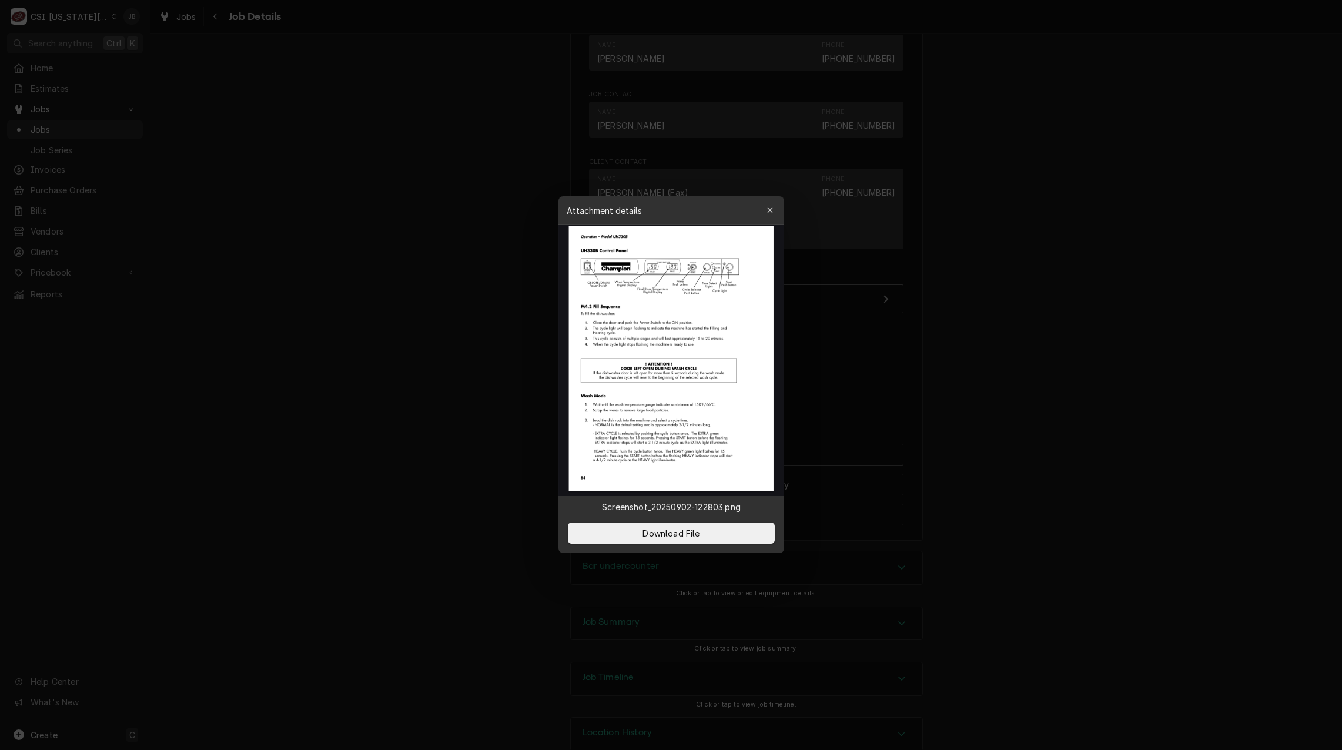
click at [895, 375] on div at bounding box center [671, 375] width 1342 height 750
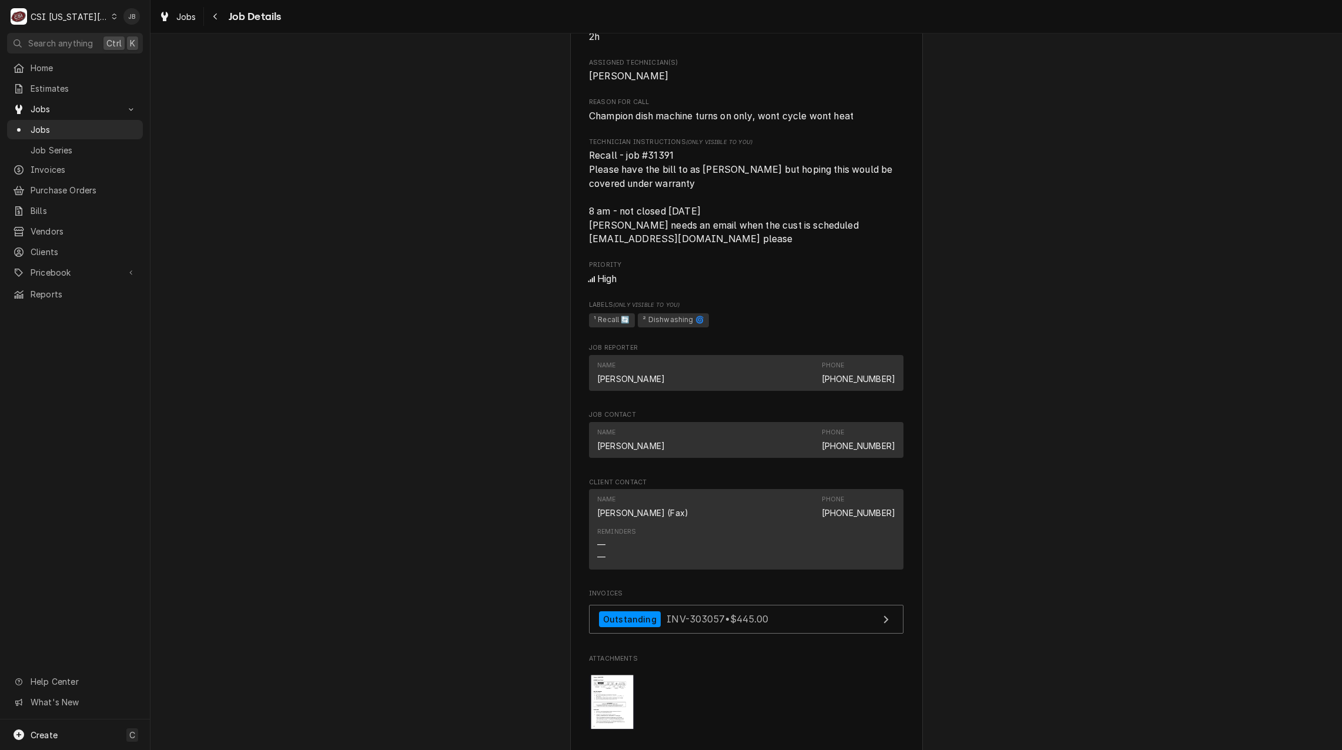
scroll to position [435, 0]
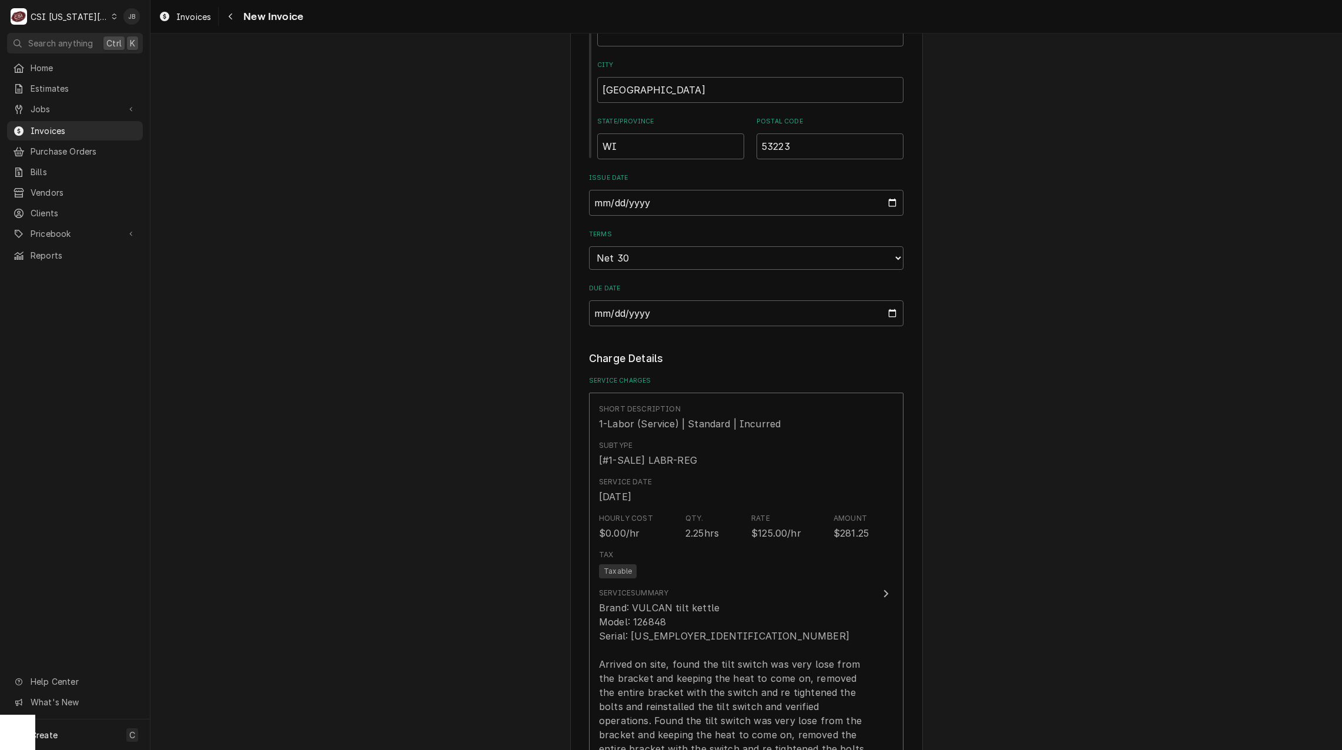
scroll to position [1058, 0]
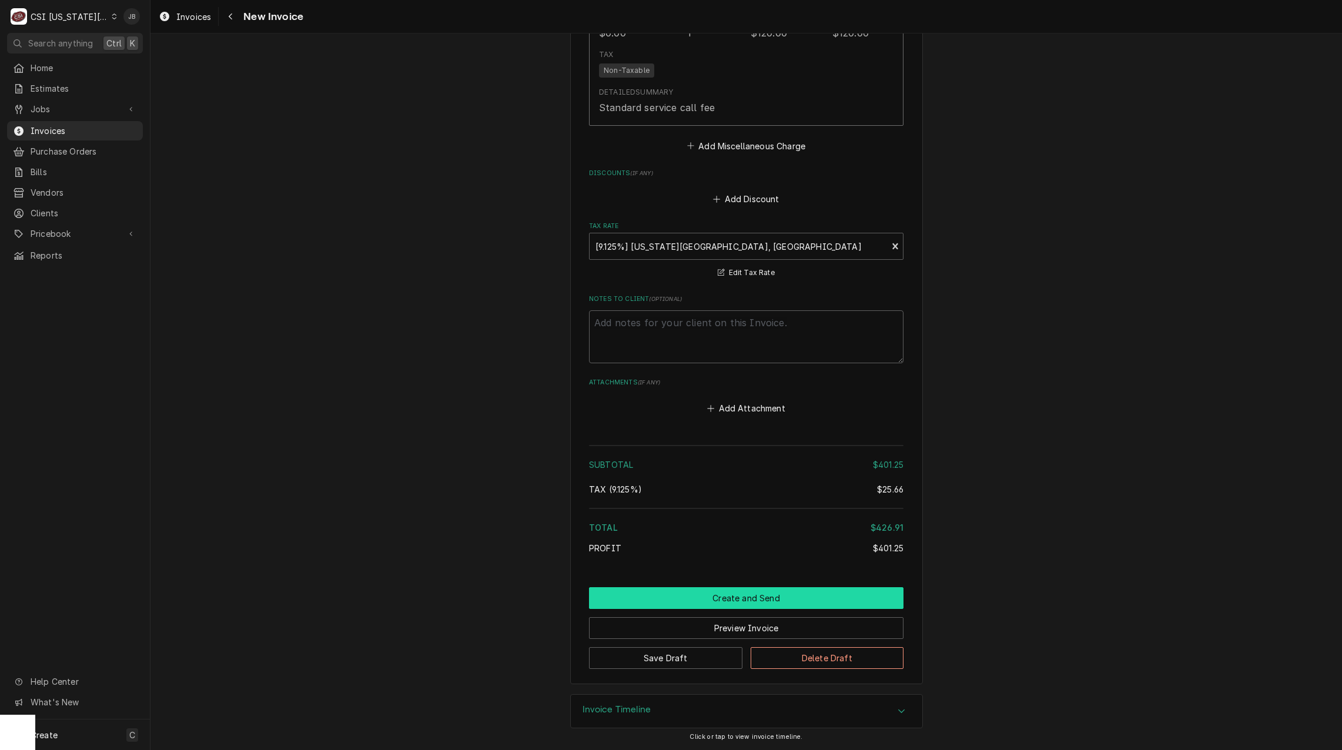
click at [667, 592] on button "Create and Send" at bounding box center [746, 598] width 315 height 22
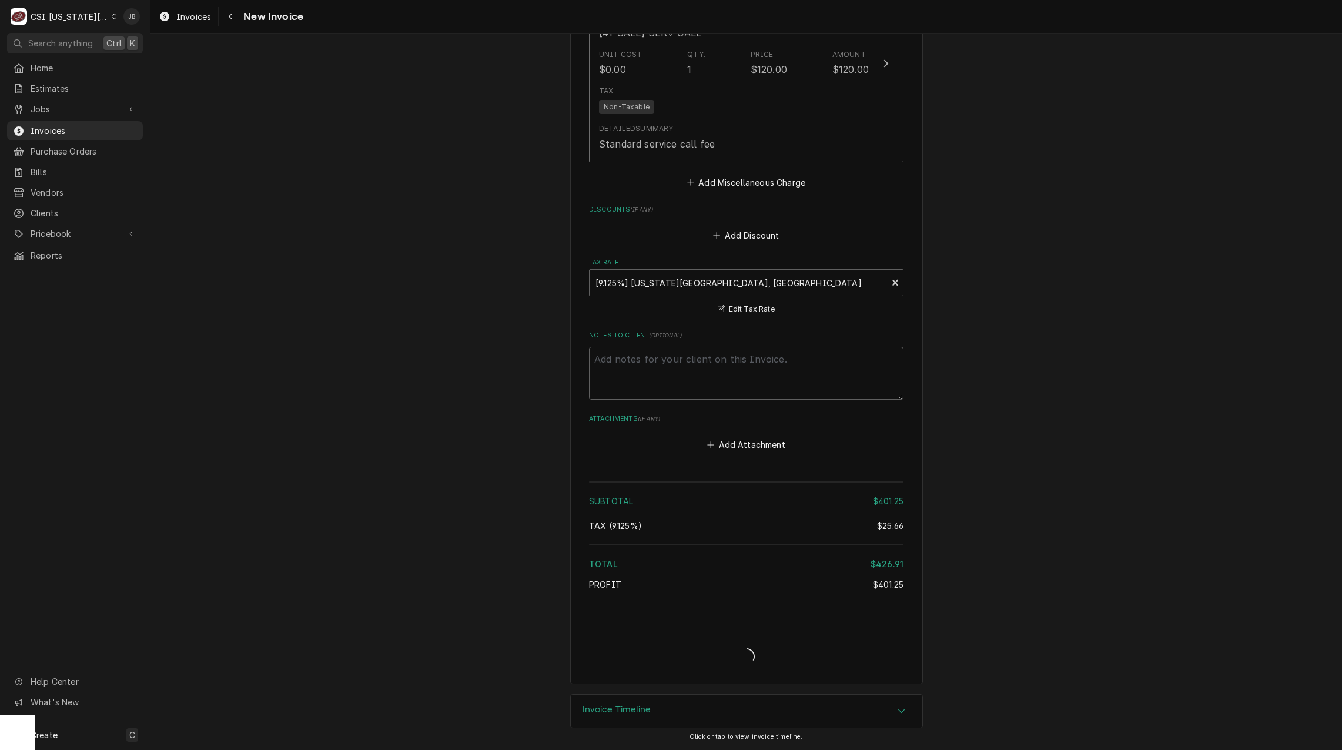
type textarea "x"
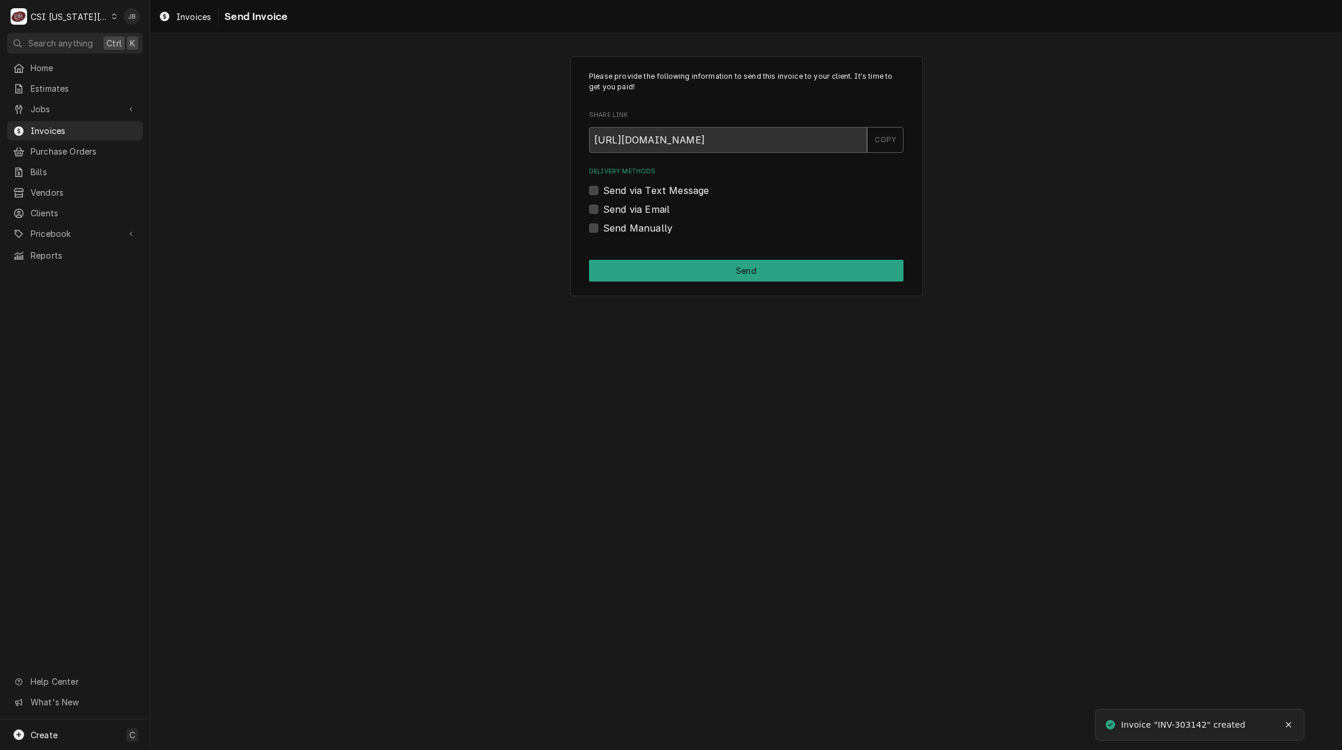
drag, startPoint x: 626, startPoint y: 208, endPoint x: 632, endPoint y: 211, distance: 6.3
click at [626, 208] on label "Send via Email" at bounding box center [636, 209] width 66 height 14
click at [626, 208] on input "Send via Email" at bounding box center [760, 215] width 315 height 26
checkbox input "true"
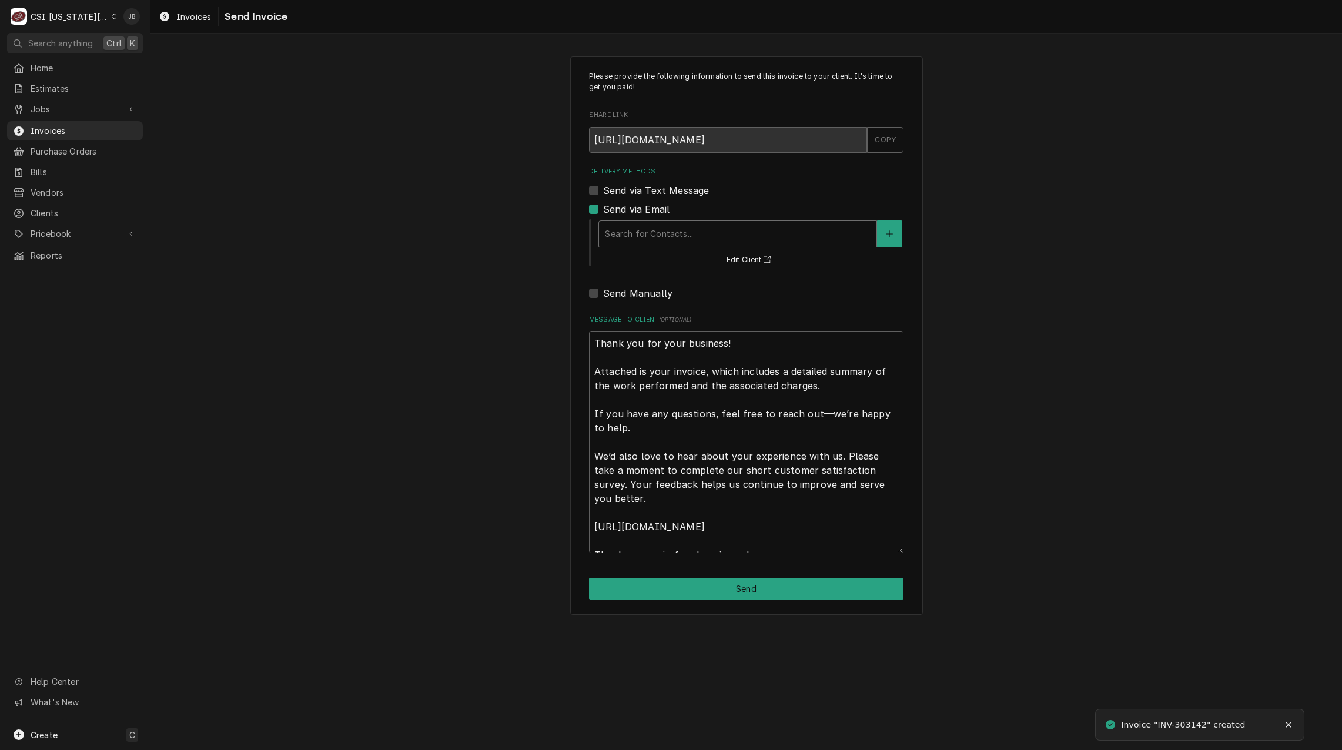
click at [632, 230] on div "Delivery Methods" at bounding box center [738, 233] width 266 height 21
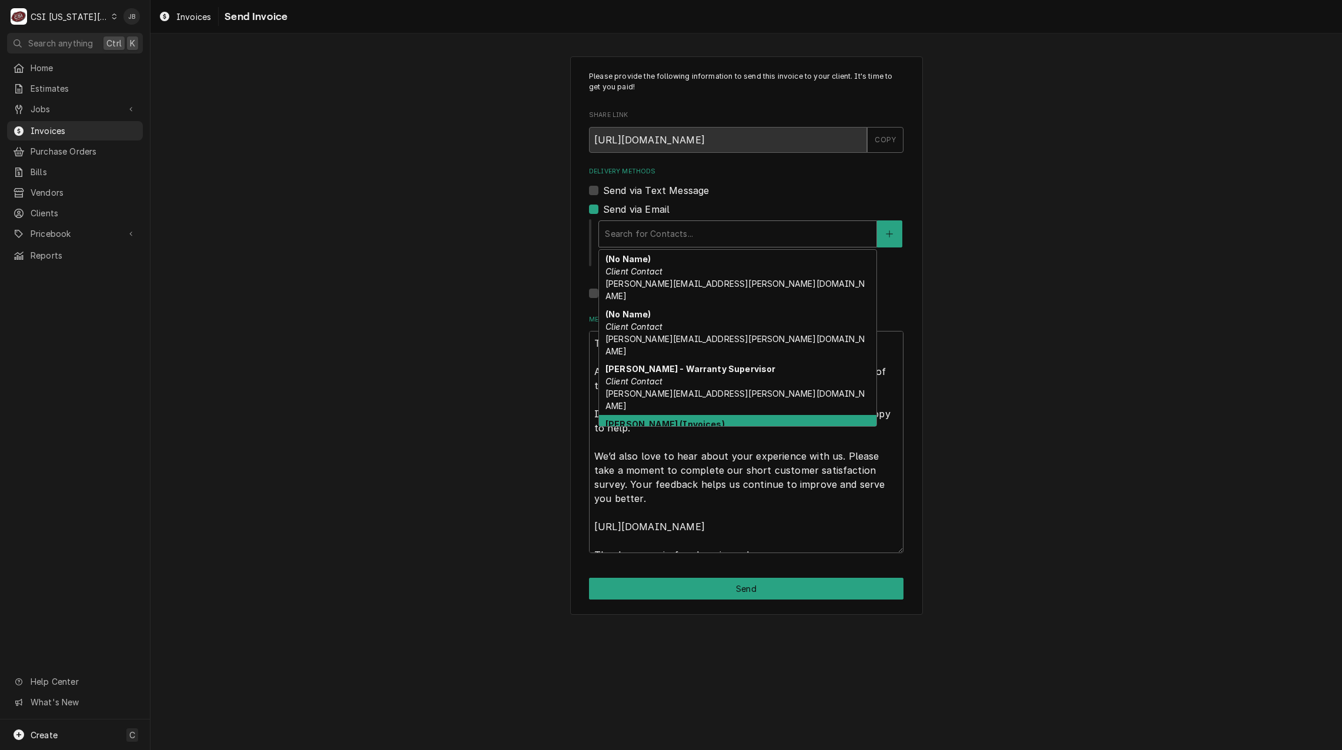
click at [671, 415] on div "Jessica Rentfro (Invoices) Client Contact jessica.rentfro@csi1.com" at bounding box center [738, 442] width 278 height 55
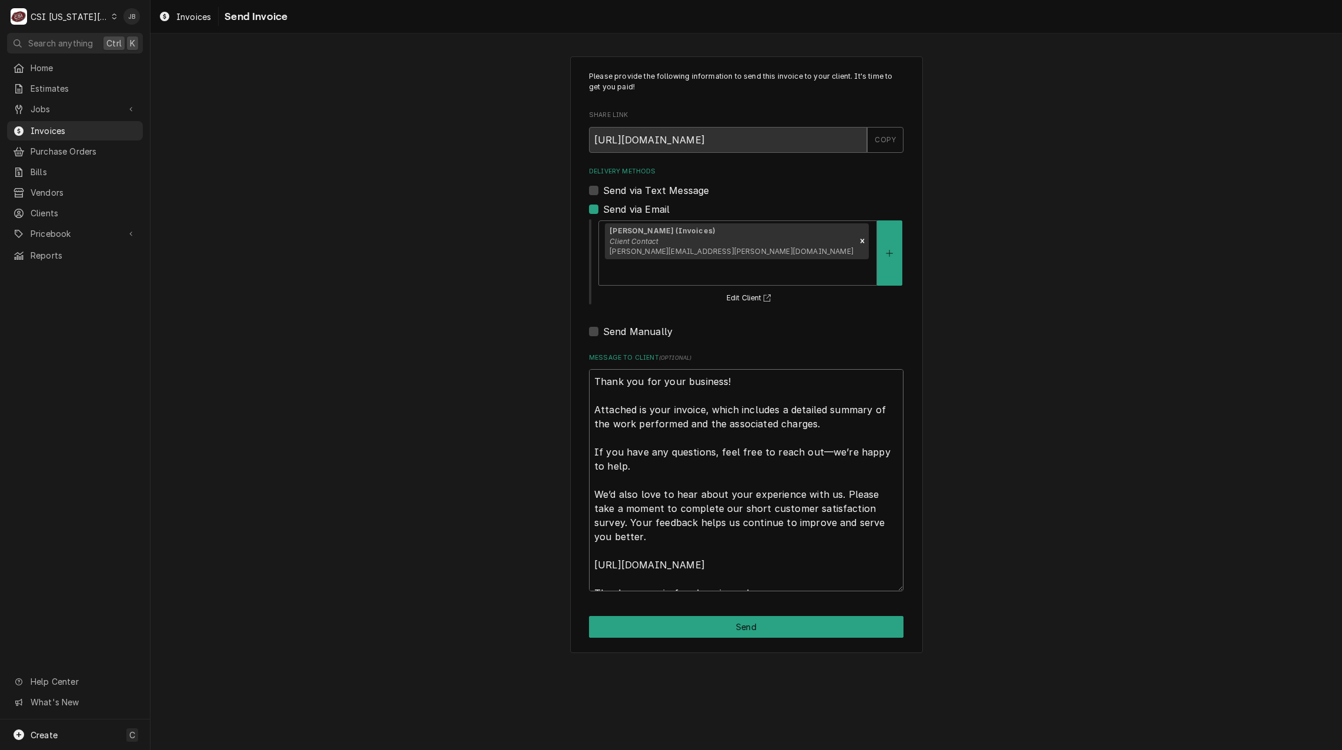
drag, startPoint x: 592, startPoint y: 356, endPoint x: 994, endPoint y: 706, distance: 533.5
click at [920, 664] on div "Please provide the following information to send this invoice to your client. I…" at bounding box center [747, 392] width 1192 height 717
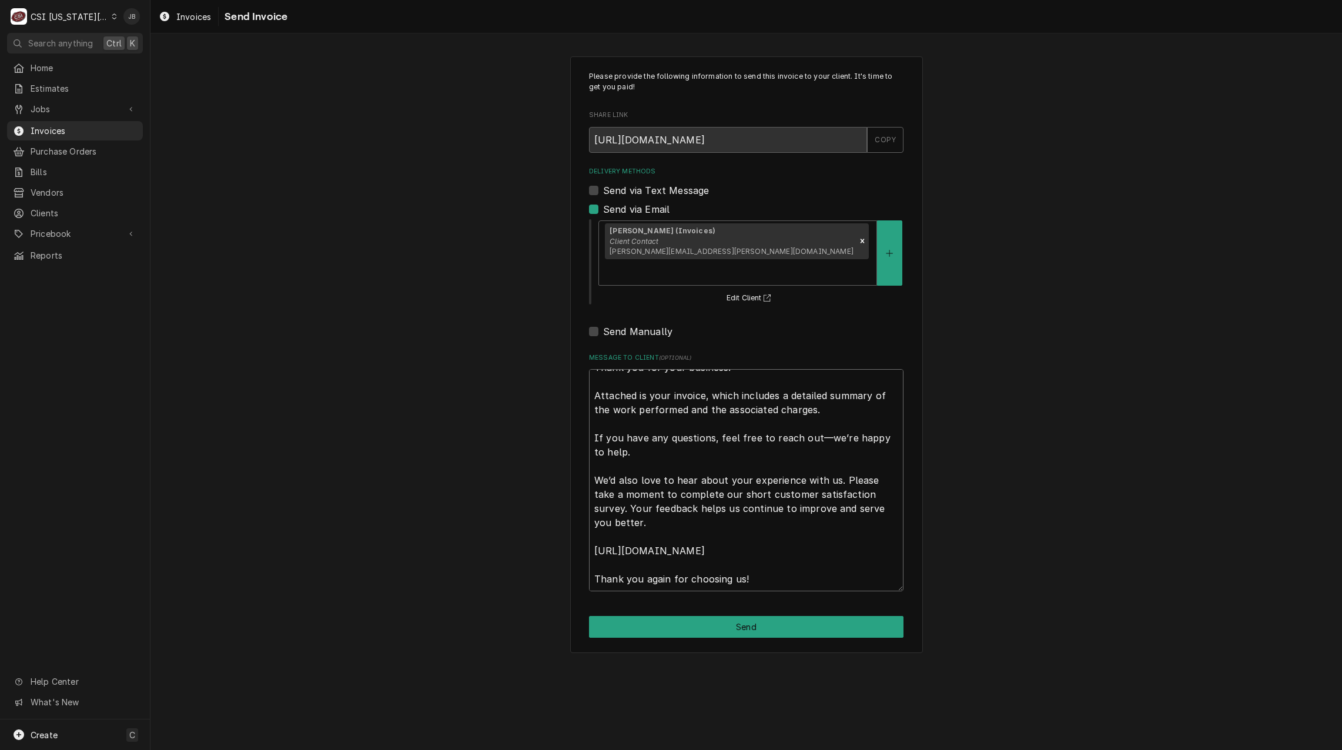
type textarea "x"
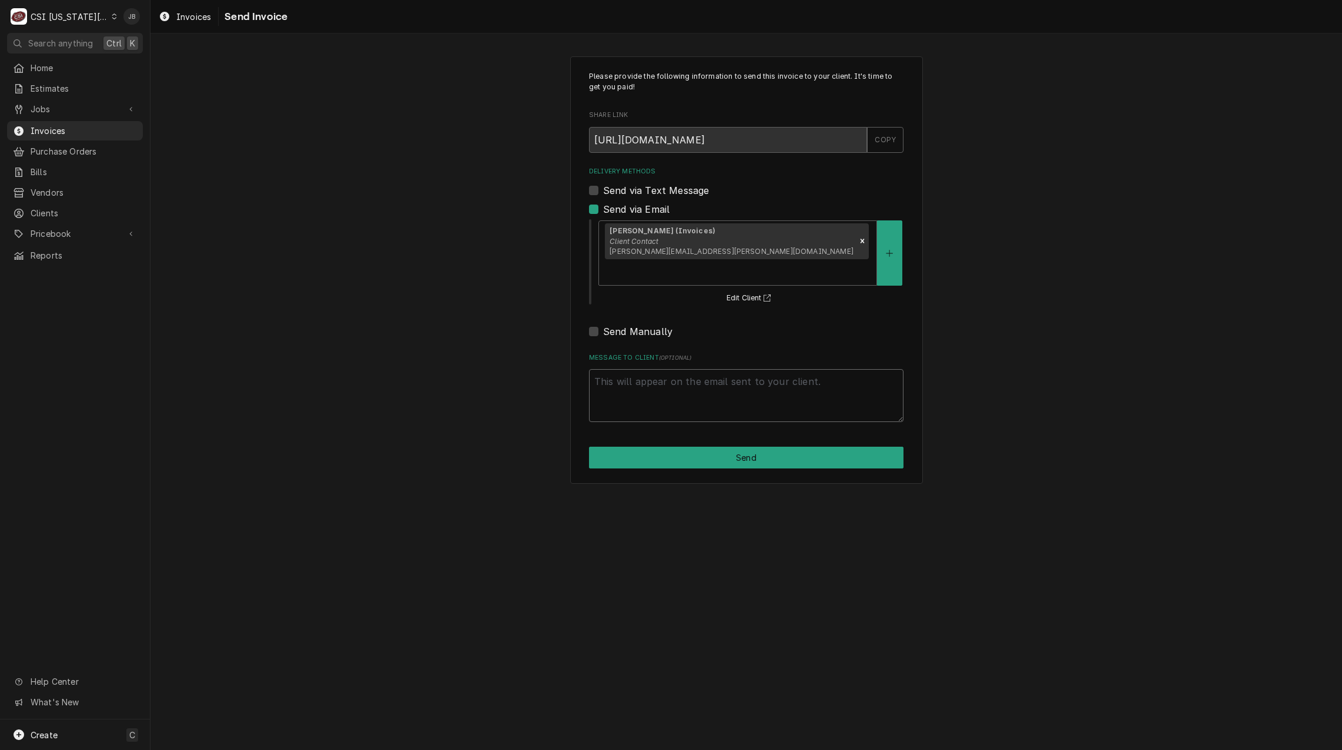
scroll to position [0, 0]
type textarea "x"
type textarea "a"
type textarea "x"
type textarea "ap"
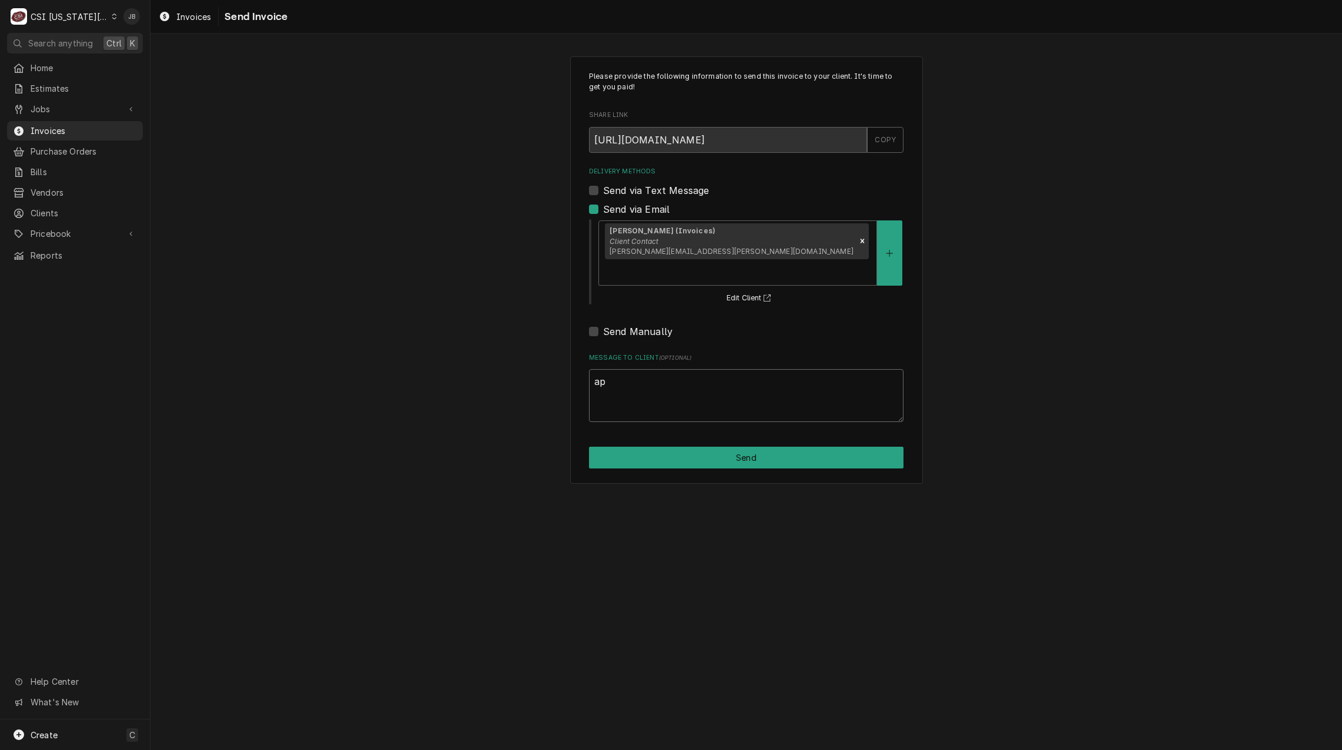
type textarea "x"
type textarea "app"
type textarea "x"
type textarea "appr"
type textarea "x"
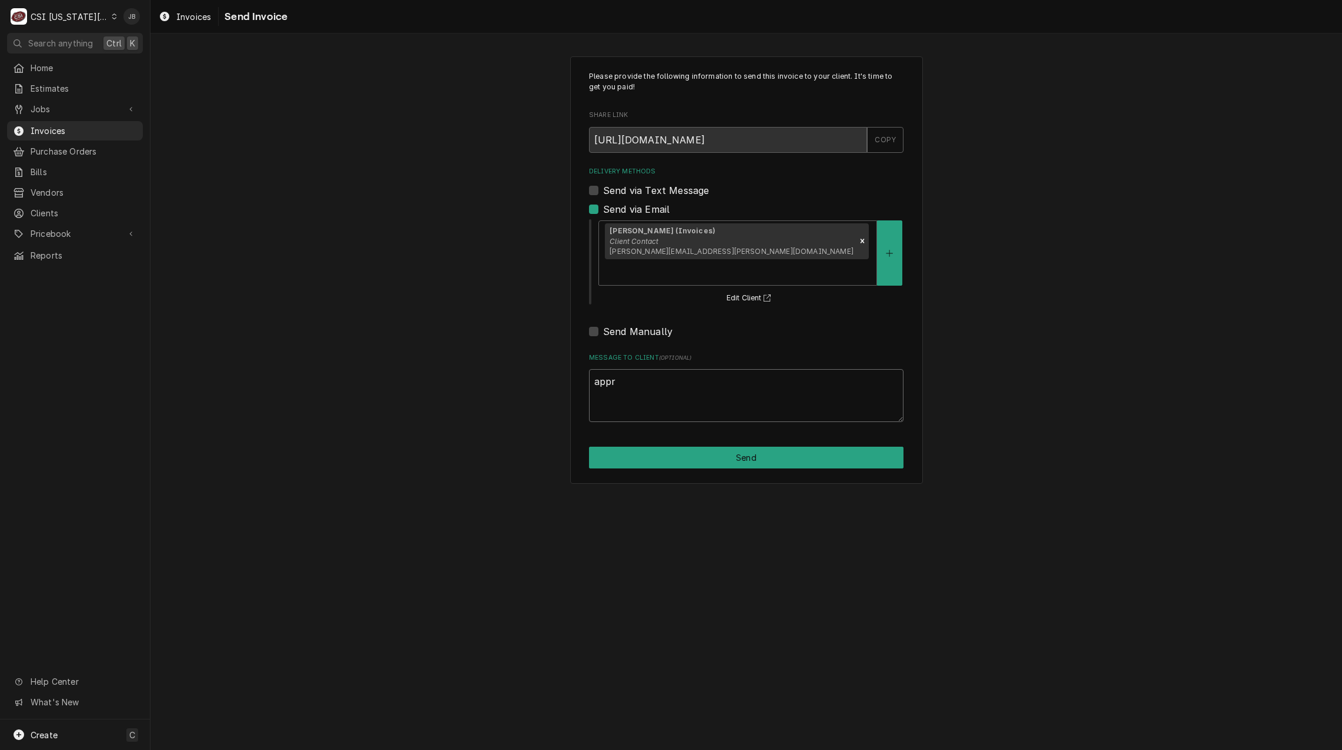
type textarea "appro"
type textarea "x"
type textarea "approv"
type textarea "x"
type textarea "approve"
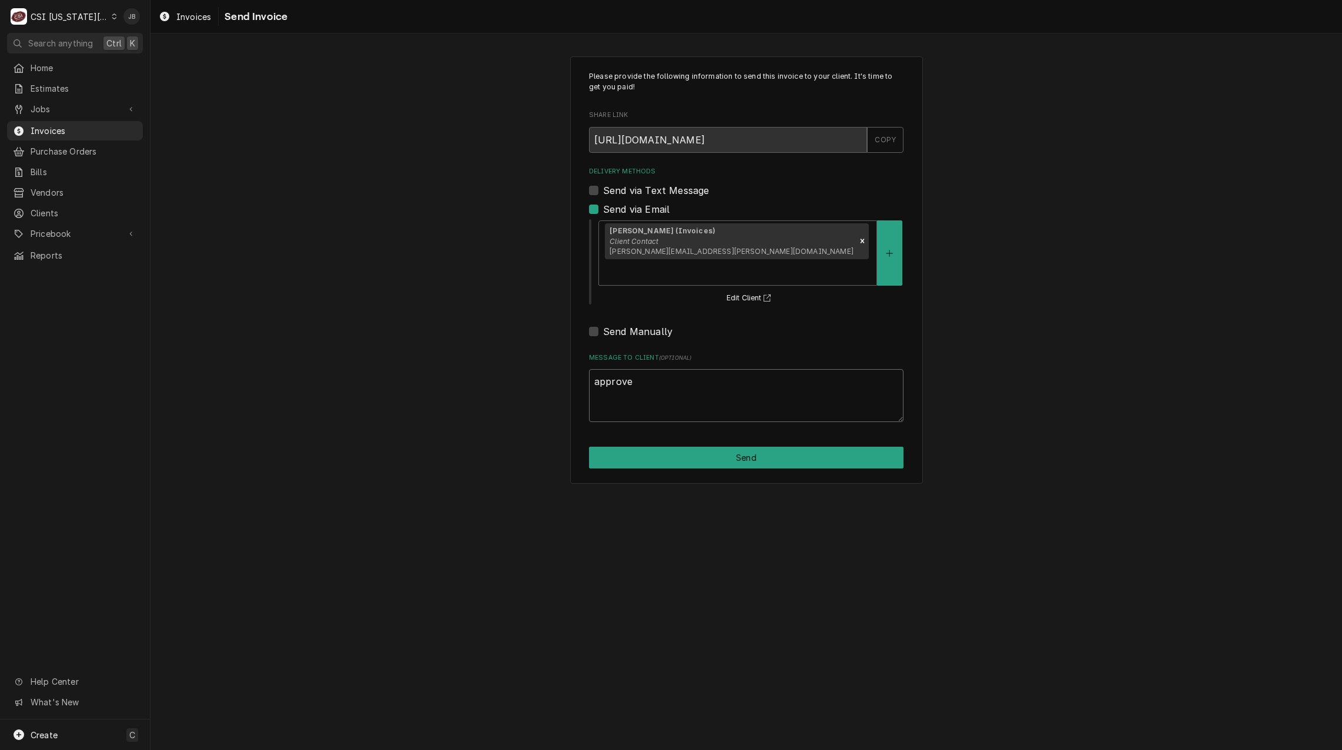
type textarea "x"
type textarea "approved"
type textarea "x"
type textarea "approved"
click at [707, 447] on button "Send" at bounding box center [746, 458] width 315 height 22
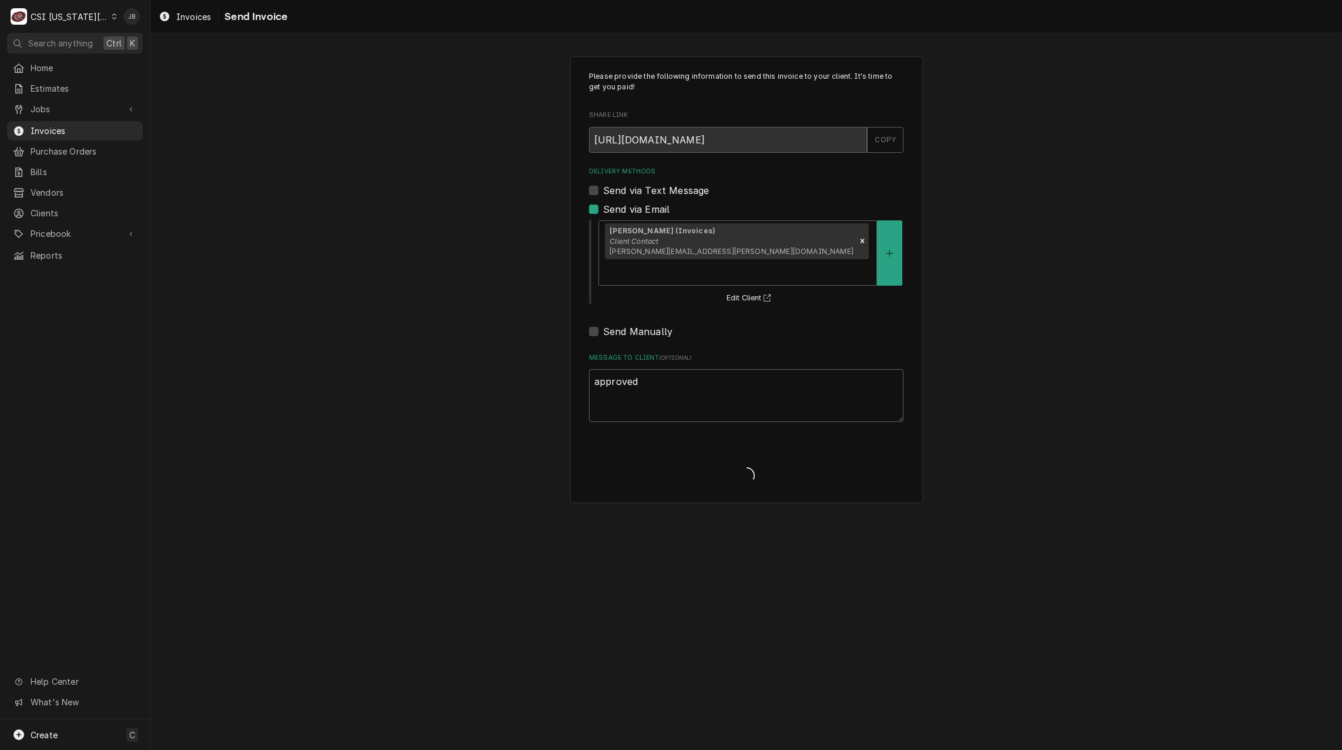
type textarea "x"
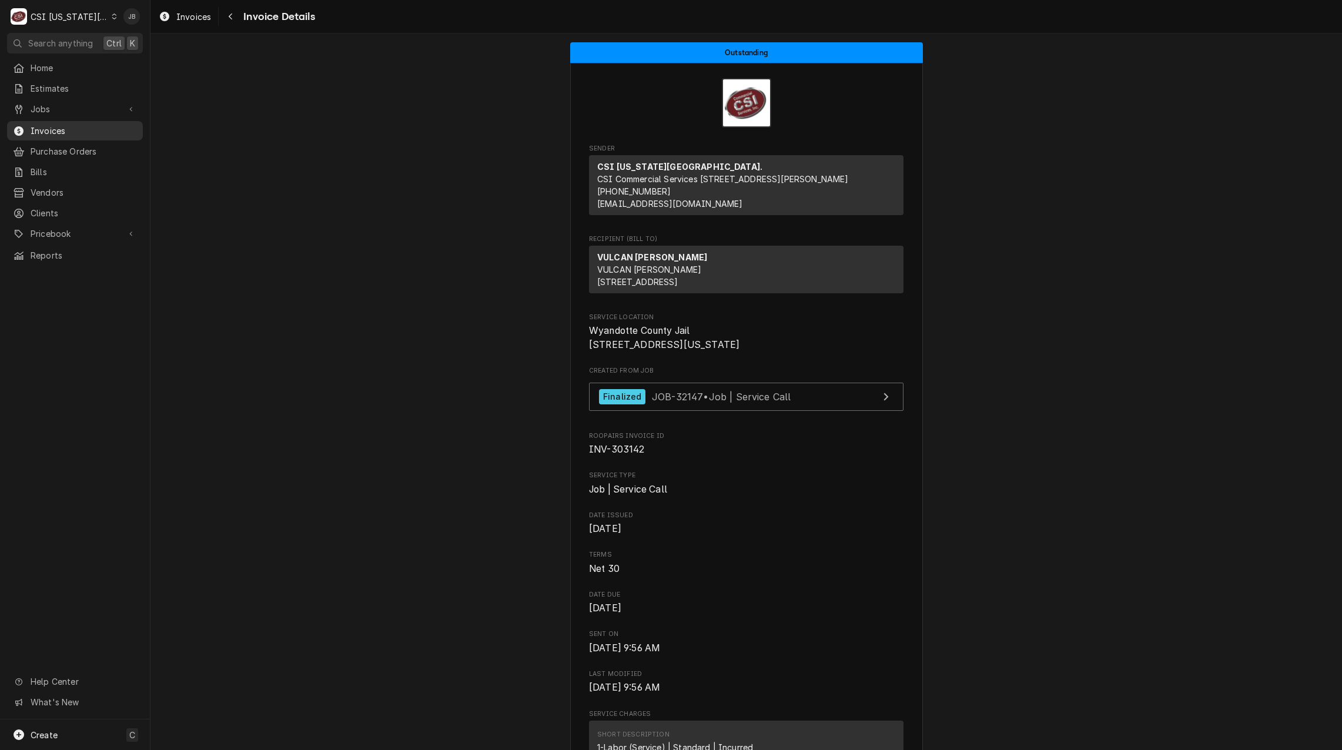
drag, startPoint x: 80, startPoint y: 123, endPoint x: 89, endPoint y: 123, distance: 8.8
click at [80, 125] on span "Invoices" at bounding box center [84, 131] width 106 height 12
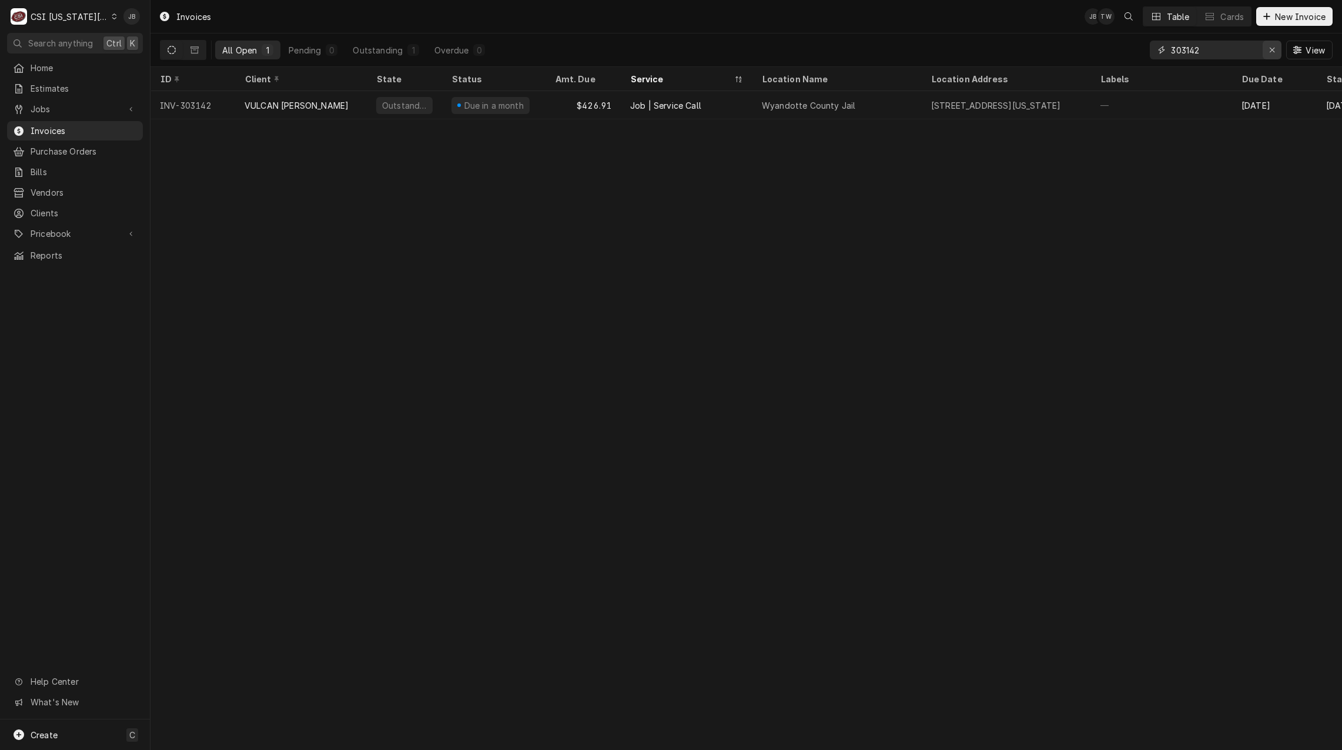
click at [1273, 48] on icon "Erase input" at bounding box center [1272, 50] width 6 height 8
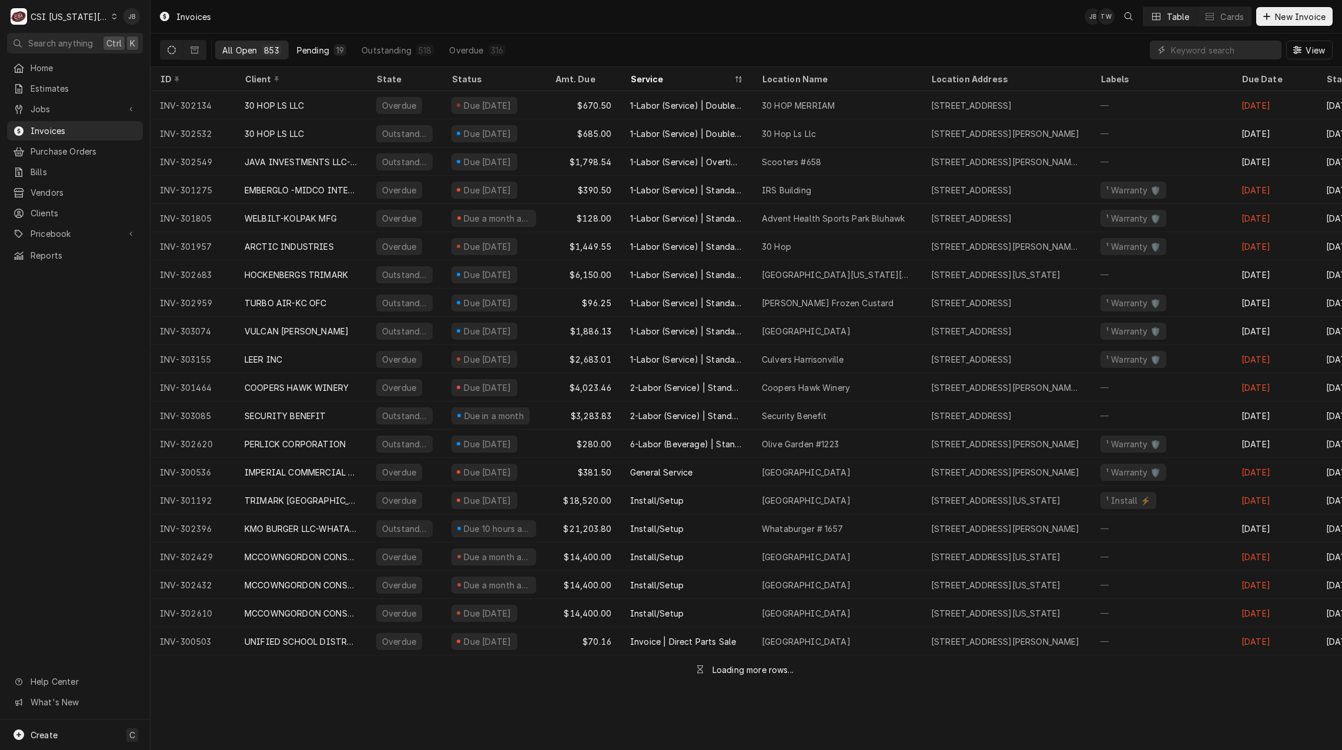
click at [306, 52] on div "Pending" at bounding box center [313, 50] width 32 height 12
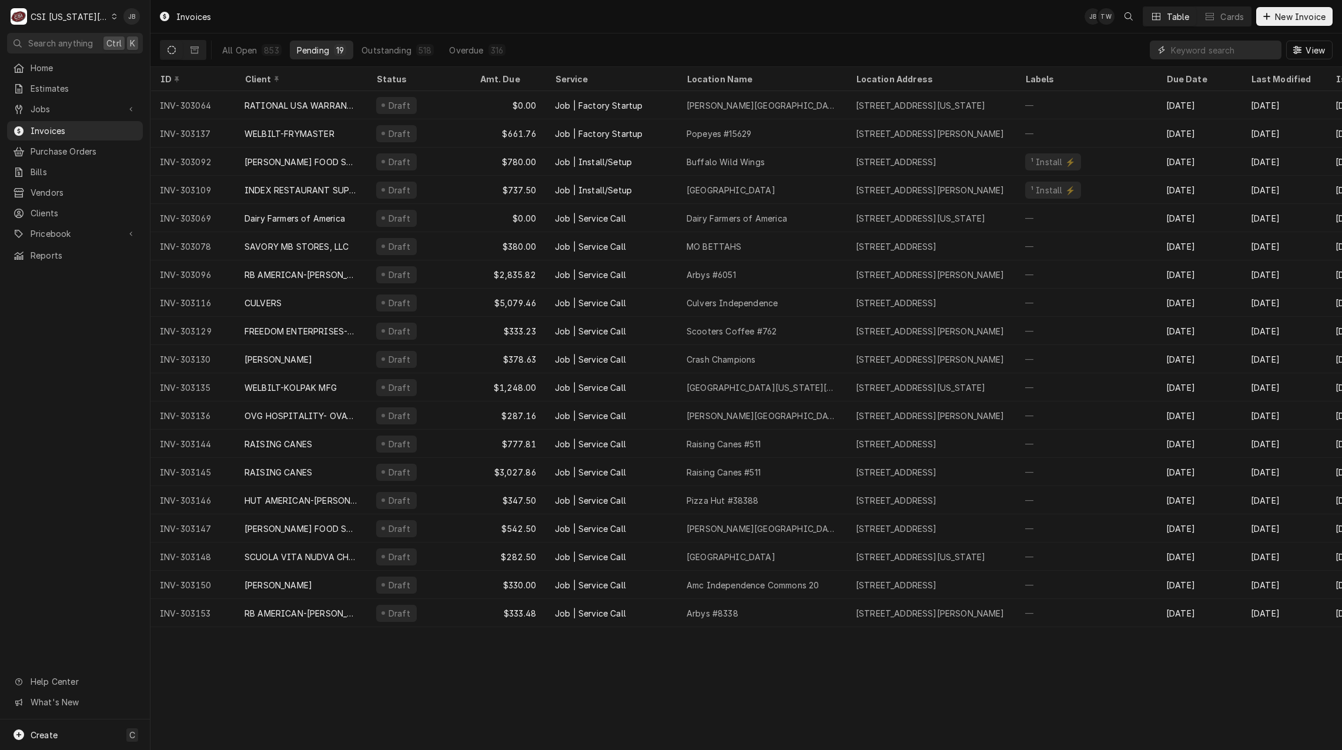
click at [1189, 56] on input "Dynamic Content Wrapper" at bounding box center [1223, 50] width 105 height 19
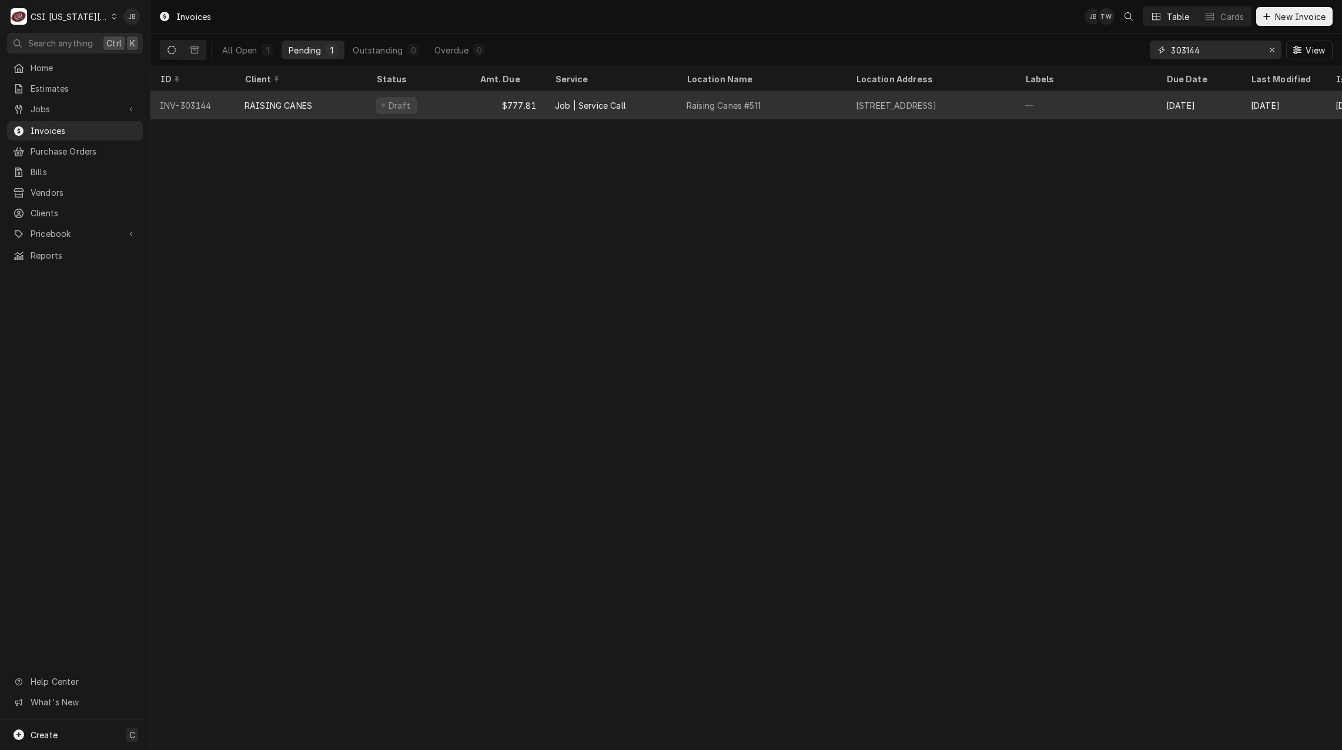
type input "303144"
click at [445, 110] on div "Draft" at bounding box center [418, 105] width 103 height 28
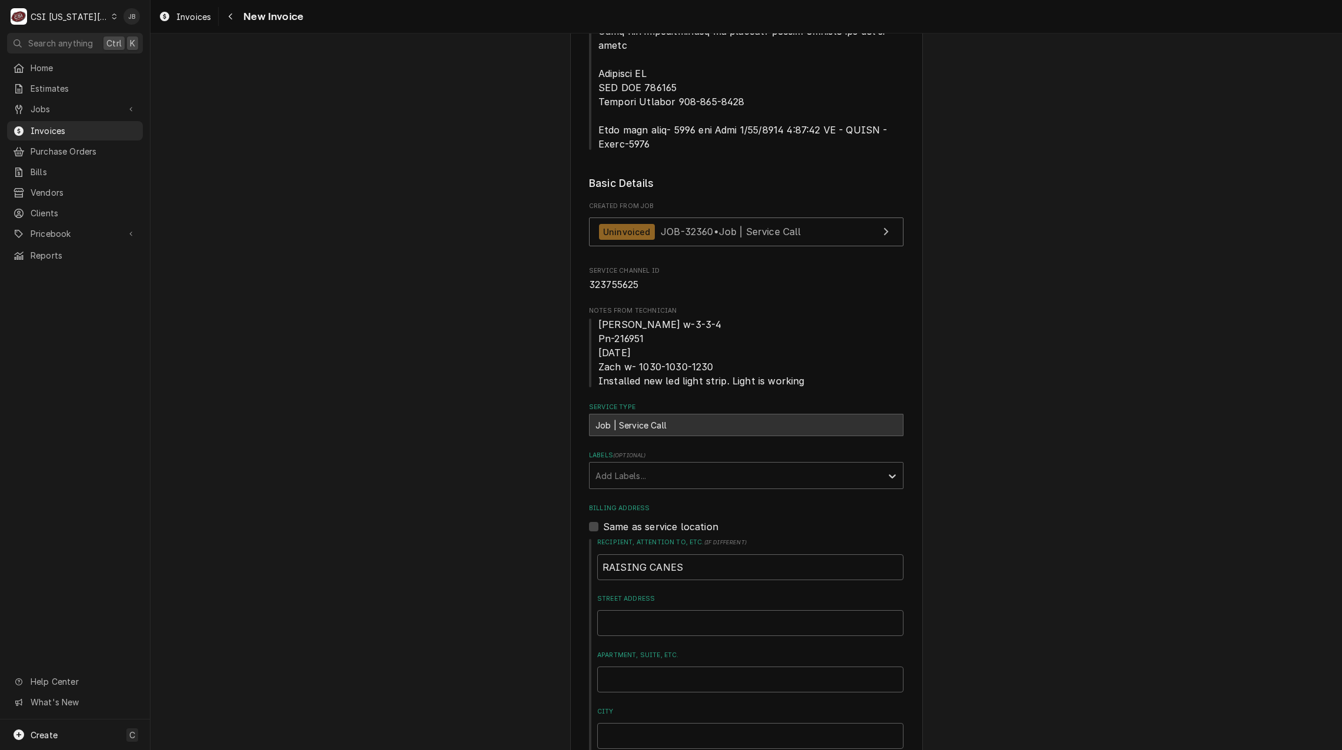
scroll to position [647, 0]
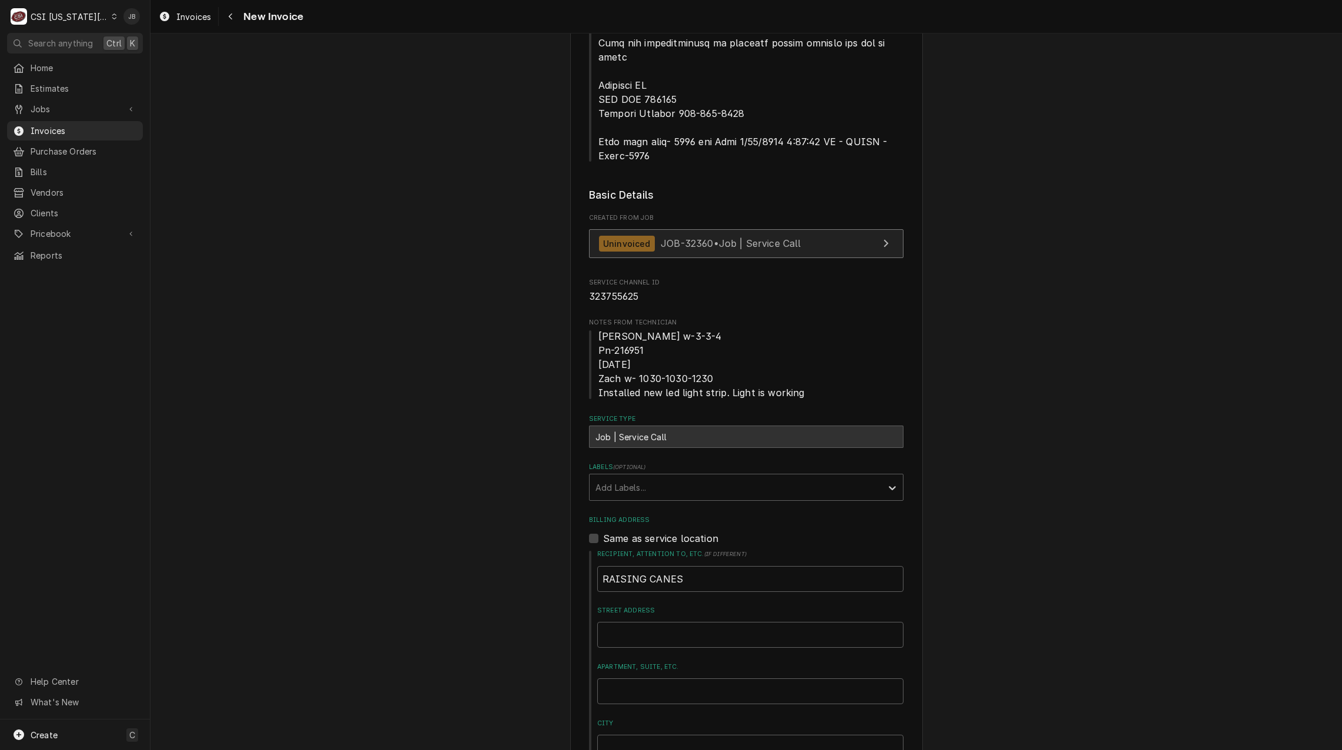
click at [742, 238] on span "JOB-32360 • Job | Service Call" at bounding box center [731, 244] width 141 height 12
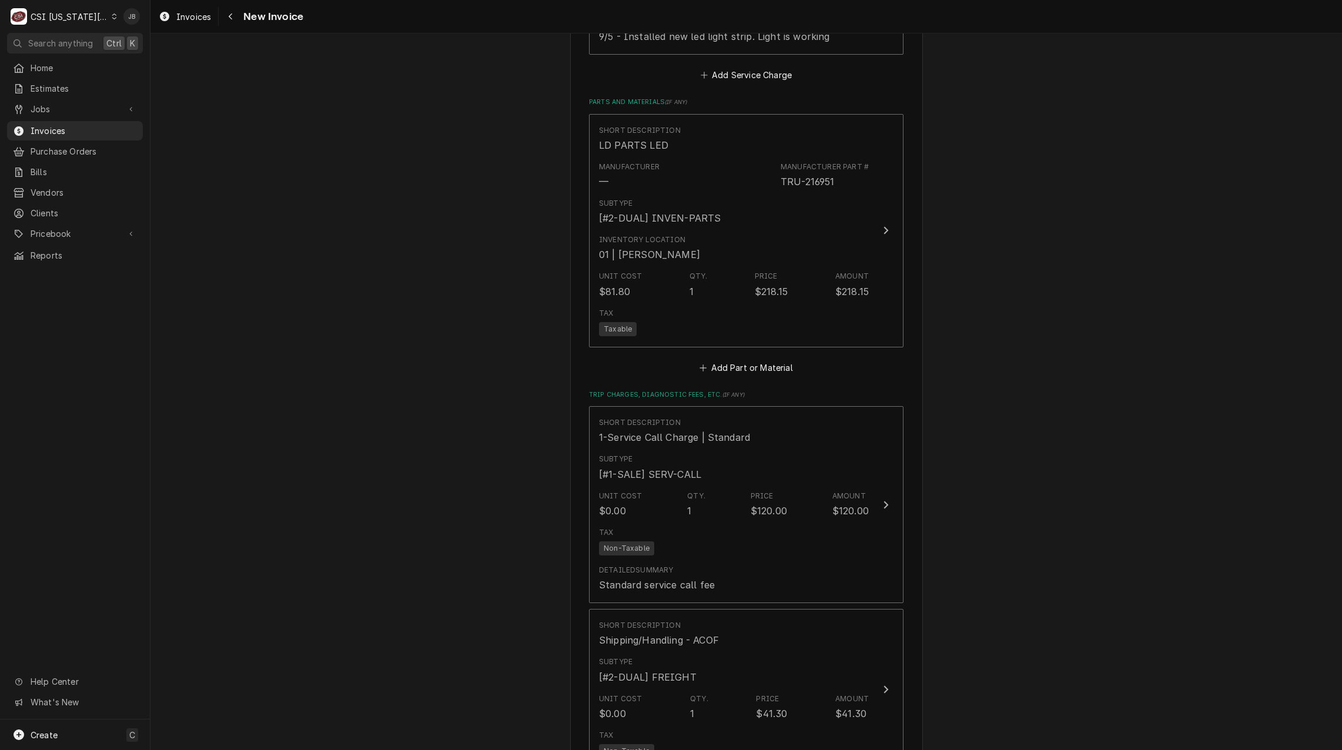
scroll to position [2176, 0]
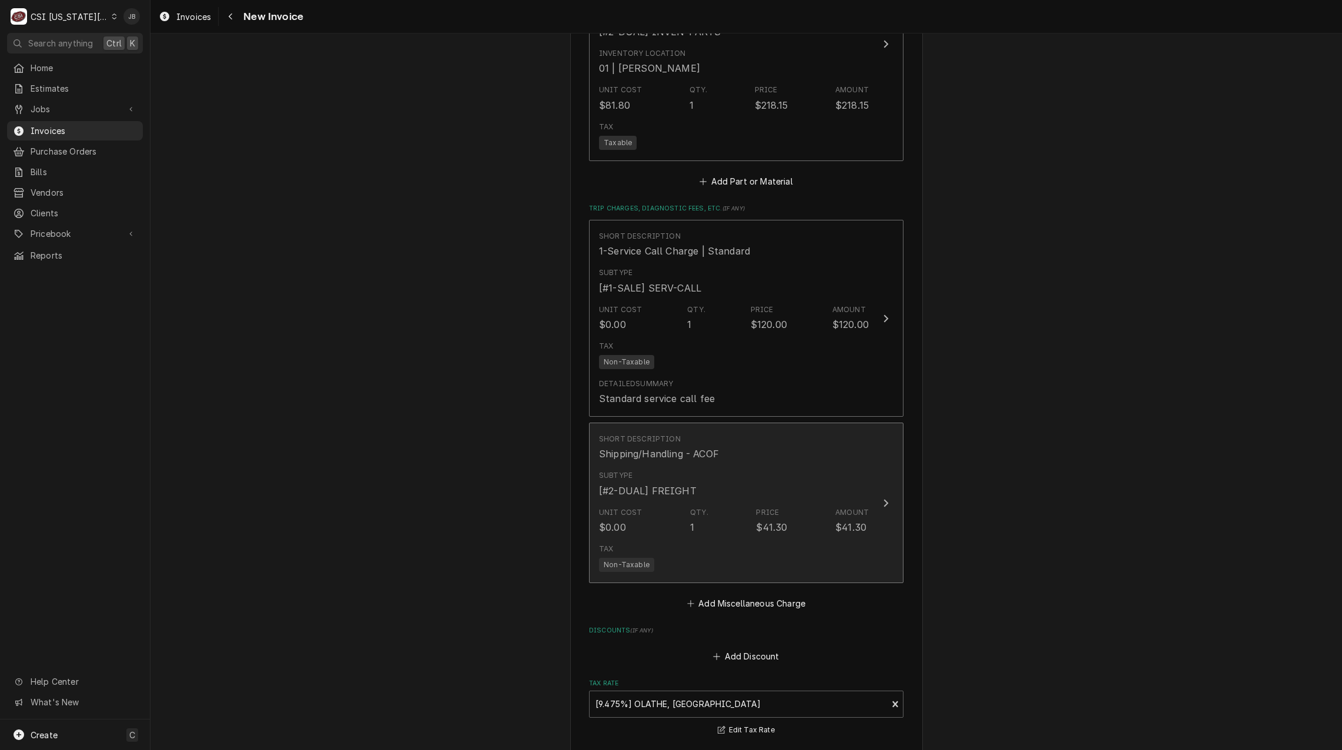
click at [691, 466] on div "Subtype [#2-DUAL] FREIGHT" at bounding box center [734, 484] width 270 height 36
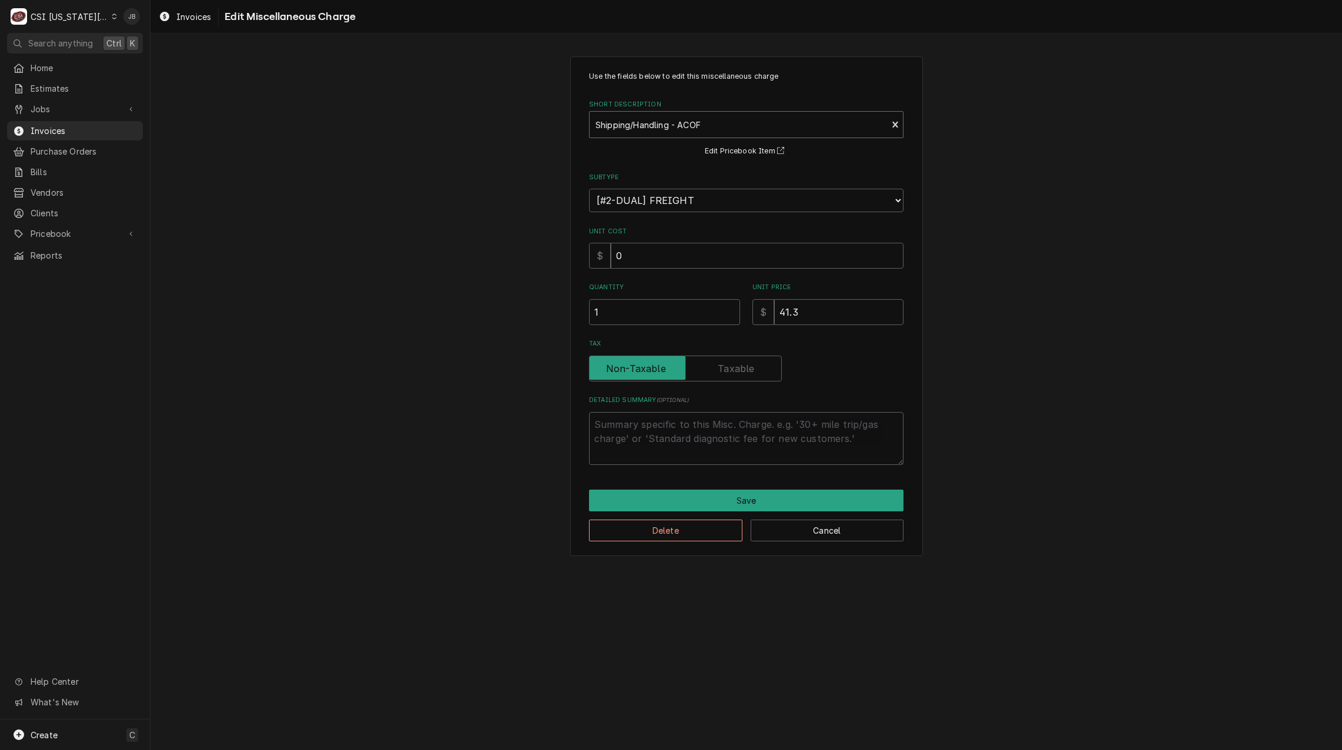
type textarea "x"
click at [654, 133] on div "Short Description" at bounding box center [739, 124] width 286 height 21
type input "ship"
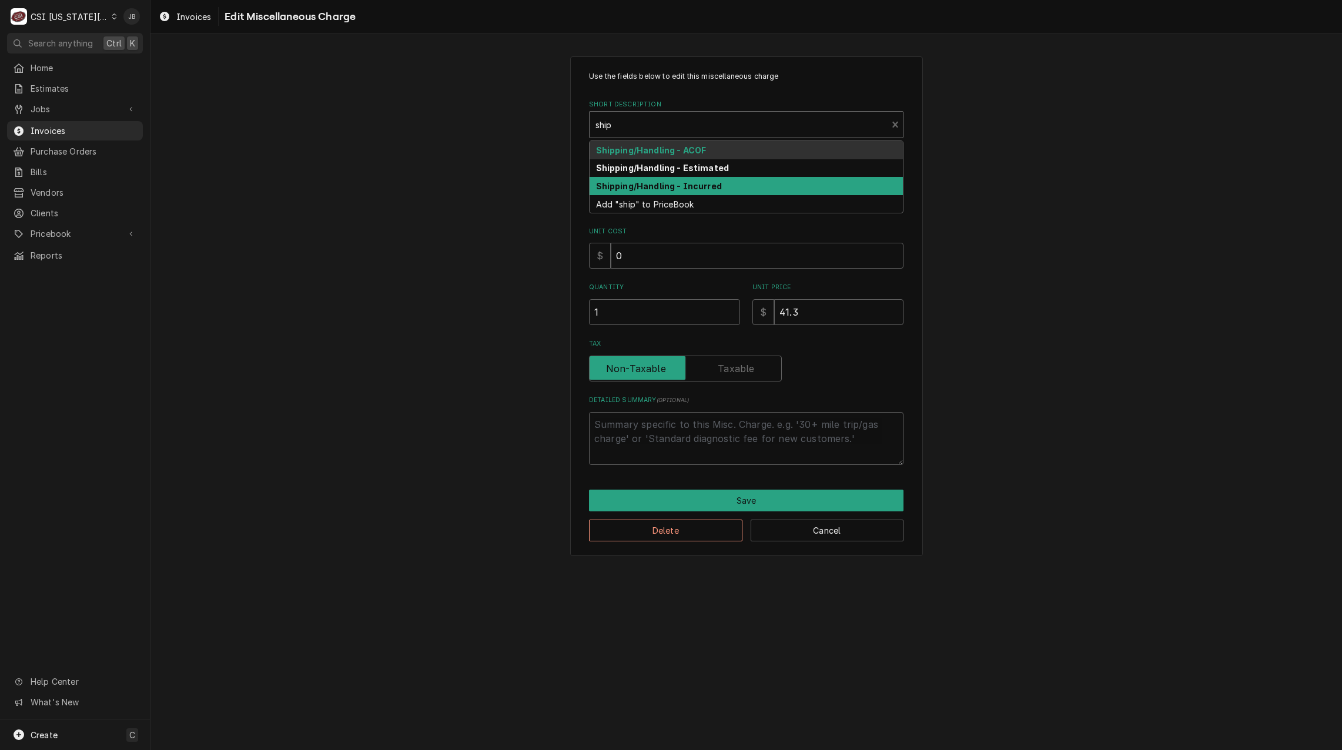
click at [674, 188] on strong "Shipping/Handling - Incurred" at bounding box center [659, 186] width 126 height 10
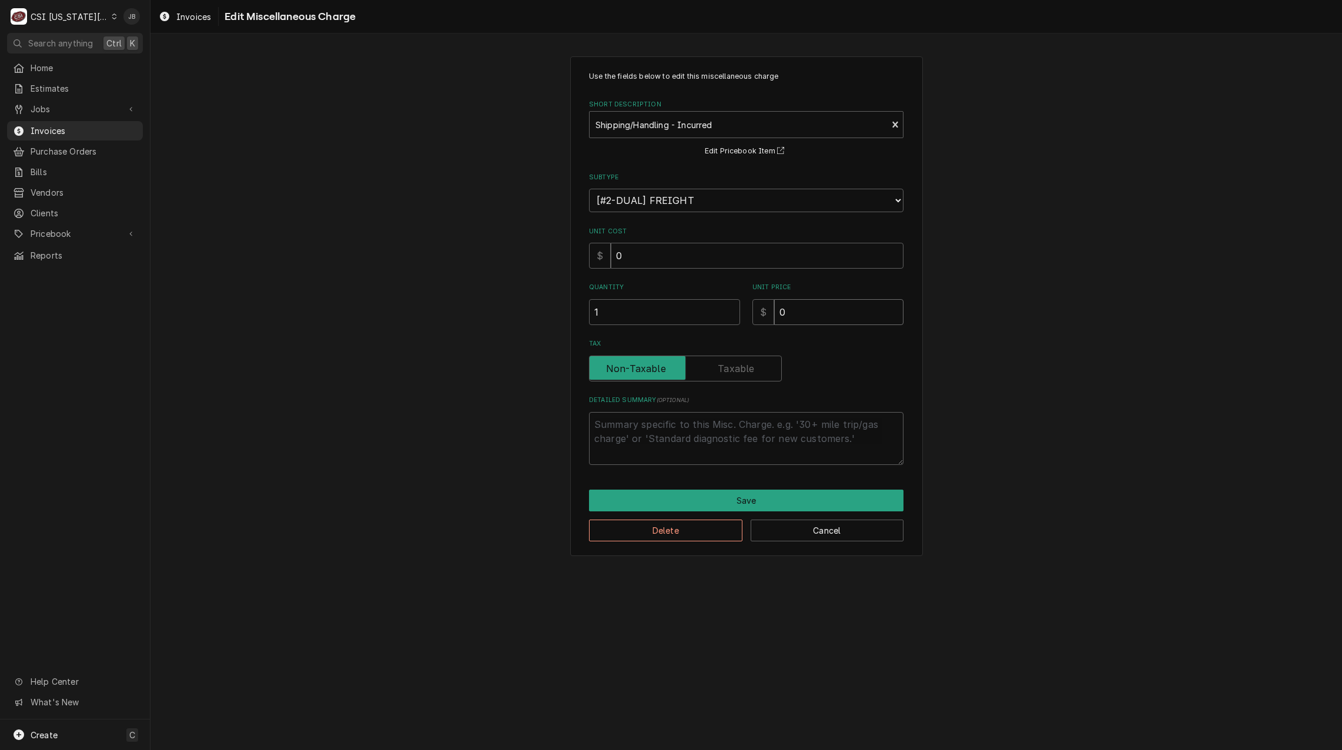
drag, startPoint x: 769, startPoint y: 317, endPoint x: 709, endPoint y: 316, distance: 60.6
click at [719, 317] on div "Quantity 1 Unit Price $ 0" at bounding box center [746, 304] width 315 height 42
type textarea "x"
type input "4"
type textarea "x"
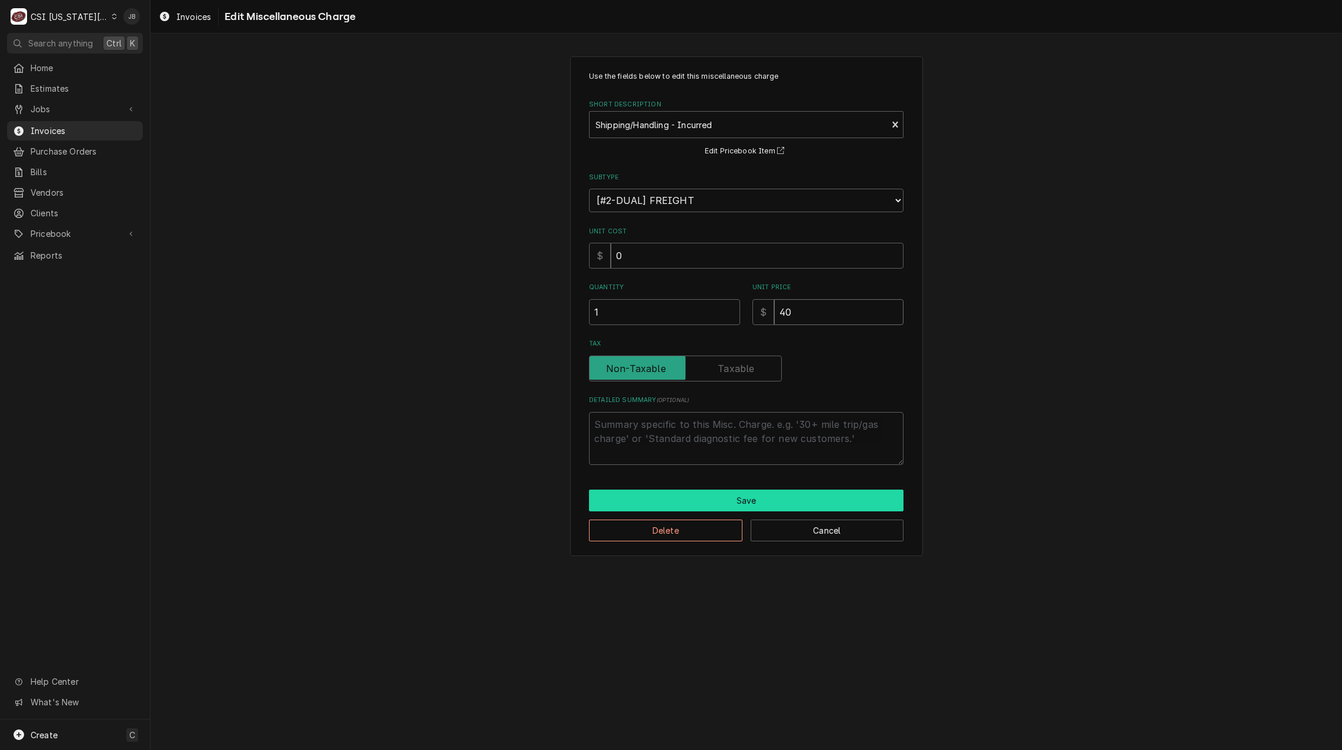
type input "40"
click at [710, 502] on button "Save" at bounding box center [746, 501] width 315 height 22
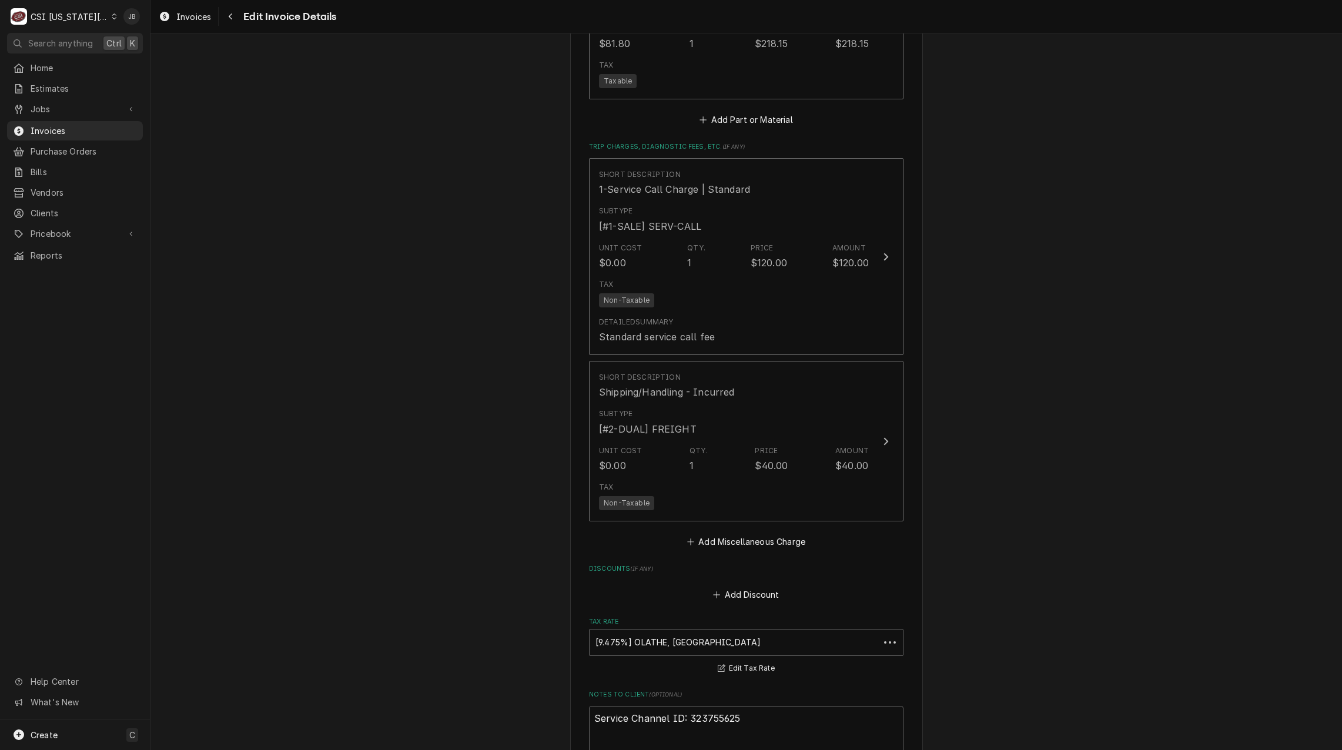
scroll to position [2591, 0]
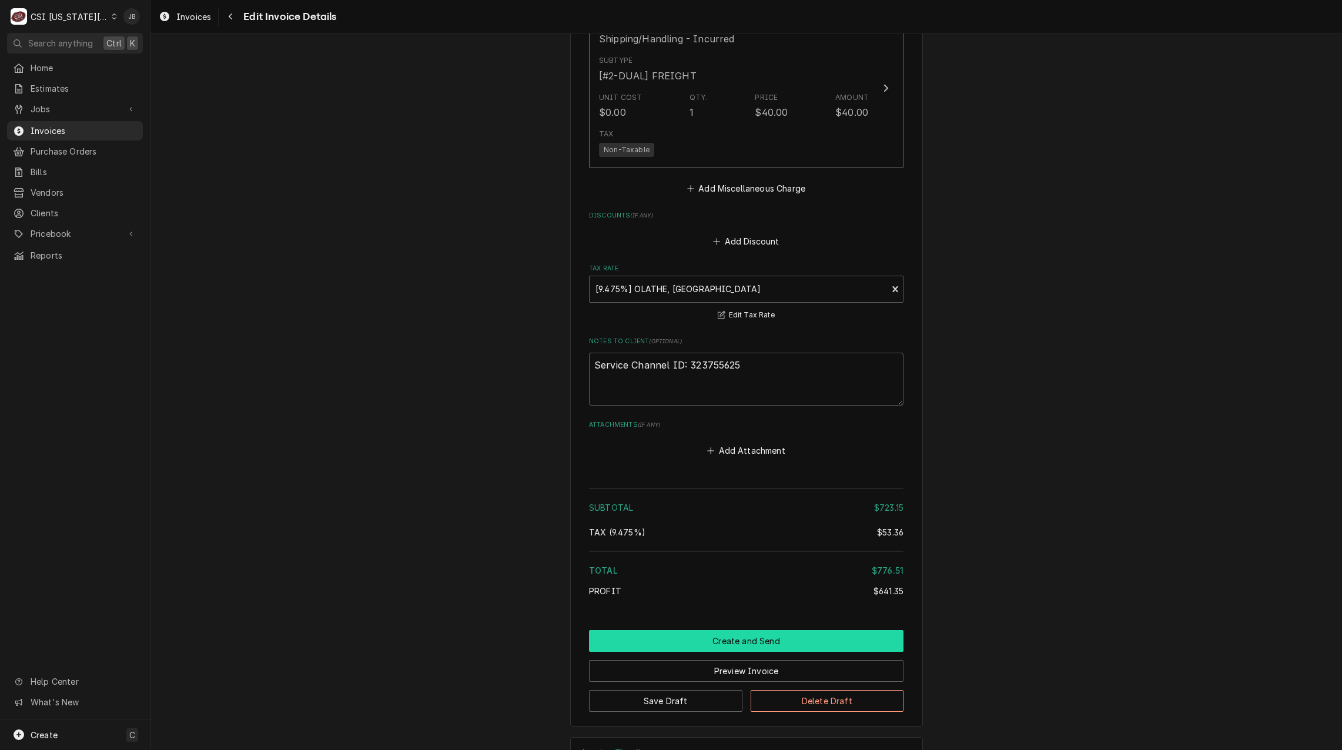
drag, startPoint x: 688, startPoint y: 600, endPoint x: 745, endPoint y: 600, distance: 57.0
click at [688, 630] on button "Create and Send" at bounding box center [746, 641] width 315 height 22
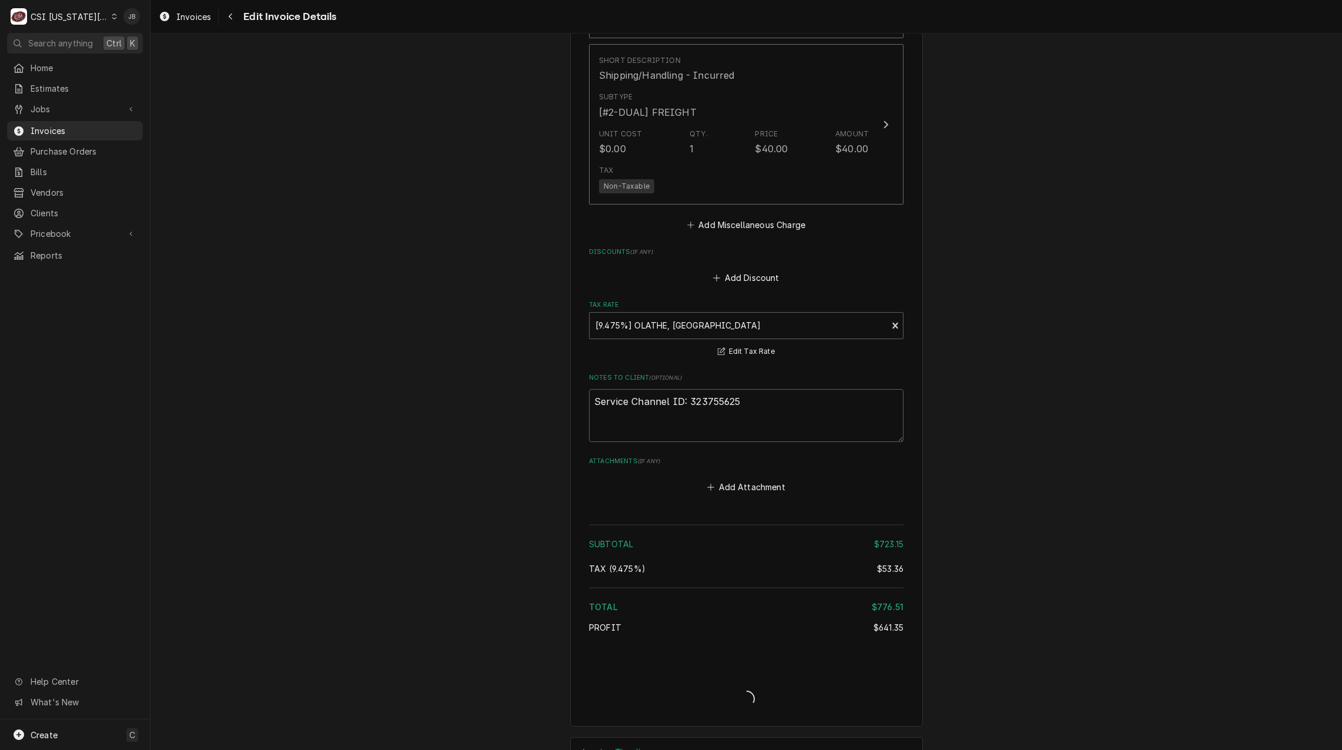
type textarea "x"
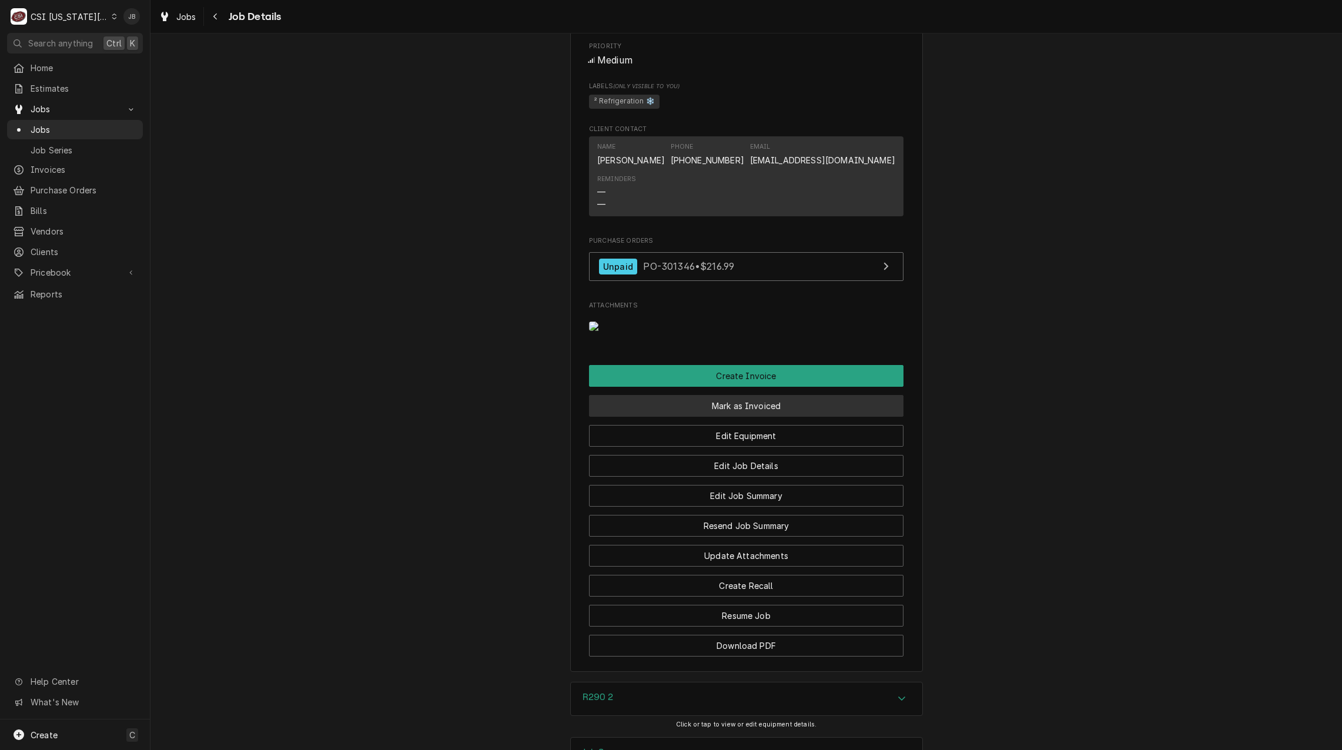
scroll to position [1529, 0]
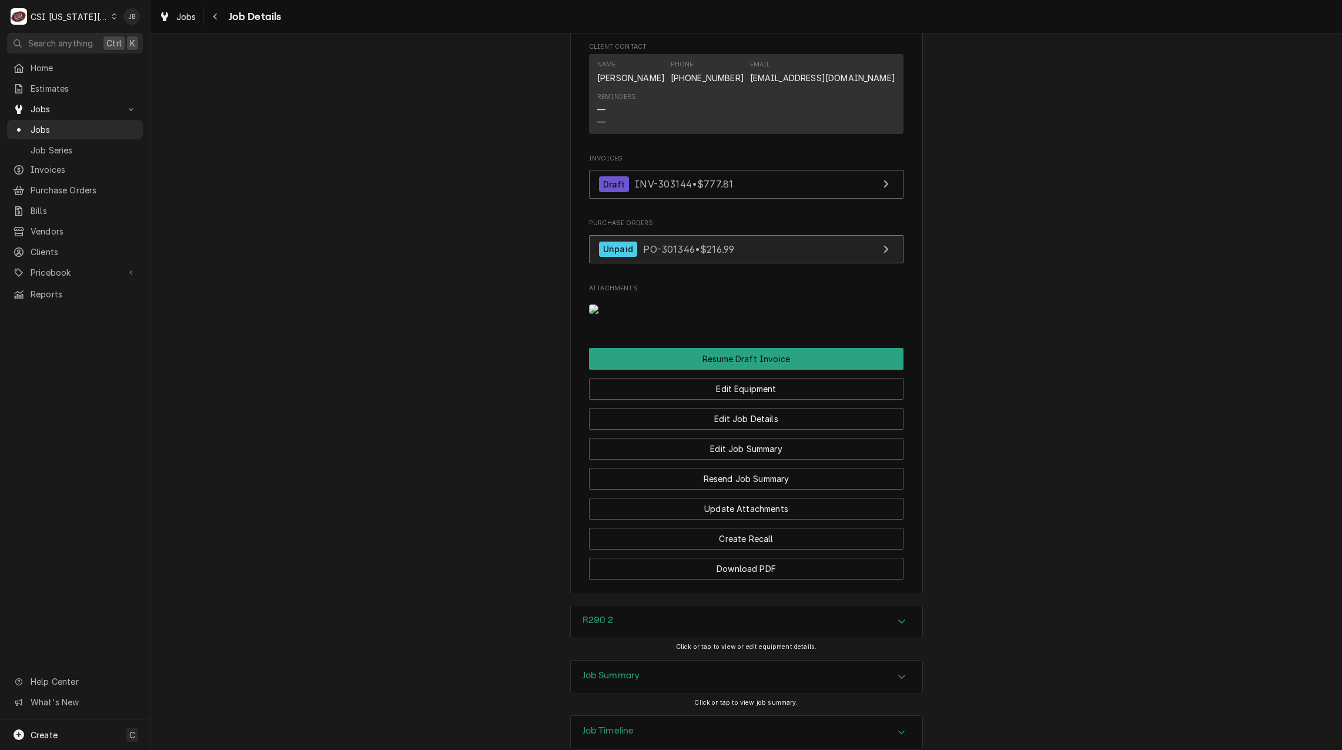
click at [656, 255] on span "PO-301346 • $216.99" at bounding box center [688, 249] width 91 height 12
click at [623, 314] on img "Attachments" at bounding box center [612, 309] width 46 height 9
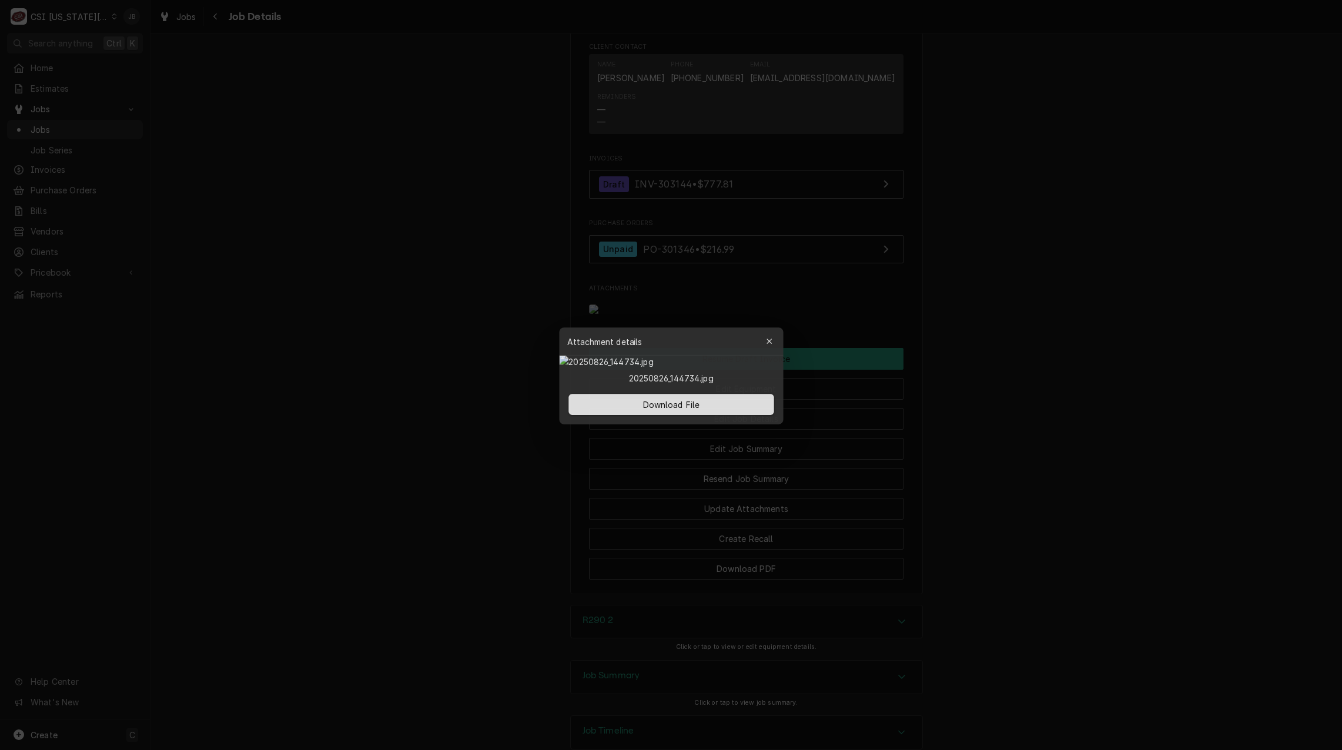
click at [374, 265] on div at bounding box center [671, 375] width 1342 height 750
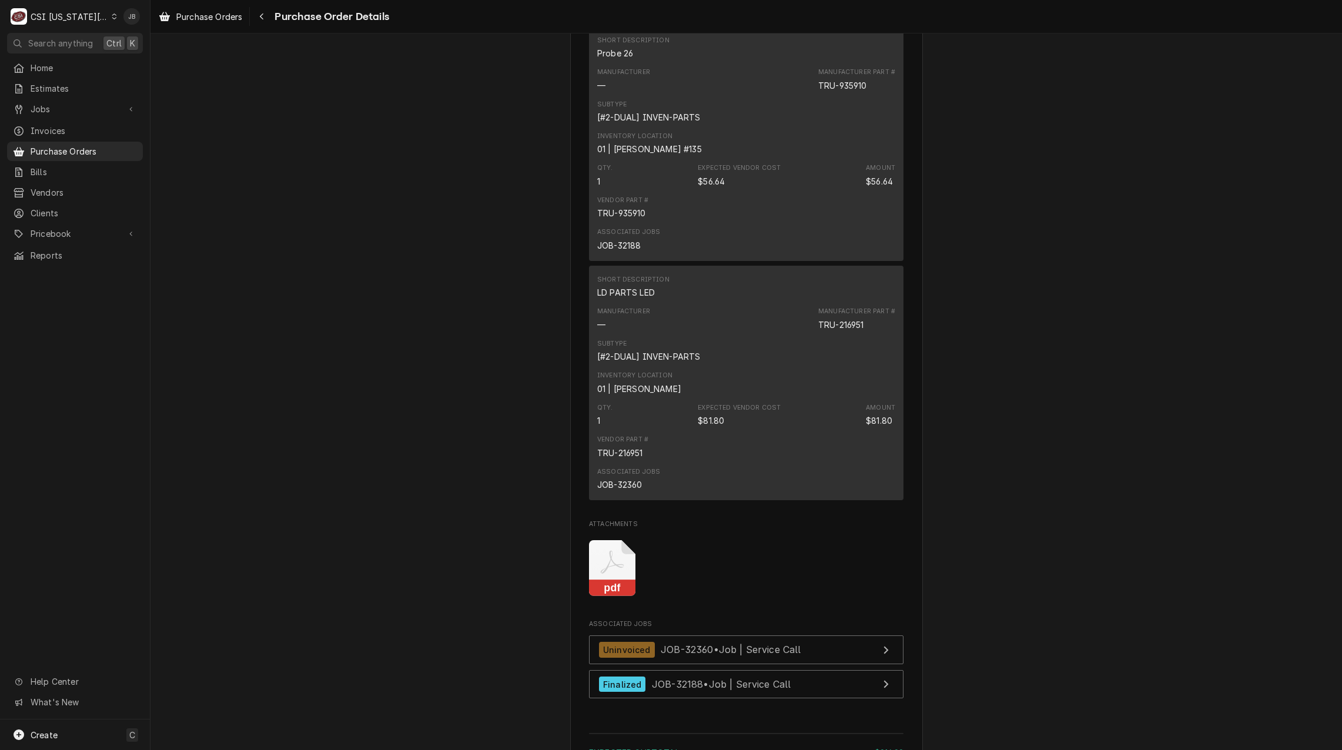
scroll to position [1058, 0]
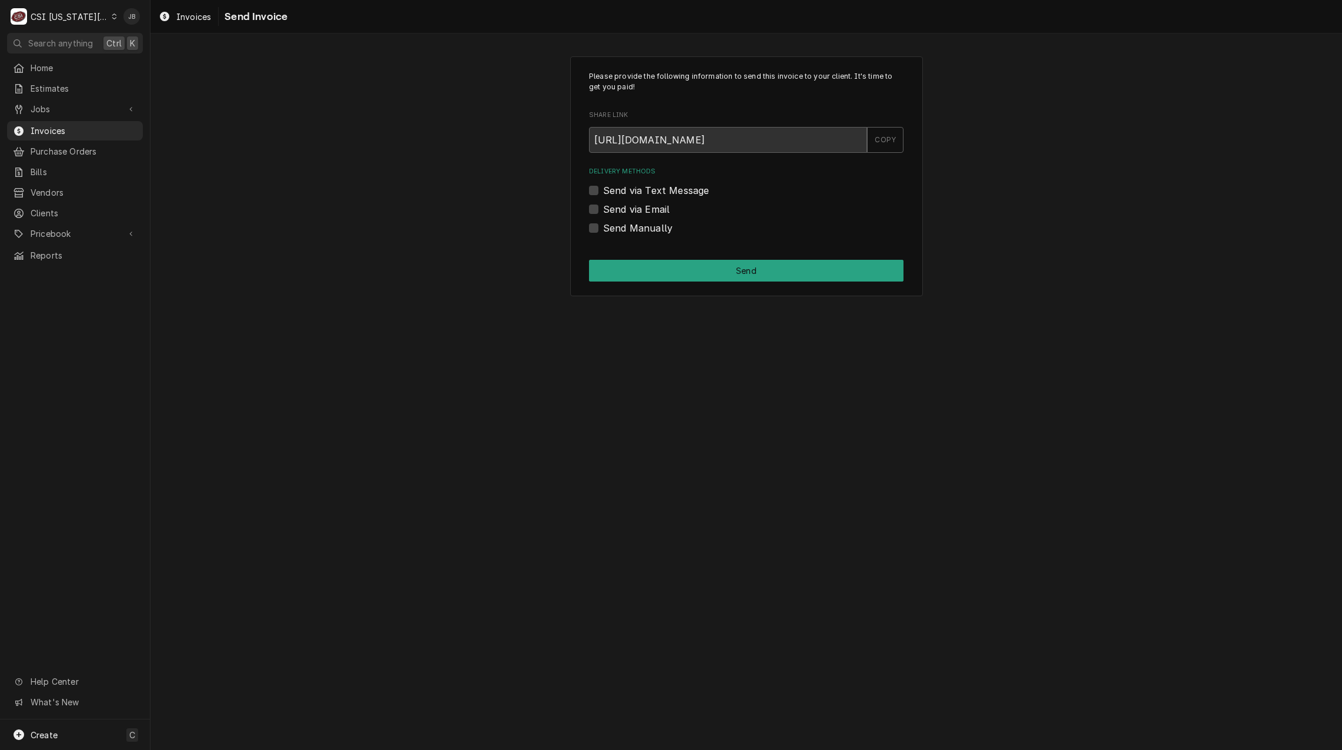
click at [633, 213] on label "Send via Email" at bounding box center [636, 209] width 66 height 14
click at [633, 213] on input "Send via Email" at bounding box center [760, 215] width 315 height 26
checkbox input "true"
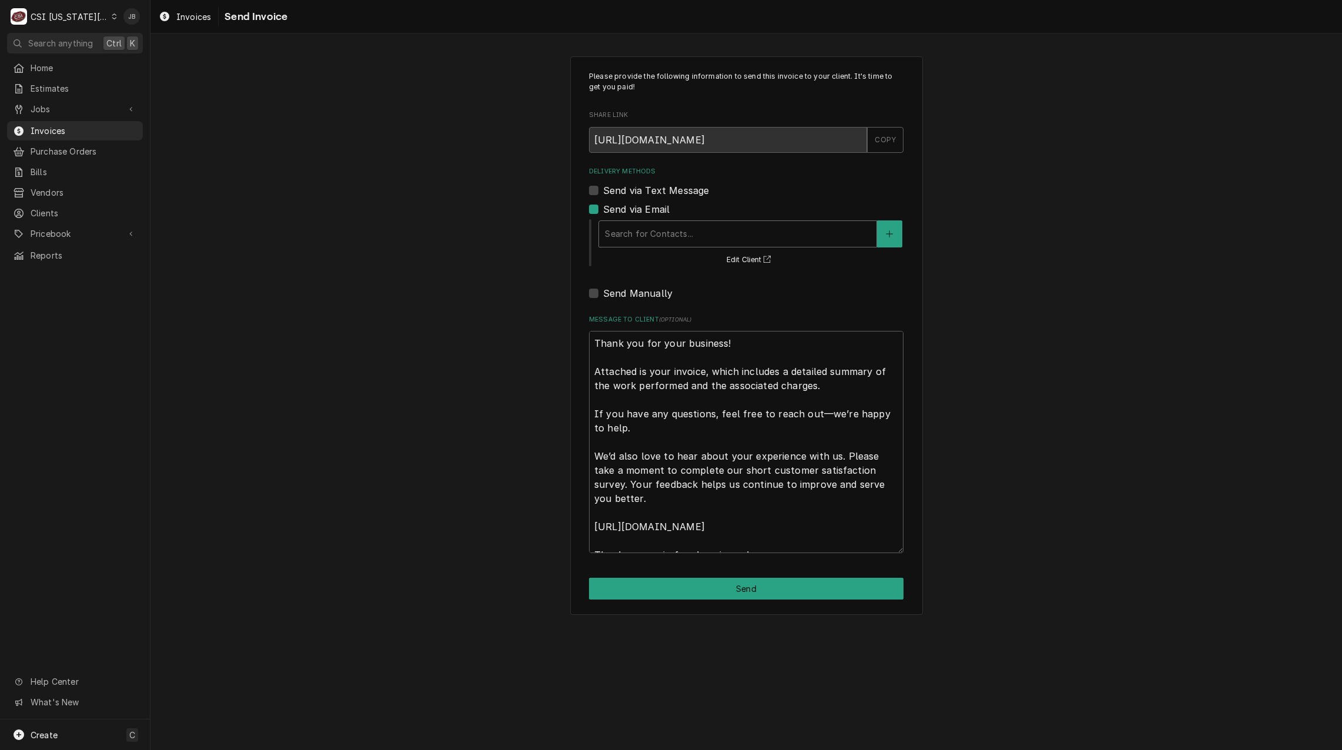
click at [652, 246] on div "Search for Contacts..." at bounding box center [738, 234] width 278 height 26
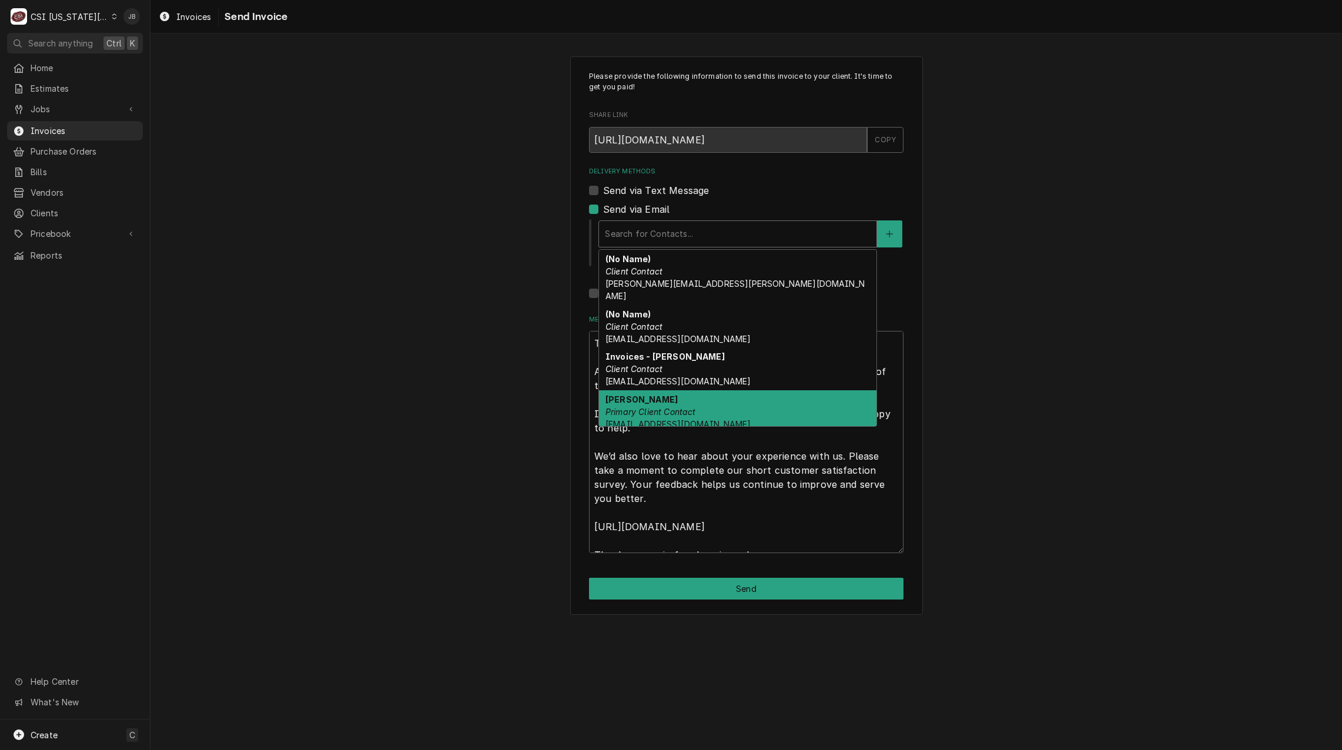
scroll to position [37, 0]
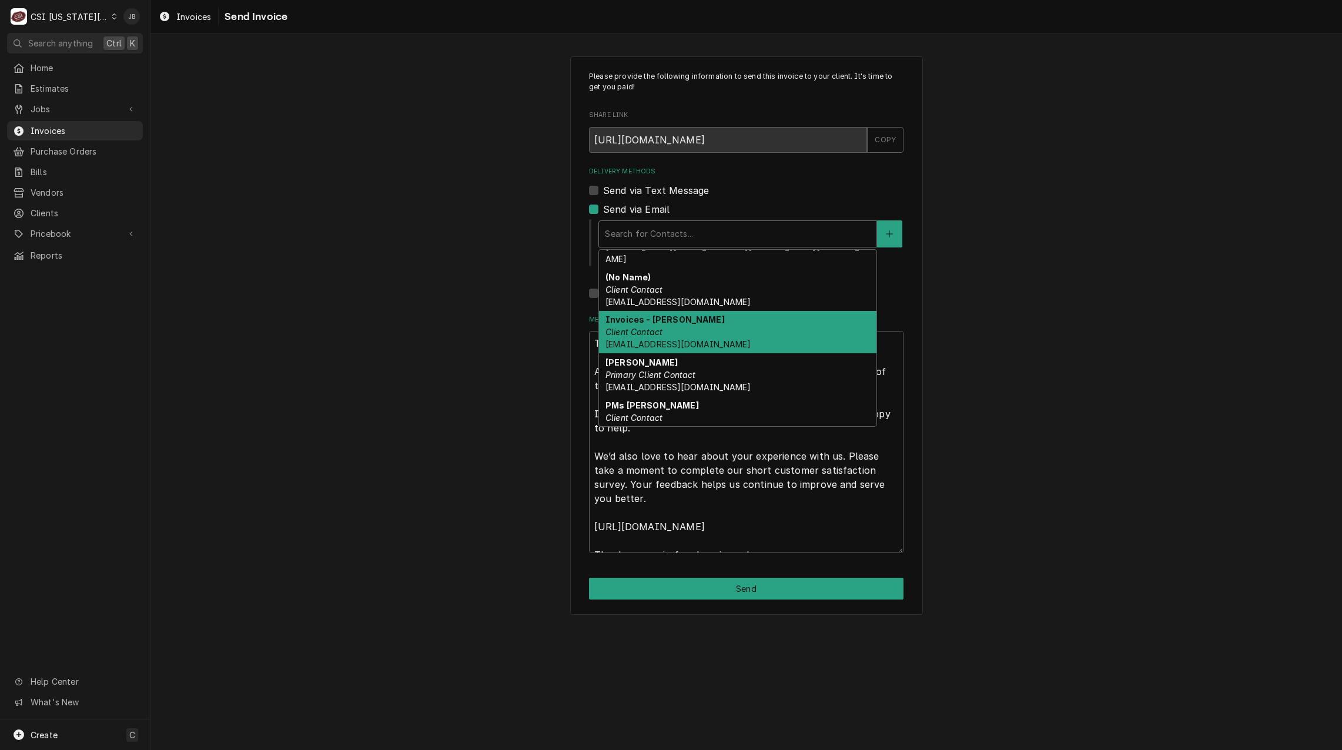
click at [693, 322] on div "Invoices - [PERSON_NAME] Client Contact [EMAIL_ADDRESS][DOMAIN_NAME]" at bounding box center [738, 332] width 278 height 43
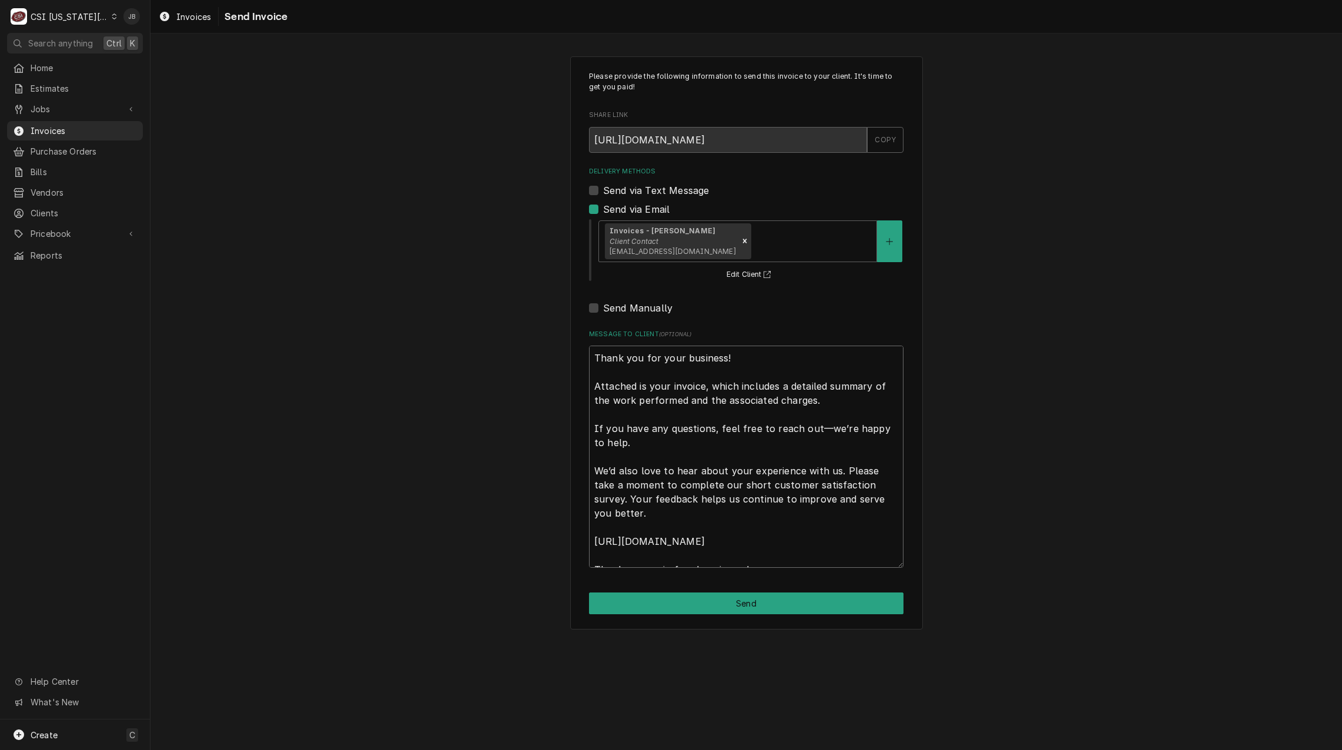
drag, startPoint x: 592, startPoint y: 355, endPoint x: 1251, endPoint y: 628, distance: 713.1
click at [1224, 619] on div "Please provide the following information to send this invoice to your client. I…" at bounding box center [747, 343] width 1192 height 594
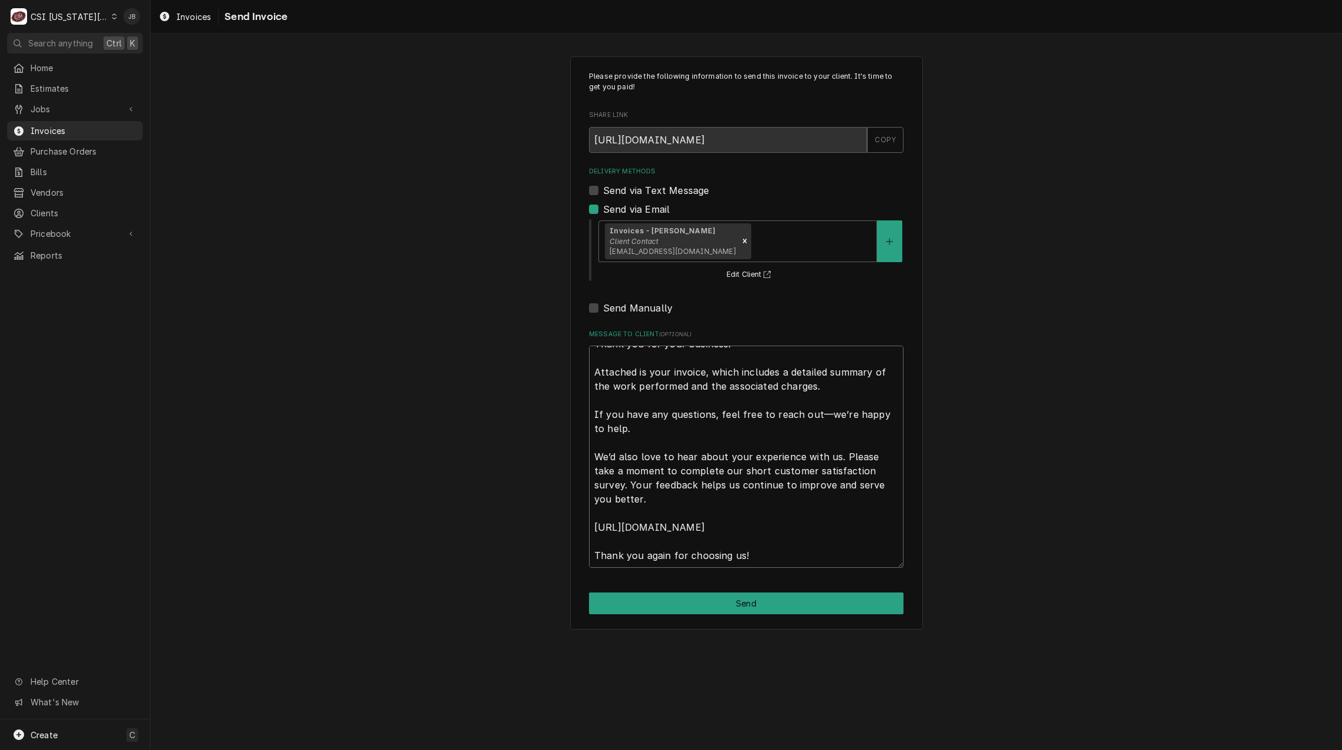
type textarea "x"
type textarea "a"
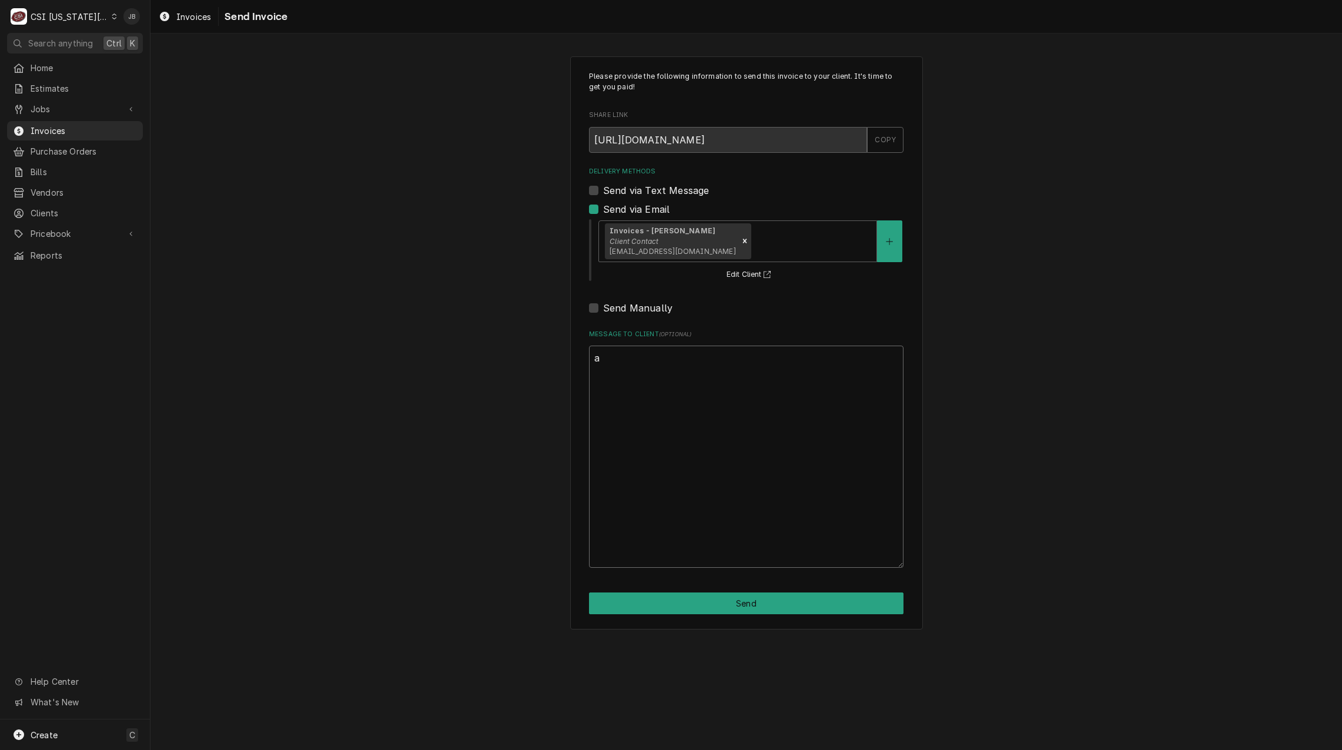
scroll to position [0, 0]
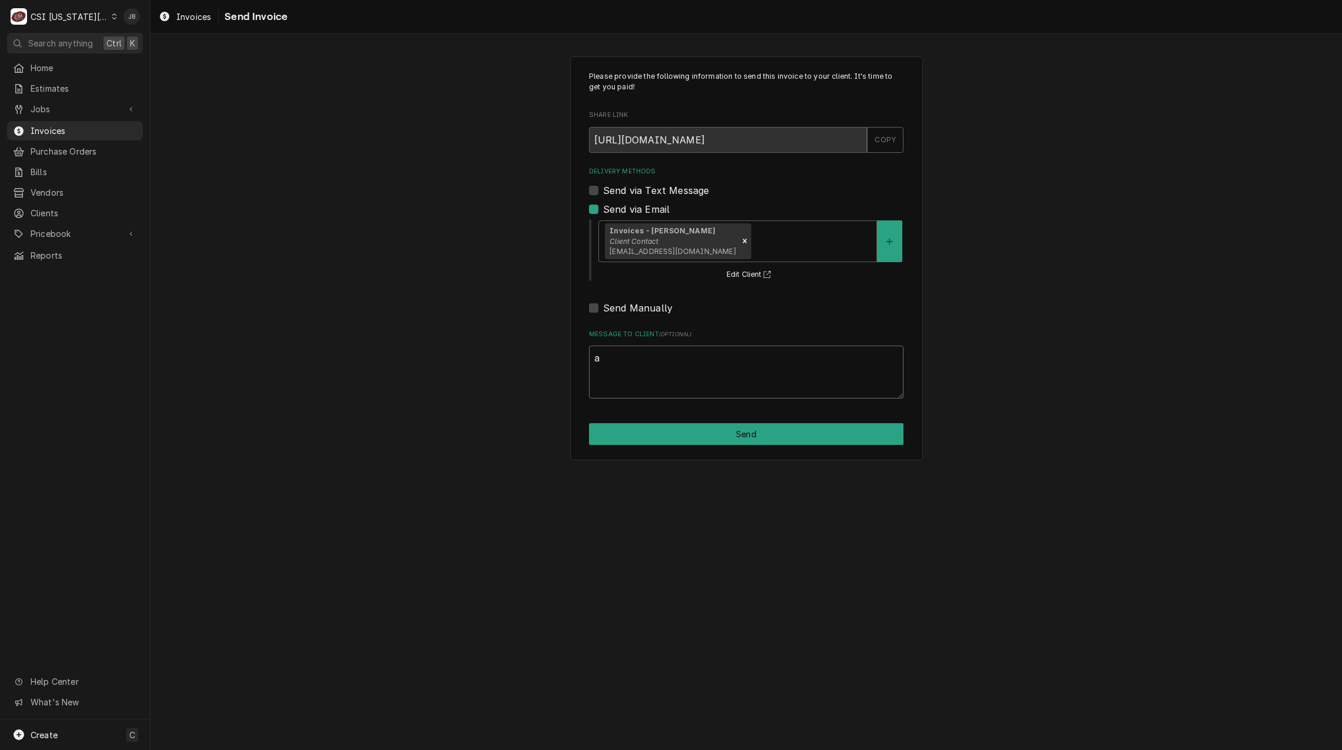
type textarea "x"
type textarea "ap"
type textarea "x"
type textarea "app"
type textarea "x"
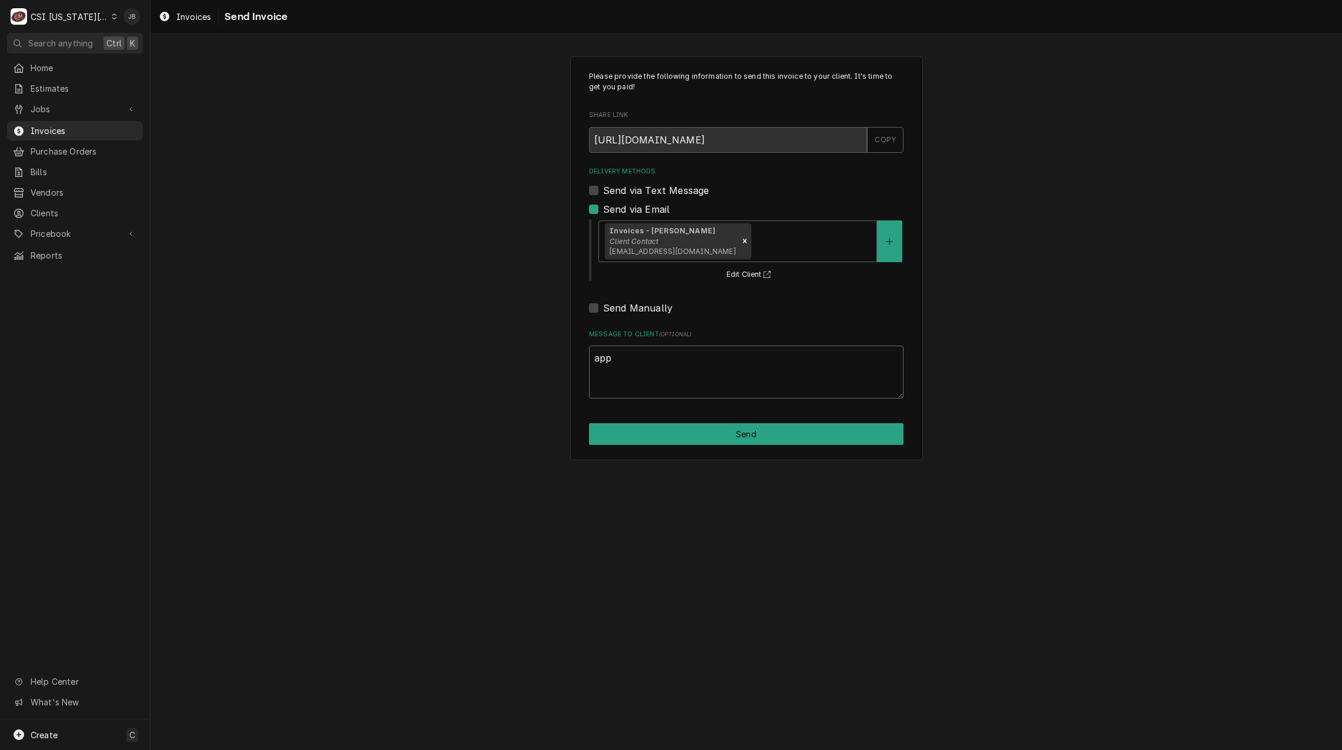
type textarea "appr"
type textarea "x"
type textarea "appro"
type textarea "x"
type textarea "approv"
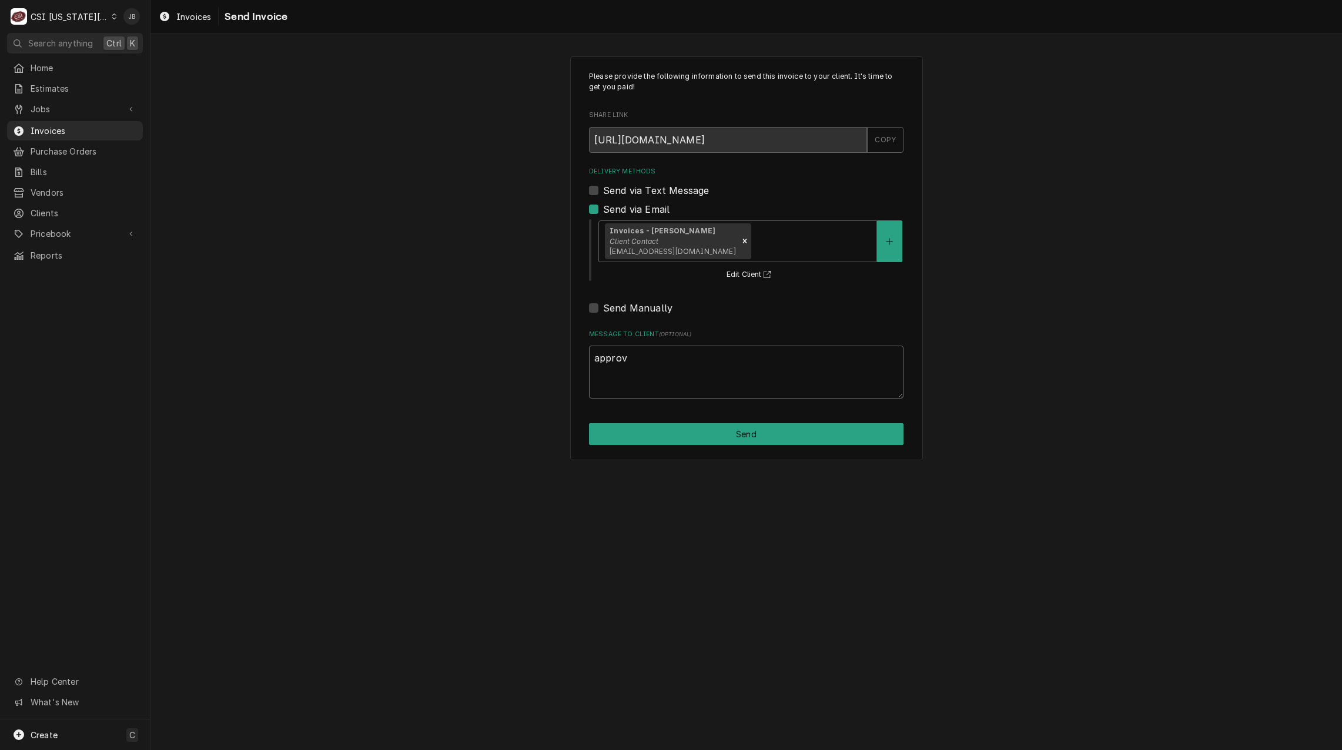
type textarea "x"
type textarea "approve"
type textarea "x"
type textarea "approved"
type textarea "x"
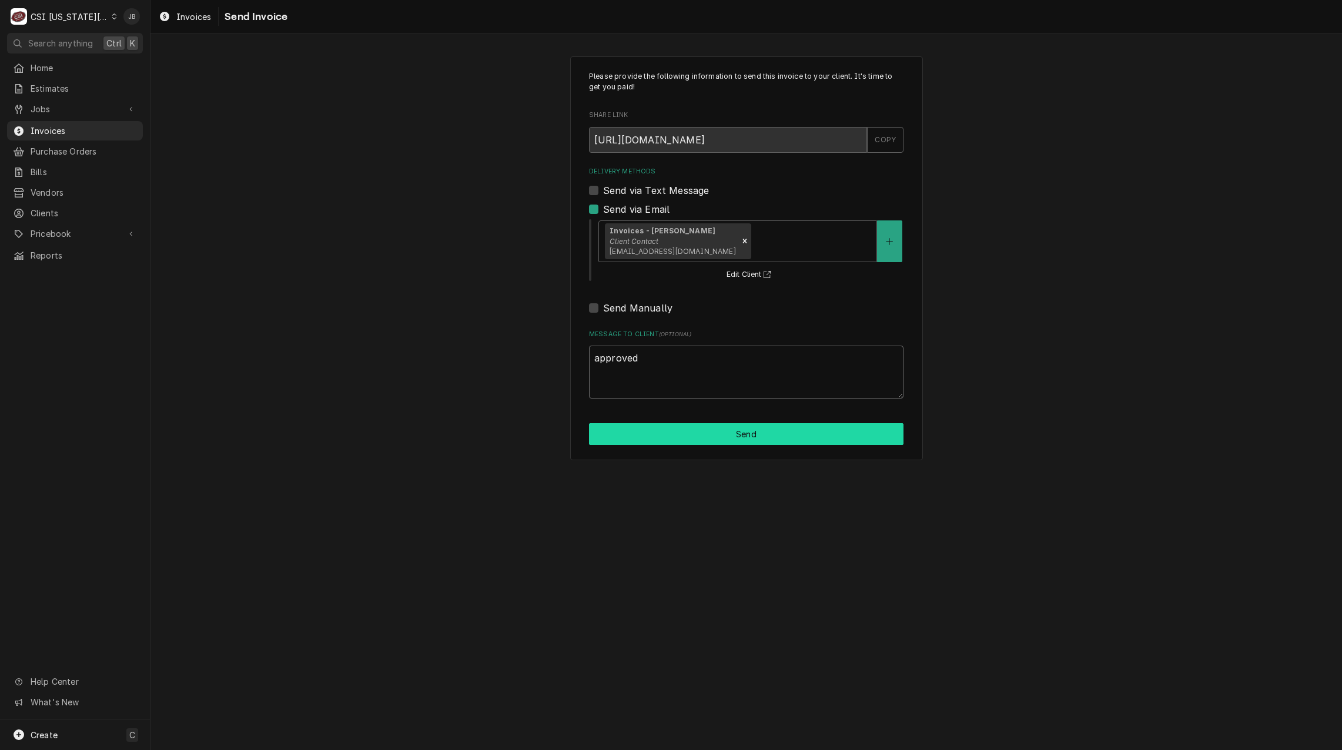
type textarea "approved"
click at [710, 442] on button "Send" at bounding box center [746, 434] width 315 height 22
type textarea "x"
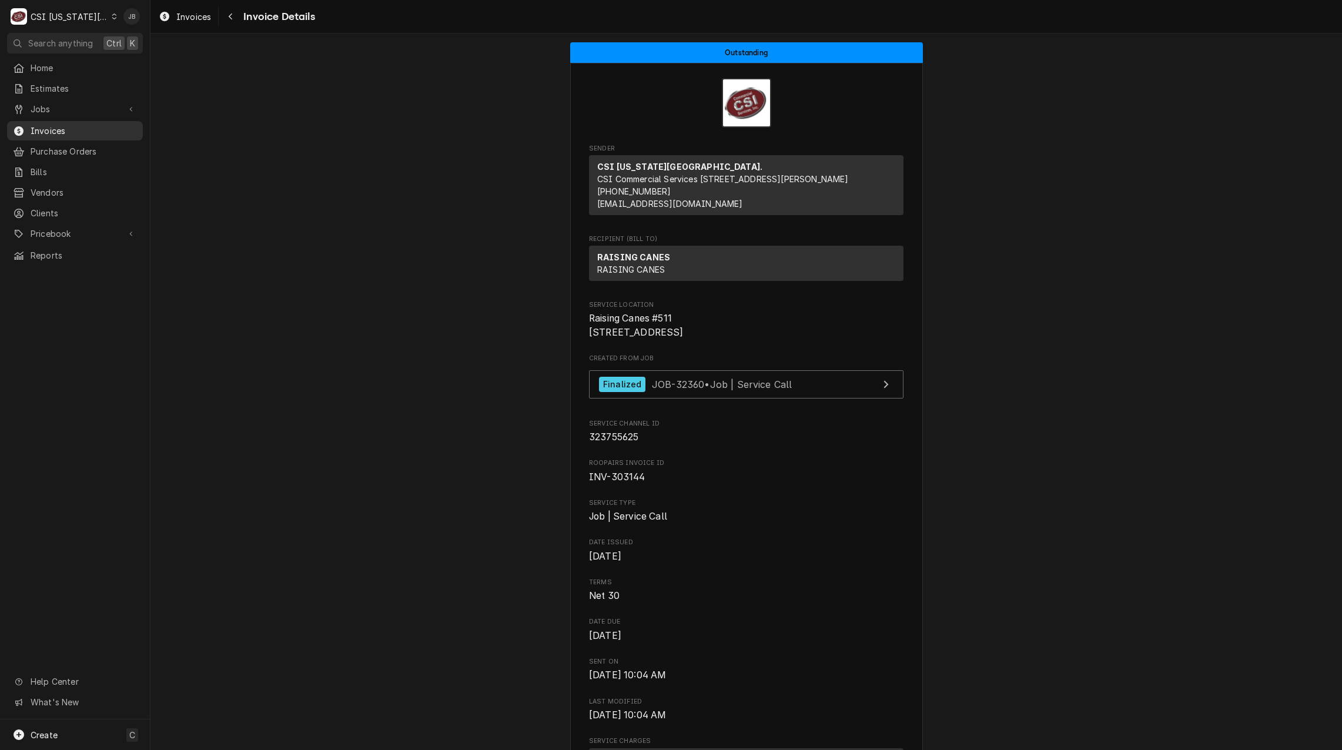
click at [42, 130] on span "Invoices" at bounding box center [84, 131] width 106 height 12
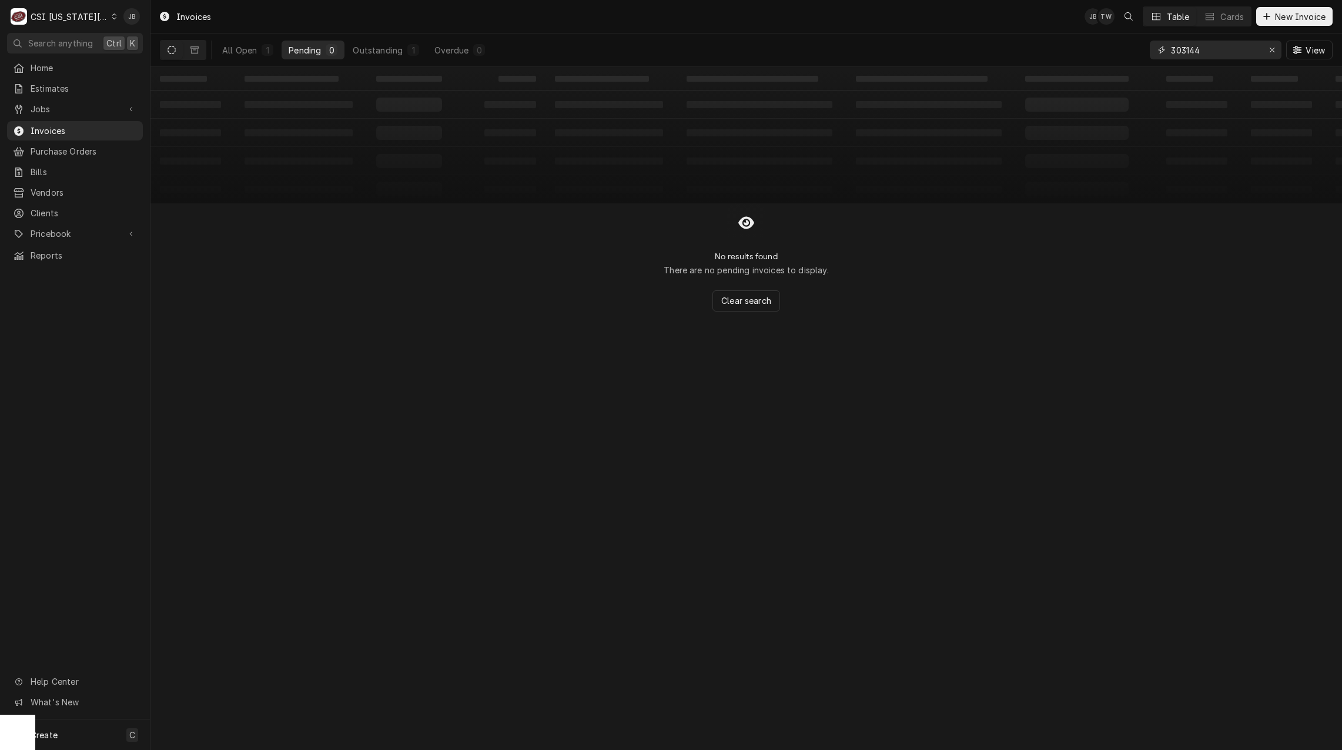
click at [1212, 46] on input "303144" at bounding box center [1215, 50] width 88 height 19
click at [233, 49] on div "All Open" at bounding box center [239, 50] width 35 height 12
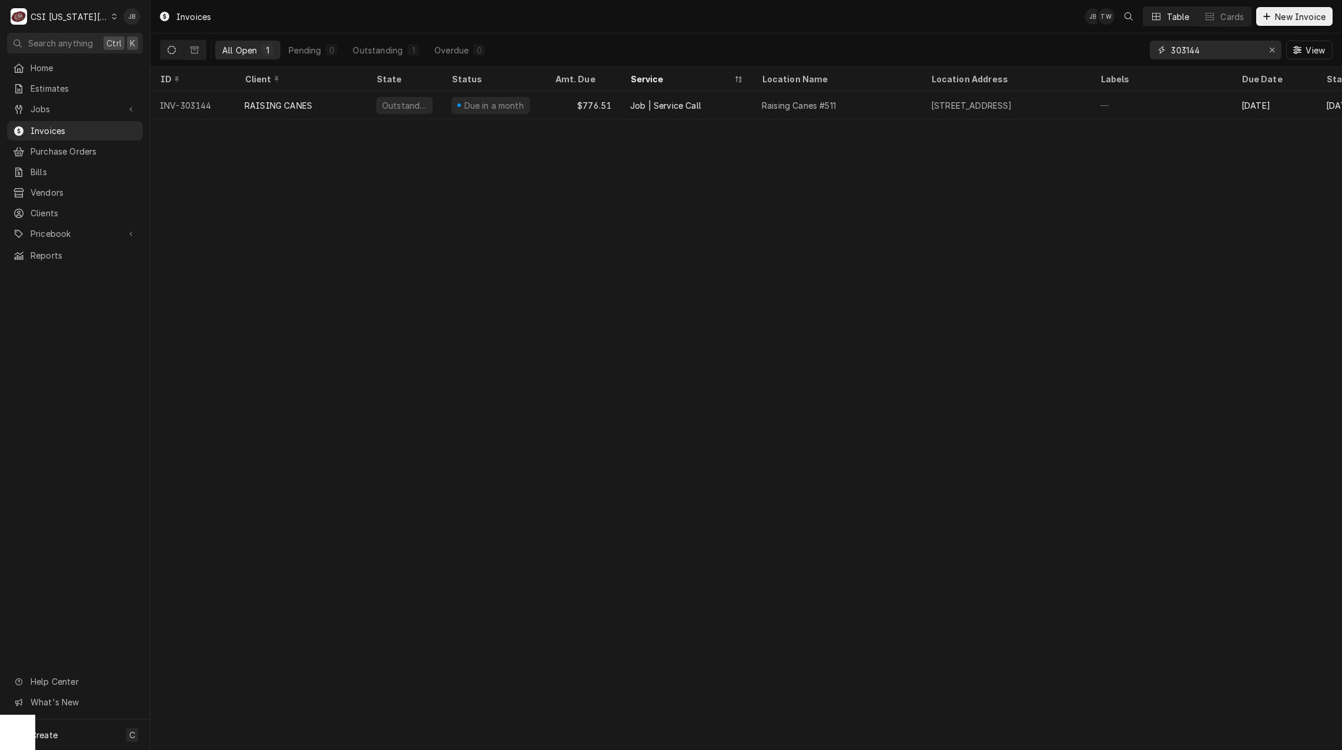
click at [1211, 57] on input "303144" at bounding box center [1215, 50] width 88 height 19
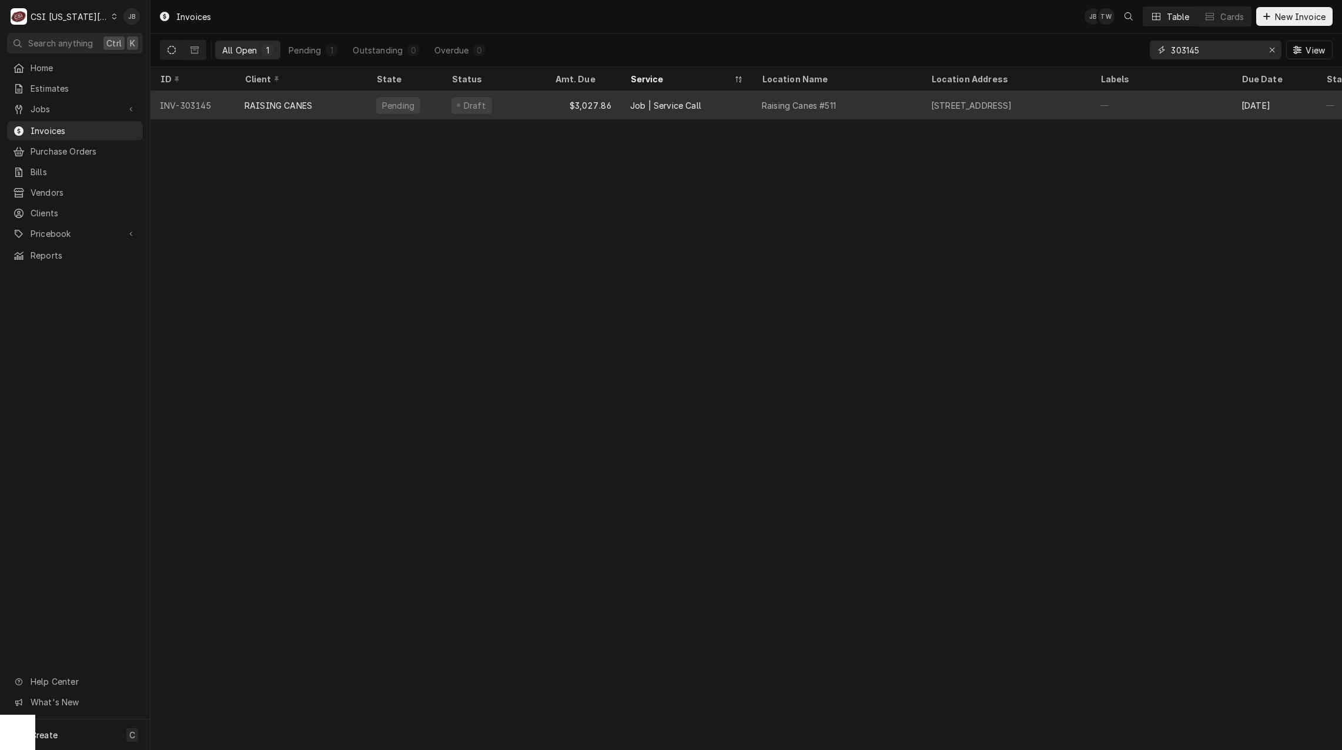
type input "303145"
click at [497, 104] on div "Draft" at bounding box center [493, 105] width 103 height 28
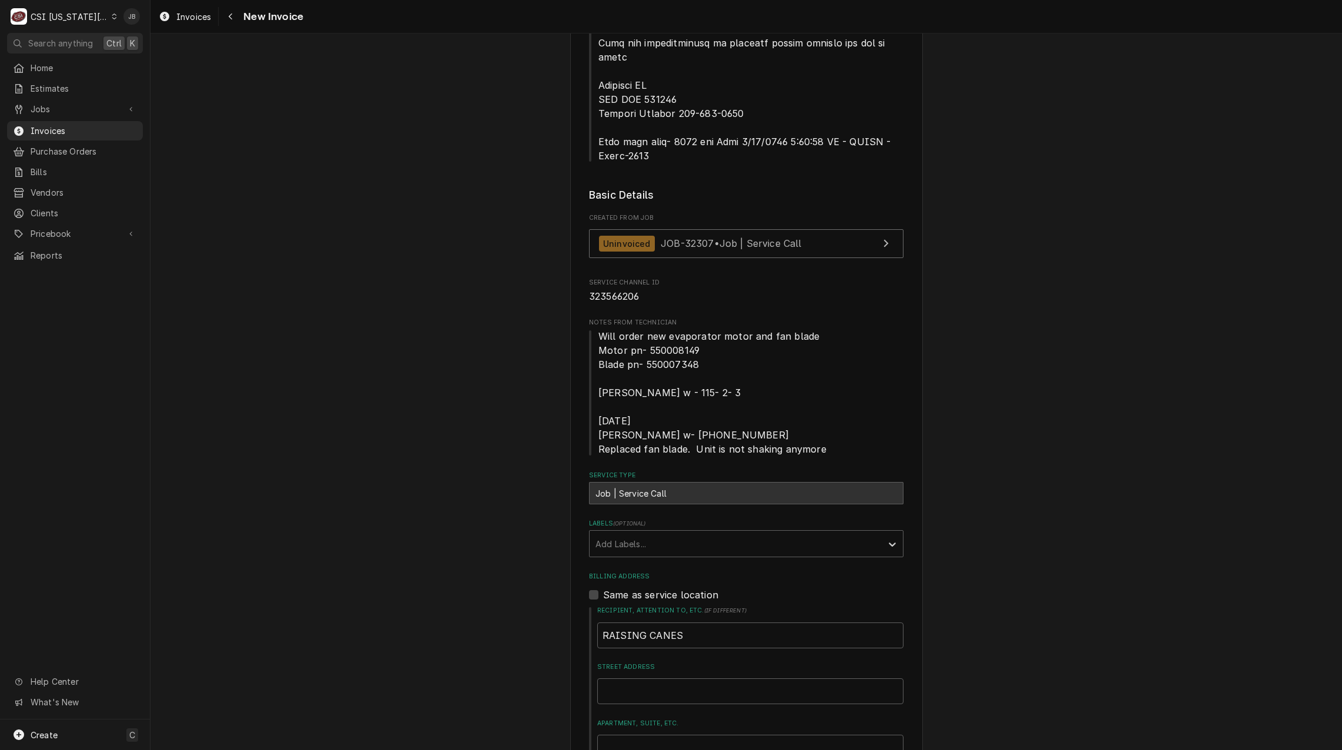
scroll to position [353, 0]
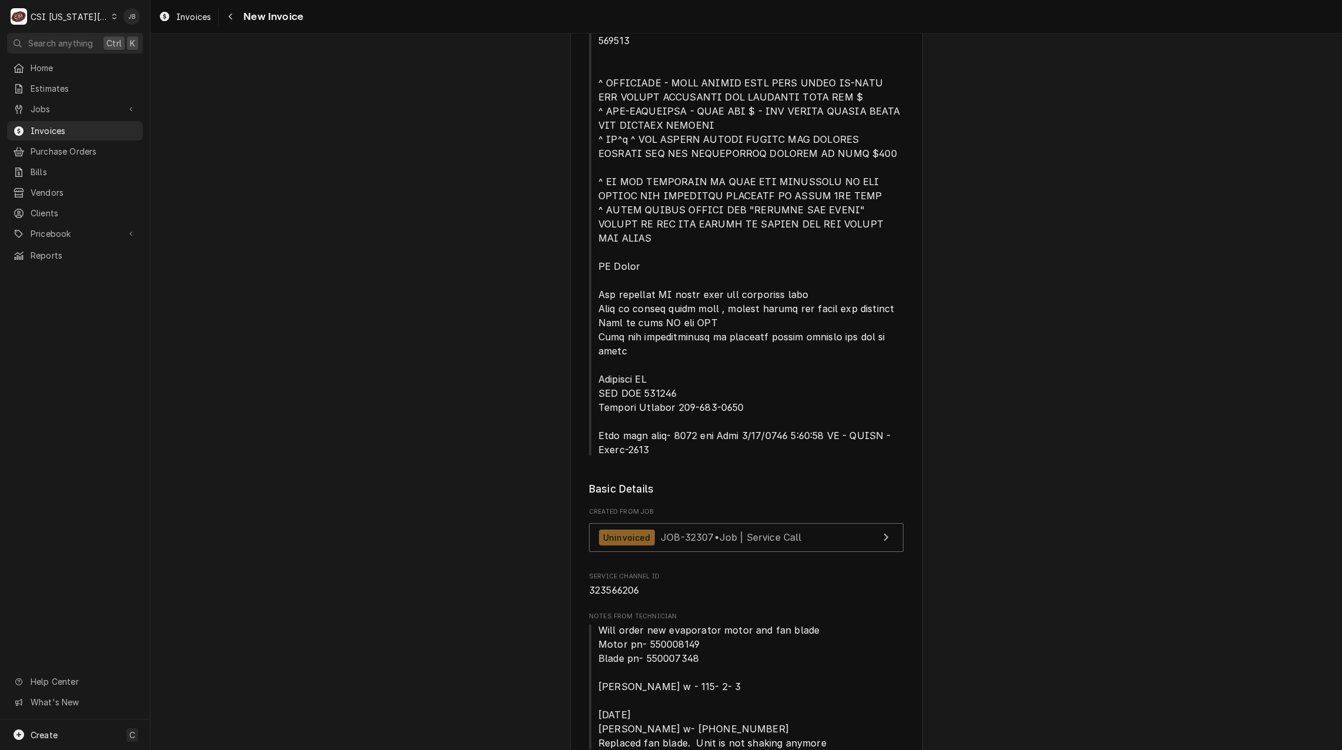
click at [669, 523] on div "Uninvoiced JOB-32307 • Job | Service Call" at bounding box center [746, 540] width 315 height 35
click at [668, 532] on span "JOB-32307 • Job | Service Call" at bounding box center [731, 538] width 141 height 12
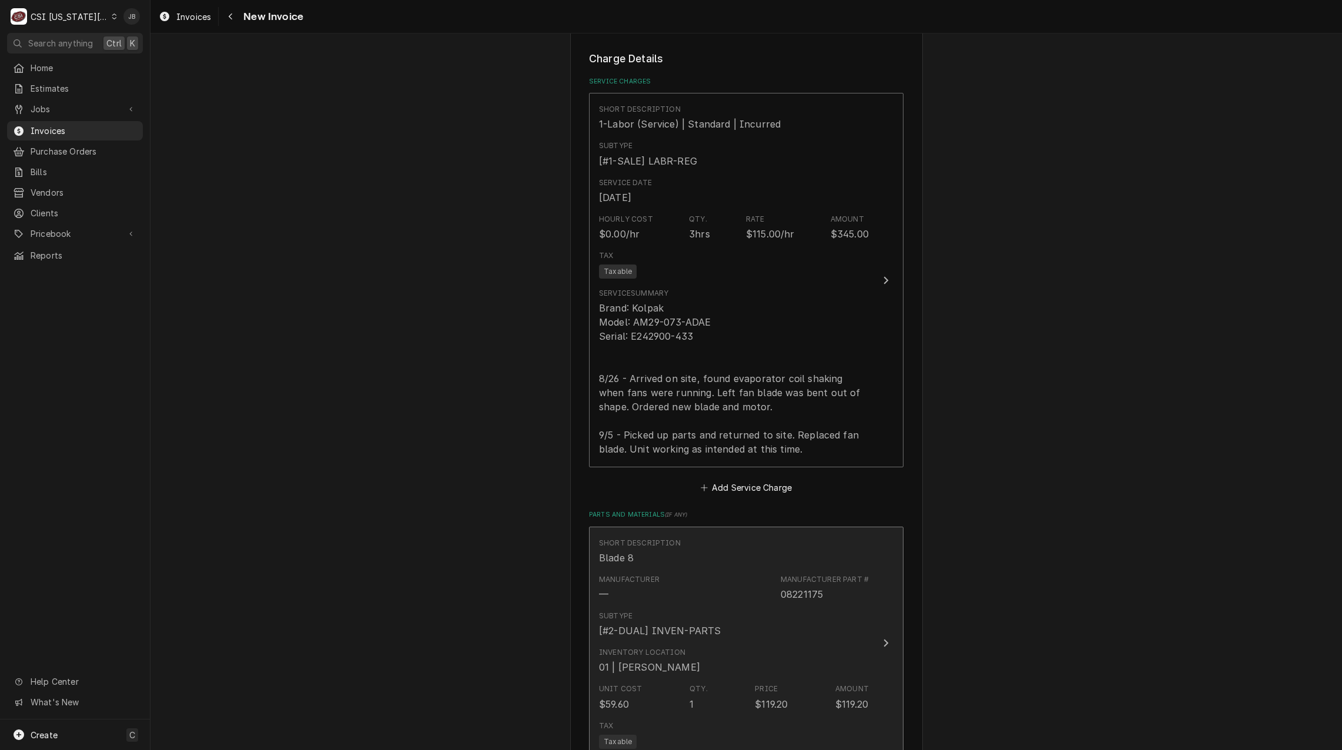
scroll to position [1646, 0]
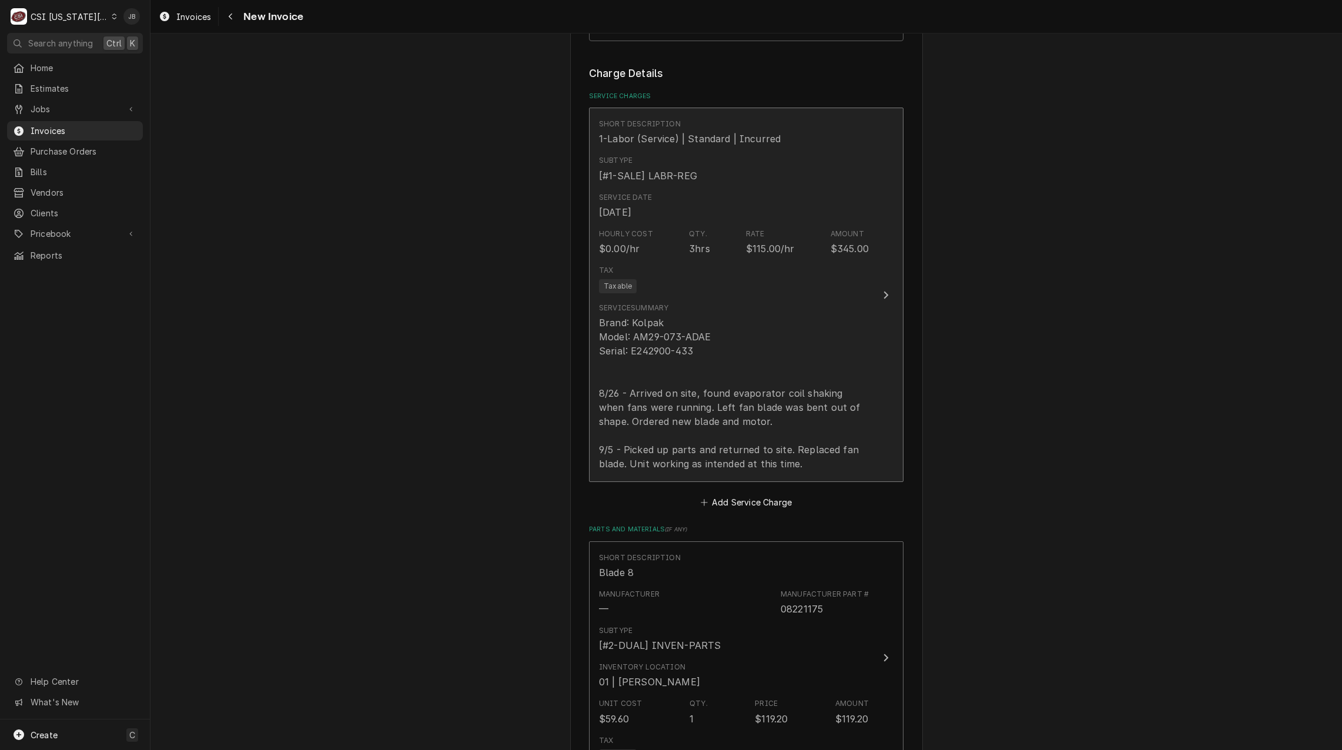
click at [701, 337] on div "Brand: Kolpak Model: AM29-073-ADAE Serial: E242900-433 8/26 - Arrived on site, …" at bounding box center [734, 393] width 270 height 155
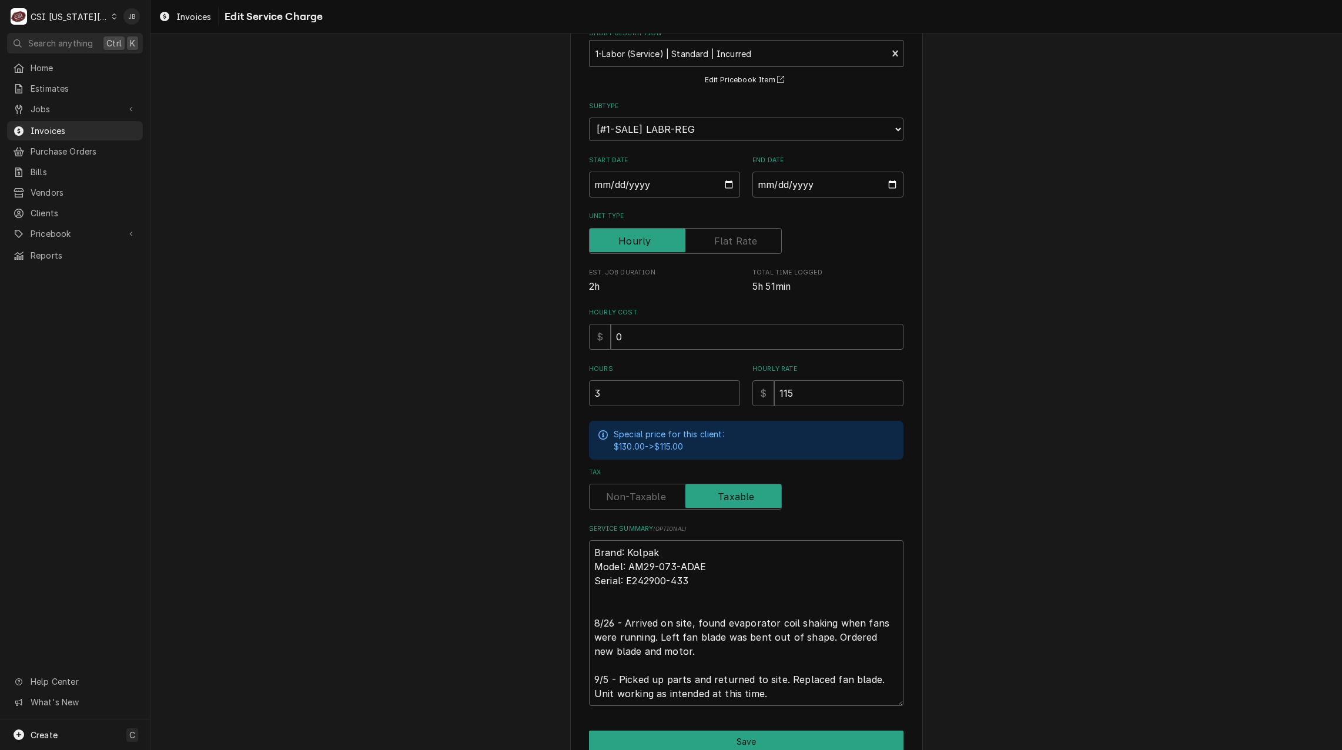
scroll to position [128, 0]
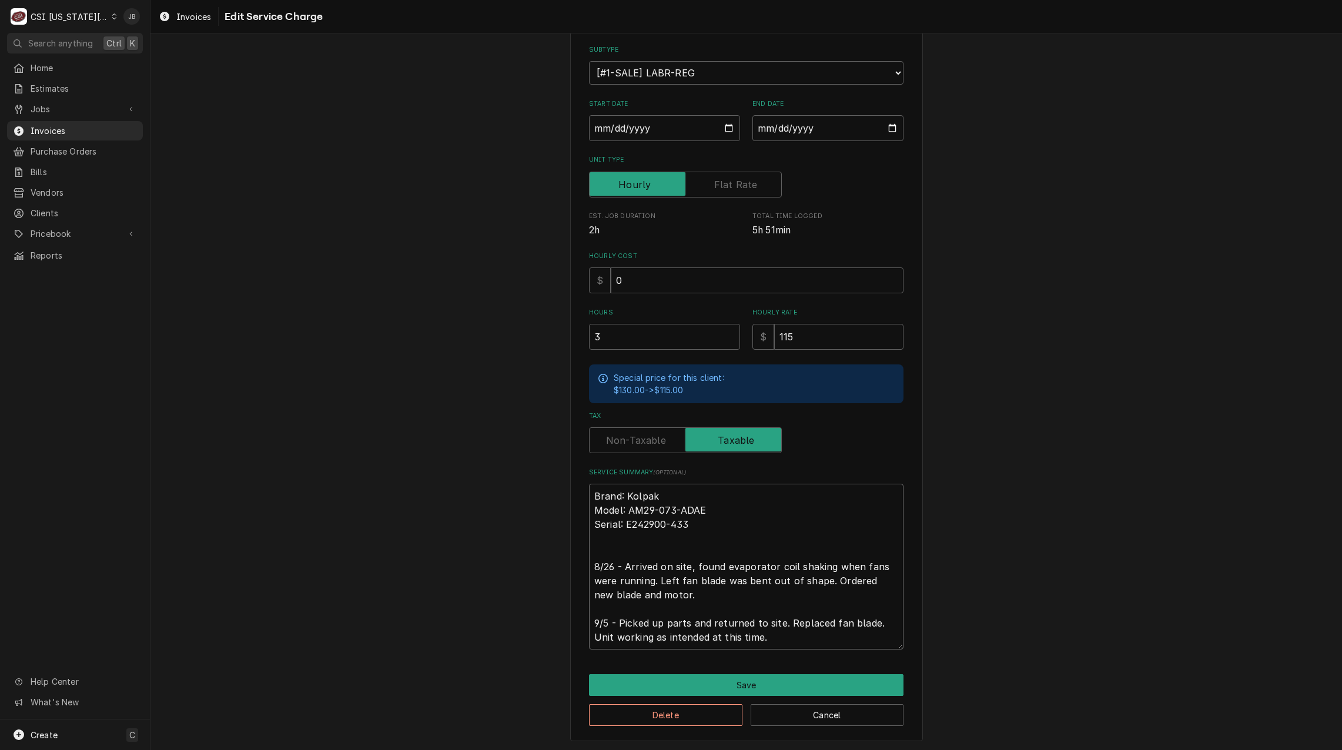
click at [691, 597] on textarea "Brand: Kolpak Model: AM29-073-ADAE Serial: E242900-433 8/26 - Arrived on site, …" at bounding box center [746, 567] width 315 height 166
click at [665, 593] on textarea "Brand: Kolpak Model: AM29-073-ADAE Serial: E242900-433 8/26 - Arrived on site, …" at bounding box center [746, 567] width 315 height 166
type textarea "x"
type textarea "Brand: Kolpak Model: AM29-073-ADAE Serial: E242900-433 8/26 - Arrived on site, …"
type textarea "x"
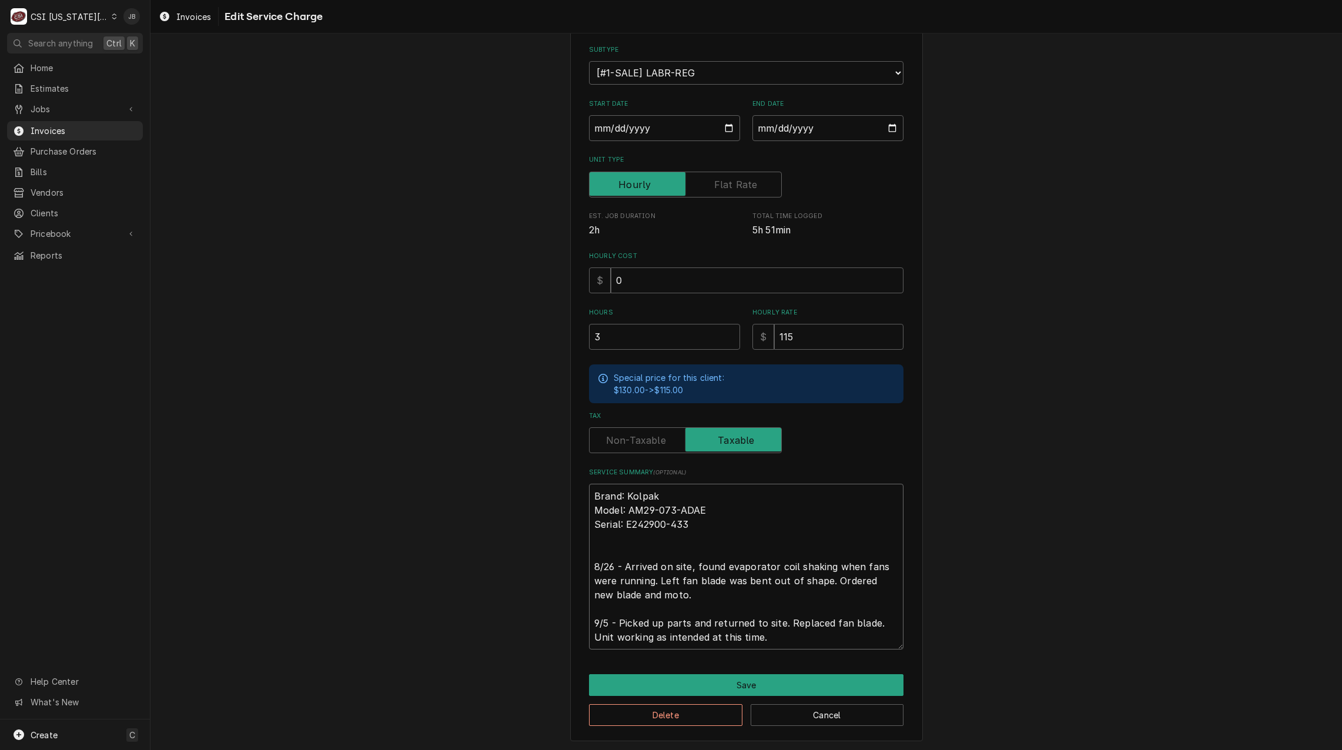
type textarea "Brand: Kolpak Model: AM29-073-ADAE Serial: E242900-433 8/26 - Arrived on site, …"
type textarea "x"
type textarea "Brand: Kolpak Model: AM29-073-ADAE Serial: E242900-433 8/26 - Arrived on site, …"
type textarea "x"
type textarea "Brand: Kolpak Model: AM29-073-ADAE Serial: E242900-433 8/26 - Arrived on site, …"
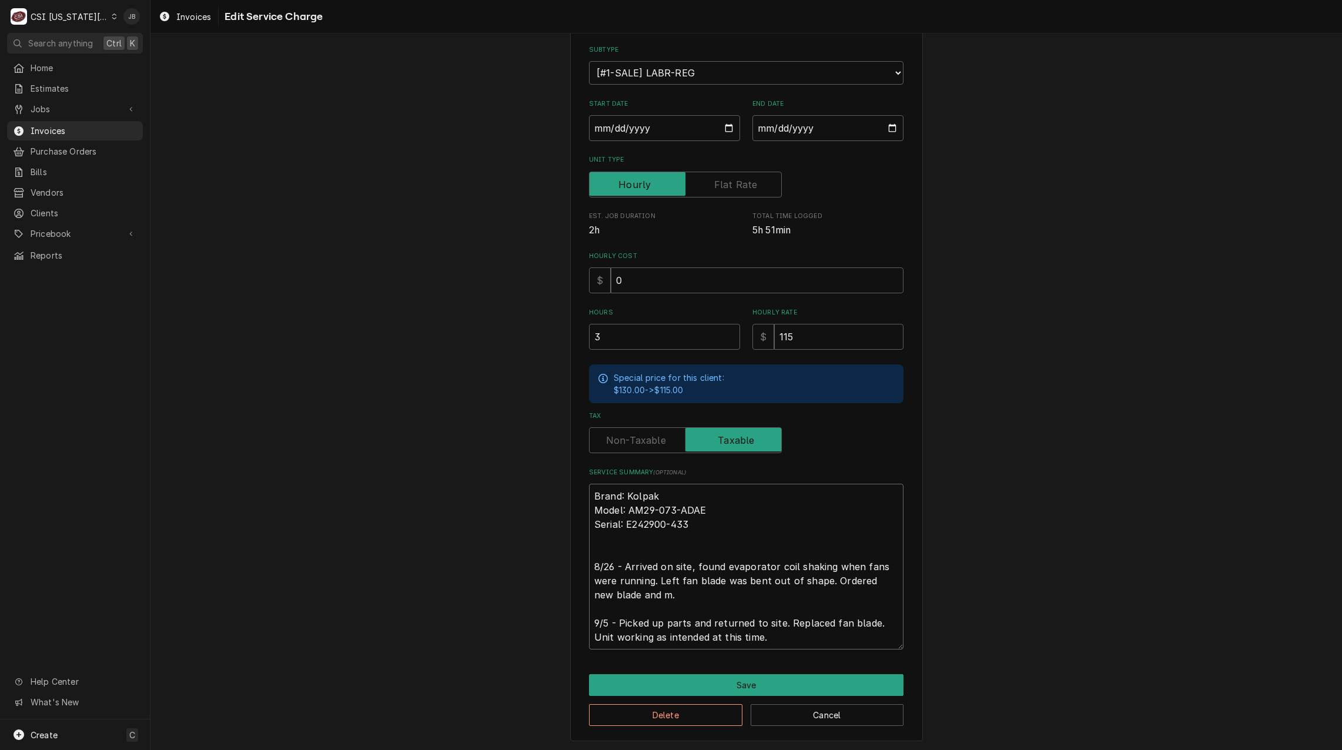
type textarea "x"
type textarea "Brand: Kolpak Model: AM29-073-ADAE Serial: E242900-433 8/26 - Arrived on site, …"
type textarea "x"
type textarea "Brand: Kolpak Model: AM29-073-ADAE Serial: E242900-433 8/26 - Arrived on site, …"
type textarea "x"
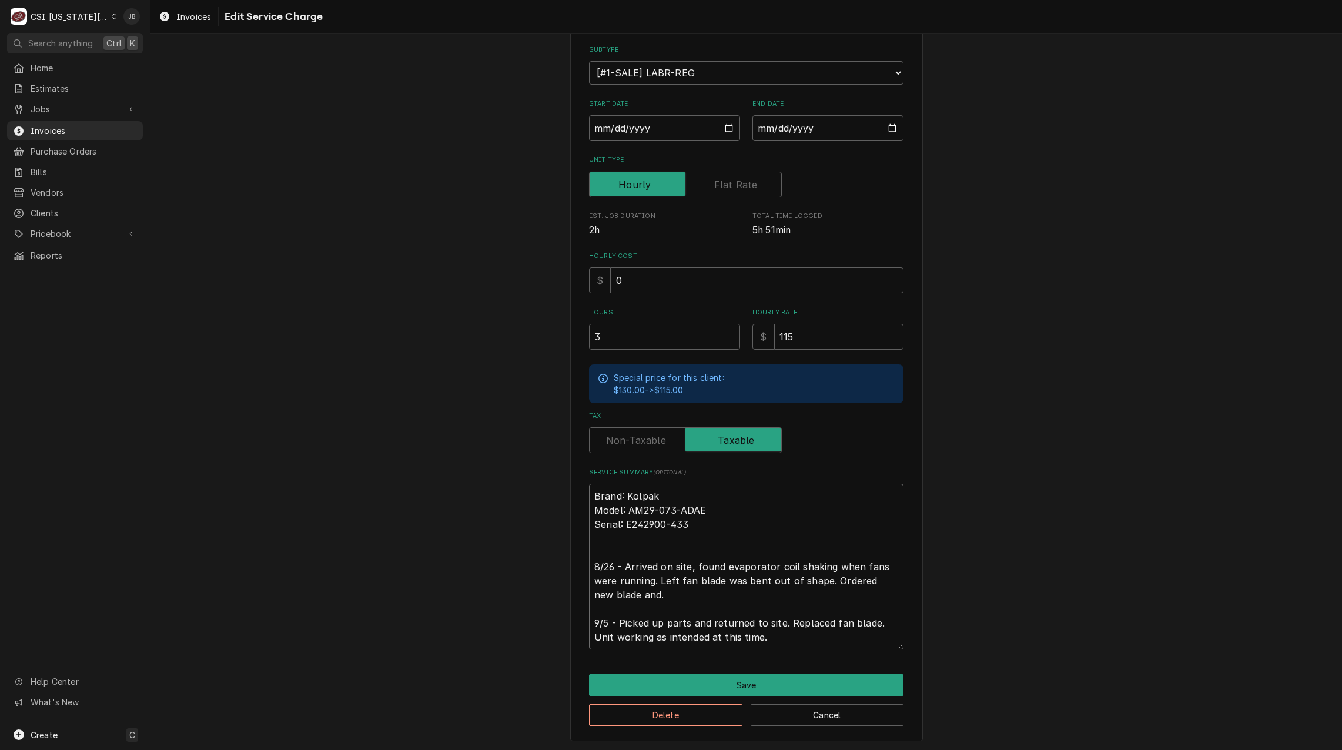
type textarea "Brand: Kolpak Model: AM29-073-ADAE Serial: E242900-433 8/26 - Arrived on site, …"
type textarea "x"
type textarea "Brand: Kolpak Model: AM29-073-ADAE Serial: E242900-433 8/26 - Arrived on site, …"
type textarea "x"
type textarea "Brand: Kolpak Model: AM29-073-ADAE Serial: E242900-433 8/26 - Arrived on site, …"
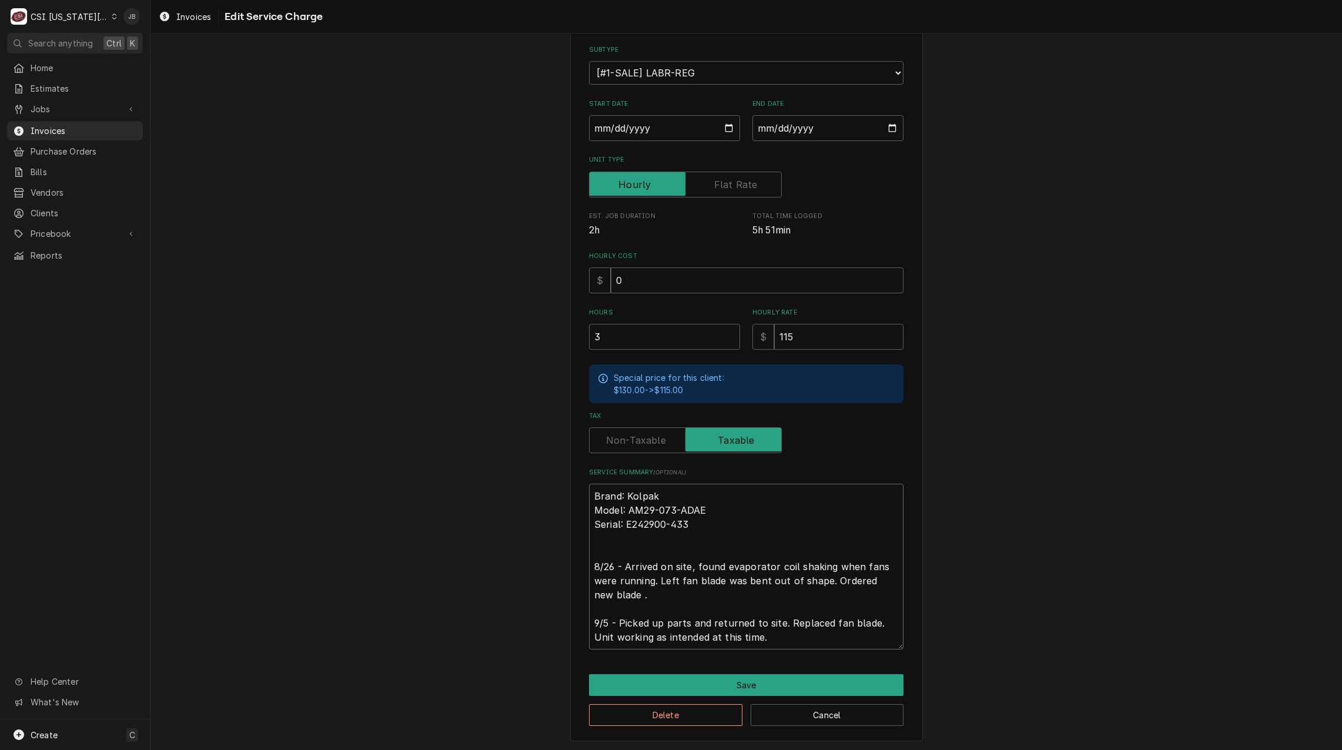
type textarea "x"
type textarea "Brand: Kolpak Model: AM29-073-ADAE Serial: E242900-433 8/26 - Arrived on site, …"
click at [733, 680] on button "Save" at bounding box center [746, 685] width 315 height 22
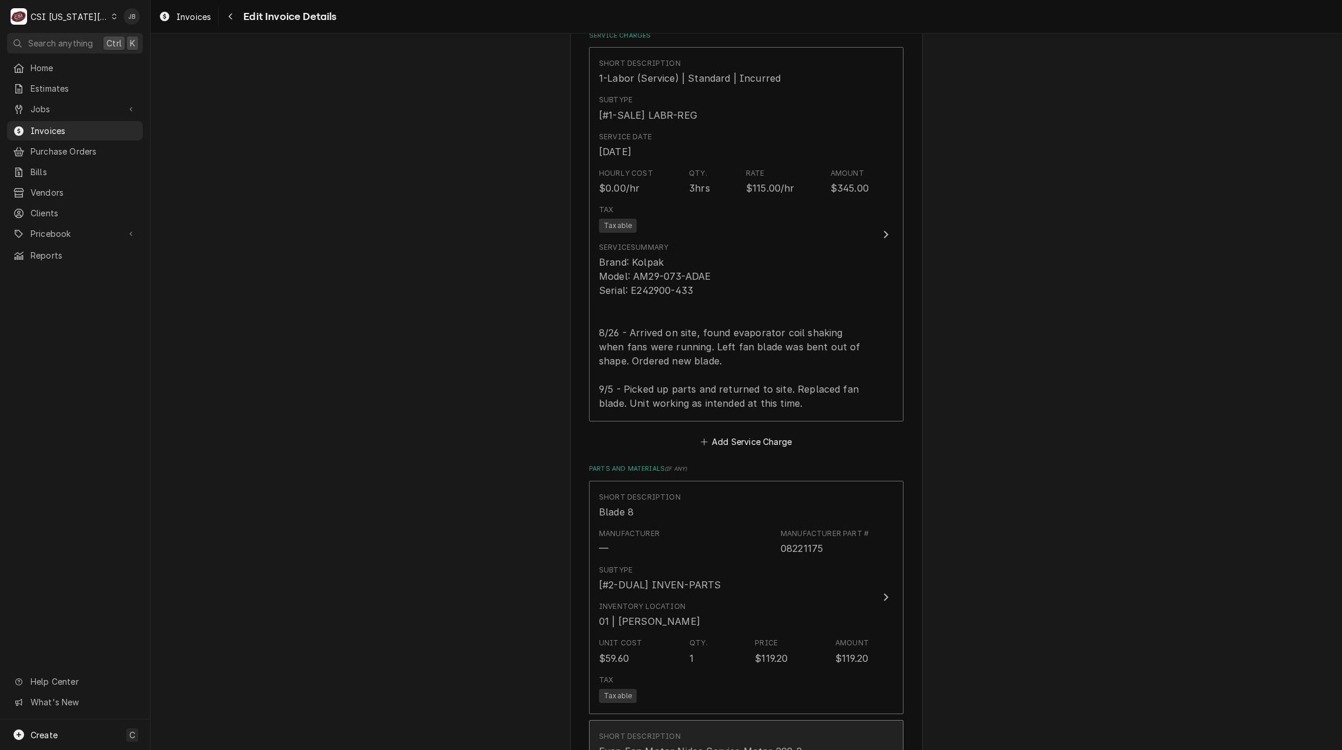
scroll to position [1809, 0]
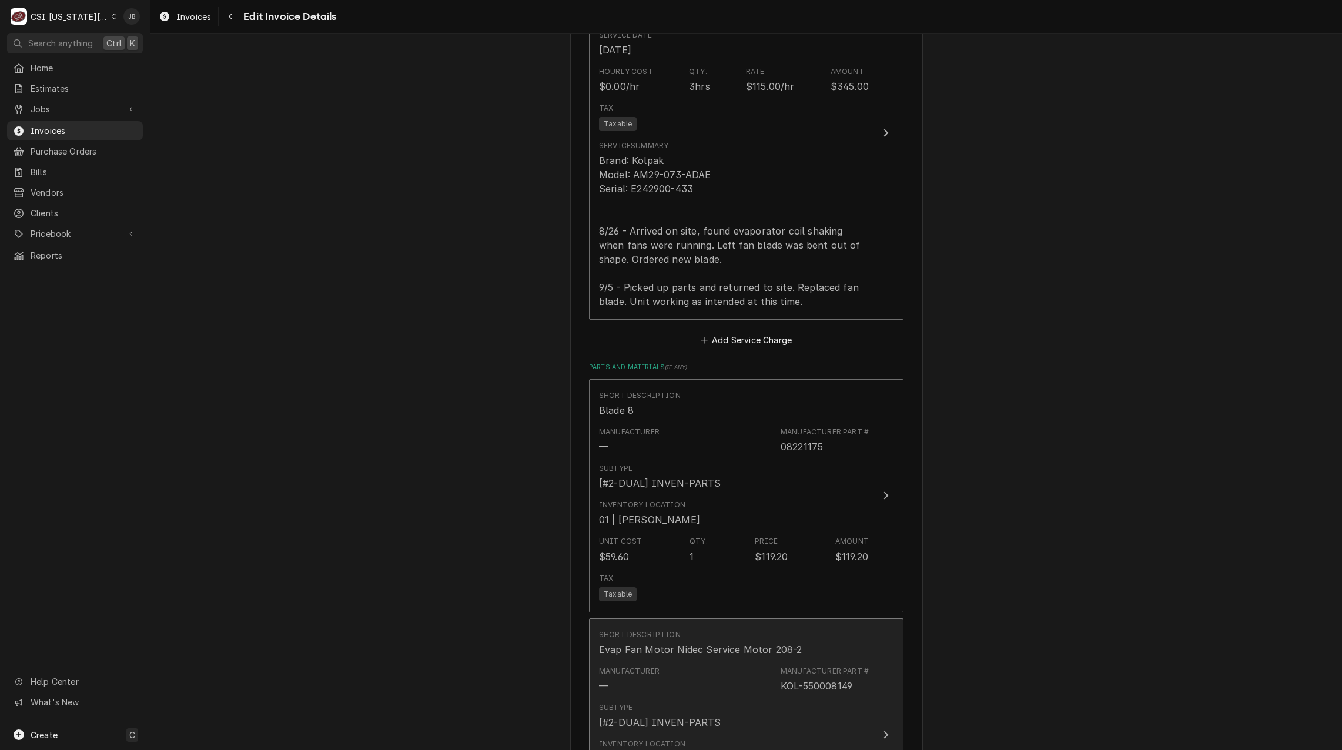
click at [704, 661] on div "Manufacturer — Manufacturer Part # KOL-550008149" at bounding box center [734, 679] width 270 height 36
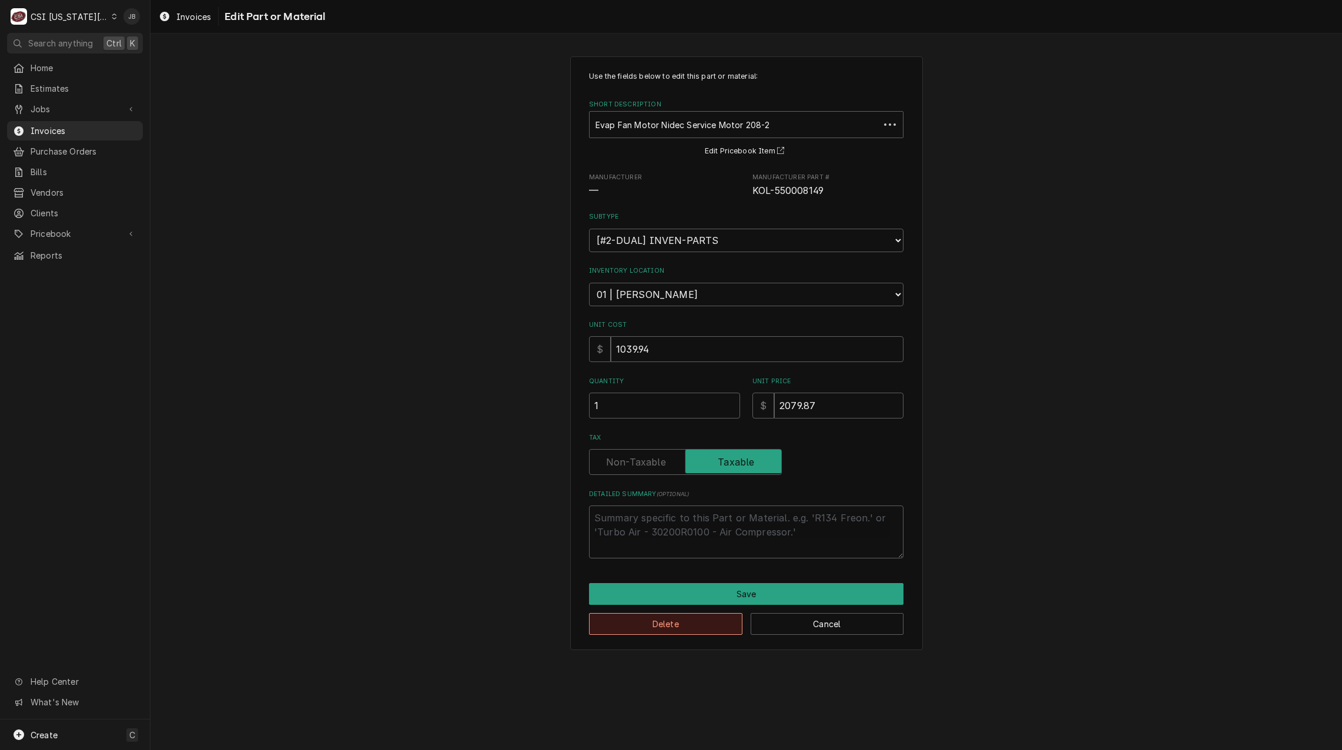
click at [648, 629] on button "Delete" at bounding box center [665, 624] width 153 height 22
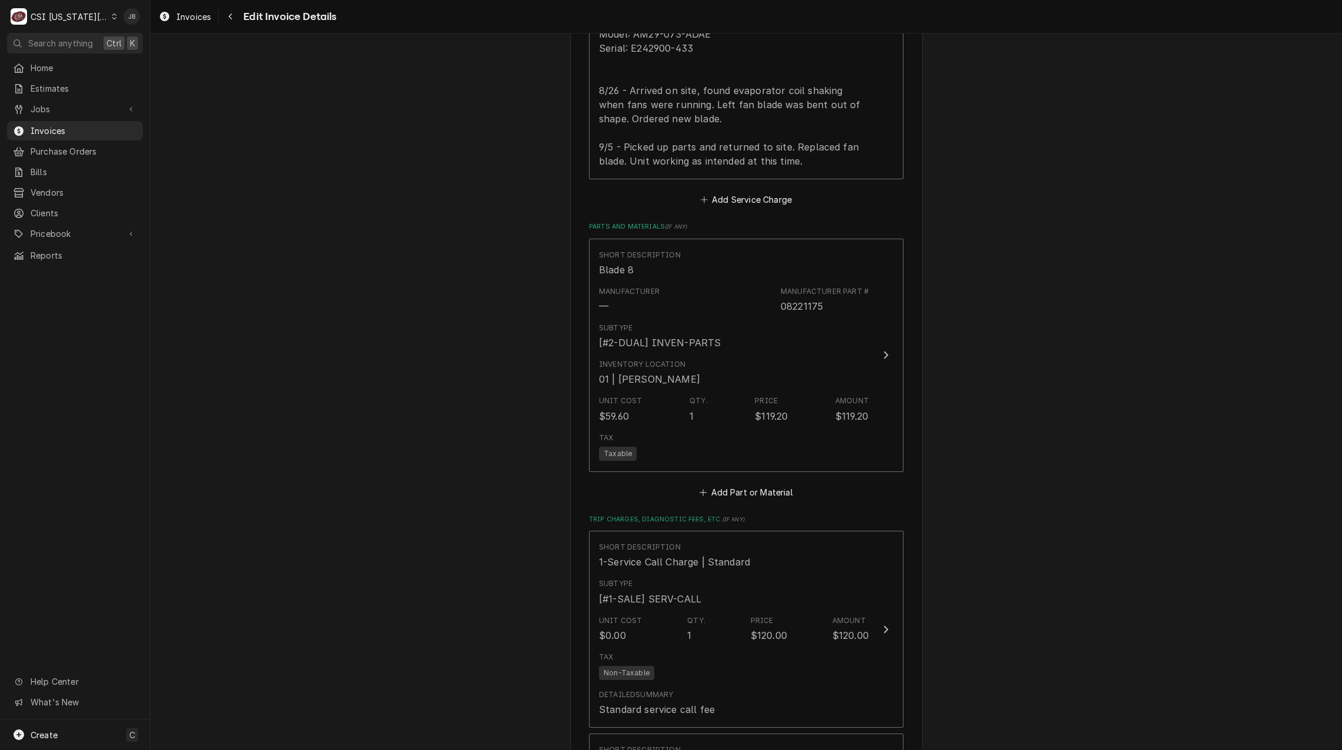
scroll to position [2243, 0]
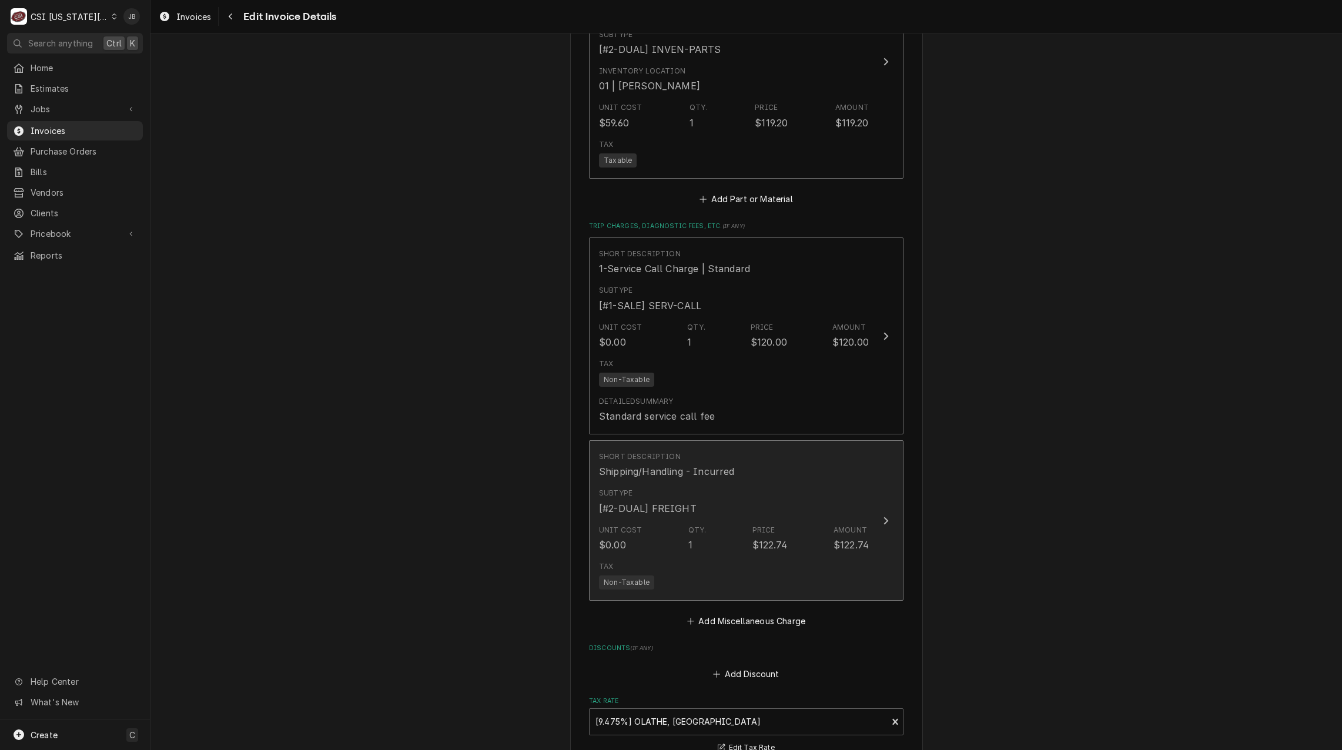
click at [763, 483] on div "Subtype [#2-DUAL] FREIGHT" at bounding box center [734, 501] width 270 height 36
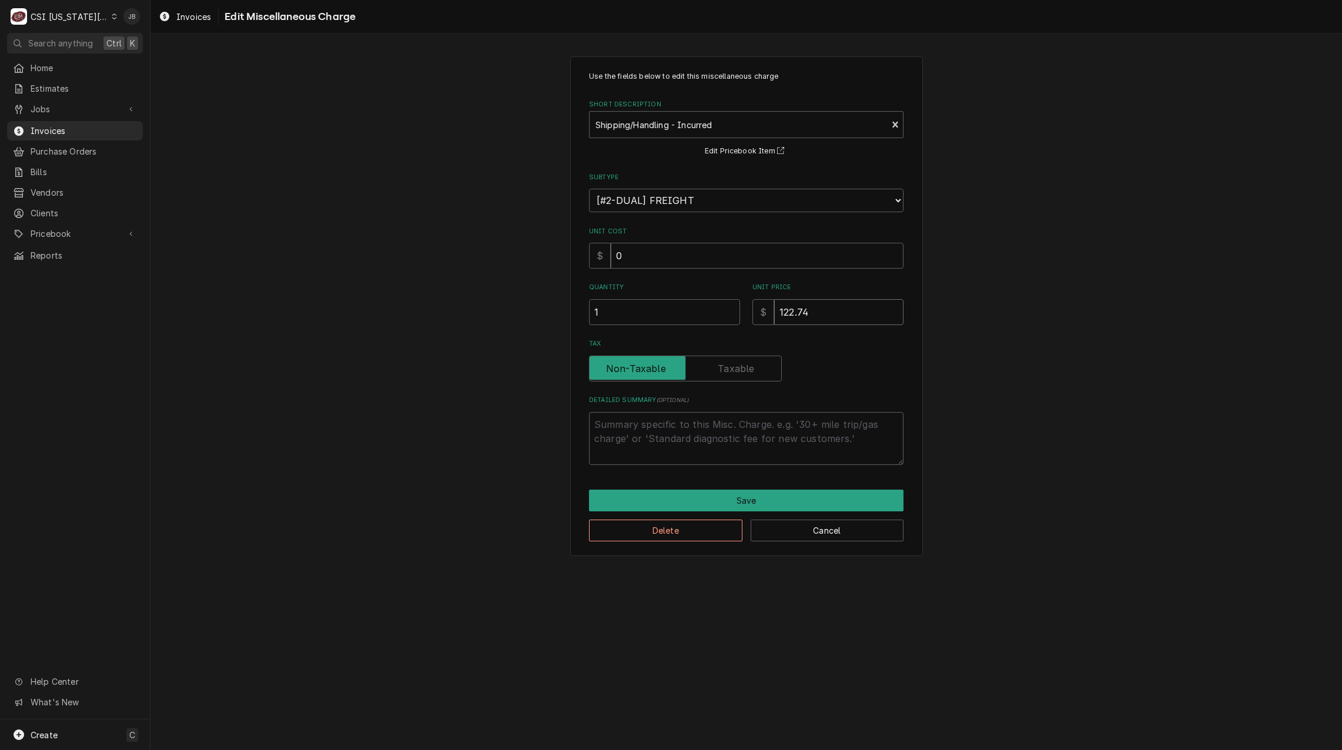
drag, startPoint x: 821, startPoint y: 317, endPoint x: 668, endPoint y: 318, distance: 152.9
click at [689, 318] on div "Quantity 1 Unit Price $ 122.74" at bounding box center [746, 304] width 315 height 42
type textarea "x"
type input "2"
type textarea "x"
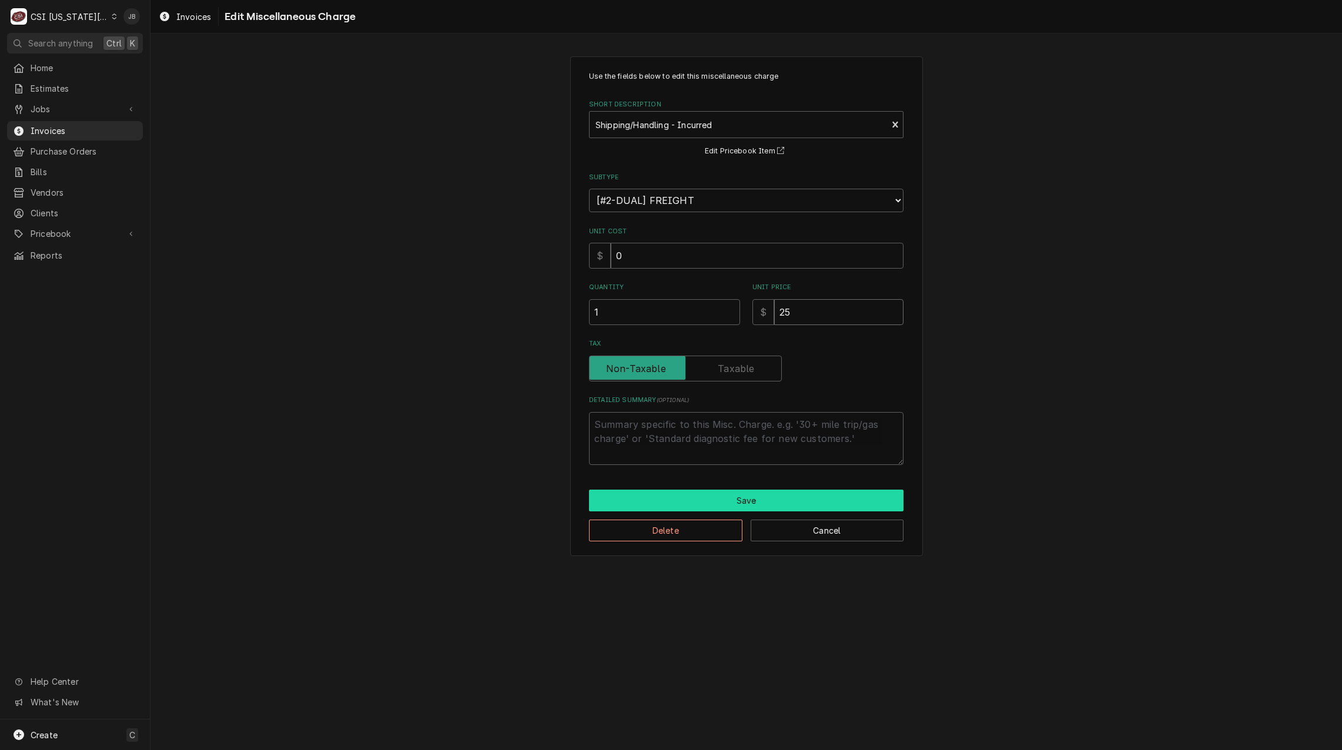
type input "25"
click at [678, 492] on button "Save" at bounding box center [746, 501] width 315 height 22
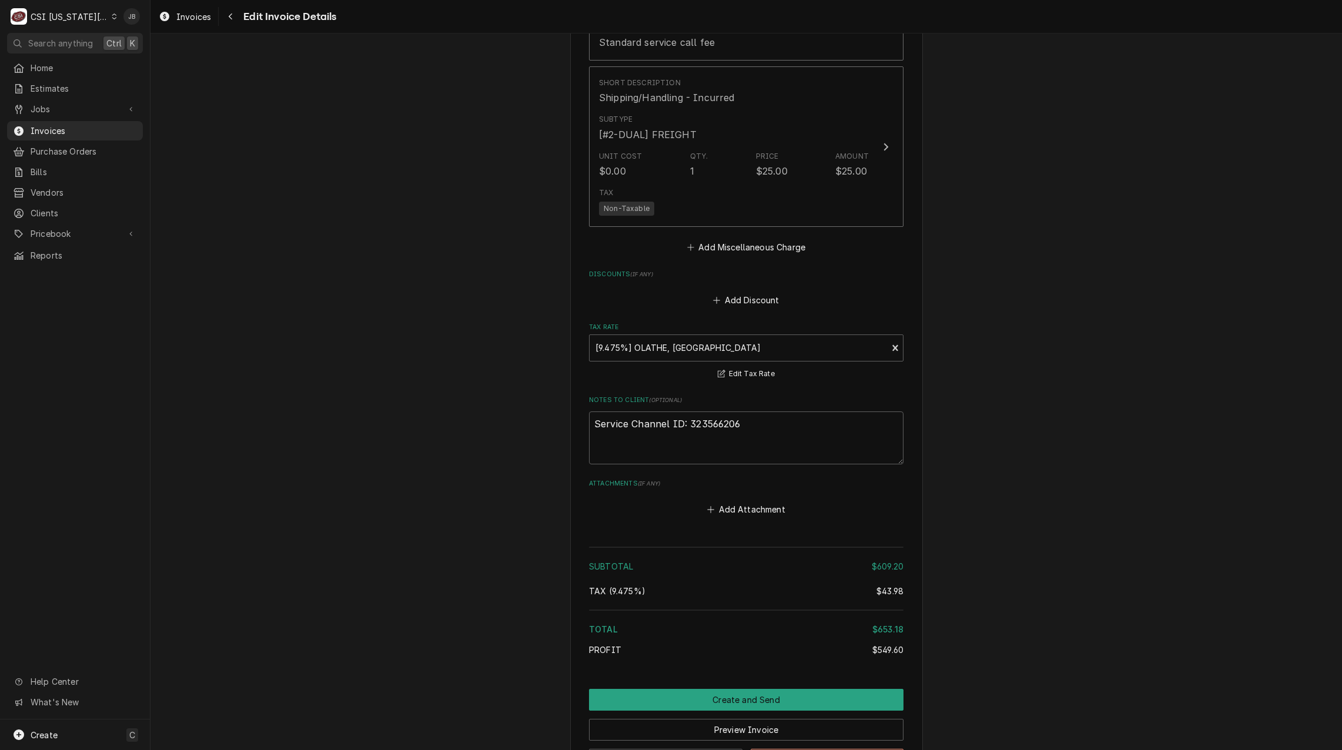
scroll to position [2675, 0]
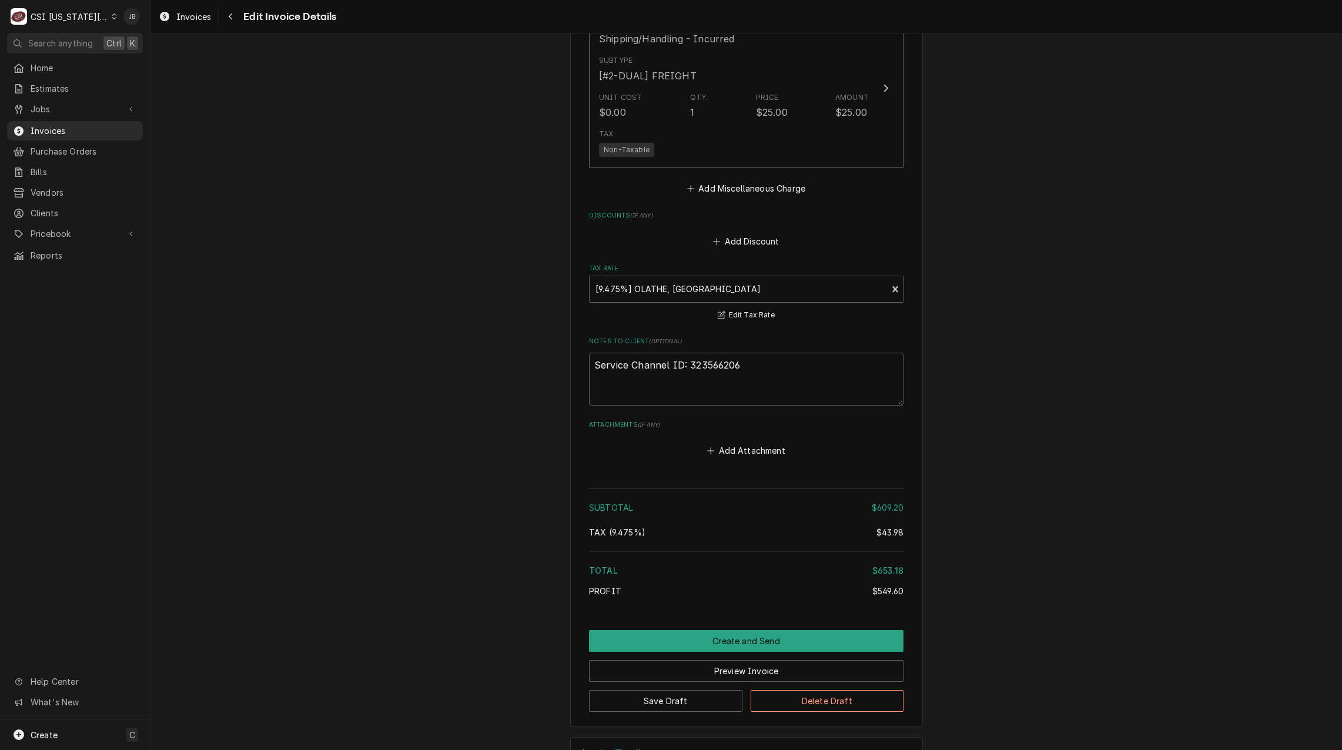
click at [700, 652] on div "Preview Invoice" at bounding box center [746, 667] width 315 height 30
click at [709, 630] on button "Create and Send" at bounding box center [746, 641] width 315 height 22
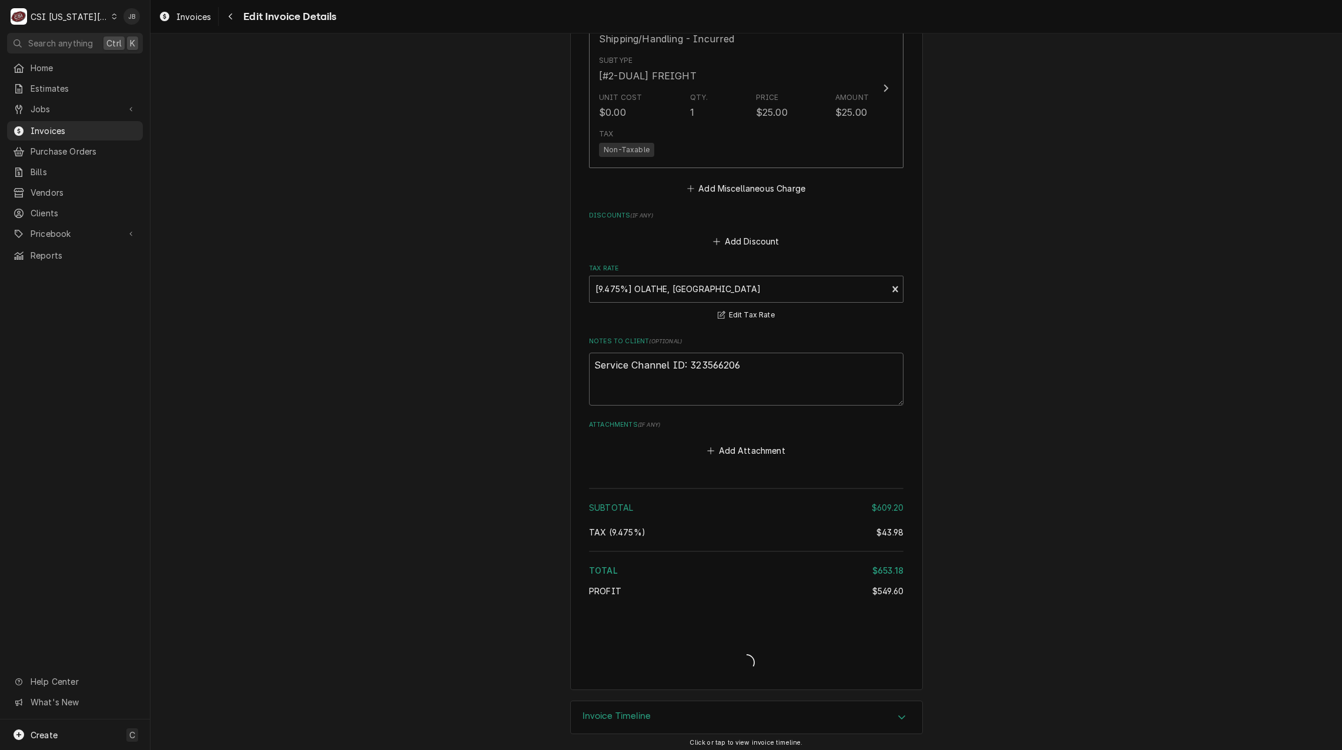
scroll to position [2639, 0]
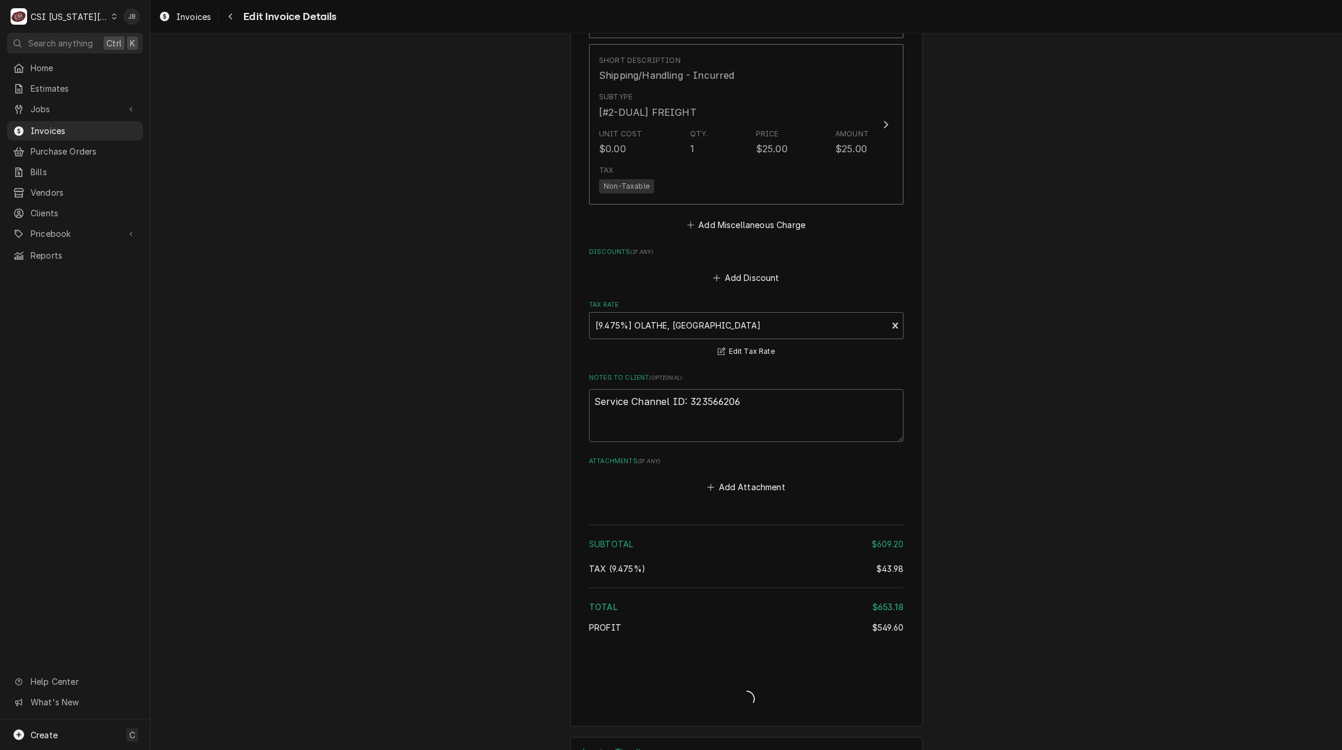
type textarea "x"
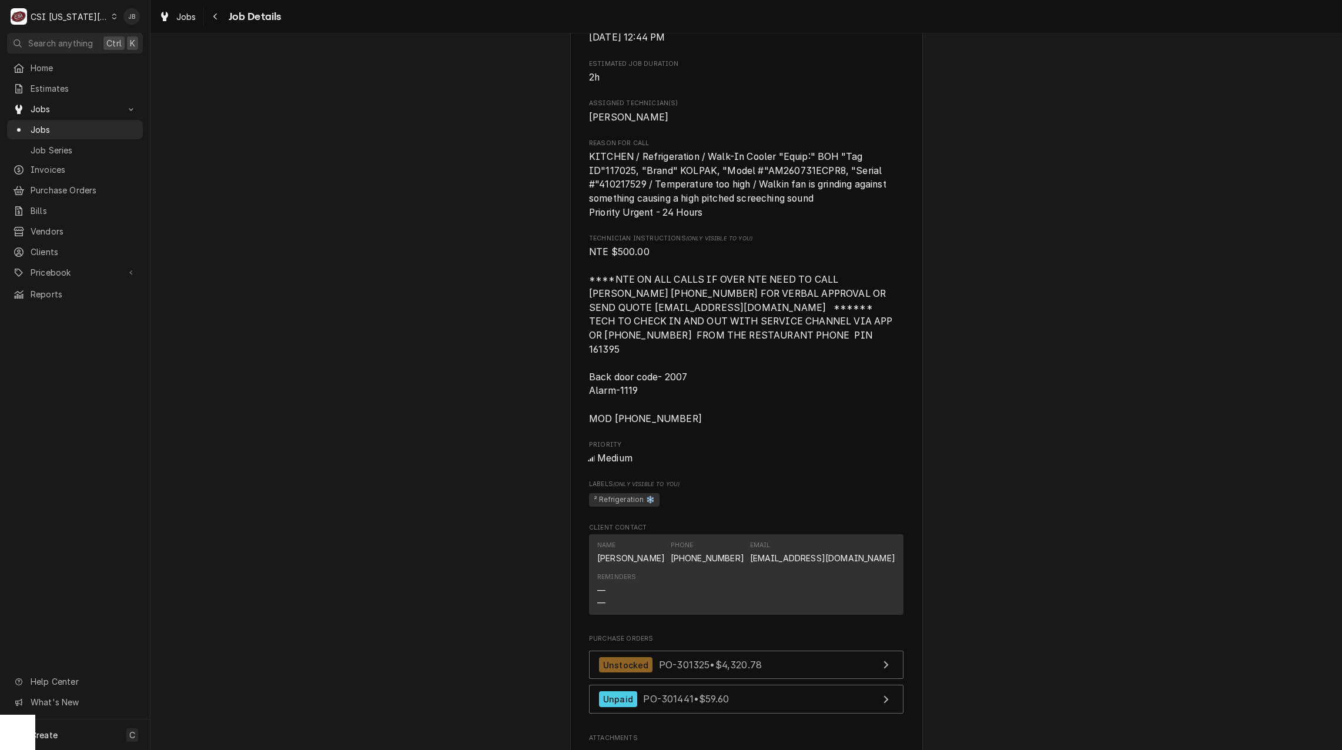
scroll to position [1176, 0]
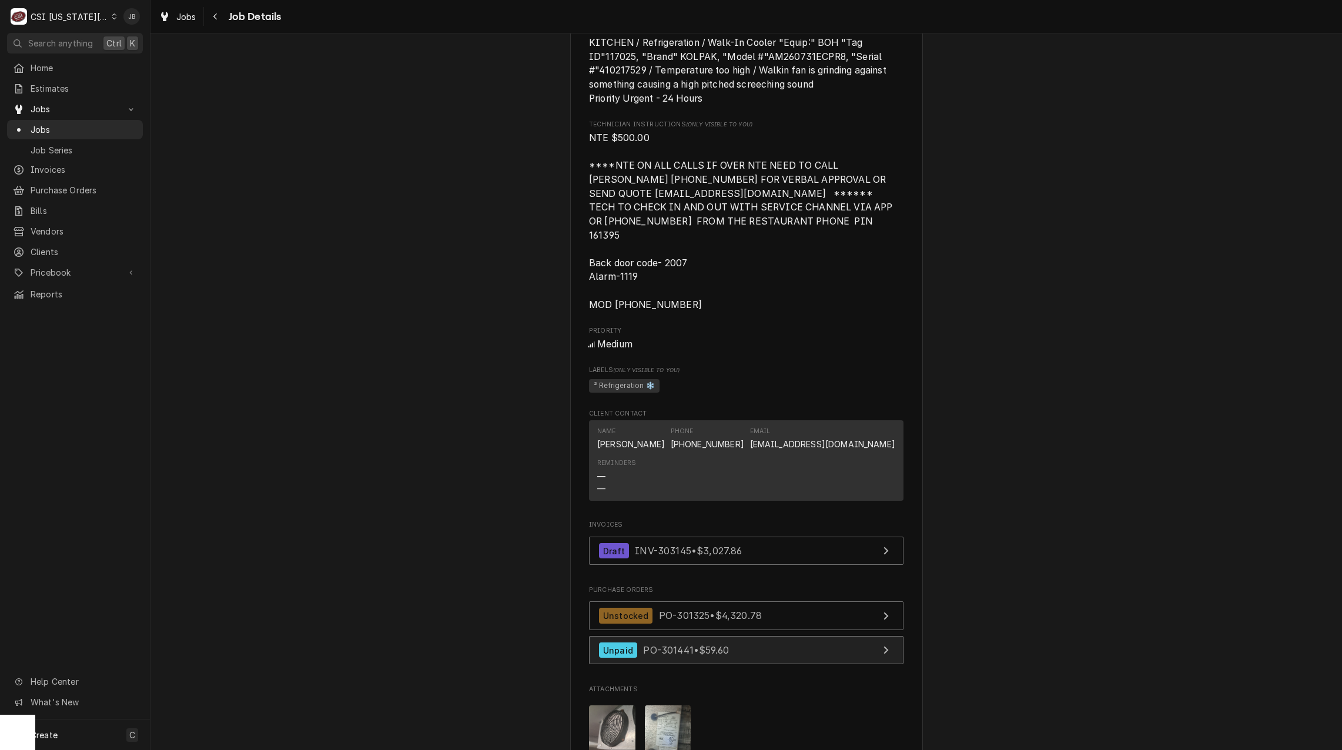
click at [789, 647] on link "Unpaid PO-301441 • $59.60" at bounding box center [746, 650] width 315 height 29
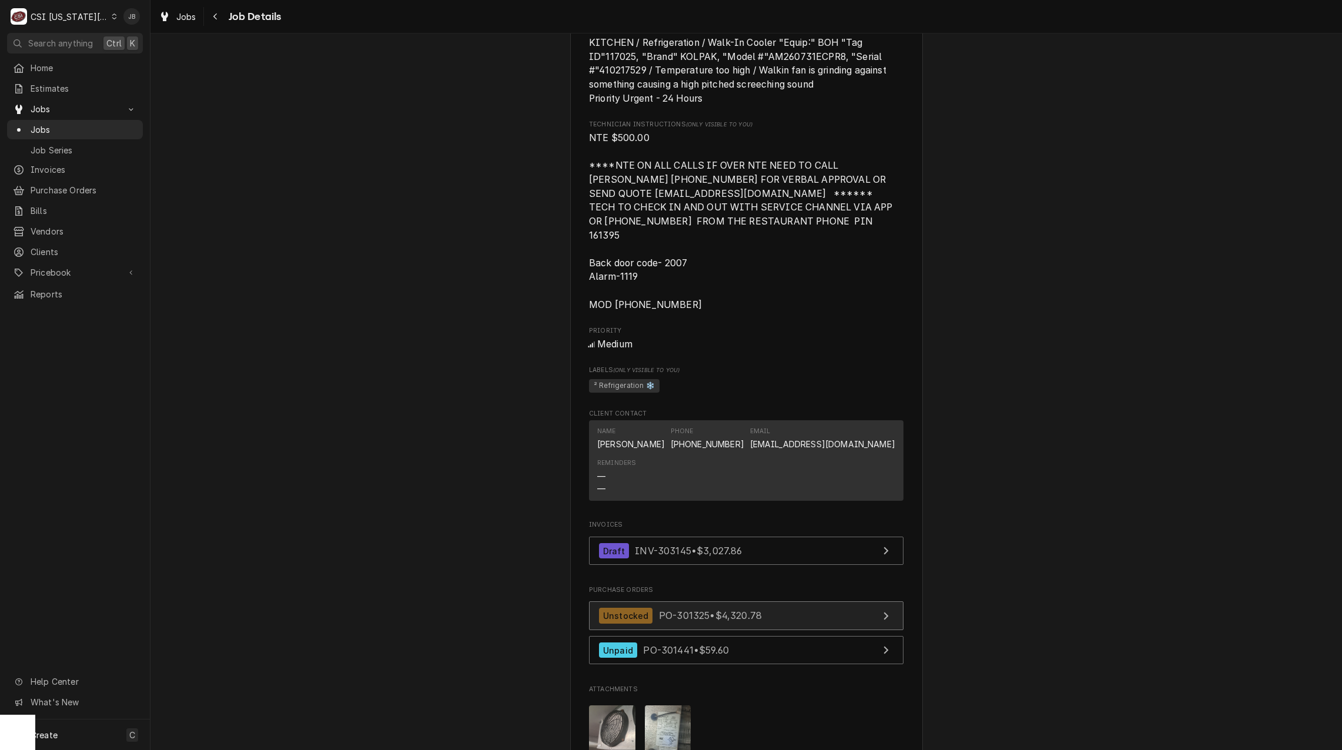
click at [680, 616] on span "PO-301325 • $4,320.78" at bounding box center [710, 616] width 103 height 12
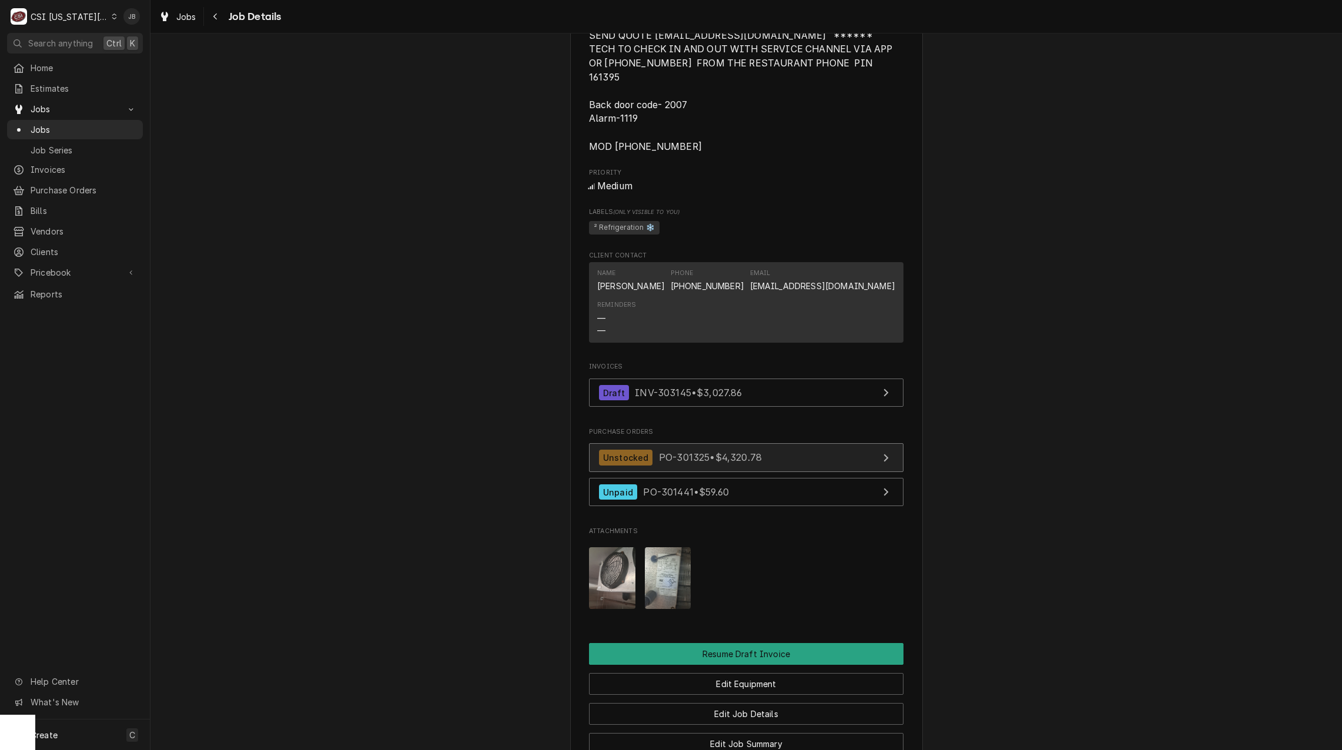
scroll to position [1529, 0]
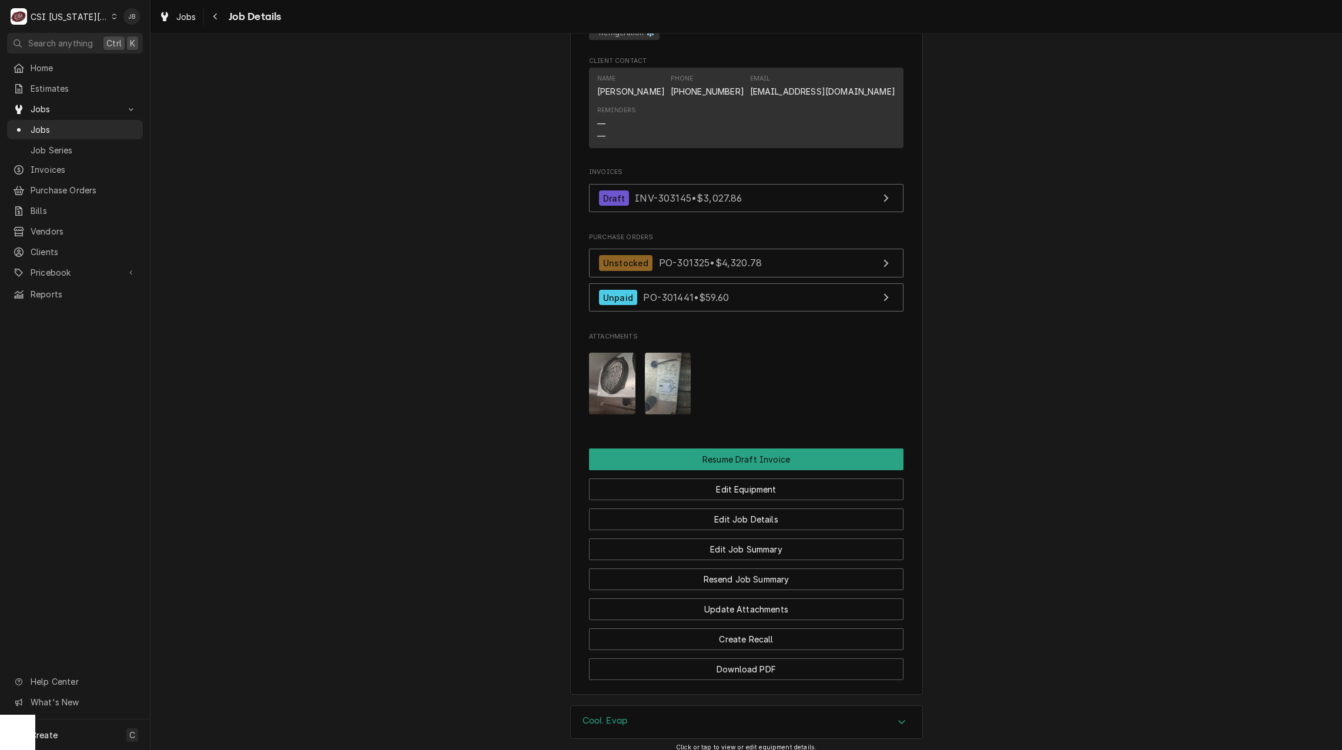
click at [599, 386] on img "Attachments" at bounding box center [612, 384] width 46 height 62
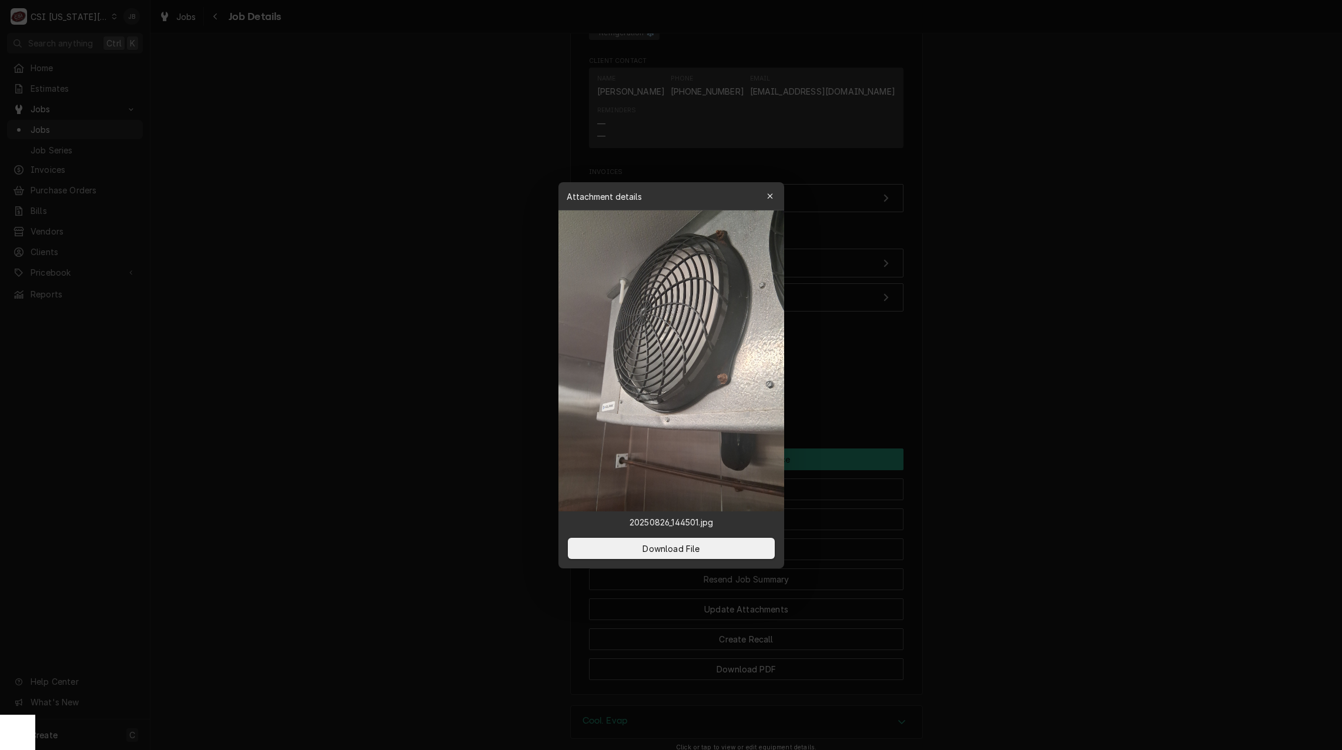
click at [911, 395] on div at bounding box center [671, 375] width 1342 height 750
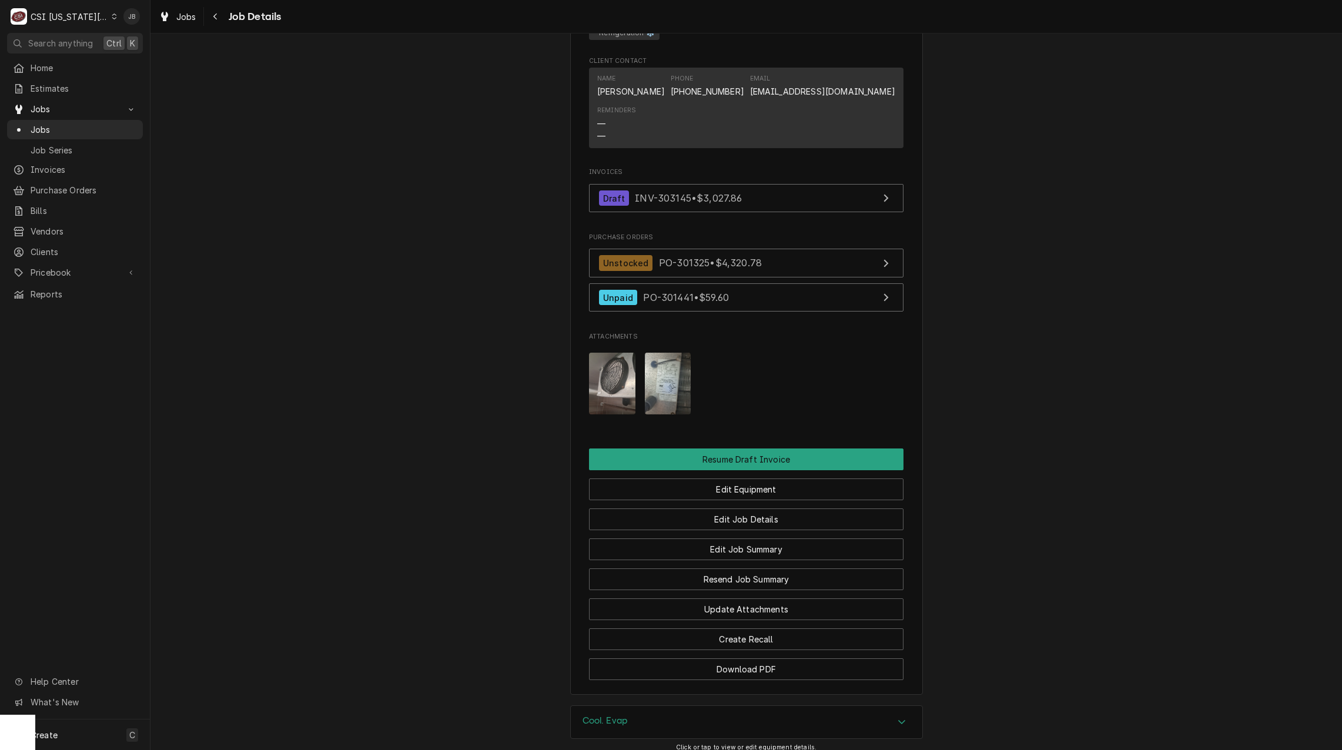
click at [651, 385] on img "Attachments" at bounding box center [668, 384] width 46 height 62
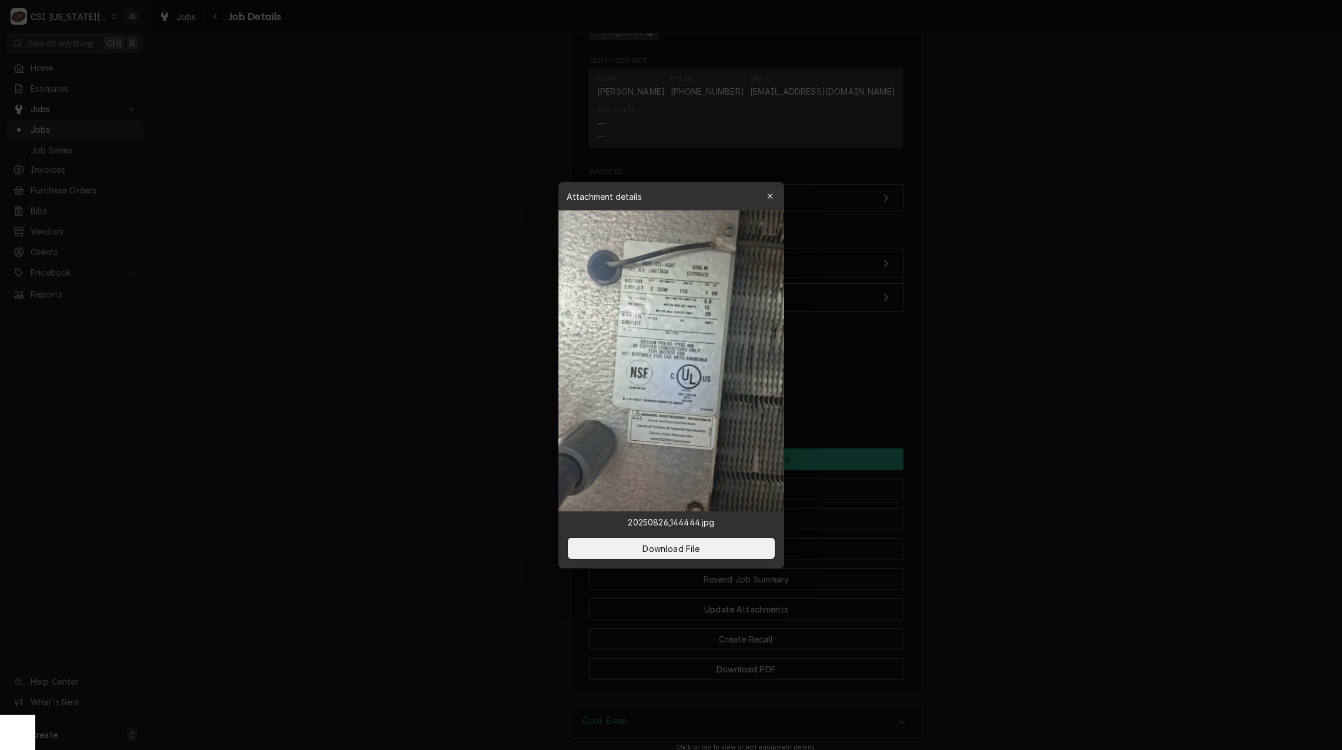
click at [880, 370] on div at bounding box center [671, 375] width 1342 height 750
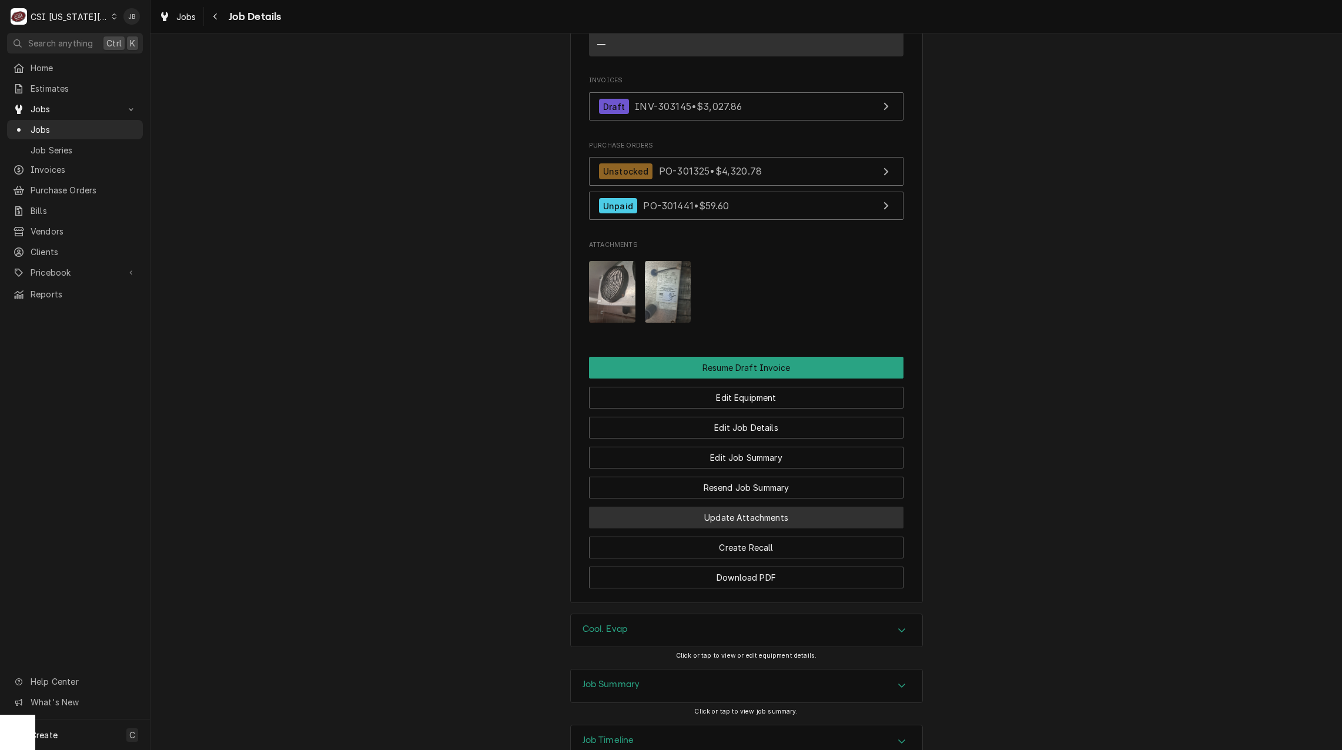
scroll to position [1706, 0]
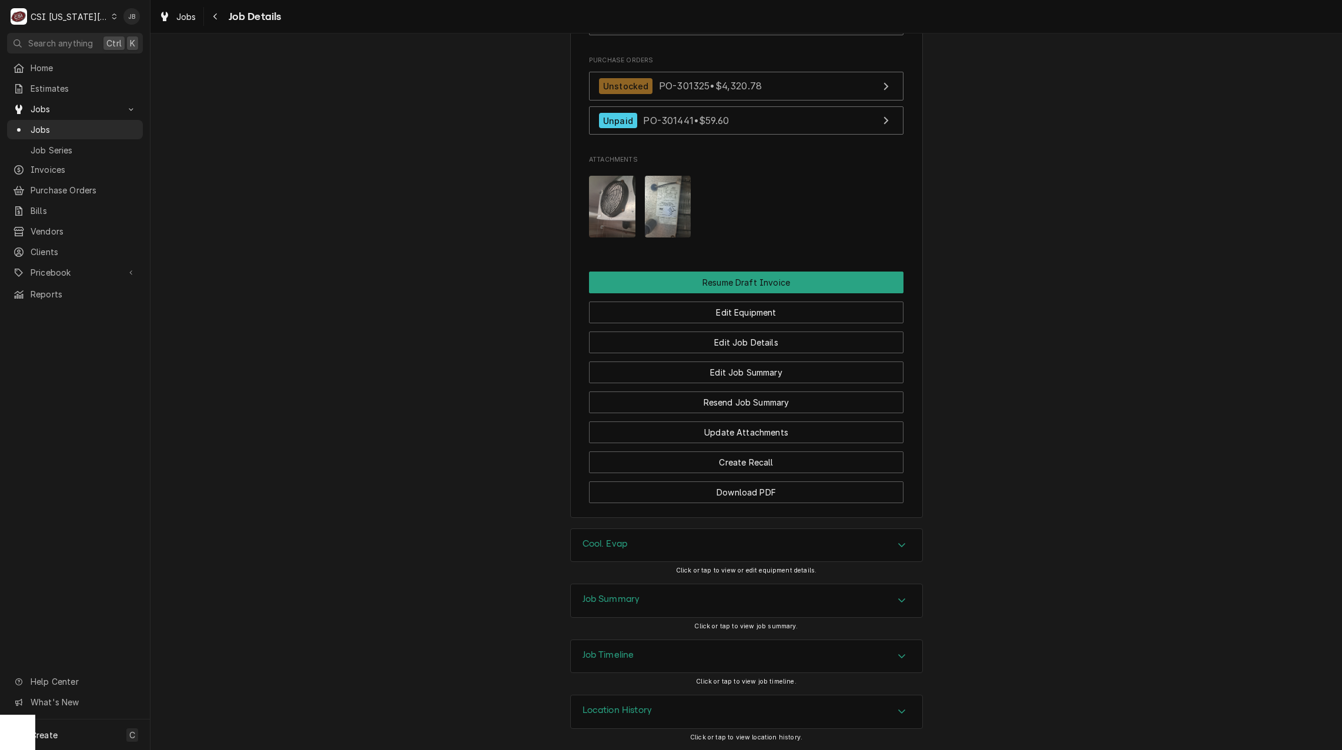
click at [702, 607] on div "Job Summary" at bounding box center [747, 600] width 352 height 33
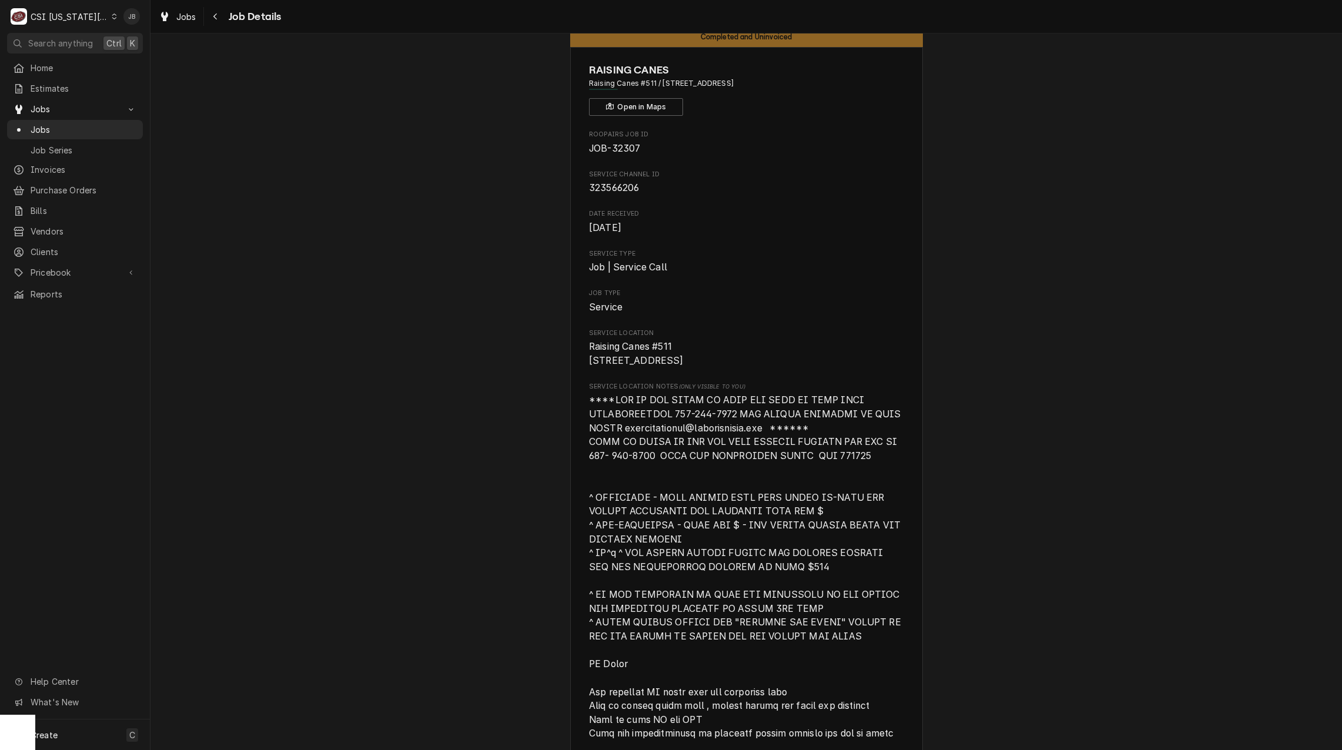
scroll to position [0, 0]
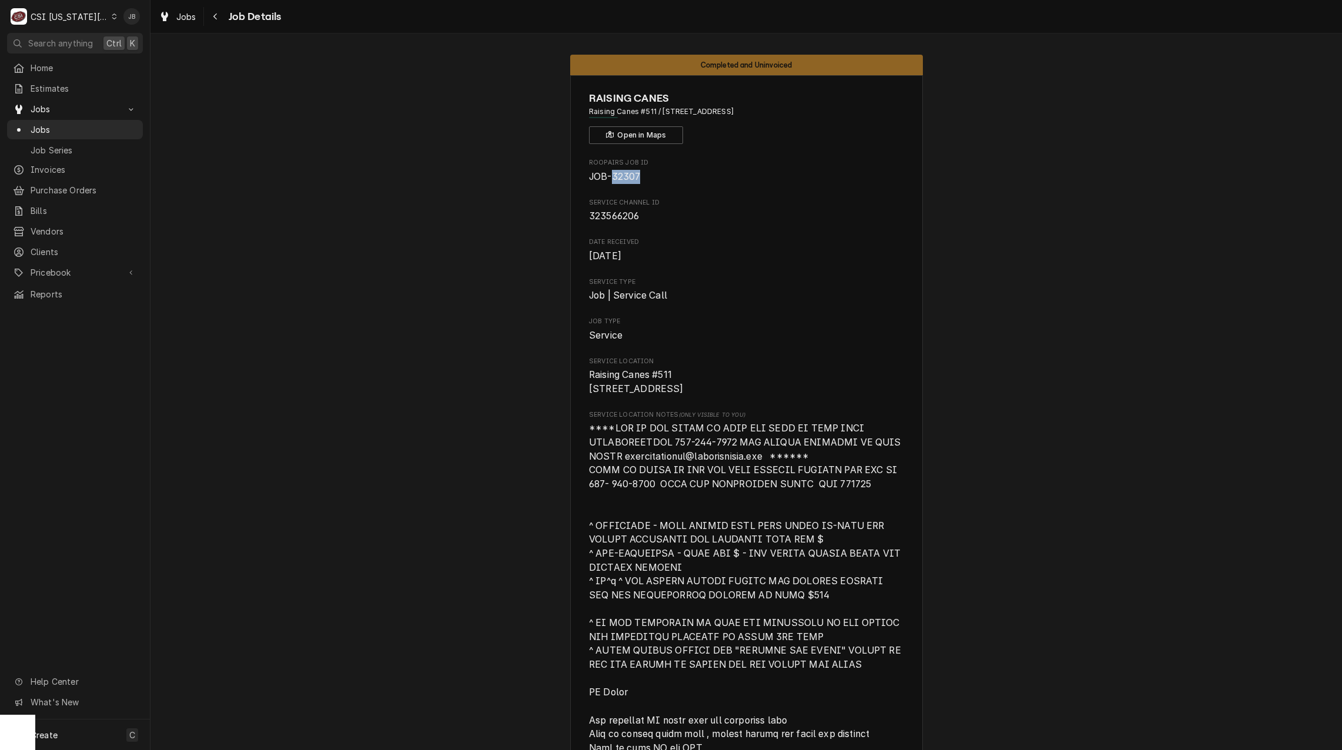
drag, startPoint x: 641, startPoint y: 188, endPoint x: 609, endPoint y: 181, distance: 33.1
copy span "32307"
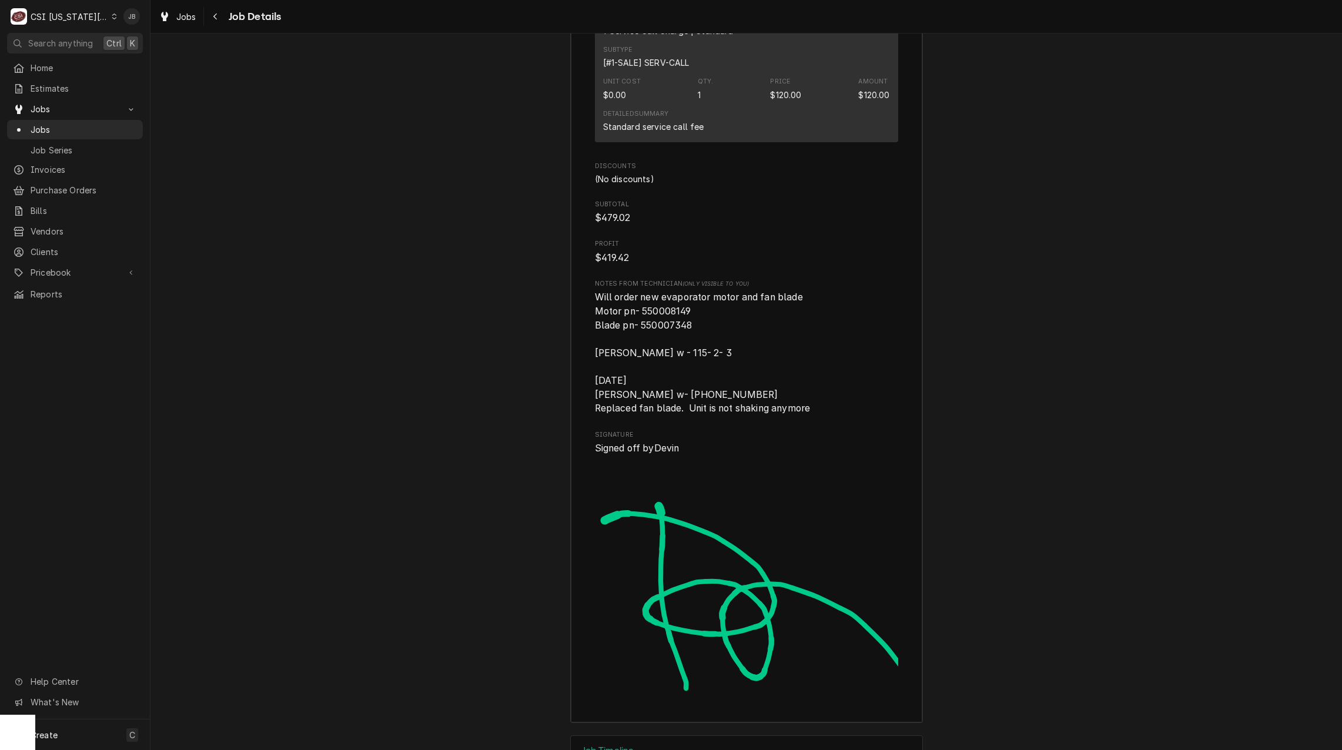
scroll to position [3940, 0]
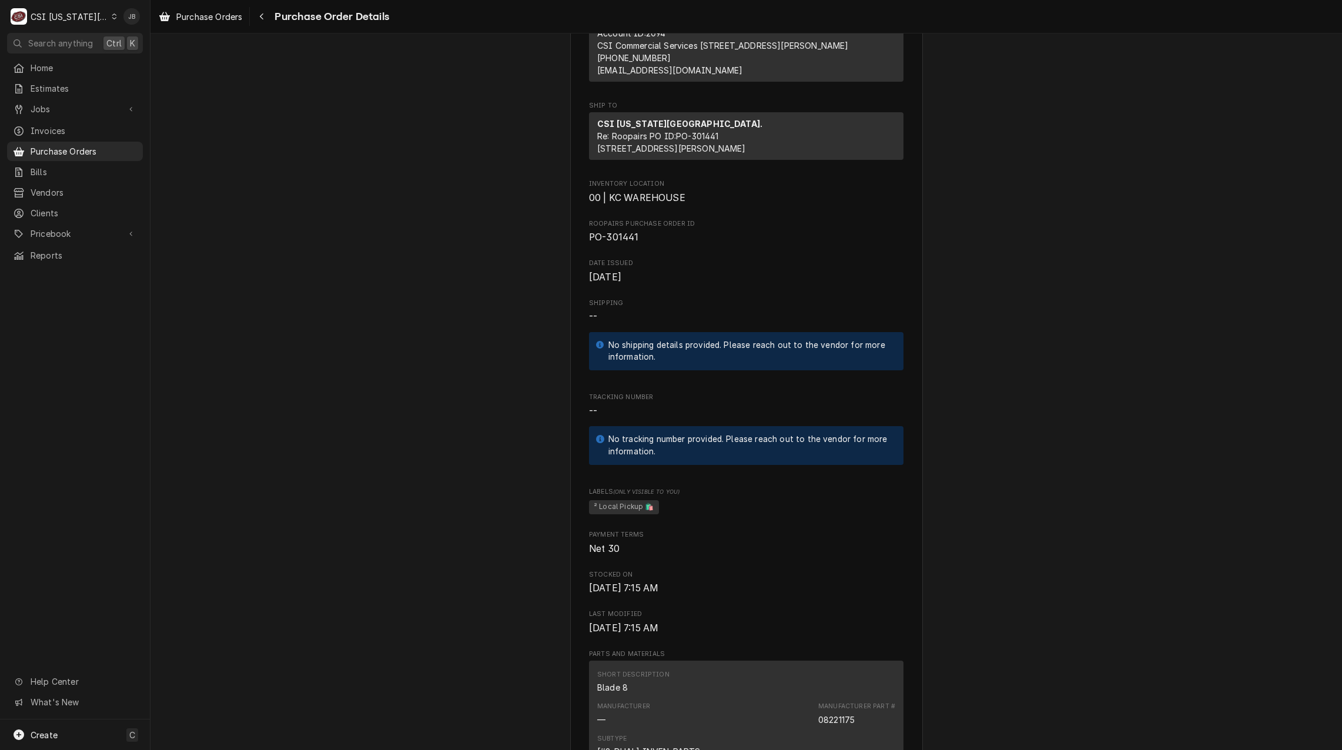
scroll to position [529, 0]
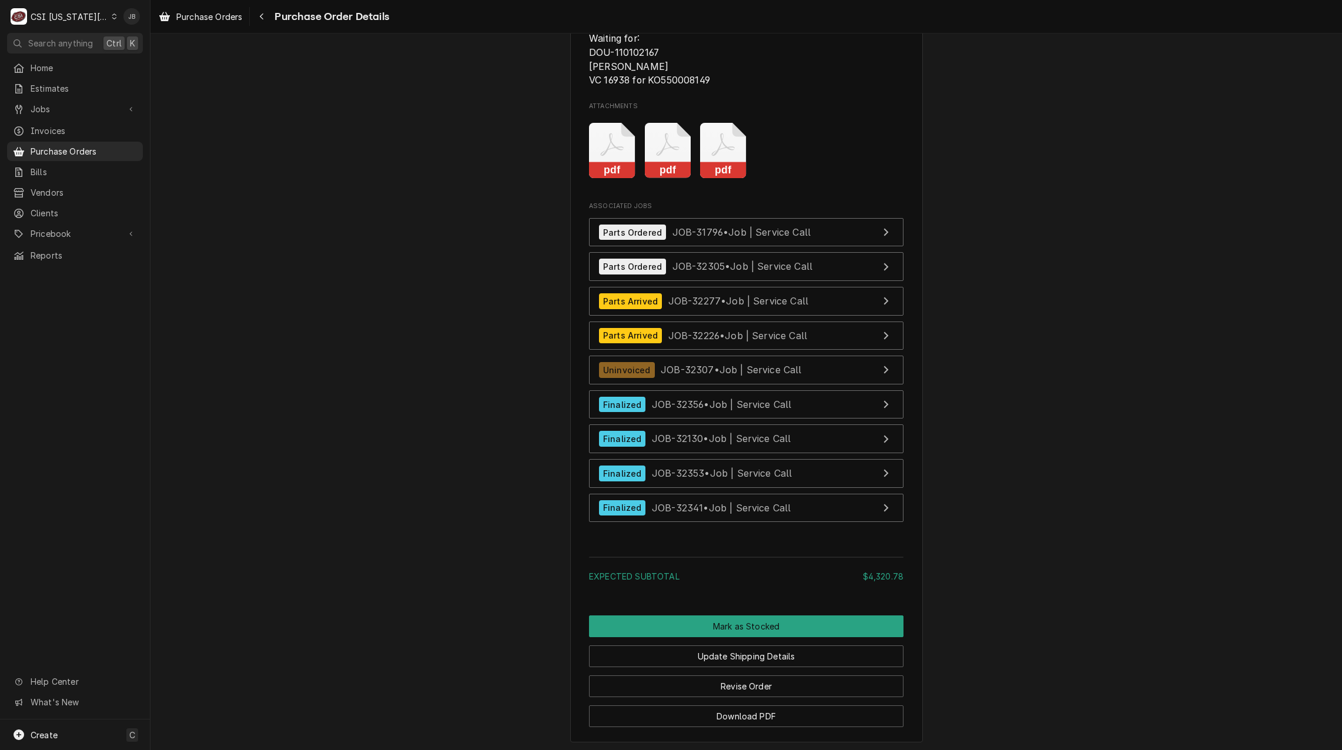
scroll to position [4782, 0]
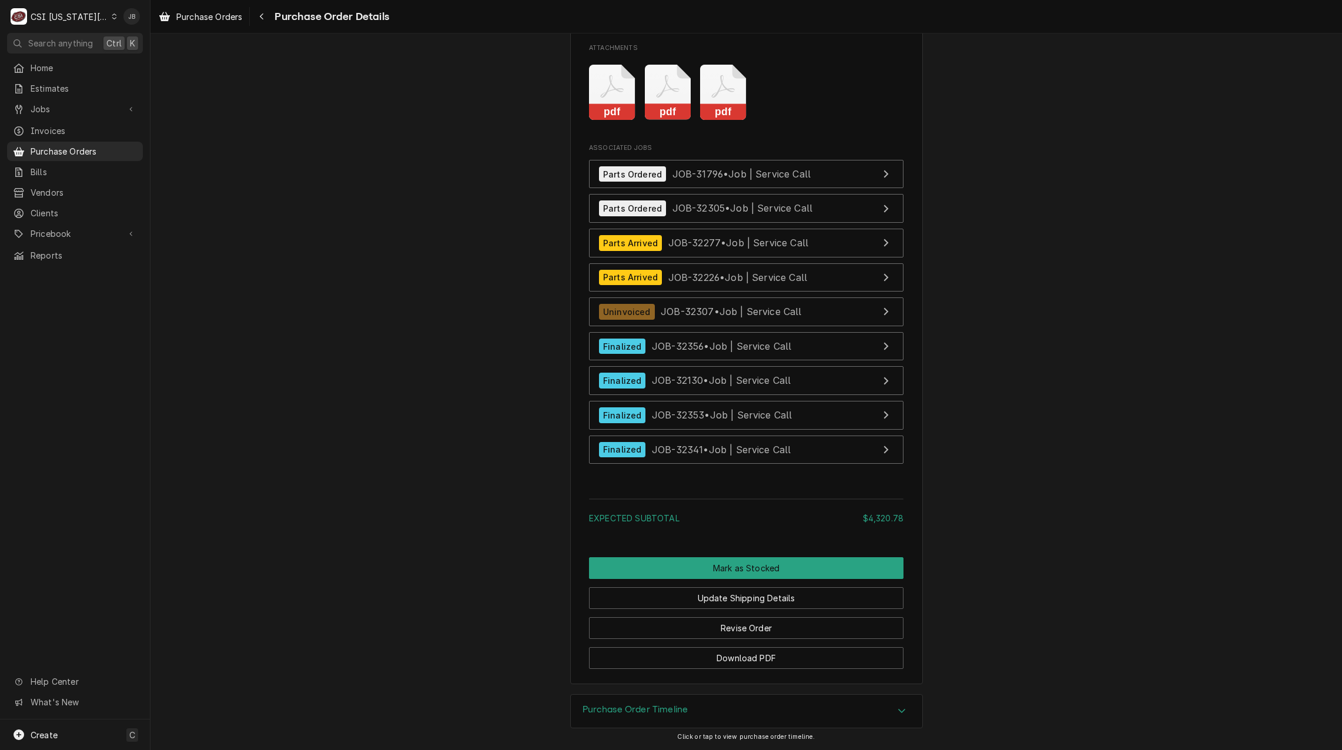
click at [646, 710] on h3 "Purchase Order Timeline" at bounding box center [636, 709] width 106 height 11
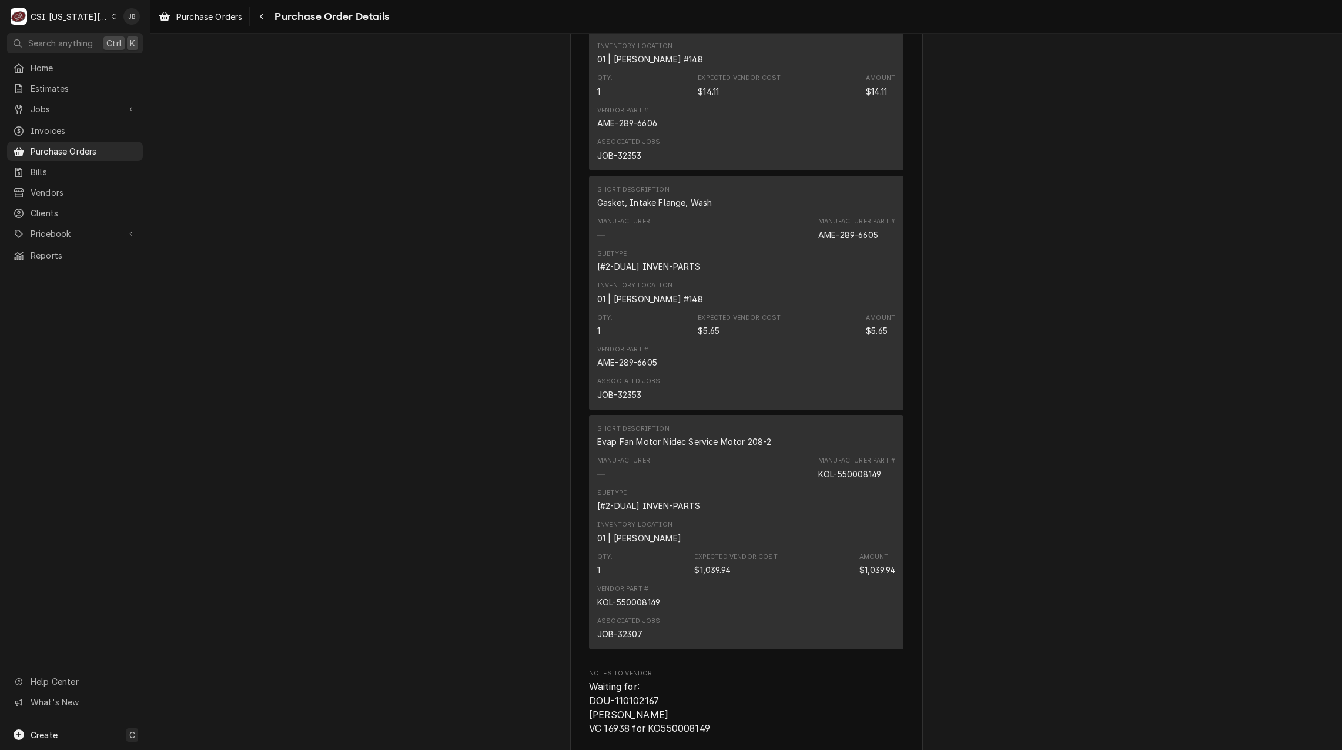
scroll to position [4135, 0]
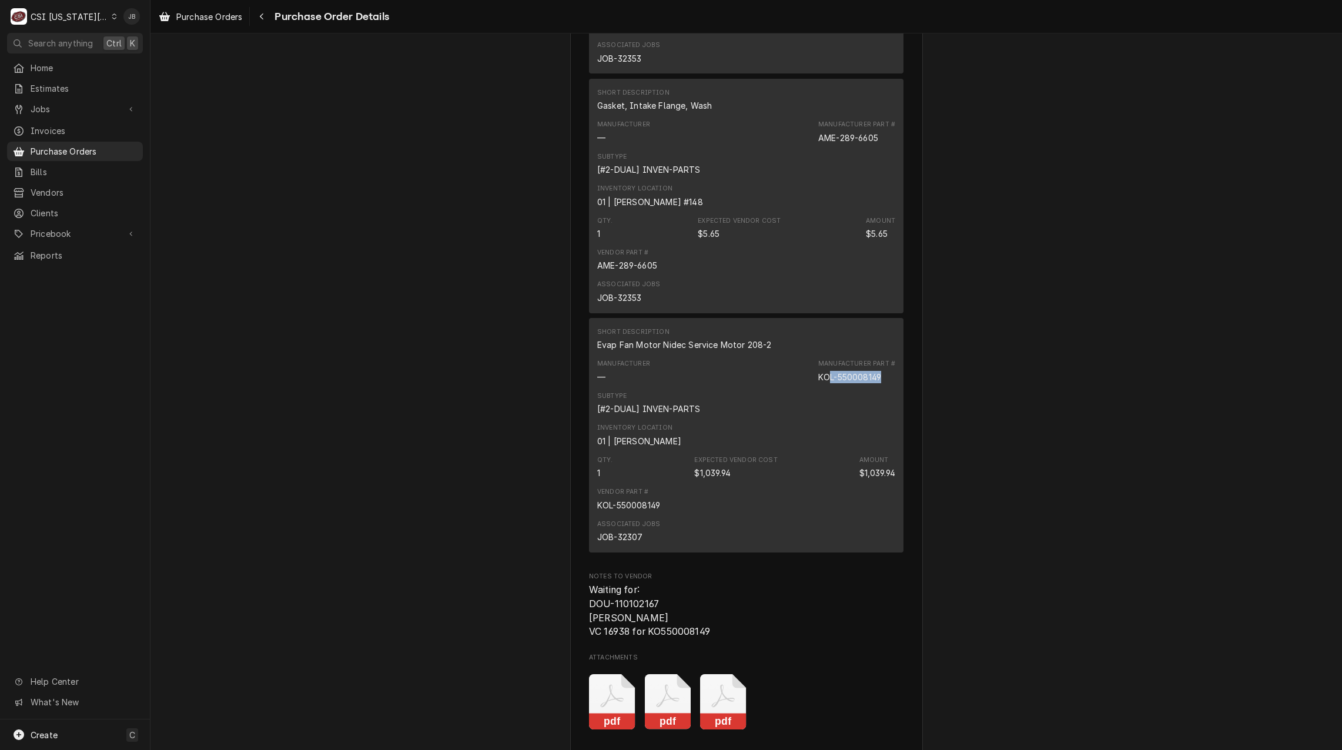
drag, startPoint x: 883, startPoint y: 413, endPoint x: 828, endPoint y: 413, distance: 55.3
click at [828, 383] on div "Manufacturer Part # KOL-550008149" at bounding box center [856, 371] width 77 height 24
drag, startPoint x: 828, startPoint y: 413, endPoint x: 292, endPoint y: 410, distance: 536.3
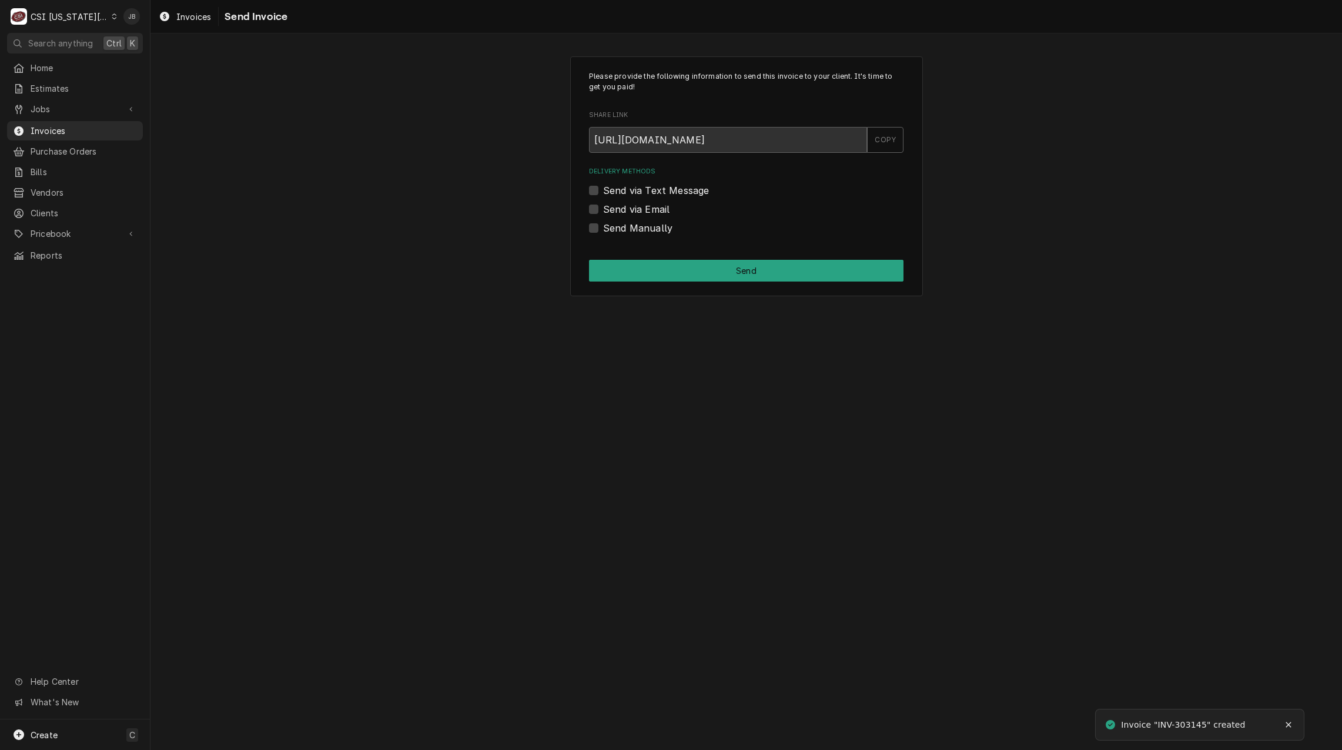
click at [644, 206] on label "Send via Email" at bounding box center [636, 209] width 66 height 14
click at [644, 206] on input "Send via Email" at bounding box center [760, 215] width 315 height 26
checkbox input "true"
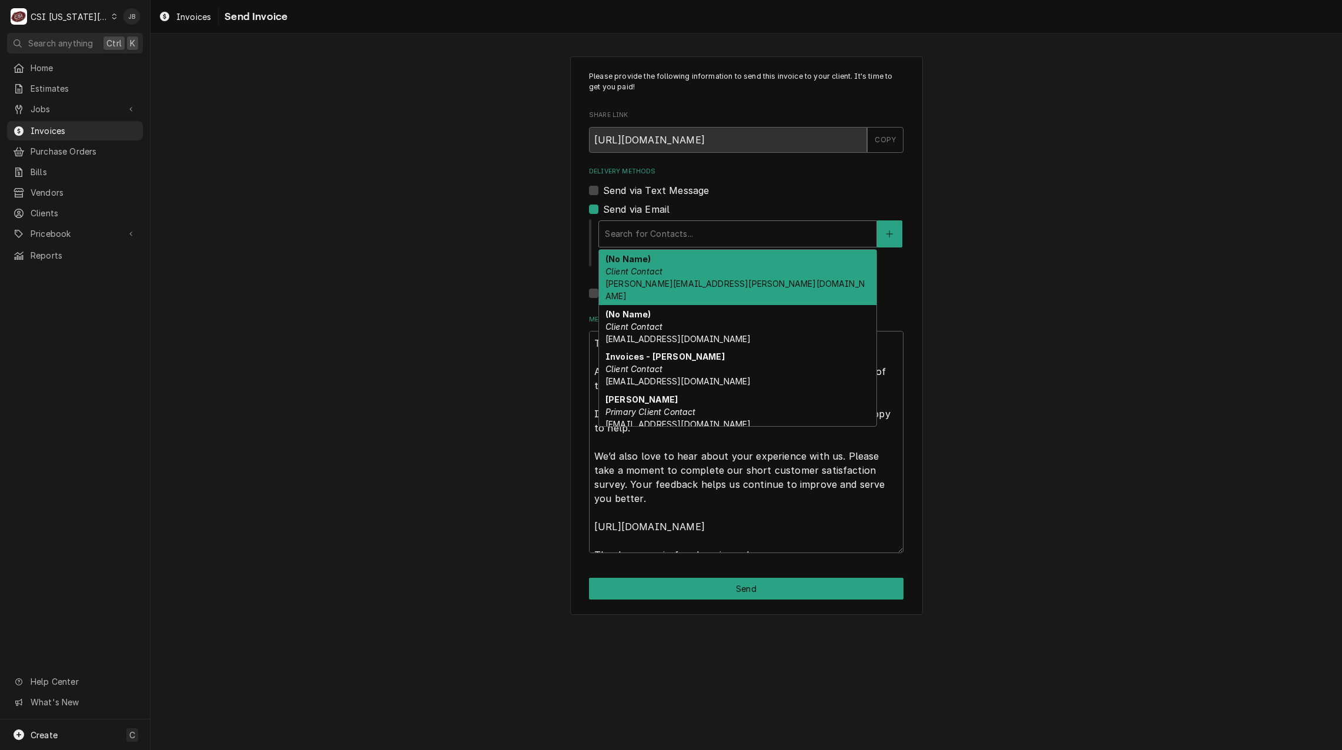
click at [670, 243] on div "Delivery Methods" at bounding box center [738, 233] width 266 height 21
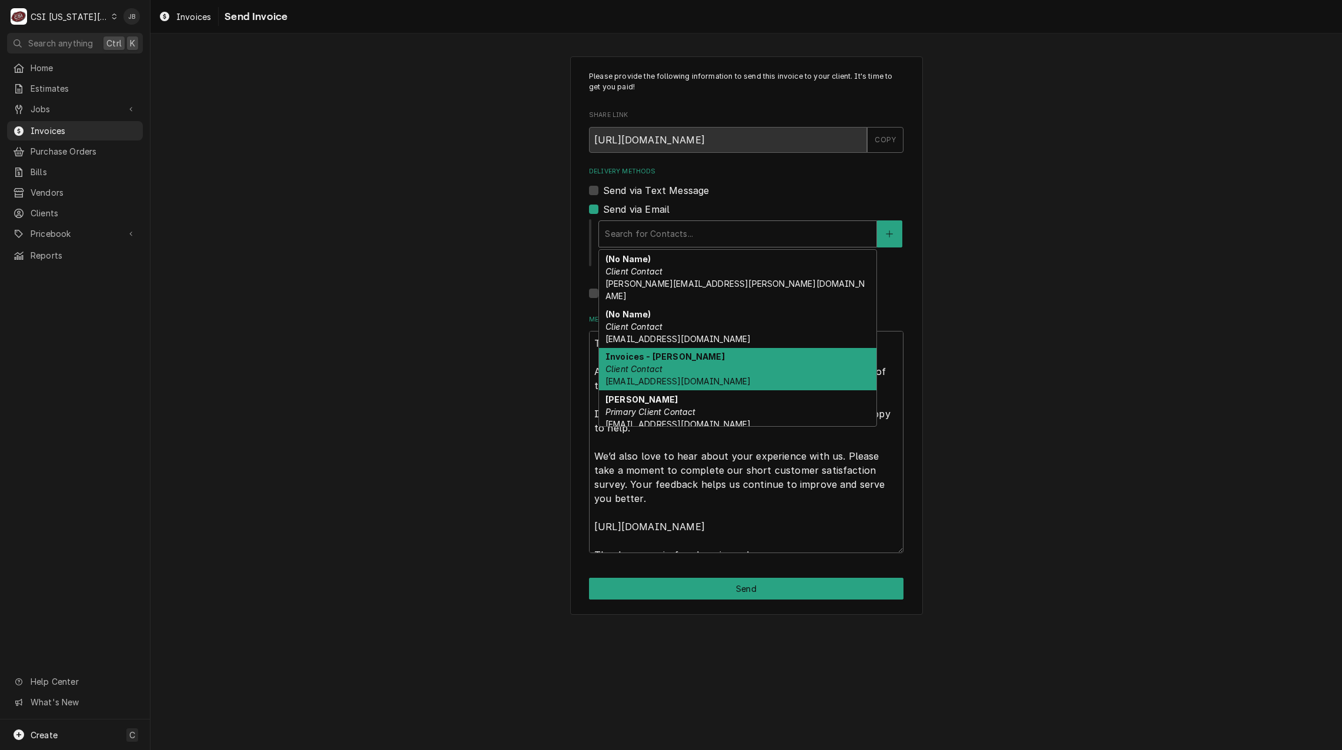
click at [662, 363] on div "Invoices - Kelsey Client Contact kelsey.hetlage@csi1.com" at bounding box center [738, 369] width 278 height 43
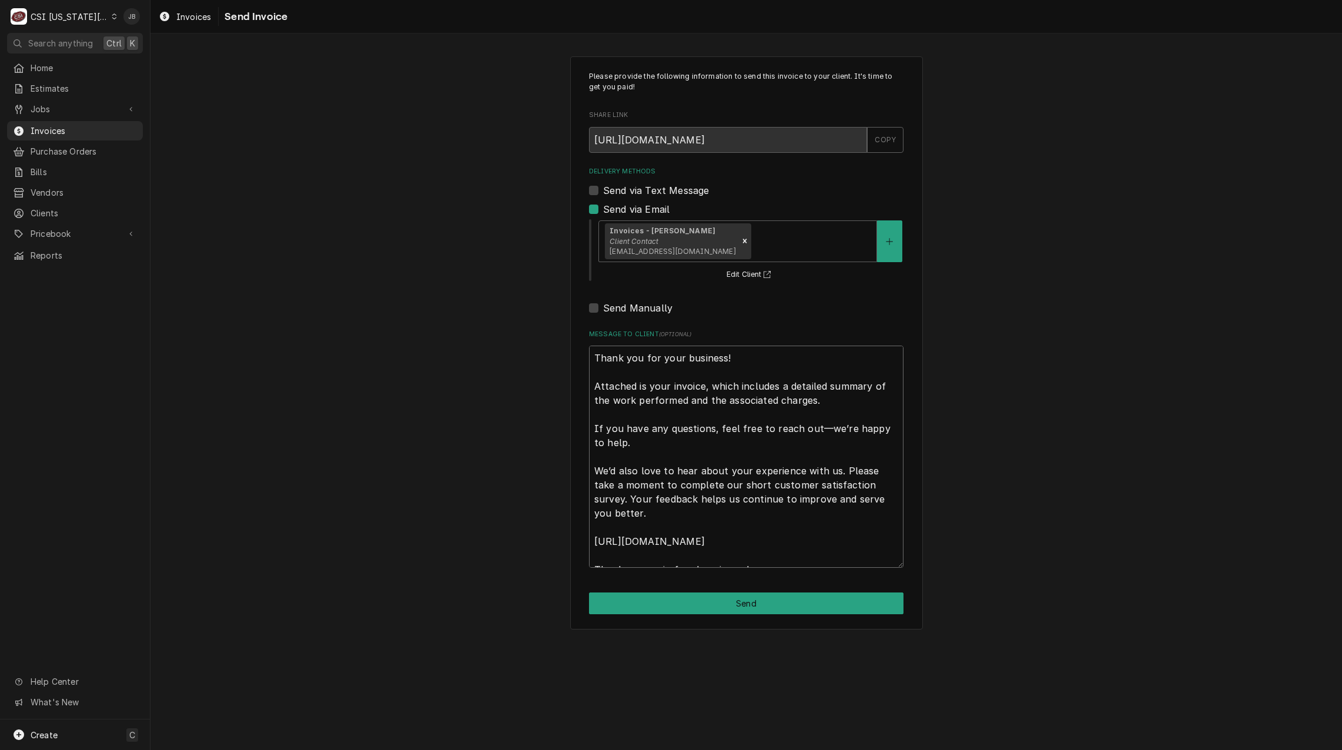
drag, startPoint x: 590, startPoint y: 360, endPoint x: 1051, endPoint y: 726, distance: 588.4
click at [946, 699] on div "Please provide the following information to send this invoice to your client. I…" at bounding box center [747, 392] width 1192 height 717
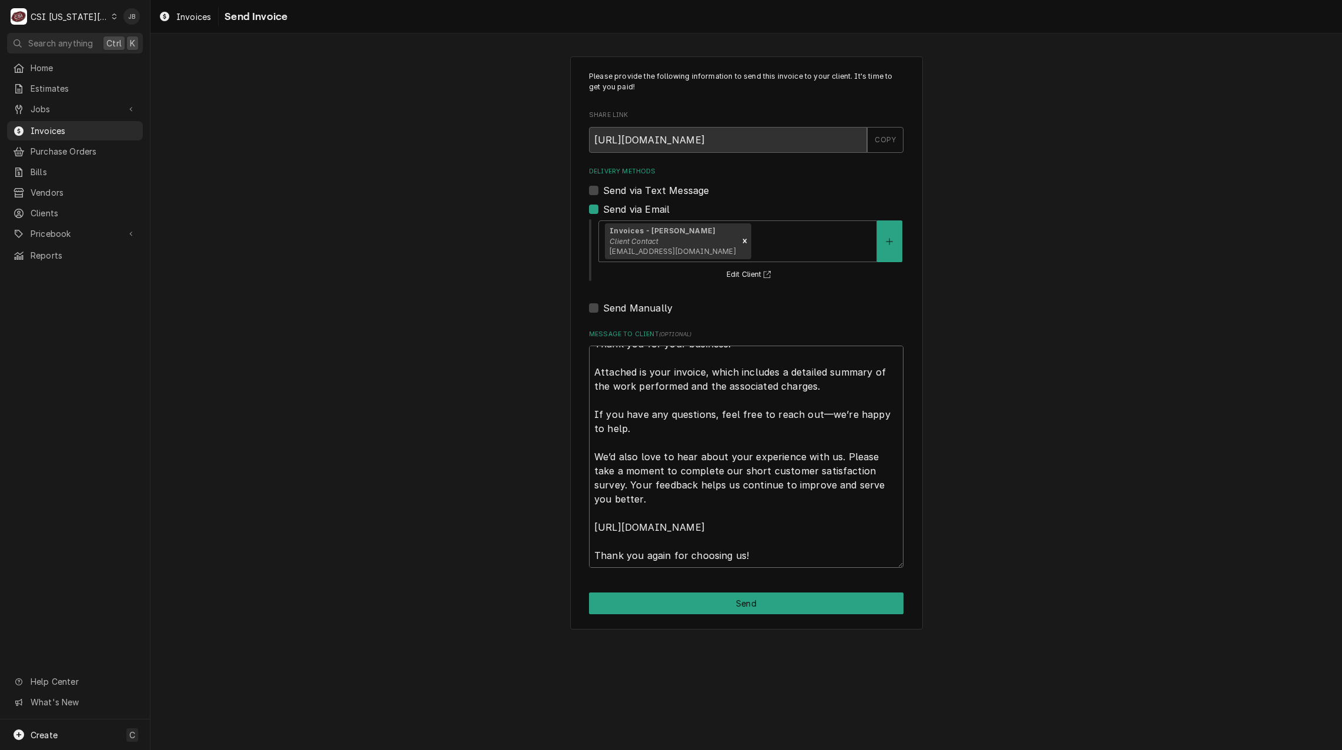
type textarea "x"
type textarea "a"
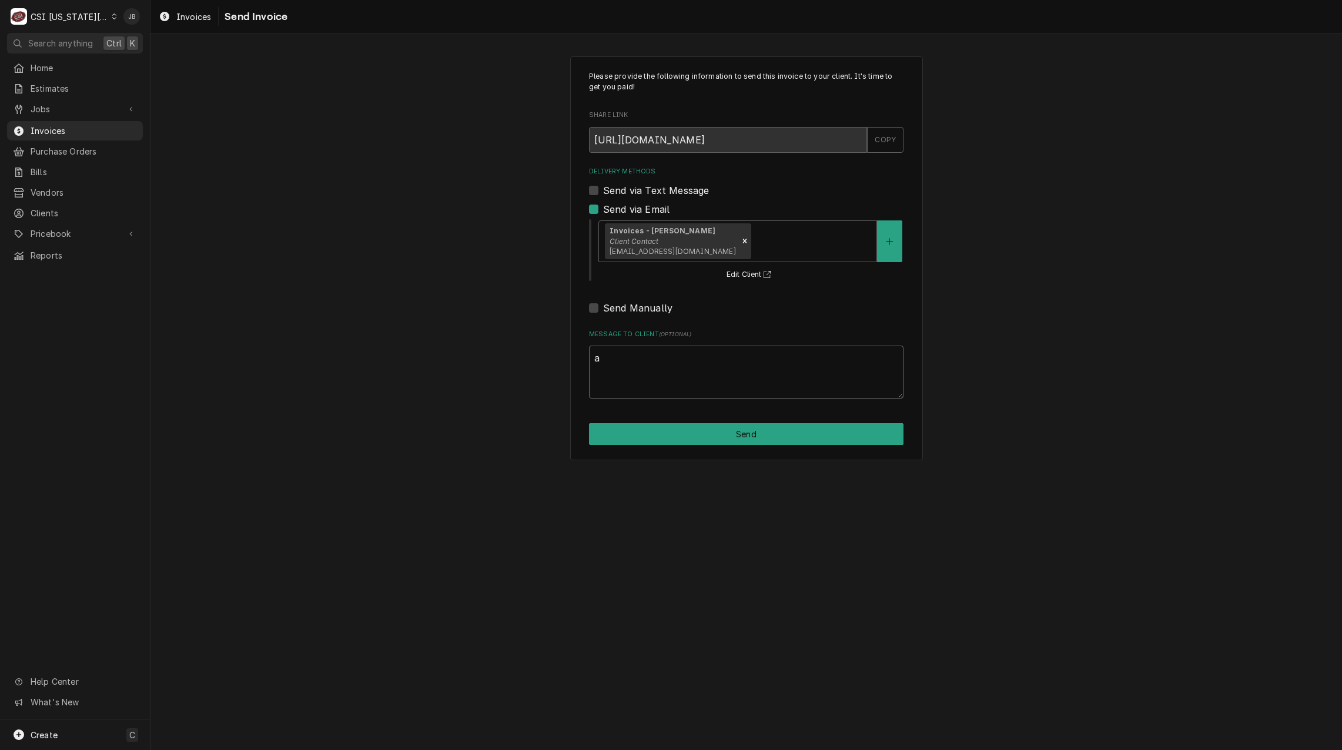
scroll to position [0, 0]
type textarea "x"
type textarea "ap"
type textarea "x"
type textarea "app"
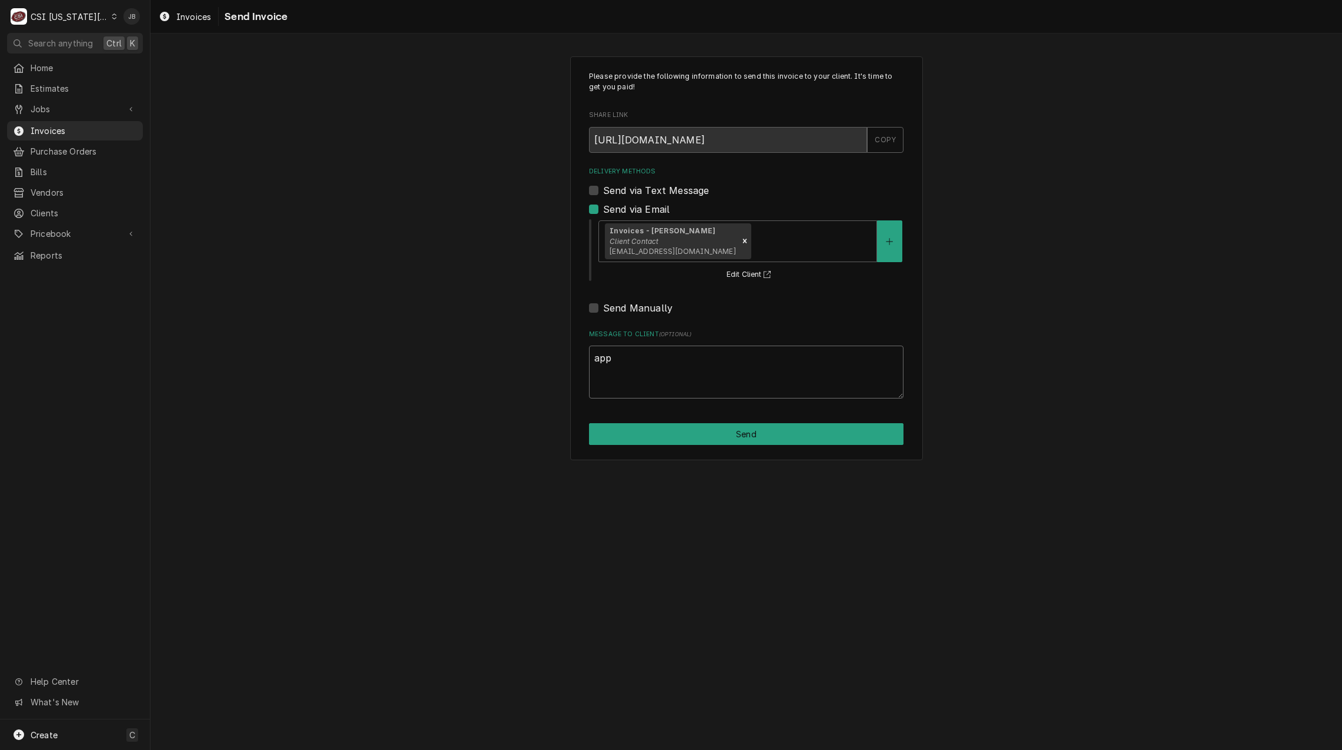
type textarea "x"
type textarea "appr"
type textarea "x"
type textarea "appro"
type textarea "x"
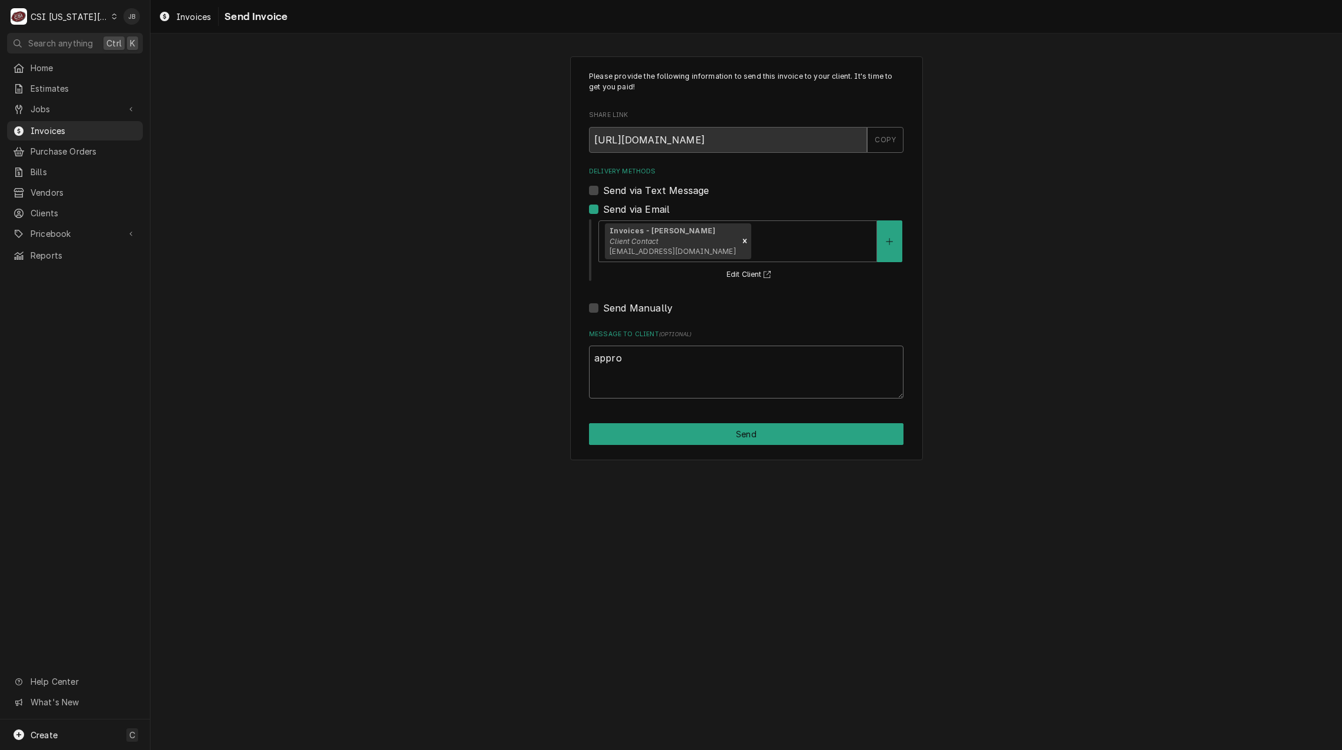
type textarea "approv"
type textarea "x"
type textarea "approve"
type textarea "x"
type textarea "approved"
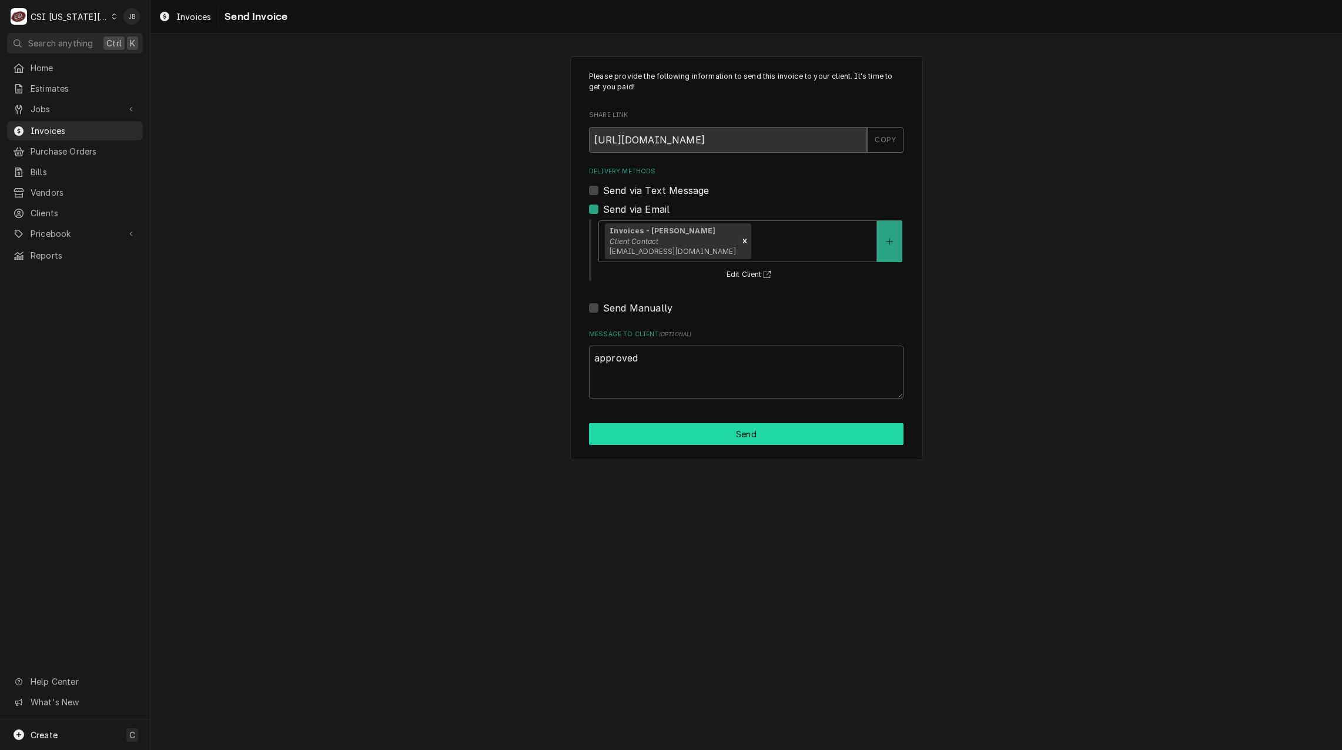
click at [743, 434] on button "Send" at bounding box center [746, 434] width 315 height 22
type textarea "x"
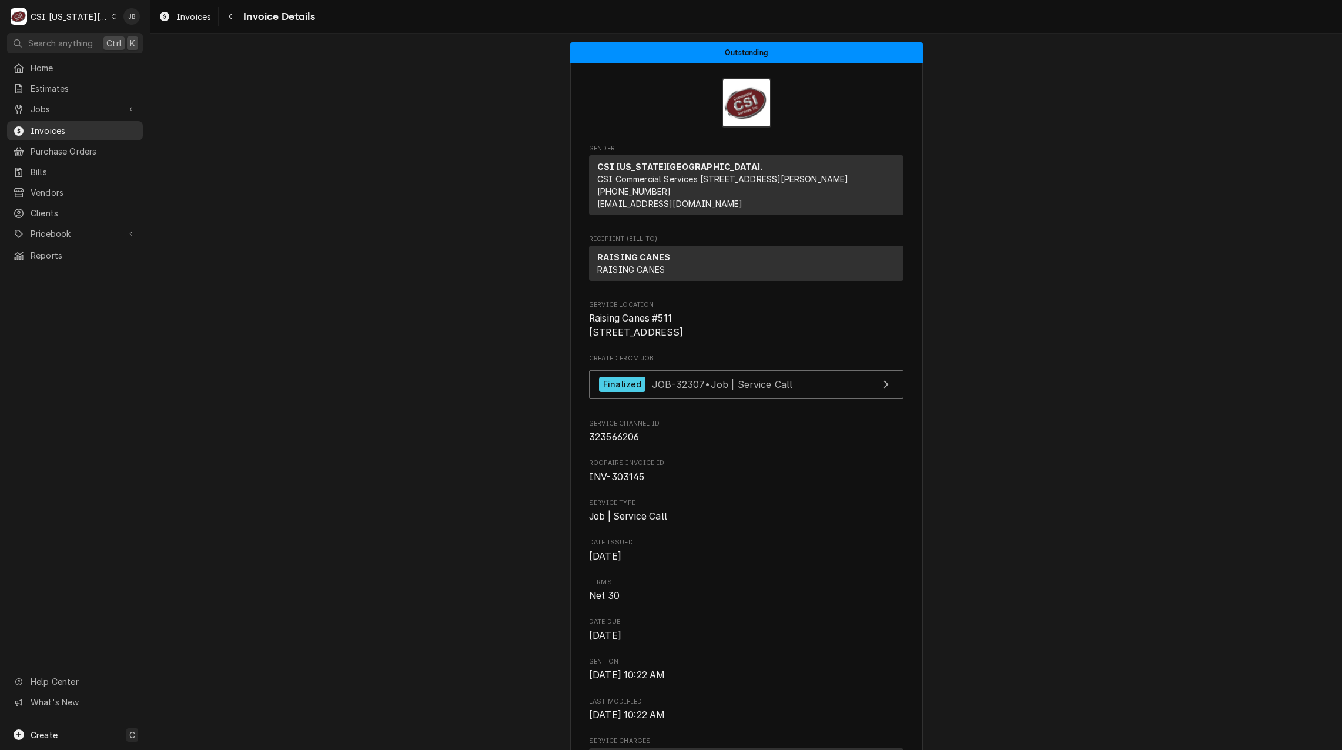
click at [79, 127] on span "Invoices" at bounding box center [84, 131] width 106 height 12
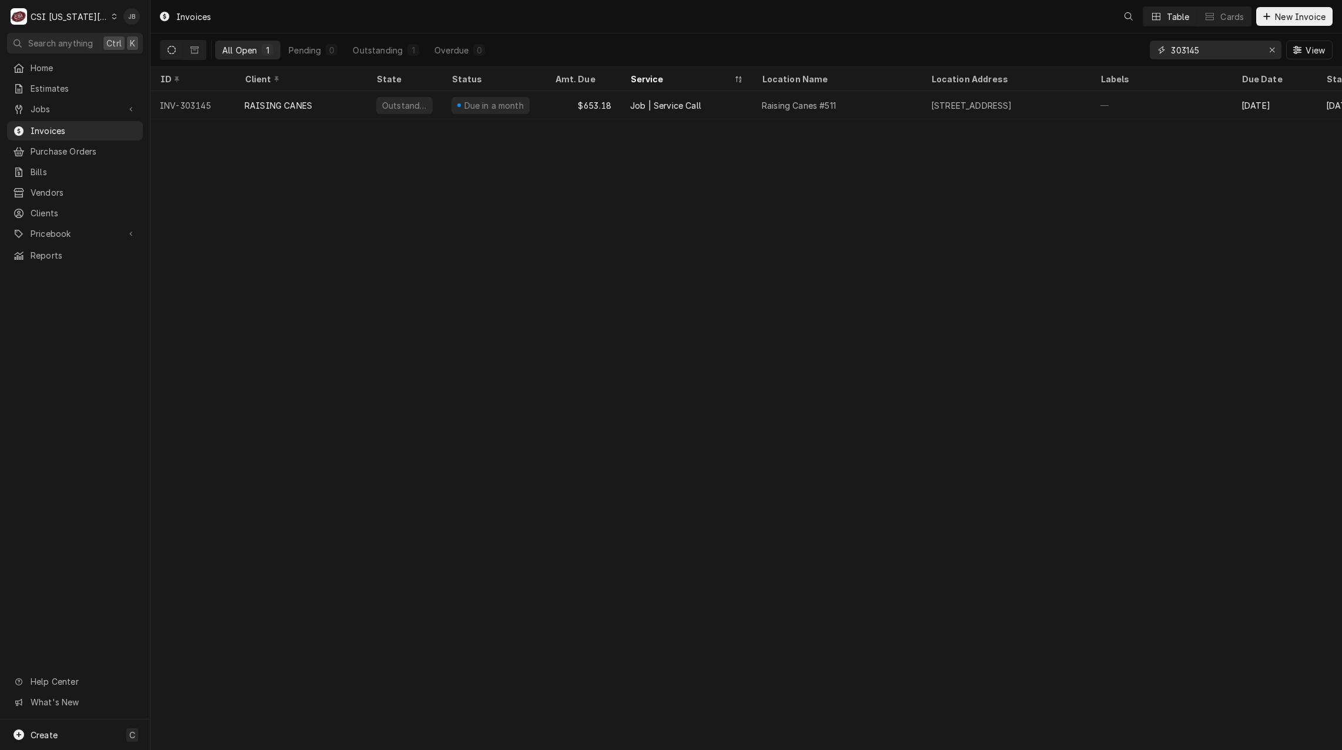
click at [1211, 51] on input "303145" at bounding box center [1215, 50] width 88 height 19
click at [1218, 51] on input "303145" at bounding box center [1215, 50] width 88 height 19
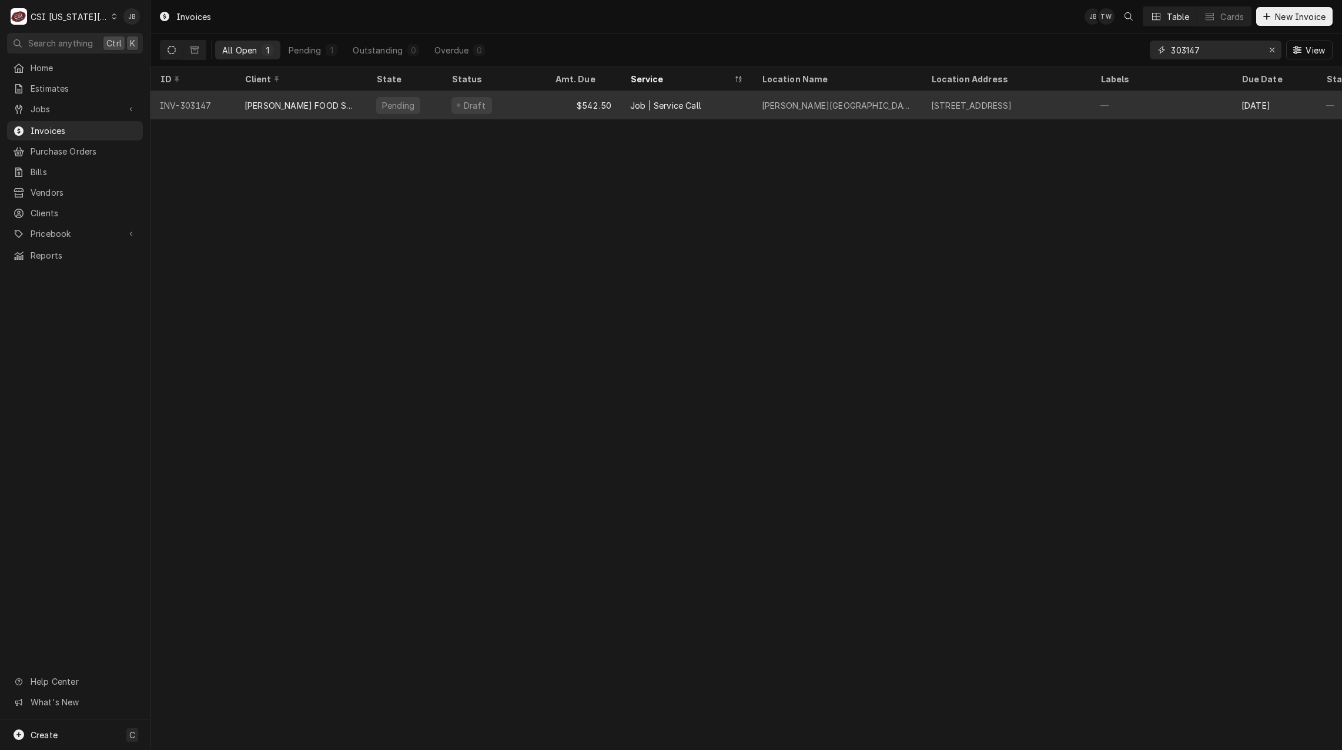
type input "303147"
click at [745, 105] on div "Job | Service Call" at bounding box center [687, 105] width 132 height 28
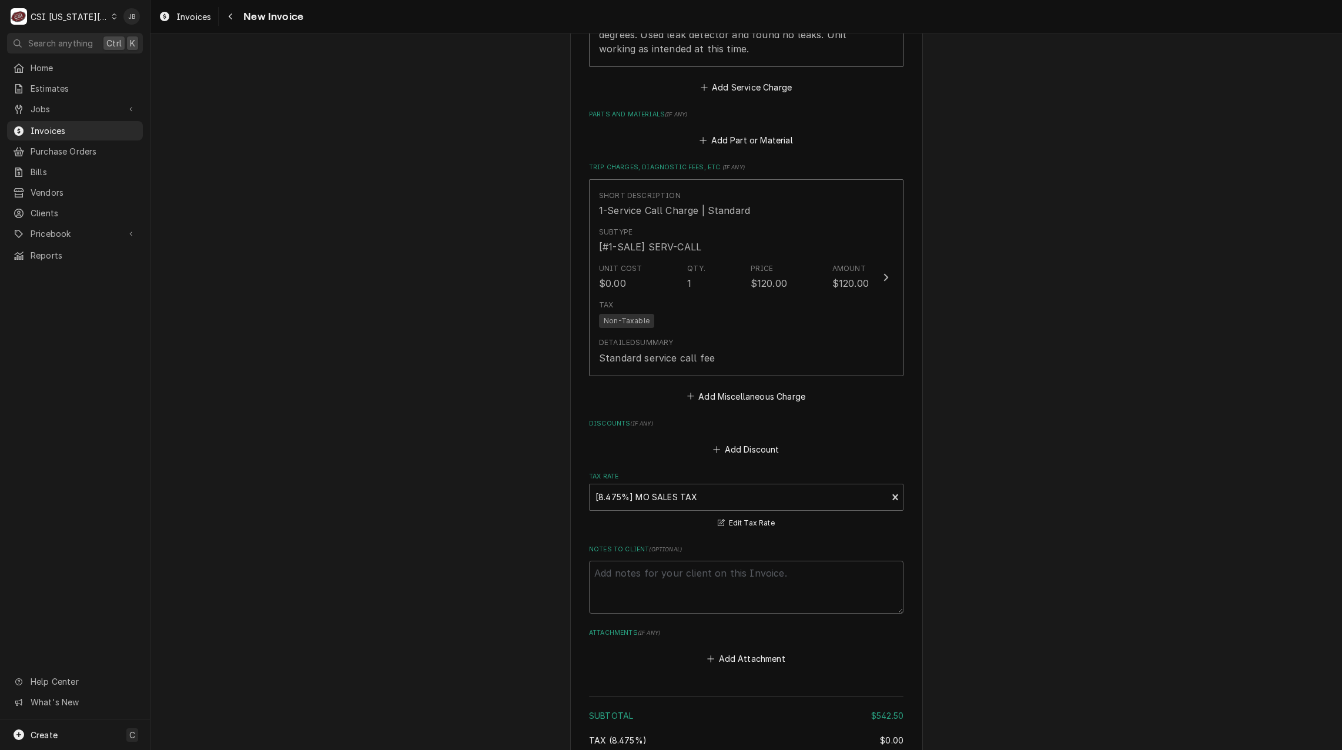
scroll to position [1558, 0]
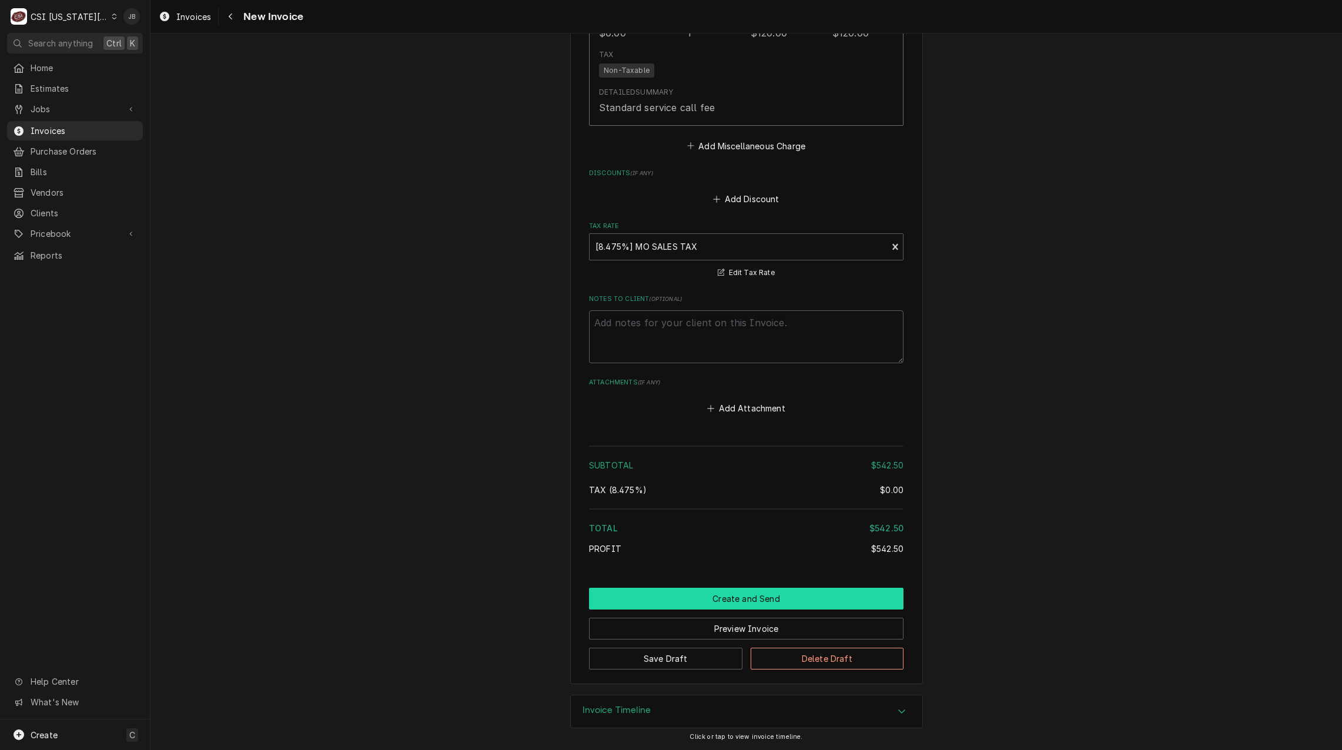
click at [658, 606] on button "Create and Send" at bounding box center [746, 599] width 315 height 22
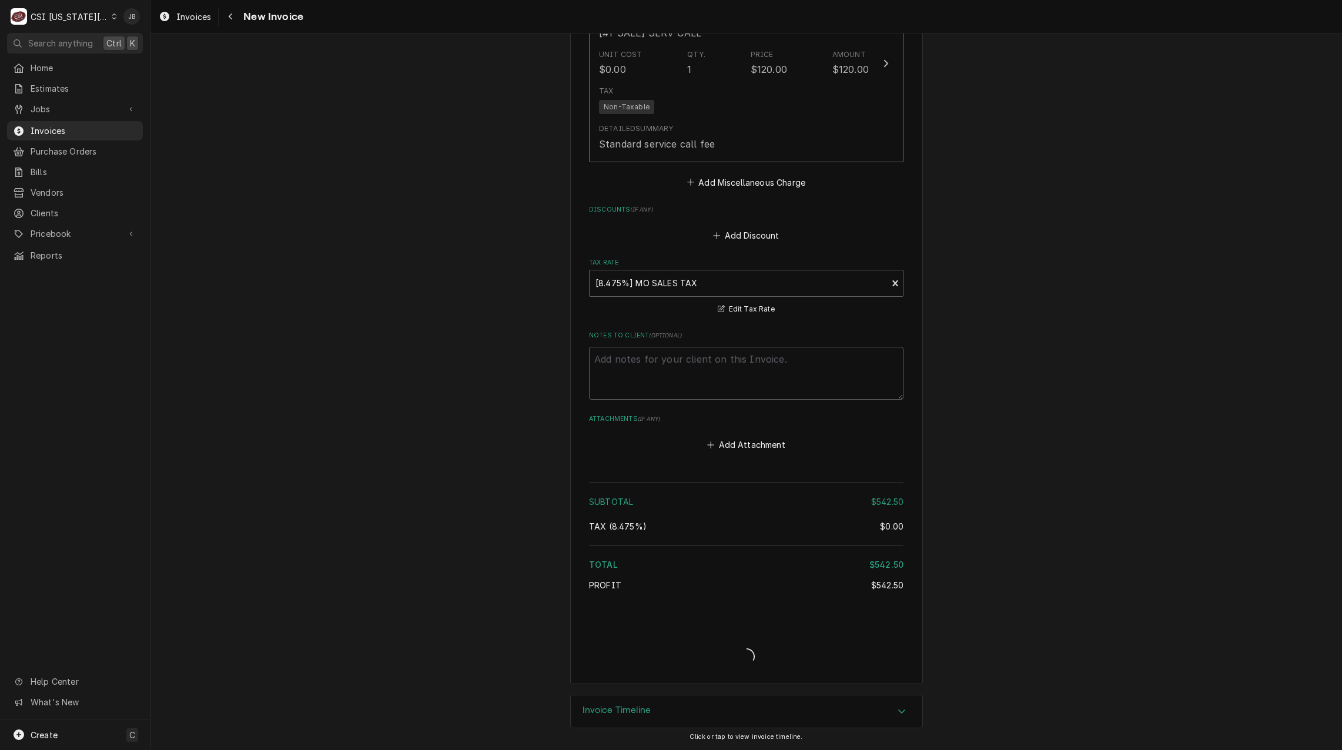
scroll to position [1521, 0]
type textarea "x"
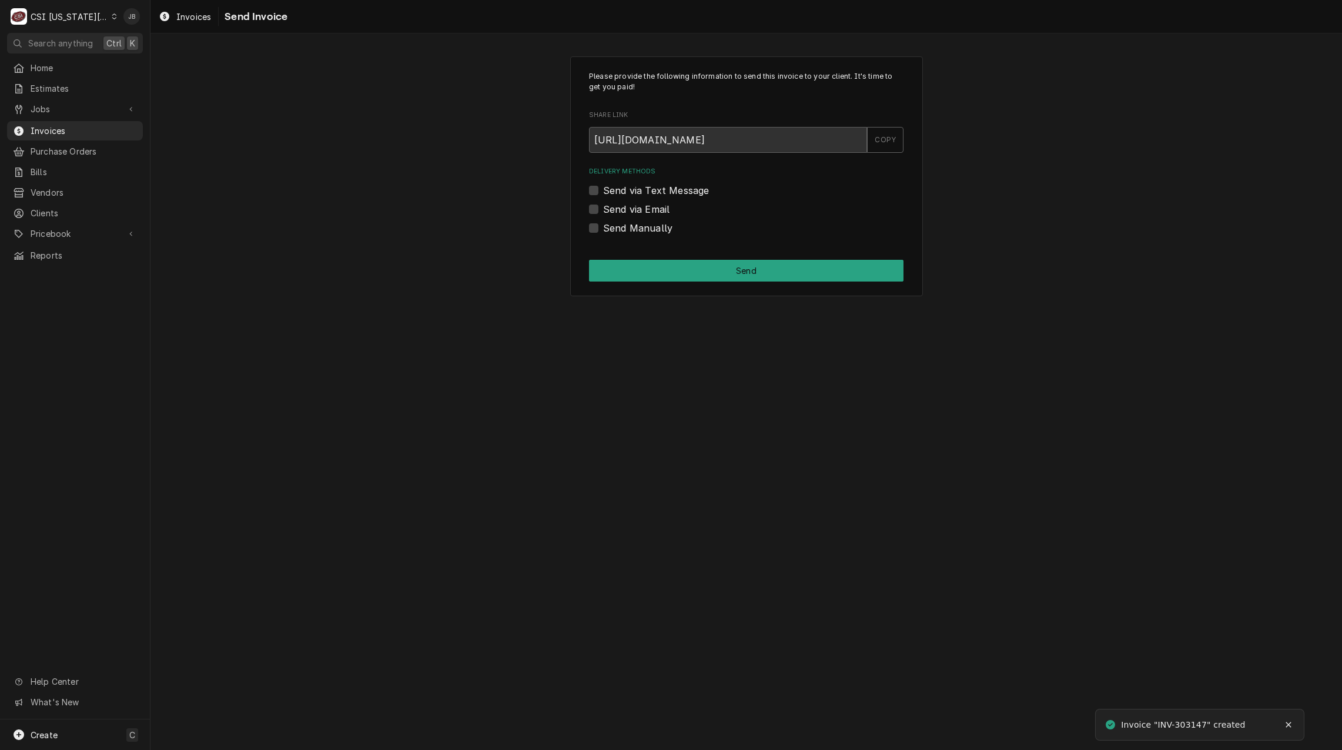
click at [655, 208] on label "Send via Email" at bounding box center [636, 209] width 66 height 14
click at [655, 208] on input "Send via Email" at bounding box center [760, 215] width 315 height 26
checkbox input "true"
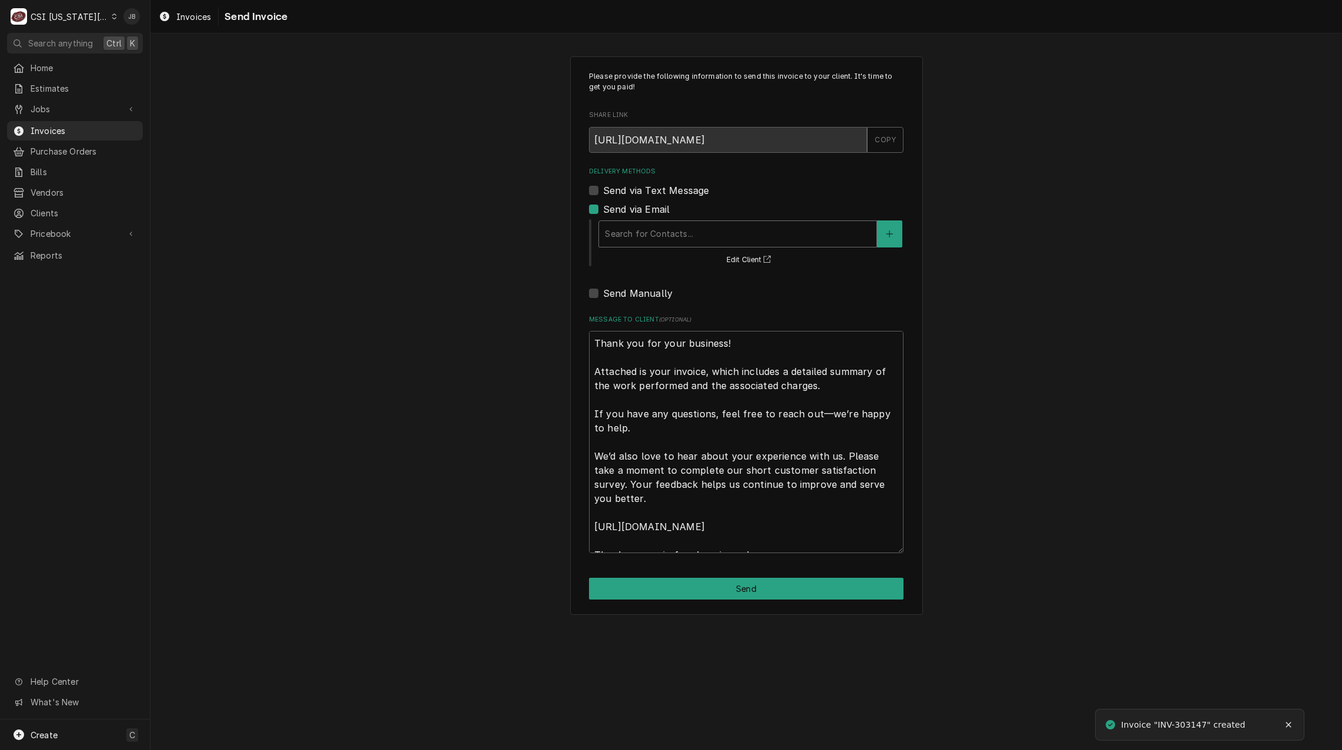
click at [666, 225] on div "Delivery Methods" at bounding box center [738, 233] width 266 height 21
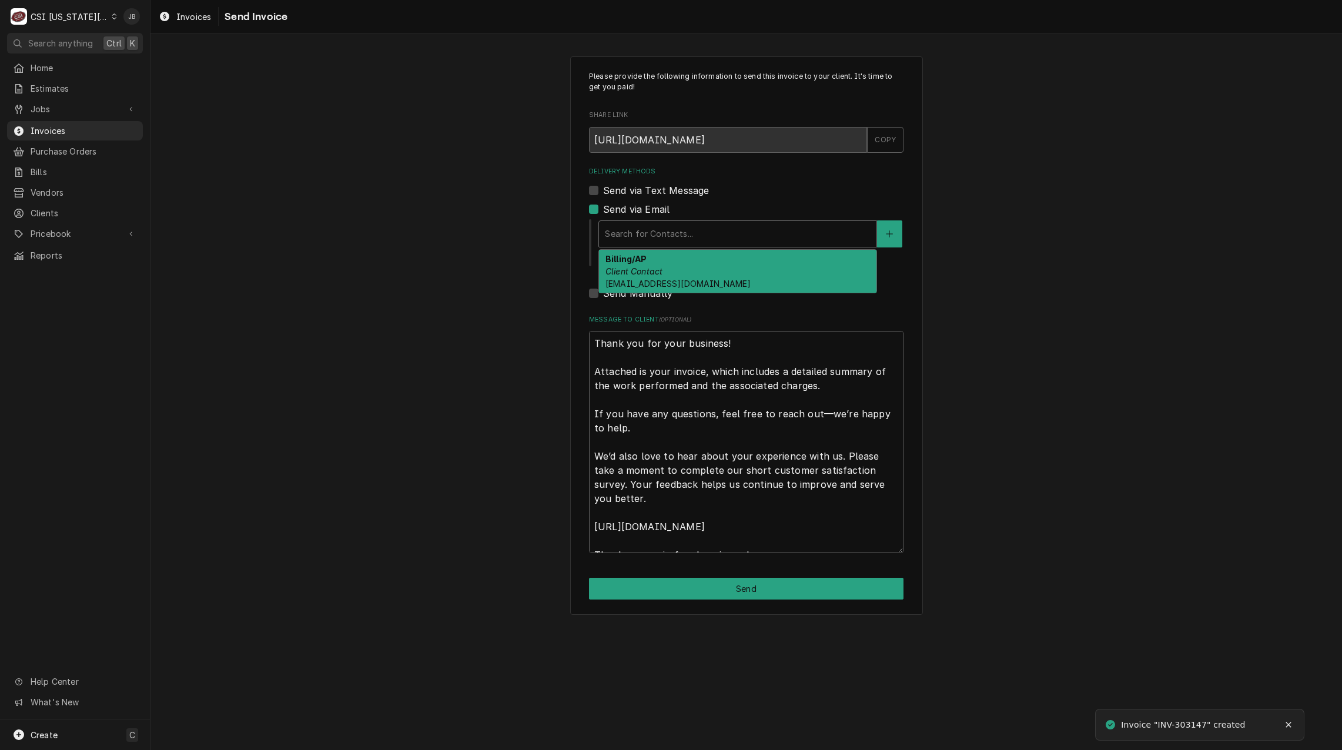
click at [683, 274] on div "Billing/AP Client Contact [EMAIL_ADDRESS][DOMAIN_NAME]" at bounding box center [738, 271] width 278 height 43
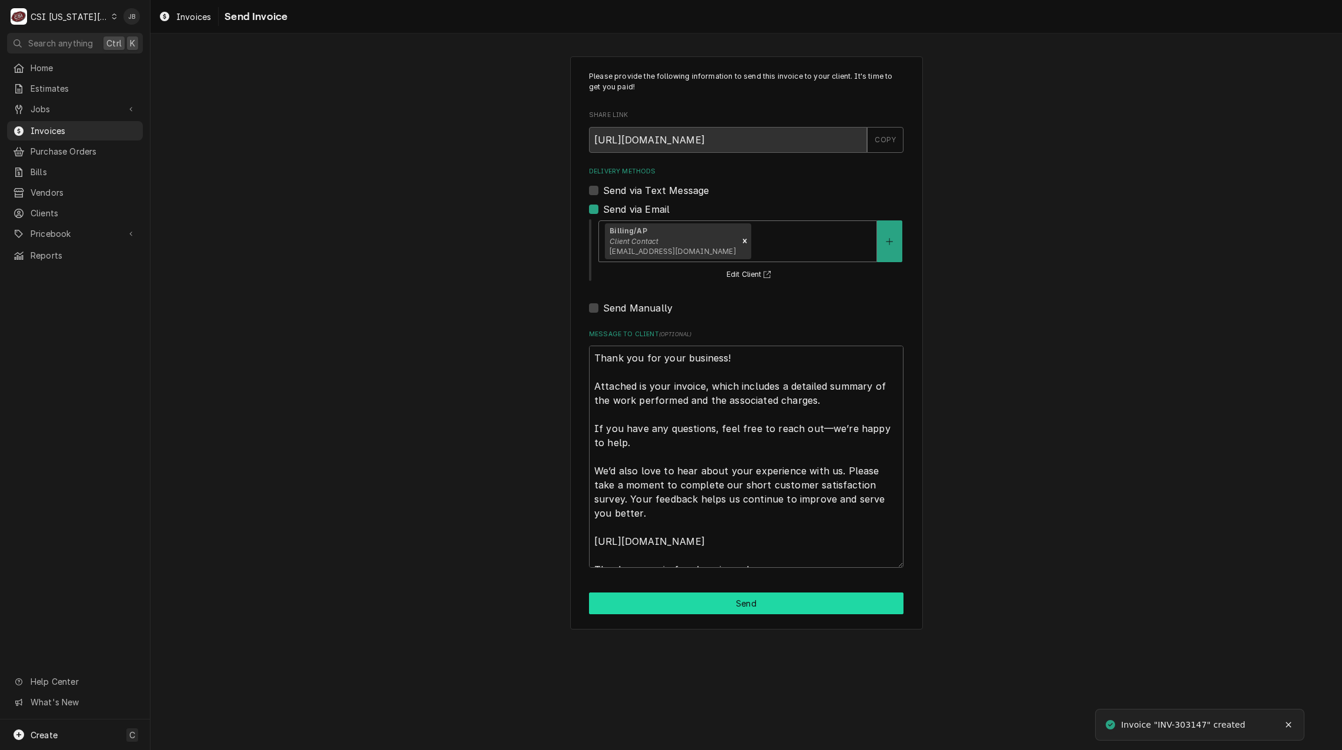
click at [676, 599] on button "Send" at bounding box center [746, 604] width 315 height 22
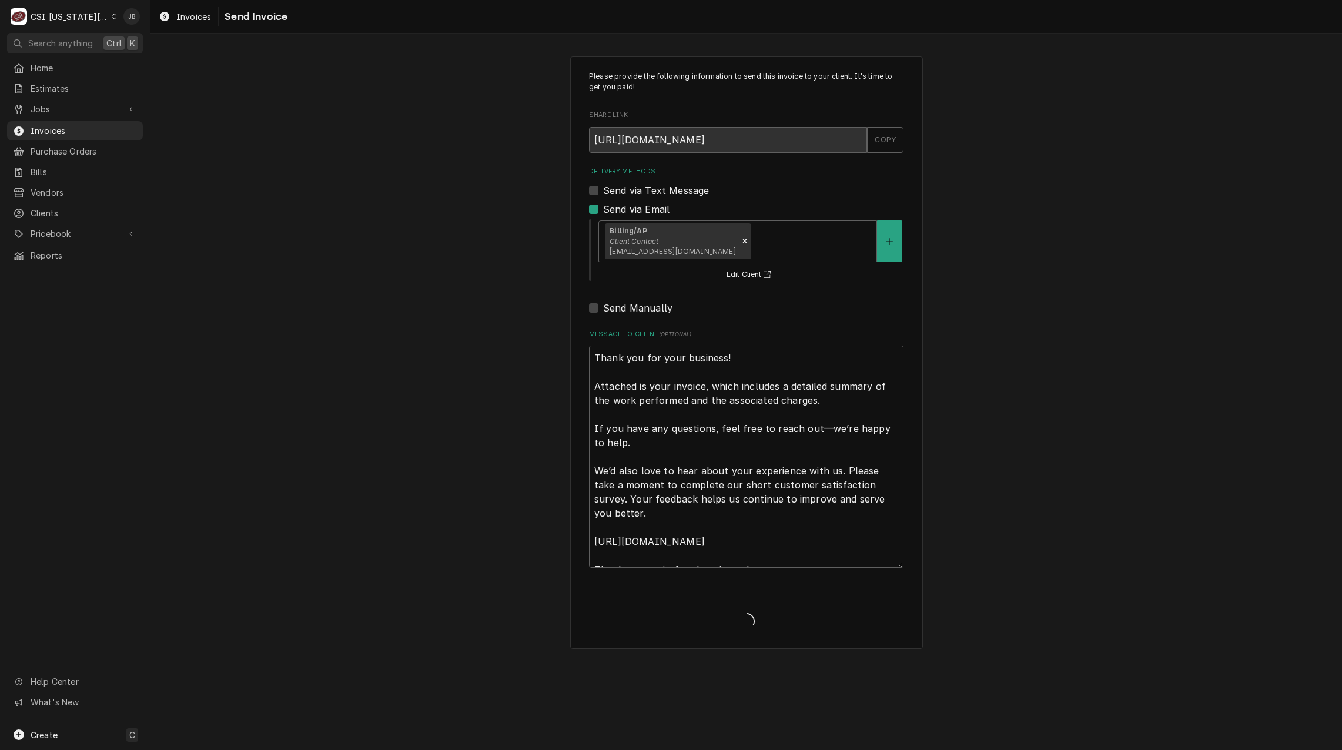
type textarea "x"
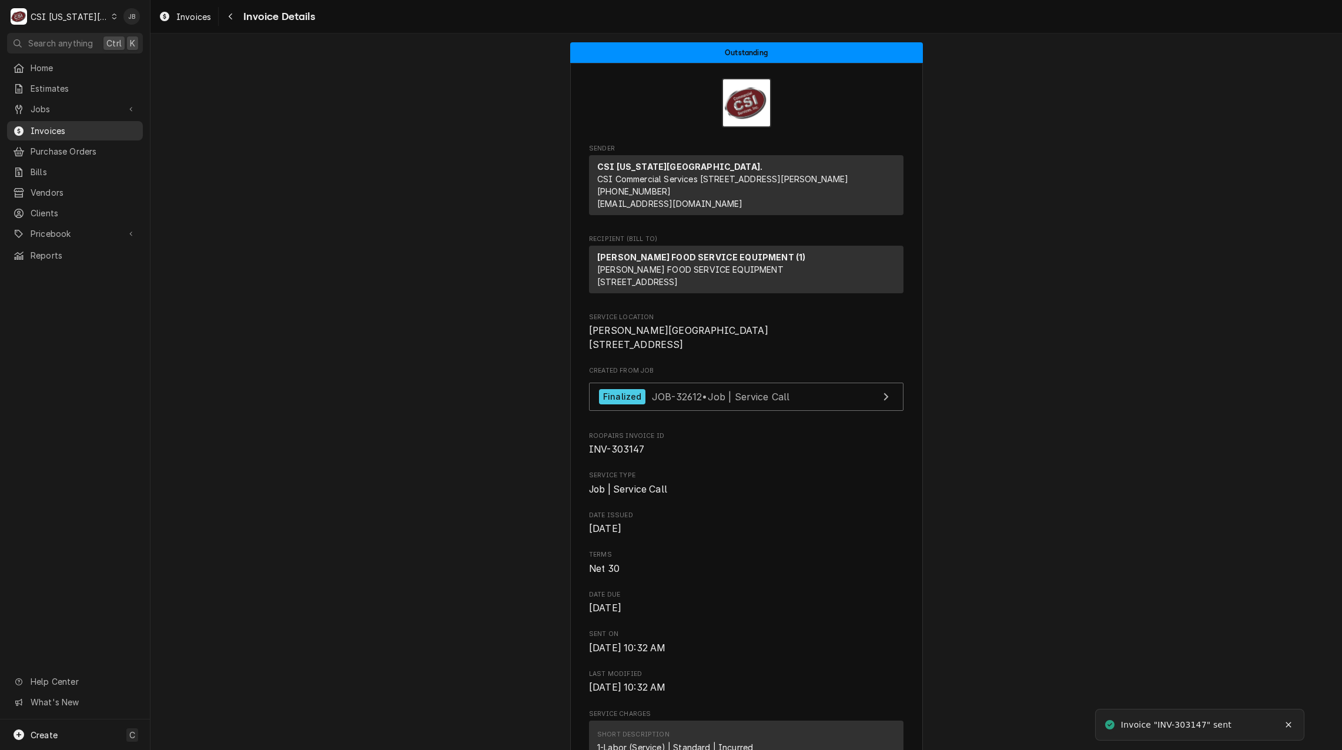
drag, startPoint x: 66, startPoint y: 126, endPoint x: 100, endPoint y: 126, distance: 33.5
click at [66, 126] on span "Invoices" at bounding box center [84, 131] width 106 height 12
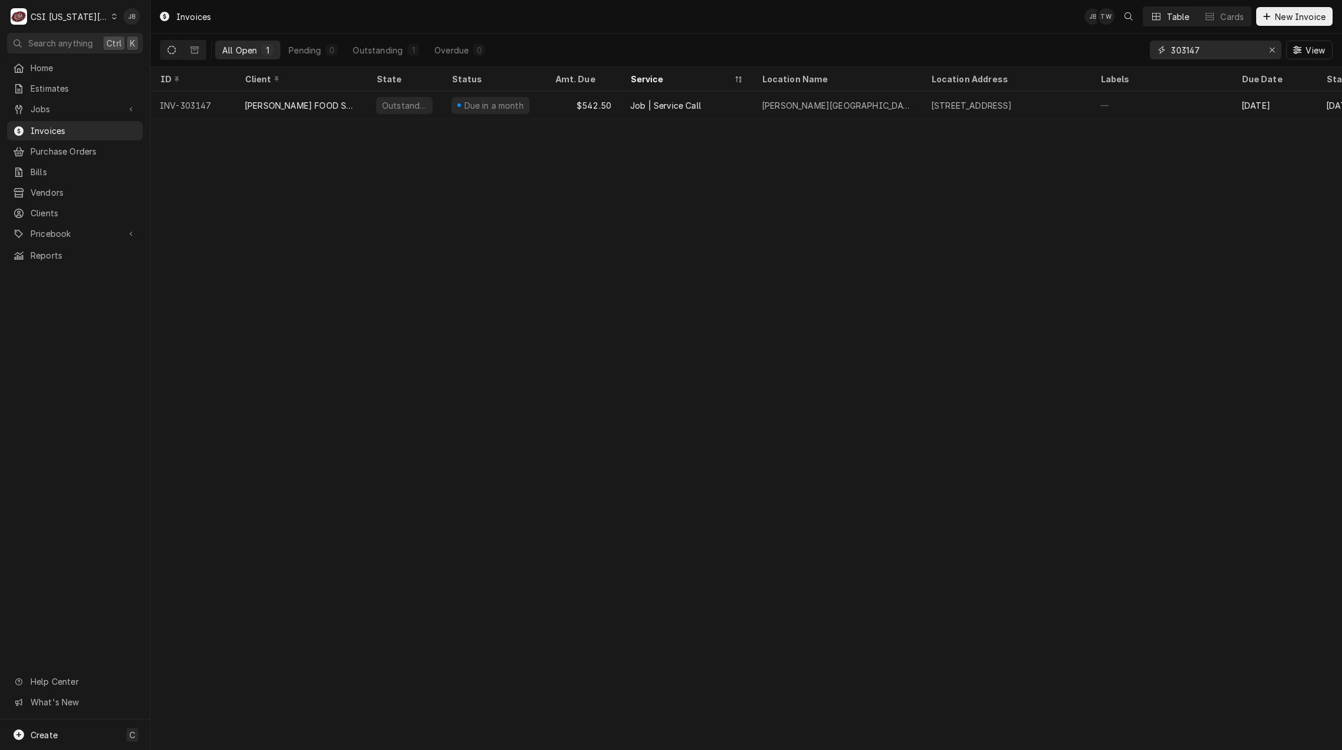
drag, startPoint x: 1213, startPoint y: 49, endPoint x: 1060, endPoint y: 49, distance: 152.9
click at [1064, 49] on div "All Open 1 Pending 0 Outstanding 1 Overdue 0 303147 View" at bounding box center [746, 50] width 1173 height 33
paste input "2945"
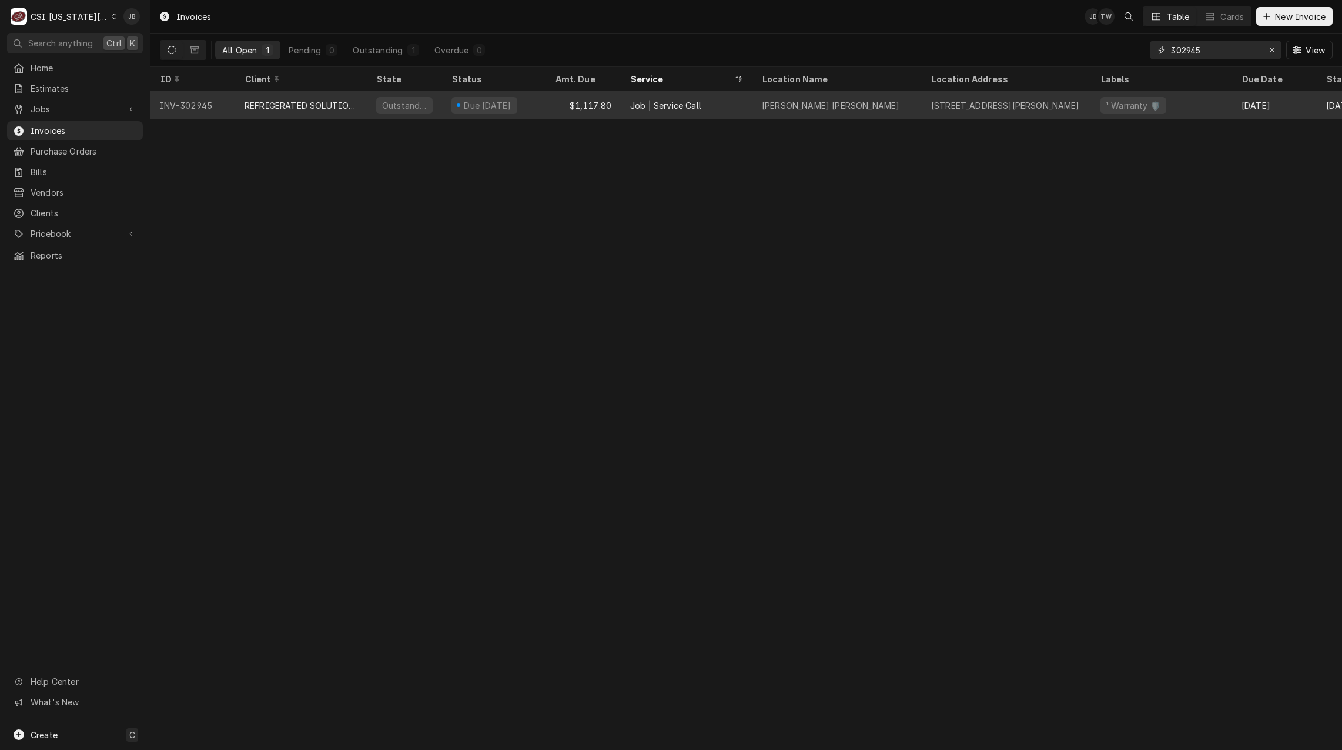
type input "302945"
click at [397, 112] on div "Outstanding" at bounding box center [404, 105] width 75 height 28
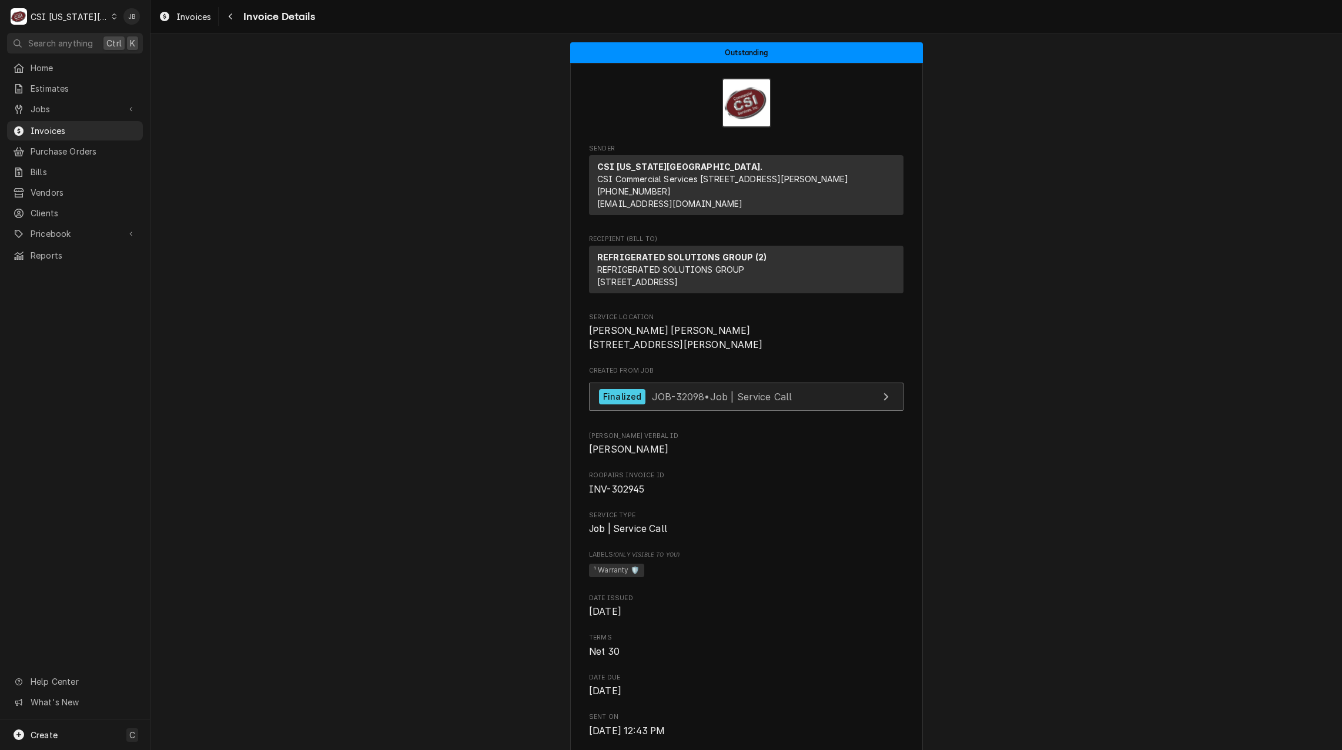
click at [668, 402] on span "JOB-32098 • Job | Service Call" at bounding box center [722, 396] width 141 height 12
click at [76, 125] on span "Invoices" at bounding box center [84, 131] width 106 height 12
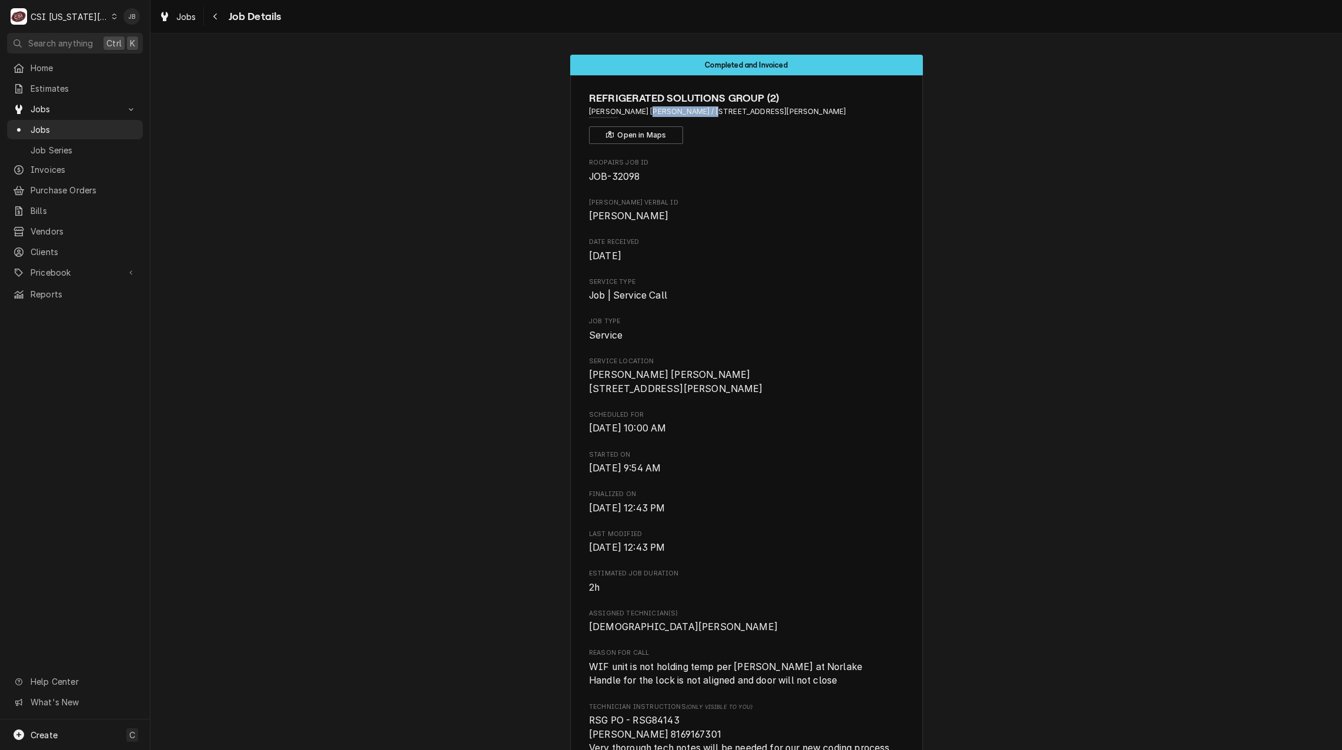
drag, startPoint x: 638, startPoint y: 114, endPoint x: 692, endPoint y: 114, distance: 54.1
click at [692, 114] on span "[PERSON_NAME] [PERSON_NAME] / [STREET_ADDRESS][PERSON_NAME]" at bounding box center [746, 111] width 315 height 11
copy span "[STREET_ADDRESS][PERSON_NAME]"
click at [857, 265] on div "Roopairs Job ID JOB-32098 [PERSON_NAME] Verbal ID [PERSON_NAME] Date Received […" at bounding box center [746, 749] width 315 height 1182
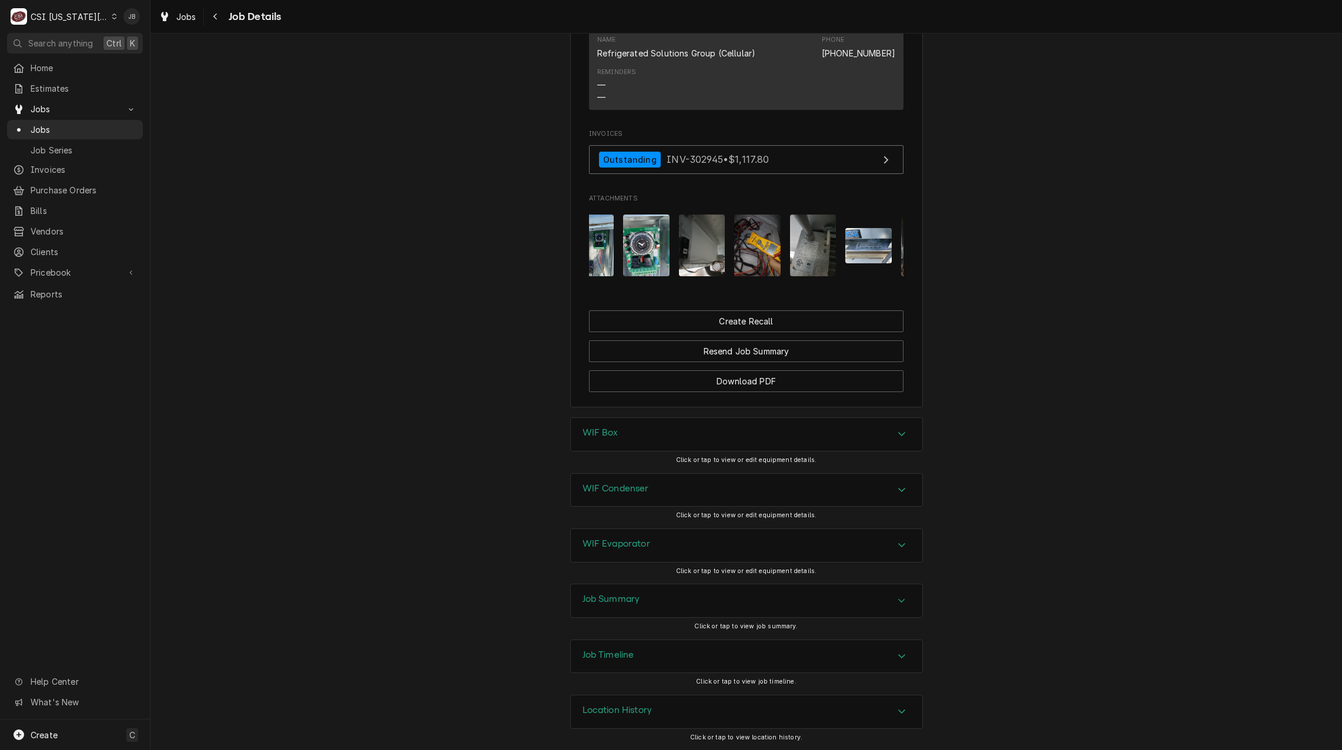
scroll to position [0, 130]
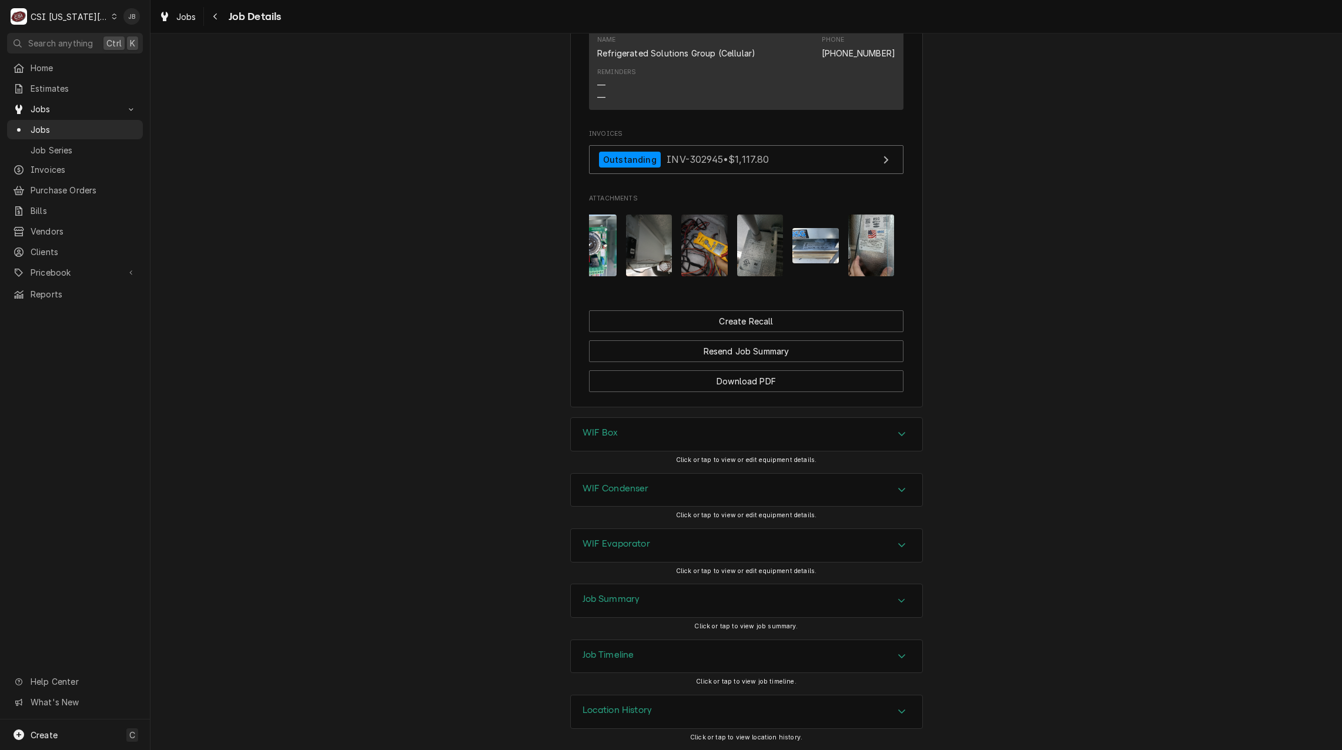
click at [855, 233] on img "Attachments" at bounding box center [871, 246] width 46 height 62
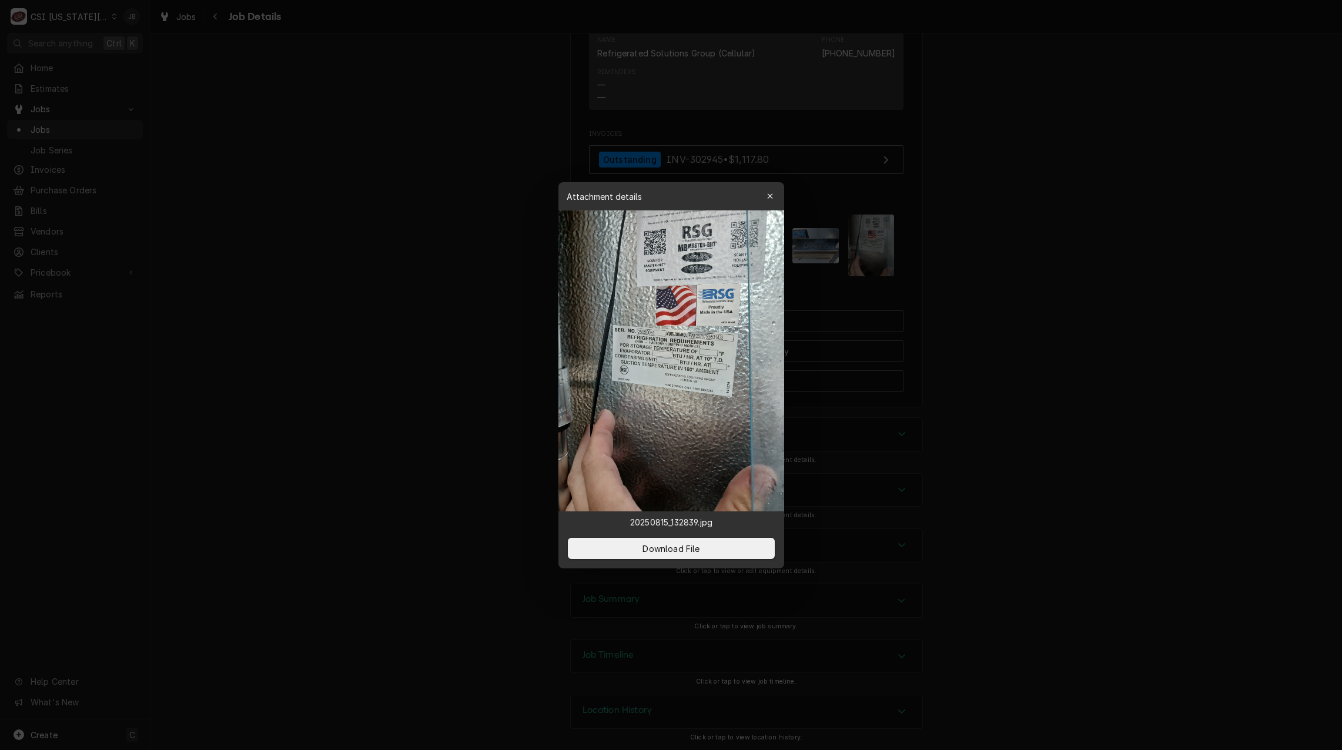
click at [1008, 278] on div at bounding box center [671, 375] width 1342 height 750
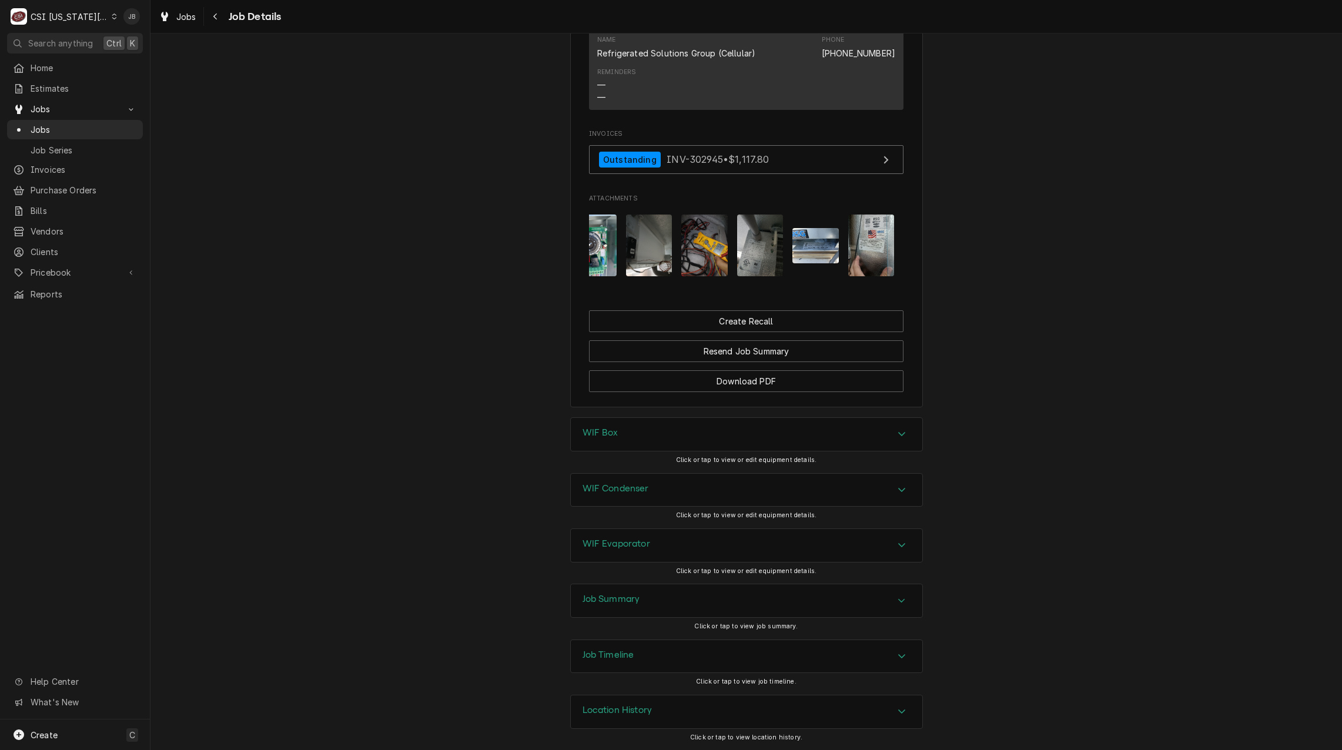
click at [804, 239] on img "Attachments" at bounding box center [816, 245] width 46 height 35
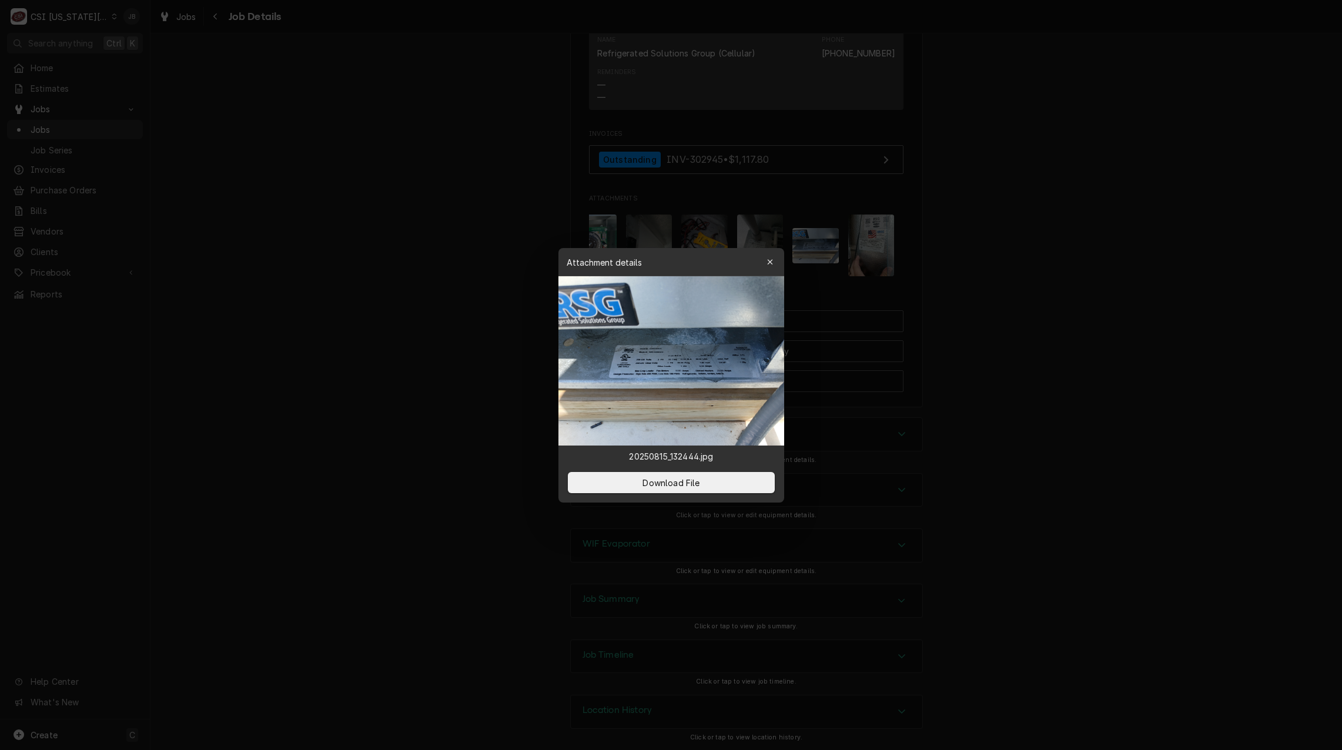
click at [413, 321] on div at bounding box center [671, 375] width 1342 height 750
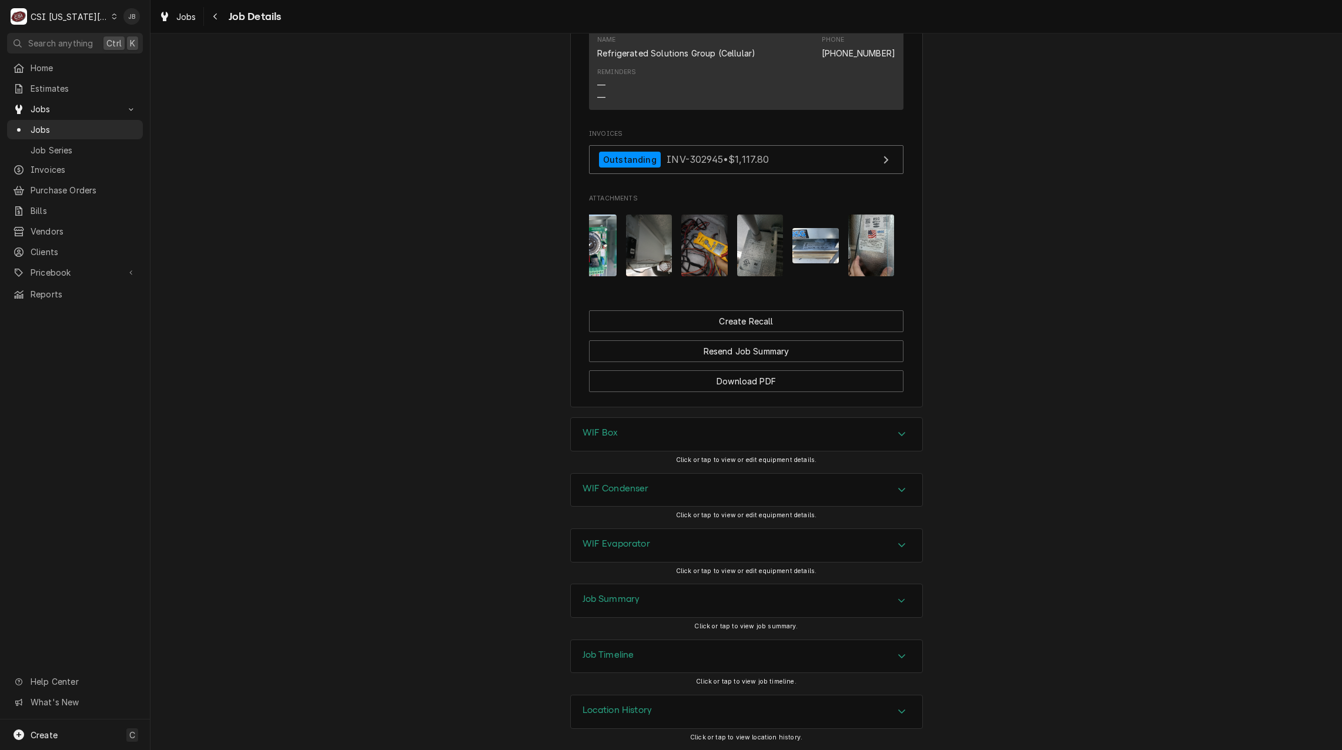
scroll to position [1064, 0]
click at [634, 594] on h3 "Job Summary" at bounding box center [612, 599] width 58 height 11
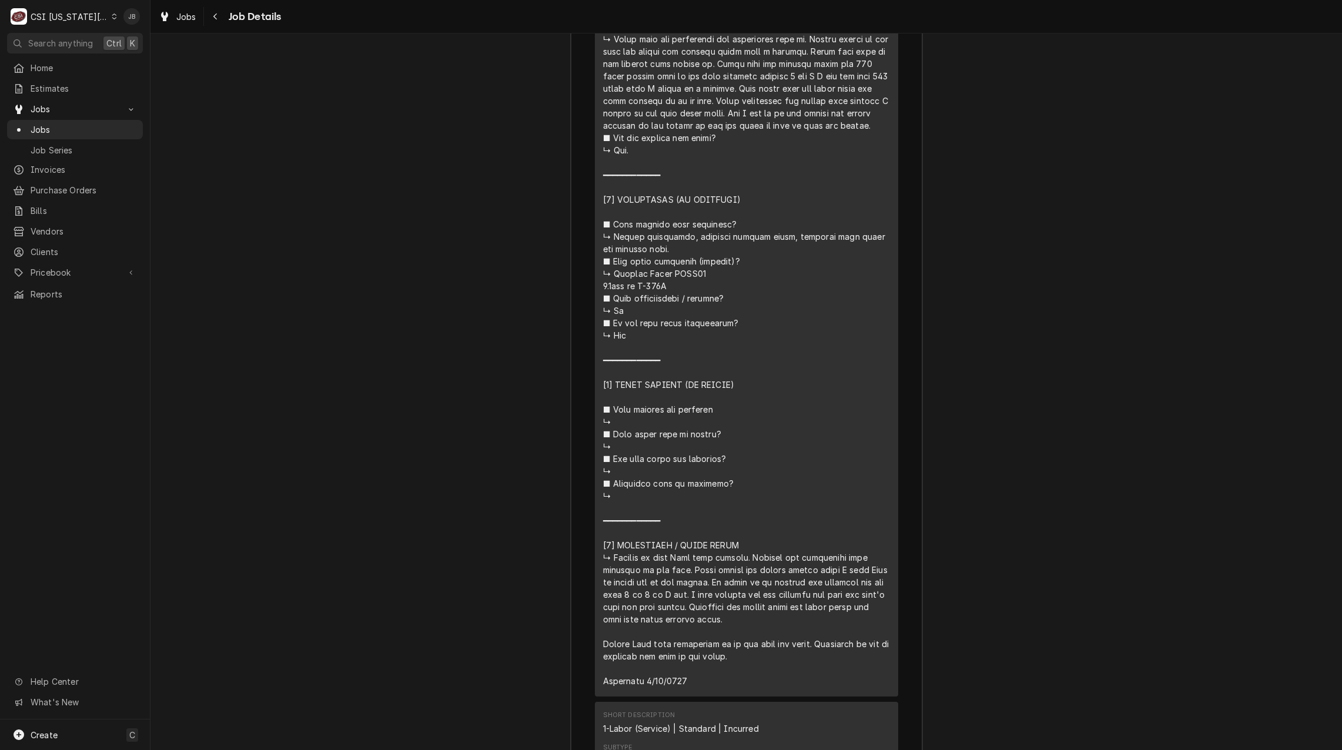
scroll to position [2769, 0]
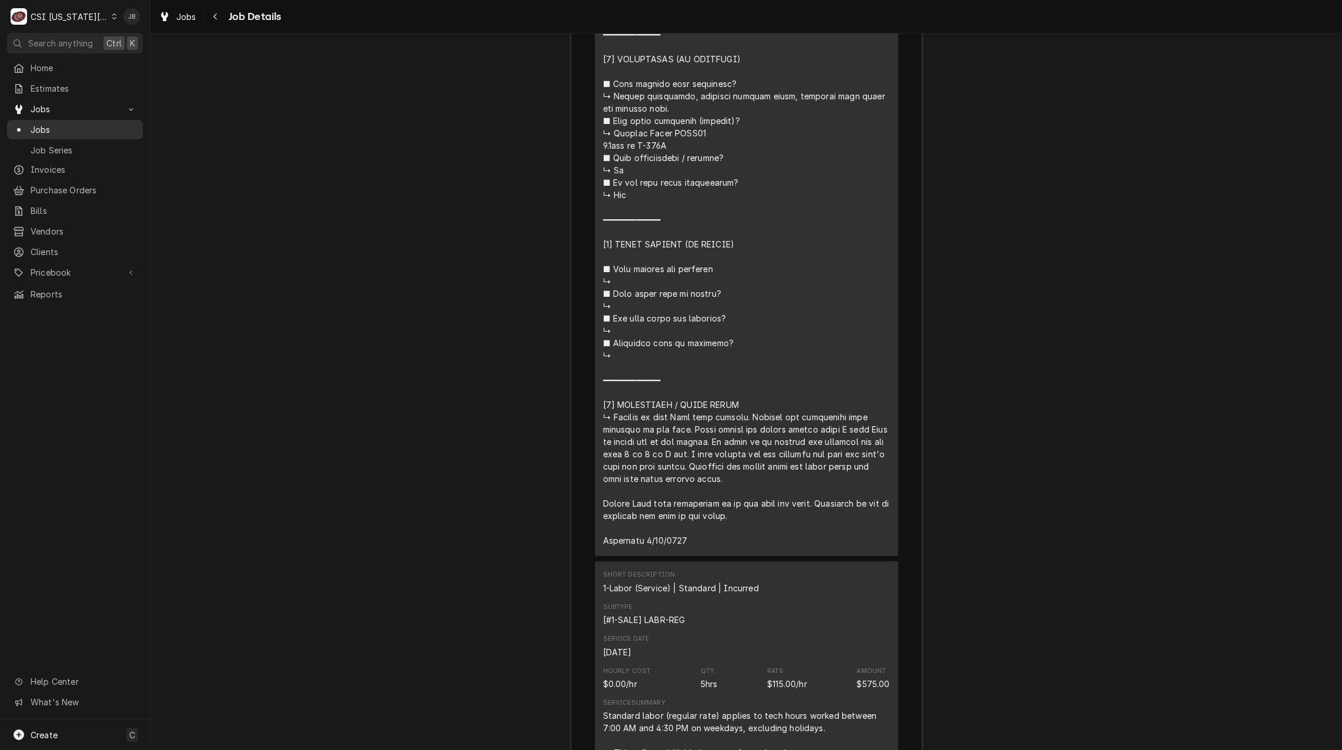
click at [68, 128] on span "Jobs" at bounding box center [84, 129] width 106 height 12
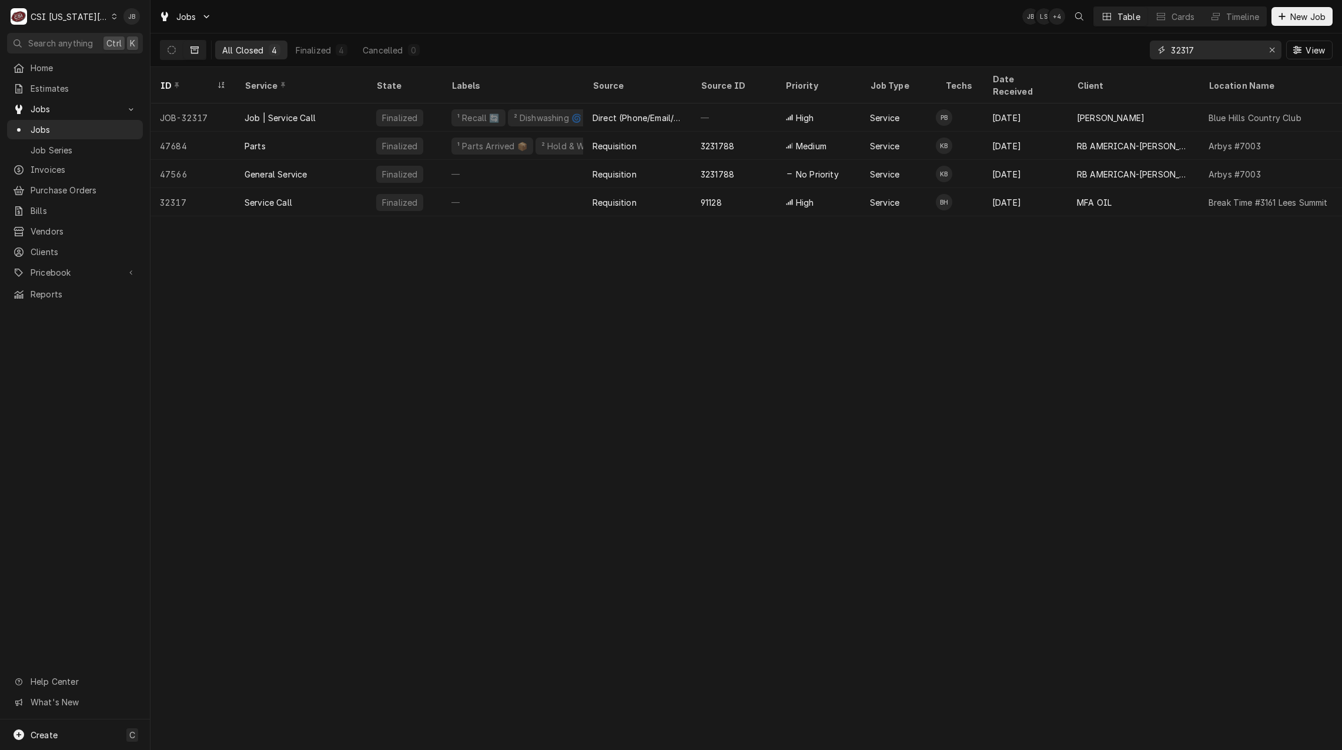
drag, startPoint x: 1177, startPoint y: 55, endPoint x: 1067, endPoint y: 55, distance: 110.0
click at [1094, 55] on div "All Closed 4 Finalized 4 Cancelled 0 32317 View" at bounding box center [746, 50] width 1173 height 33
paste input "[STREET_ADDRESS][PERSON_NAME]"
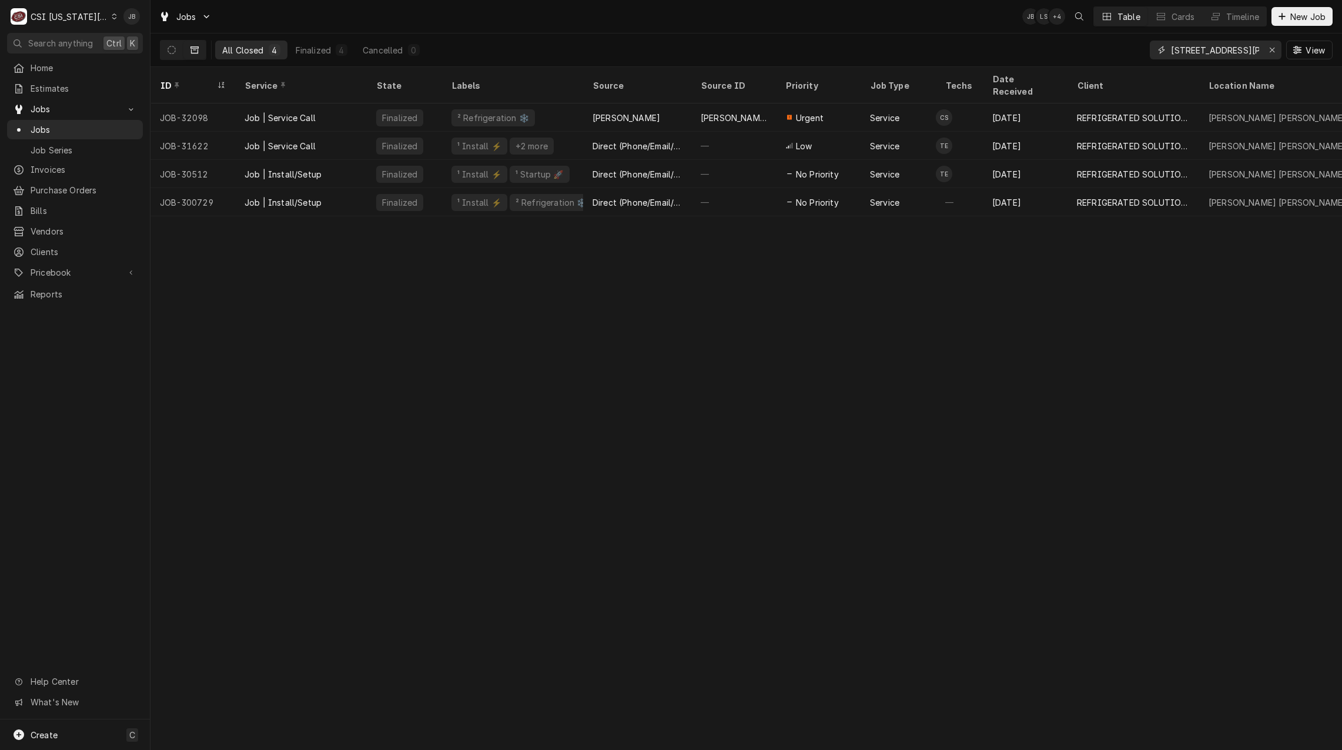
type input "[STREET_ADDRESS][PERSON_NAME]"
click at [535, 344] on div "ID Service State Labels Source Source ID Priority Job Type Techs Date Received …" at bounding box center [747, 408] width 1192 height 683
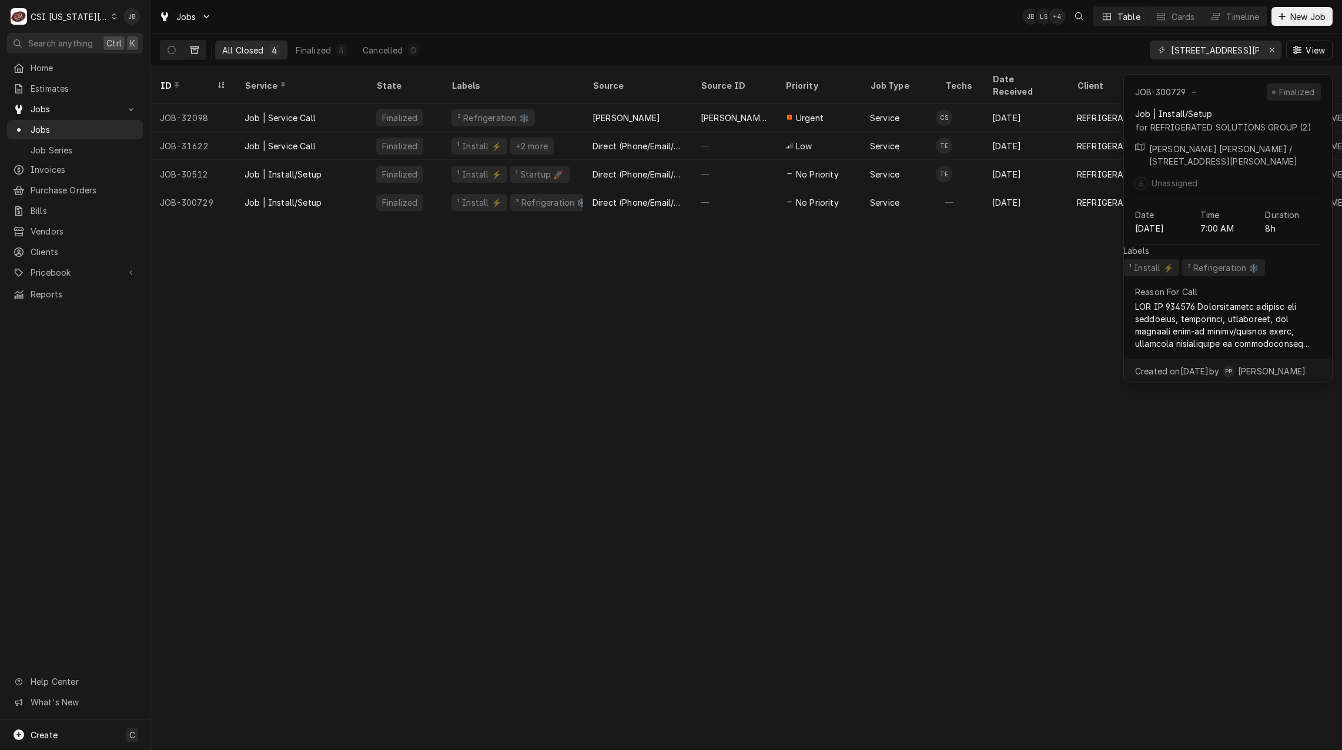
click at [947, 316] on div "ID Service State Labels Source Source ID Priority Job Type Techs Date Received …" at bounding box center [747, 408] width 1192 height 683
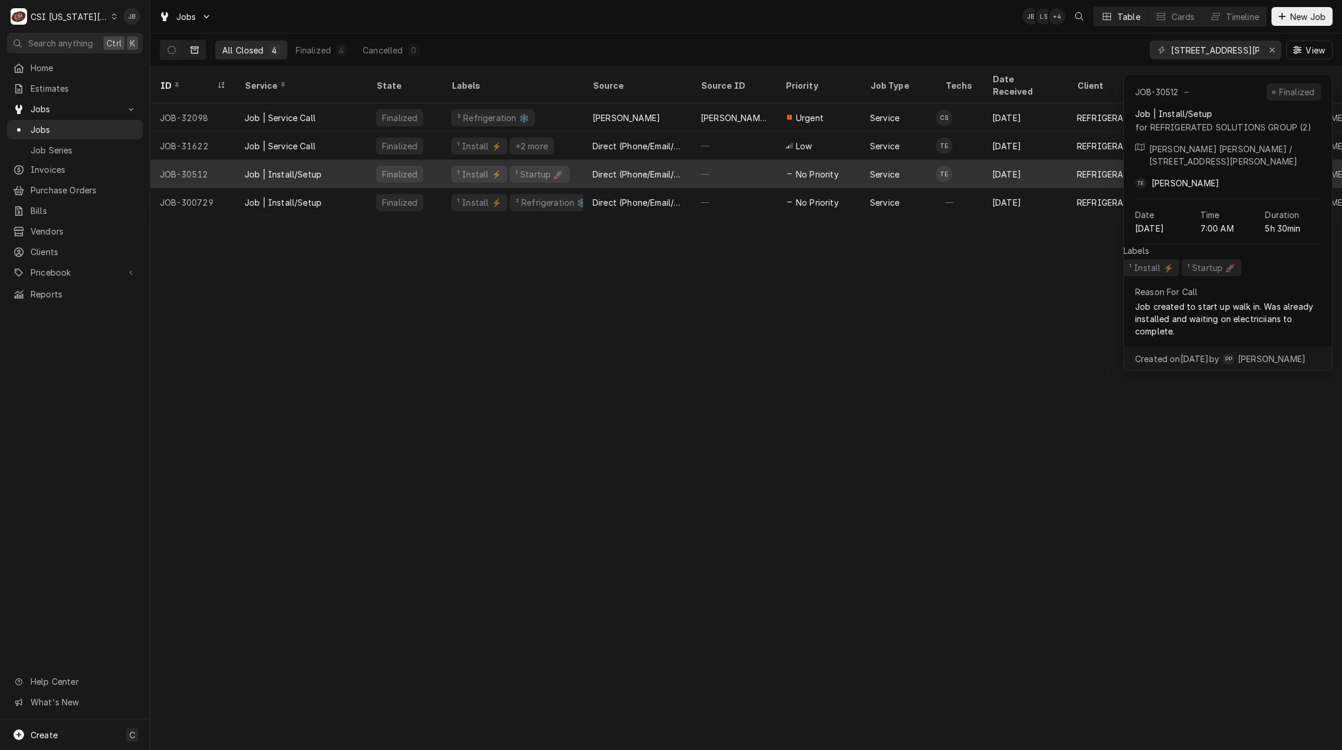
click at [604, 168] on div "Direct (Phone/Email/etc.)" at bounding box center [637, 174] width 89 height 12
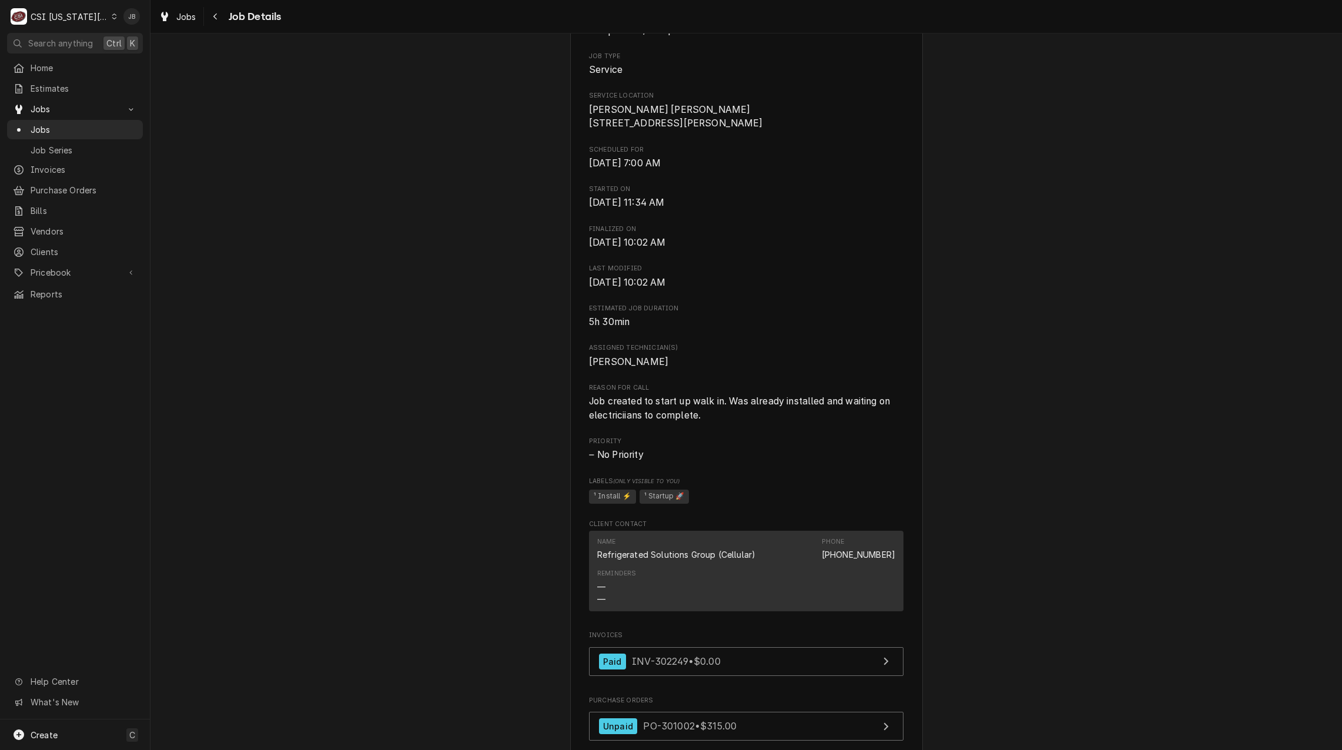
scroll to position [412, 0]
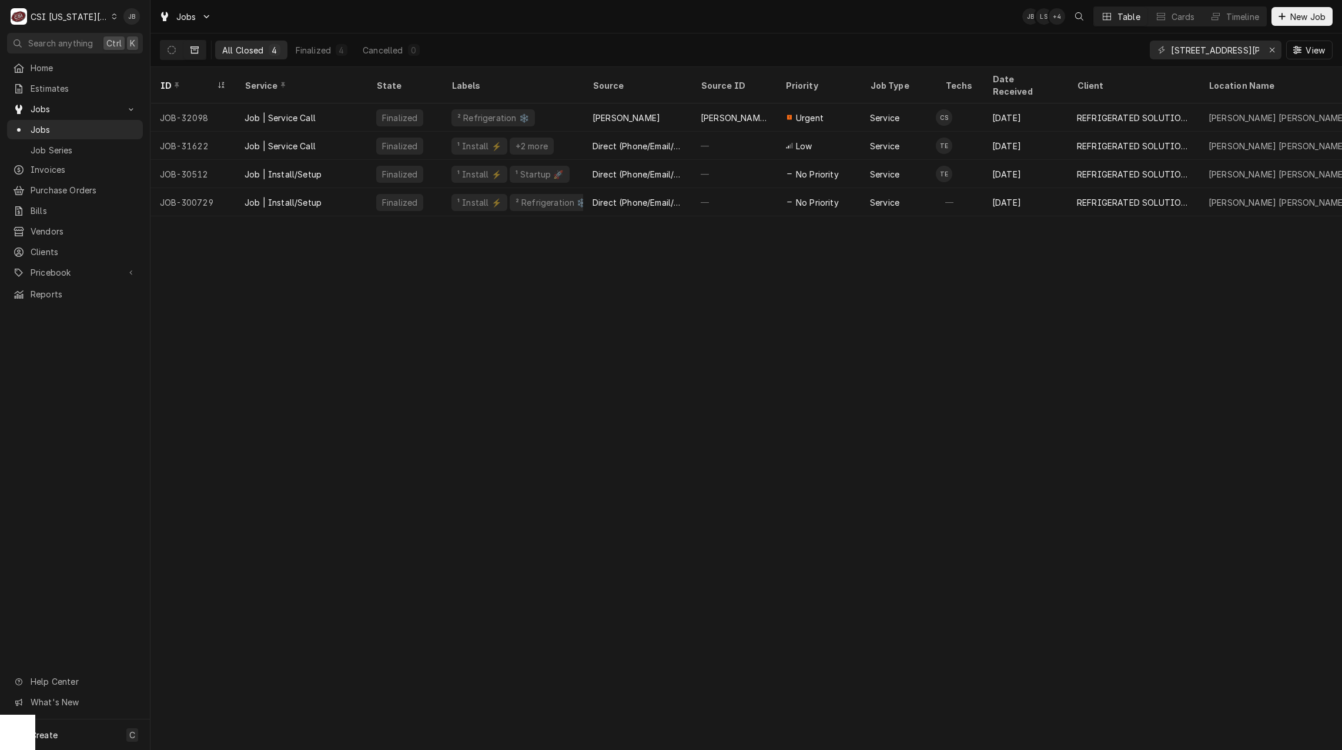
click at [560, 303] on div "ID Service State Labels Source Source ID Priority Job Type Techs Date Received …" at bounding box center [747, 408] width 1192 height 683
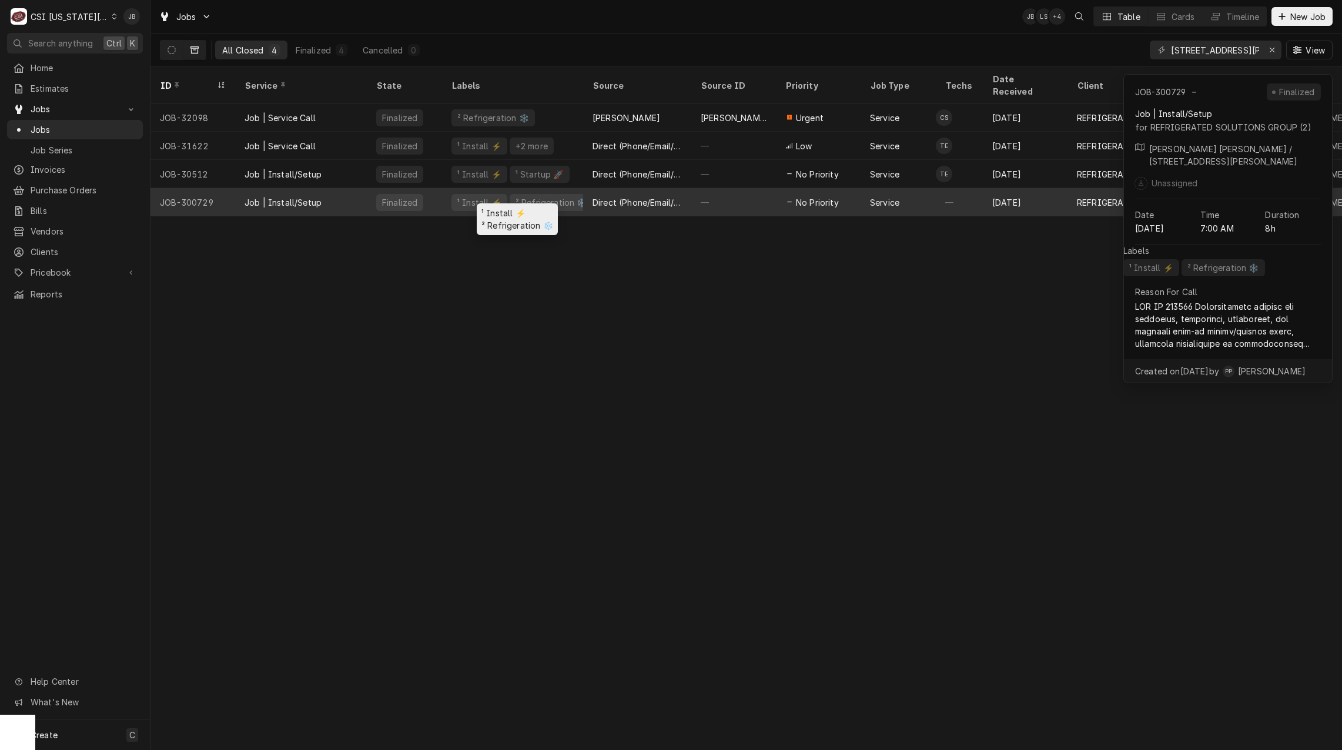
click at [530, 196] on div "² Refrigeration ❄️" at bounding box center [551, 202] width 74 height 12
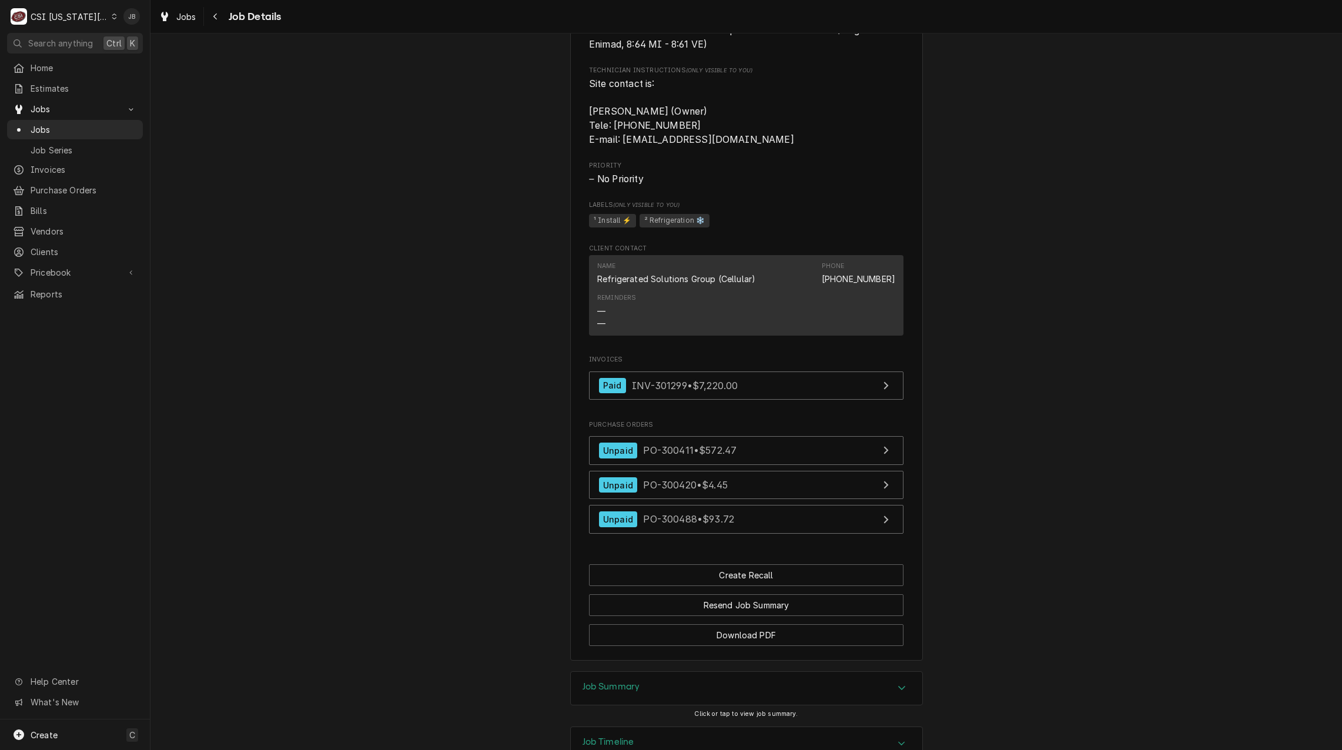
scroll to position [1141, 0]
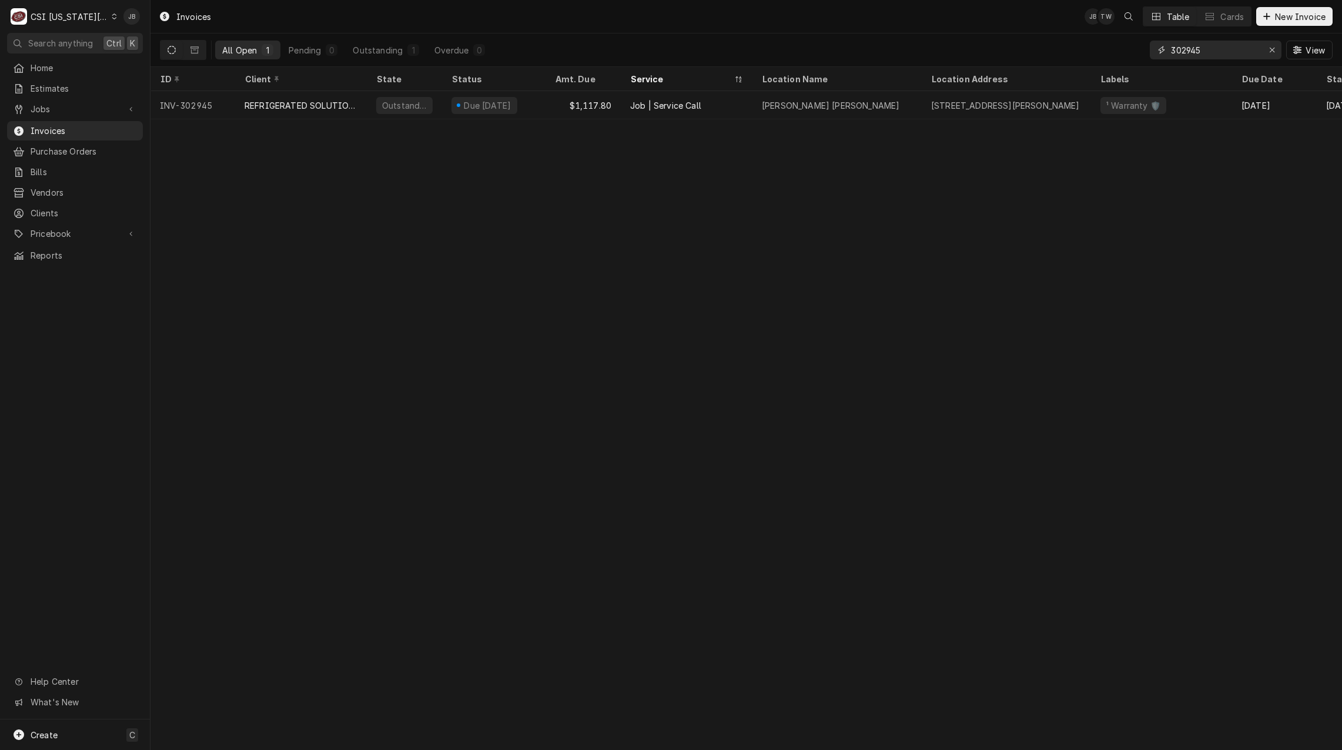
click at [1224, 49] on input "302945" at bounding box center [1215, 50] width 88 height 19
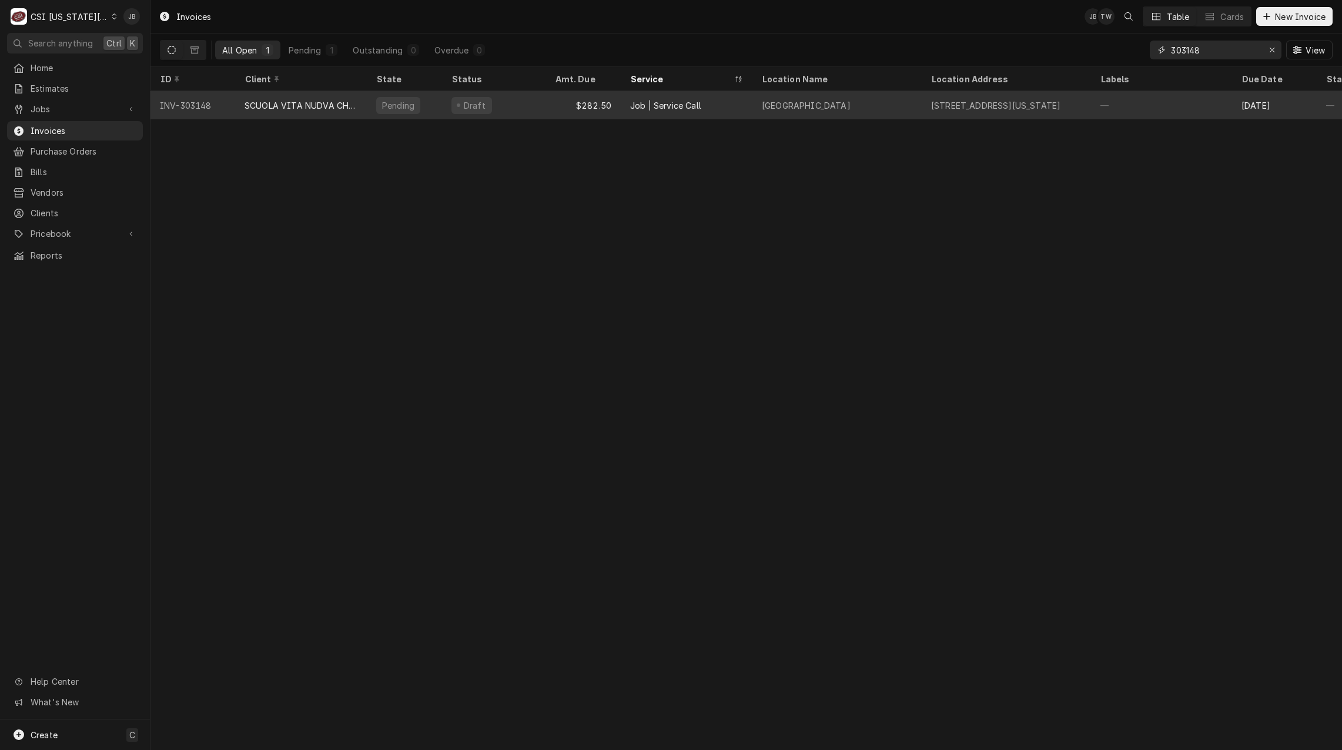
type input "303148"
click at [417, 99] on div "Pending" at bounding box center [404, 105] width 75 height 28
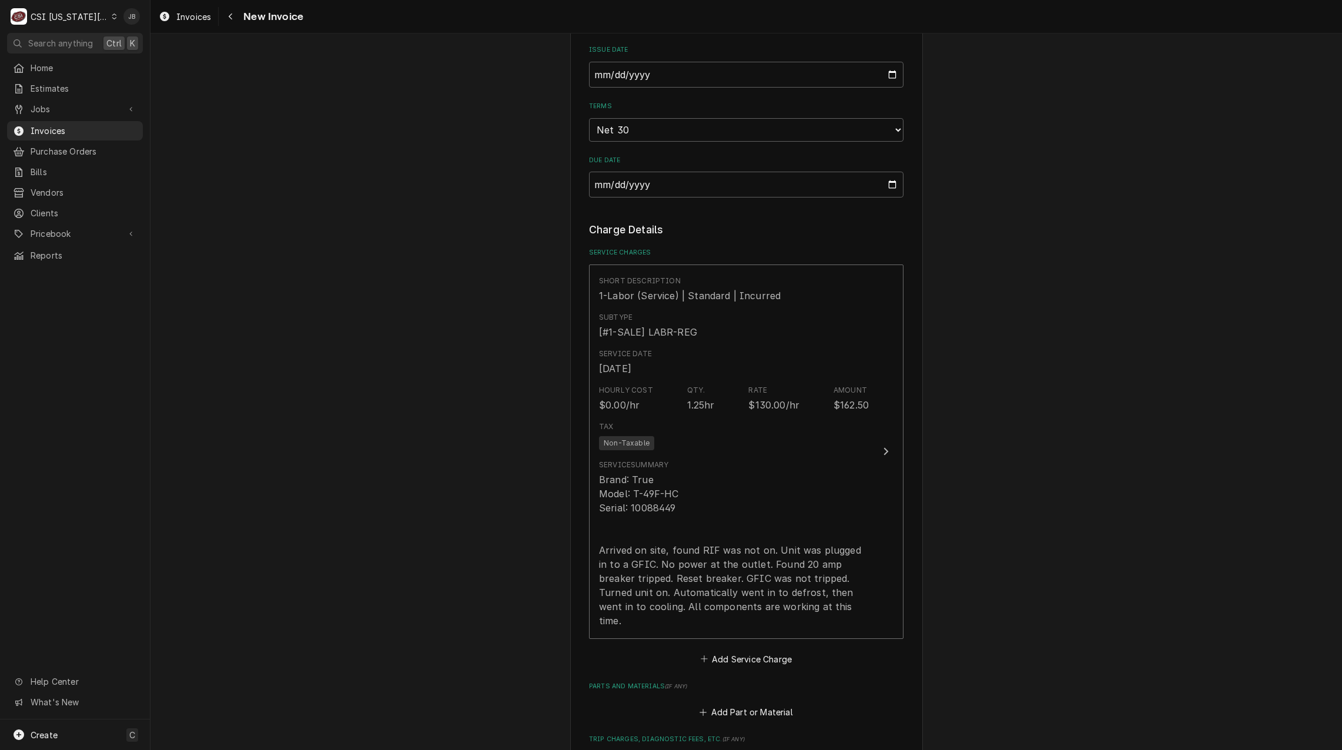
scroll to position [882, 0]
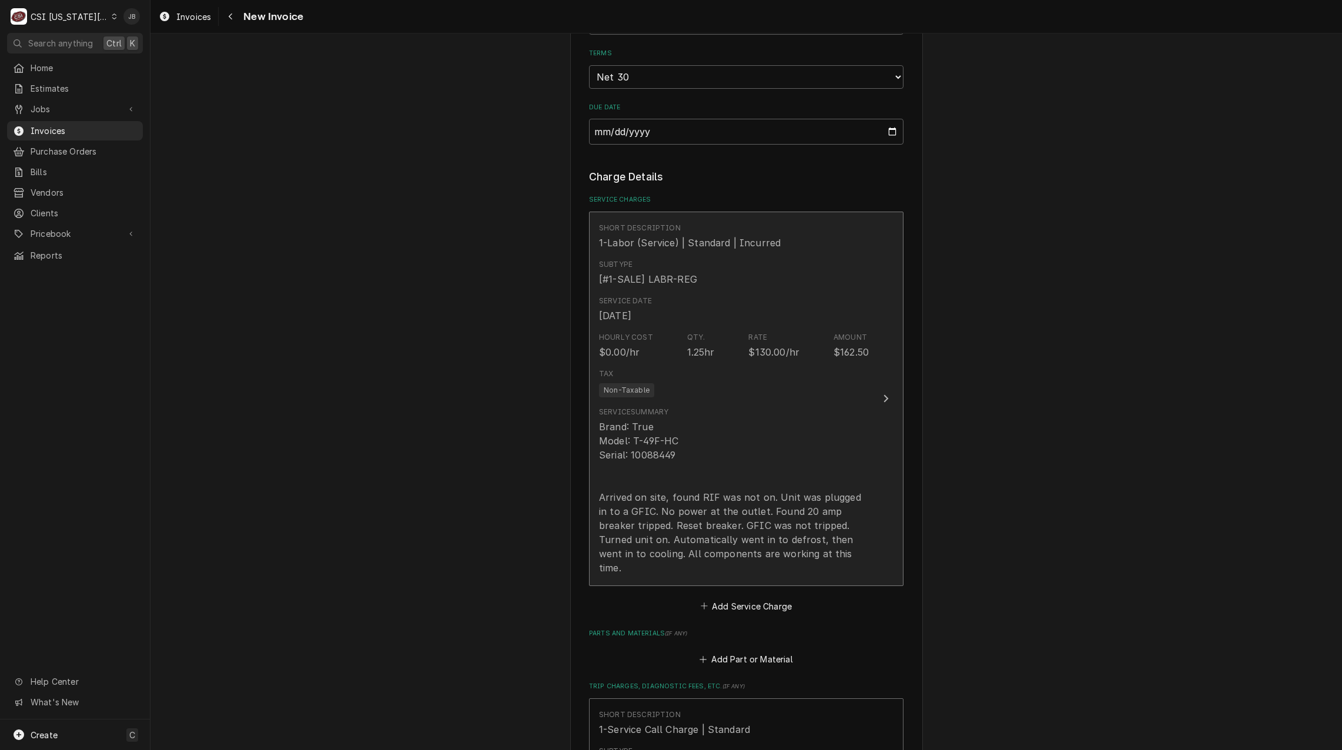
click at [749, 438] on div "Brand: True Model: T-49F-HC Serial: 10088449 Arrived on site, found RIF was not…" at bounding box center [734, 497] width 270 height 155
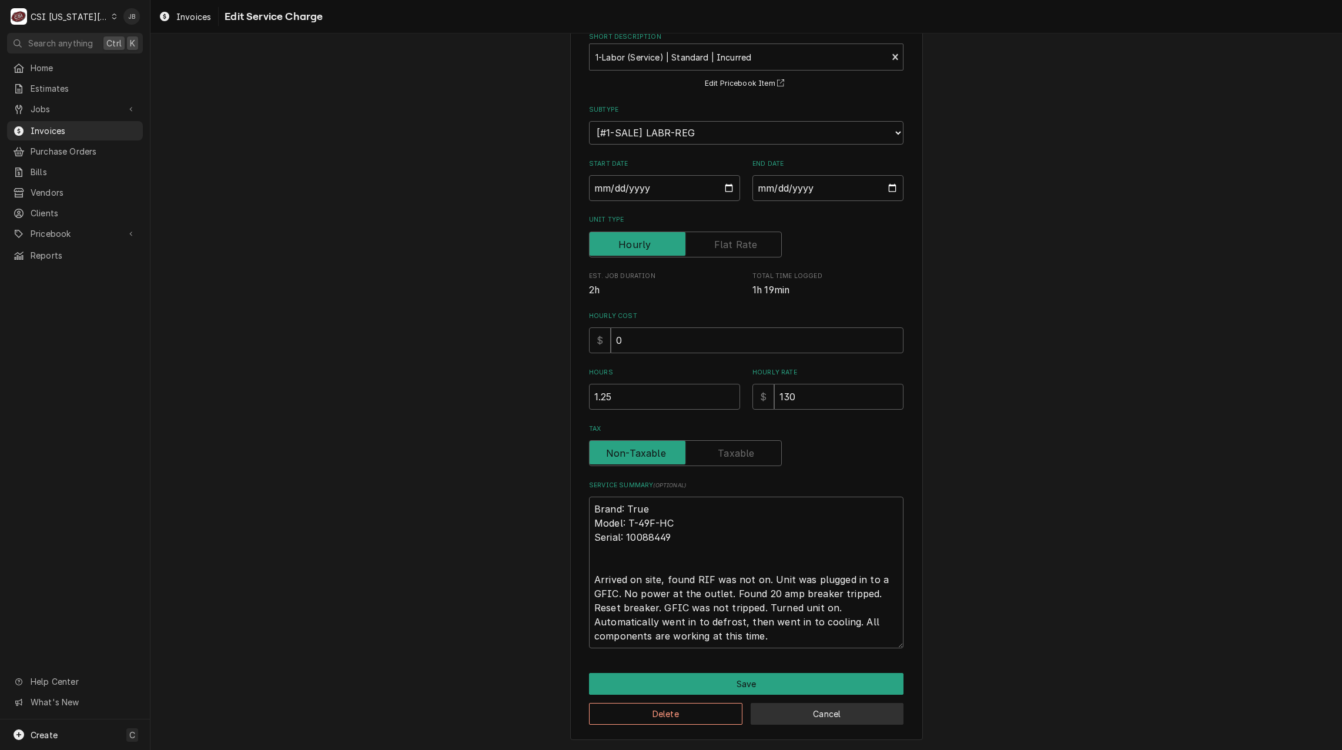
click at [823, 709] on button "Cancel" at bounding box center [827, 714] width 153 height 22
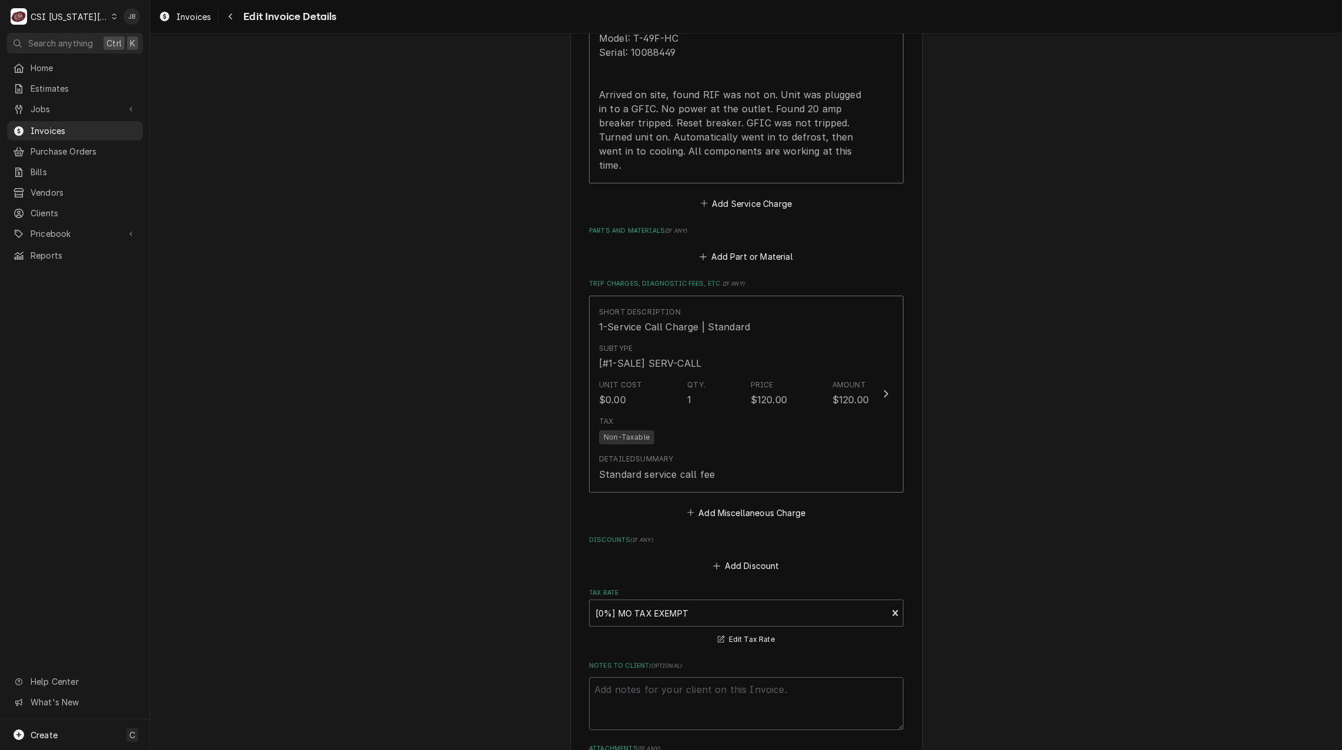
scroll to position [1515, 0]
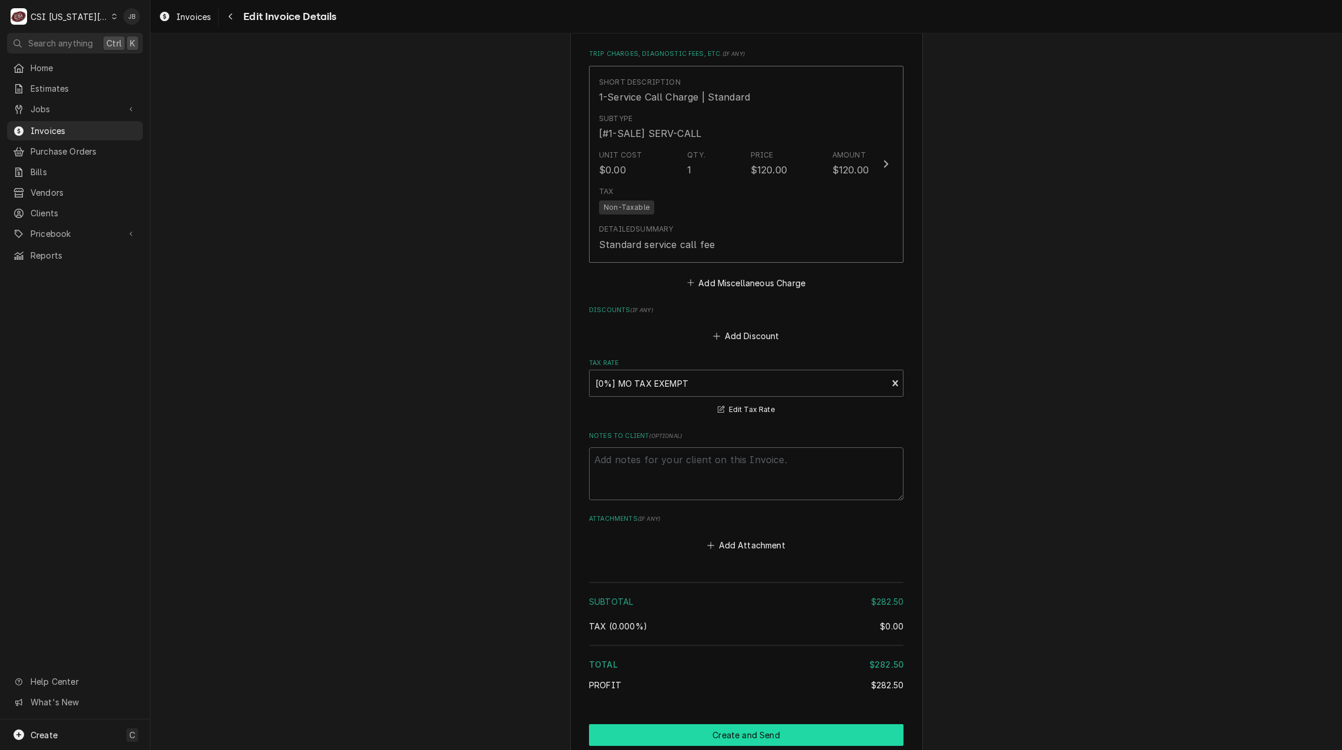
click at [711, 724] on button "Create and Send" at bounding box center [746, 735] width 315 height 22
type textarea "x"
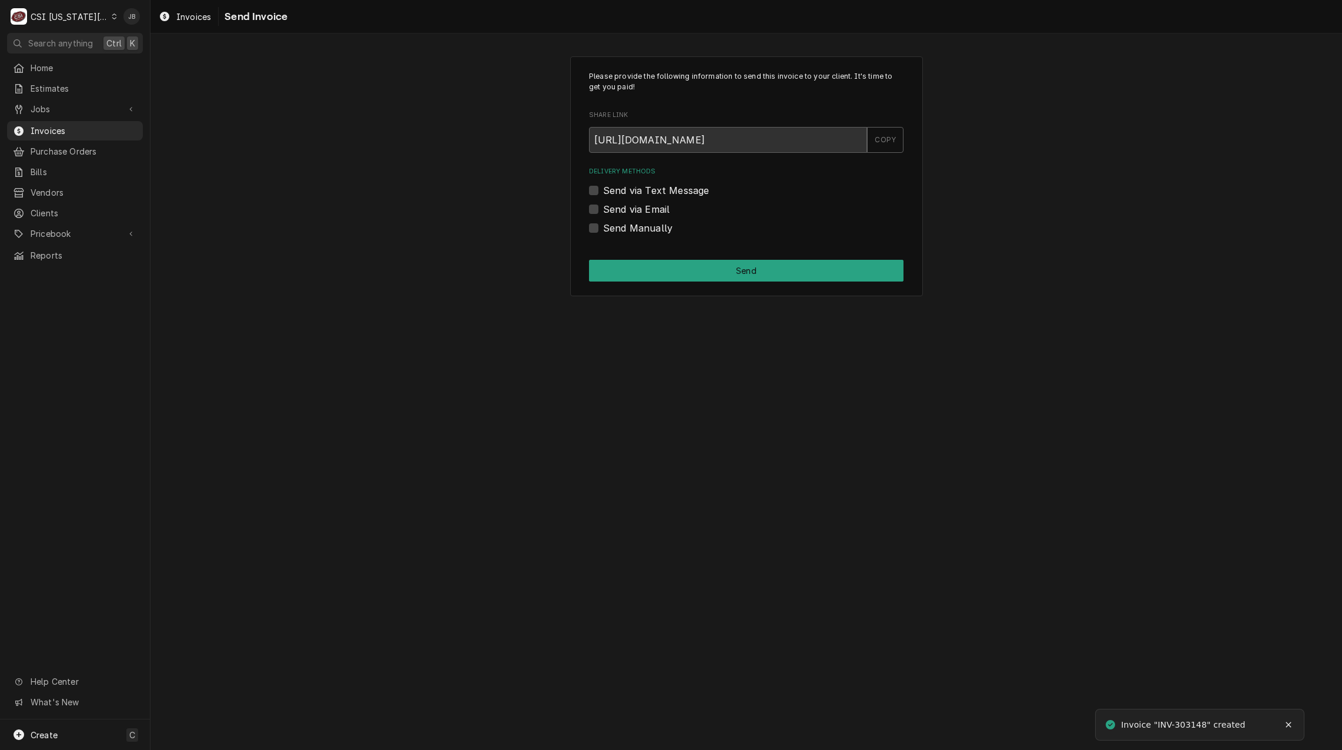
click at [635, 213] on label "Send via Email" at bounding box center [636, 209] width 66 height 14
click at [635, 213] on input "Send via Email" at bounding box center [760, 215] width 315 height 26
checkbox input "true"
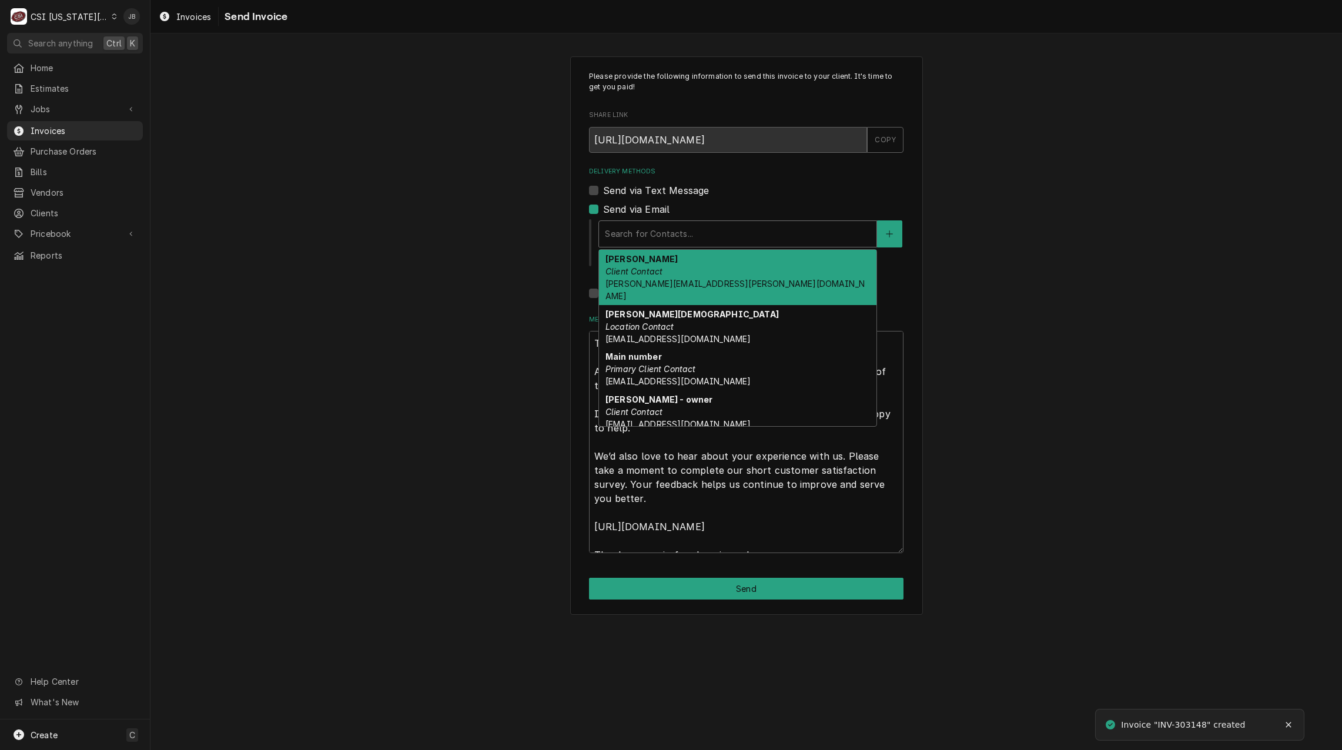
click at [661, 237] on div "Delivery Methods" at bounding box center [738, 233] width 266 height 21
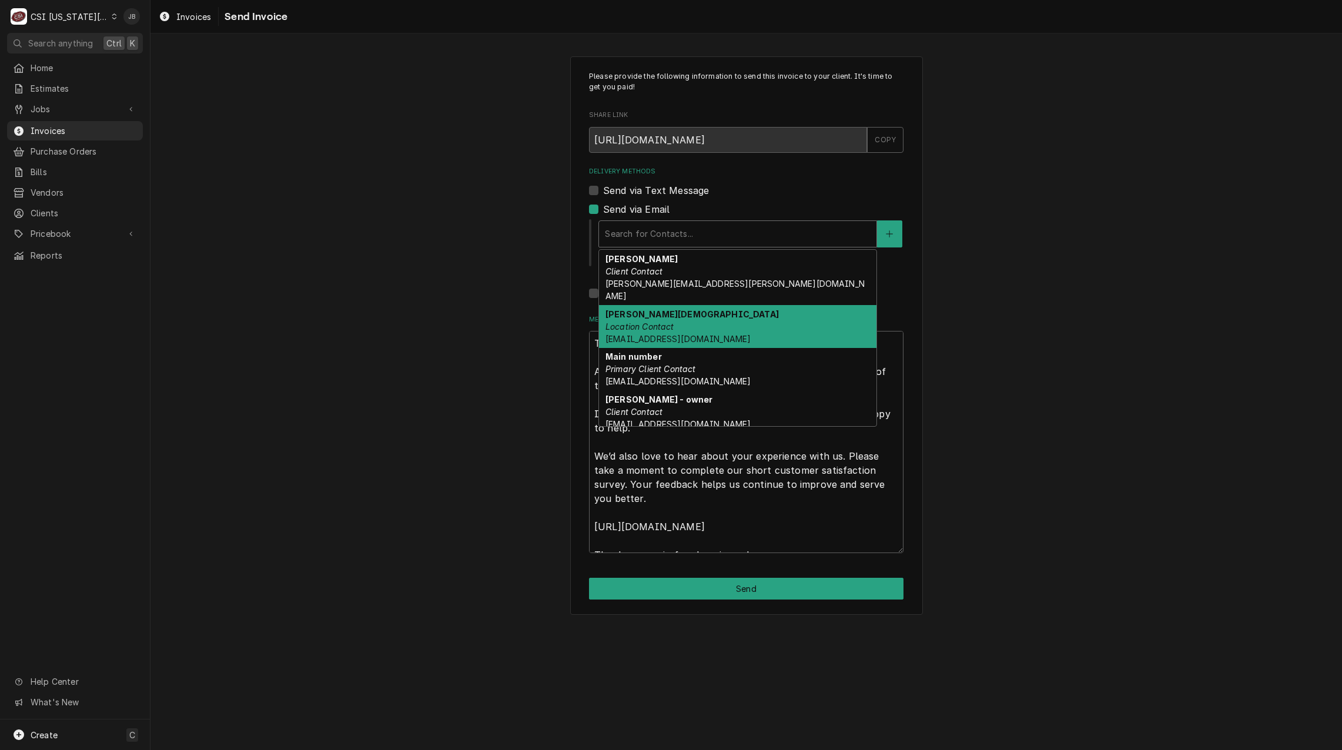
scroll to position [80, 0]
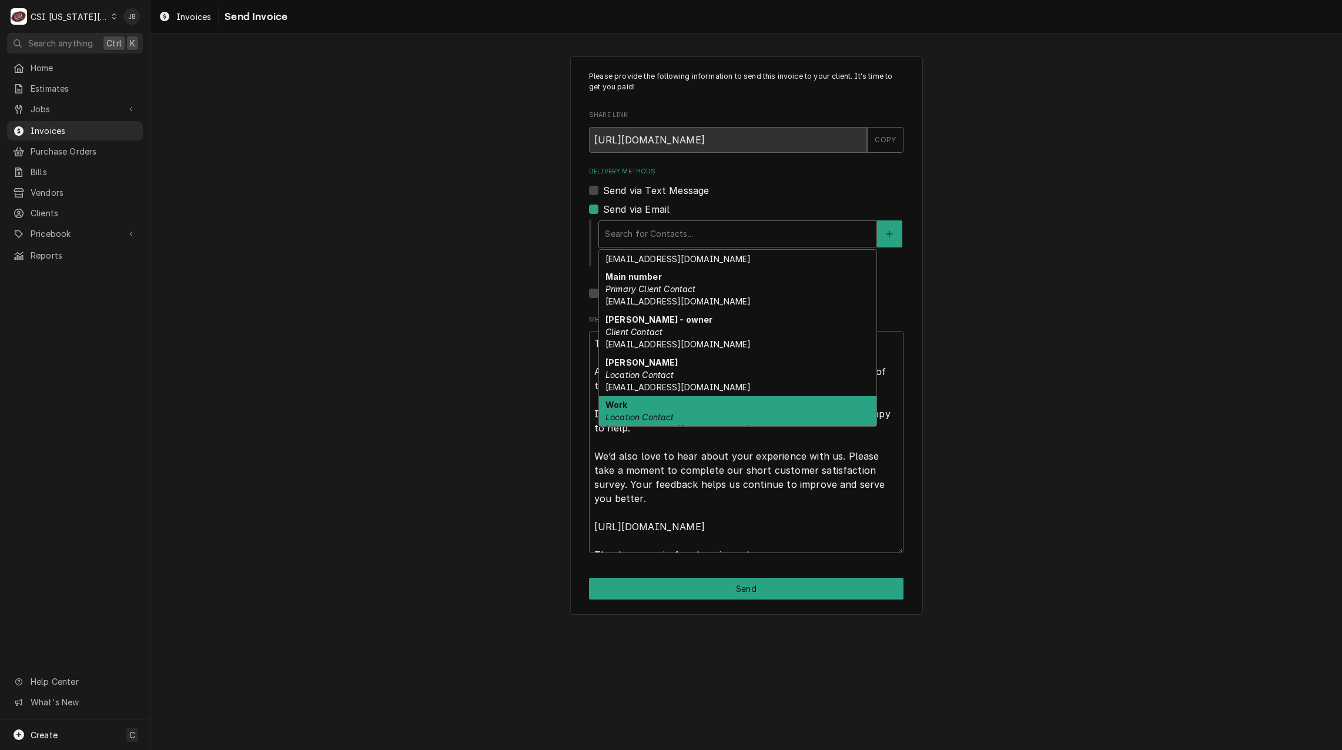
click at [797, 400] on div "Work Location Contact [EMAIL_ADDRESS][DOMAIN_NAME]" at bounding box center [738, 417] width 278 height 43
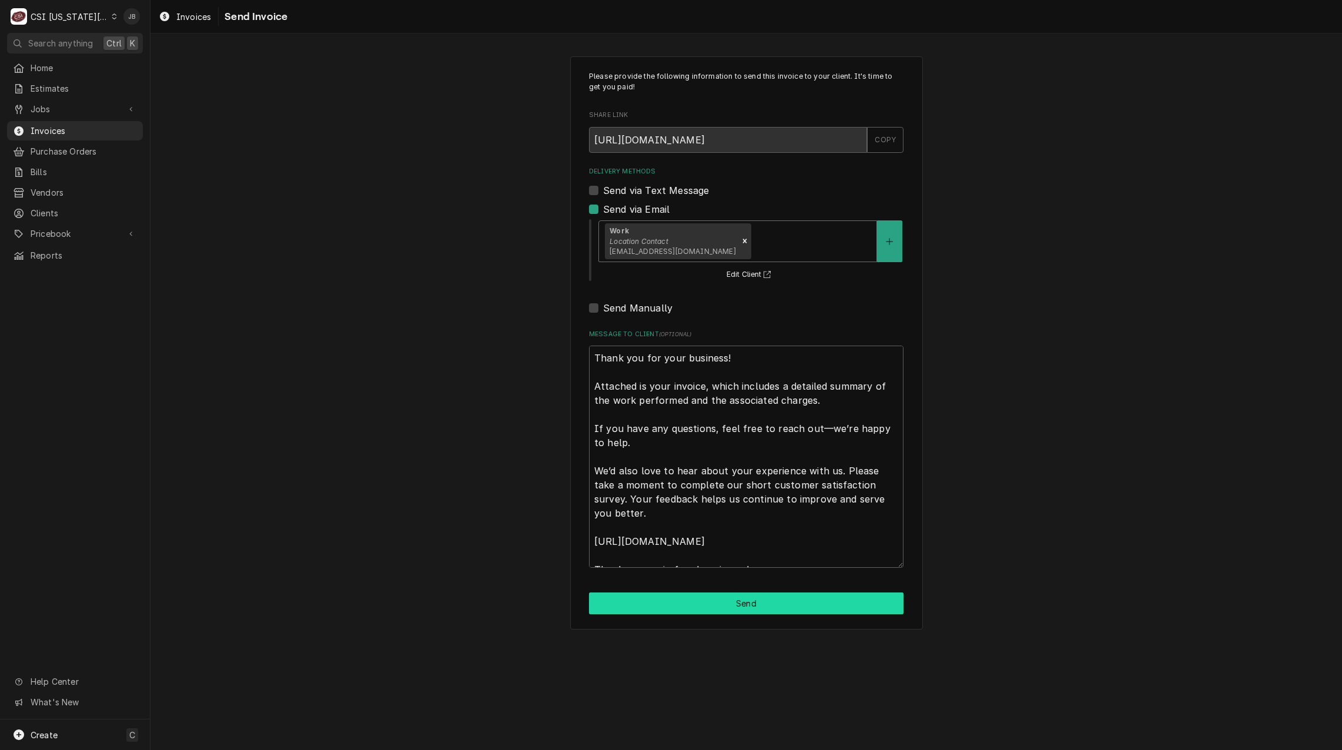
drag, startPoint x: 675, startPoint y: 610, endPoint x: 837, endPoint y: 537, distance: 177.9
click at [675, 611] on button "Send" at bounding box center [746, 604] width 315 height 22
type textarea "x"
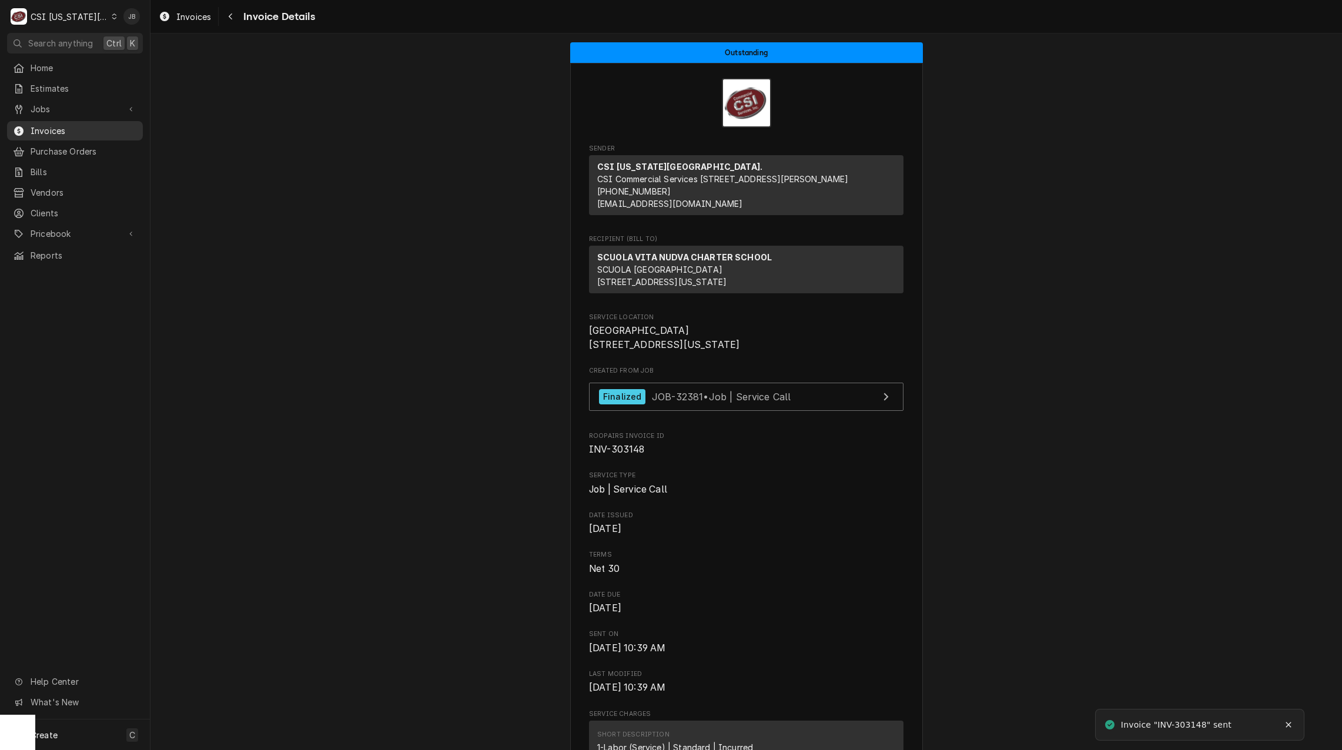
click at [52, 129] on span "Invoices" at bounding box center [84, 131] width 106 height 12
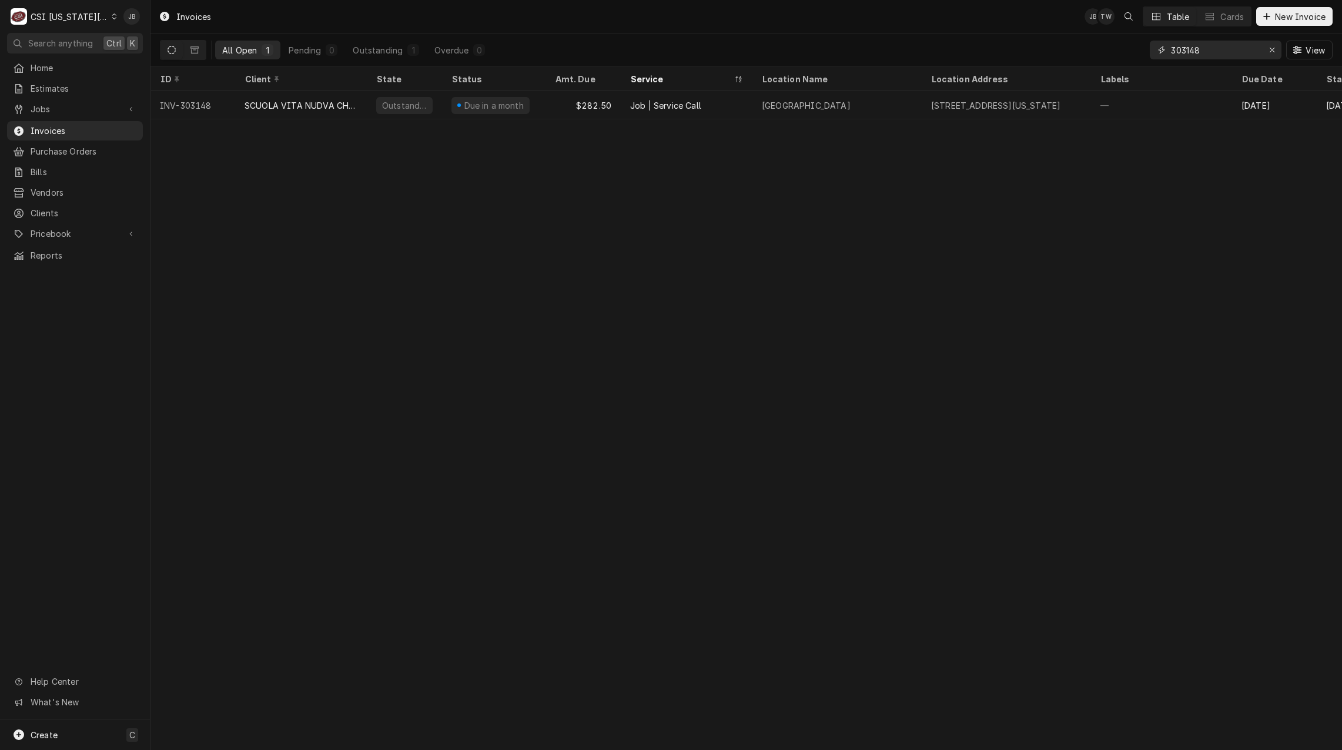
drag, startPoint x: 1211, startPoint y: 55, endPoint x: 1059, endPoint y: 55, distance: 151.7
click at [1059, 55] on div "All Open 1 Pending 0 Outstanding 1 Overdue 0 303148 View" at bounding box center [746, 50] width 1173 height 33
click at [120, 108] on div "Jobs" at bounding box center [74, 109] width 131 height 15
drag, startPoint x: 734, startPoint y: 240, endPoint x: 717, endPoint y: 239, distance: 17.1
click at [731, 240] on div "Invoices JB TW Table Cards New Invoice All Open 1 Pending 0 Outstanding 1 Overd…" at bounding box center [747, 375] width 1192 height 750
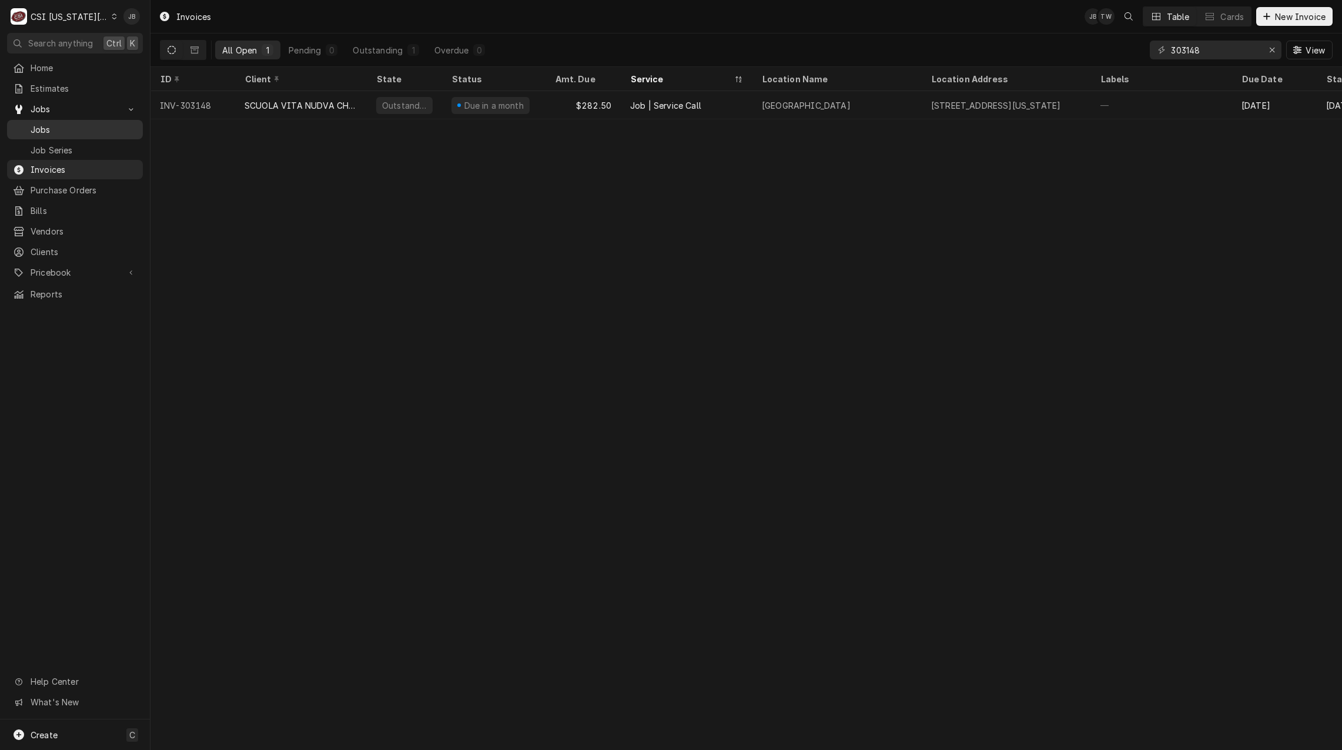
click at [75, 123] on span "Jobs" at bounding box center [84, 129] width 106 height 12
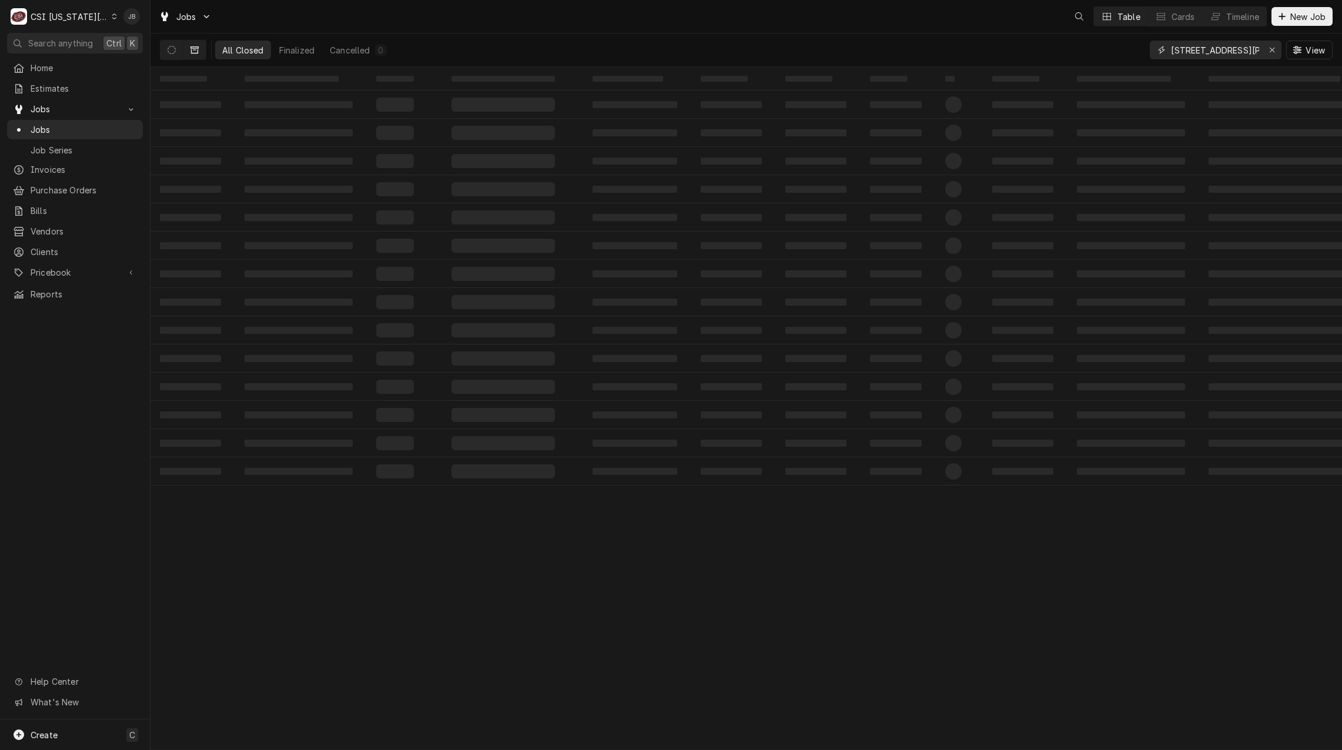
drag, startPoint x: 1251, startPoint y: 46, endPoint x: 691, endPoint y: 95, distance: 562.5
click at [866, 50] on div "All Closed Finalized Cancelled 0 [STREET_ADDRESS][PERSON_NAME]" at bounding box center [746, 50] width 1173 height 33
click at [169, 51] on icon "Dynamic Content Wrapper" at bounding box center [172, 50] width 8 height 8
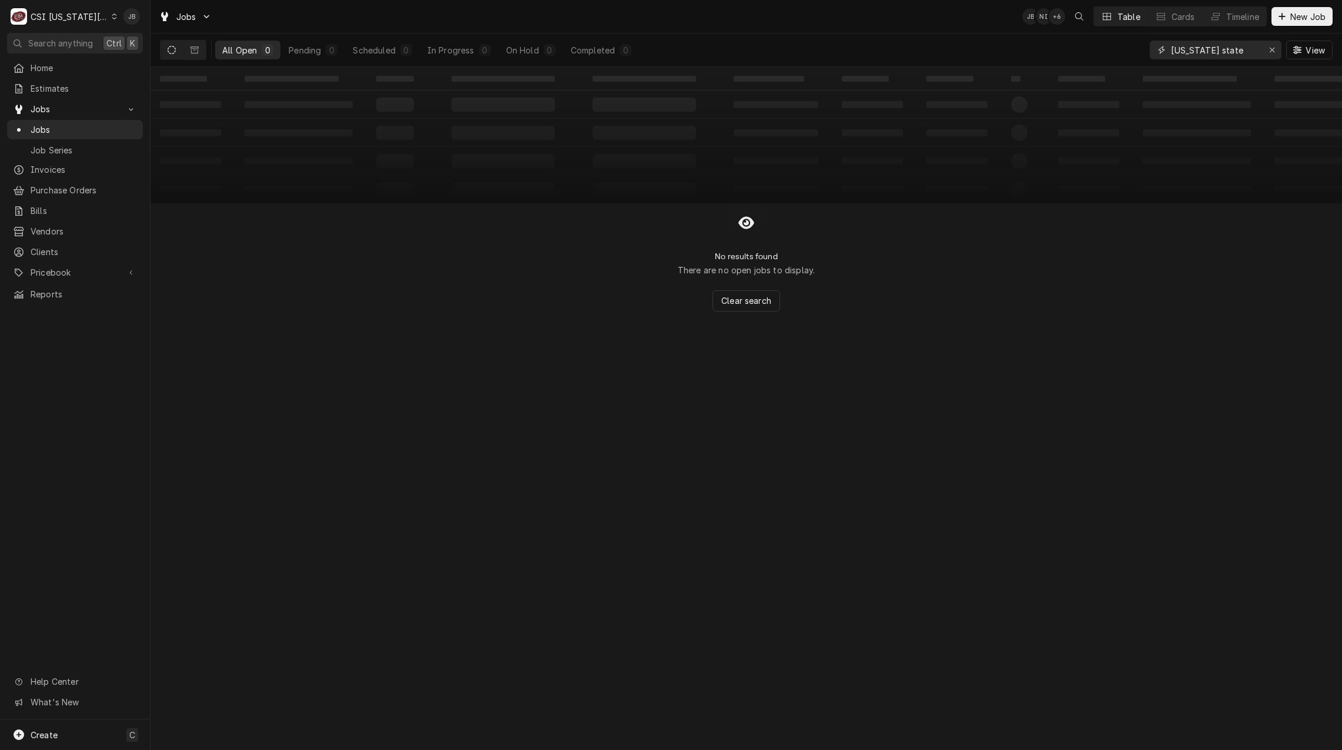
click at [1198, 49] on input "kansas state" at bounding box center [1215, 50] width 88 height 19
drag, startPoint x: 1226, startPoint y: 49, endPoint x: 1071, endPoint y: 49, distance: 155.2
click at [1073, 49] on div "All Open 0 Pending 0 Scheduled 0 In Progress 0 On Hold 0 Completed 0 kansas sta…" at bounding box center [746, 50] width 1173 height 33
type input "r"
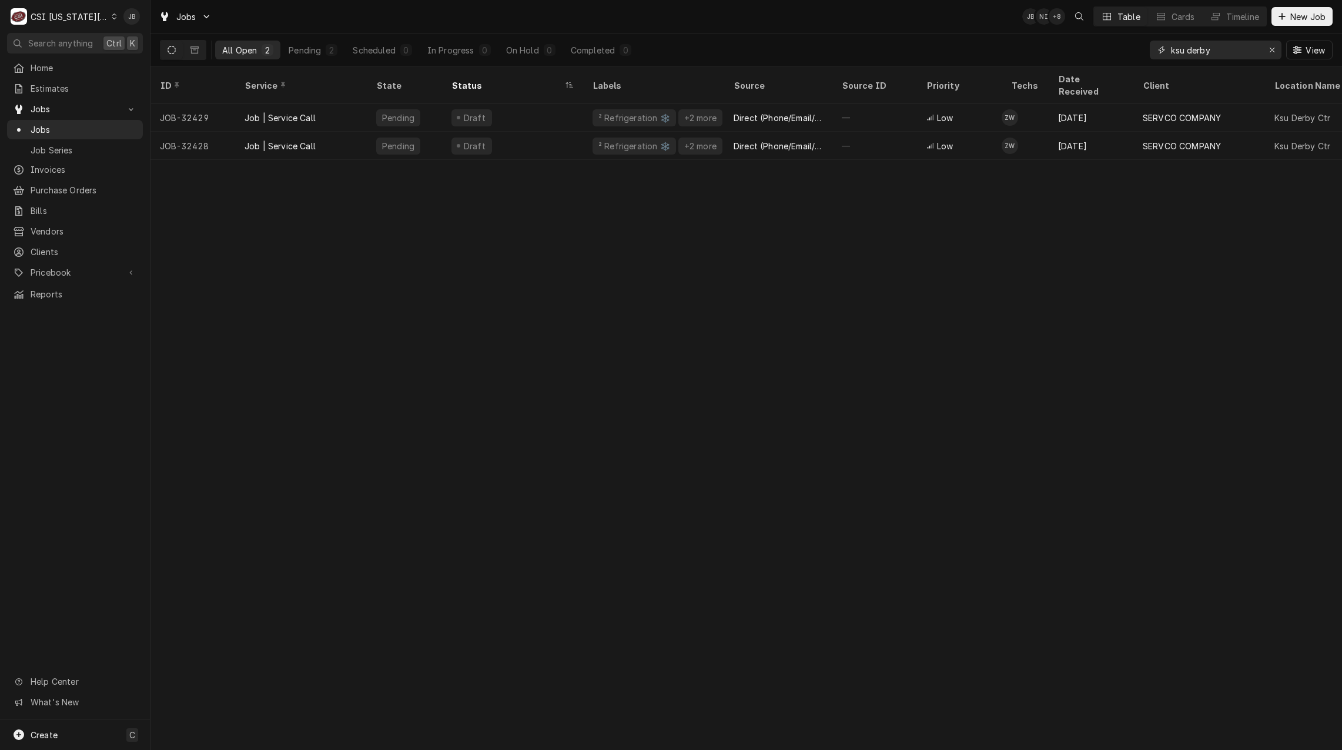
type input "ksu derby"
click at [69, 172] on div "Invoices" at bounding box center [74, 169] width 131 height 15
